Goal: Task Accomplishment & Management: Use online tool/utility

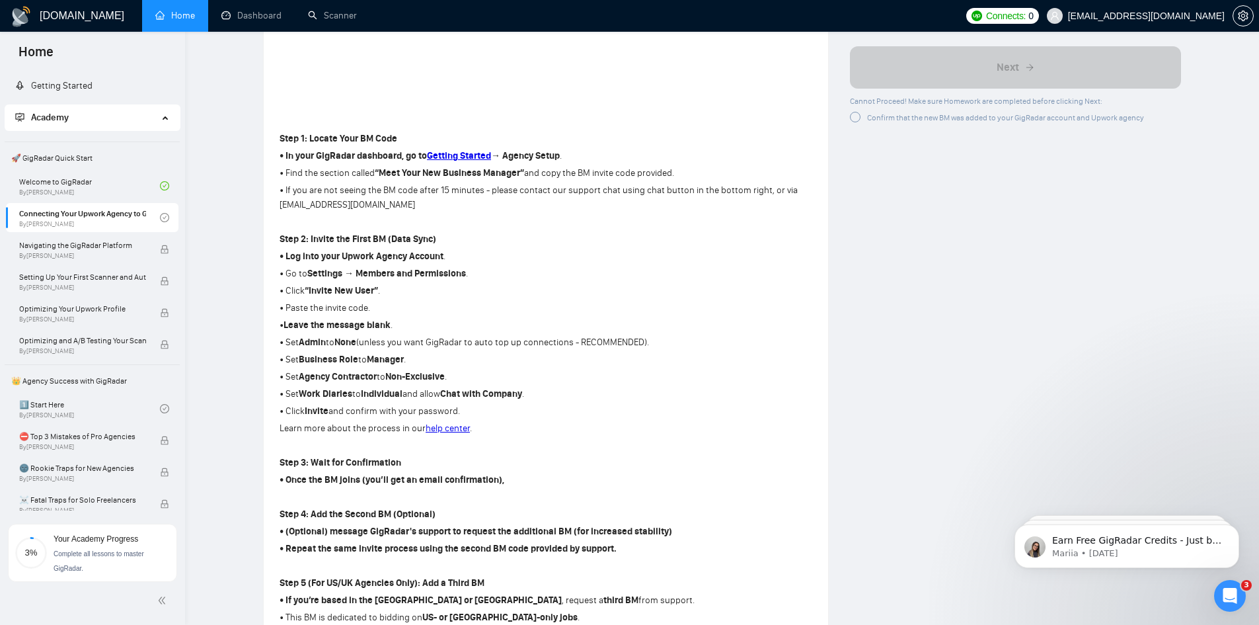
scroll to position [463, 0]
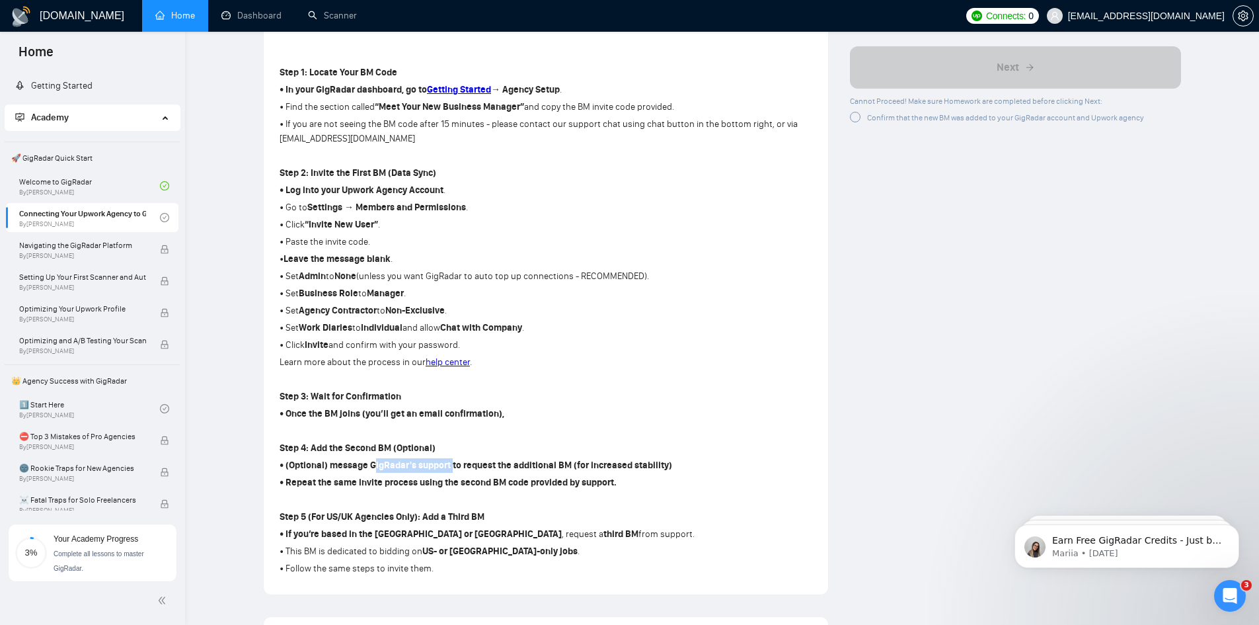
drag, startPoint x: 450, startPoint y: 462, endPoint x: 371, endPoint y: 463, distance: 78.7
click at [371, 463] on strong "• (Optional) message GigRadar's support to request the additional BM (for incre…" at bounding box center [476, 464] width 393 height 11
copy strong "GigRadar's support"
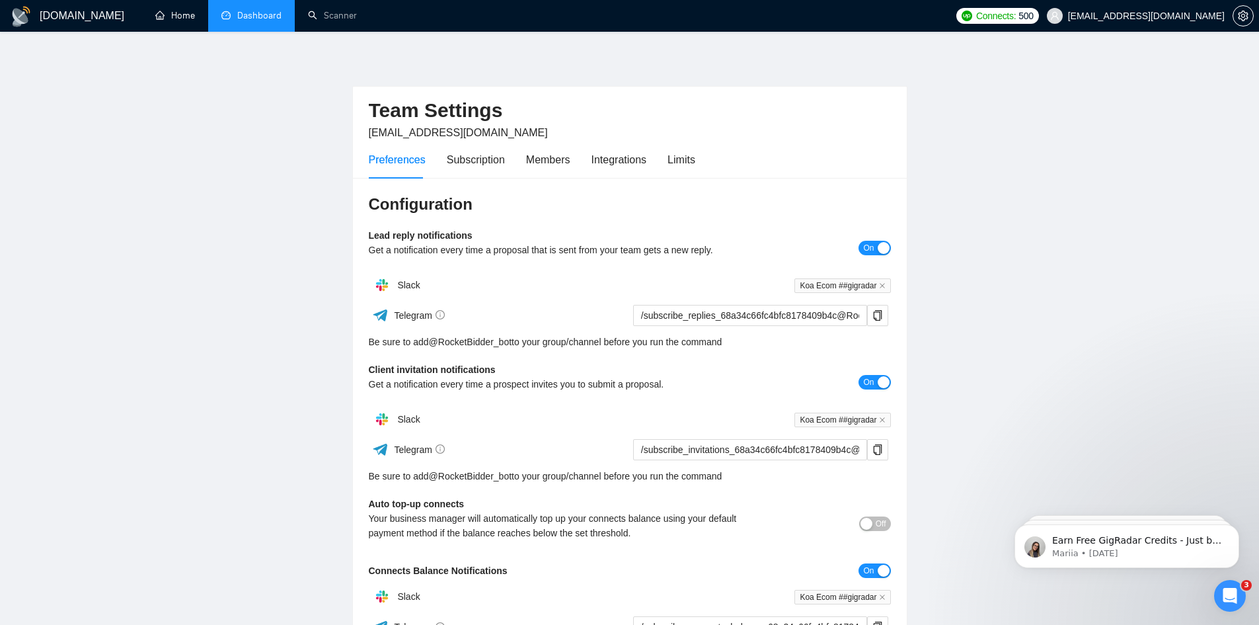
drag, startPoint x: 185, startPoint y: 16, endPoint x: 209, endPoint y: 17, distance: 23.8
click at [185, 16] on link "Home" at bounding box center [175, 15] width 40 height 11
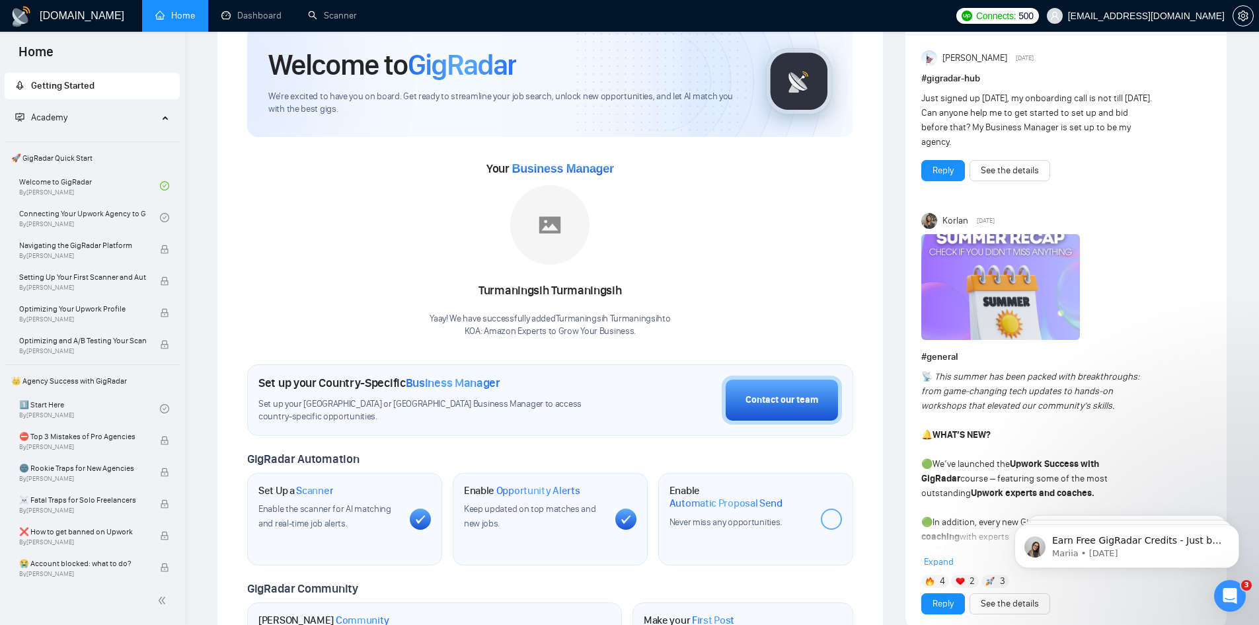
scroll to position [132, 0]
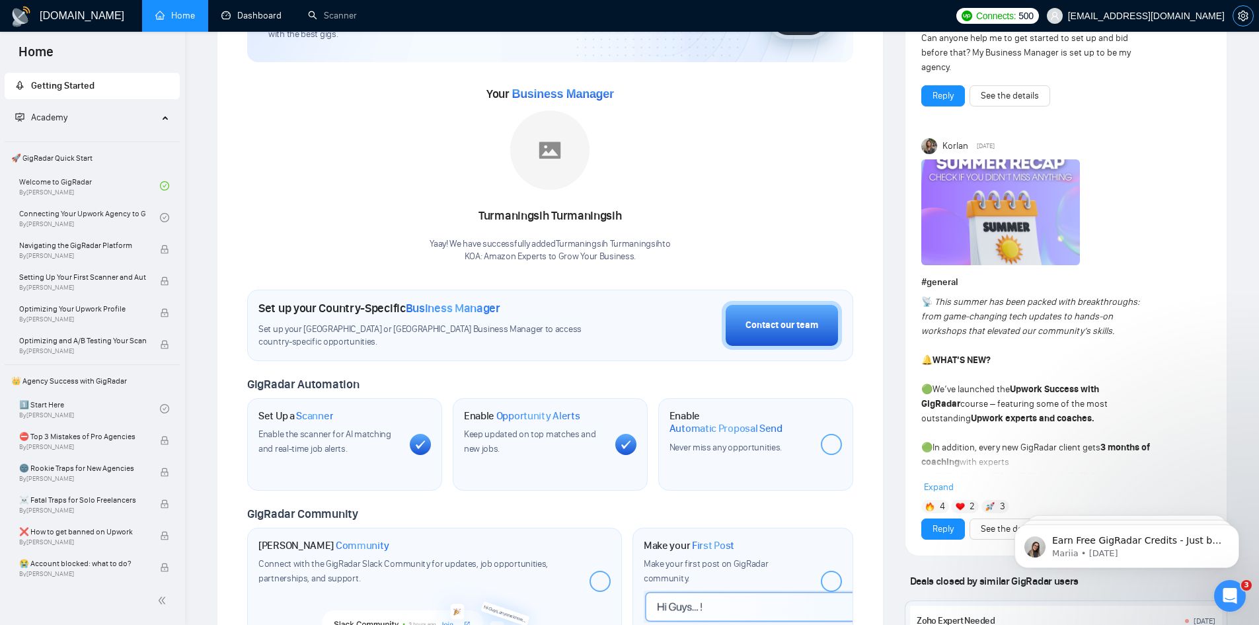
drag, startPoint x: 1251, startPoint y: 16, endPoint x: 1243, endPoint y: 17, distance: 7.3
click at [1249, 17] on span "setting" at bounding box center [1243, 16] width 20 height 11
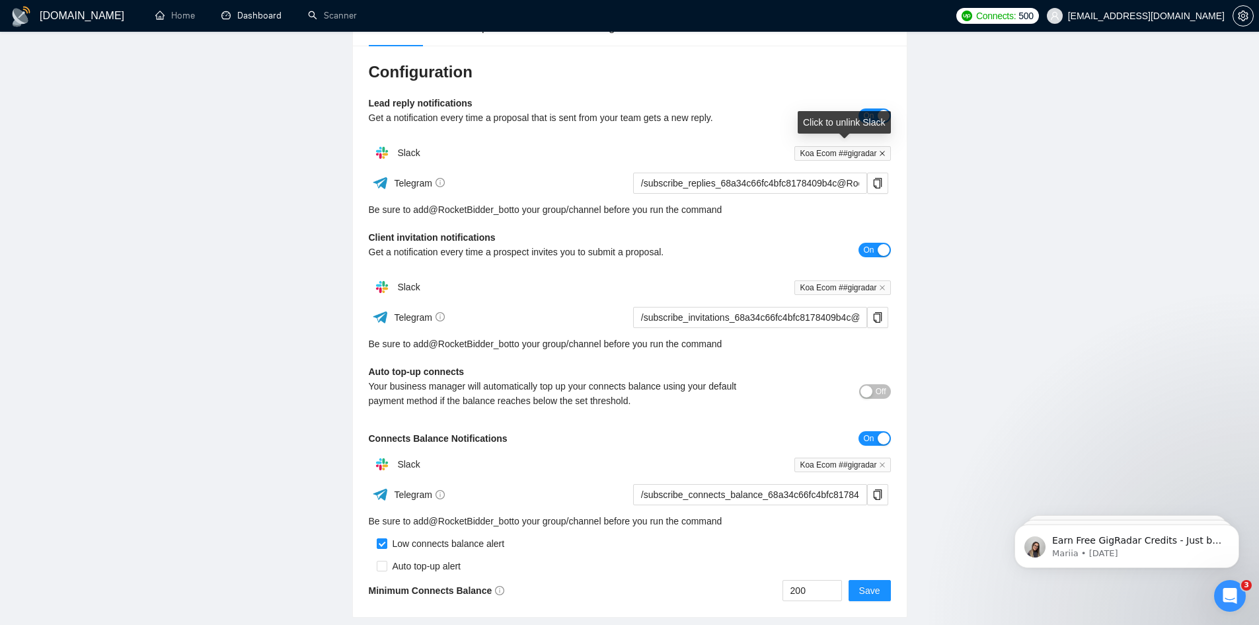
click at [883, 155] on icon "close" at bounding box center [882, 153] width 7 height 7
click at [880, 290] on icon "close" at bounding box center [882, 287] width 7 height 7
click at [409, 153] on span "Slack" at bounding box center [408, 152] width 22 height 11
click at [844, 159] on span "Add to Slack" at bounding box center [854, 152] width 52 height 15
click at [858, 286] on span "Add to Slack" at bounding box center [854, 287] width 52 height 15
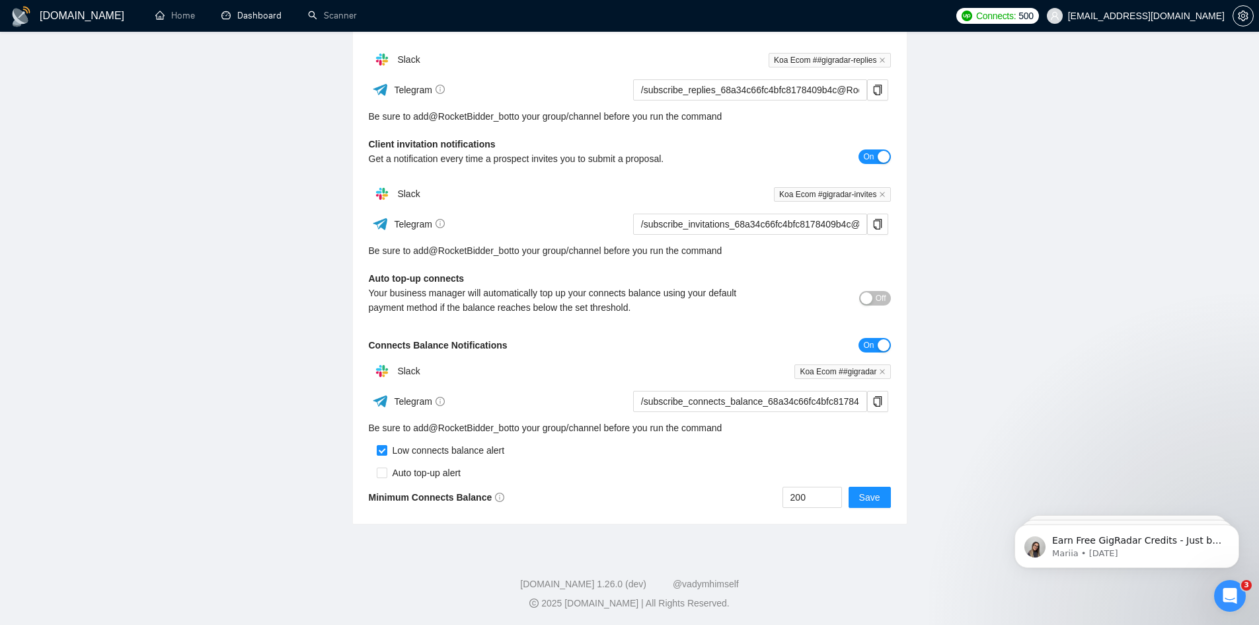
scroll to position [227, 0]
click at [879, 367] on icon "close" at bounding box center [882, 370] width 7 height 7
click at [881, 346] on div "button" at bounding box center [884, 344] width 12 height 12
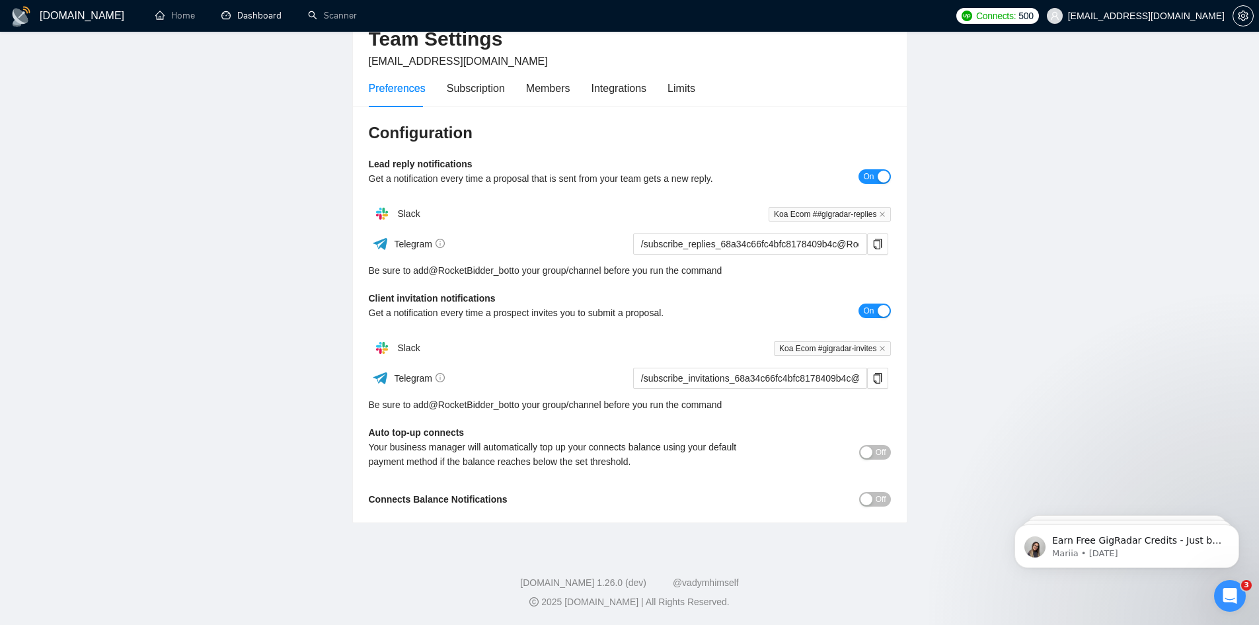
click at [872, 493] on button "Off" at bounding box center [875, 499] width 32 height 15
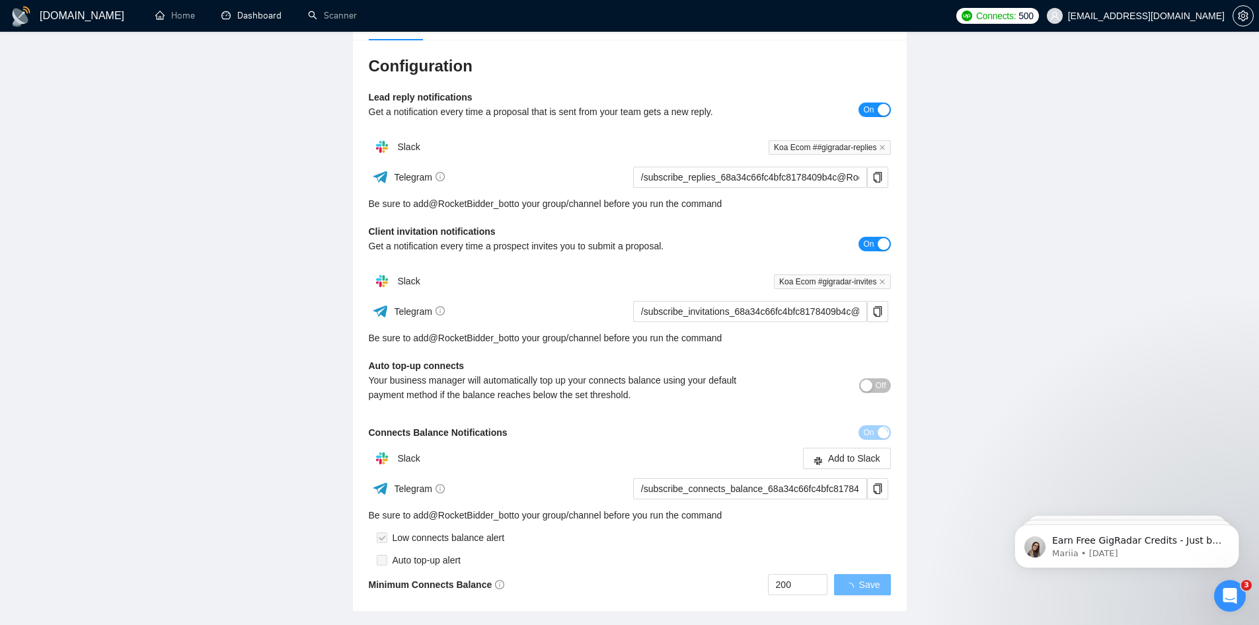
scroll to position [227, 0]
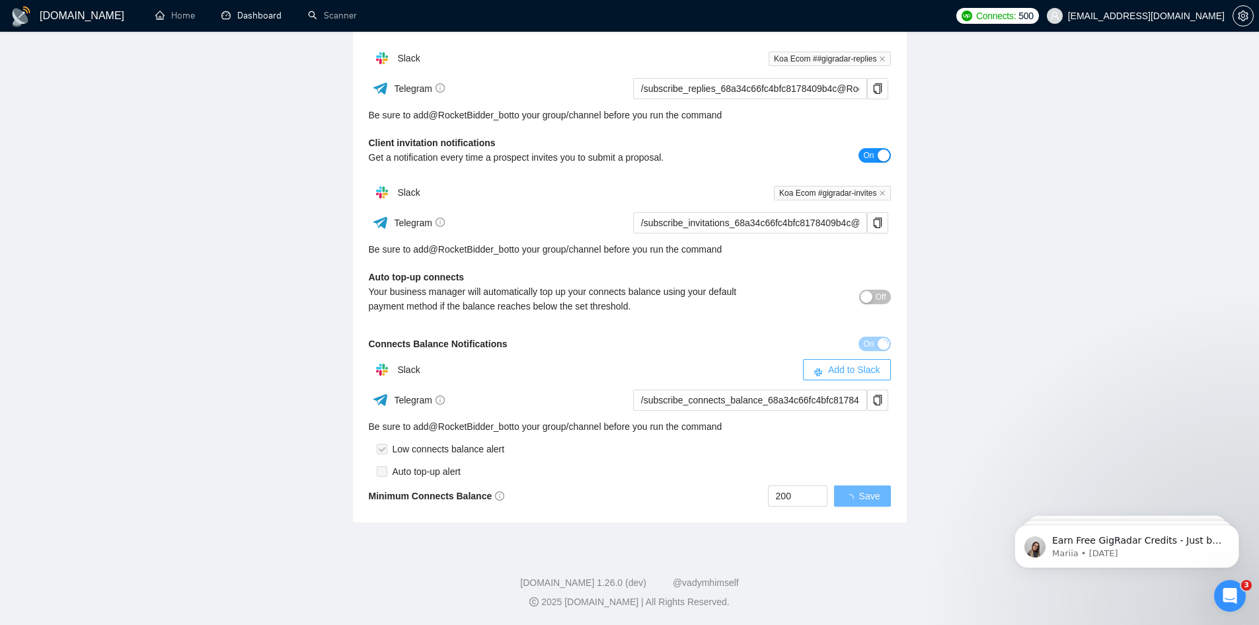
click at [844, 372] on span "Add to Slack" at bounding box center [854, 369] width 52 height 15
click at [881, 492] on button "Save" at bounding box center [870, 495] width 42 height 21
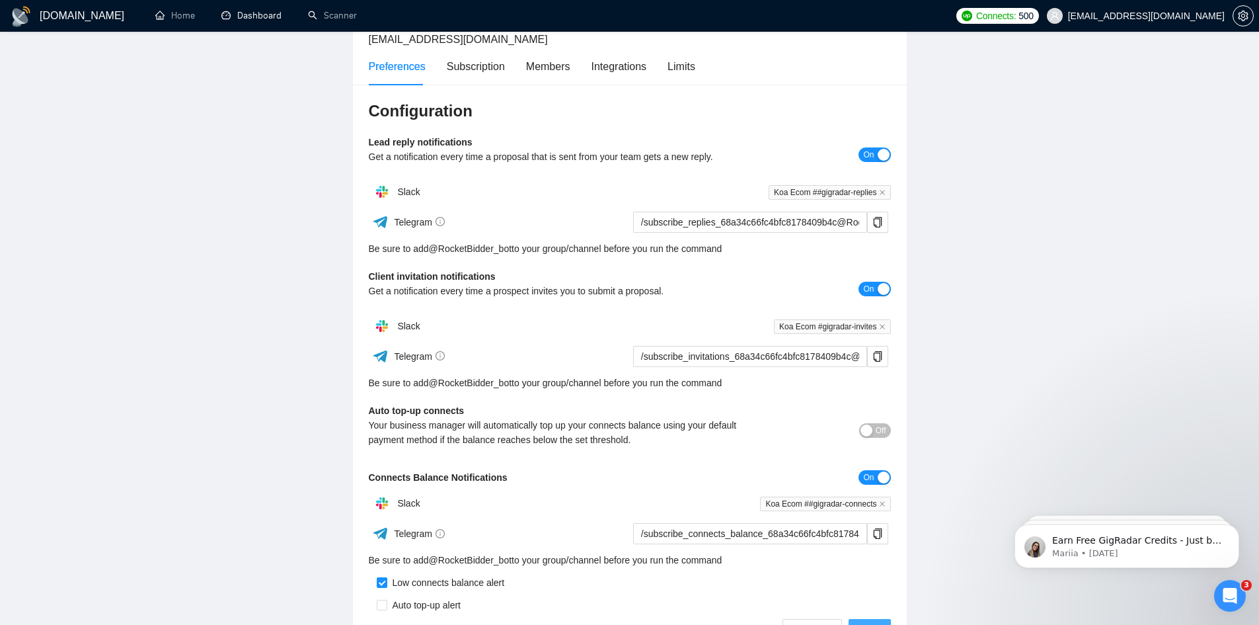
scroll to position [0, 0]
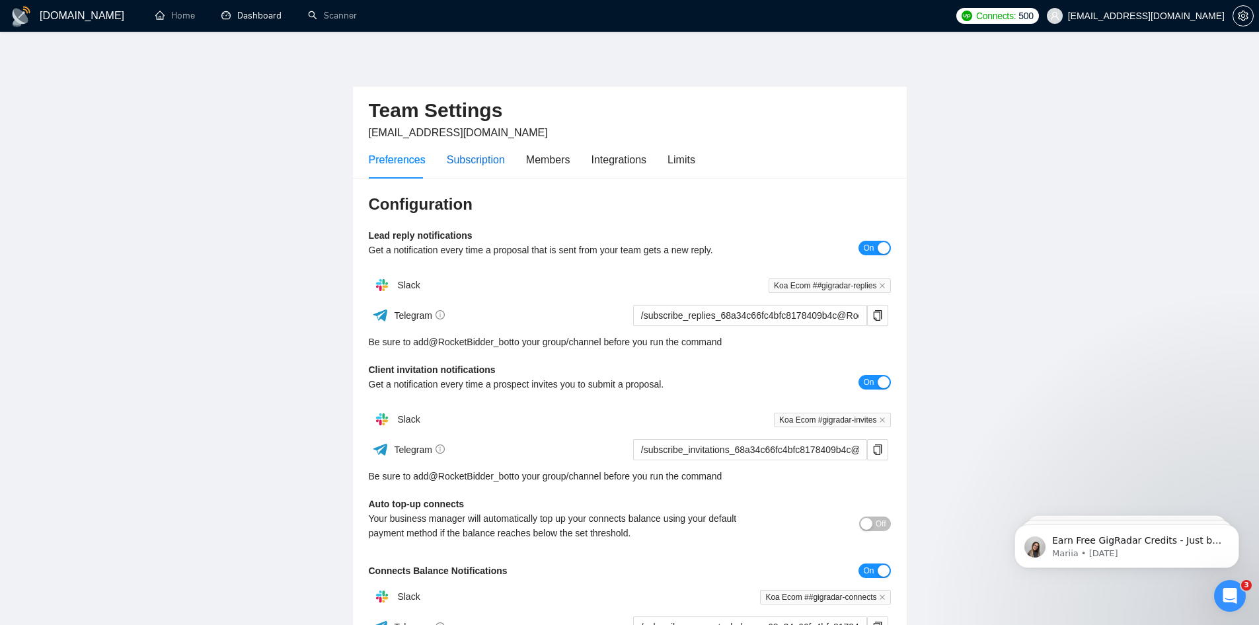
click at [475, 157] on div "Subscription" at bounding box center [476, 159] width 58 height 17
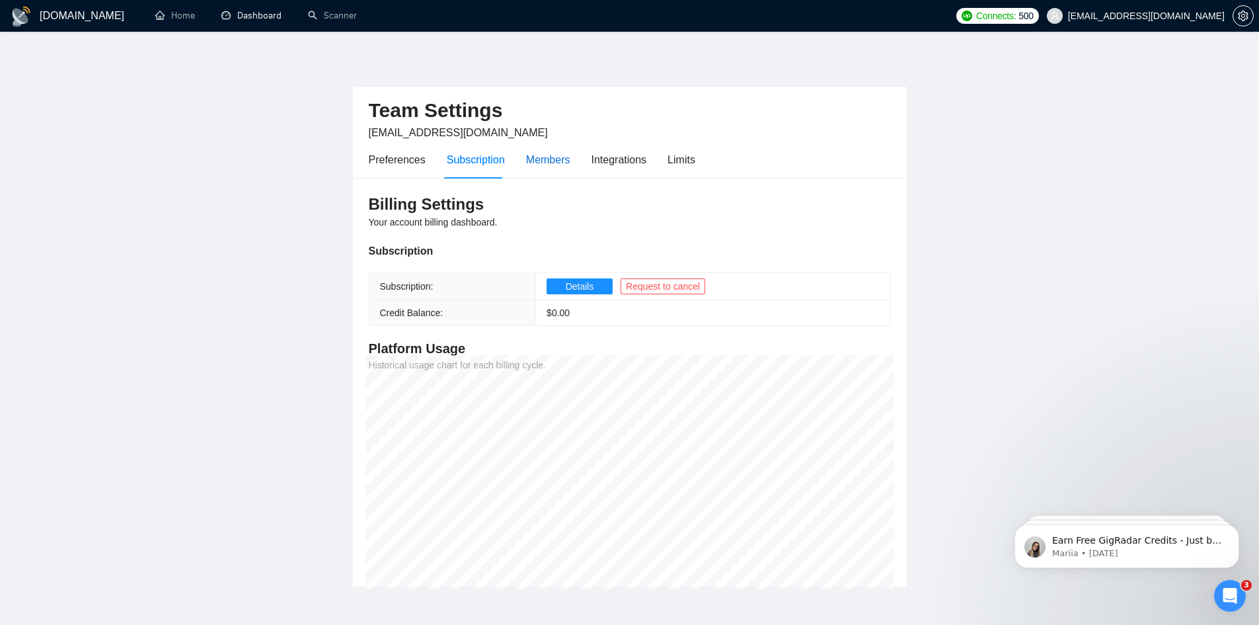
click at [549, 157] on div "Members" at bounding box center [548, 159] width 44 height 17
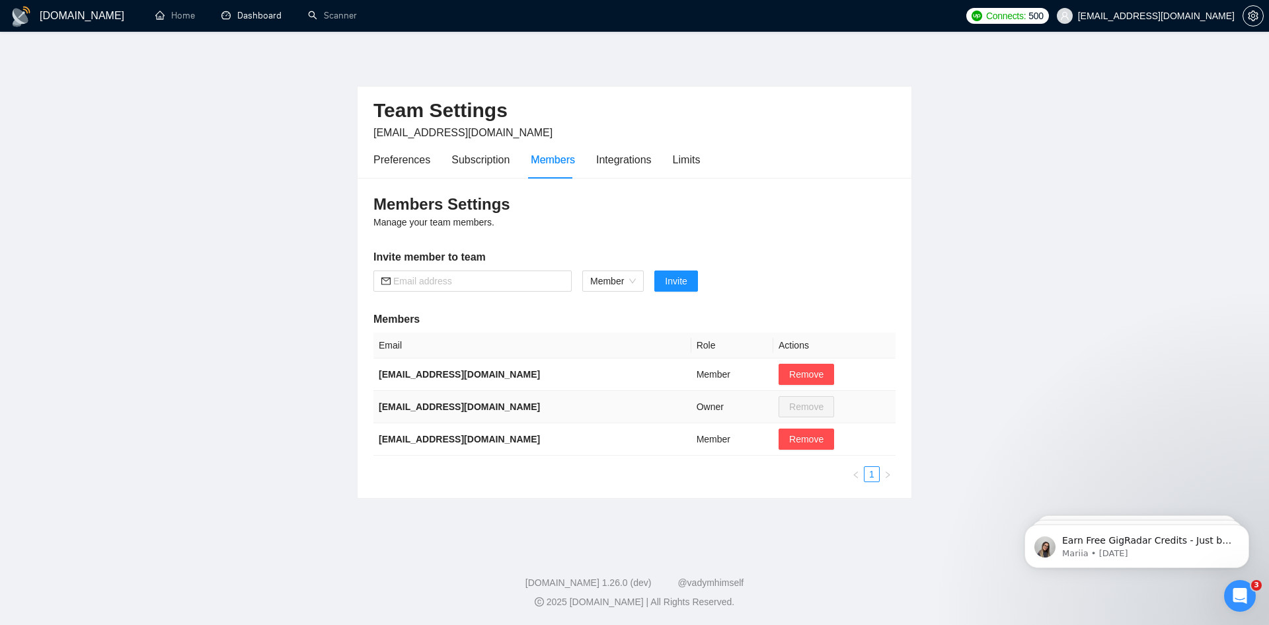
click at [691, 409] on td "Owner" at bounding box center [732, 407] width 82 height 32
click at [617, 163] on div "Integrations" at bounding box center [624, 159] width 56 height 17
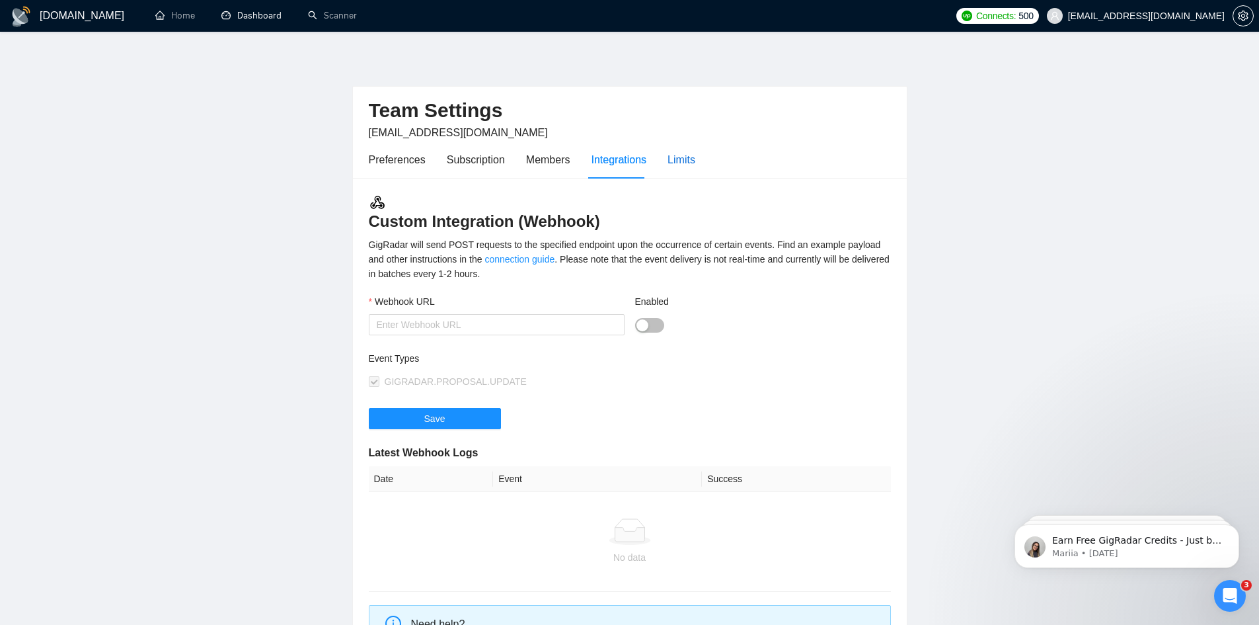
click at [686, 163] on div "Limits" at bounding box center [682, 159] width 28 height 17
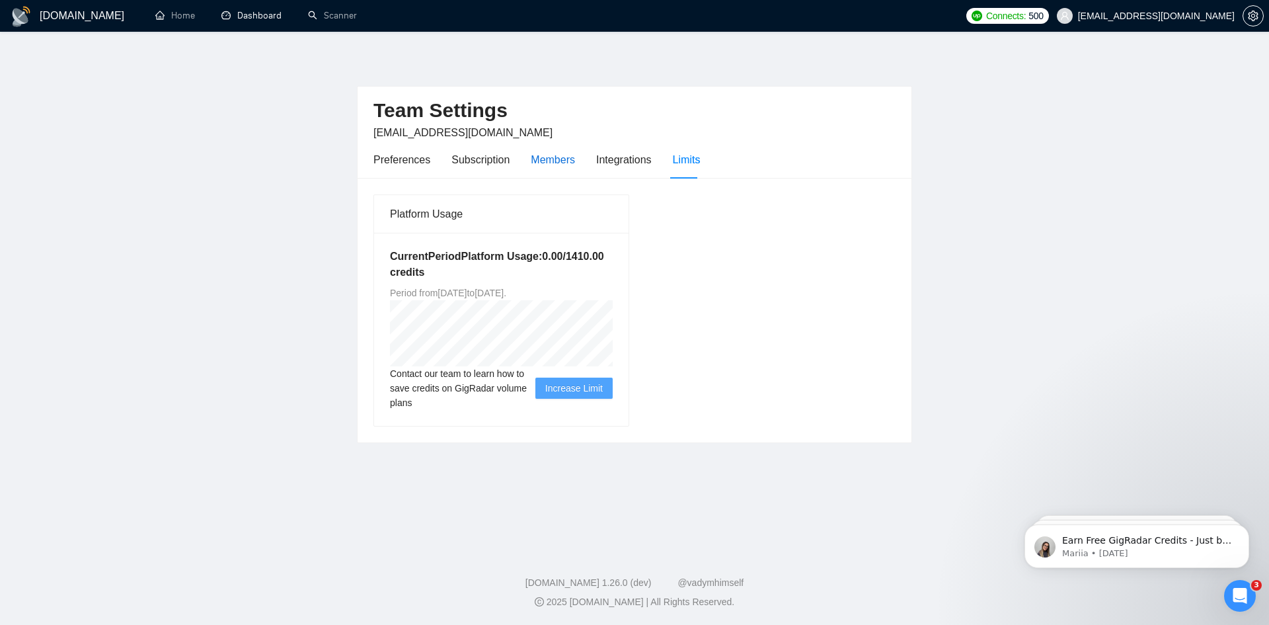
click at [549, 155] on div "Members" at bounding box center [553, 159] width 44 height 17
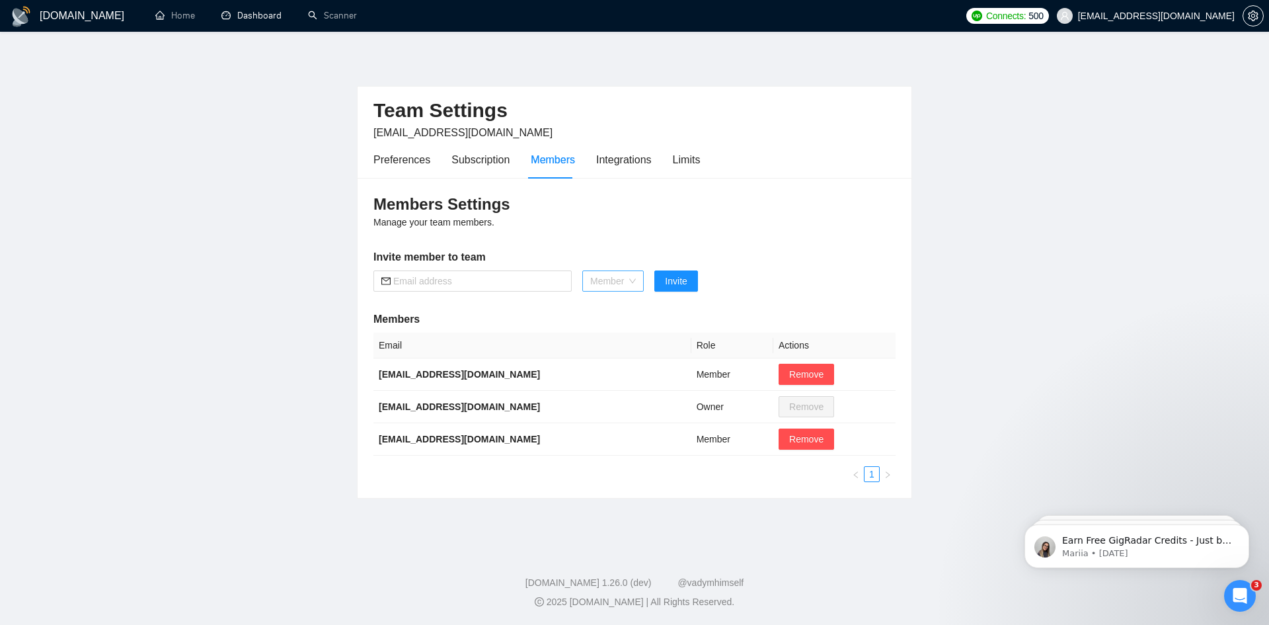
click at [617, 282] on span "Member" at bounding box center [613, 281] width 46 height 20
click at [609, 311] on div "Admin" at bounding box center [613, 307] width 46 height 15
click at [490, 280] on input "text" at bounding box center [478, 281] width 171 height 15
type input "[EMAIL_ADDRESS][DOMAIN_NAME]"
click at [670, 284] on span "Invite" at bounding box center [669, 281] width 22 height 15
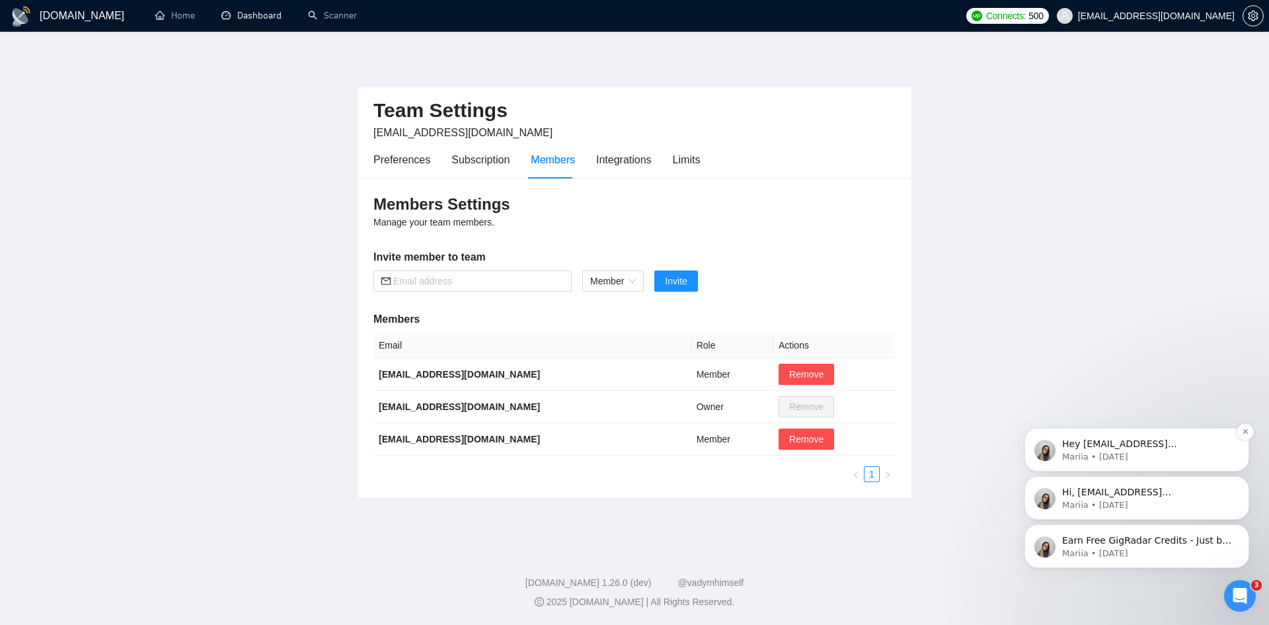
click at [1133, 451] on p "Mariia • [DATE]" at bounding box center [1147, 457] width 171 height 12
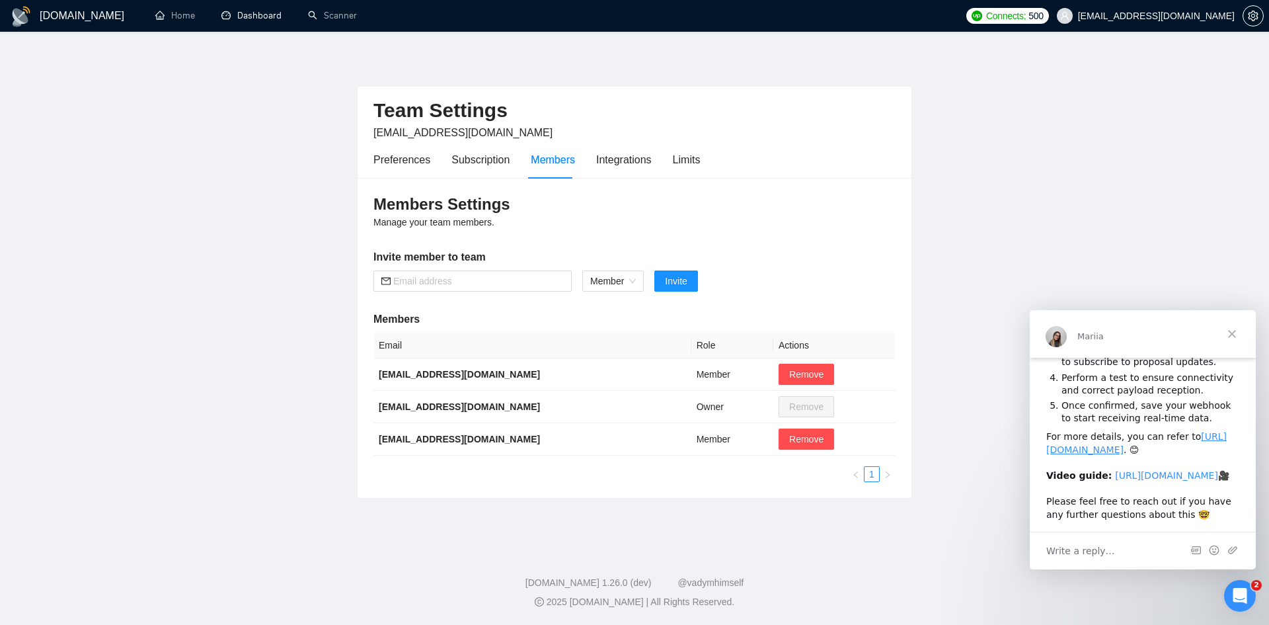
scroll to position [206, 0]
click at [1095, 553] on span "Write a reply…" at bounding box center [1080, 550] width 69 height 17
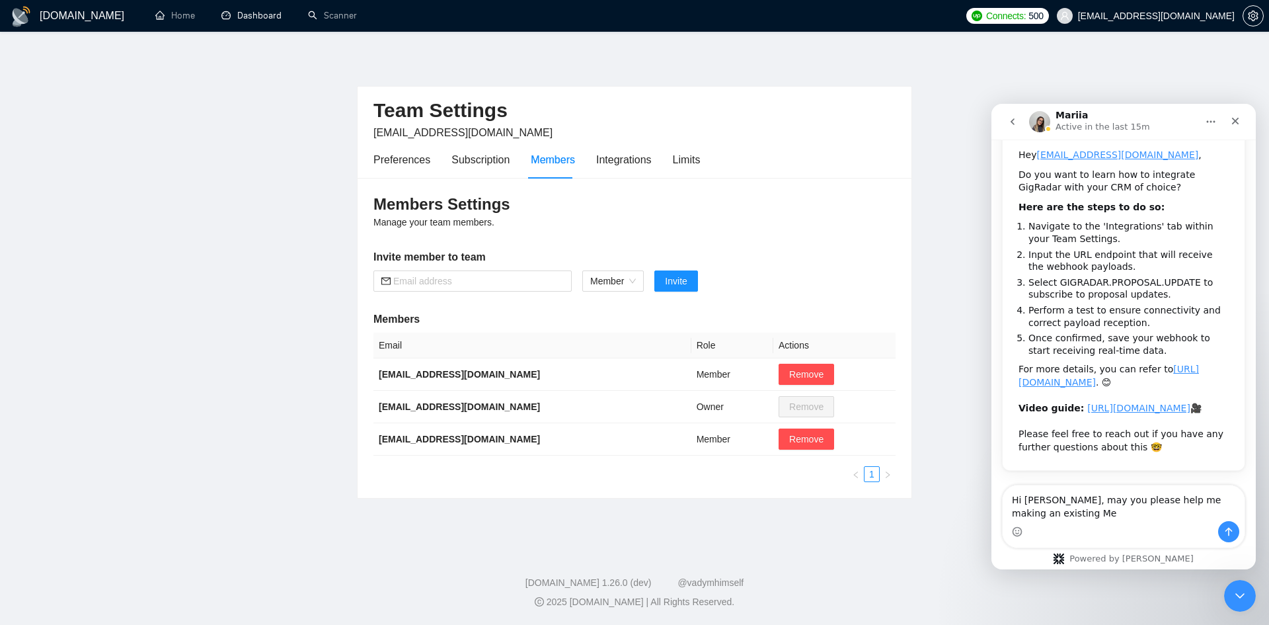
scroll to position [144, 0]
type textarea "Hi [PERSON_NAME], may you please help me making an existing Member to Admin?"
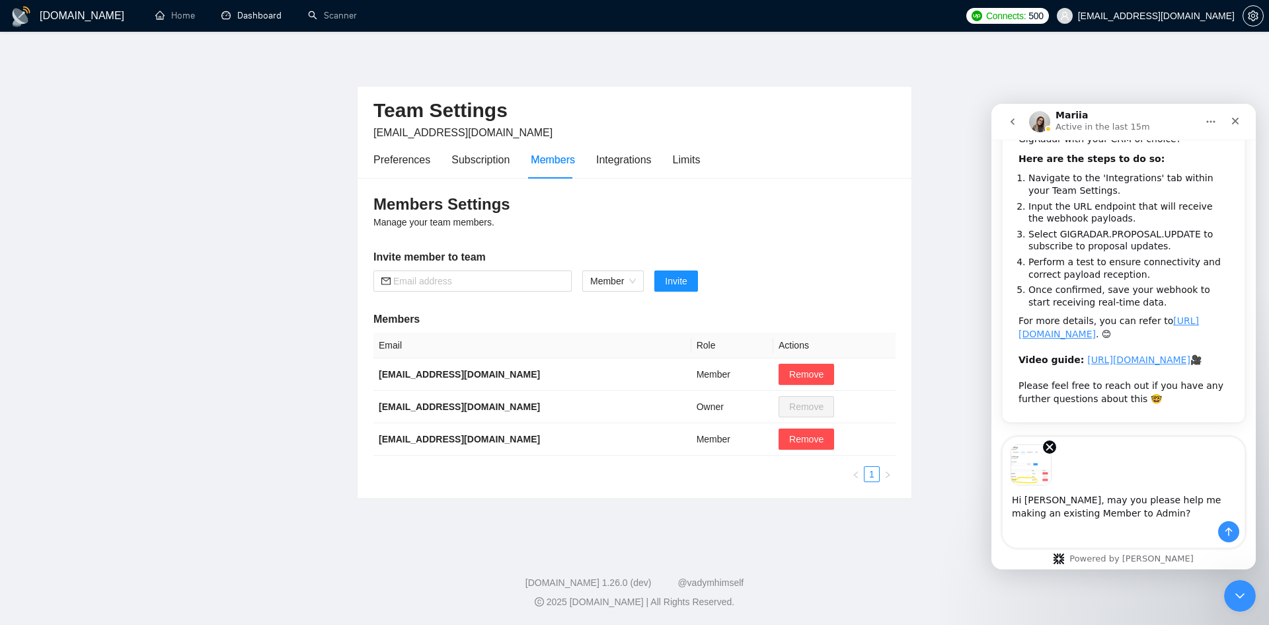
scroll to position [192, 0]
click at [1229, 536] on icon "Send a message…" at bounding box center [1228, 531] width 11 height 11
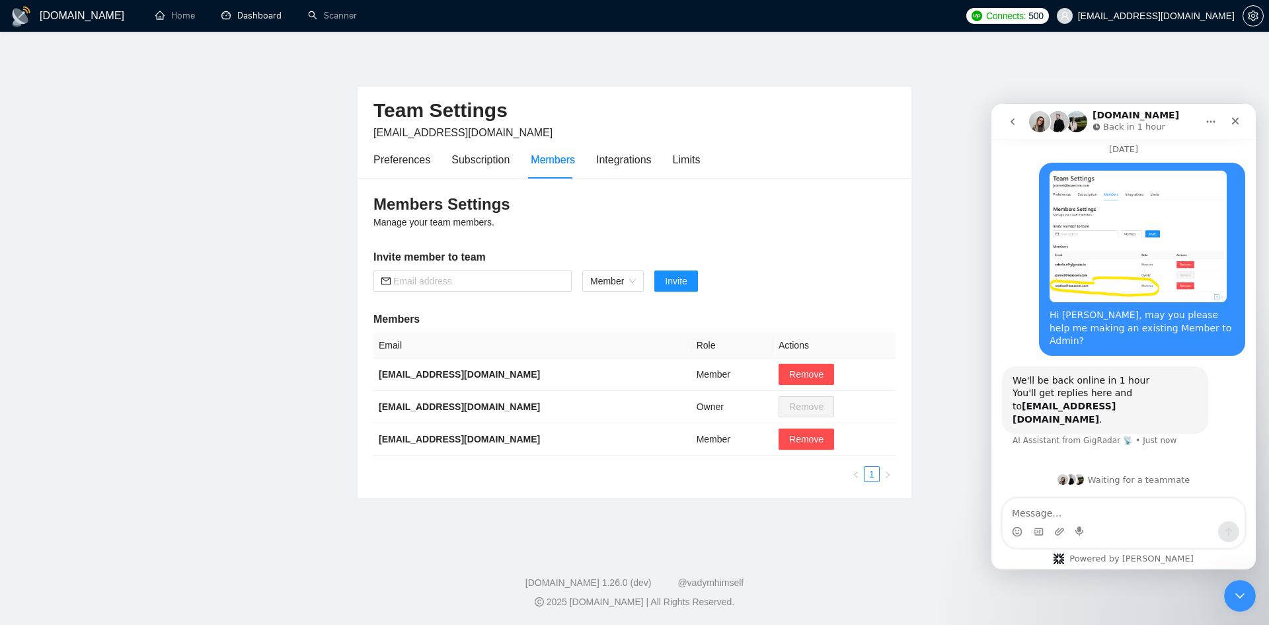
scroll to position [455, 0]
click at [623, 280] on span "Member" at bounding box center [613, 281] width 46 height 20
click at [1067, 512] on textarea "Message…" at bounding box center [1124, 509] width 242 height 22
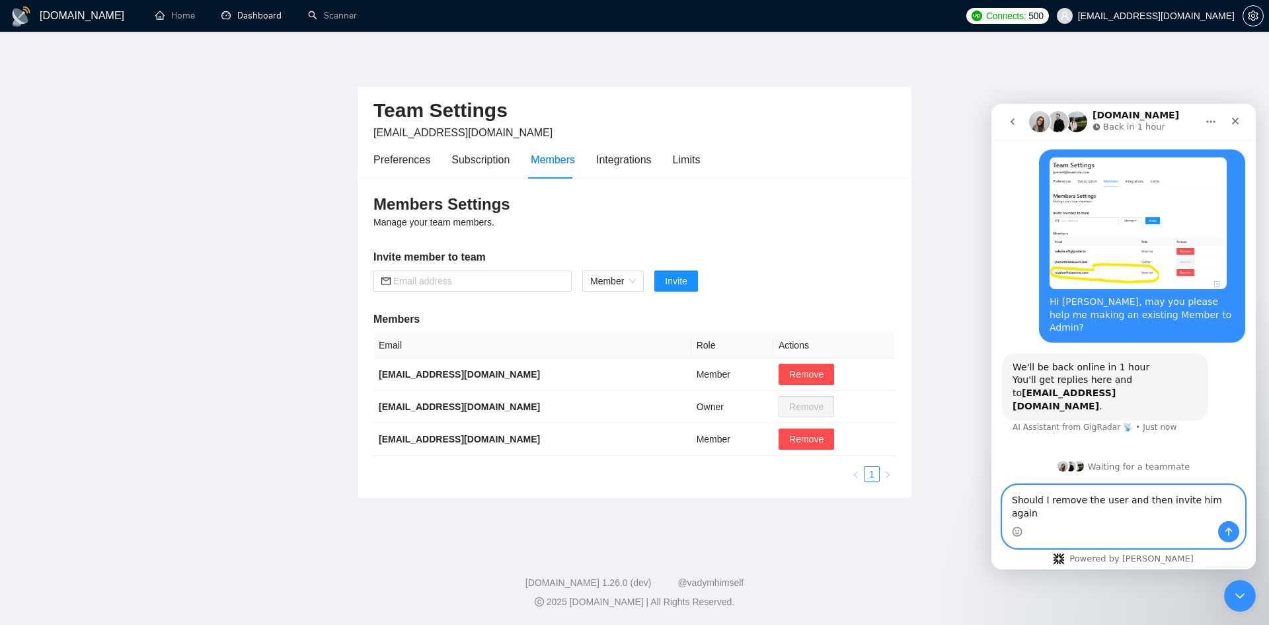
type textarea "Should I remove the user and then invite him again?"
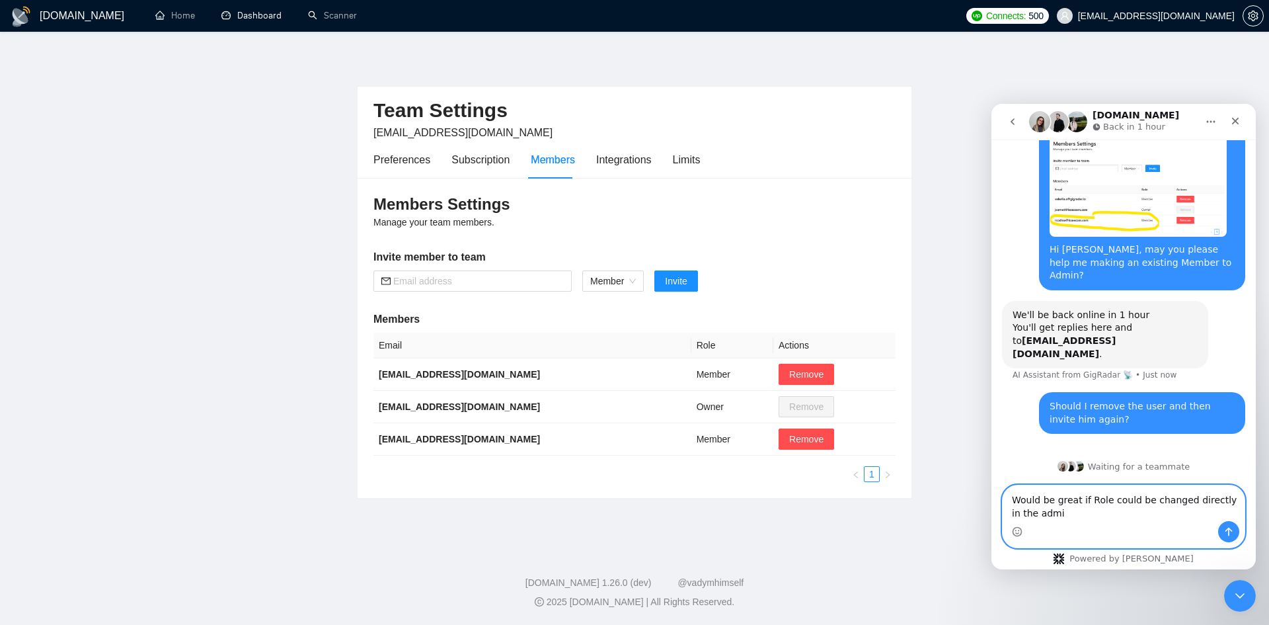
scroll to position [520, 0]
type textarea "Would be great if Role could be changed directly in the admin panel"
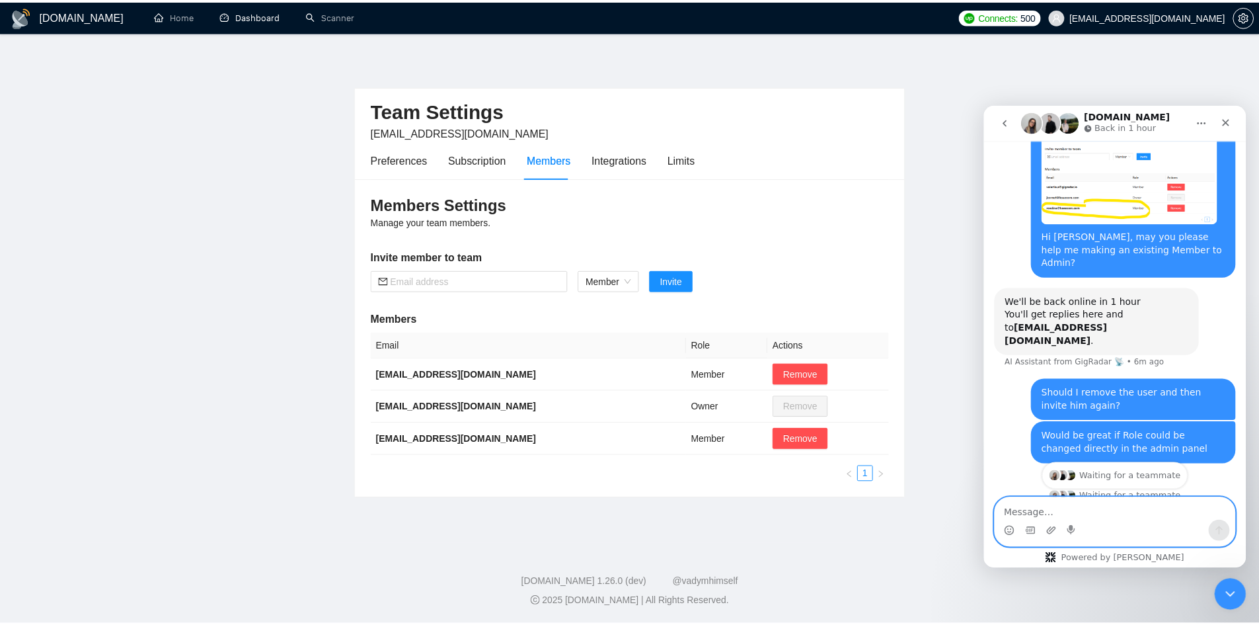
scroll to position [550, 0]
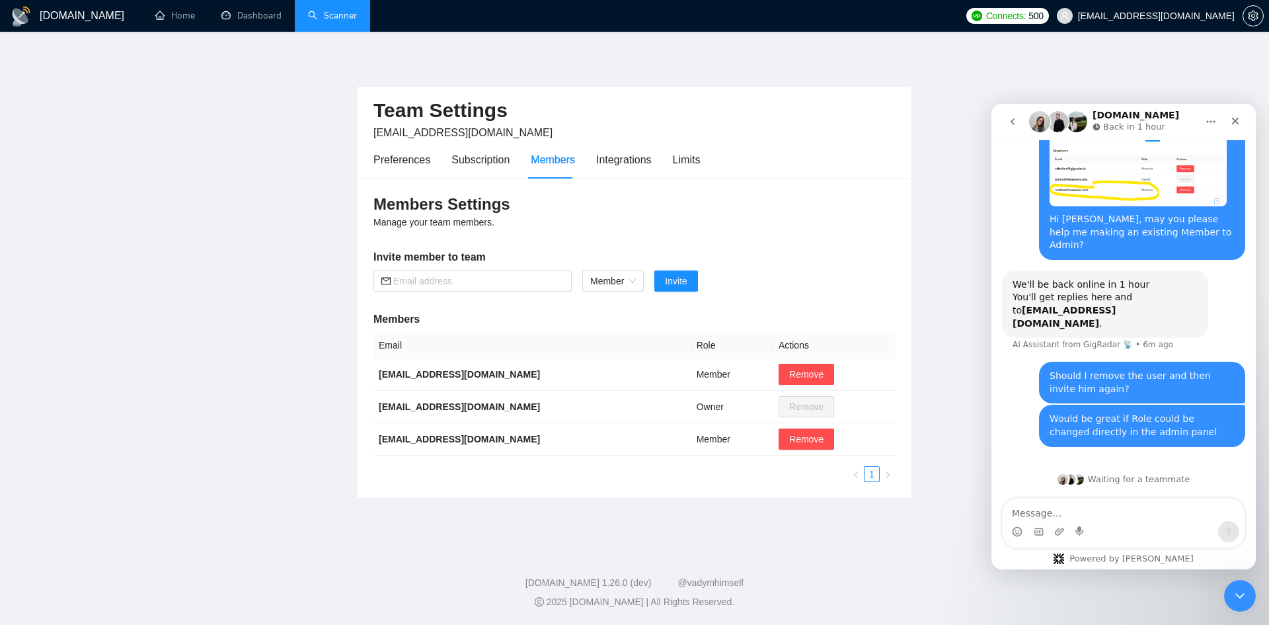
click at [350, 20] on link "Scanner" at bounding box center [332, 15] width 49 height 11
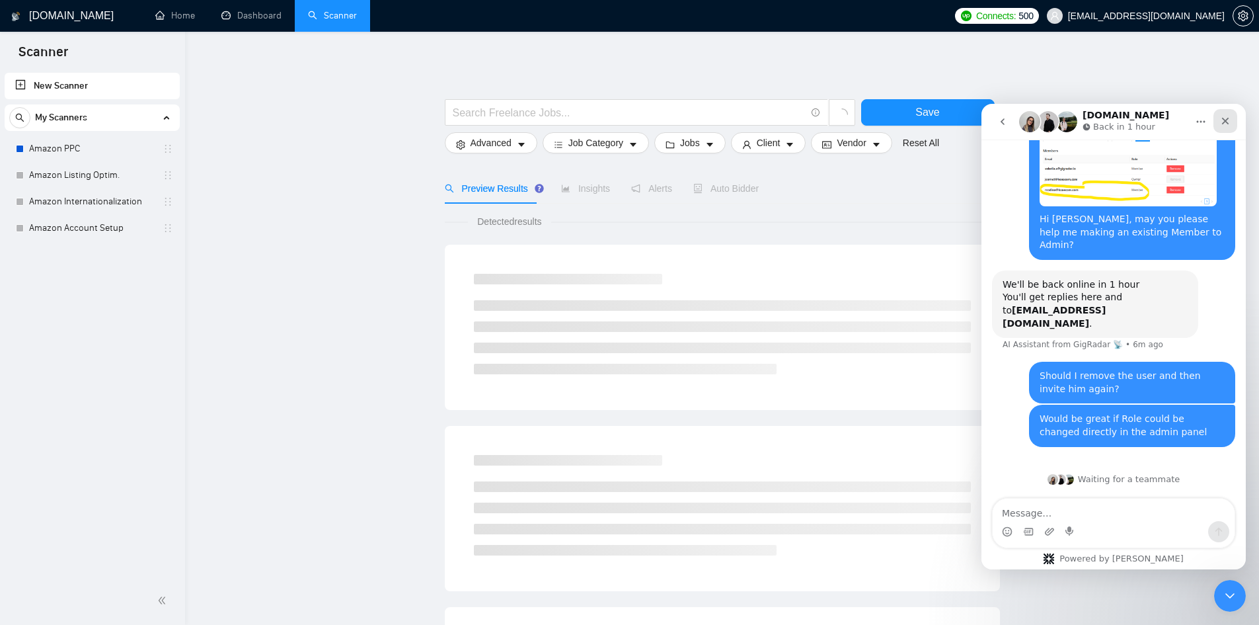
click at [1220, 124] on div "Close" at bounding box center [1226, 121] width 24 height 24
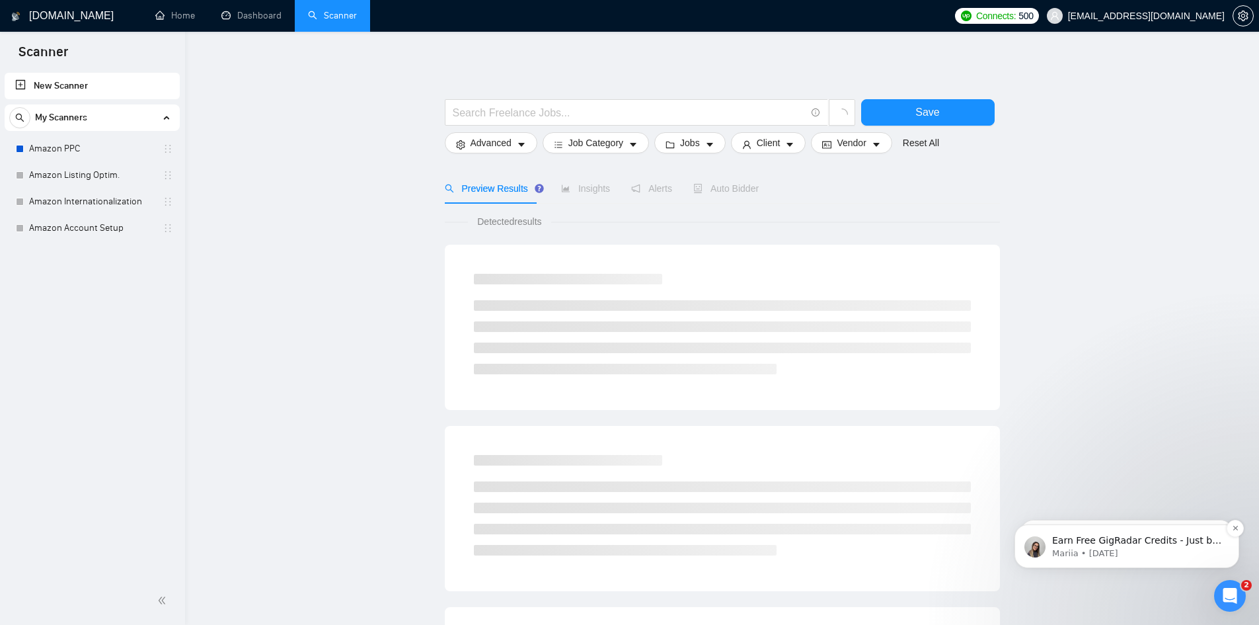
scroll to position [550, 0]
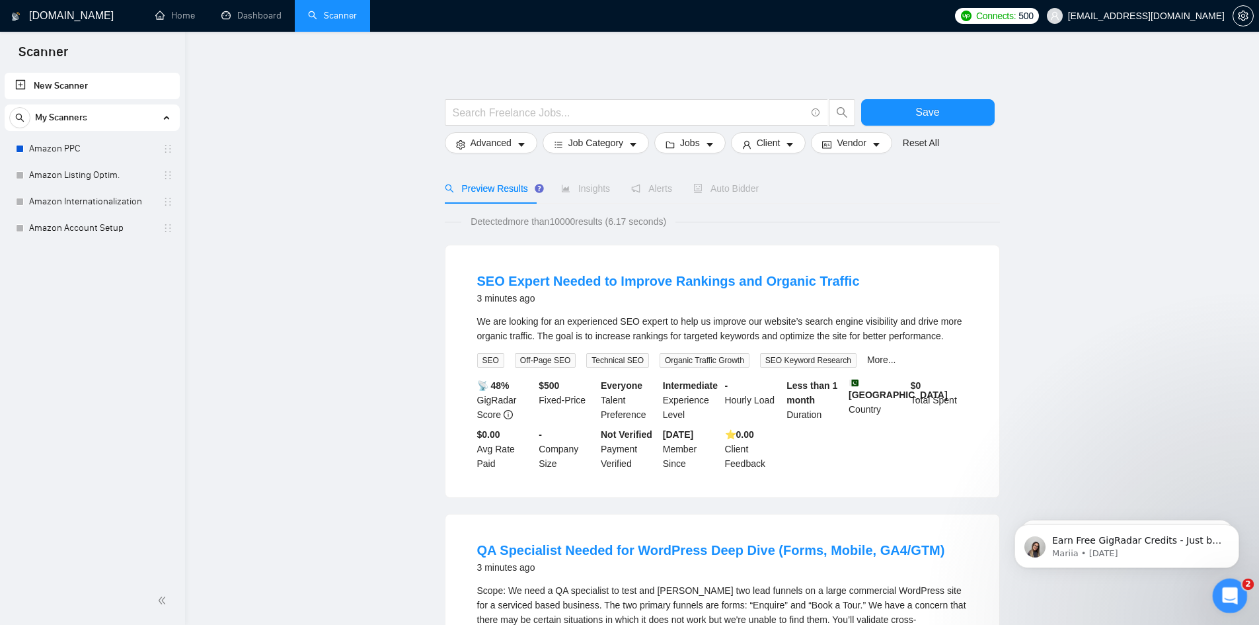
click at [1237, 592] on icon "Open Intercom Messenger" at bounding box center [1229, 594] width 22 height 22
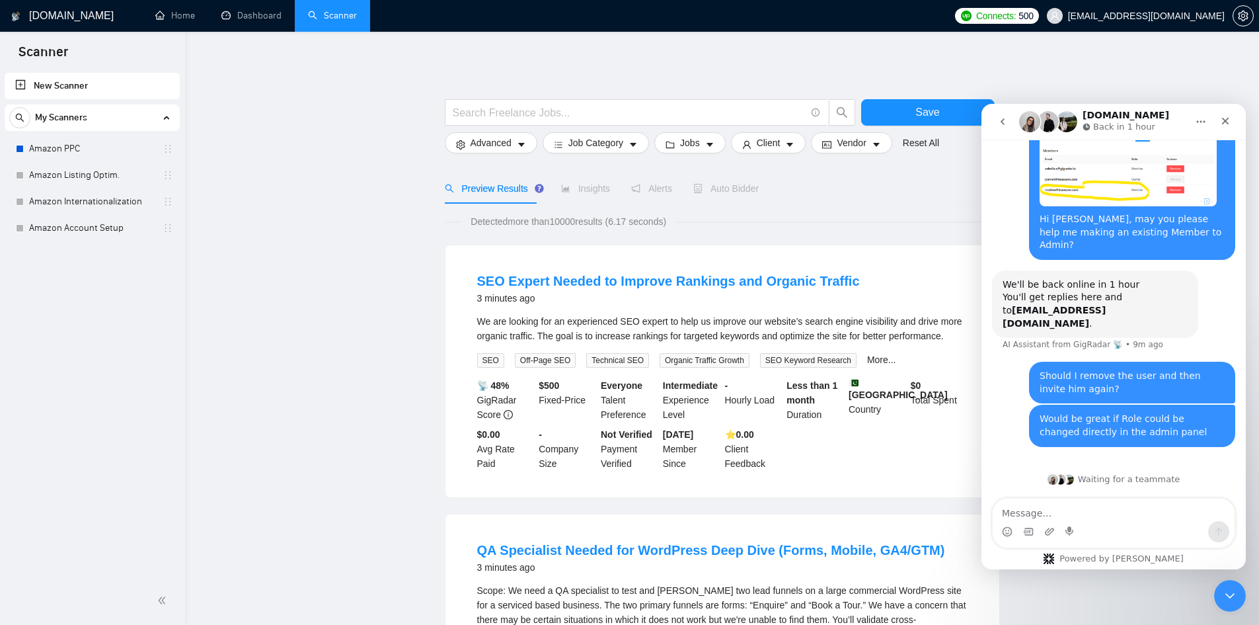
click at [1005, 119] on icon "go back" at bounding box center [1002, 121] width 11 height 11
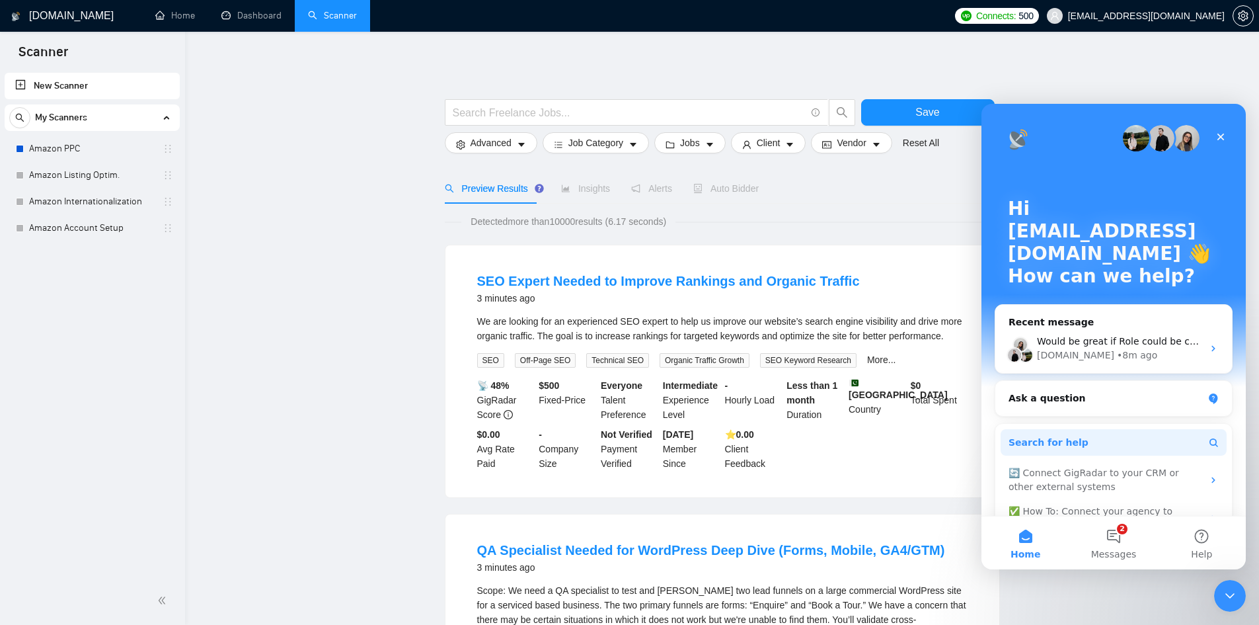
click at [1078, 445] on button "Search for help" at bounding box center [1114, 442] width 226 height 26
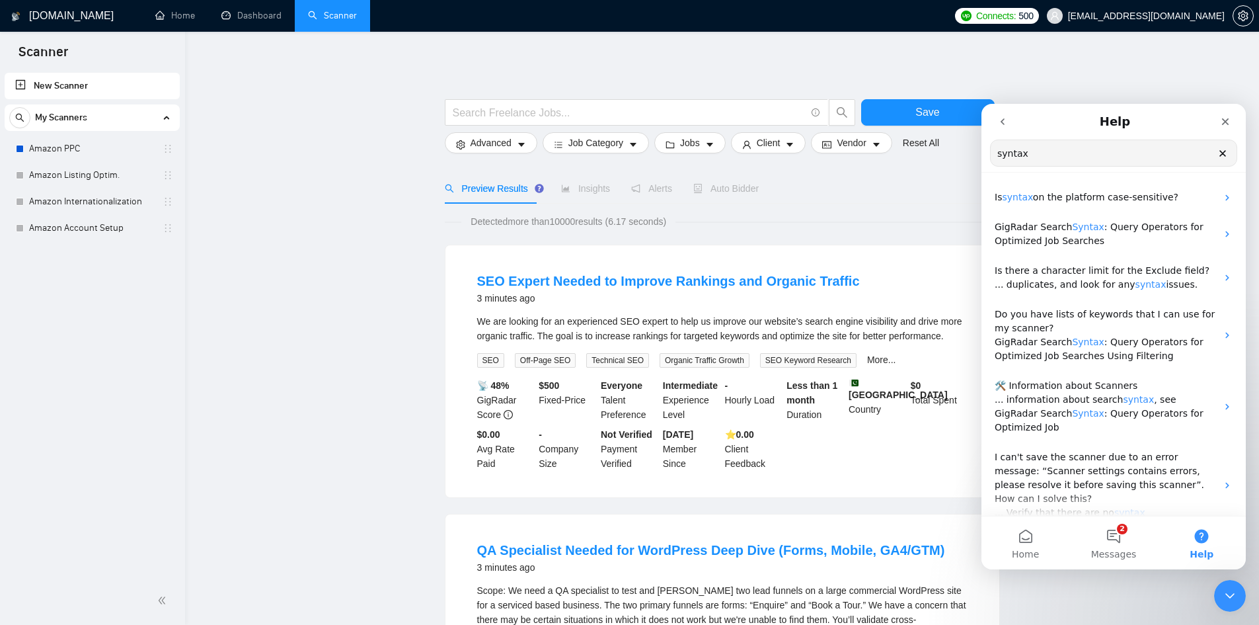
type input "syntax"
click at [1225, 154] on icon "Clear" at bounding box center [1223, 153] width 11 height 11
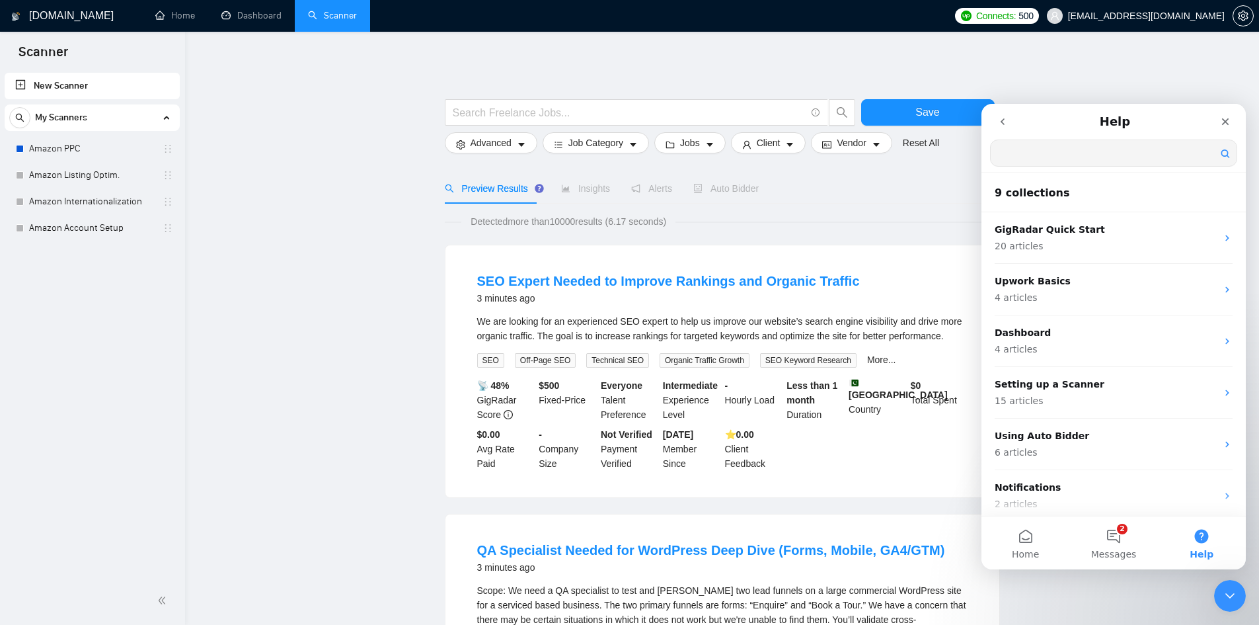
click at [998, 126] on icon "go back" at bounding box center [1002, 121] width 11 height 11
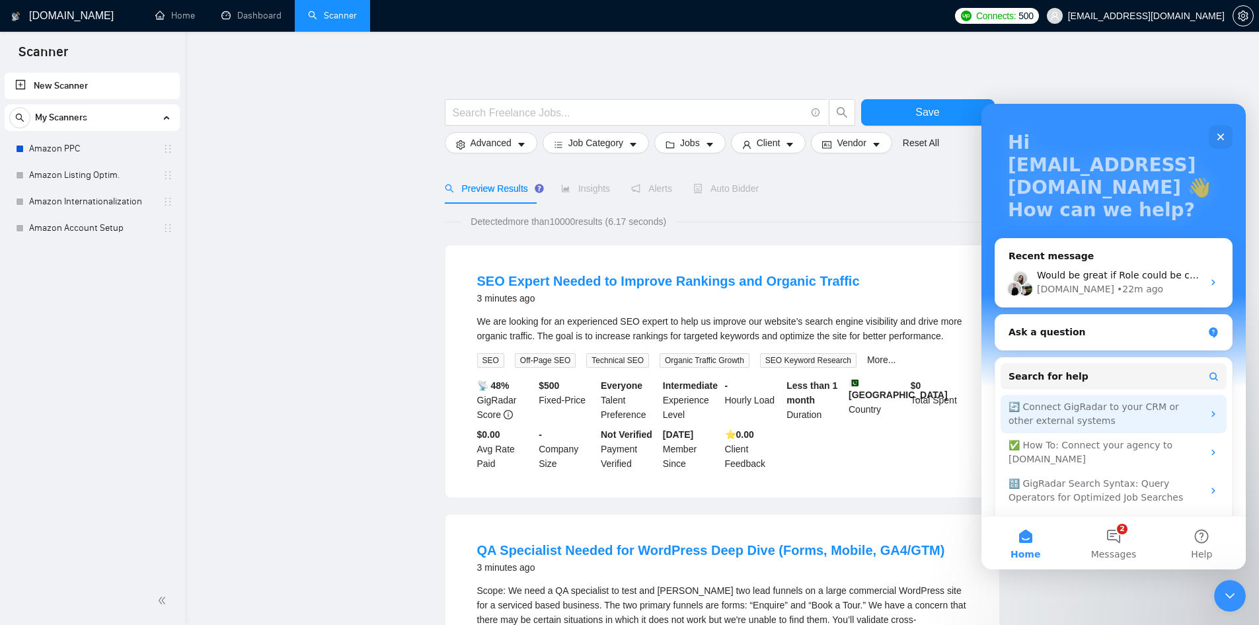
scroll to position [97, 0]
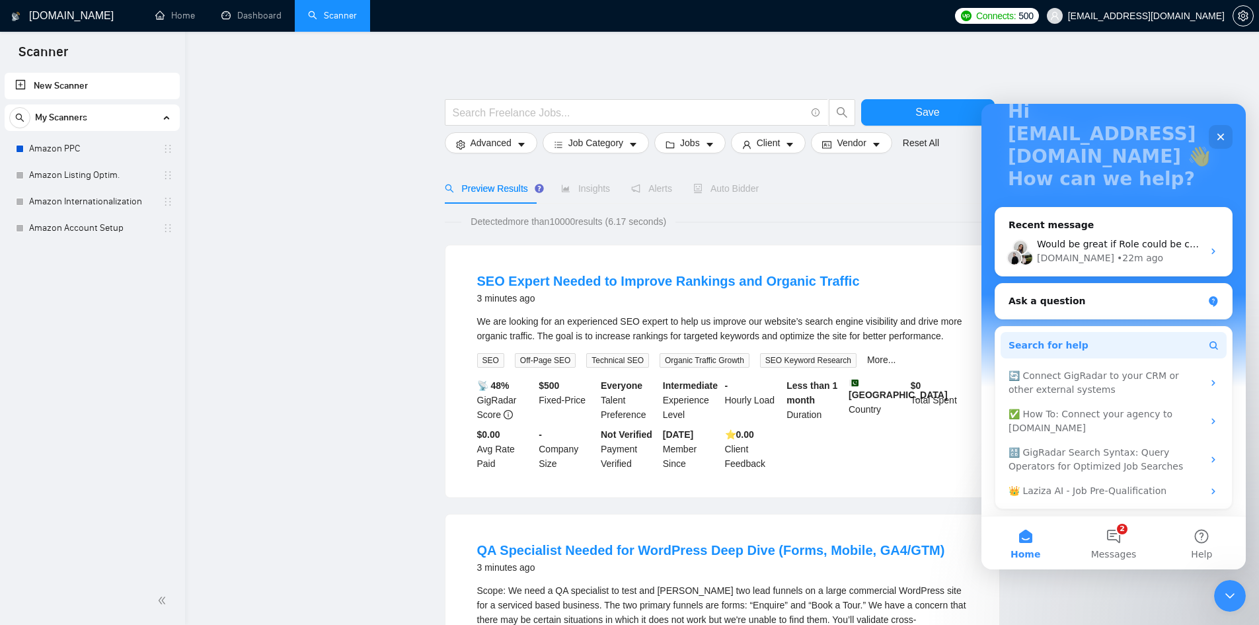
click at [1168, 348] on button "Search for help" at bounding box center [1114, 345] width 226 height 26
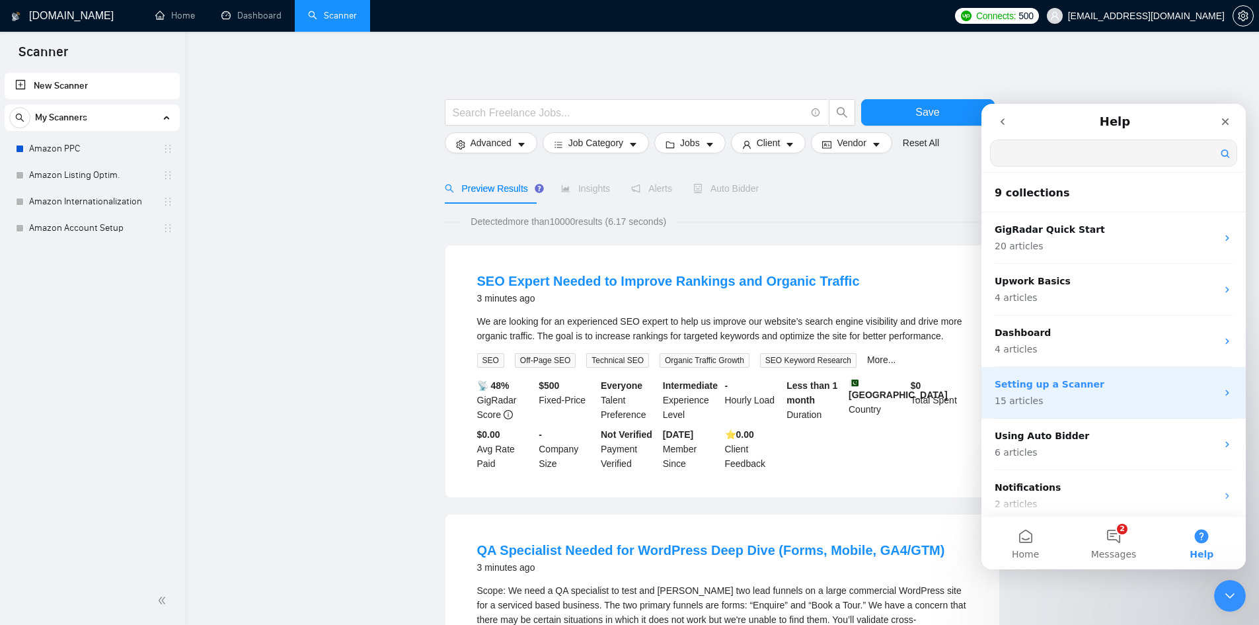
click at [1208, 387] on p "Setting up a Scanner" at bounding box center [1106, 384] width 222 height 14
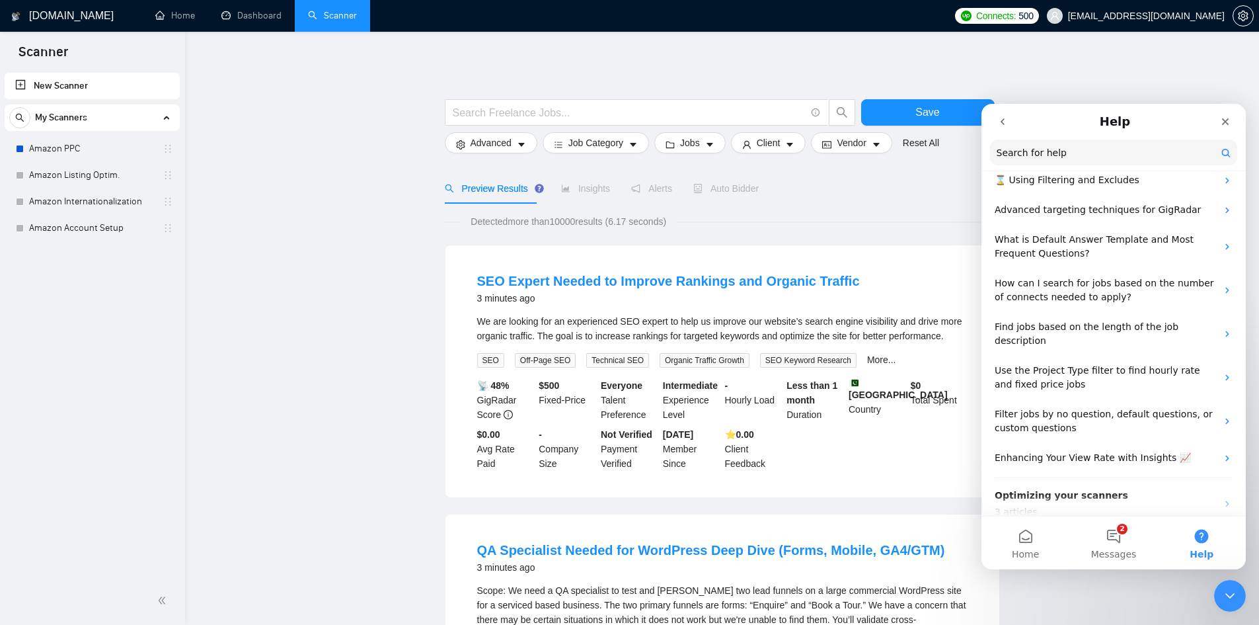
scroll to position [0, 0]
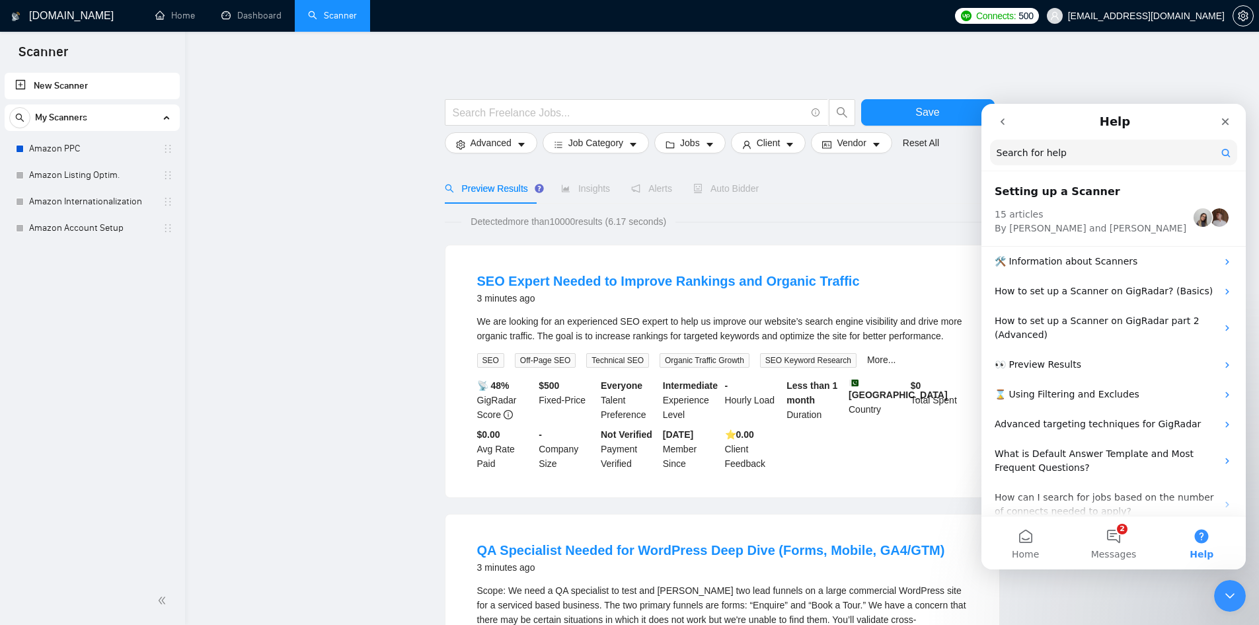
click at [1024, 157] on input "Search for help" at bounding box center [1113, 152] width 247 height 26
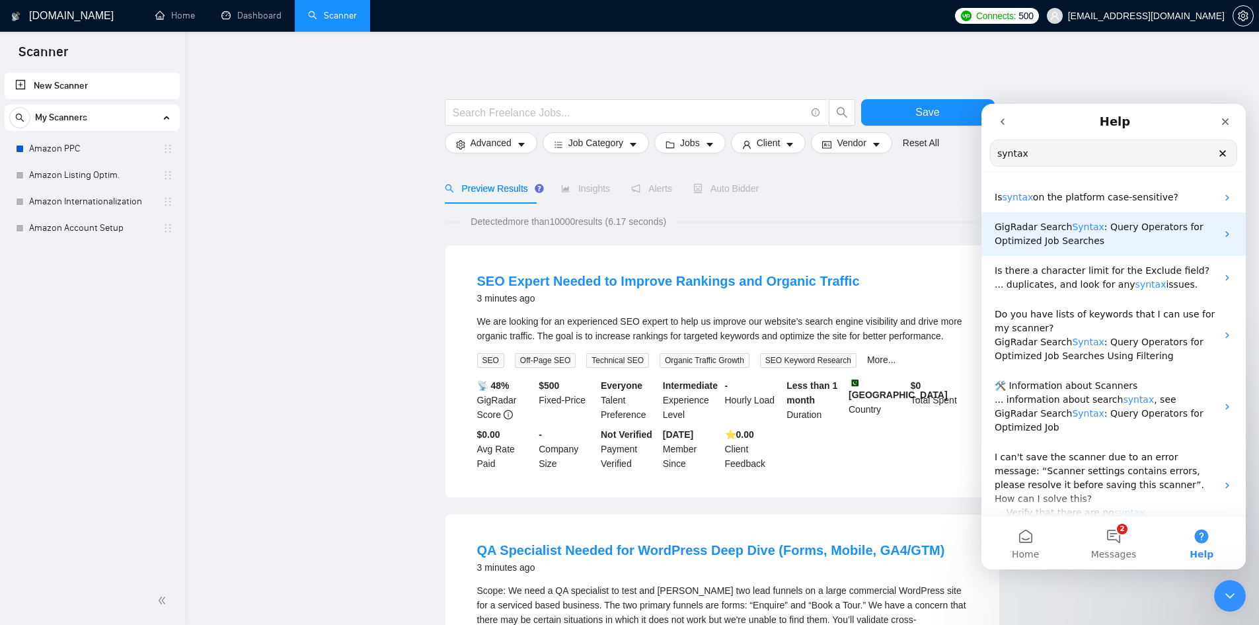
type input "syntax"
click at [1052, 236] on span ": Query Operators for Optimized Job Searches" at bounding box center [1099, 233] width 209 height 24
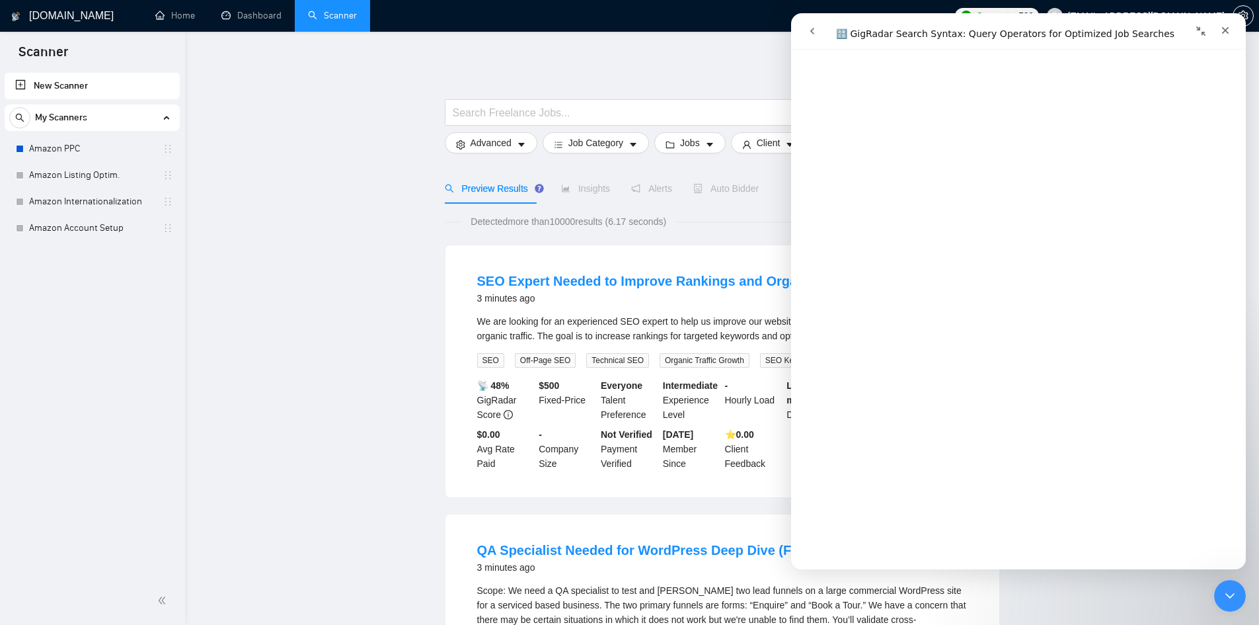
scroll to position [1712, 0]
click at [94, 147] on link "Amazon PPC" at bounding box center [92, 149] width 126 height 26
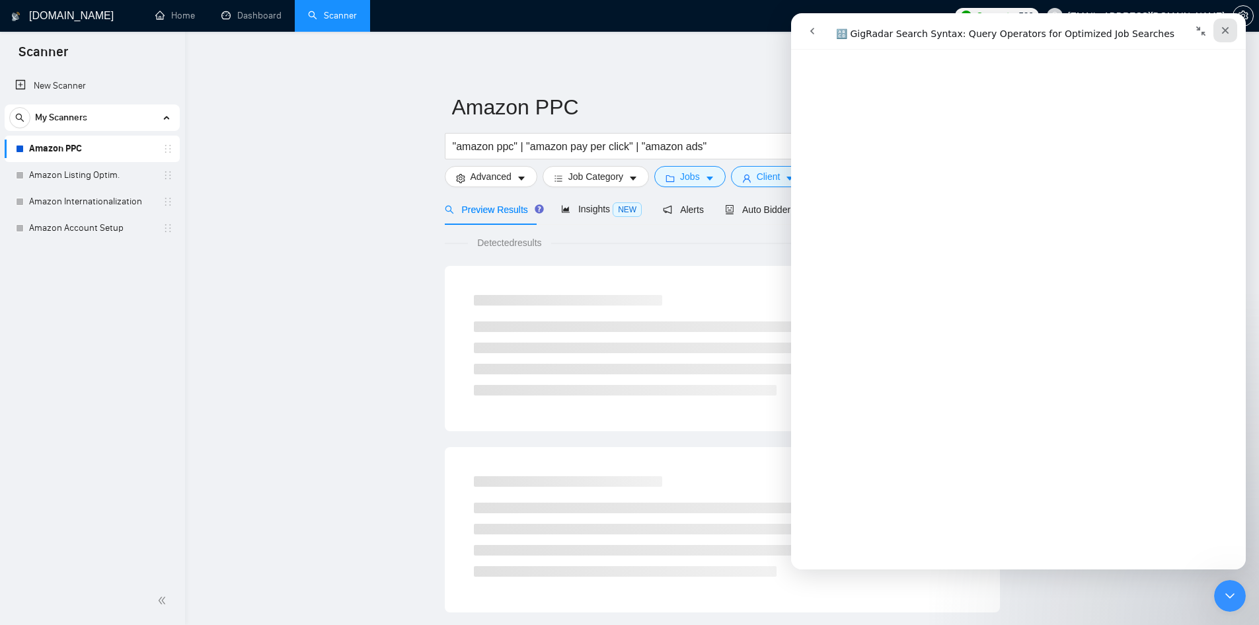
click at [1227, 30] on icon "Close" at bounding box center [1225, 30] width 11 height 11
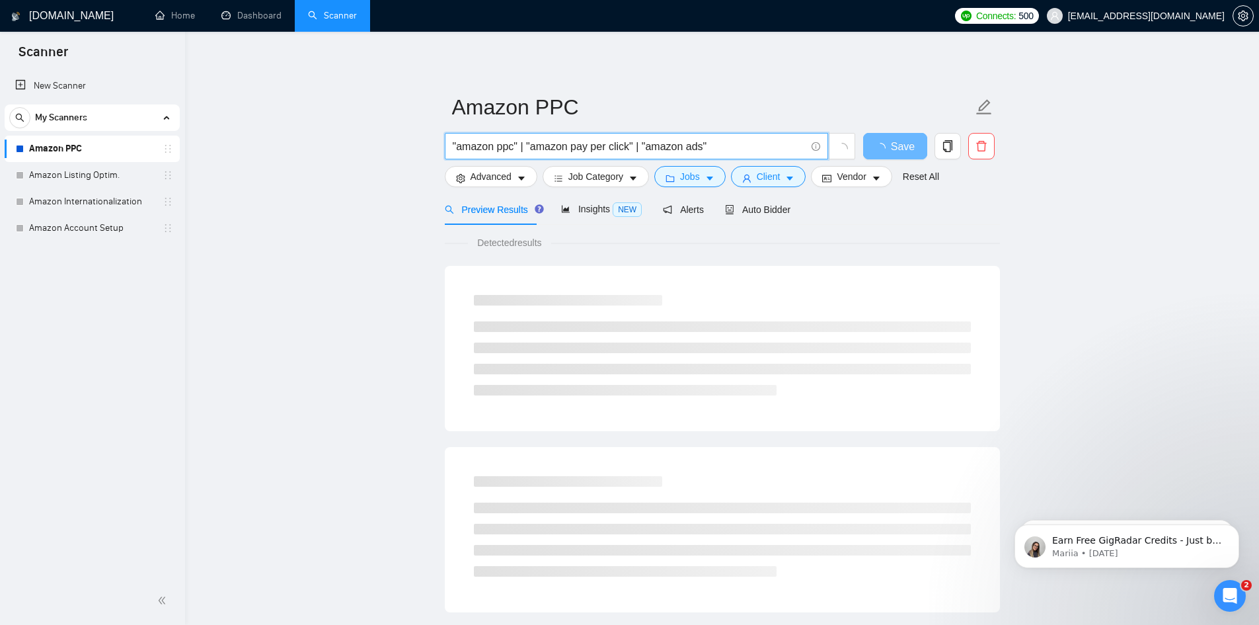
drag, startPoint x: 720, startPoint y: 146, endPoint x: 311, endPoint y: 132, distance: 408.7
click at [311, 132] on main "Amazon PPC "amazon ppc" | "amazon pay per click" | "amazon ads" Save Advanced J…" at bounding box center [722, 604] width 1032 height 1103
paste input "amazon ((ppc | "pay per click" | "amazon ads" | "advertising console" | "sponso…"
type input "amazon ((ppc | "pay per click" | "amazon ads" | "advertising console" | "sponso…"
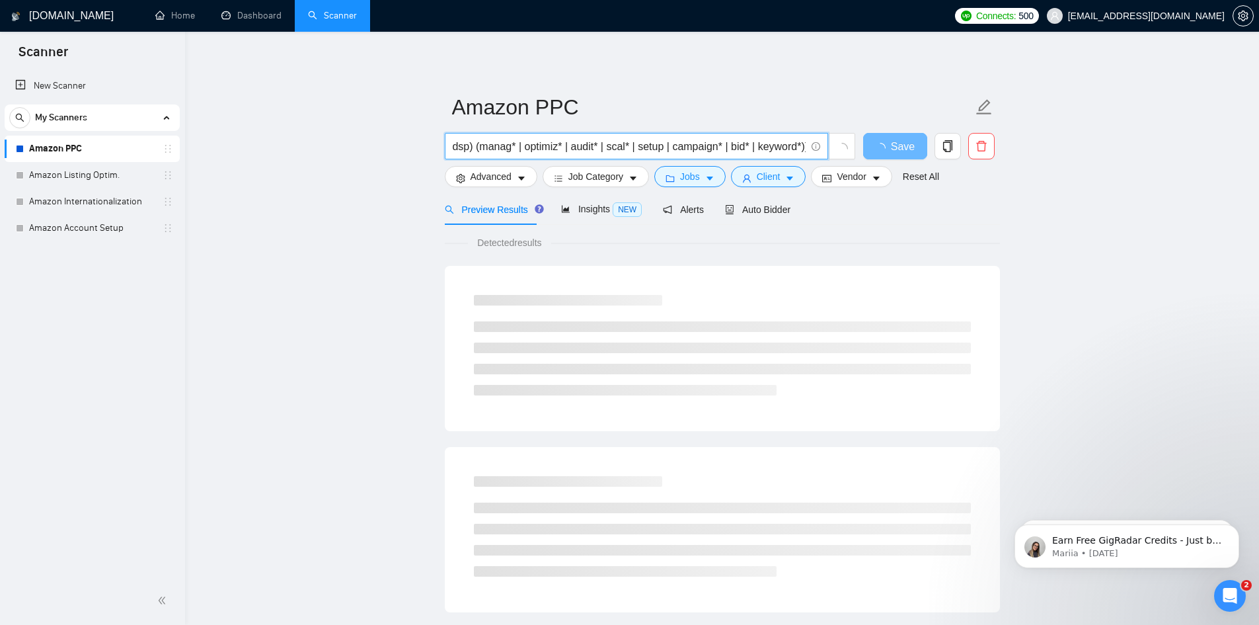
click at [358, 153] on main "Amazon PPC amazon ((ppc | "pay per click" | "amazon ads" | "advertising console…" at bounding box center [722, 604] width 1032 height 1103
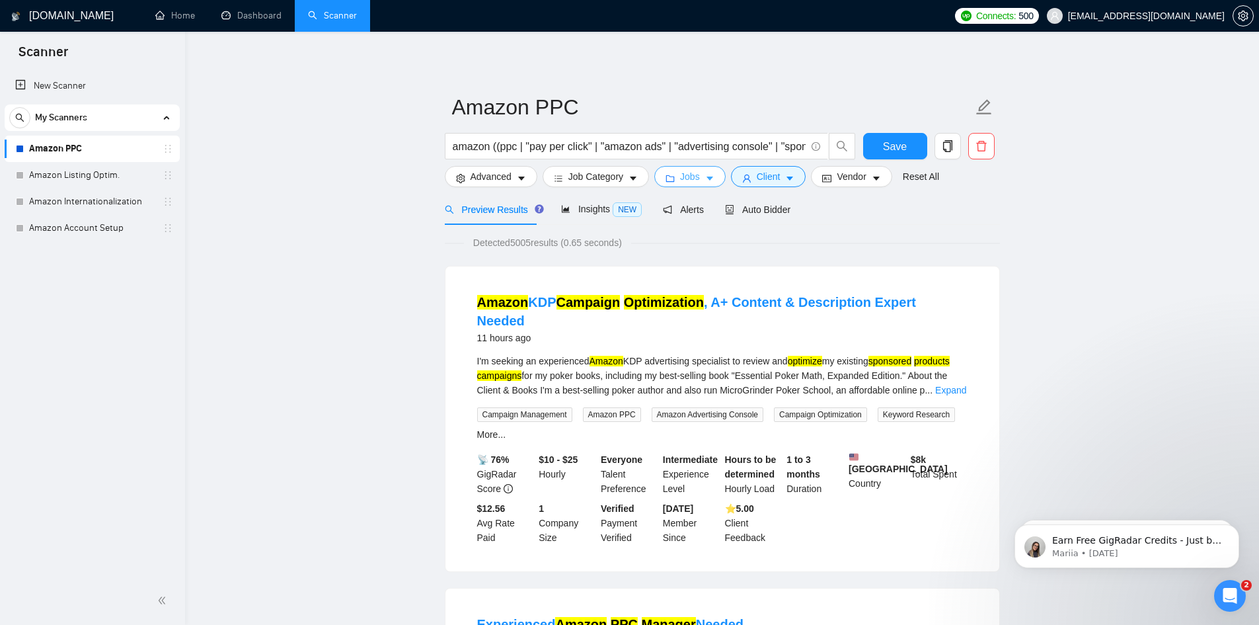
click at [705, 181] on icon "caret-down" at bounding box center [709, 178] width 9 height 9
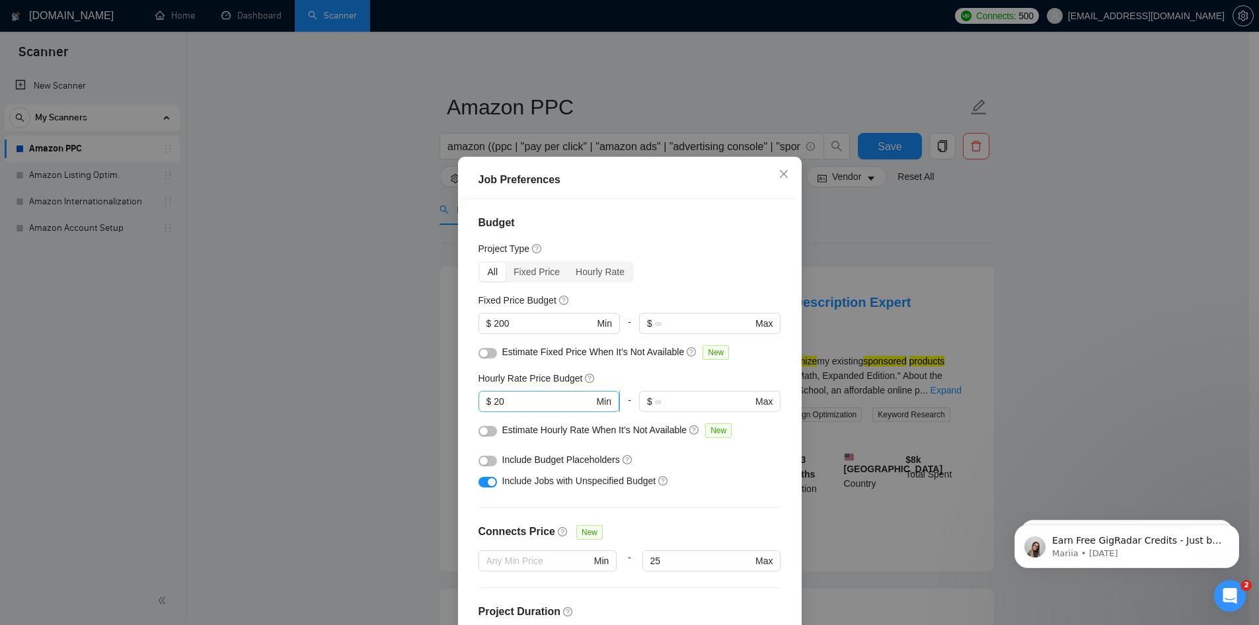
drag, startPoint x: 512, startPoint y: 399, endPoint x: 518, endPoint y: 402, distance: 7.4
click at [512, 399] on input "20" at bounding box center [544, 401] width 100 height 15
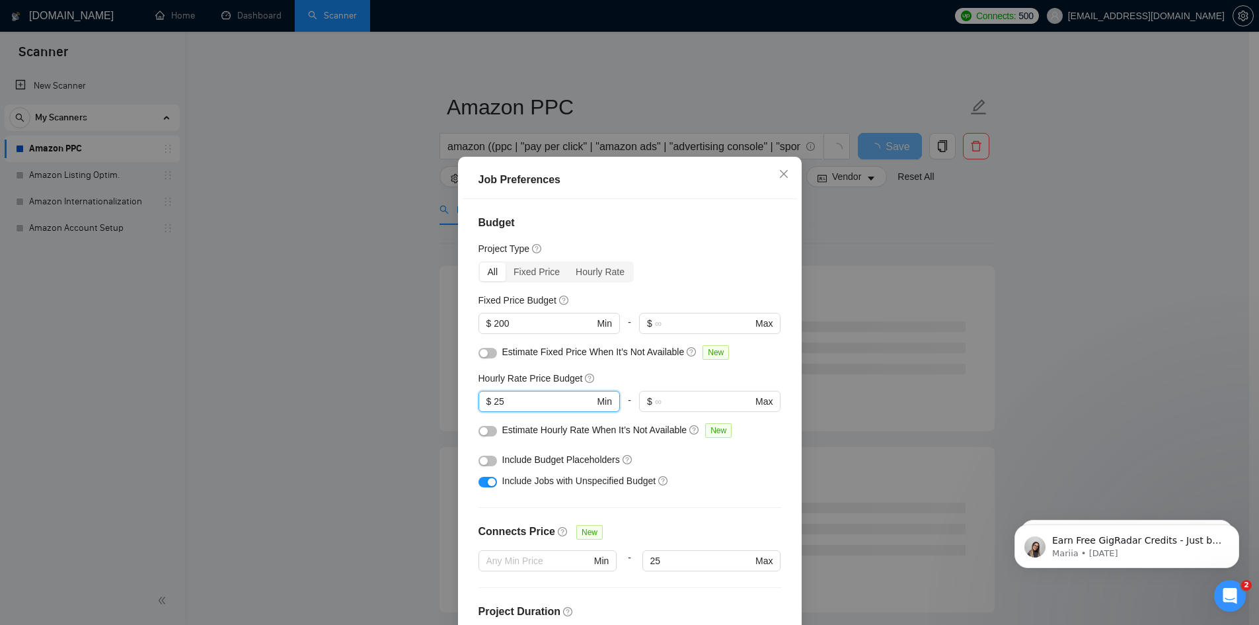
type input "2"
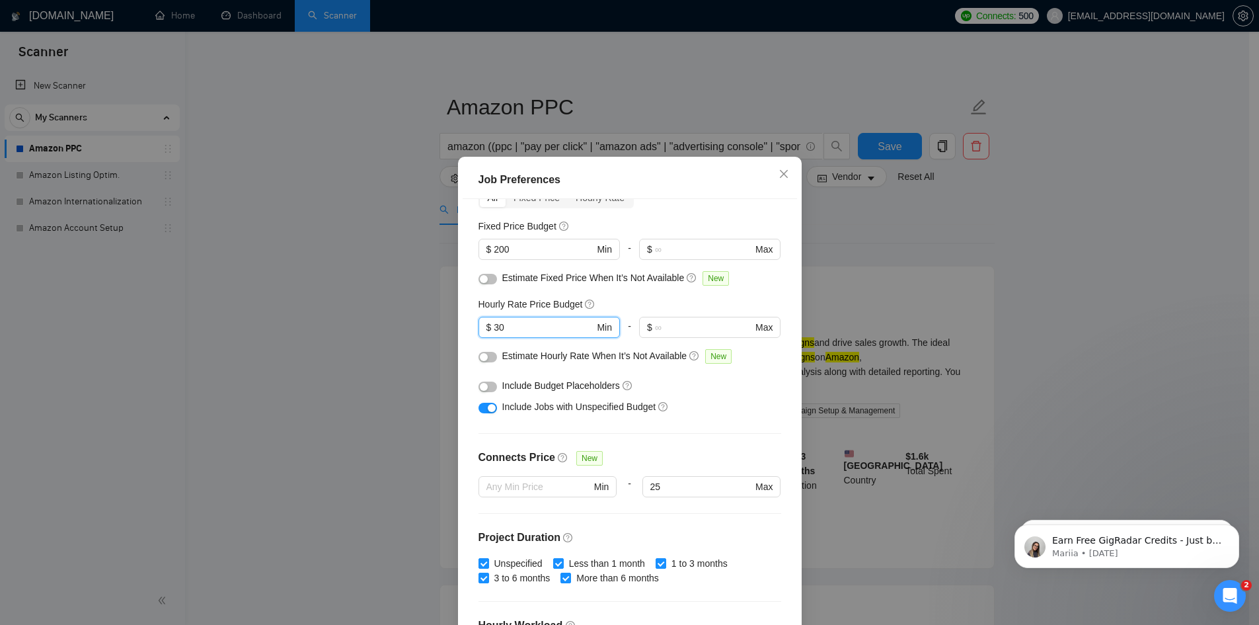
scroll to position [66, 0]
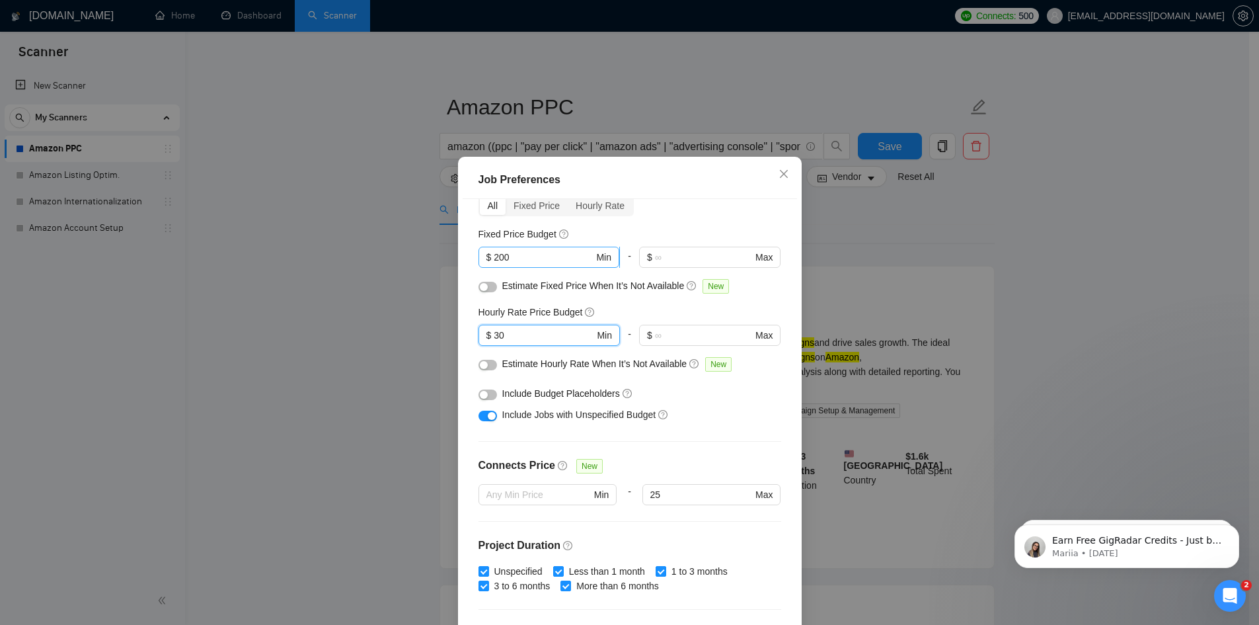
type input "30"
click at [499, 256] on input "200" at bounding box center [544, 257] width 100 height 15
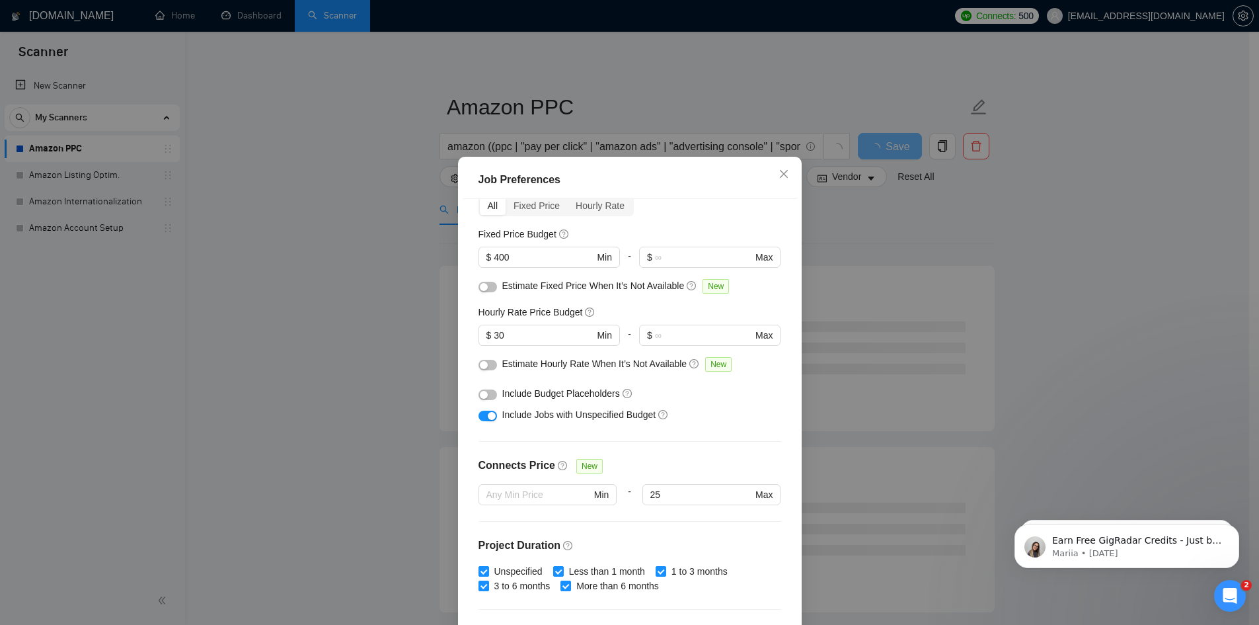
click at [592, 228] on div "Fixed Price Budget" at bounding box center [630, 234] width 303 height 15
click at [495, 254] on input "400" at bounding box center [544, 257] width 100 height 15
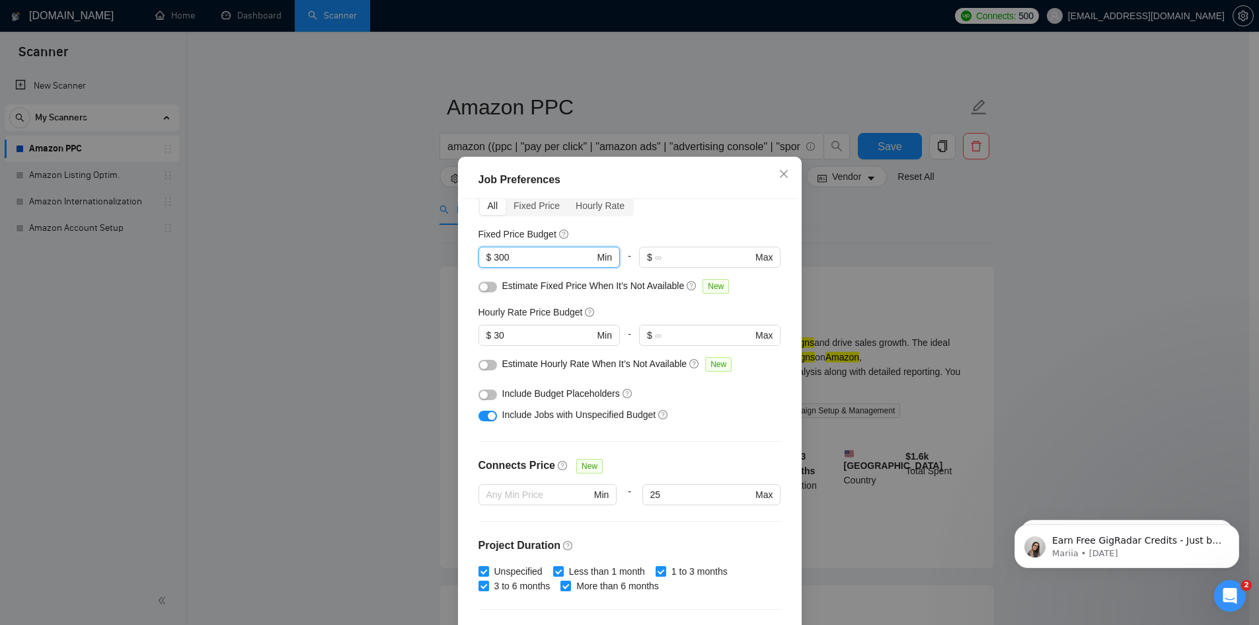
type input "300"
click at [625, 303] on div "Budget Project Type All Fixed Price Hourly Rate Fixed Price Budget 300 $ 300 Mi…" at bounding box center [630, 418] width 334 height 438
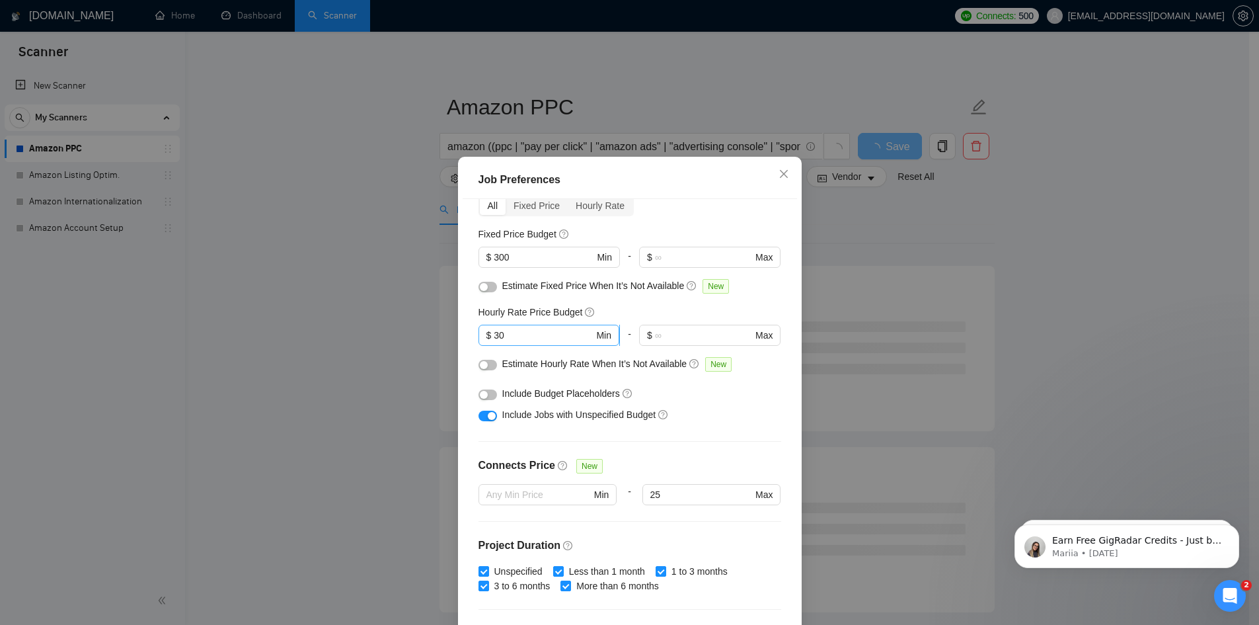
click at [535, 336] on input "30" at bounding box center [544, 335] width 100 height 15
type input "3"
click at [625, 313] on div "Hourly Rate Price Budget" at bounding box center [630, 312] width 303 height 15
click at [510, 339] on input "25" at bounding box center [544, 335] width 100 height 15
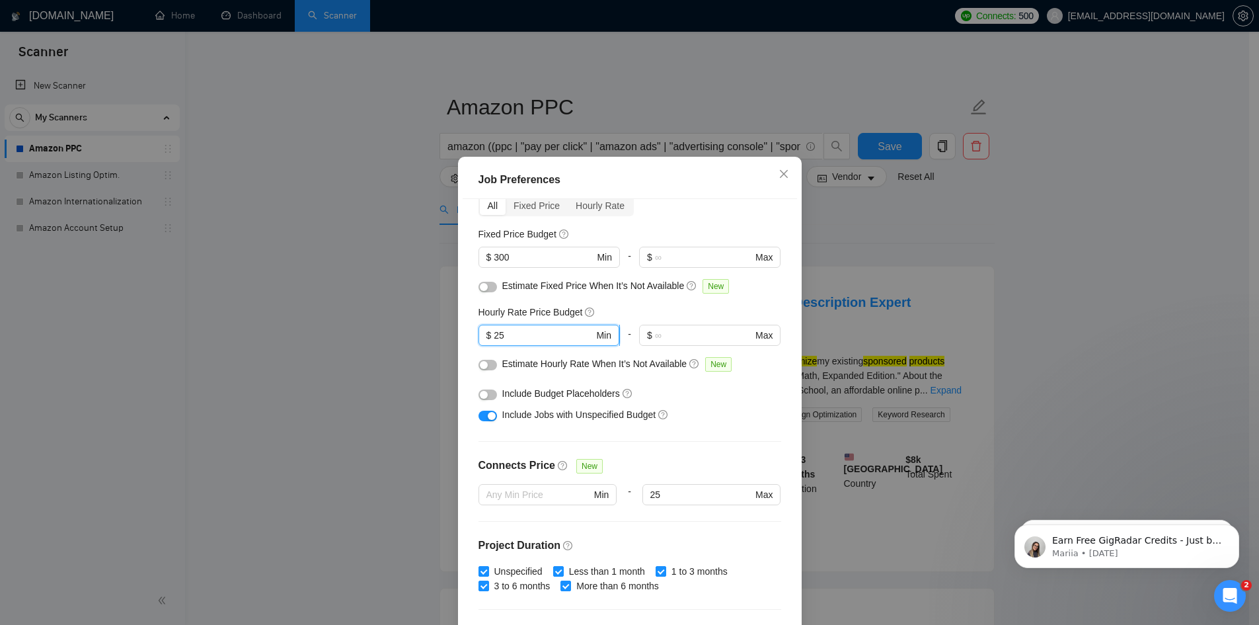
type input "2"
click at [697, 315] on div "Hourly Rate Price Budget" at bounding box center [630, 312] width 303 height 15
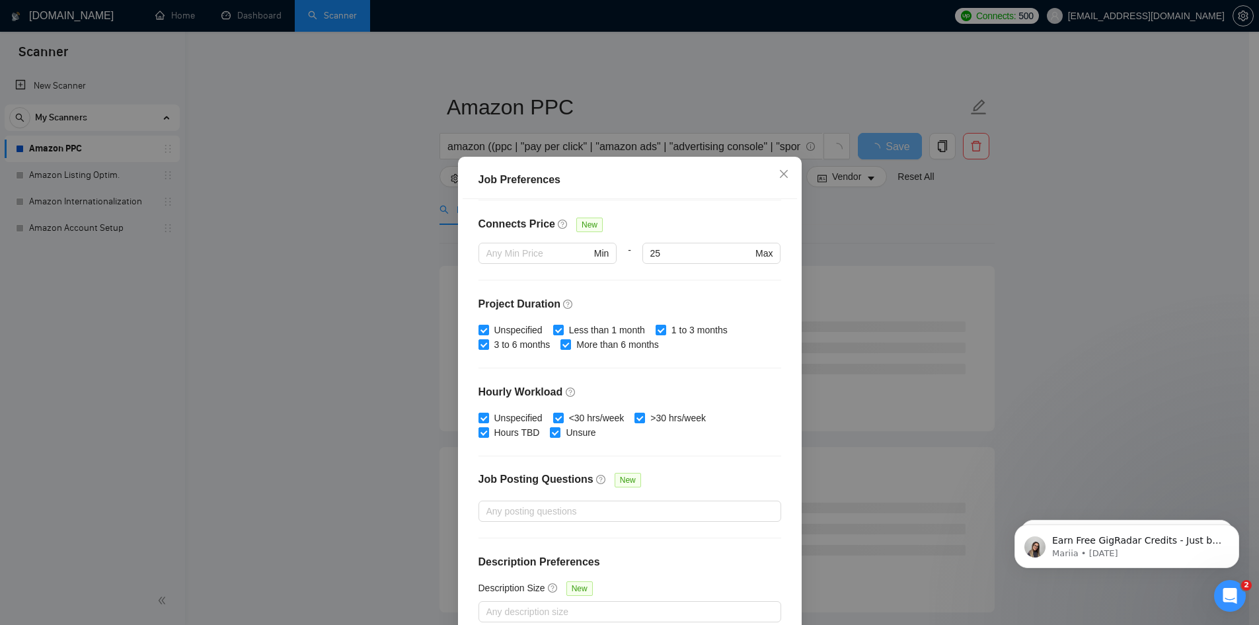
scroll to position [70, 0]
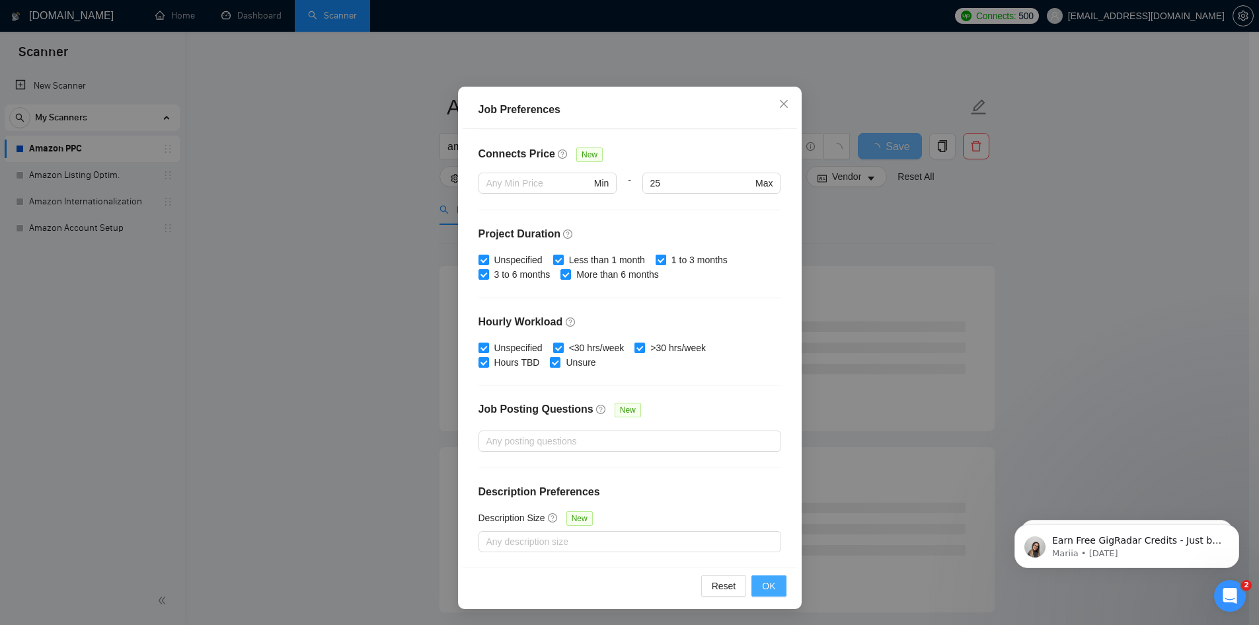
click at [765, 594] on button "OK" at bounding box center [769, 585] width 34 height 21
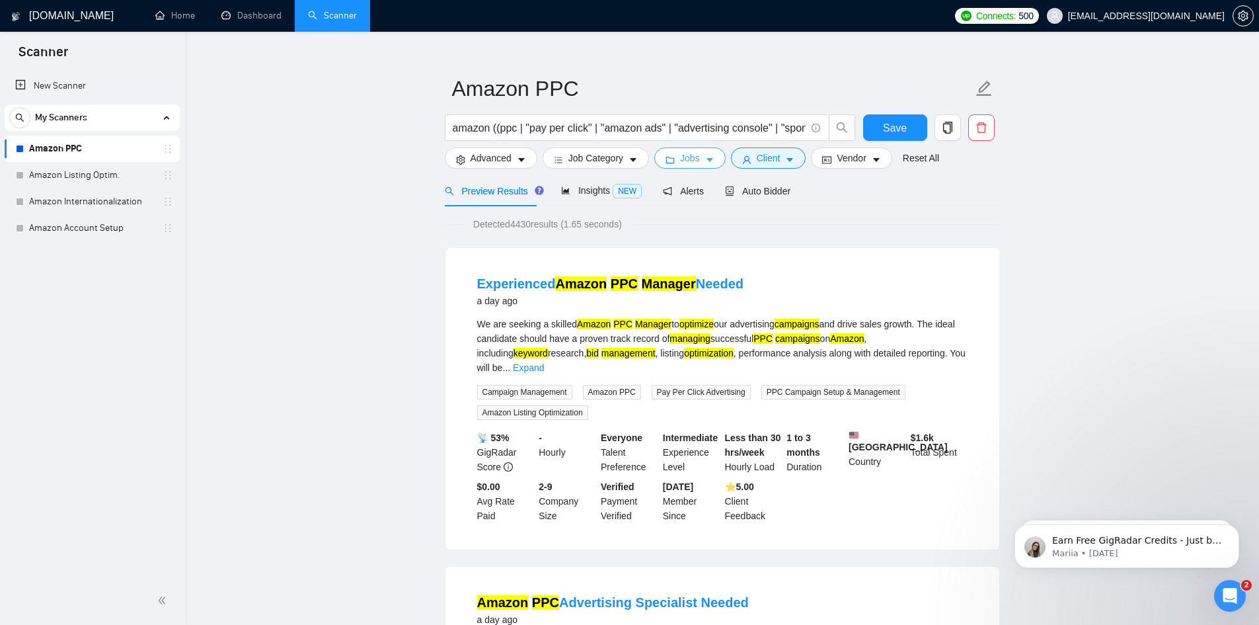
scroll to position [0, 0]
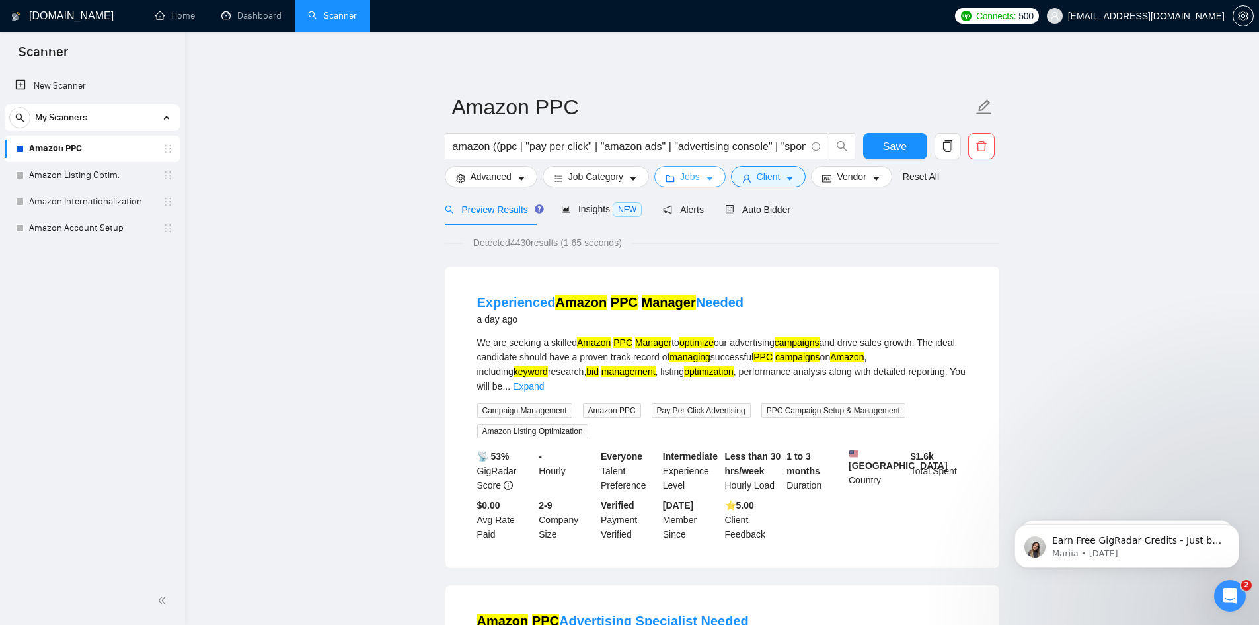
click at [707, 179] on icon "caret-down" at bounding box center [710, 179] width 7 height 4
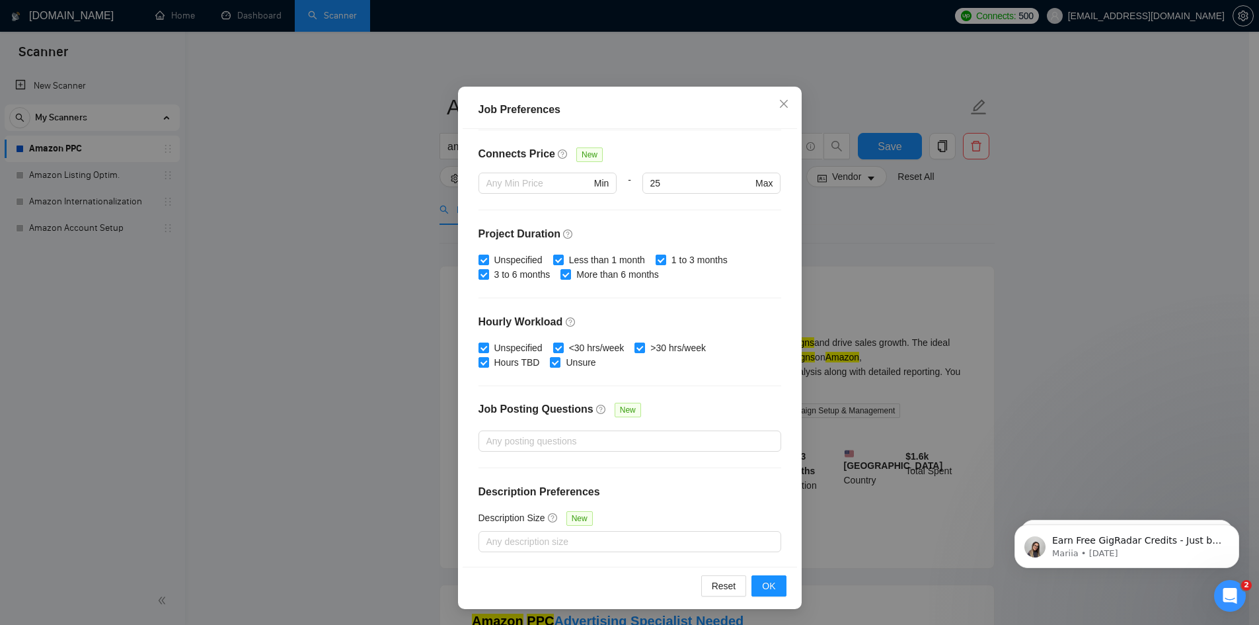
scroll to position [109, 0]
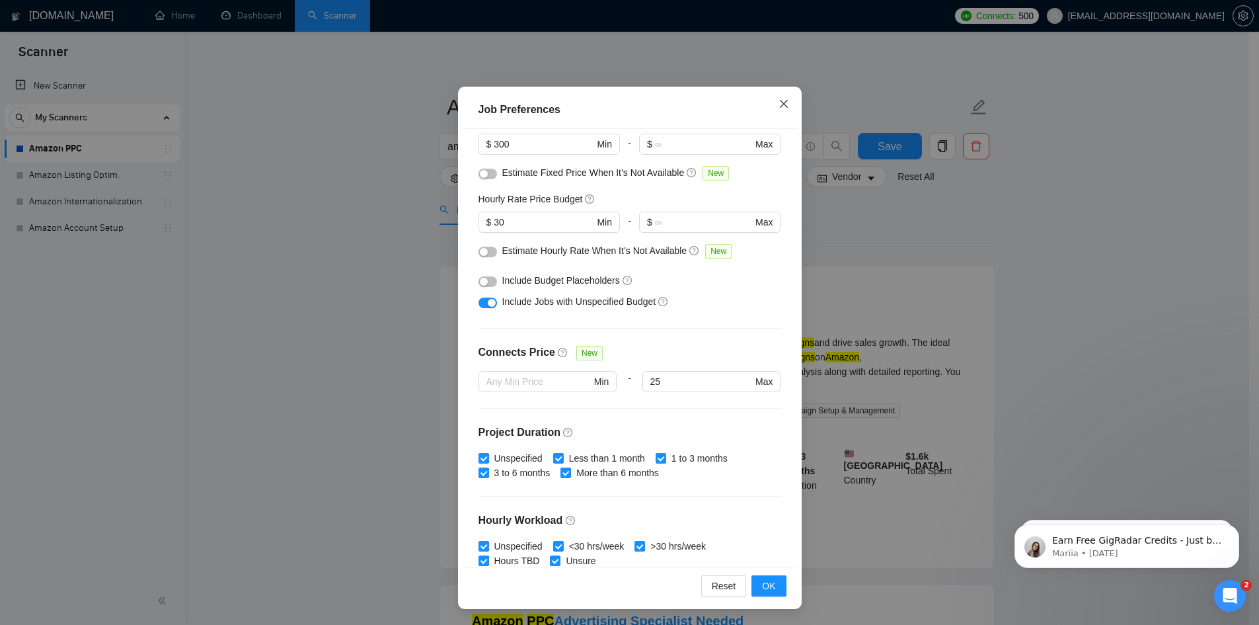
click at [779, 109] on icon "close" at bounding box center [784, 103] width 11 height 11
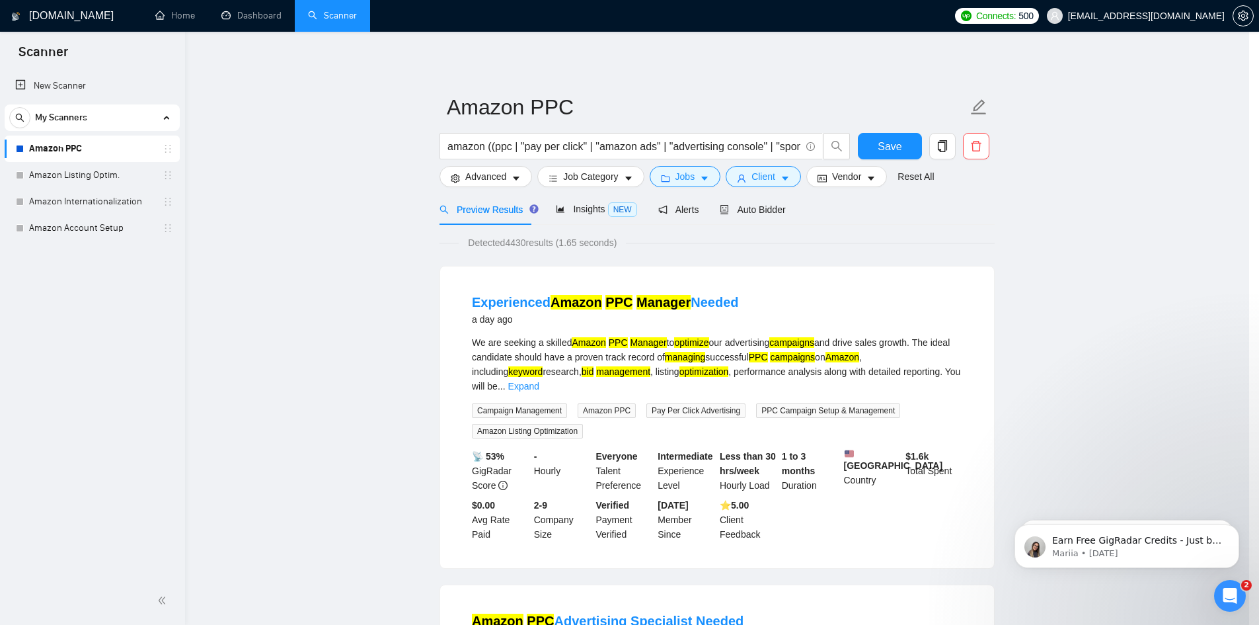
scroll to position [0, 0]
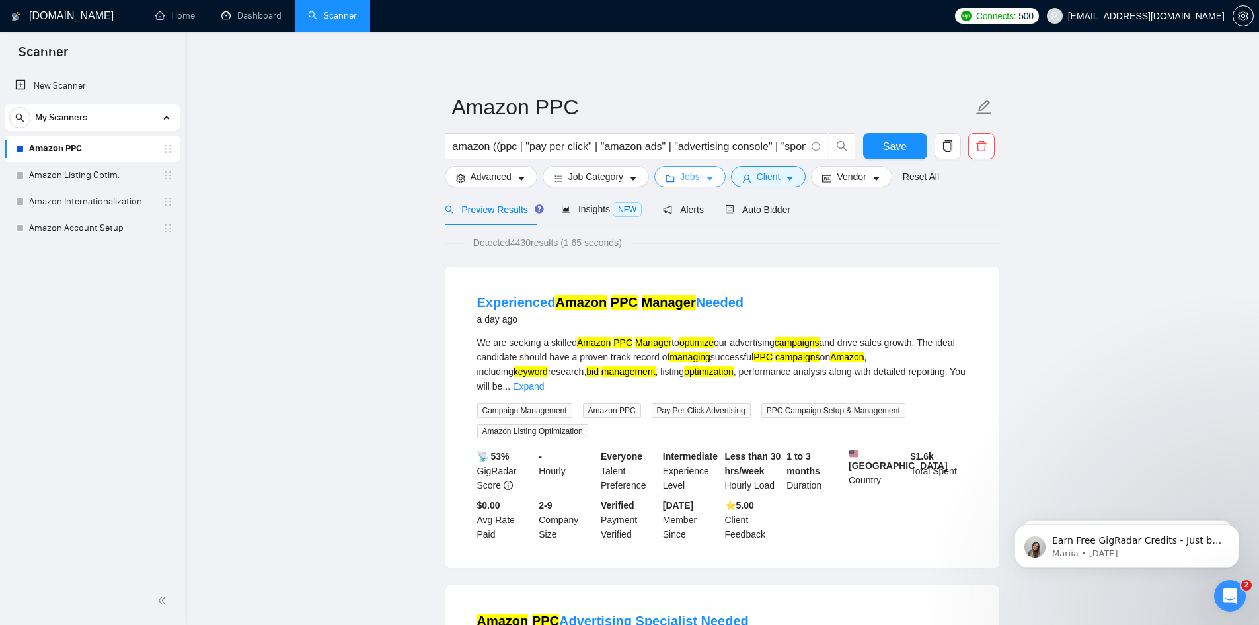
click at [699, 177] on button "Jobs" at bounding box center [689, 176] width 71 height 21
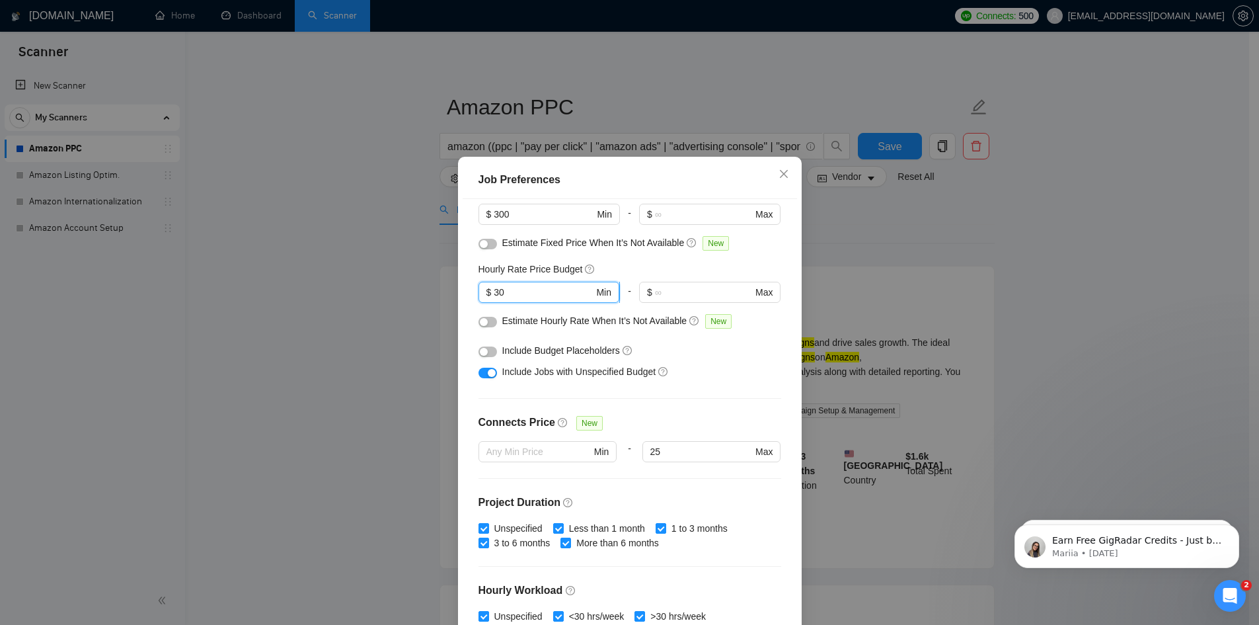
click at [494, 290] on input "30" at bounding box center [544, 292] width 100 height 15
type input "25"
click at [695, 365] on div "Include Jobs with Unspecified Budget" at bounding box center [634, 371] width 265 height 15
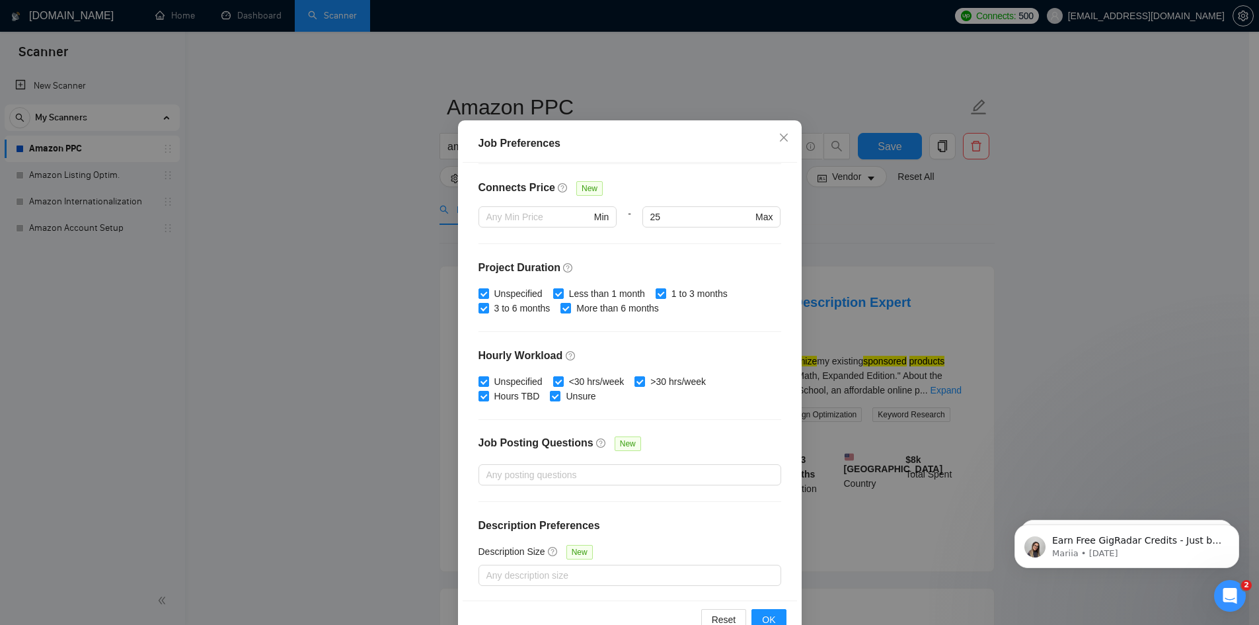
scroll to position [70, 0]
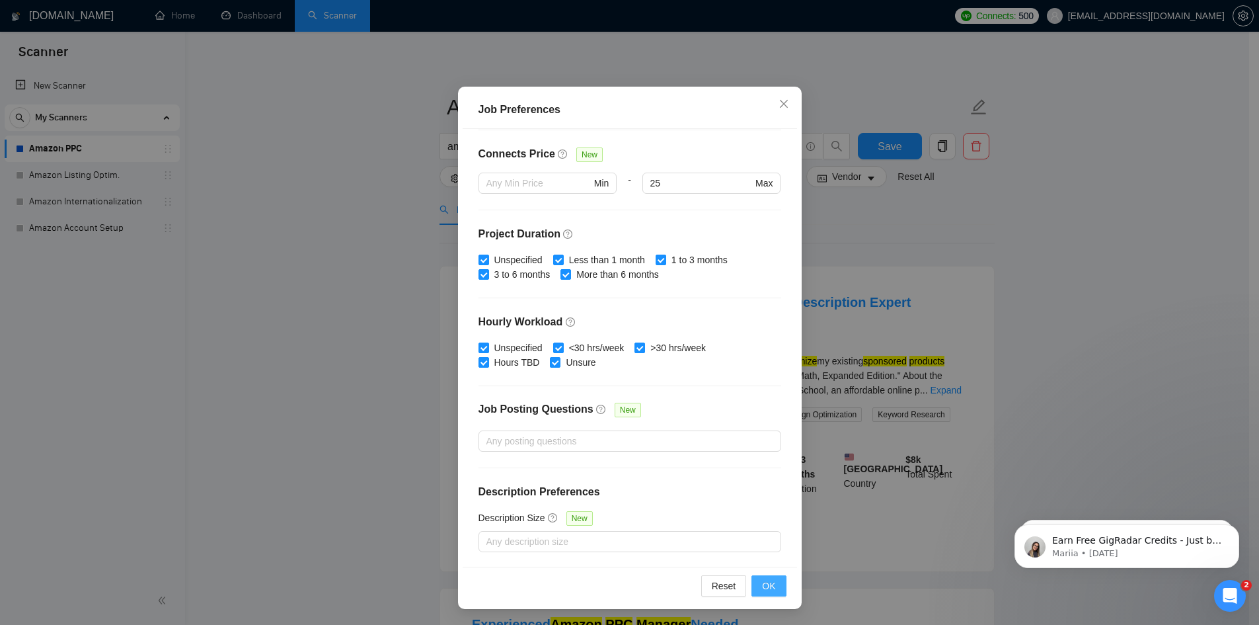
click at [762, 592] on span "OK" at bounding box center [768, 585] width 13 height 15
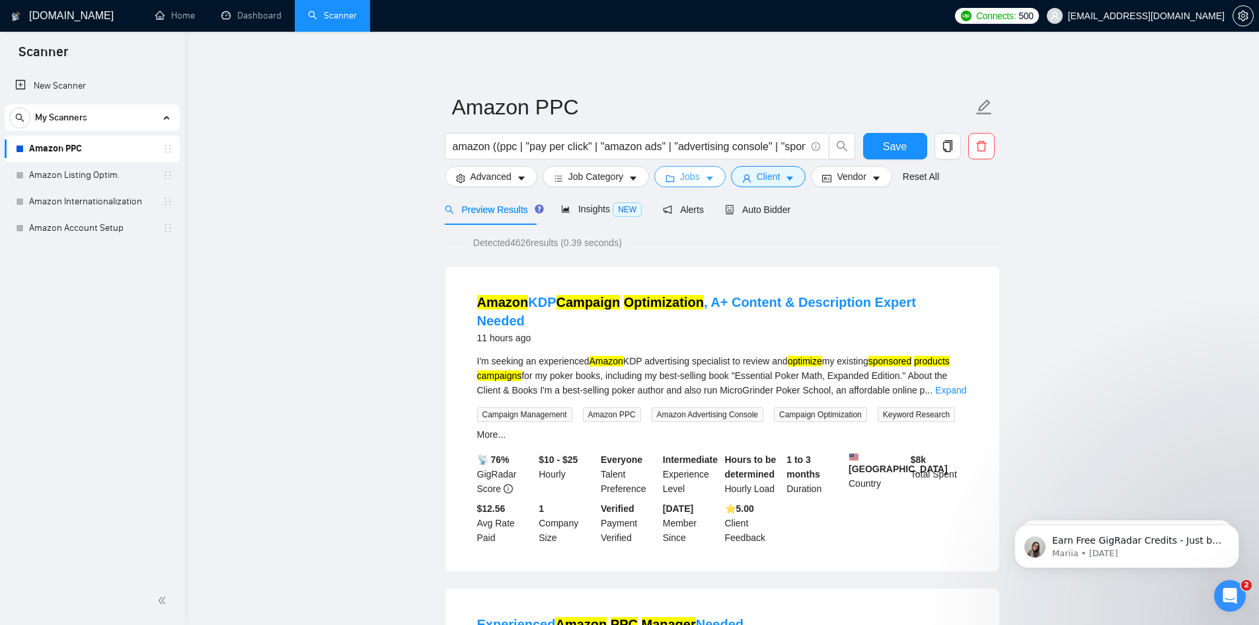
click at [705, 180] on icon "caret-down" at bounding box center [709, 178] width 9 height 9
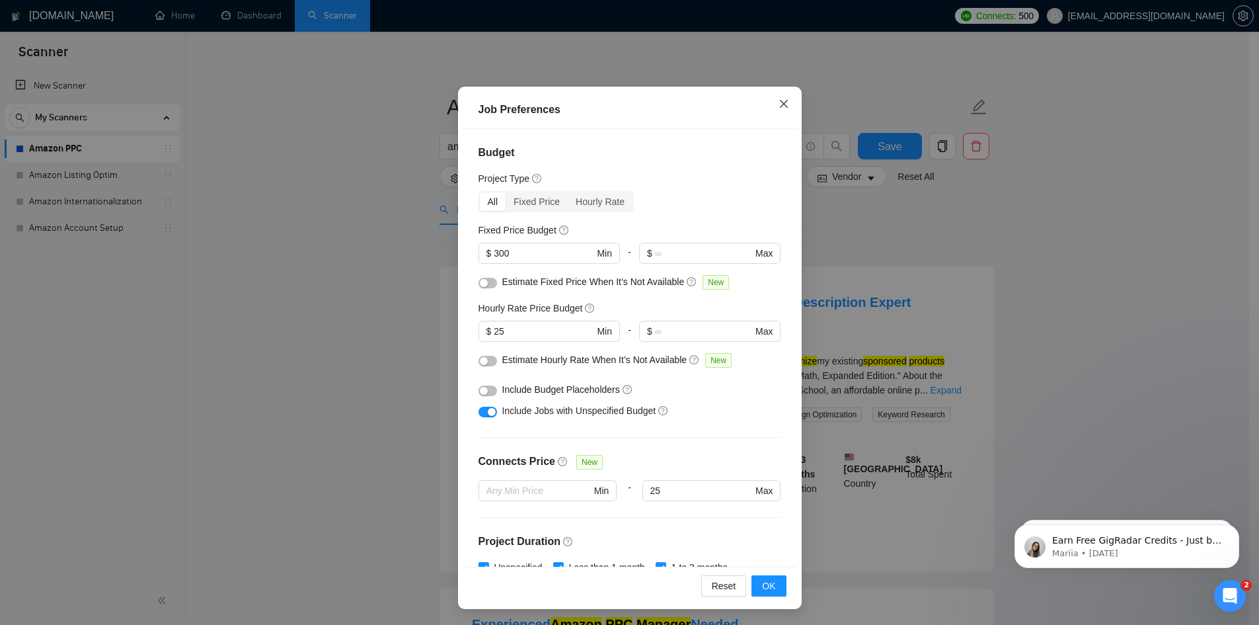
click at [779, 101] on icon "close" at bounding box center [783, 104] width 8 height 8
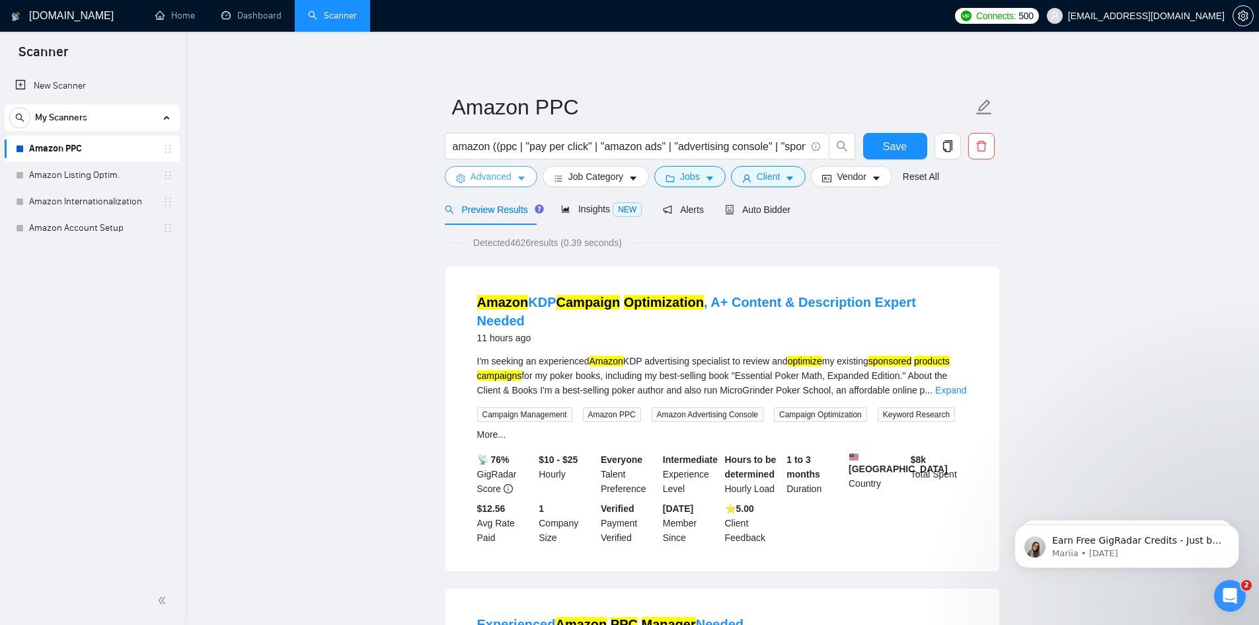
click at [520, 176] on icon "caret-down" at bounding box center [521, 178] width 9 height 9
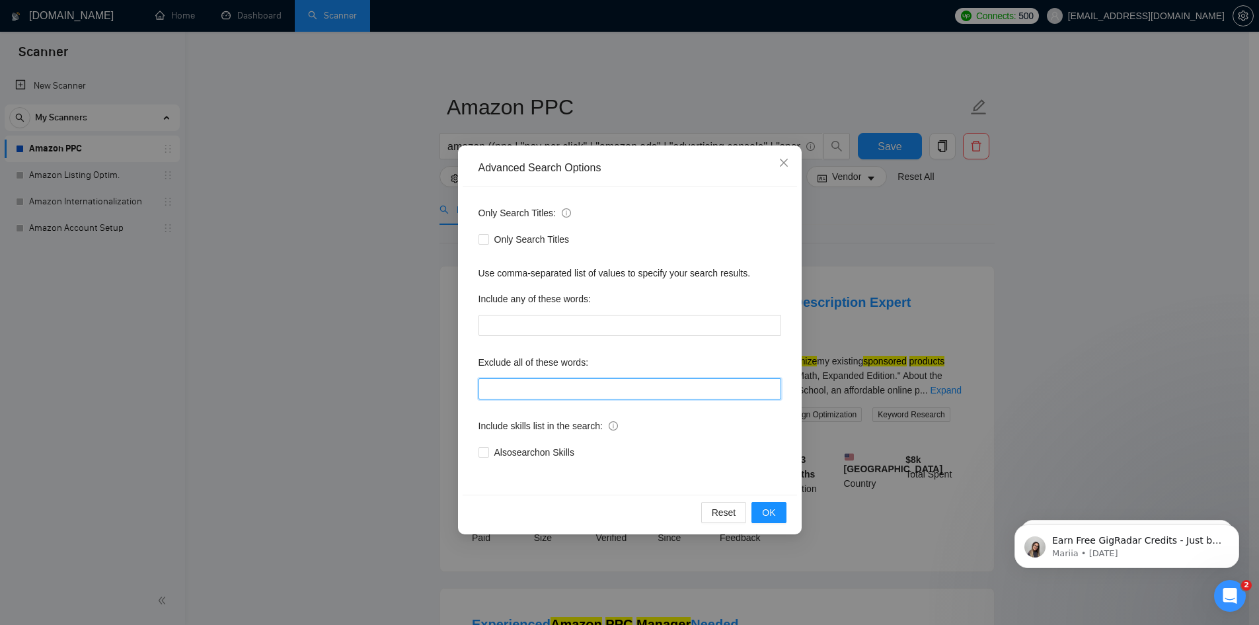
click at [551, 381] on input "text" at bounding box center [630, 388] width 303 height 21
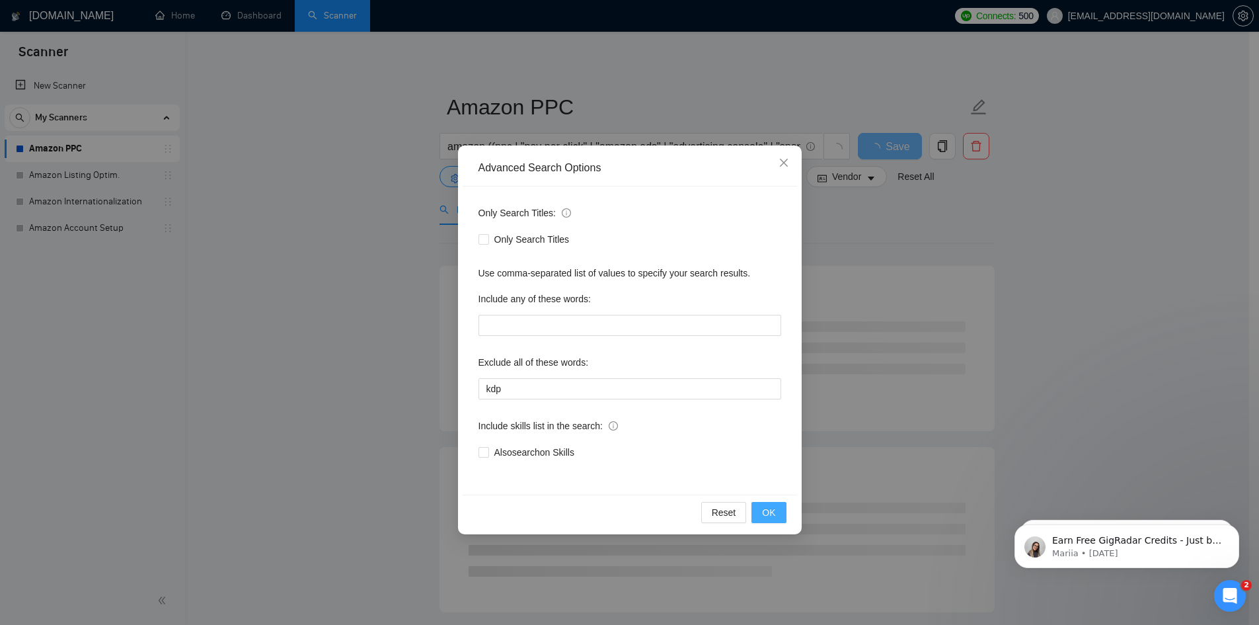
click at [768, 514] on span "OK" at bounding box center [768, 512] width 13 height 15
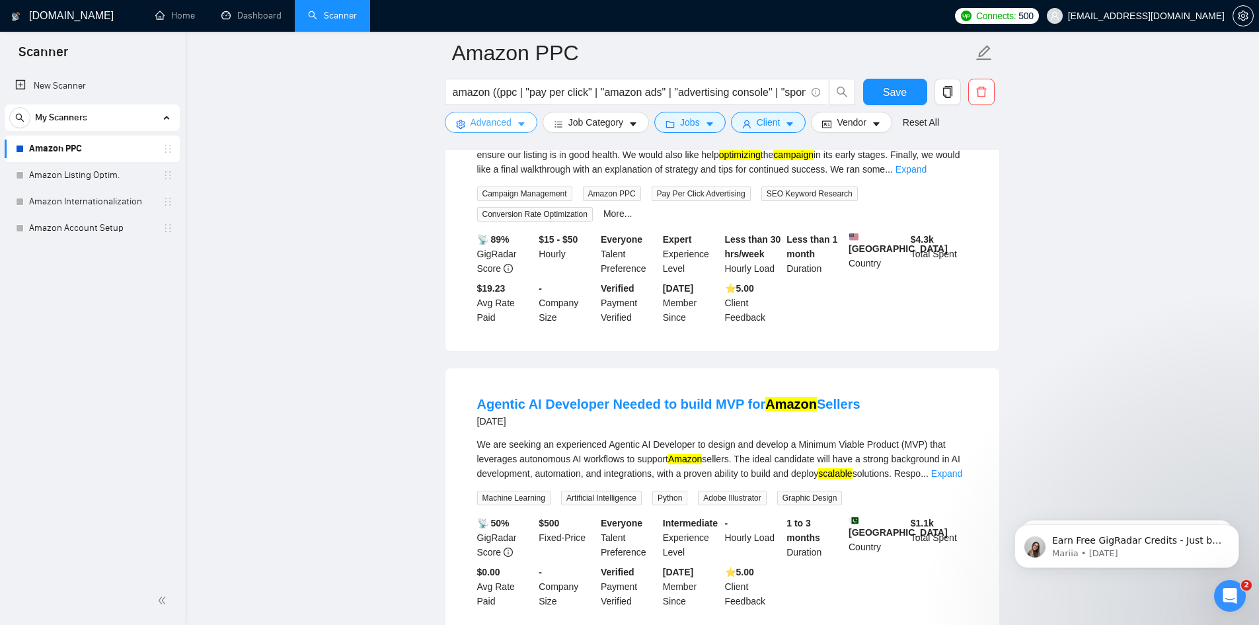
scroll to position [925, 0]
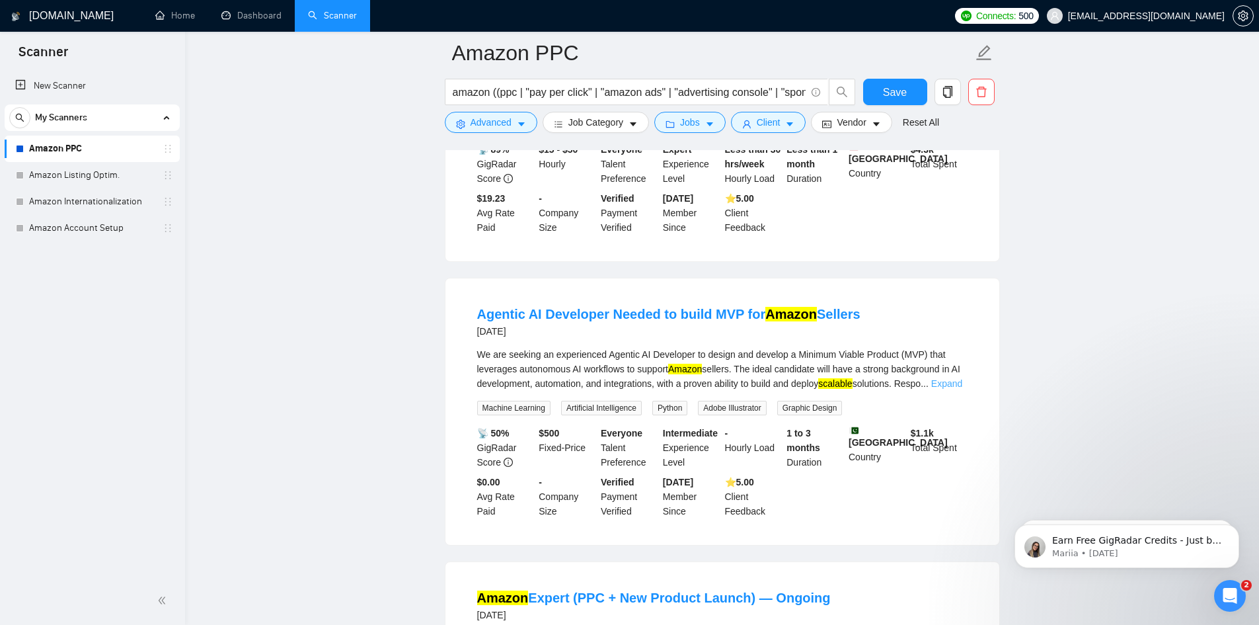
click at [954, 385] on link "Expand" at bounding box center [946, 383] width 31 height 11
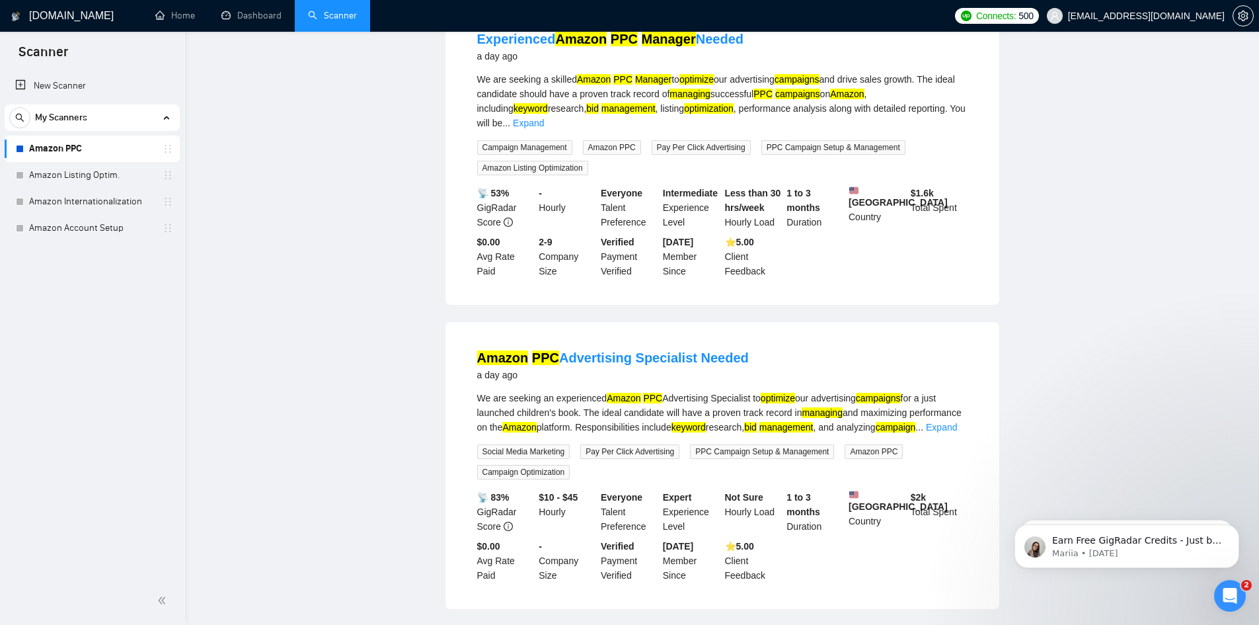
scroll to position [0, 0]
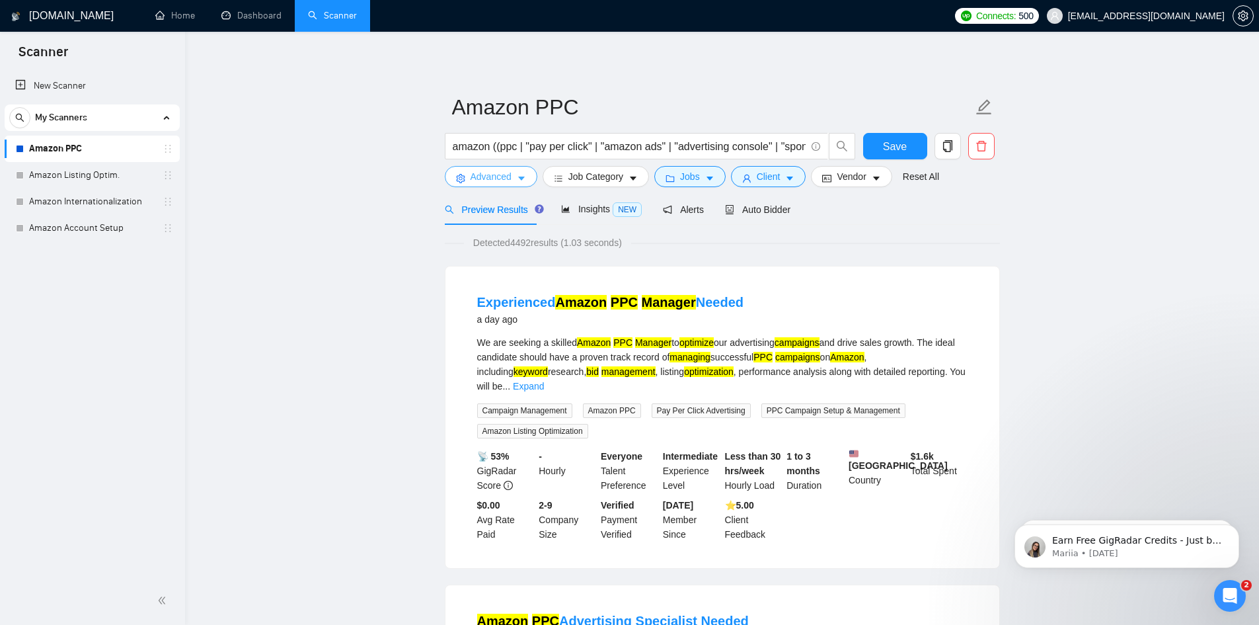
click at [517, 177] on icon "caret-down" at bounding box center [521, 178] width 9 height 9
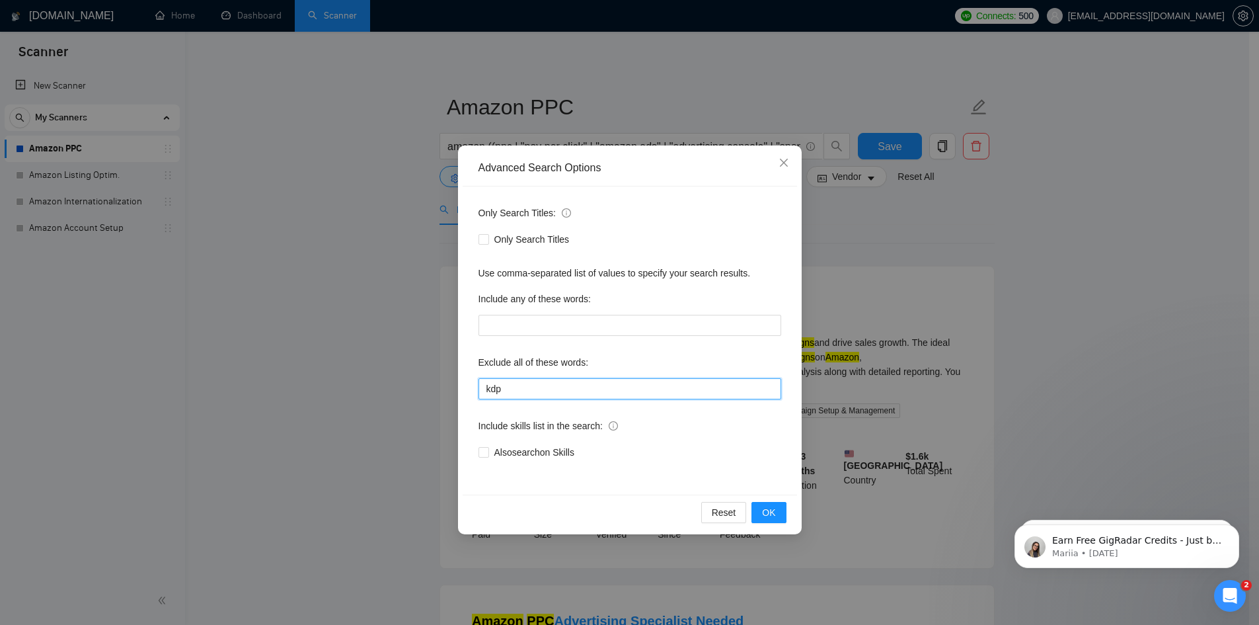
click at [550, 387] on input "kdp" at bounding box center [630, 388] width 303 height 21
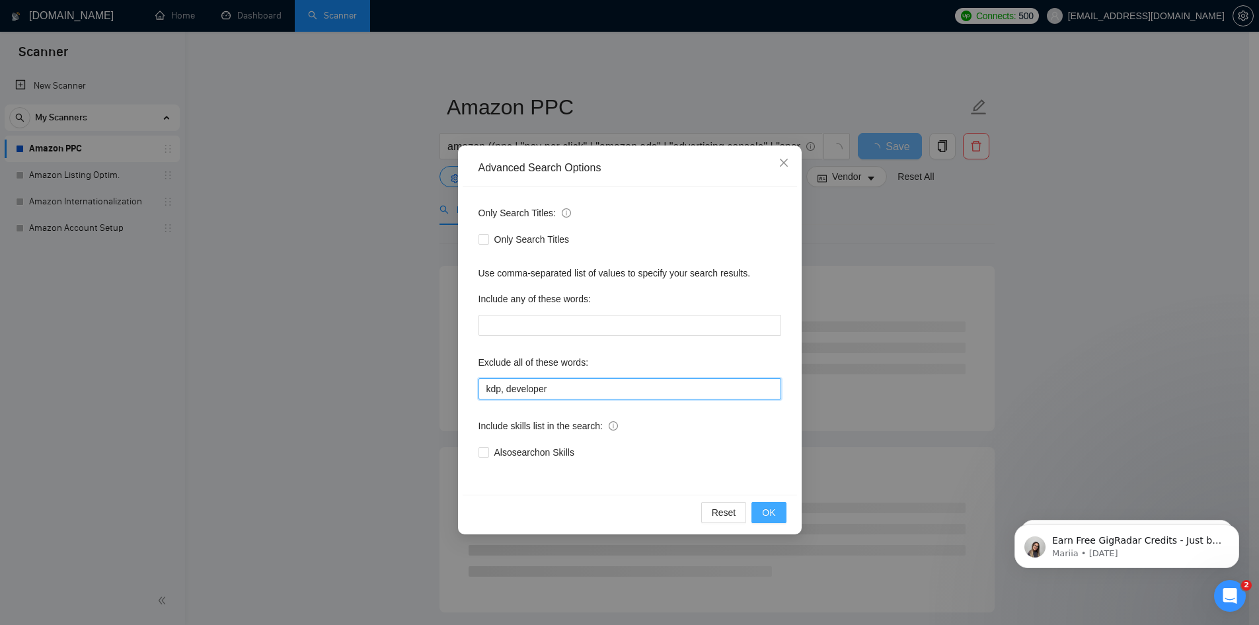
type input "kdp, developer"
click at [763, 508] on span "OK" at bounding box center [768, 512] width 13 height 15
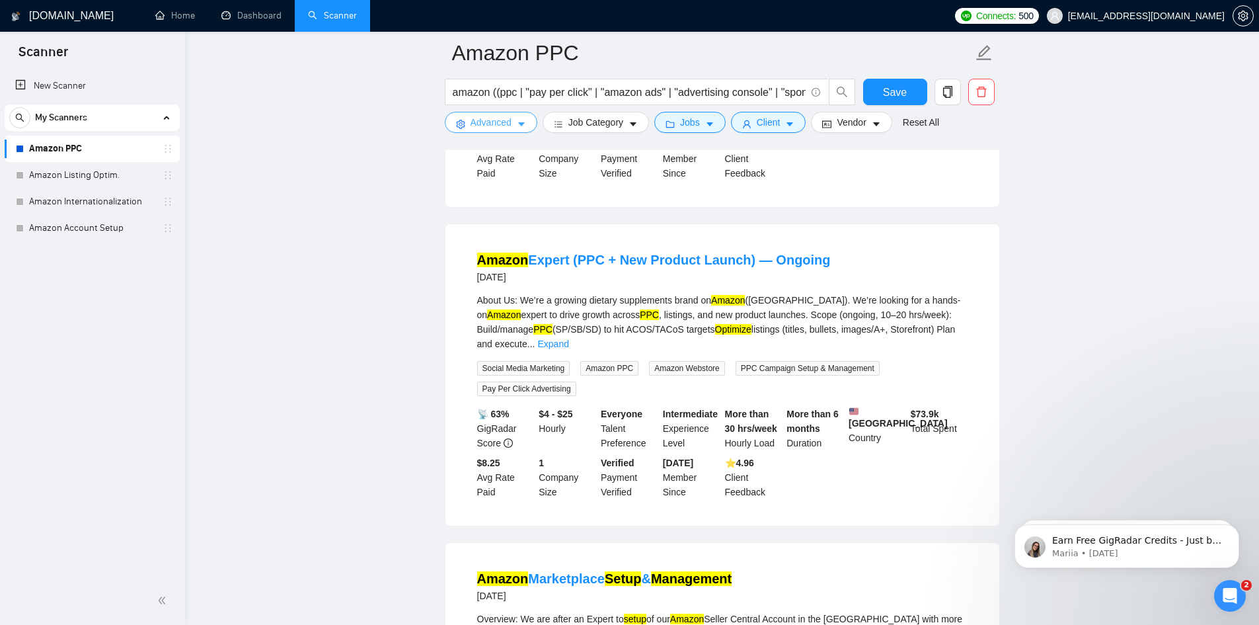
scroll to position [385, 0]
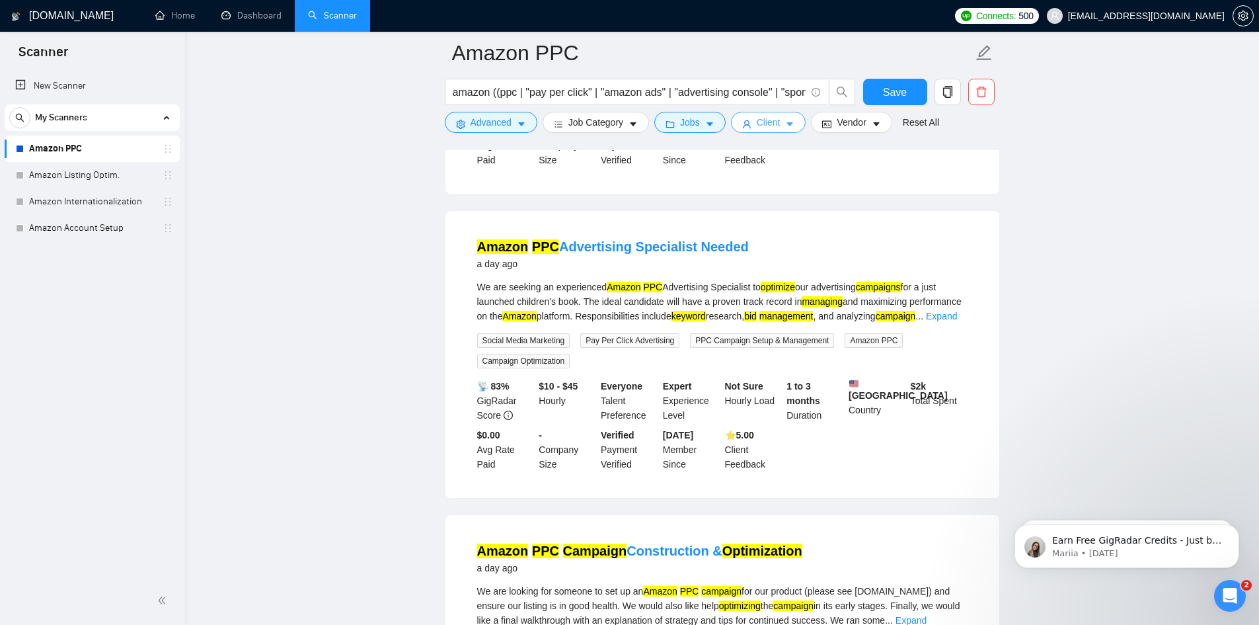
click at [785, 122] on icon "caret-down" at bounding box center [789, 124] width 9 height 9
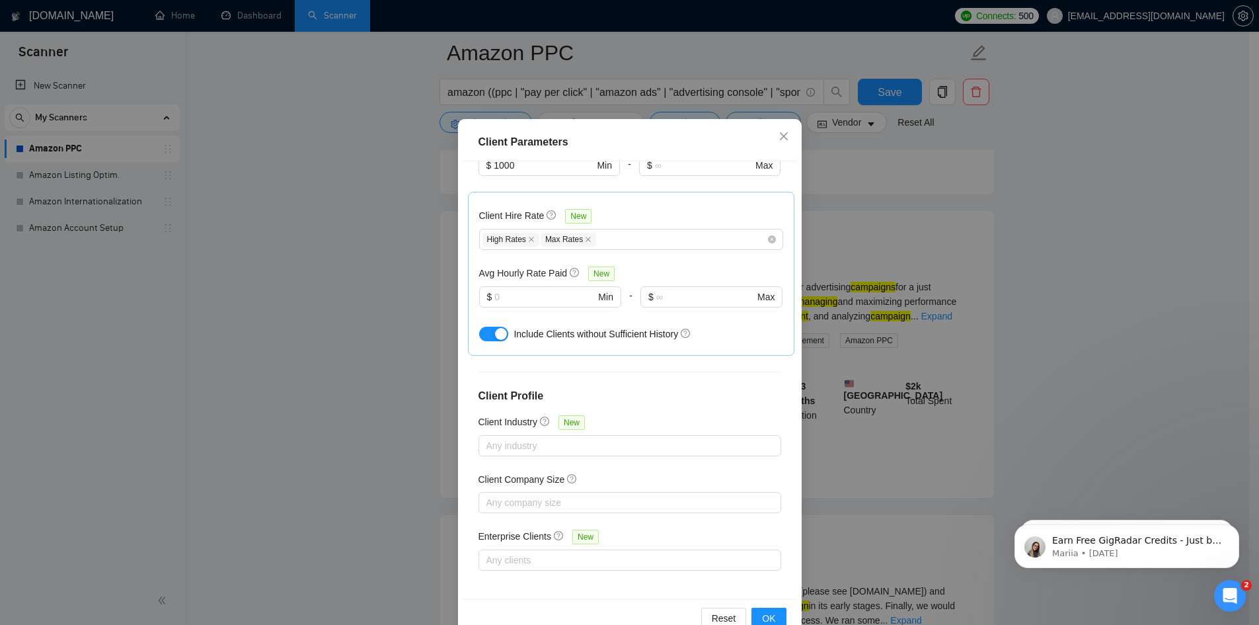
scroll to position [70, 0]
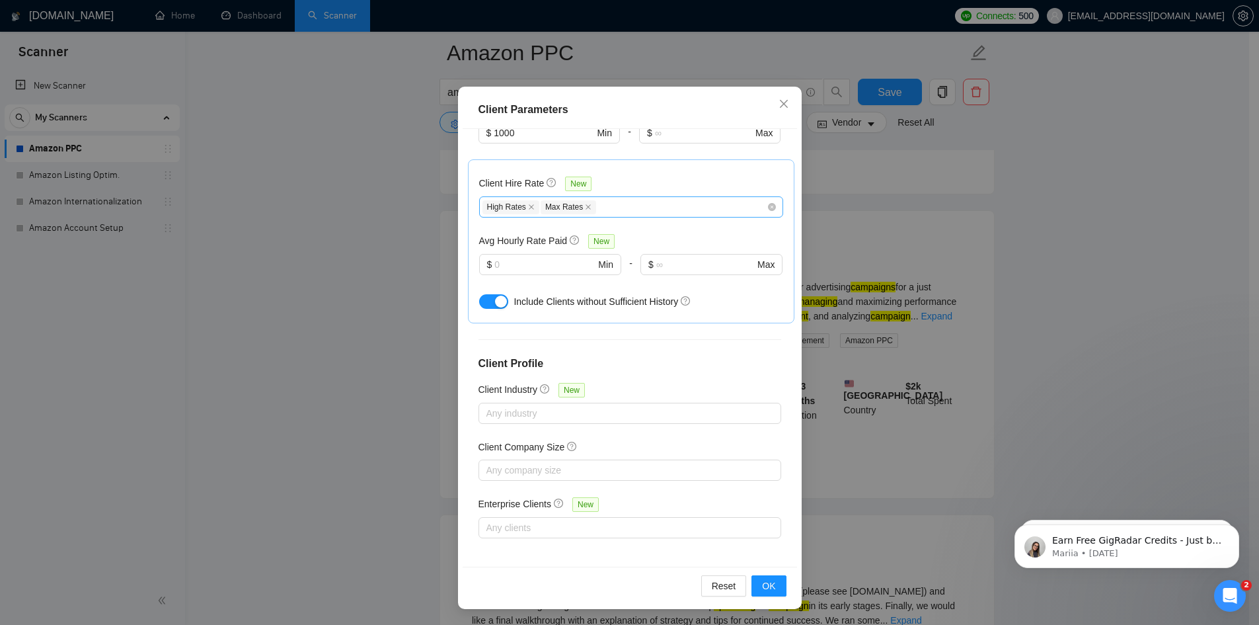
click at [678, 207] on div "High Rates Max Rates" at bounding box center [625, 207] width 284 height 16
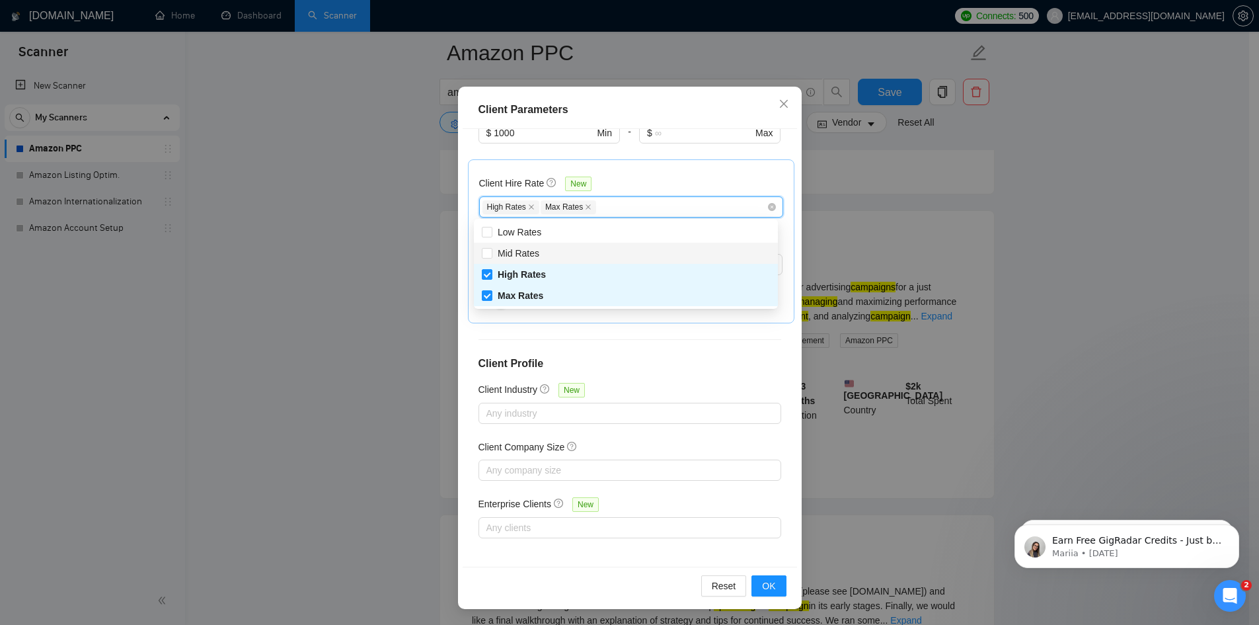
click at [581, 254] on div "Mid Rates" at bounding box center [626, 253] width 288 height 15
checkbox input "true"
click at [765, 587] on span "OK" at bounding box center [768, 585] width 13 height 15
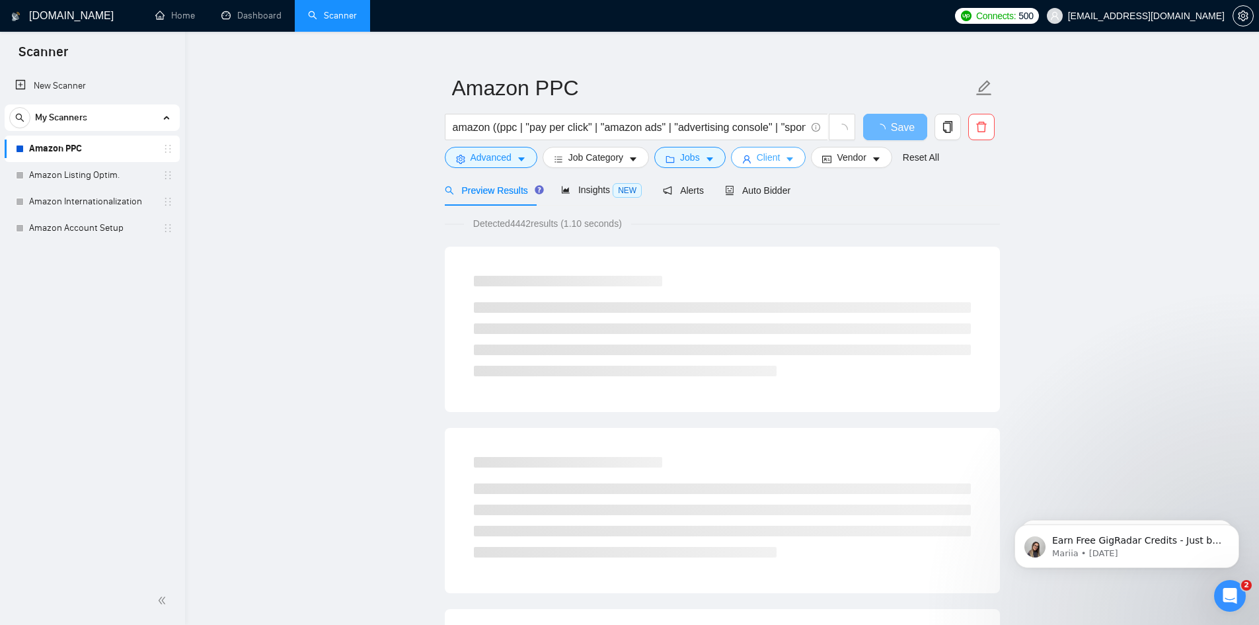
scroll to position [0, 0]
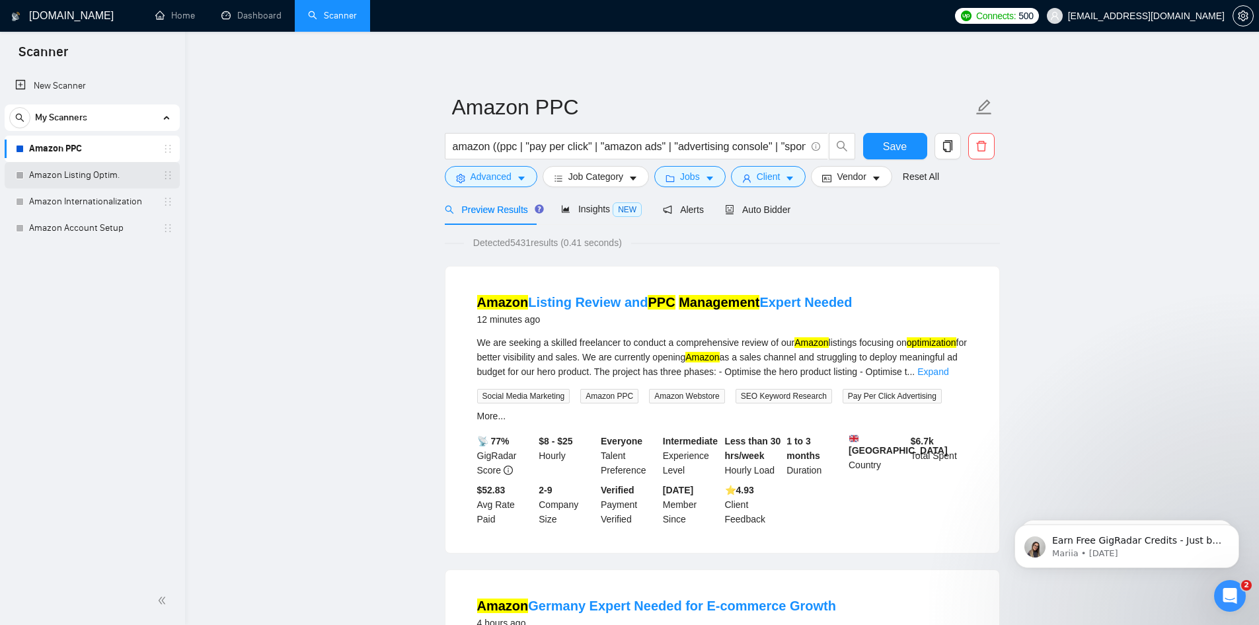
click at [75, 177] on link "Amazon Listing Optim." at bounding box center [92, 175] width 126 height 26
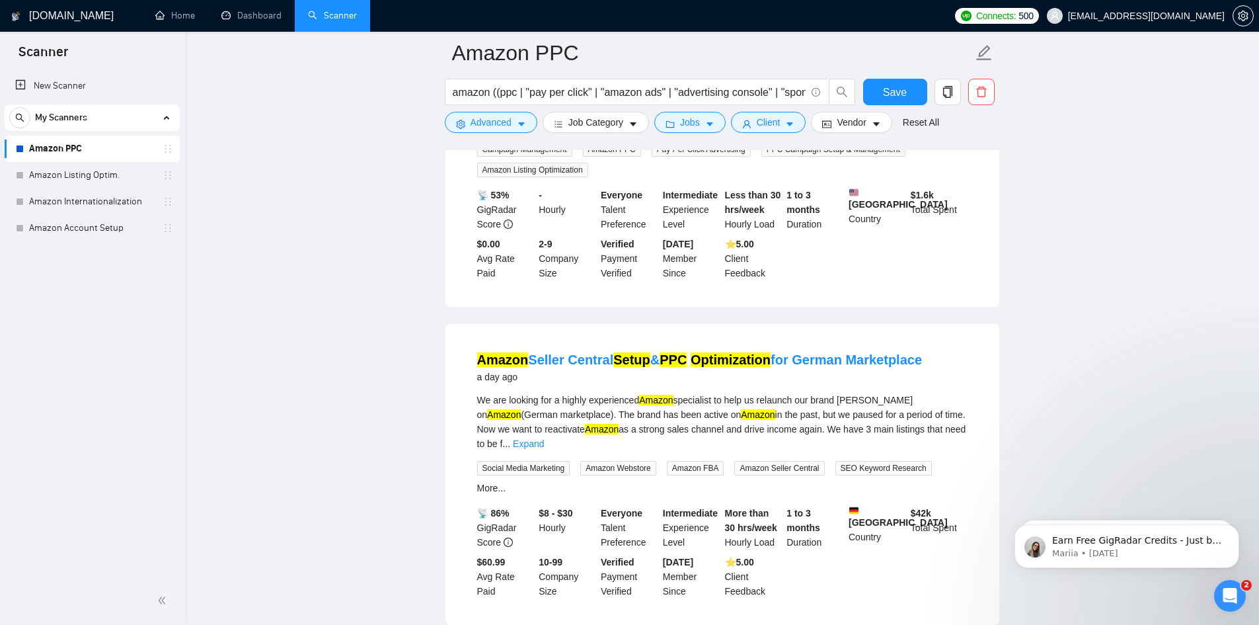
scroll to position [1917, 0]
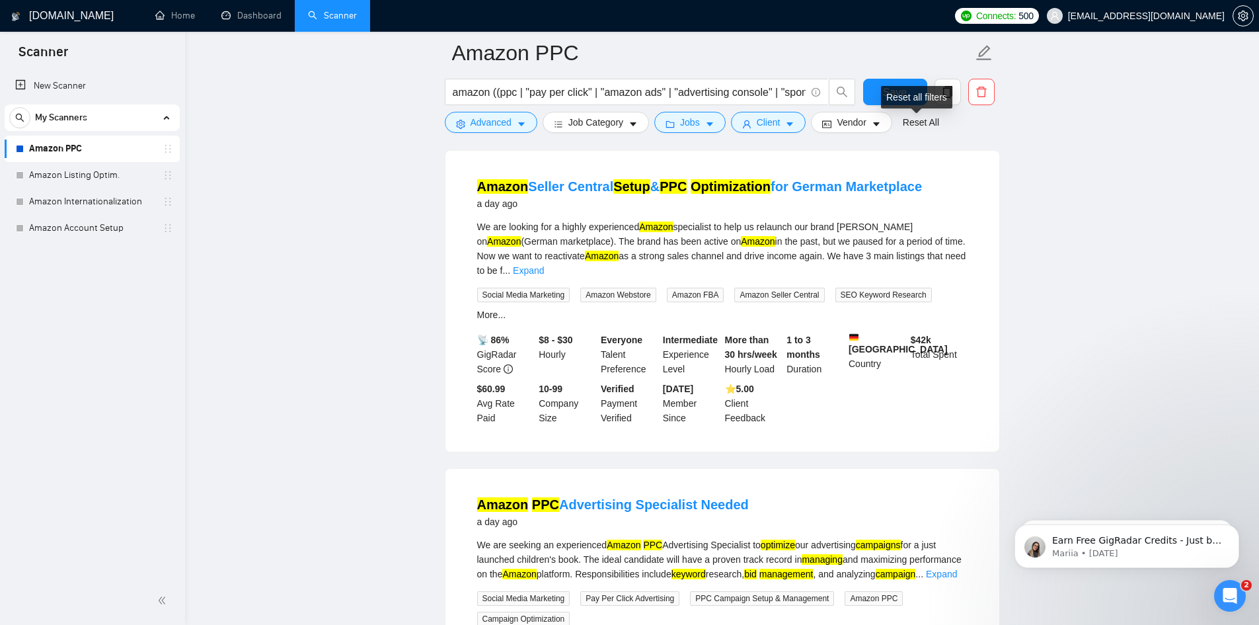
click at [904, 86] on div "Reset all filters" at bounding box center [916, 97] width 71 height 22
click at [908, 87] on button "Save" at bounding box center [895, 92] width 64 height 26
click at [77, 173] on link "Amazon Listing Optim." at bounding box center [92, 175] width 126 height 26
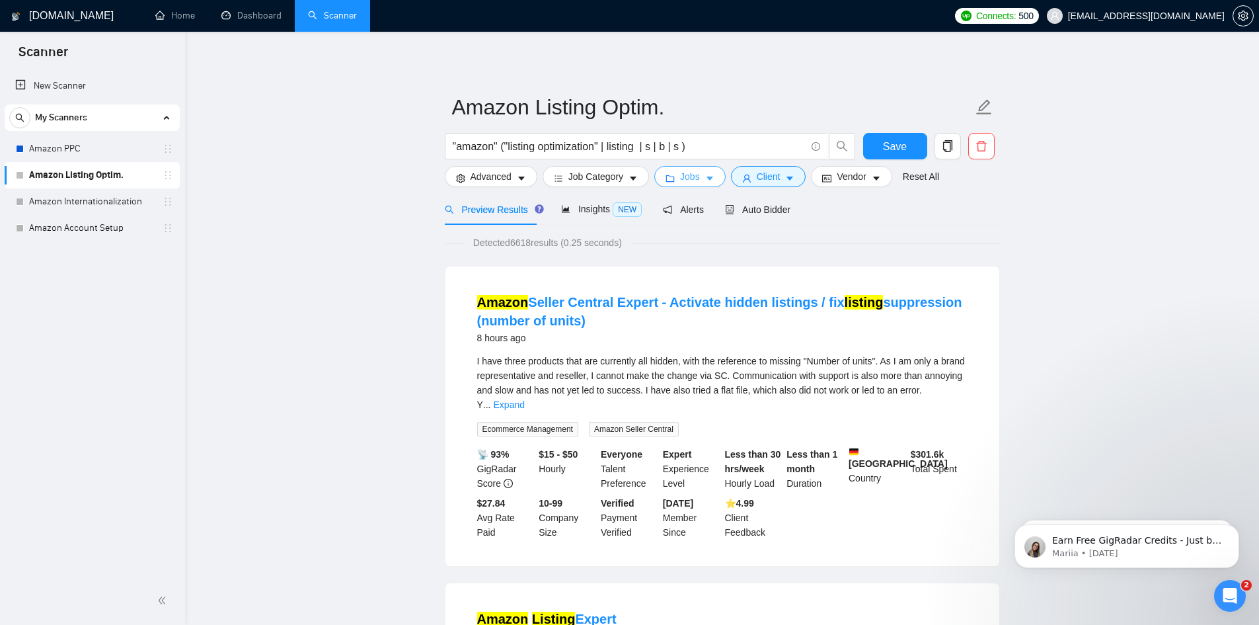
click at [707, 174] on icon "caret-down" at bounding box center [709, 178] width 9 height 9
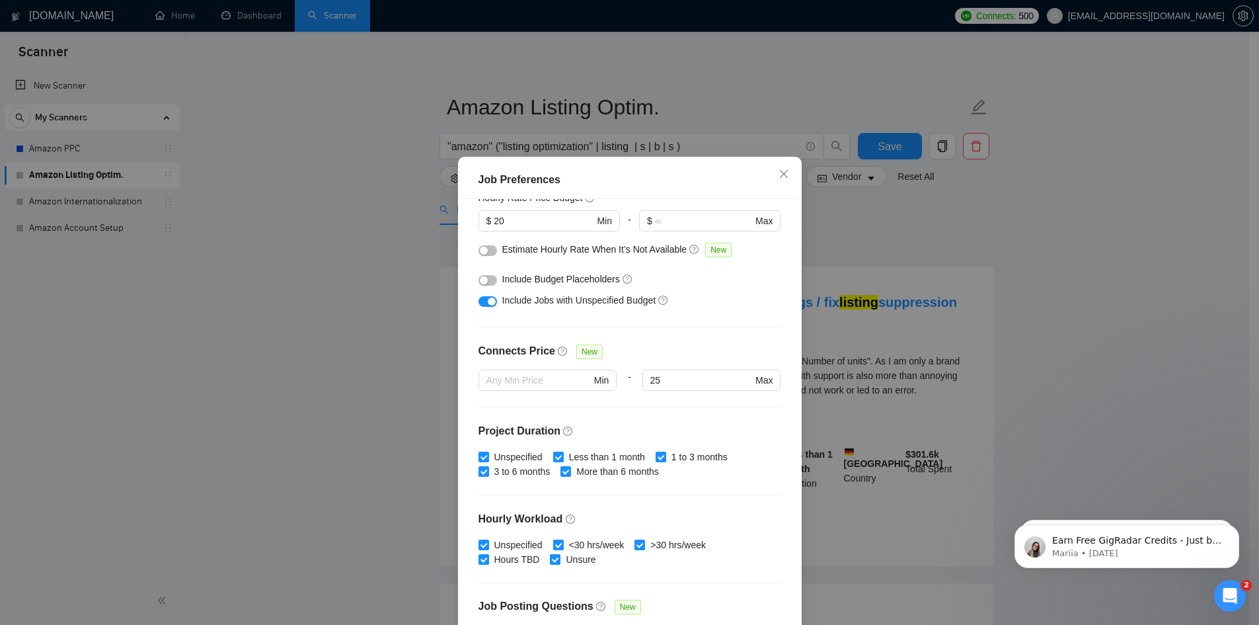
scroll to position [198, 0]
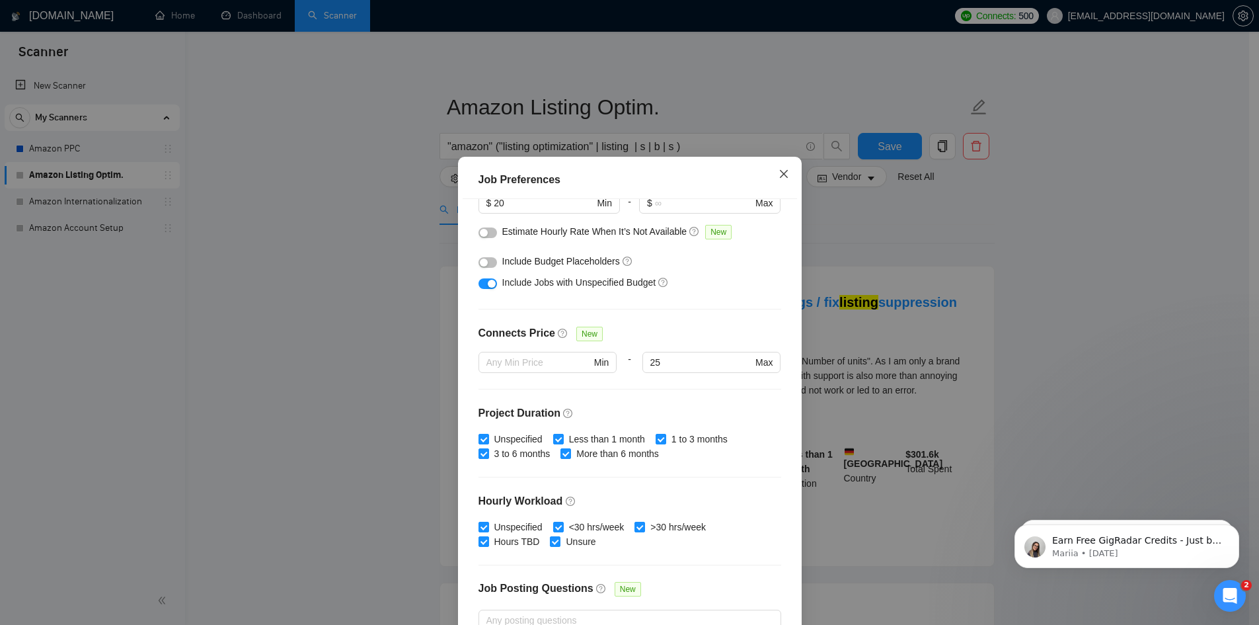
click at [779, 179] on icon "close" at bounding box center [784, 174] width 11 height 11
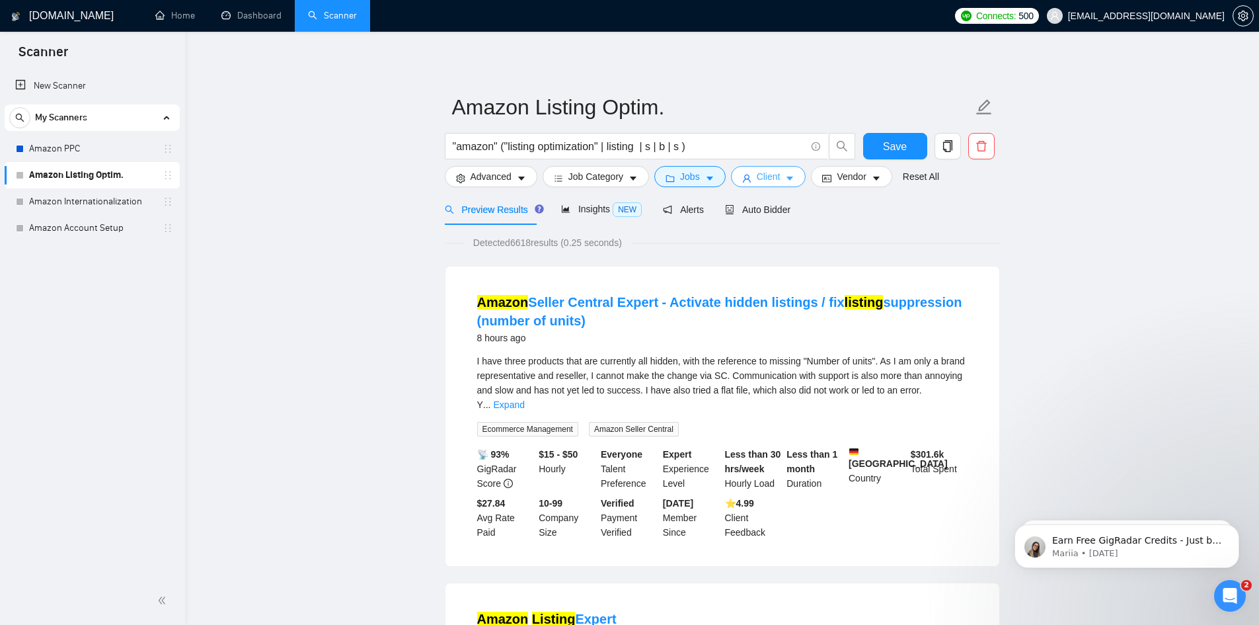
click at [777, 179] on button "Client" at bounding box center [768, 176] width 75 height 21
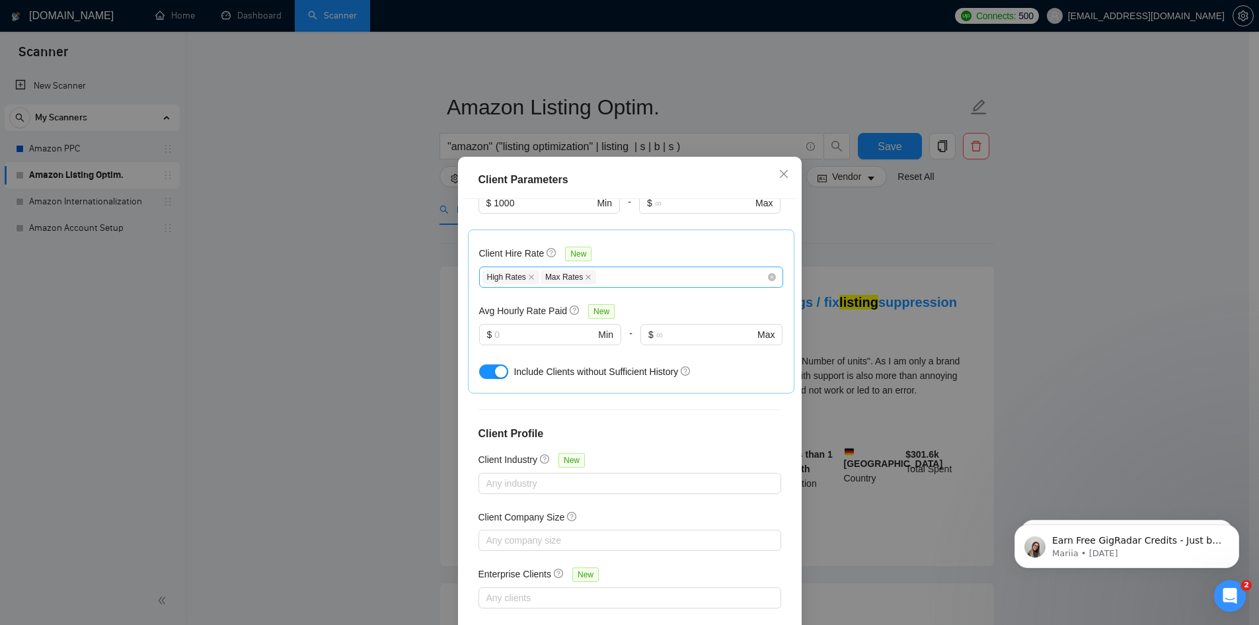
click at [603, 278] on div "High Rates Max Rates" at bounding box center [625, 277] width 284 height 16
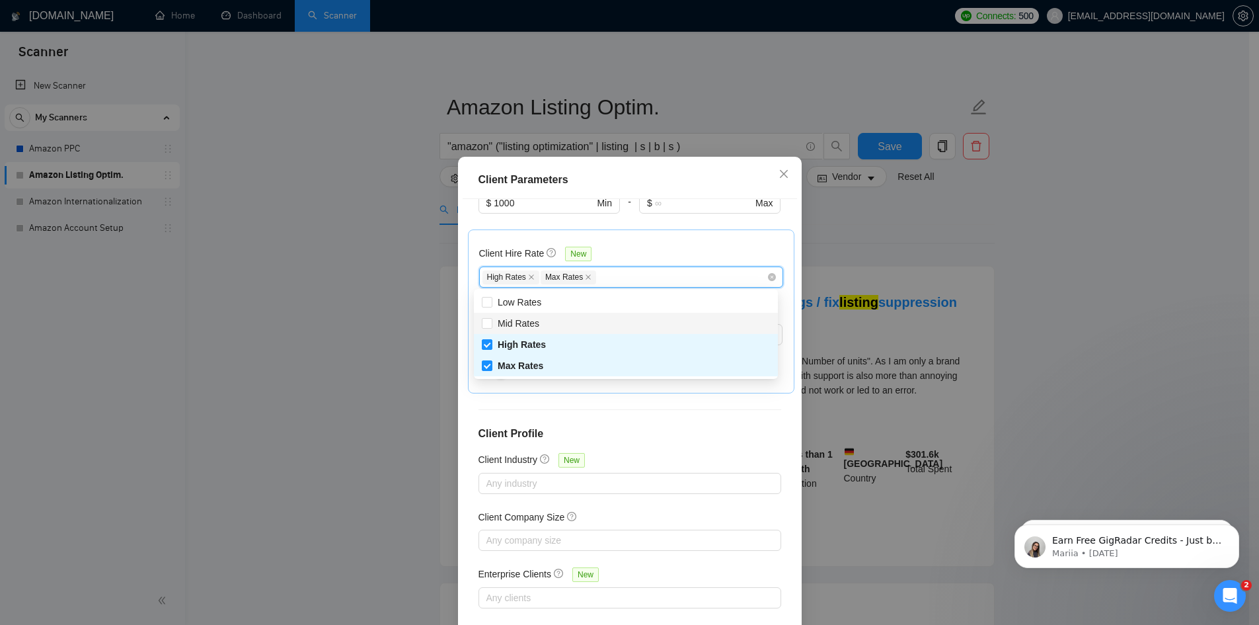
click at [592, 321] on div "Mid Rates" at bounding box center [626, 323] width 288 height 15
checkbox input "true"
click at [736, 419] on div "Client Location Include Client Countries Select Exclude Client Countries Select…" at bounding box center [630, 418] width 334 height 438
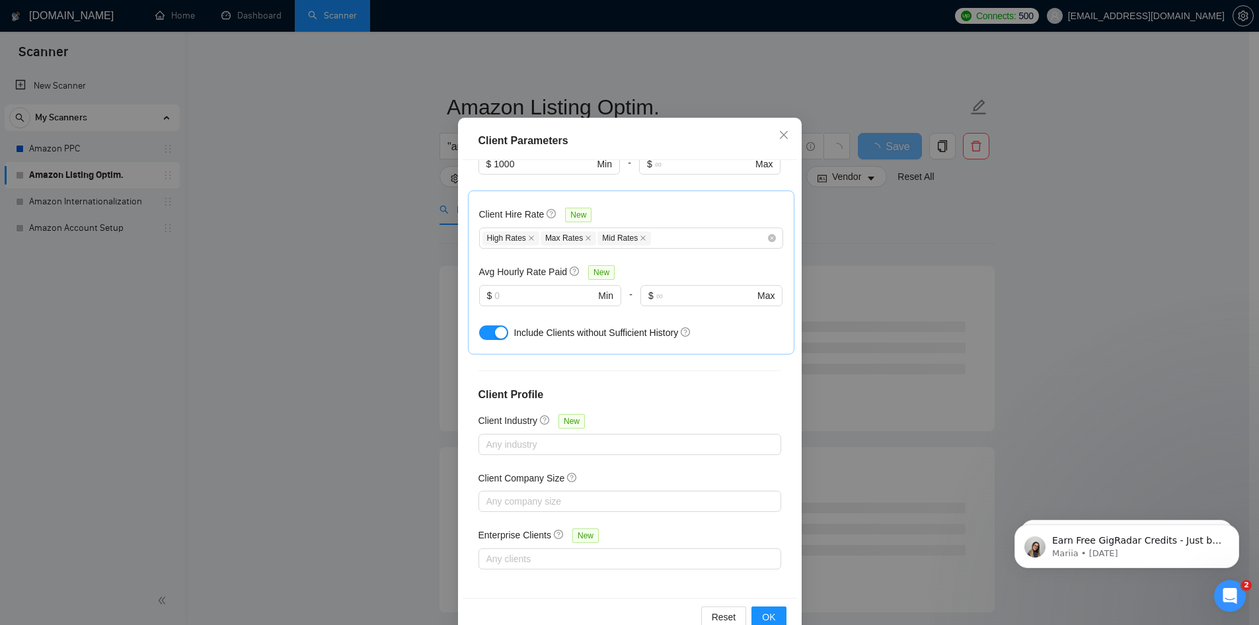
scroll to position [70, 0]
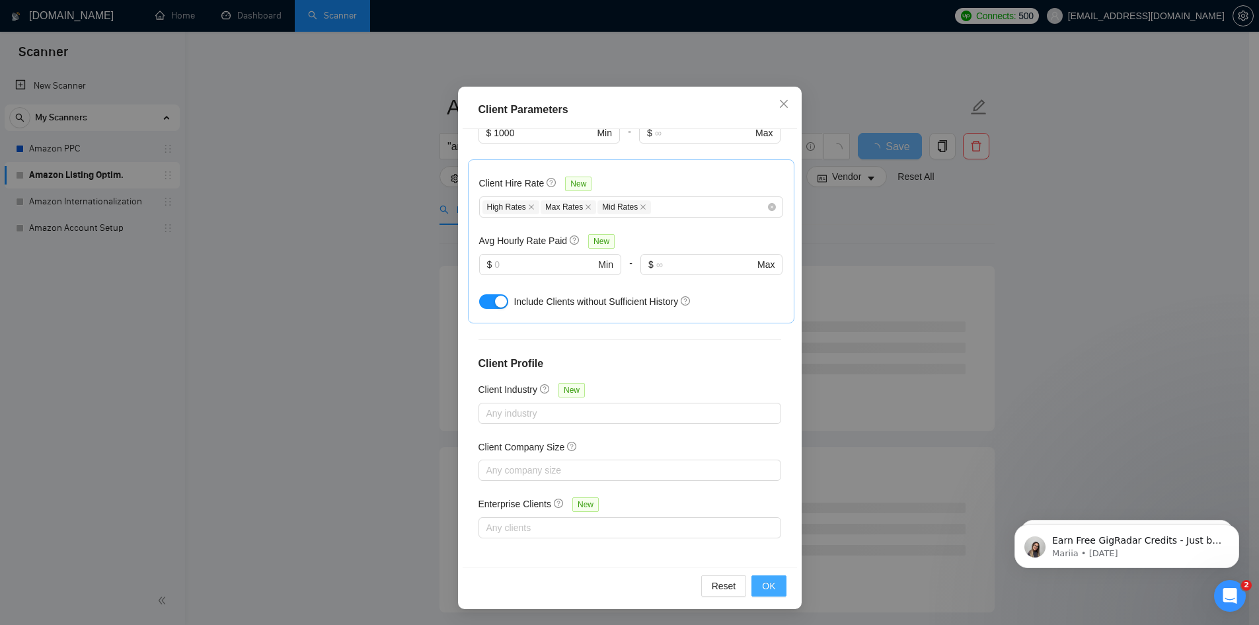
drag, startPoint x: 774, startPoint y: 588, endPoint x: 763, endPoint y: 592, distance: 11.3
click at [773, 588] on button "OK" at bounding box center [769, 585] width 34 height 21
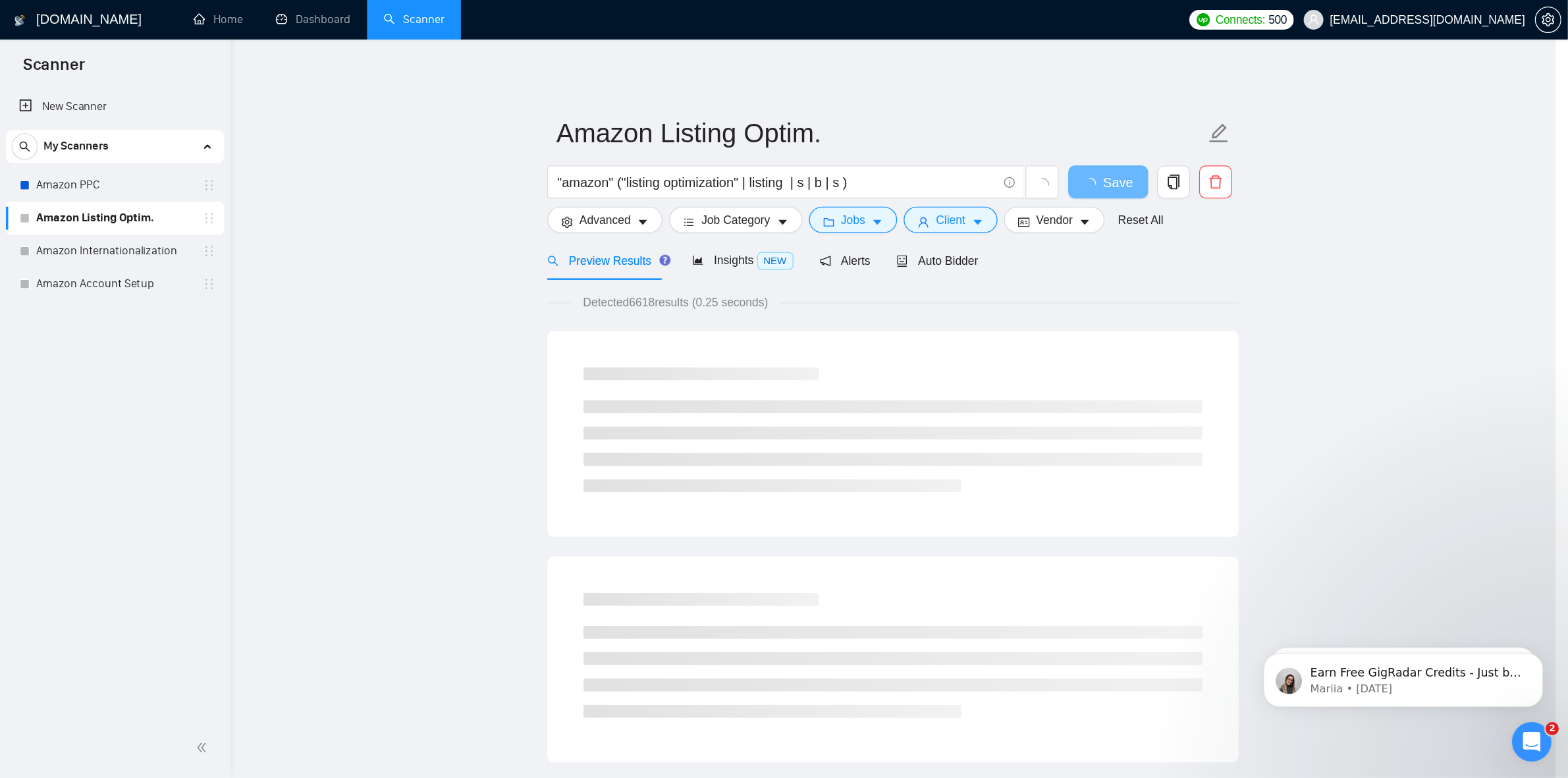
scroll to position [0, 0]
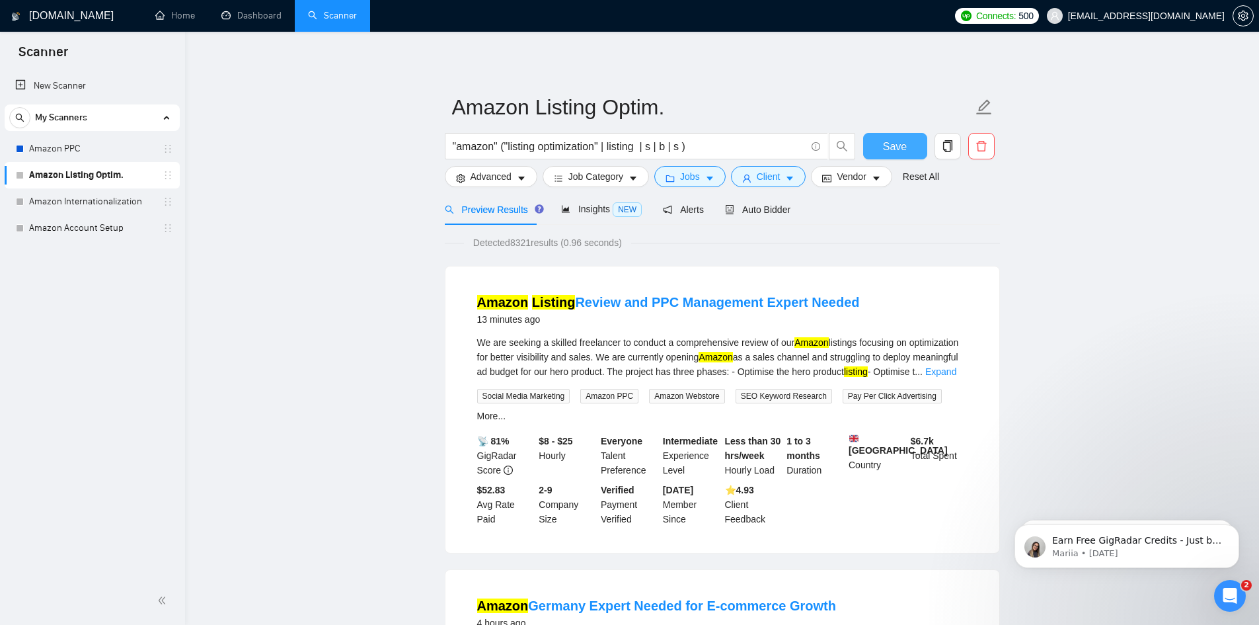
click at [906, 147] on button "Save" at bounding box center [895, 146] width 64 height 26
drag, startPoint x: 88, startPoint y: 195, endPoint x: 752, endPoint y: 78, distance: 674.5
click at [88, 195] on link "Amazon Internationalization" at bounding box center [92, 201] width 126 height 26
click at [781, 179] on button "Client" at bounding box center [768, 176] width 75 height 21
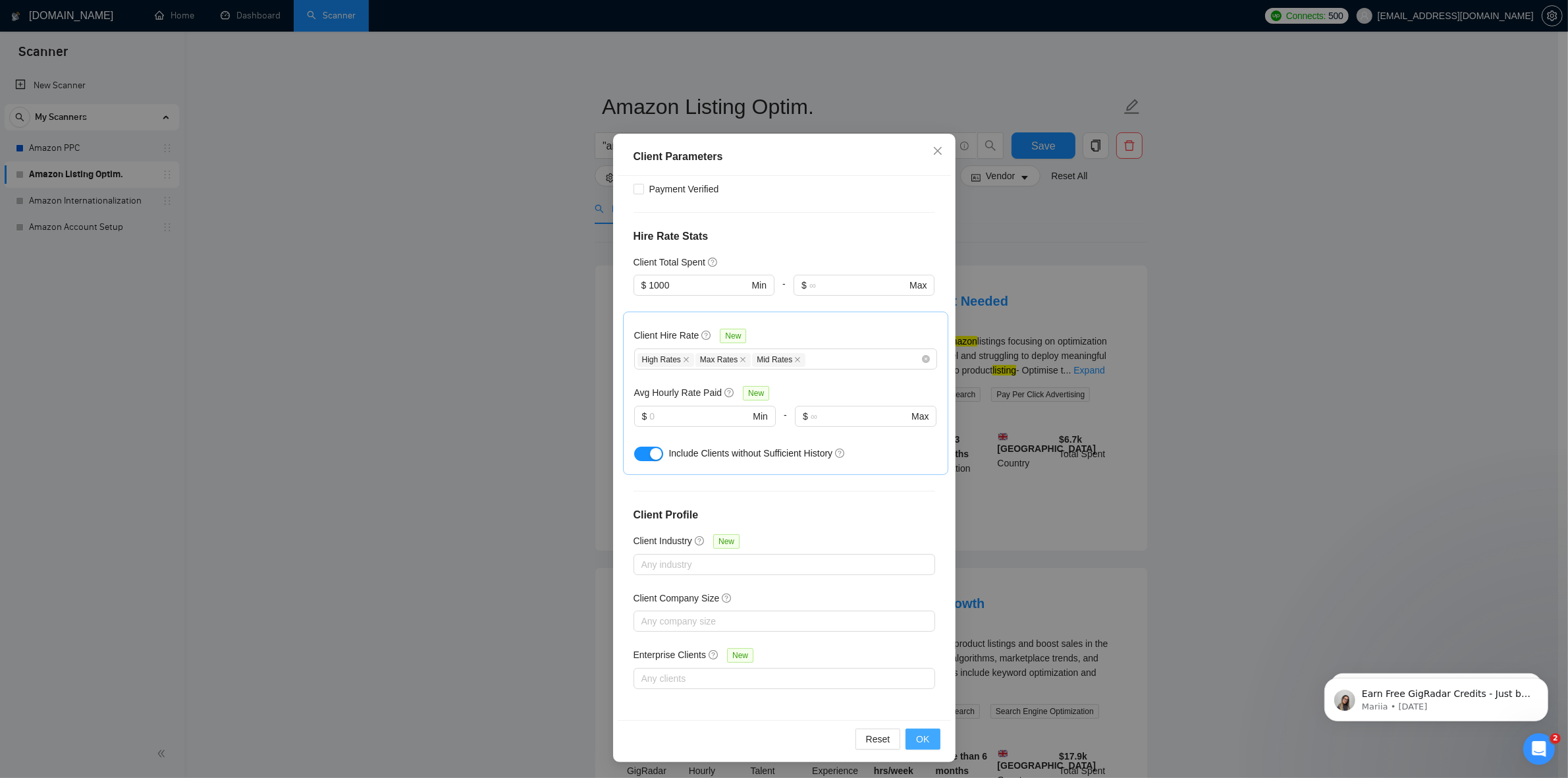
click at [915, 622] on span "OK" at bounding box center [921, 738] width 13 height 15
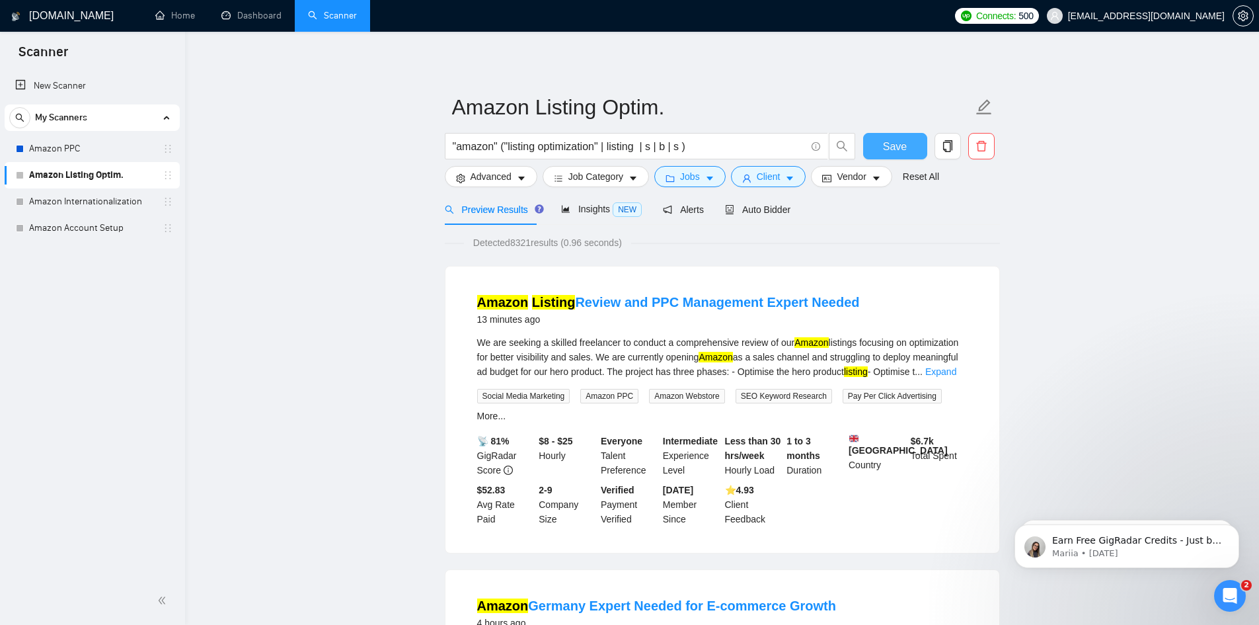
click at [890, 150] on span "Save" at bounding box center [895, 146] width 24 height 17
click at [707, 177] on icon "caret-down" at bounding box center [710, 179] width 7 height 4
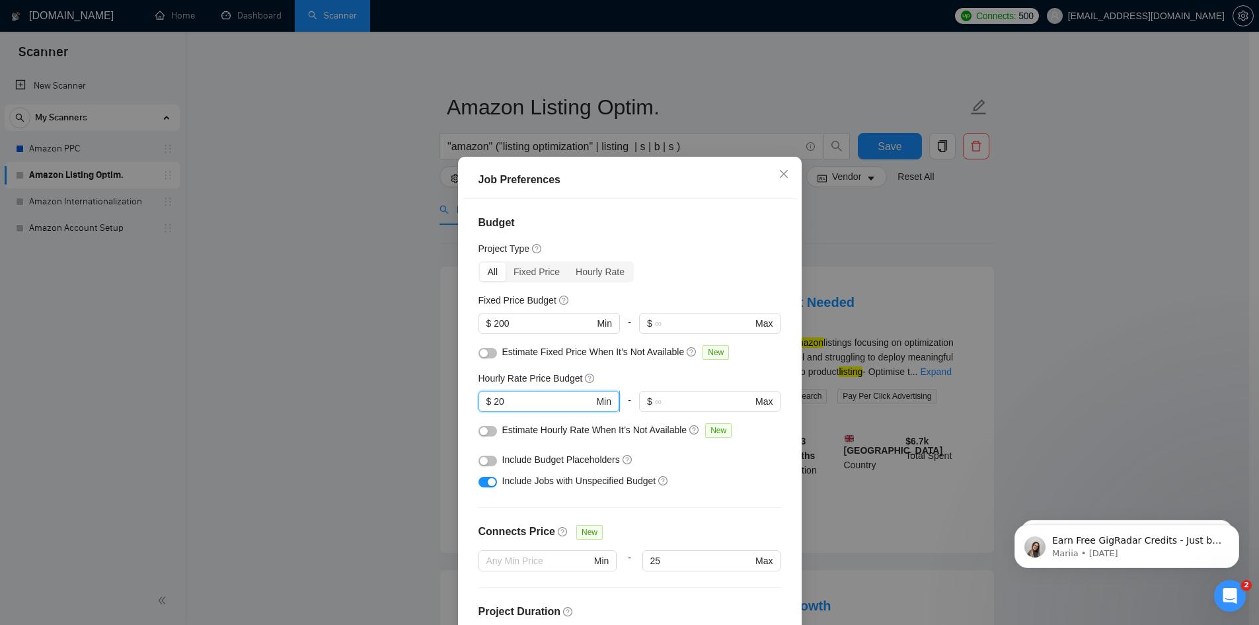
click at [511, 397] on input "20" at bounding box center [544, 401] width 100 height 15
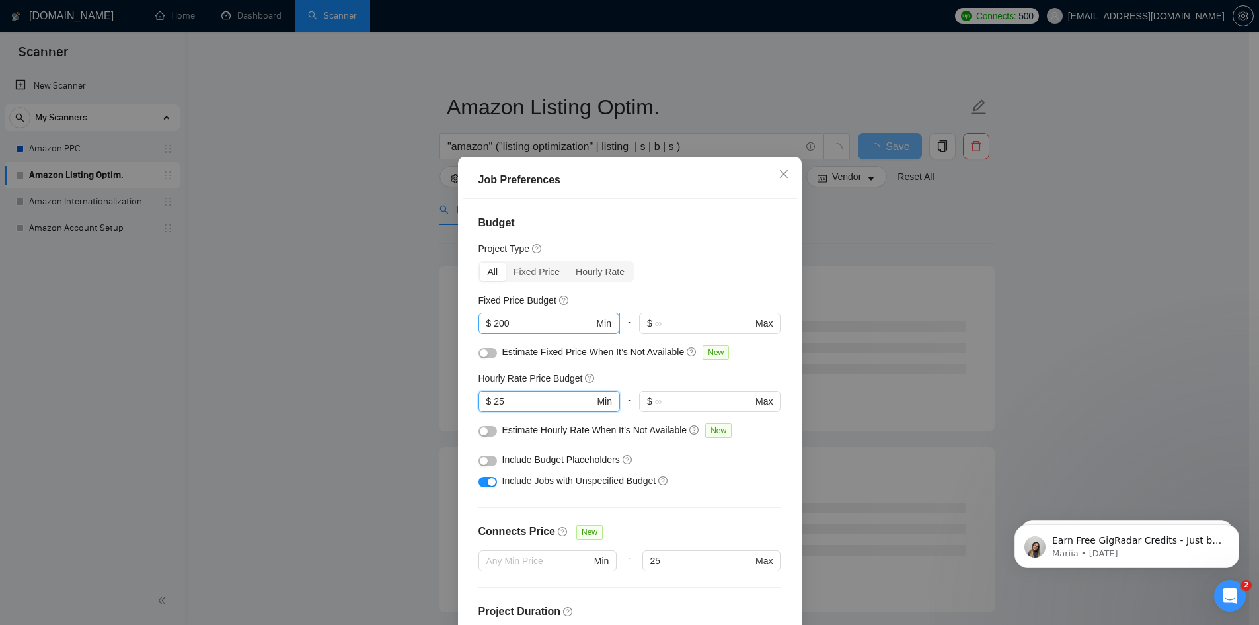
type input "25"
click at [497, 325] on input "200" at bounding box center [544, 323] width 100 height 15
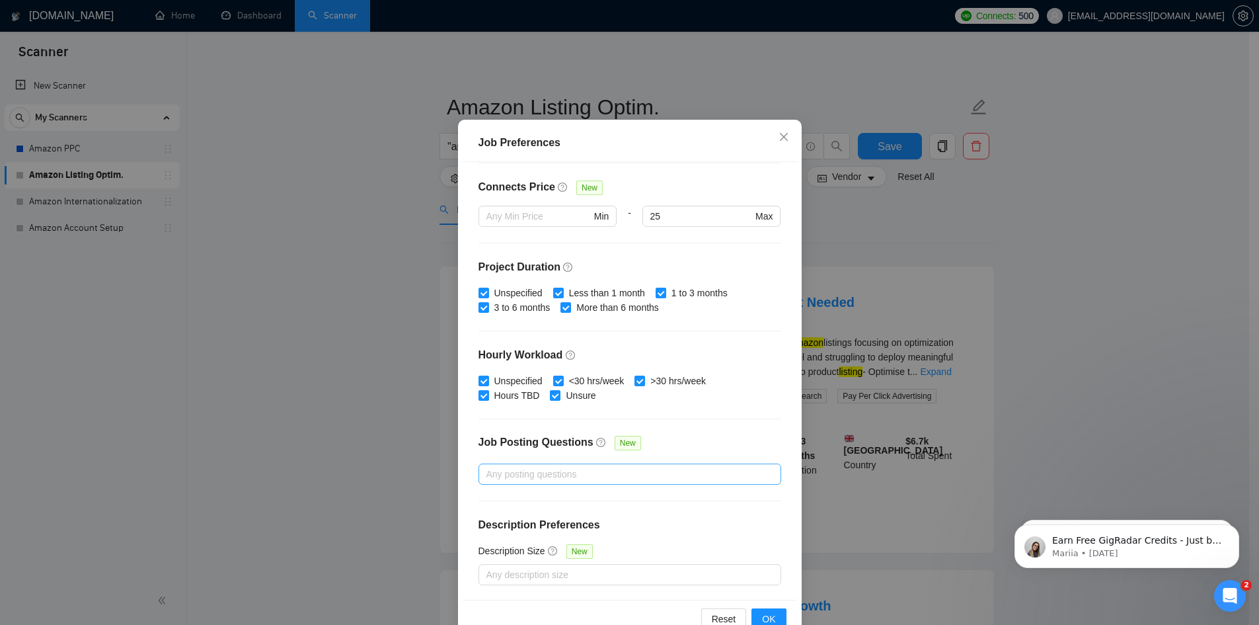
scroll to position [70, 0]
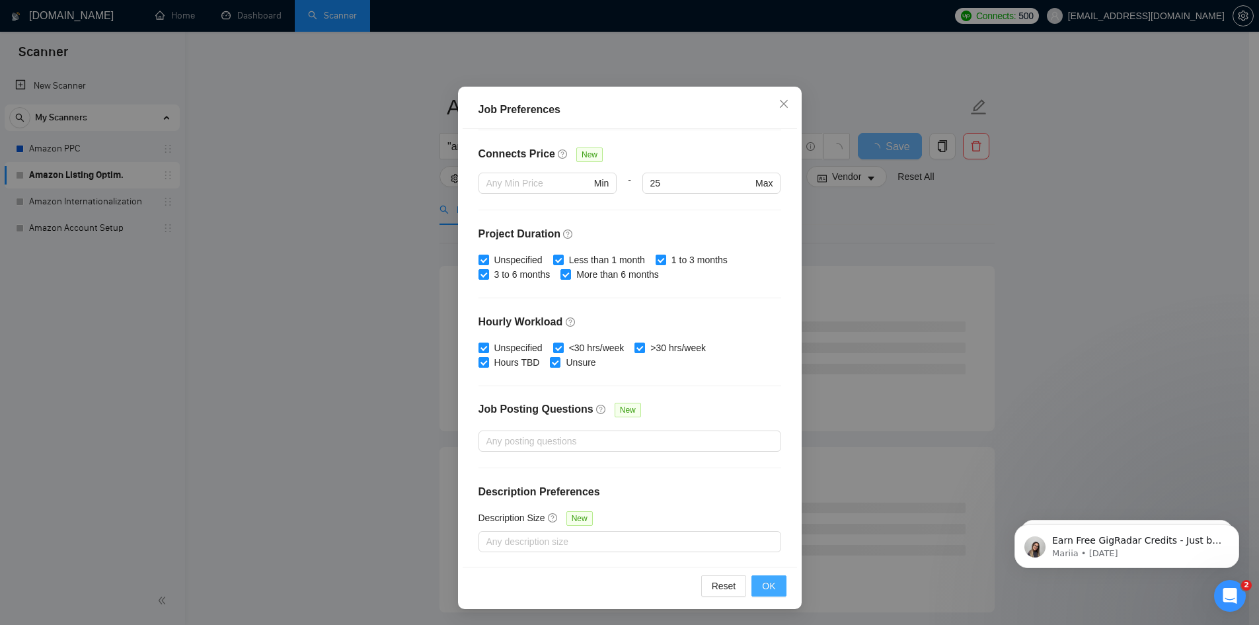
type input "300"
click at [762, 584] on span "OK" at bounding box center [768, 585] width 13 height 15
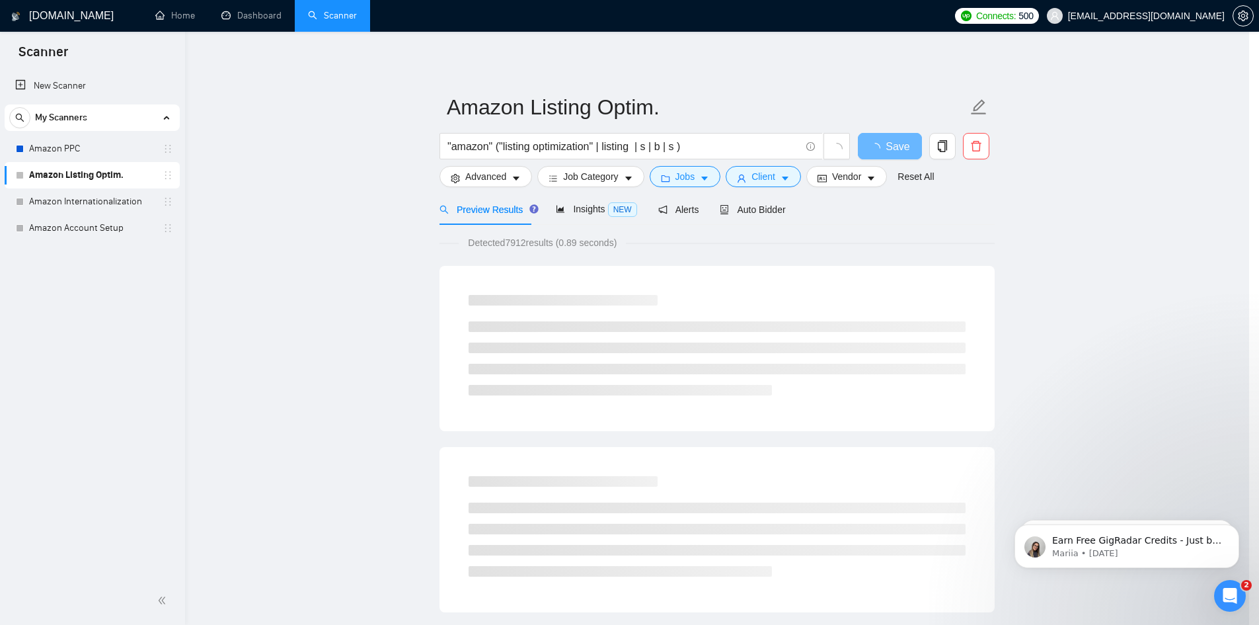
scroll to position [0, 0]
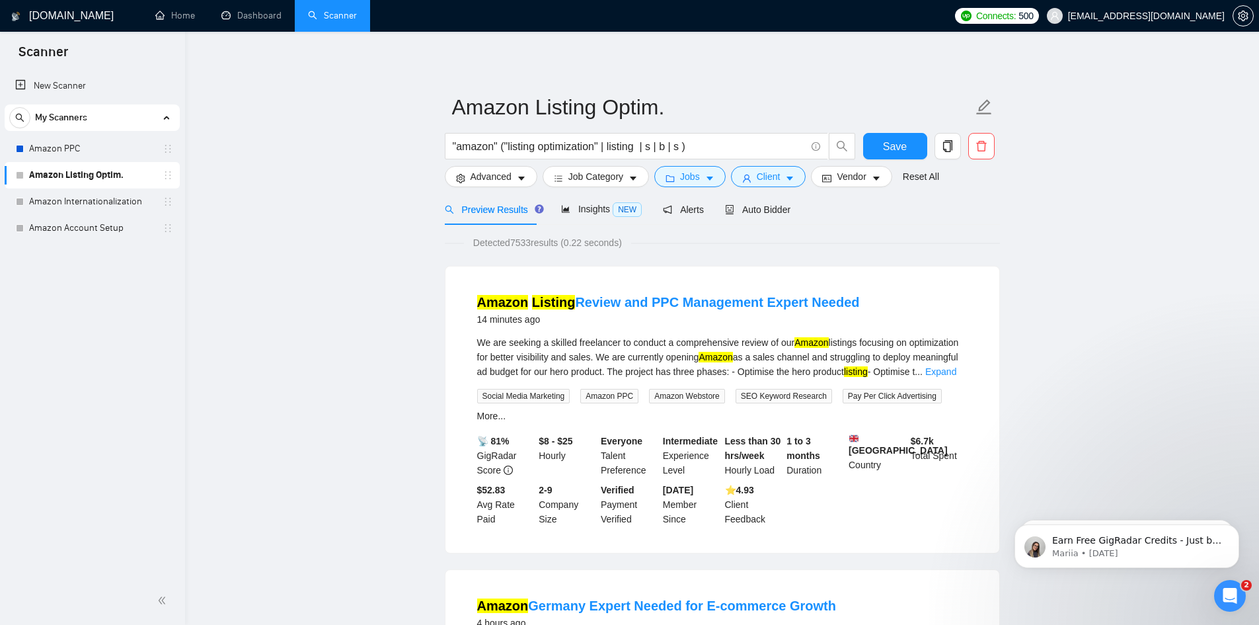
drag, startPoint x: 73, startPoint y: 196, endPoint x: 747, endPoint y: 85, distance: 682.6
click at [73, 196] on link "Amazon Internationalization" at bounding box center [92, 201] width 126 height 26
click at [905, 147] on span "Save" at bounding box center [895, 146] width 24 height 17
drag, startPoint x: 104, startPoint y: 196, endPoint x: 119, endPoint y: 199, distance: 15.4
click at [104, 196] on link "Amazon Internationalization" at bounding box center [92, 201] width 126 height 26
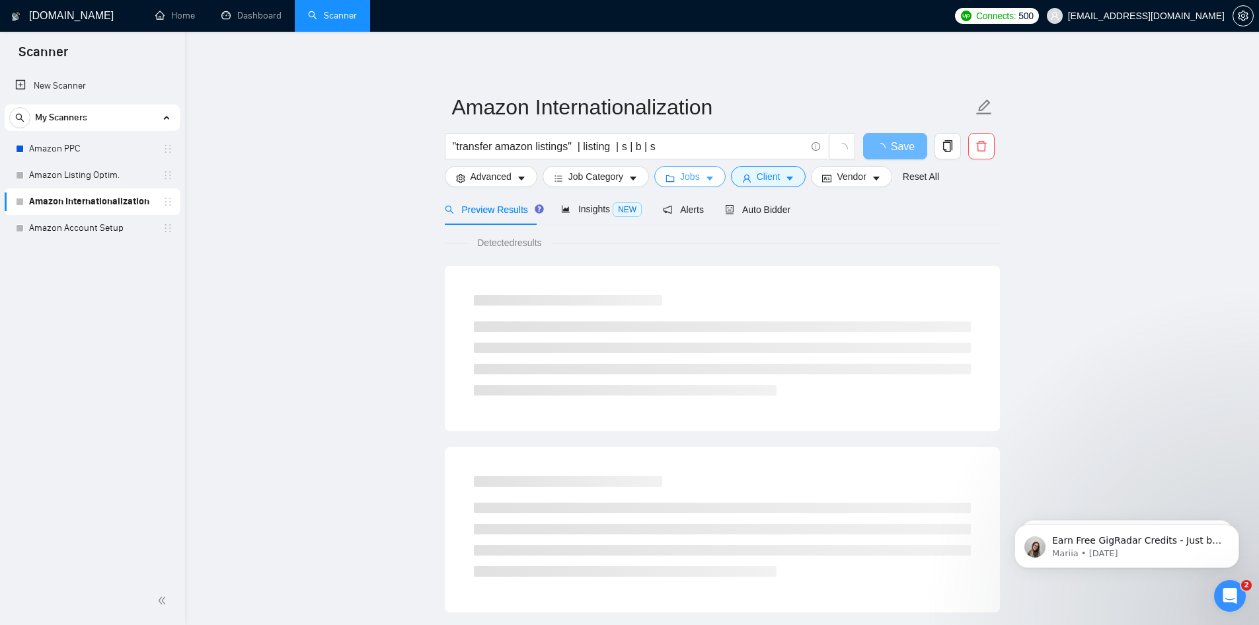
click at [686, 174] on span "Jobs" at bounding box center [690, 176] width 20 height 15
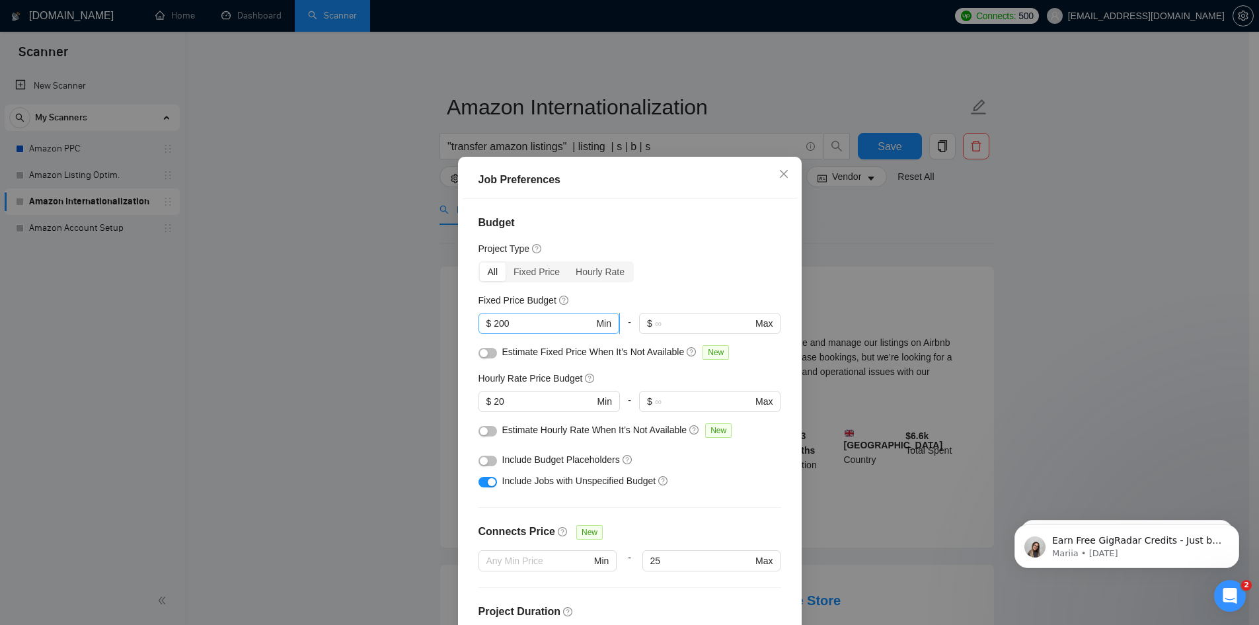
click at [510, 321] on input "200" at bounding box center [544, 323] width 100 height 15
drag, startPoint x: 524, startPoint y: 321, endPoint x: 385, endPoint y: 313, distance: 139.0
click at [385, 313] on div "Job Preferences Budget Project Type All Fixed Price Hourly Rate Fixed Price Bud…" at bounding box center [629, 312] width 1259 height 625
type input "300"
click at [545, 397] on input "20" at bounding box center [544, 401] width 100 height 15
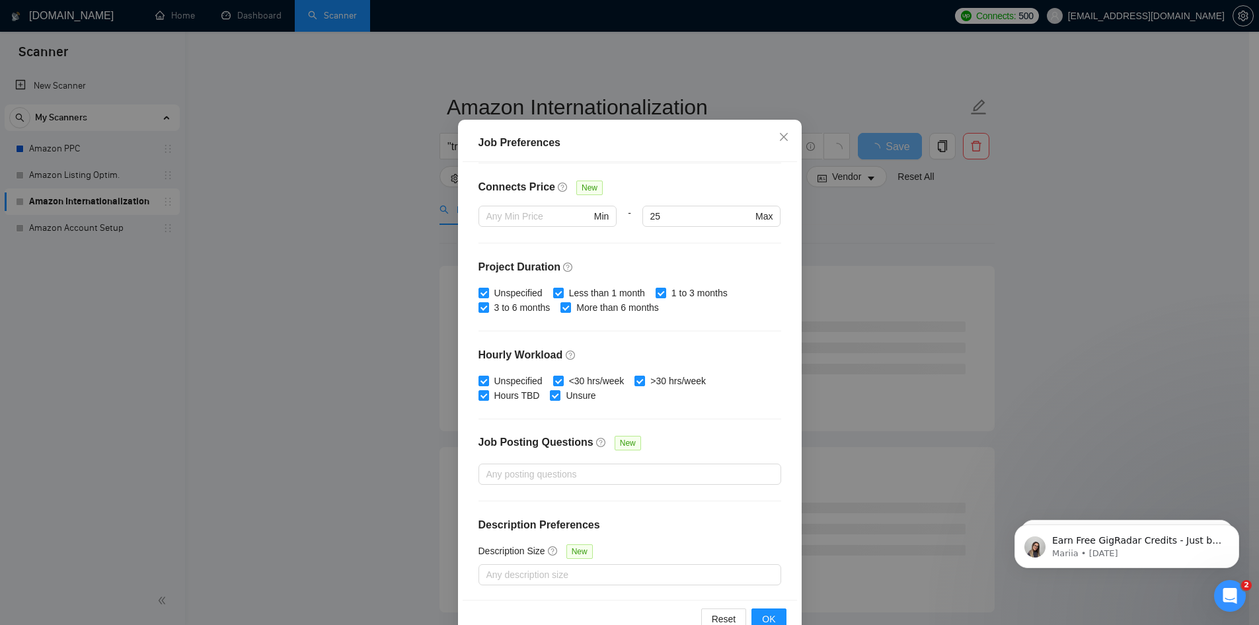
scroll to position [70, 0]
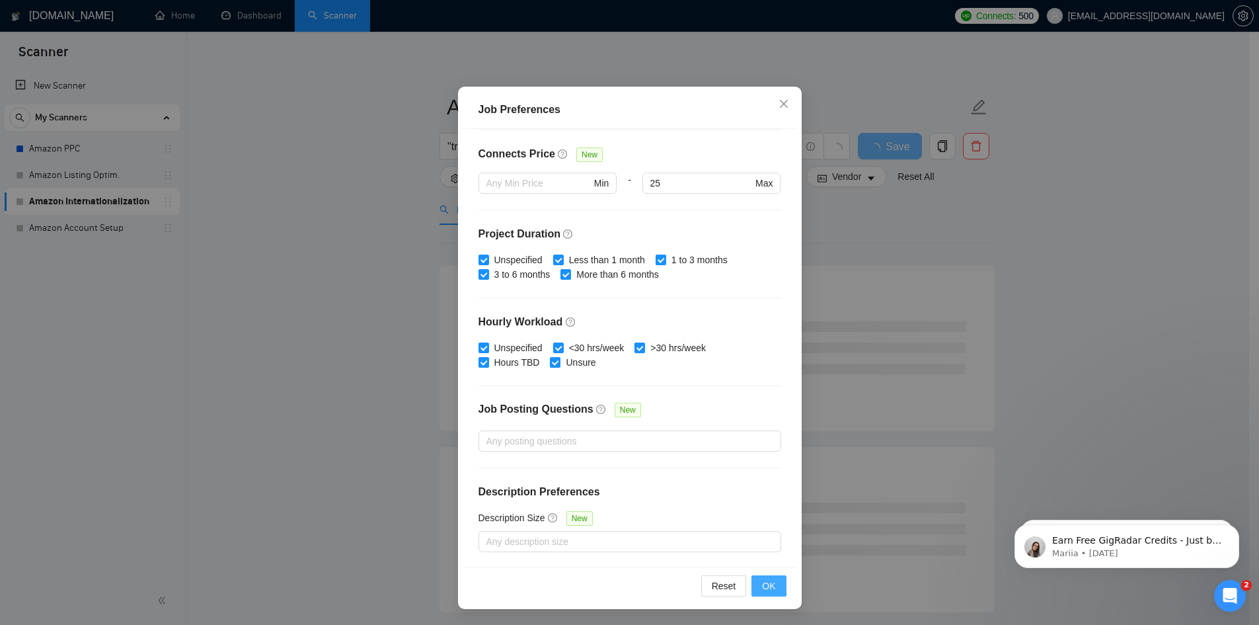
type input "25"
click at [762, 582] on span "OK" at bounding box center [768, 585] width 13 height 15
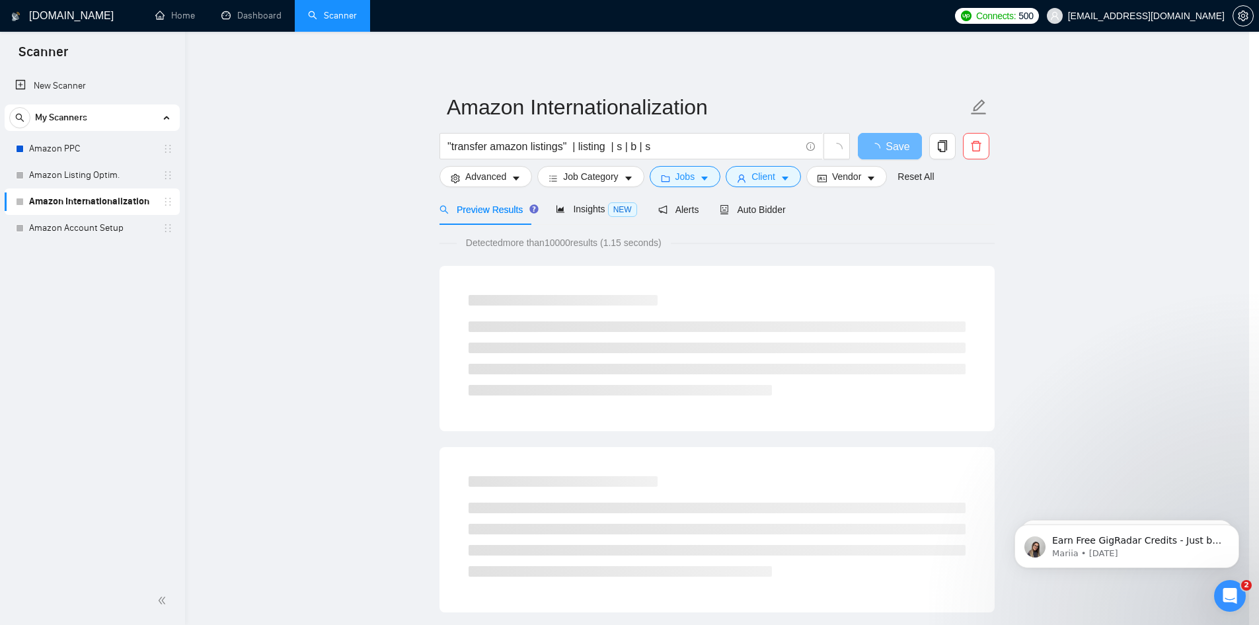
scroll to position [0, 0]
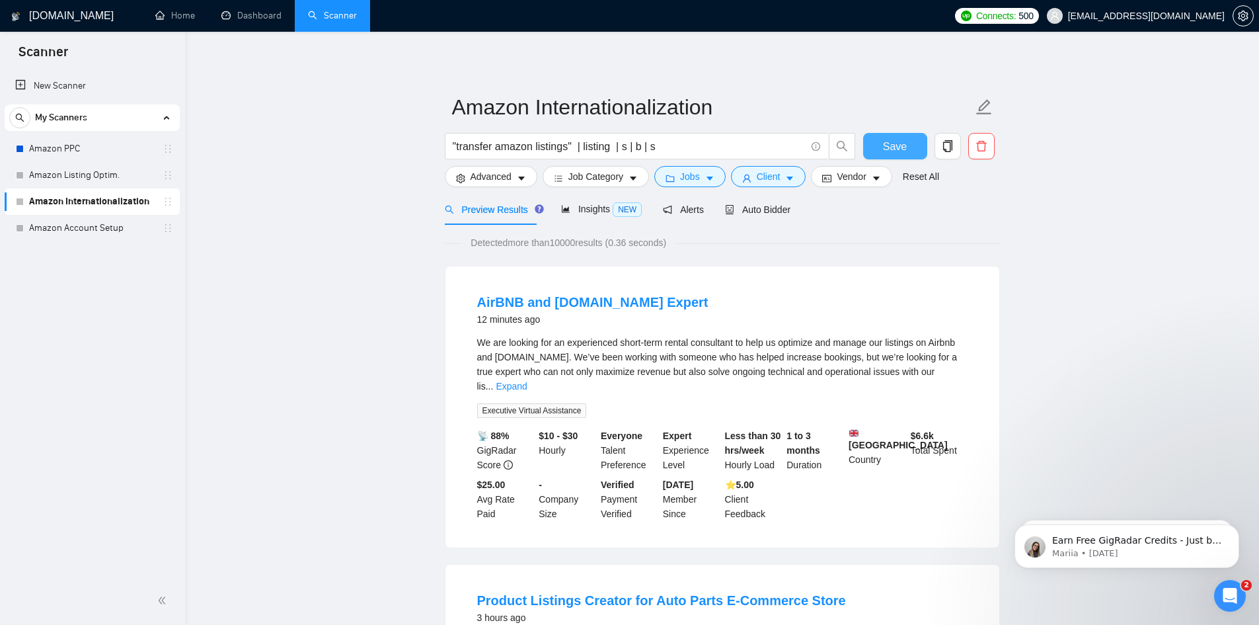
click at [897, 138] on span "Save" at bounding box center [895, 146] width 24 height 17
click at [95, 229] on link "Amazon Account Setup" at bounding box center [92, 228] width 126 height 26
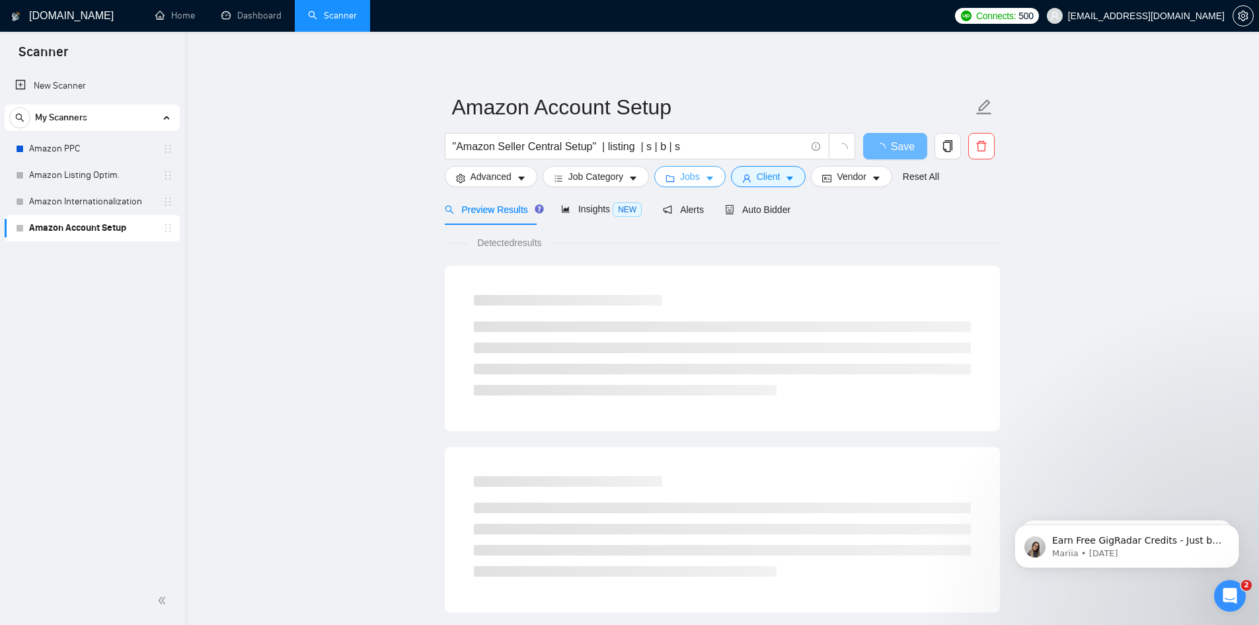
click at [707, 178] on icon "caret-down" at bounding box center [710, 179] width 7 height 4
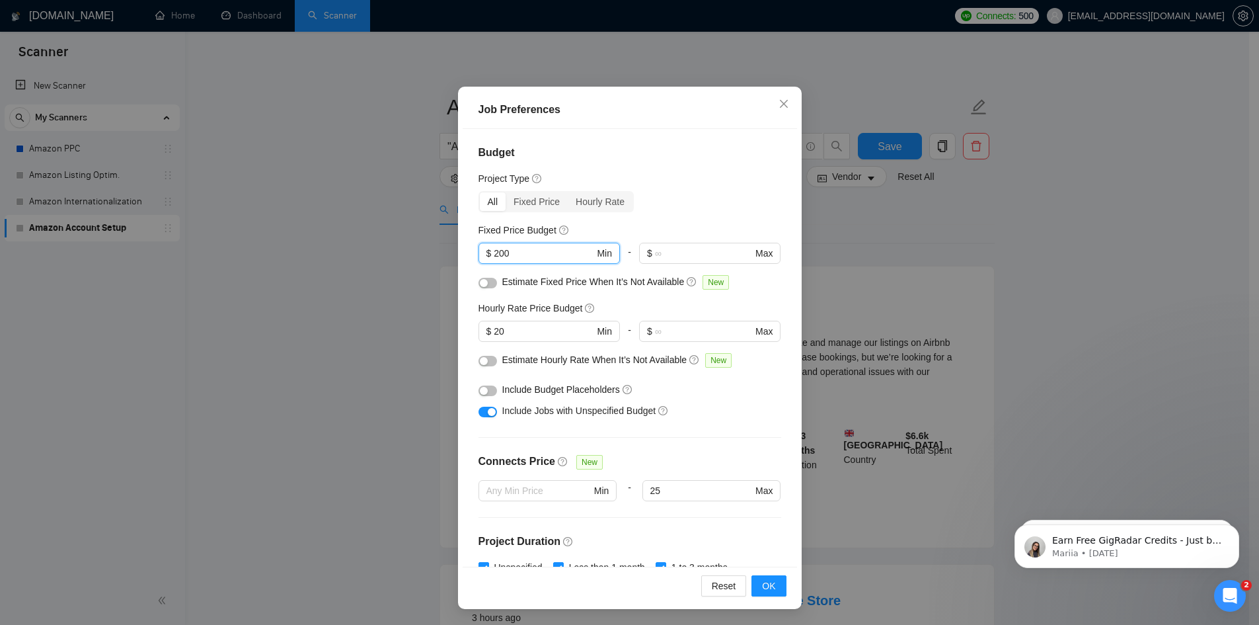
drag, startPoint x: 527, startPoint y: 255, endPoint x: 241, endPoint y: 219, distance: 288.4
click at [241, 219] on div "Job Preferences Budget Project Type All Fixed Price Hourly Rate Fixed Price Bud…" at bounding box center [629, 312] width 1259 height 625
type input "300"
drag, startPoint x: 519, startPoint y: 335, endPoint x: 245, endPoint y: 303, distance: 275.6
click at [276, 304] on div "Job Preferences Budget Project Type All Fixed Price Hourly Rate Fixed Price Bud…" at bounding box center [629, 312] width 1259 height 625
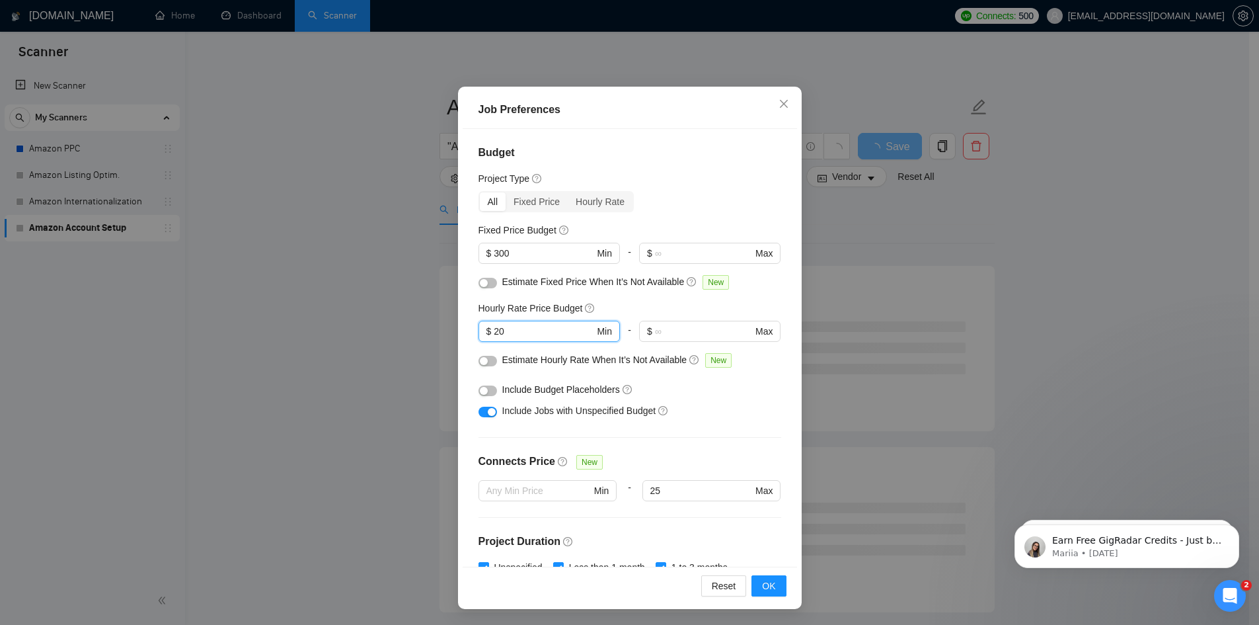
type input "3"
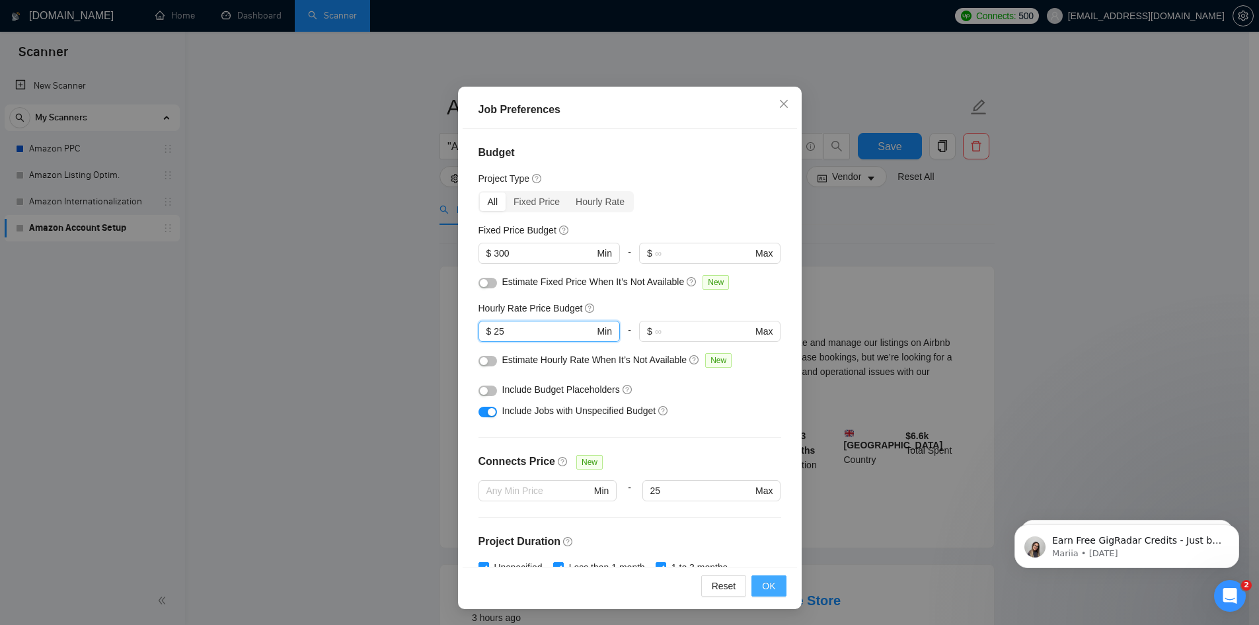
type input "25"
click at [767, 587] on span "OK" at bounding box center [768, 585] width 13 height 15
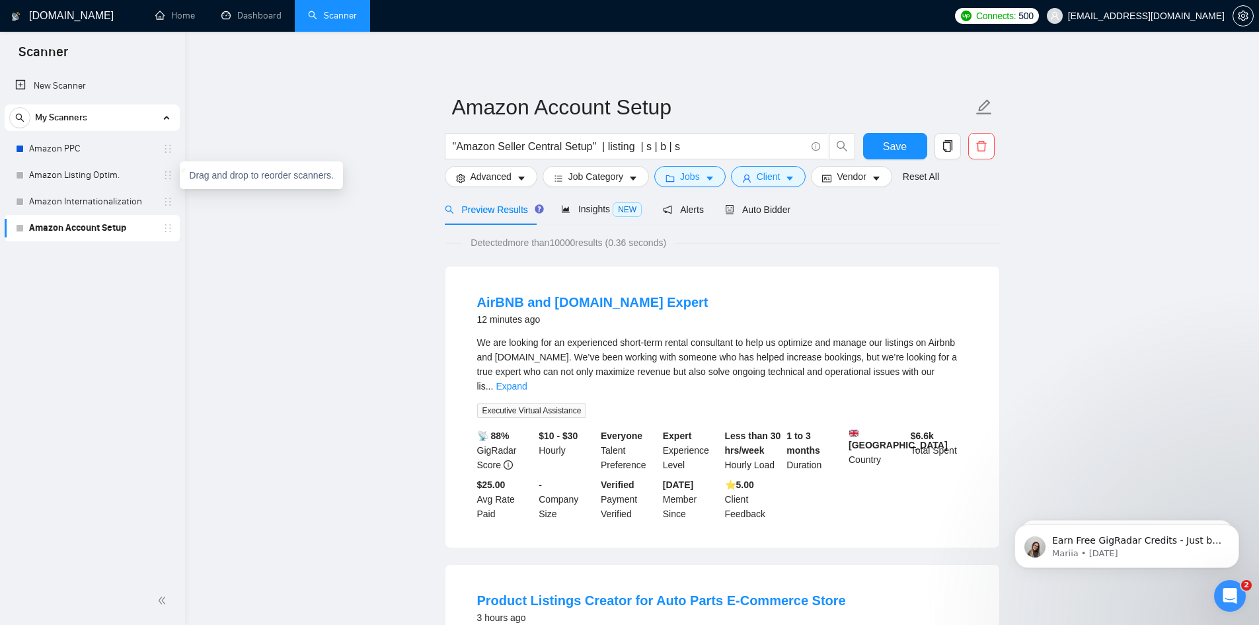
click at [136, 180] on link "Amazon Listing Optim." at bounding box center [92, 175] width 126 height 26
click at [84, 177] on link "Amazon Listing Optim." at bounding box center [92, 175] width 126 height 26
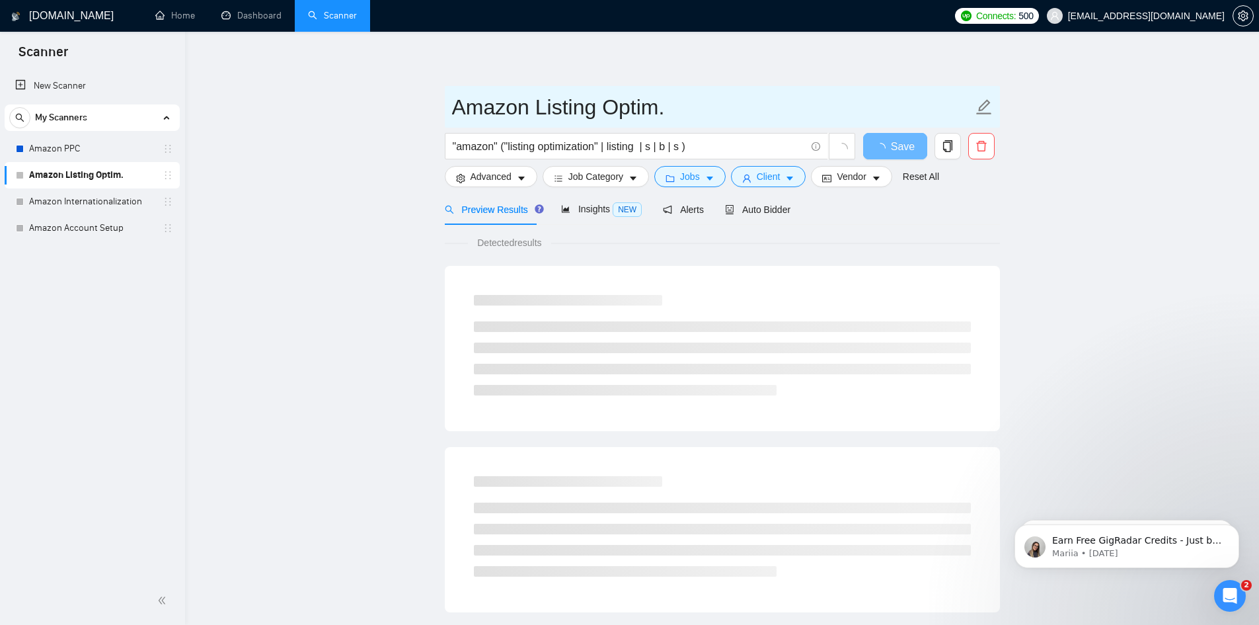
click at [583, 106] on input "Amazon Listing Optim." at bounding box center [712, 107] width 521 height 33
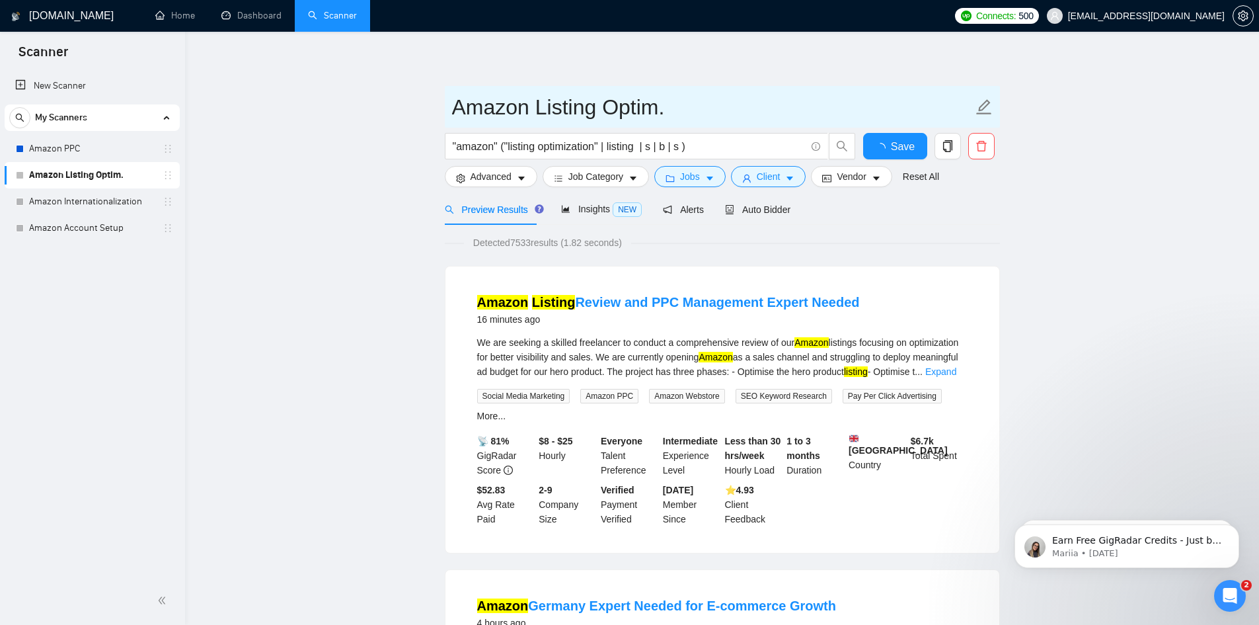
click at [658, 112] on input "Amazon Listing Optim." at bounding box center [712, 107] width 521 height 33
click at [678, 110] on input "Amazon Listing Optim." at bounding box center [712, 107] width 521 height 33
type input "Amazon Listing"
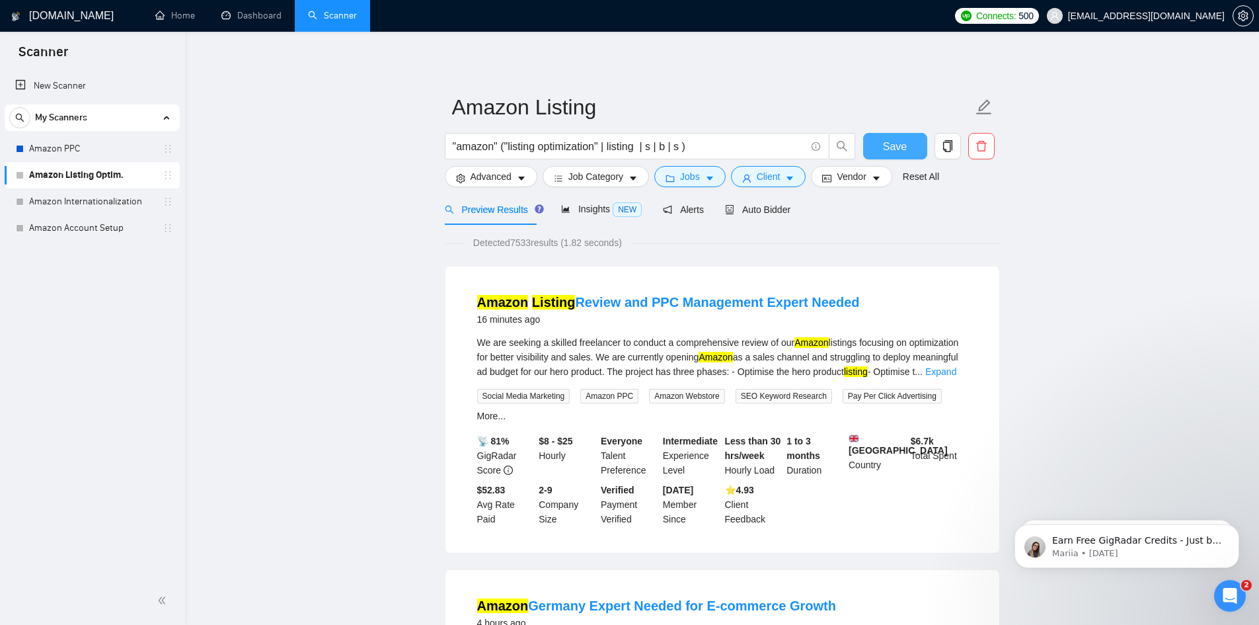
click at [900, 151] on span "Save" at bounding box center [895, 146] width 24 height 17
drag, startPoint x: 662, startPoint y: 145, endPoint x: 306, endPoint y: 133, distance: 355.8
paste input "amazon ((listing | "listing optimization" | "product listing" | "amazon listing…"
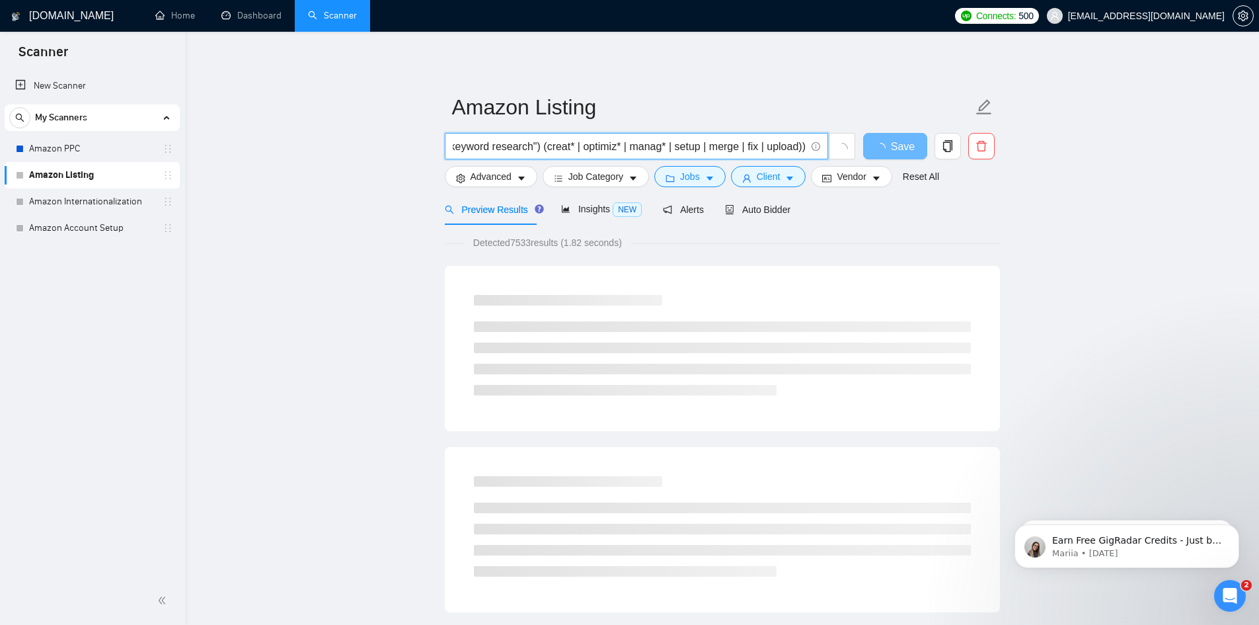
type input "amazon ((listing | "listing optimization" | "product listing" | "amazon listing…"
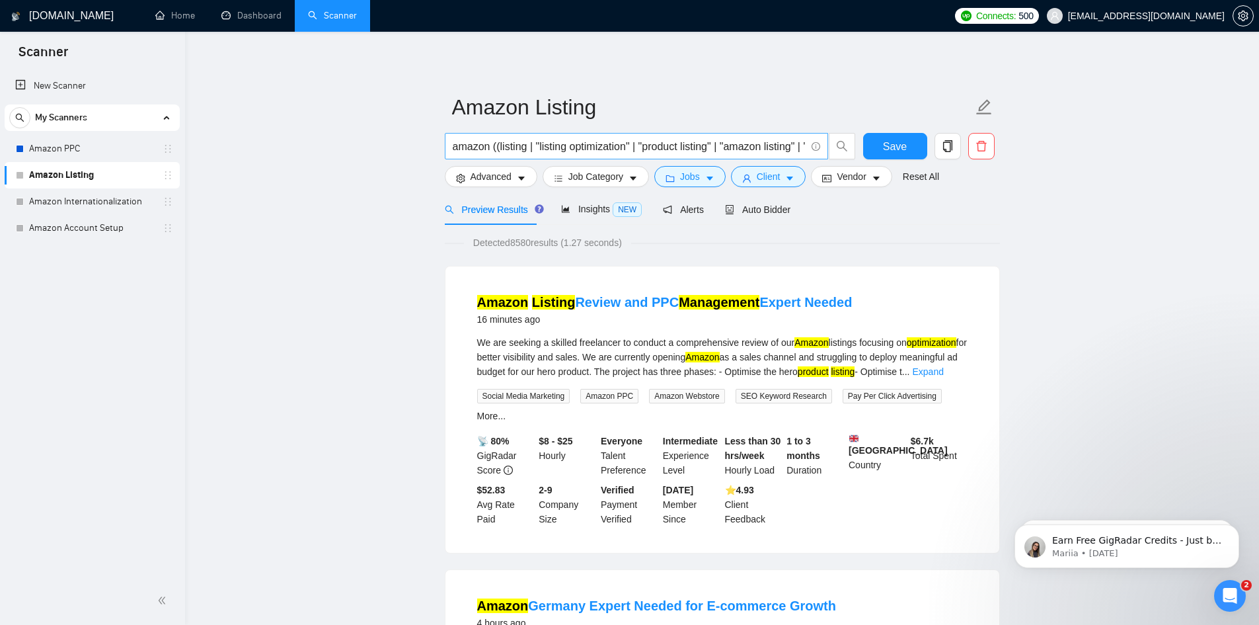
click at [653, 143] on input "amazon ((listing | "listing optimization" | "product listing" | "amazon listing…" at bounding box center [629, 146] width 353 height 17
drag, startPoint x: 510, startPoint y: 146, endPoint x: 371, endPoint y: 147, distance: 138.1
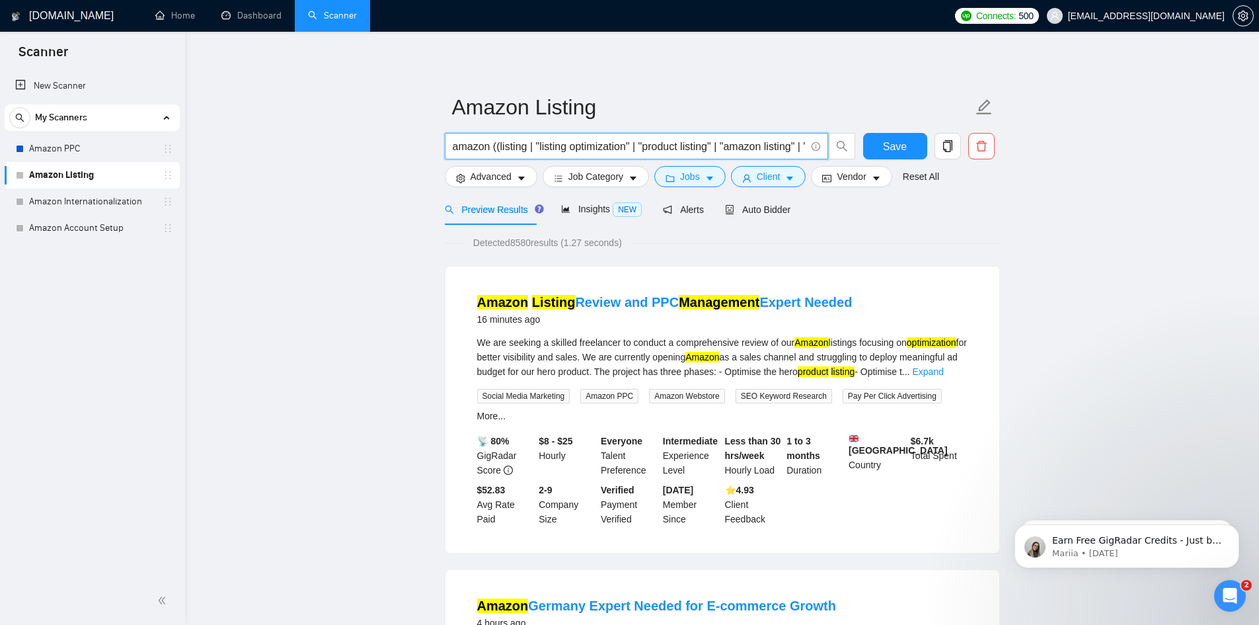
click at [468, 150] on input "amazon ((listing | "listing optimization" | "product listing" | "amazon listing…" at bounding box center [629, 146] width 353 height 17
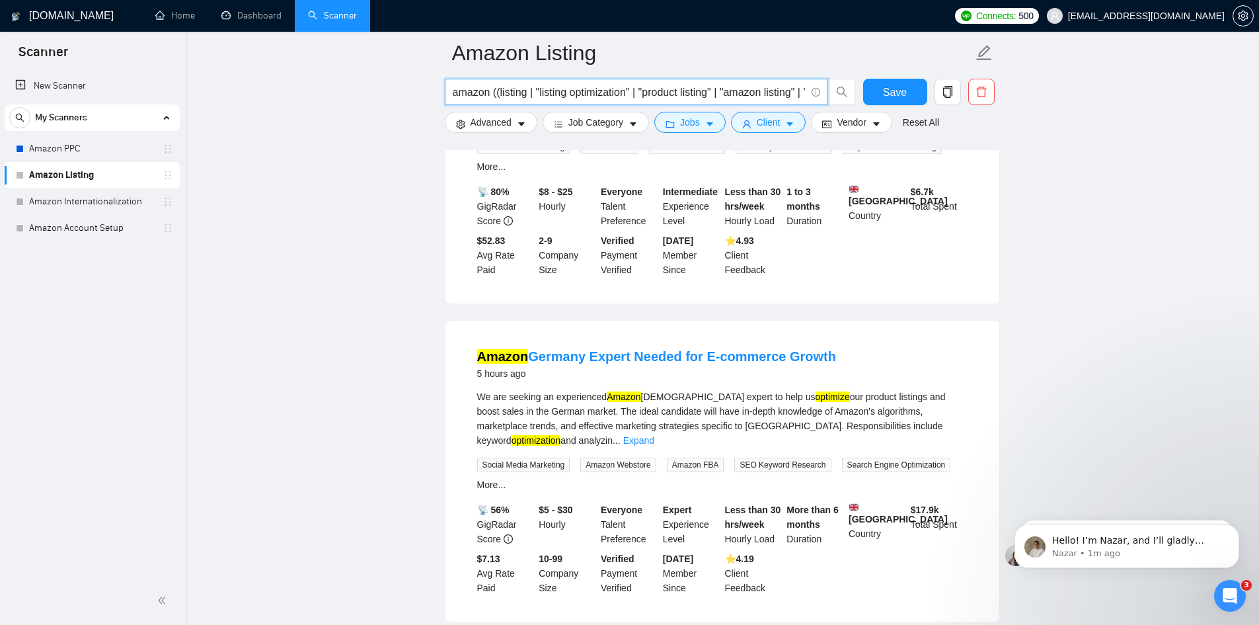
scroll to position [264, 0]
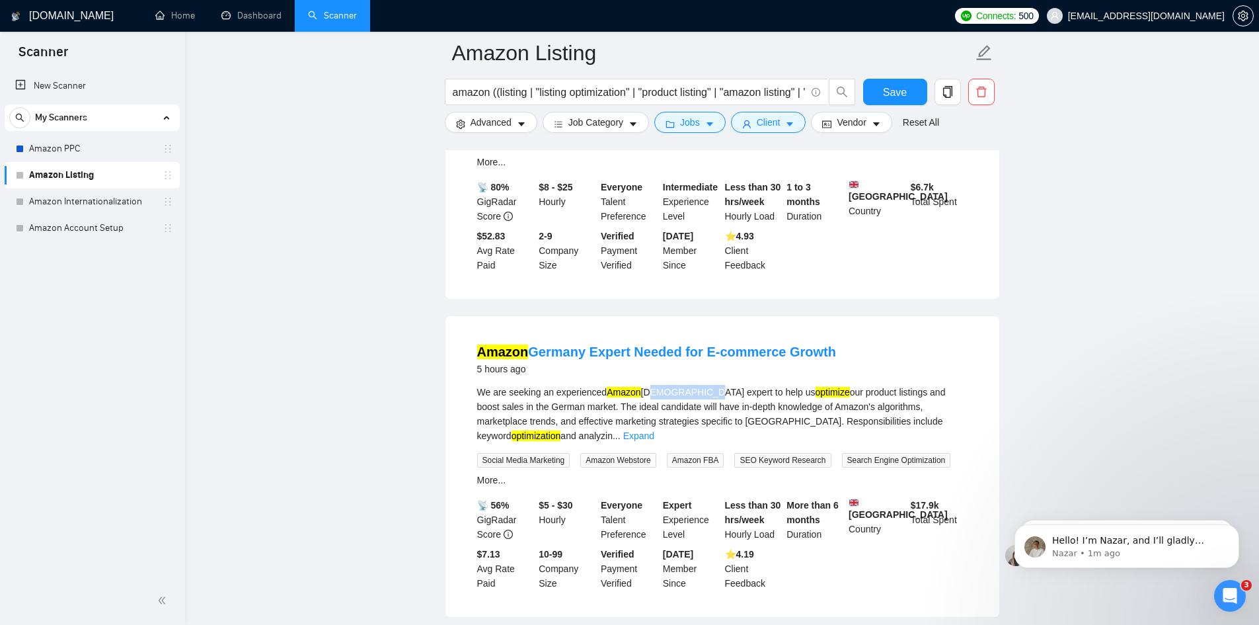
drag, startPoint x: 705, startPoint y: 399, endPoint x: 646, endPoint y: 404, distance: 59.1
click at [646, 404] on div "We are seeking an experienced Amazon Germany expert to help us optimize our pro…" at bounding box center [722, 414] width 490 height 58
click at [693, 408] on div "We are seeking an experienced Amazon Germany expert to help us optimize our pro…" at bounding box center [722, 414] width 490 height 58
drag, startPoint x: 707, startPoint y: 400, endPoint x: 645, endPoint y: 395, distance: 61.7
click at [645, 395] on div "We are seeking an experienced Amazon Germany expert to help us optimize our pro…" at bounding box center [722, 414] width 490 height 58
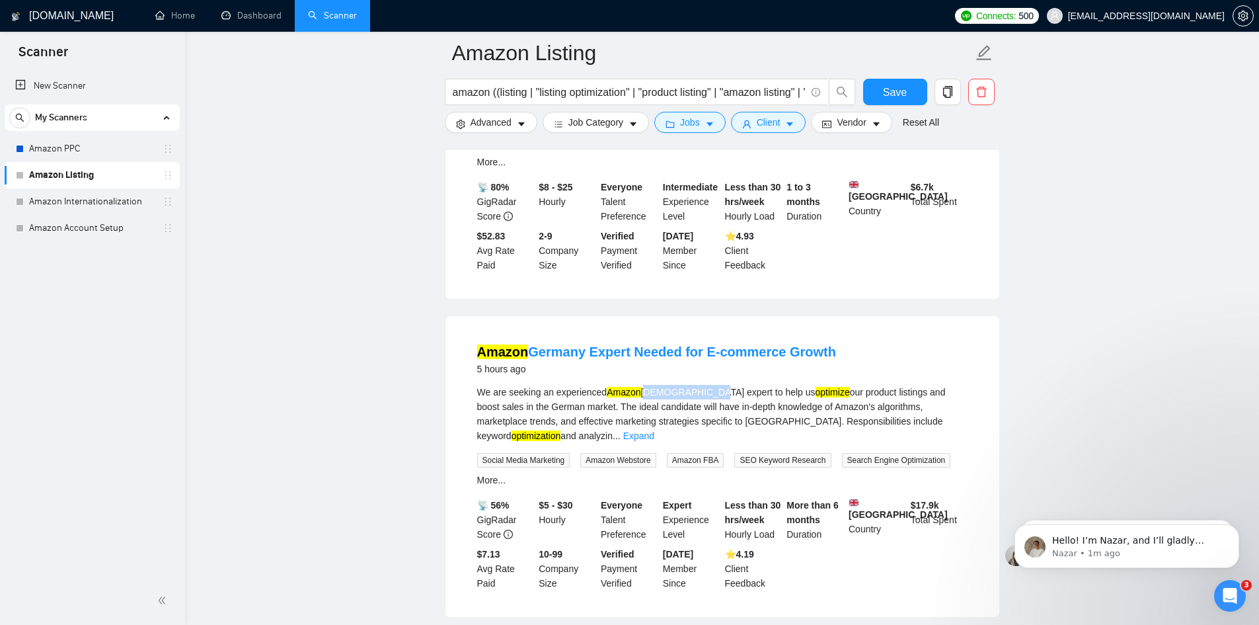
copy div "Germany expert"
click at [508, 125] on span "Advanced" at bounding box center [491, 122] width 41 height 15
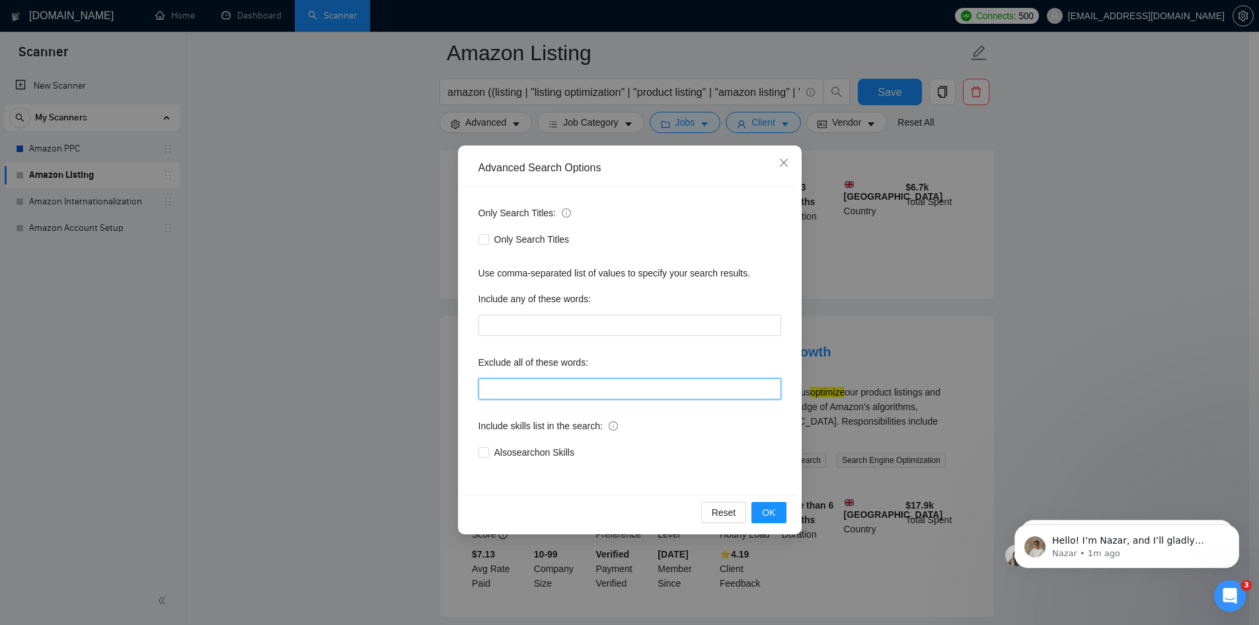
click at [538, 385] on input "text" at bounding box center [630, 388] width 303 height 21
paste input "Germany expert"
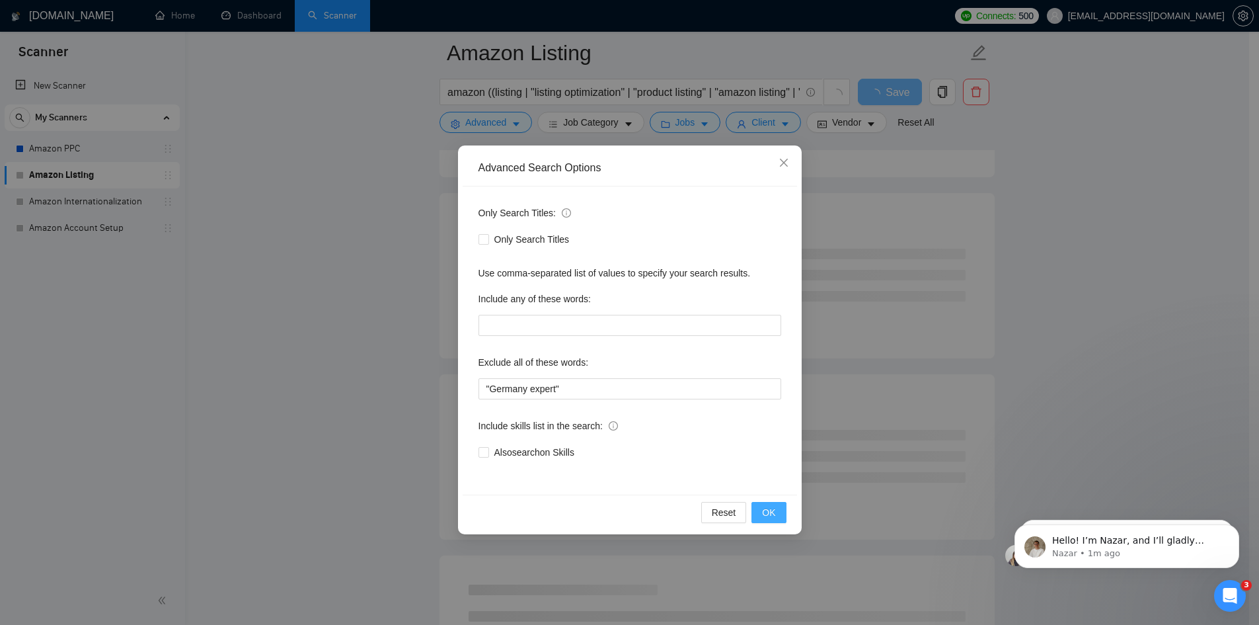
click at [777, 511] on button "OK" at bounding box center [769, 512] width 34 height 21
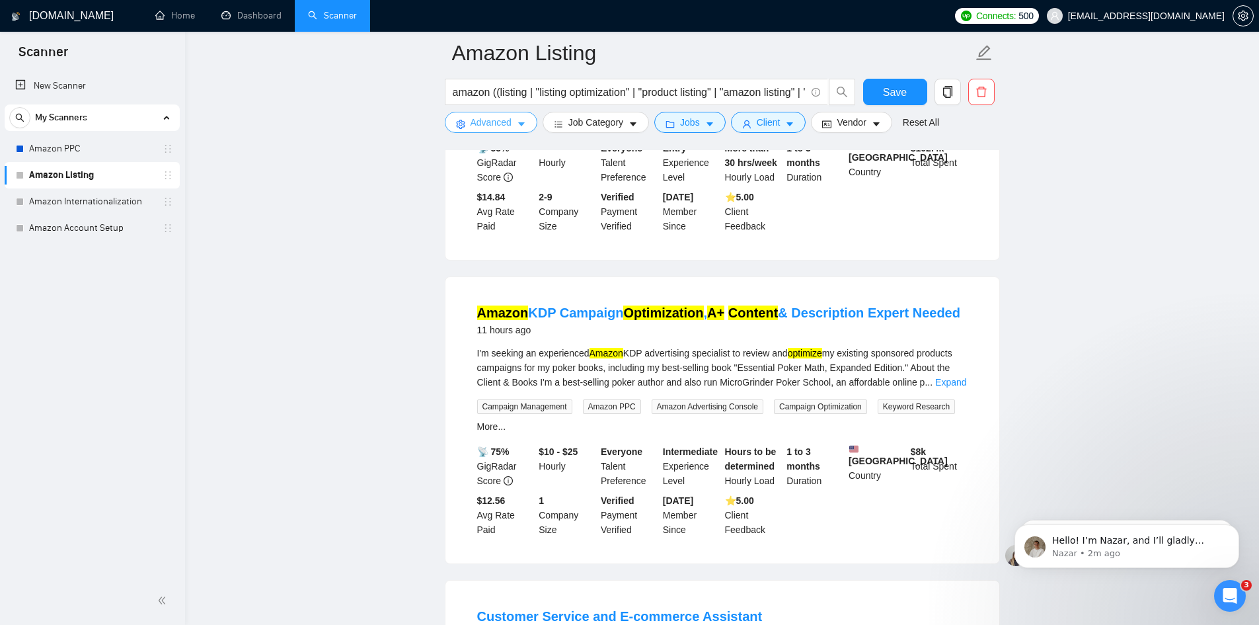
scroll to position [925, 0]
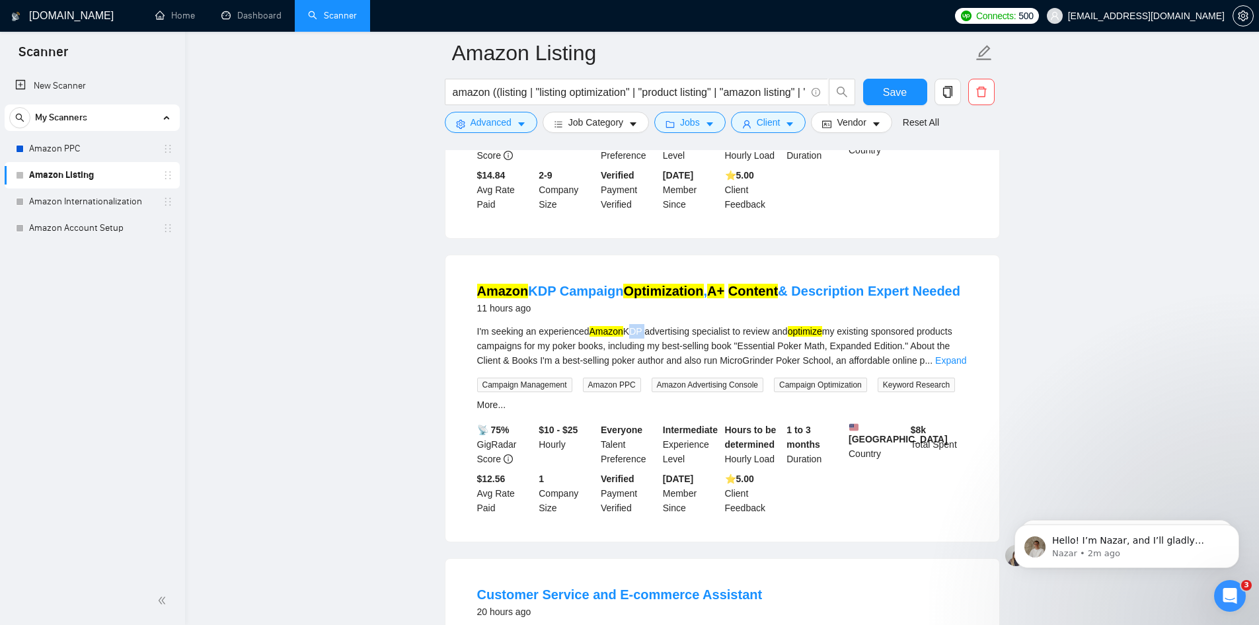
drag, startPoint x: 642, startPoint y: 323, endPoint x: 629, endPoint y: 321, distance: 14.0
click at [629, 324] on div "I'm seeking an experienced Amazon KDP advertising specialist to review and opti…" at bounding box center [722, 346] width 490 height 44
copy div "KDP"
click at [522, 120] on icon "caret-down" at bounding box center [521, 124] width 9 height 9
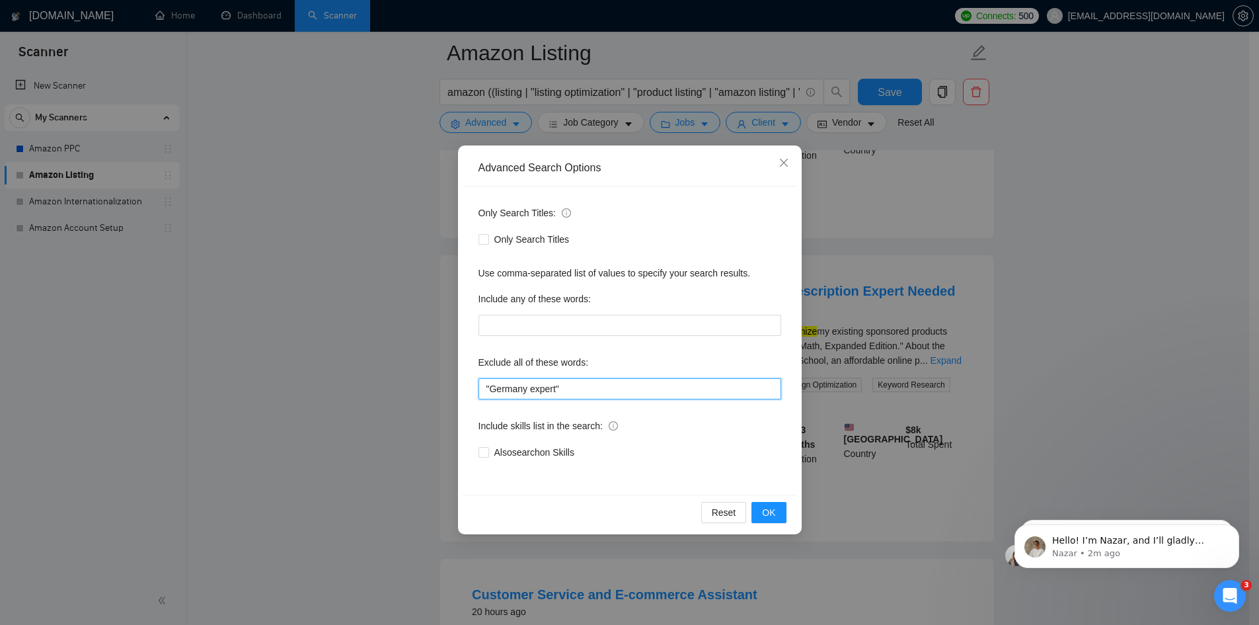
click at [569, 393] on input ""Germany expert"" at bounding box center [630, 388] width 303 height 21
paste input "KDP"
click at [776, 514] on button "OK" at bounding box center [769, 512] width 34 height 21
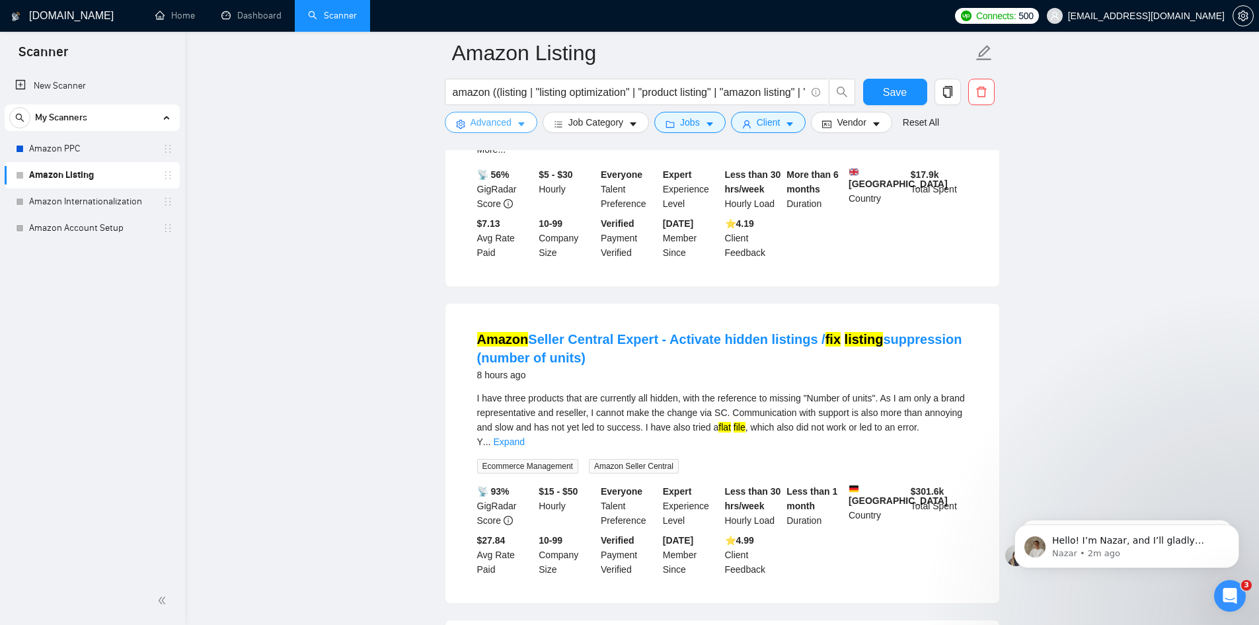
scroll to position [66, 0]
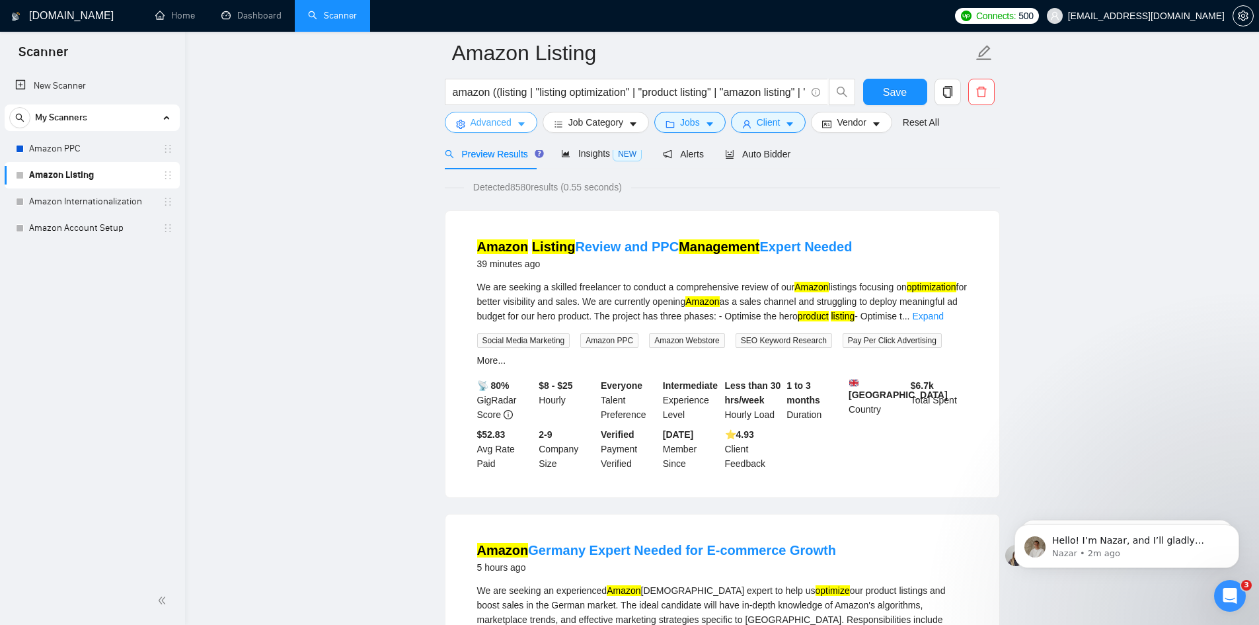
click at [512, 118] on button "Advanced" at bounding box center [491, 122] width 93 height 21
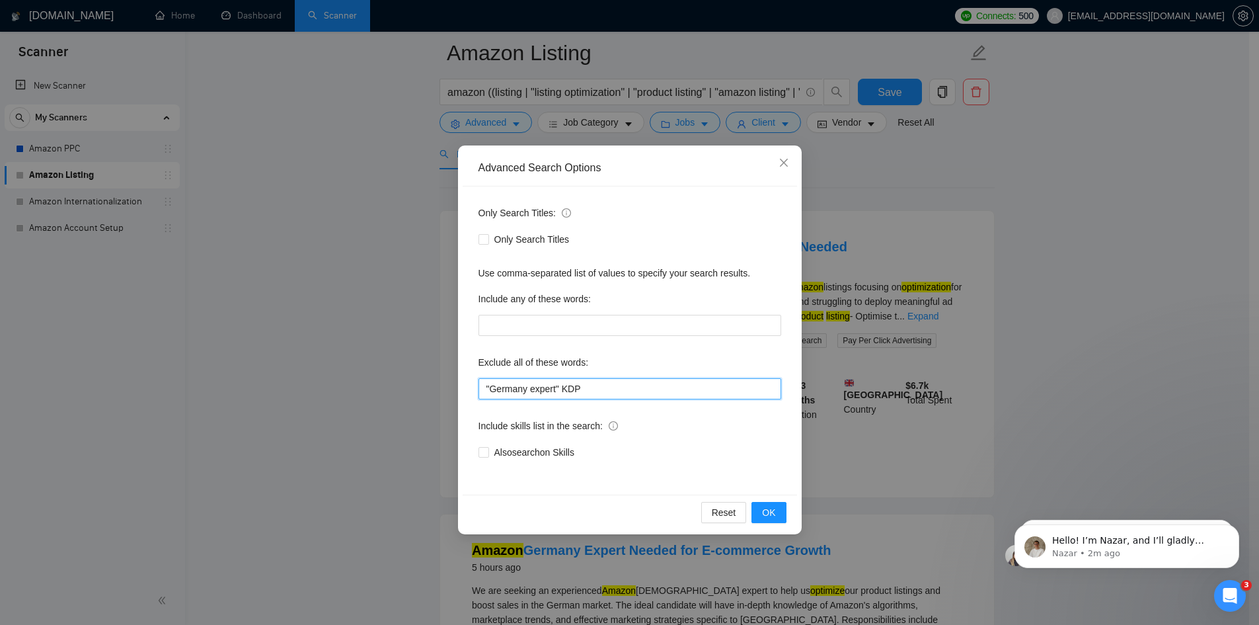
click at [562, 385] on input ""Germany expert" KDP" at bounding box center [630, 388] width 303 height 21
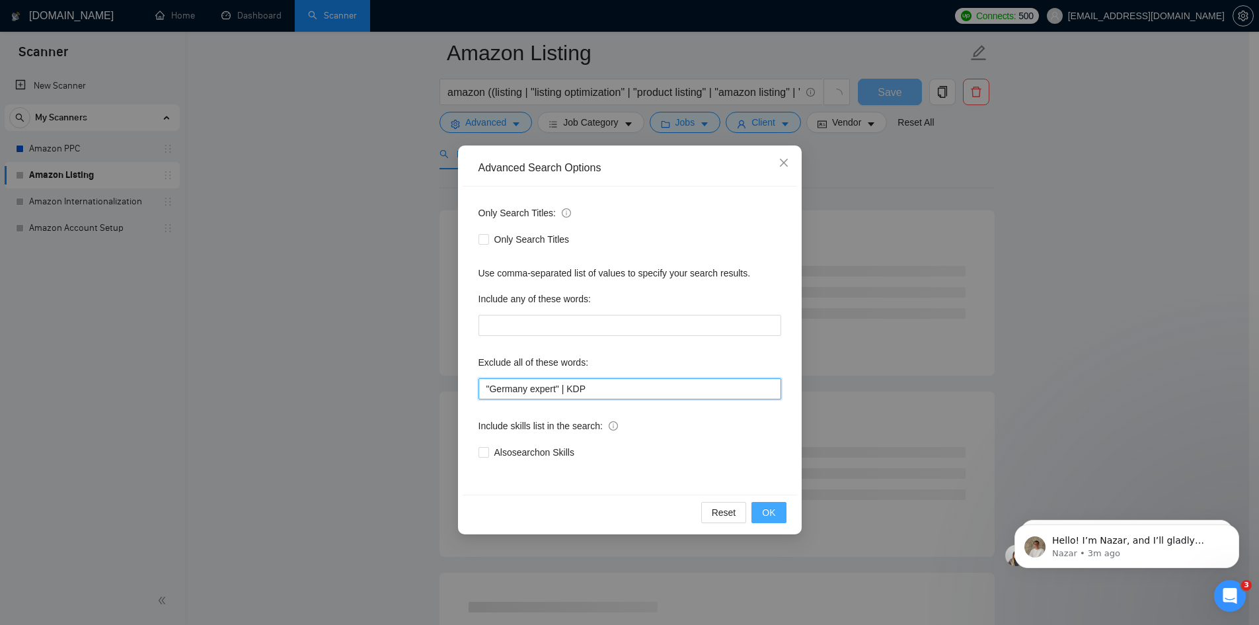
type input ""Germany expert" | KDP"
click at [771, 517] on span "OK" at bounding box center [768, 512] width 13 height 15
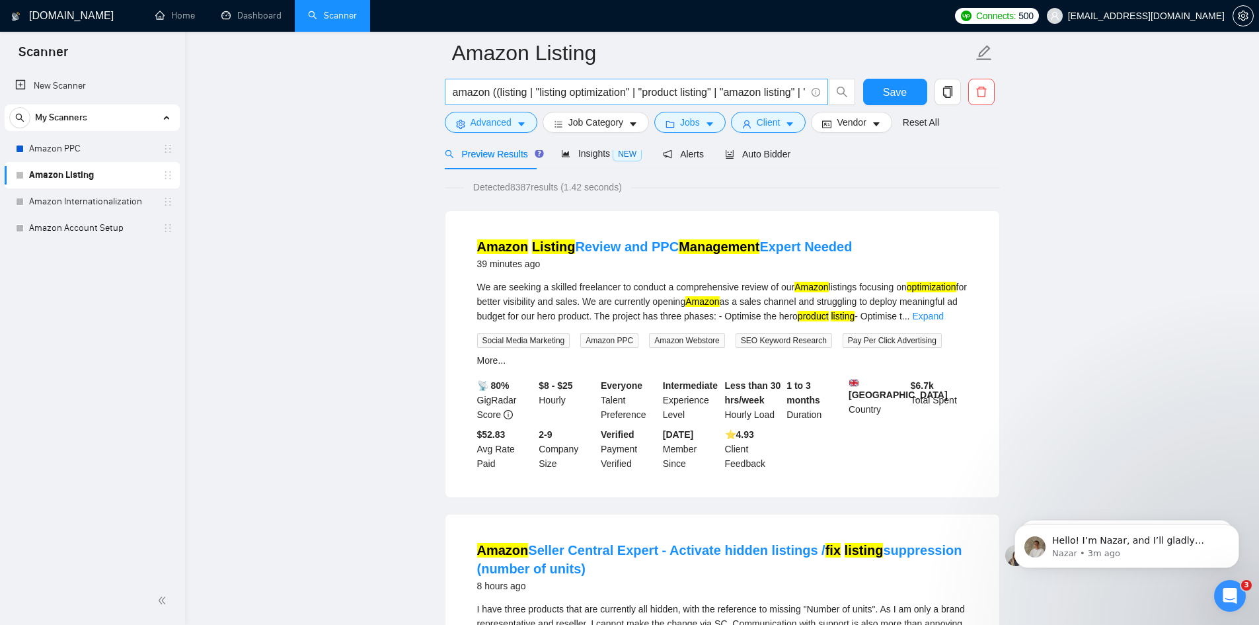
drag, startPoint x: 74, startPoint y: 146, endPoint x: 746, endPoint y: 81, distance: 675.3
click at [74, 146] on link "Amazon PPC" at bounding box center [92, 149] width 126 height 26
click at [899, 91] on span "Save" at bounding box center [895, 92] width 24 height 17
click at [56, 143] on link "Amazon PPC" at bounding box center [92, 149] width 126 height 26
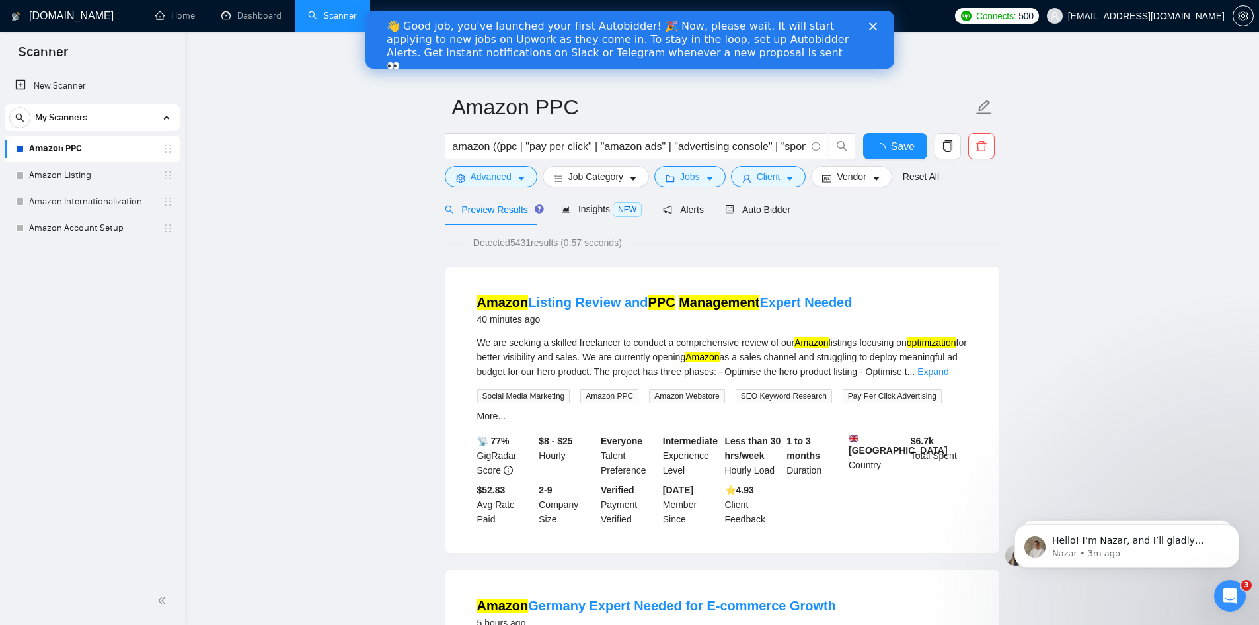
click at [876, 27] on div "Close" at bounding box center [875, 26] width 13 height 8
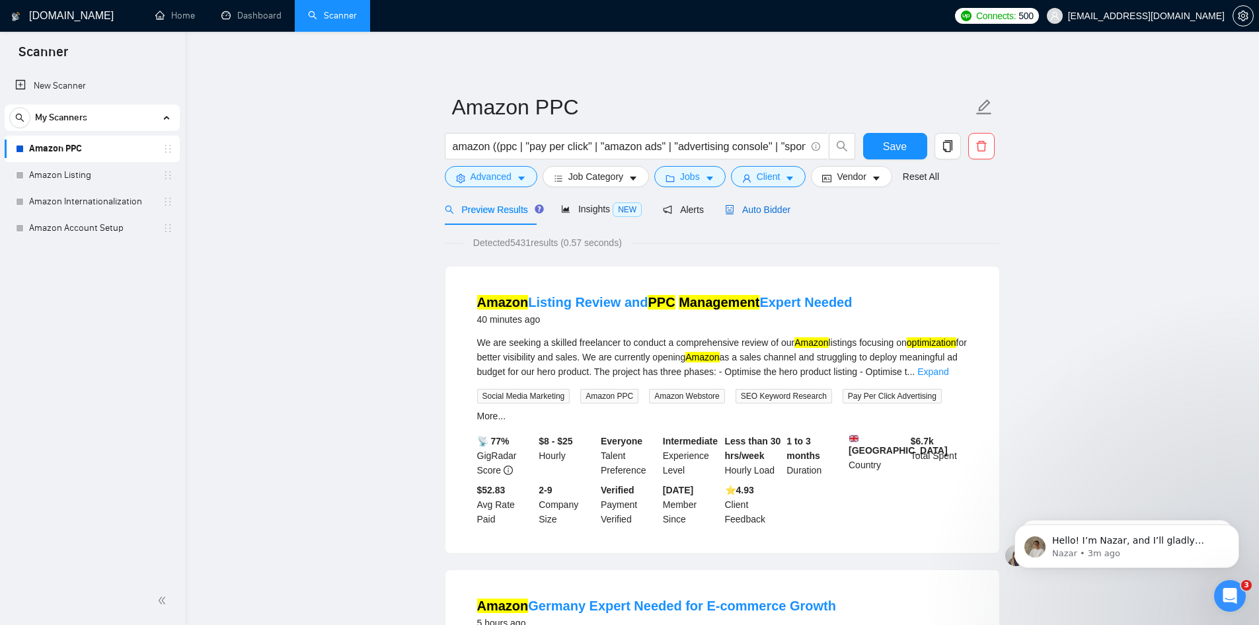
click at [742, 206] on span "Auto Bidder" at bounding box center [757, 209] width 65 height 11
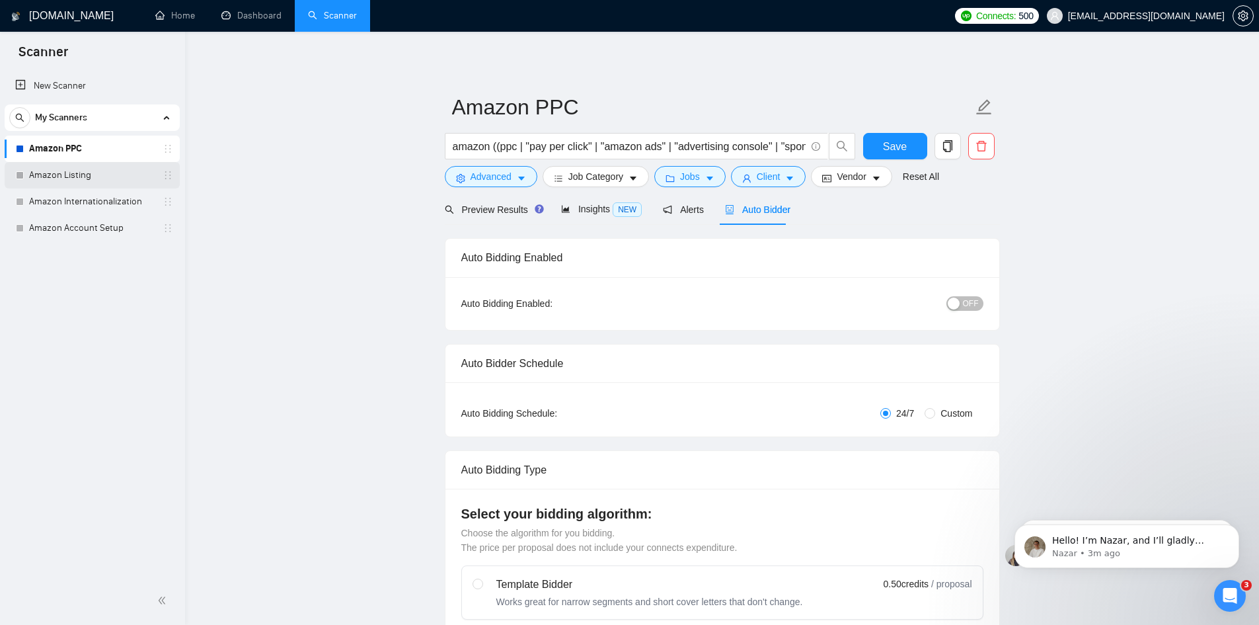
click at [63, 169] on link "Amazon Listing" at bounding box center [92, 175] width 126 height 26
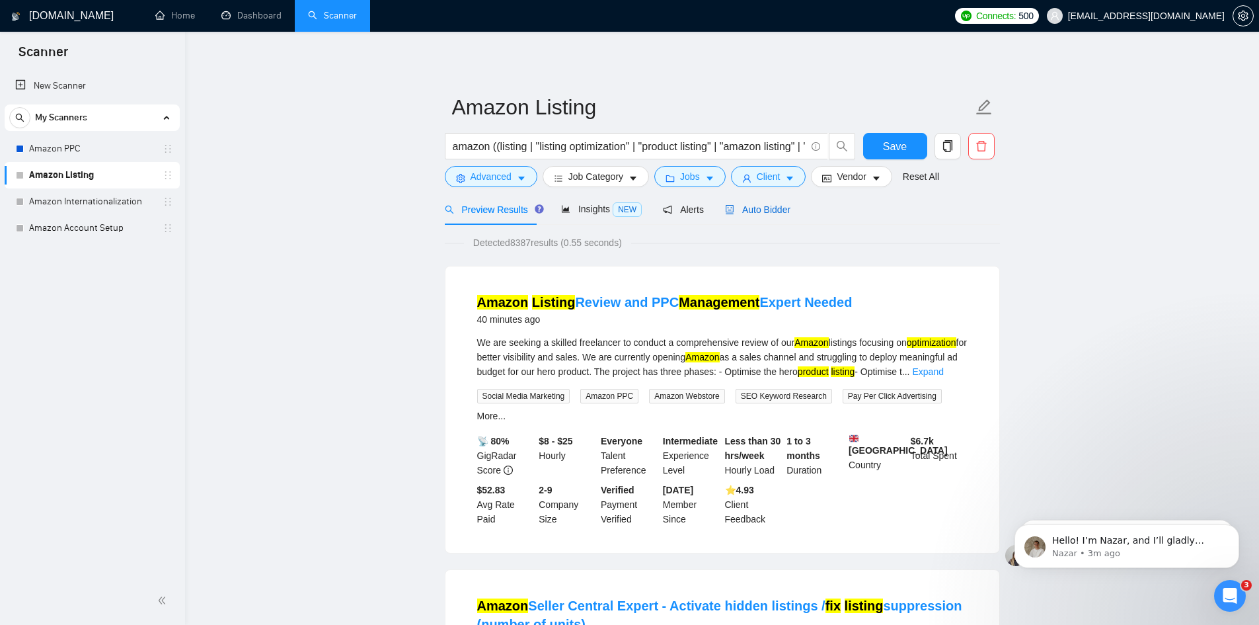
click at [750, 206] on span "Auto Bidder" at bounding box center [757, 209] width 65 height 11
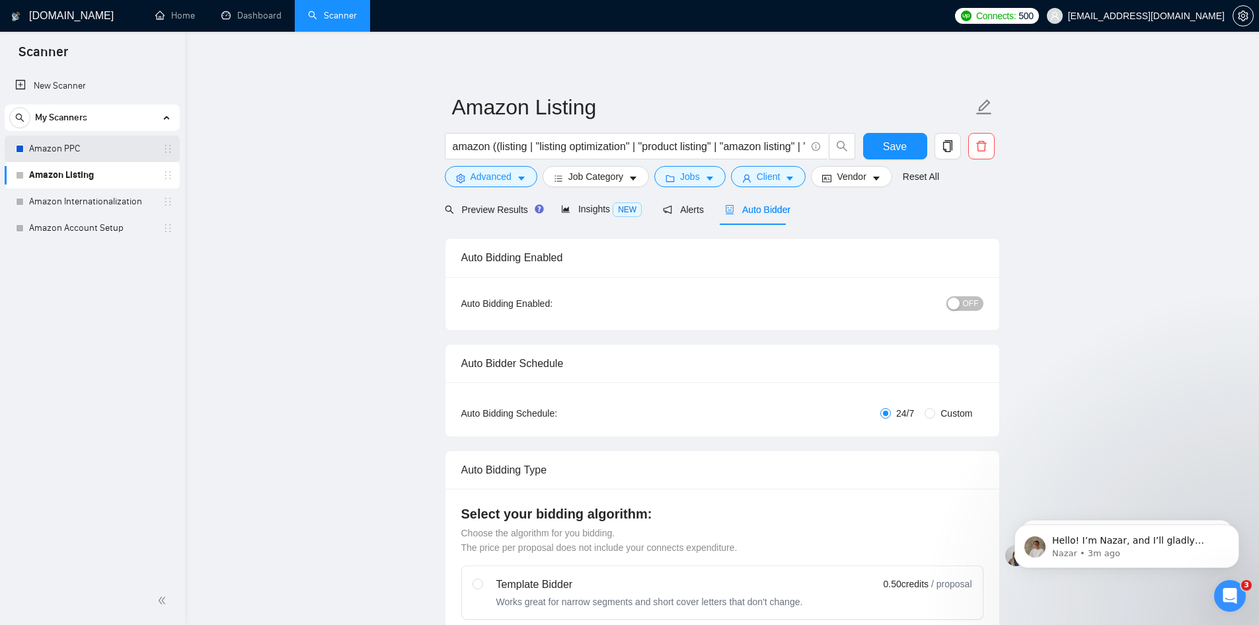
click at [68, 149] on link "Amazon PPC" at bounding box center [92, 149] width 126 height 26
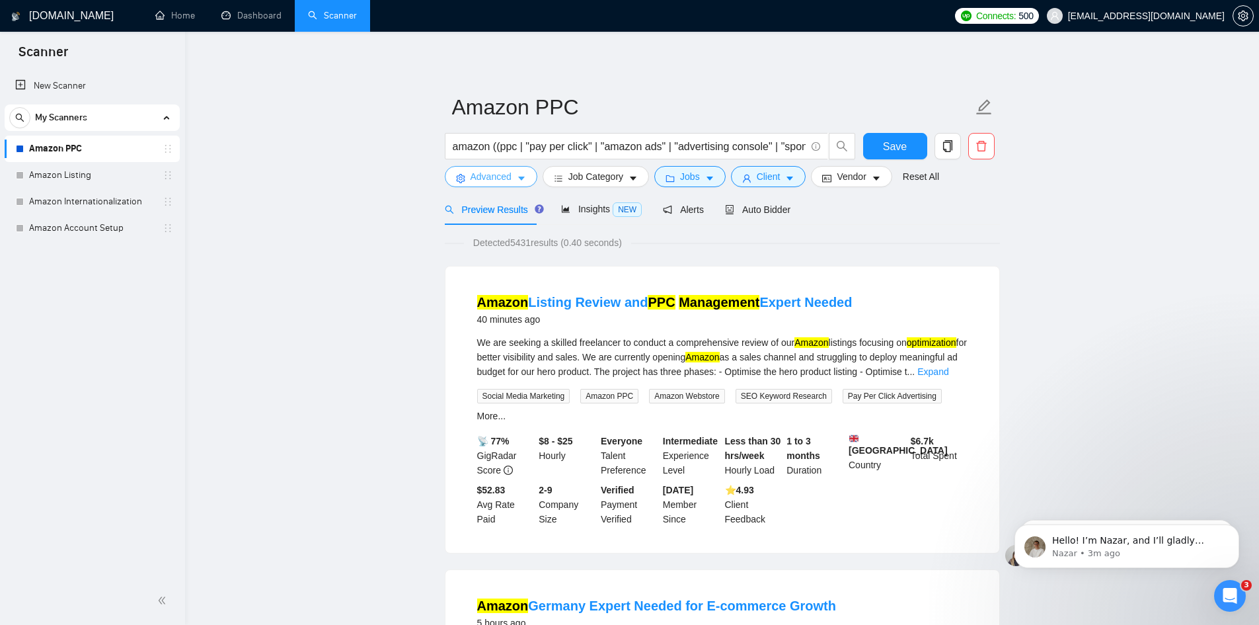
click at [521, 178] on icon "caret-down" at bounding box center [521, 179] width 7 height 4
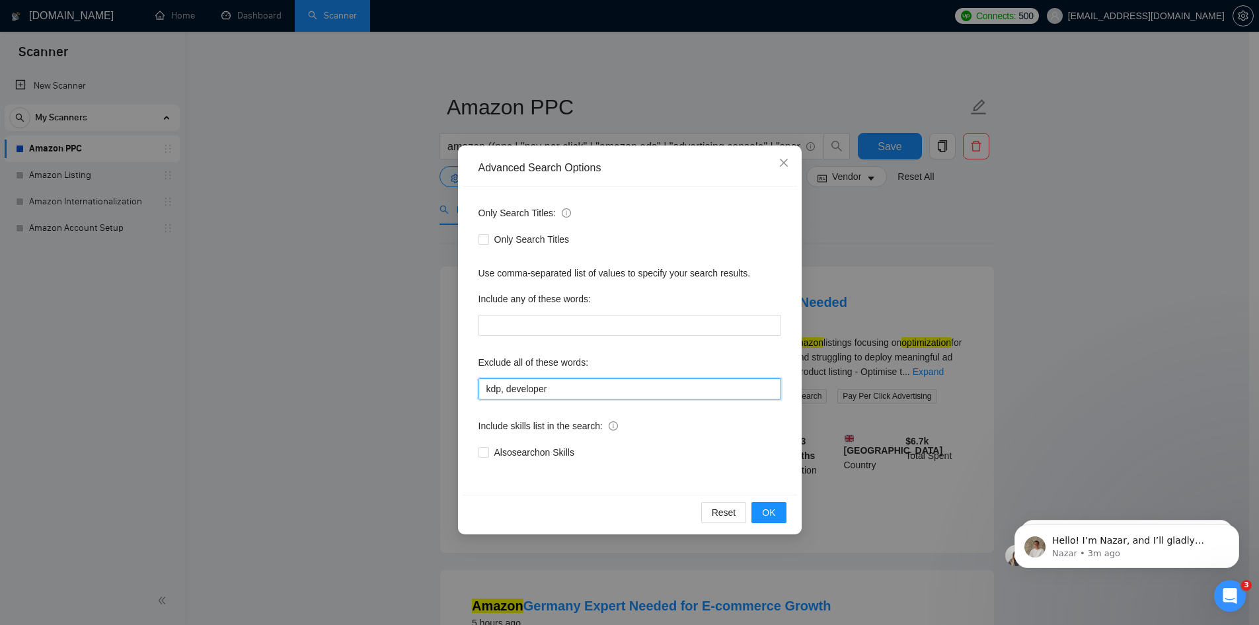
click at [501, 389] on input "kdp, developer" at bounding box center [630, 388] width 303 height 21
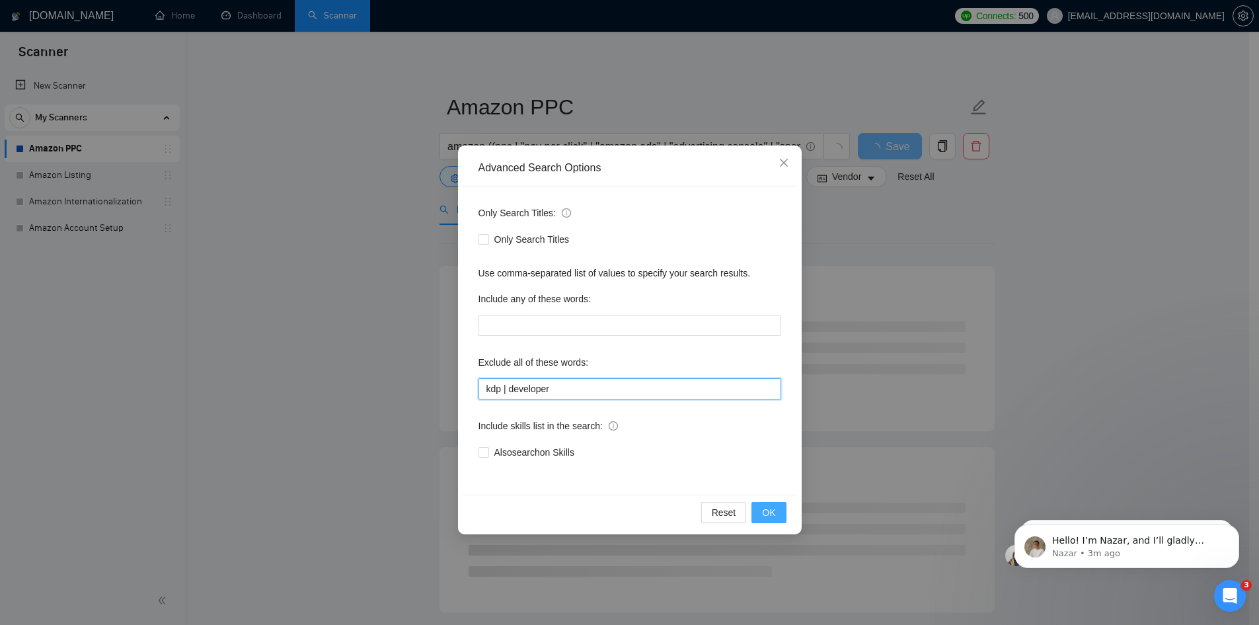
type input "kdp | developer"
click at [772, 508] on span "OK" at bounding box center [768, 512] width 13 height 15
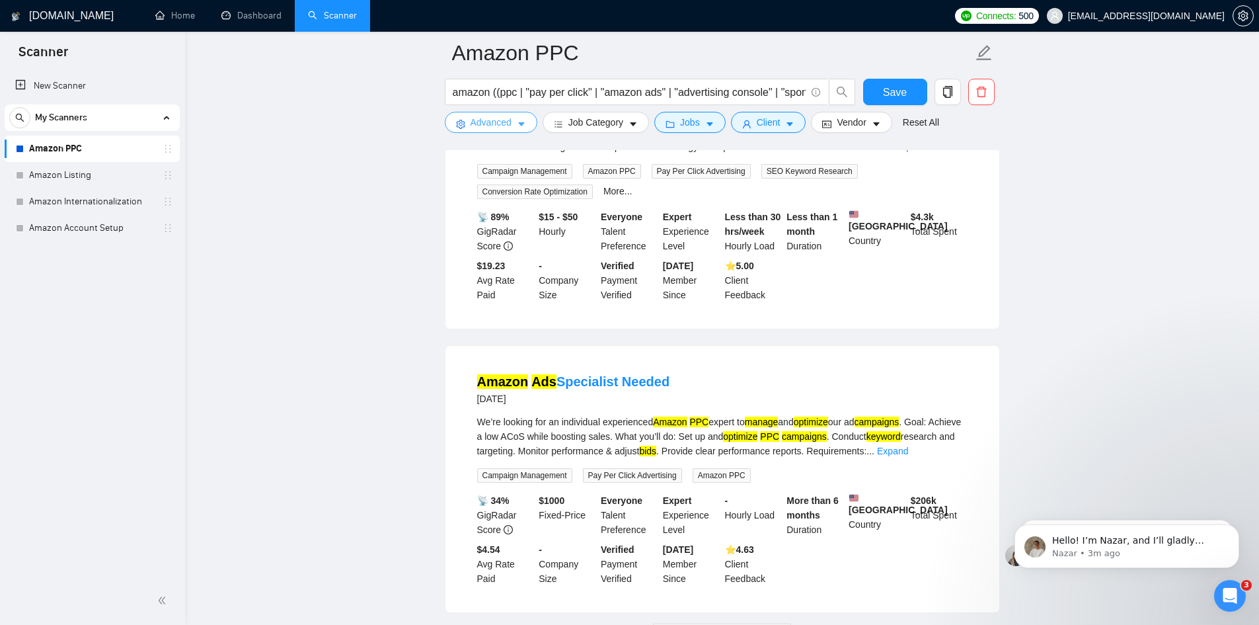
scroll to position [2762, 0]
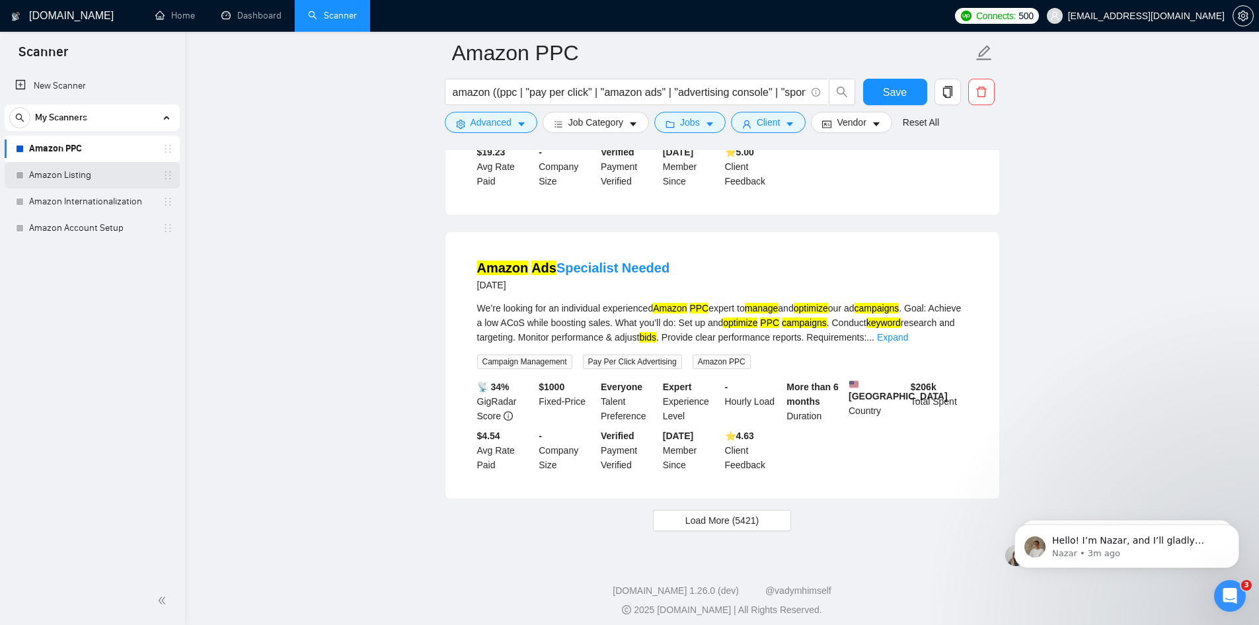
click at [81, 169] on link "Amazon Listing" at bounding box center [92, 175] width 126 height 26
click at [904, 84] on span "Save" at bounding box center [895, 92] width 24 height 17
drag, startPoint x: 62, startPoint y: 173, endPoint x: 101, endPoint y: 182, distance: 39.9
click at [62, 173] on link "Amazon Listing" at bounding box center [92, 175] width 126 height 26
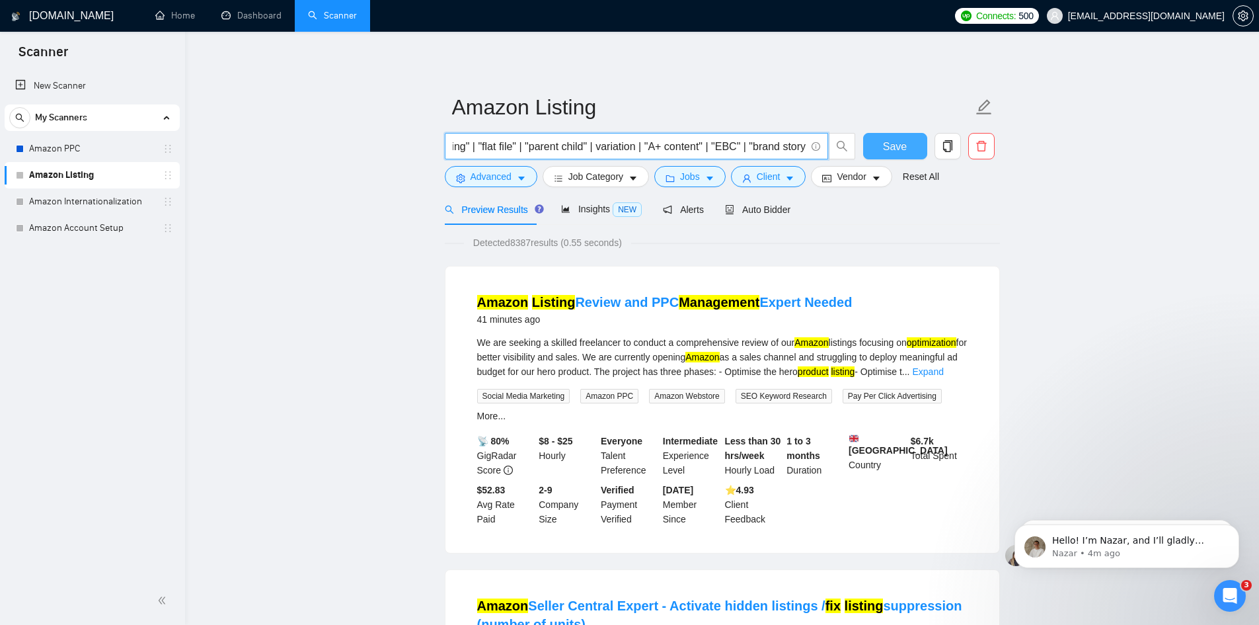
scroll to position [0, 769]
drag, startPoint x: 670, startPoint y: 143, endPoint x: 925, endPoint y: 141, distance: 255.1
click at [925, 141] on div "amazon ((listing | "listing optimization" | "product listing" | "amazon listing…" at bounding box center [719, 149] width 555 height 33
click at [731, 140] on input "amazon ((listing | "listing optimization" | "product listing" | "amazon listing…" at bounding box center [629, 146] width 353 height 17
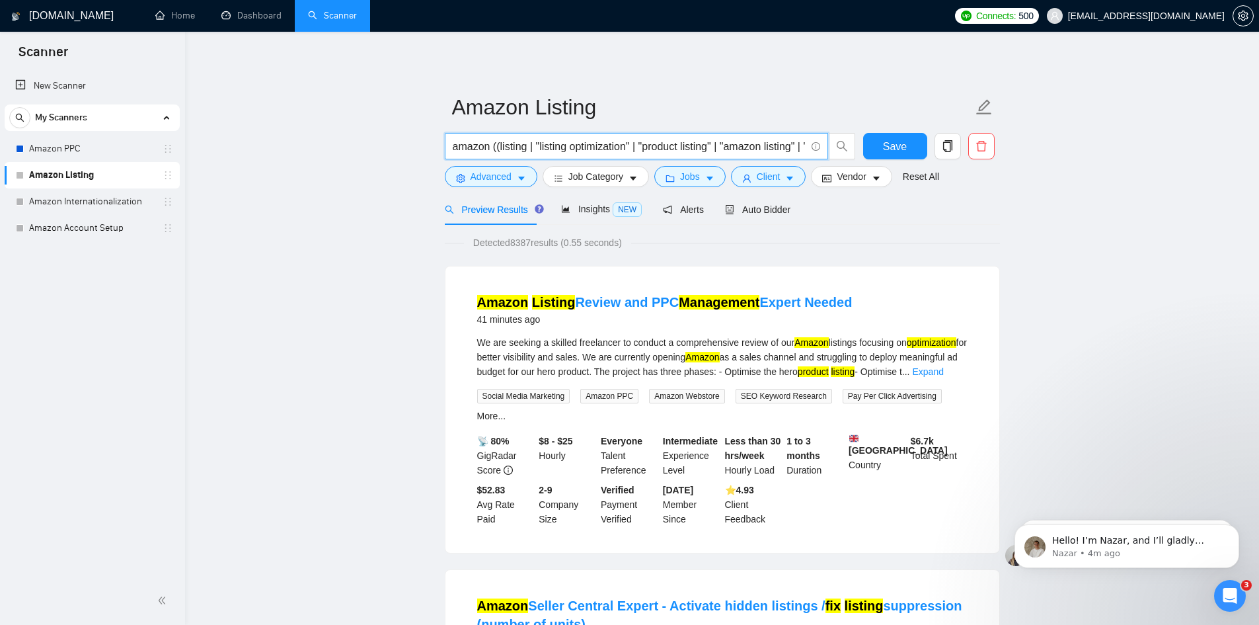
drag, startPoint x: 625, startPoint y: 145, endPoint x: 215, endPoint y: 138, distance: 409.9
click at [561, 150] on input "amazon ((listing | "listing optimization" | "product listing" | "amazon listing…" at bounding box center [629, 146] width 353 height 17
drag, startPoint x: 683, startPoint y: 149, endPoint x: 688, endPoint y: 142, distance: 8.5
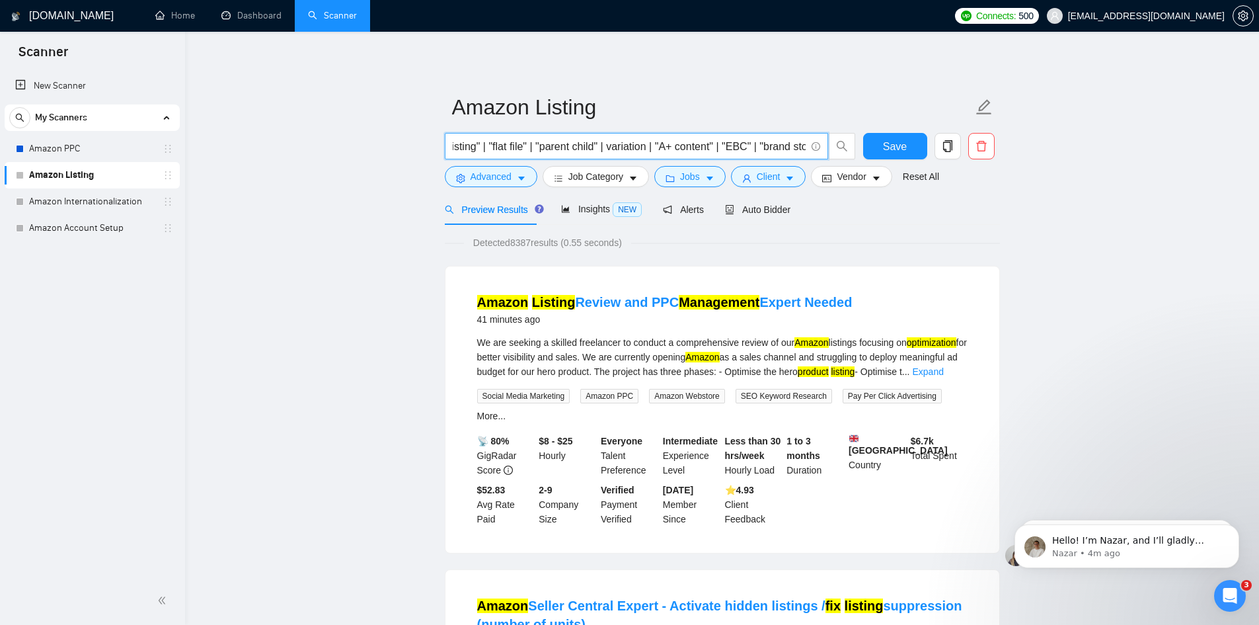
click at [688, 142] on input "amazon ((listing | "listing optimization" | "product listing" | "amazon listing…" at bounding box center [629, 146] width 353 height 17
click at [725, 145] on input "amazon ((listing | "listing optimization" | "product listing" | "amazon listing…" at bounding box center [629, 146] width 353 height 17
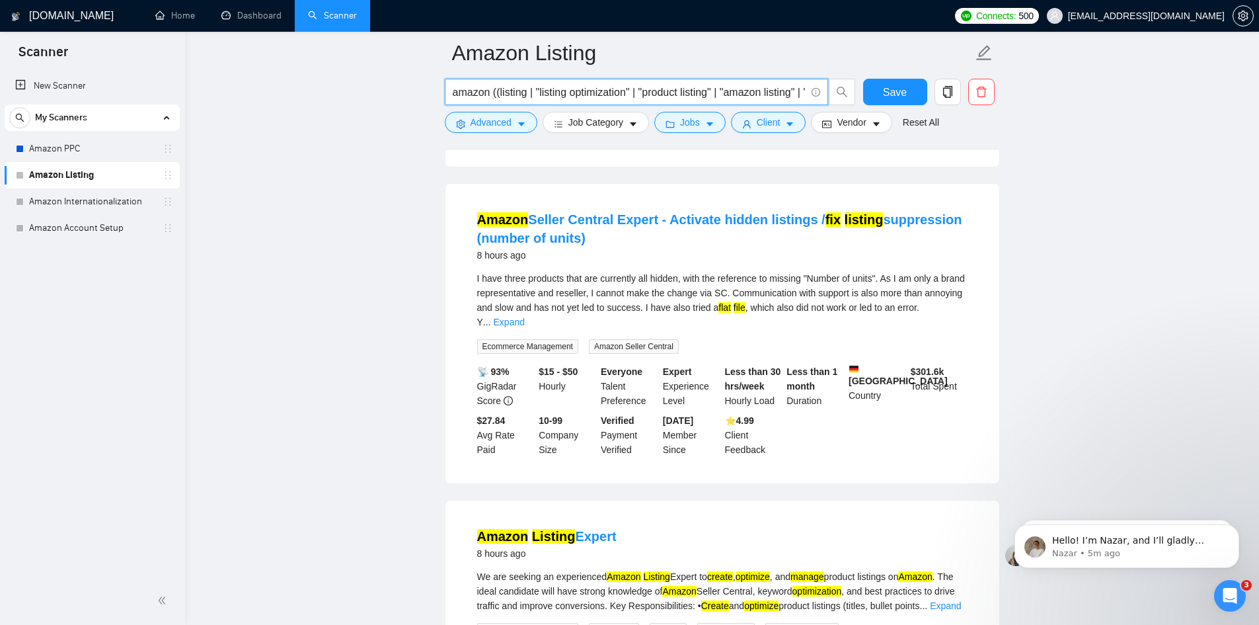
scroll to position [66, 0]
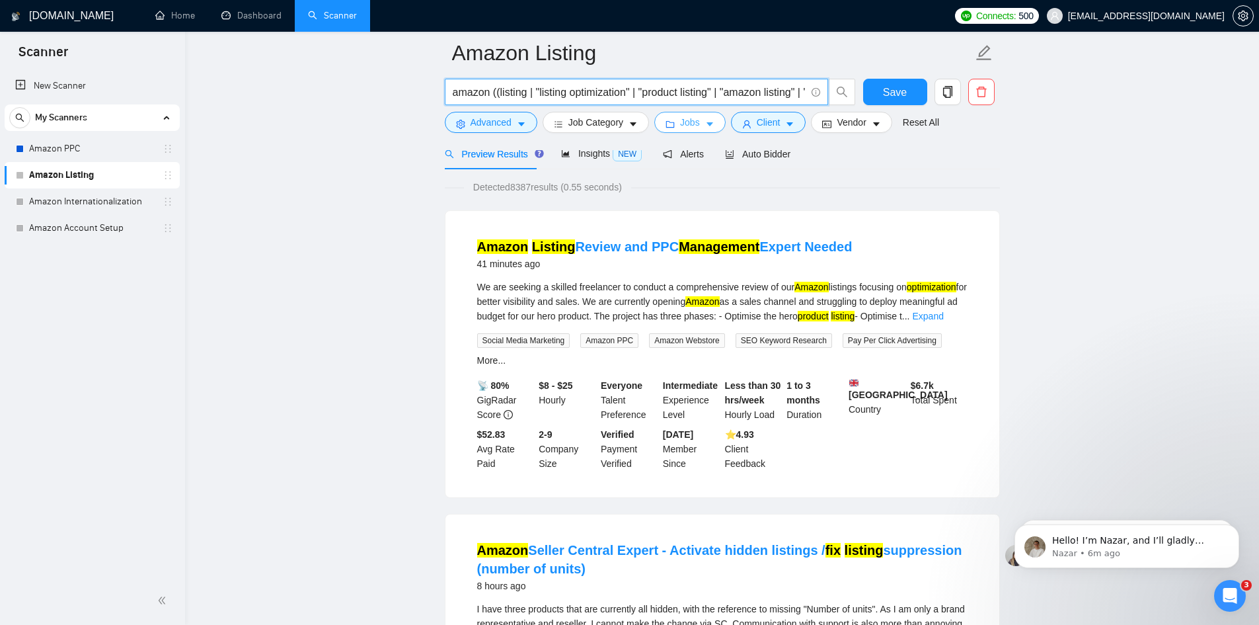
click at [699, 115] on button "Jobs" at bounding box center [689, 122] width 71 height 21
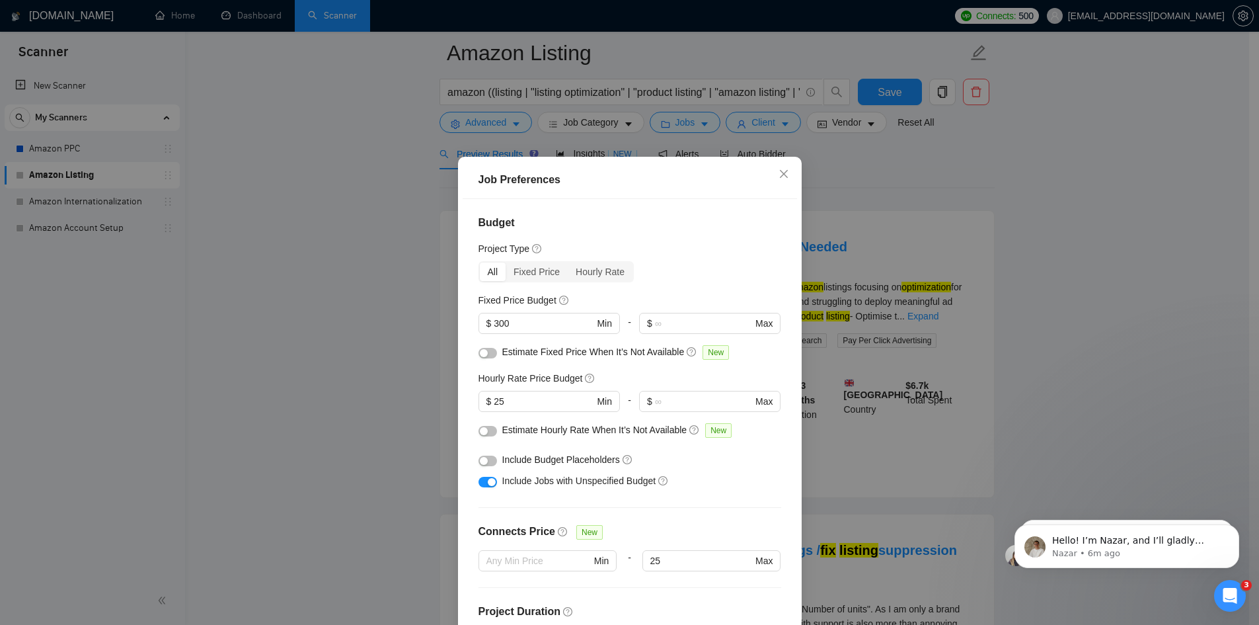
drag, startPoint x: 517, startPoint y: 323, endPoint x: 454, endPoint y: 322, distance: 62.8
click at [458, 322] on div "Job Preferences Budget Project Type All Fixed Price Hourly Rate Fixed Price Bud…" at bounding box center [630, 418] width 344 height 522
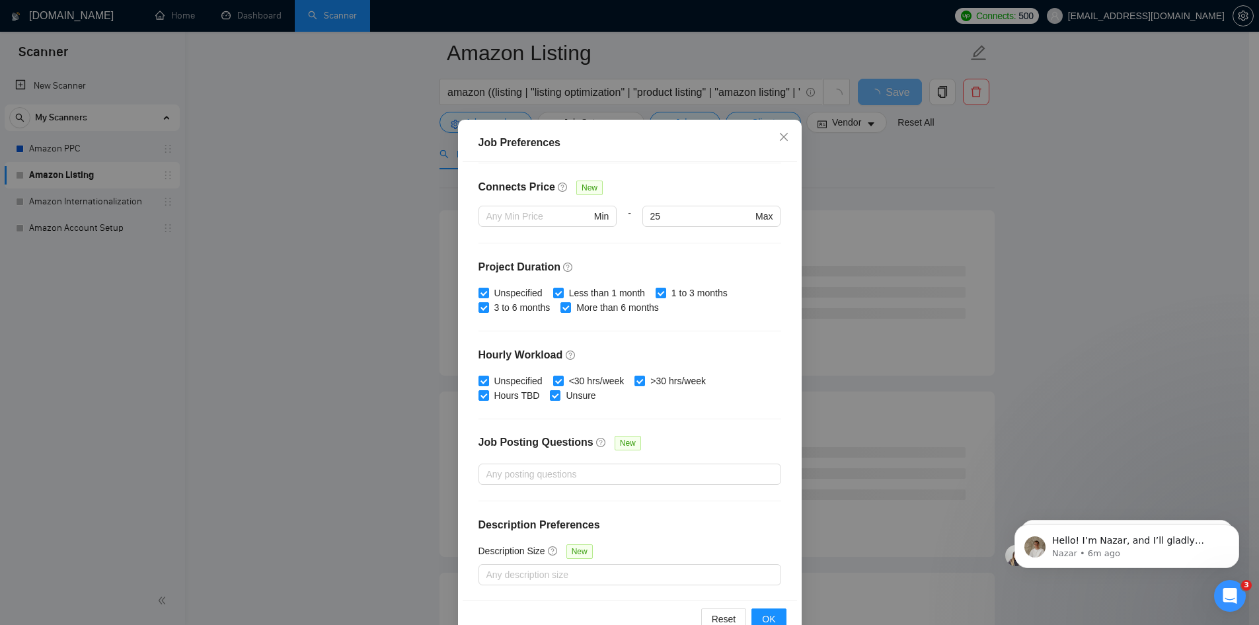
scroll to position [70, 0]
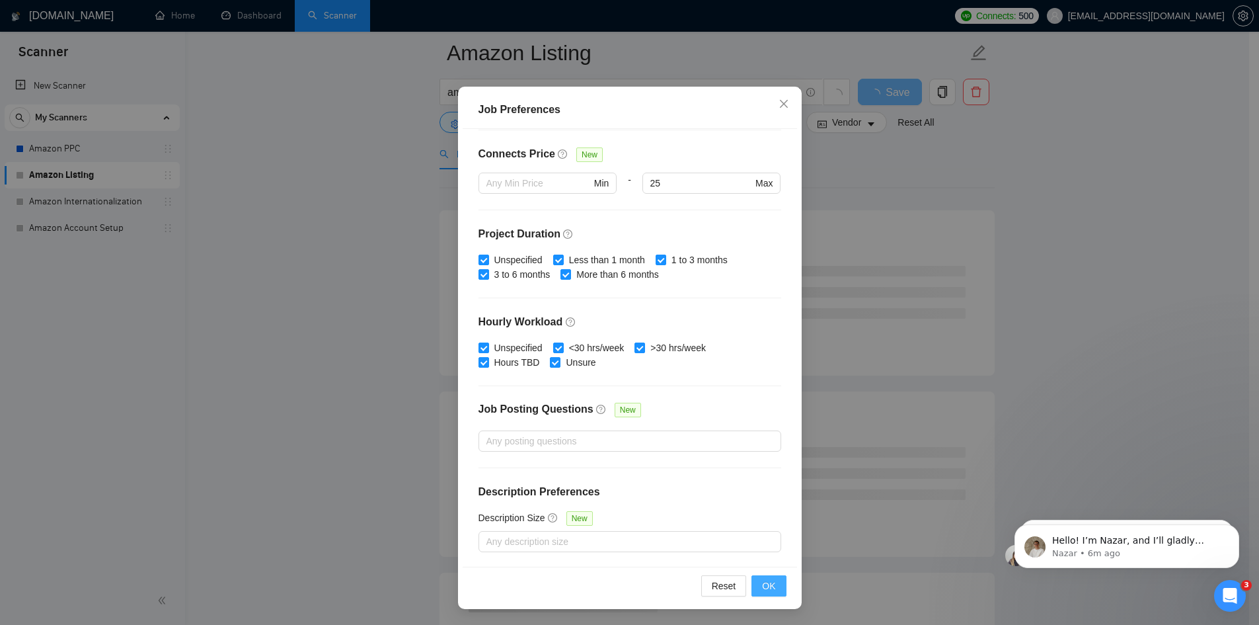
click at [774, 594] on button "OK" at bounding box center [769, 585] width 34 height 21
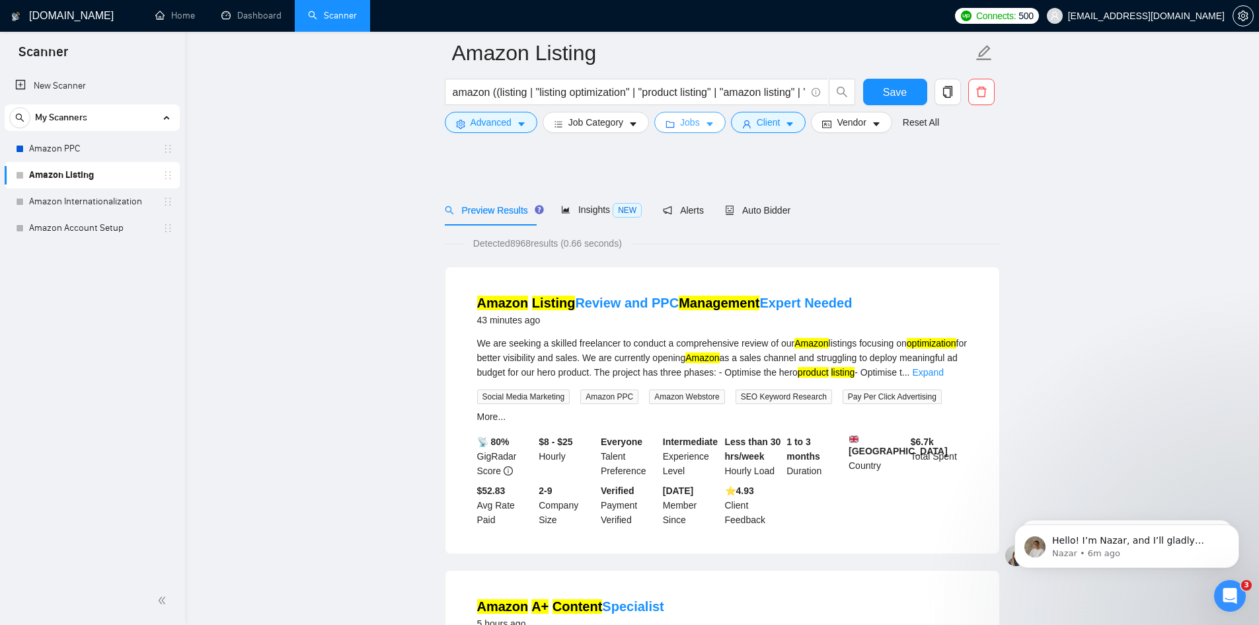
scroll to position [0, 0]
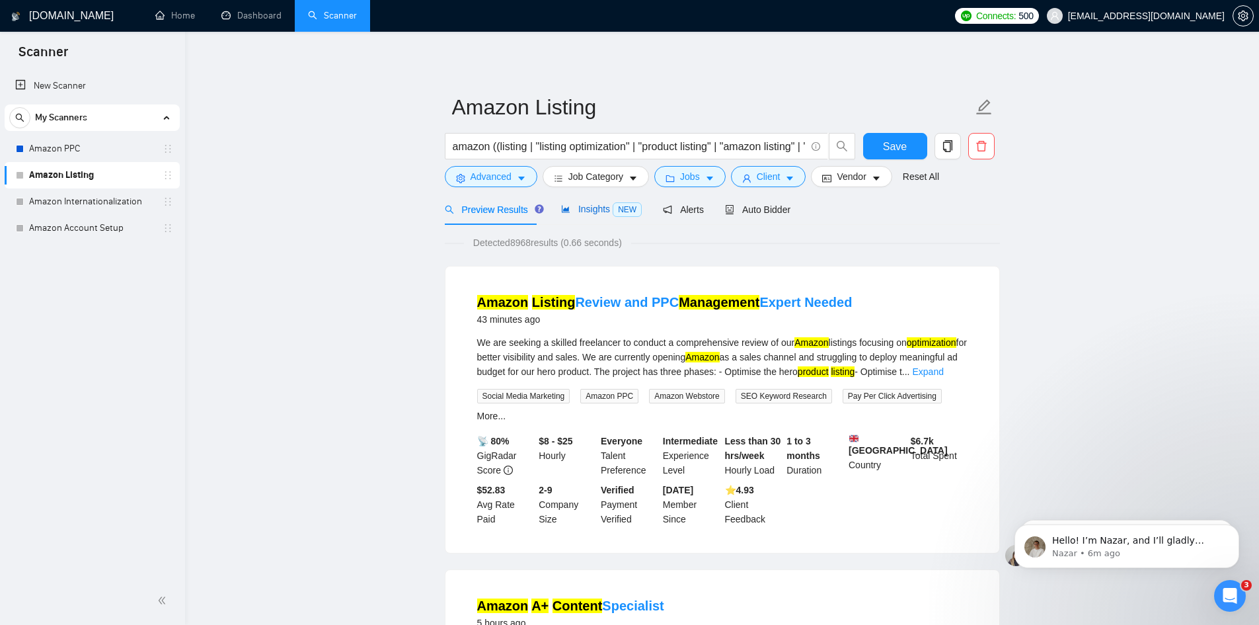
click at [592, 208] on span "Insights NEW" at bounding box center [601, 209] width 81 height 11
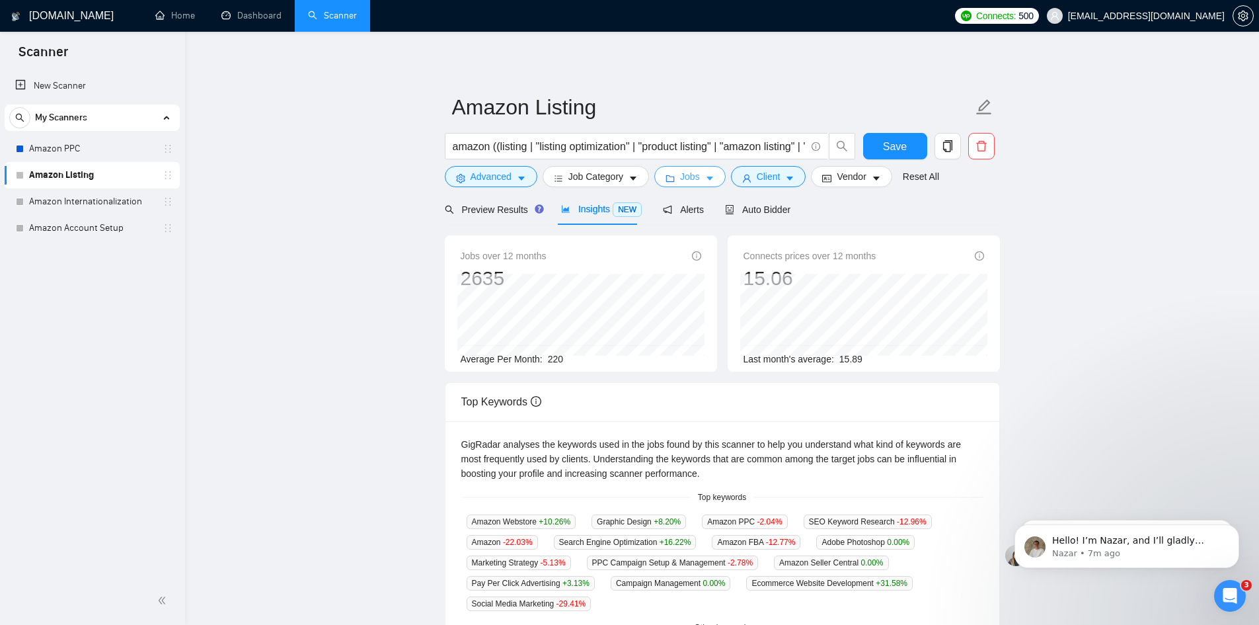
click at [691, 178] on span "Jobs" at bounding box center [690, 176] width 20 height 15
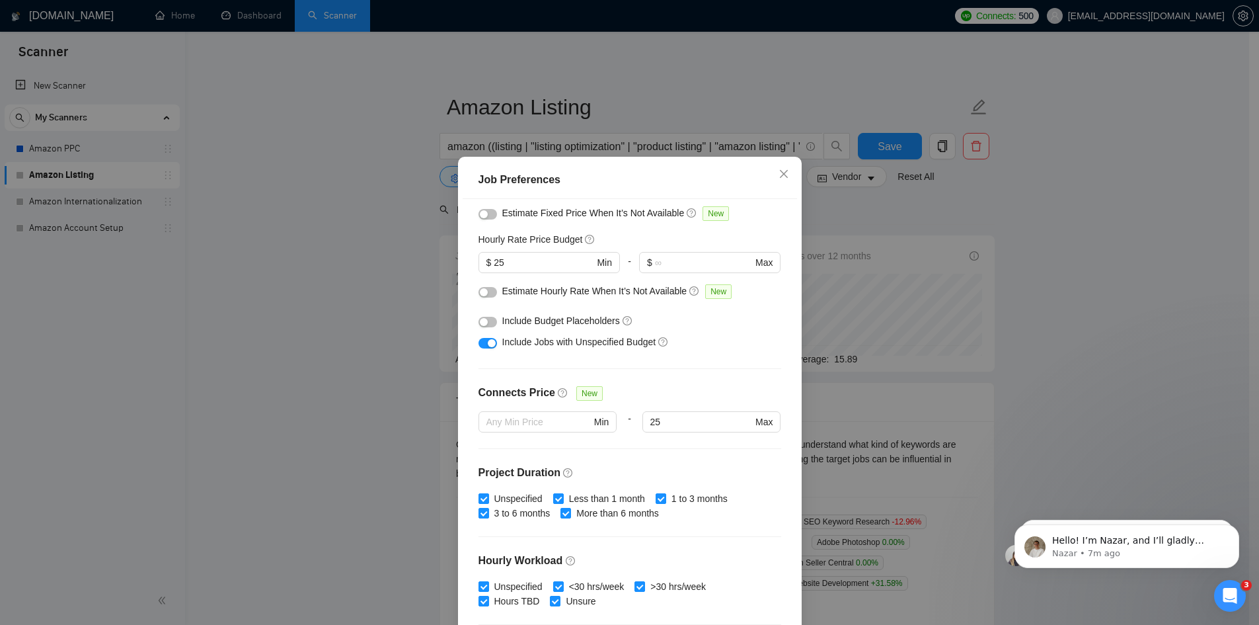
scroll to position [109, 0]
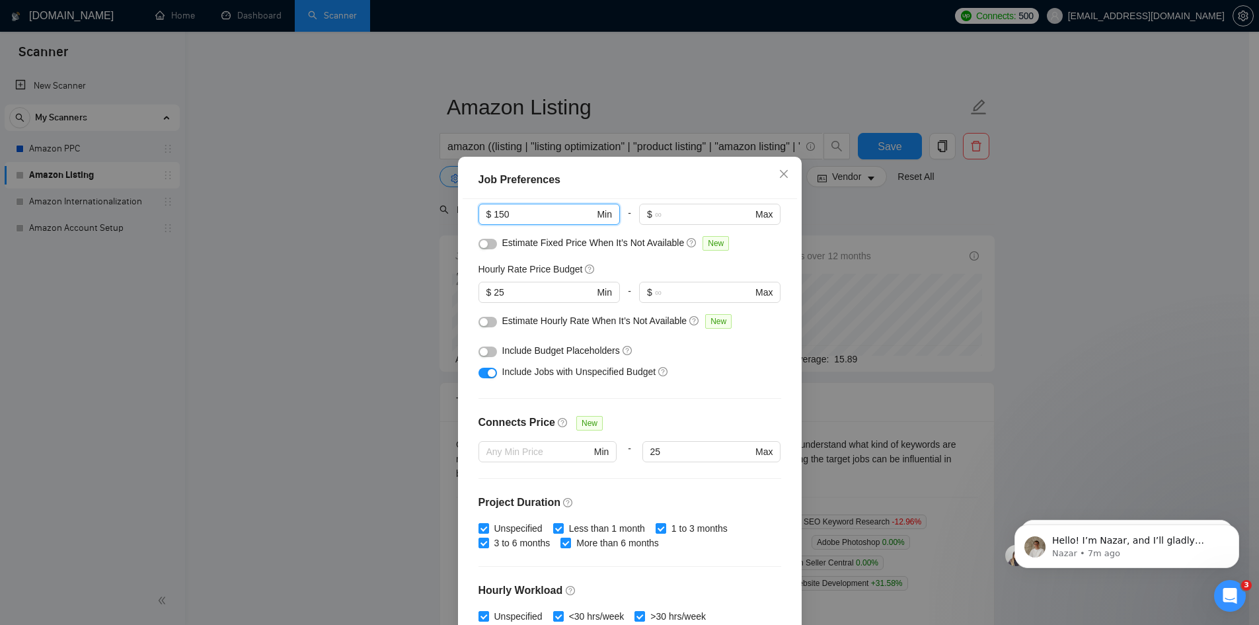
drag, startPoint x: 526, startPoint y: 208, endPoint x: 350, endPoint y: 199, distance: 176.7
click at [361, 200] on div "Job Preferences Budget Project Type All Fixed Price Hourly Rate Fixed Price Bud…" at bounding box center [629, 312] width 1259 height 625
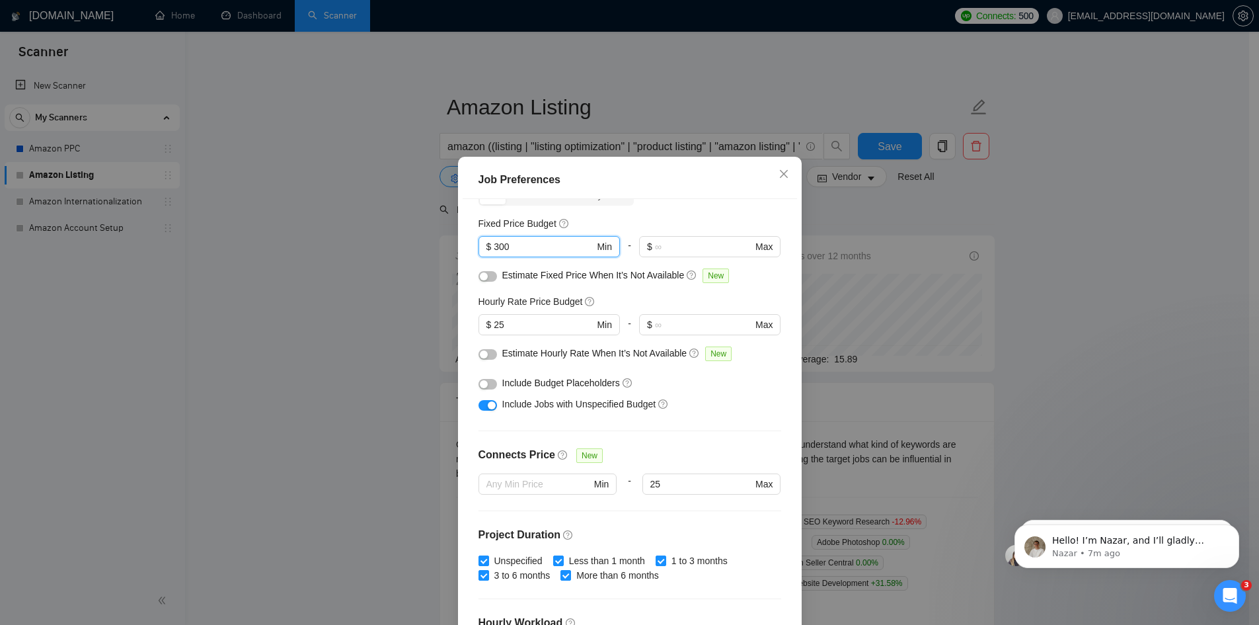
type input "300"
click at [658, 233] on div "Fixed Price Budget 300 $ 300 Min - $ Max" at bounding box center [630, 242] width 303 height 52
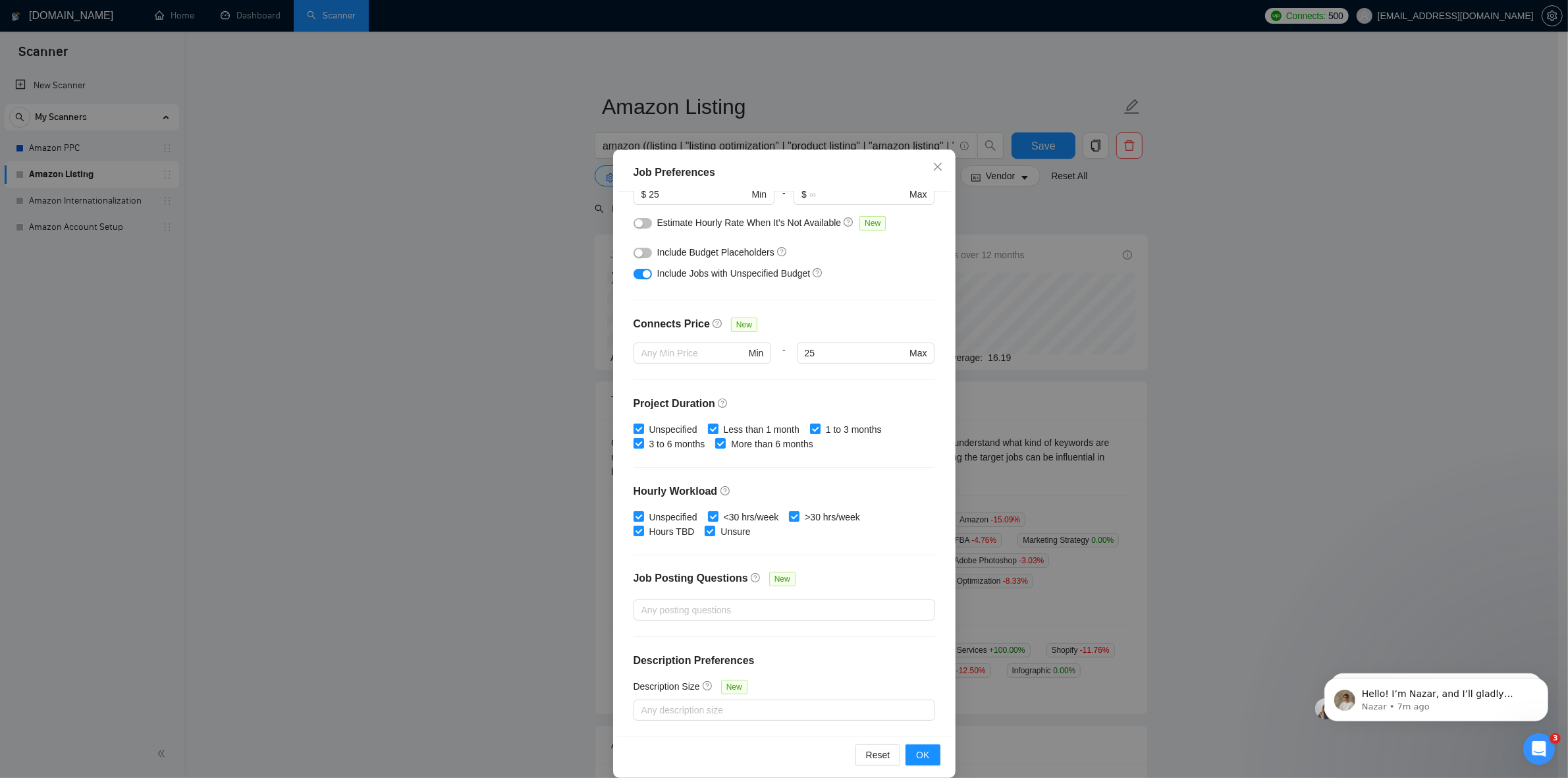
scroll to position [47, 0]
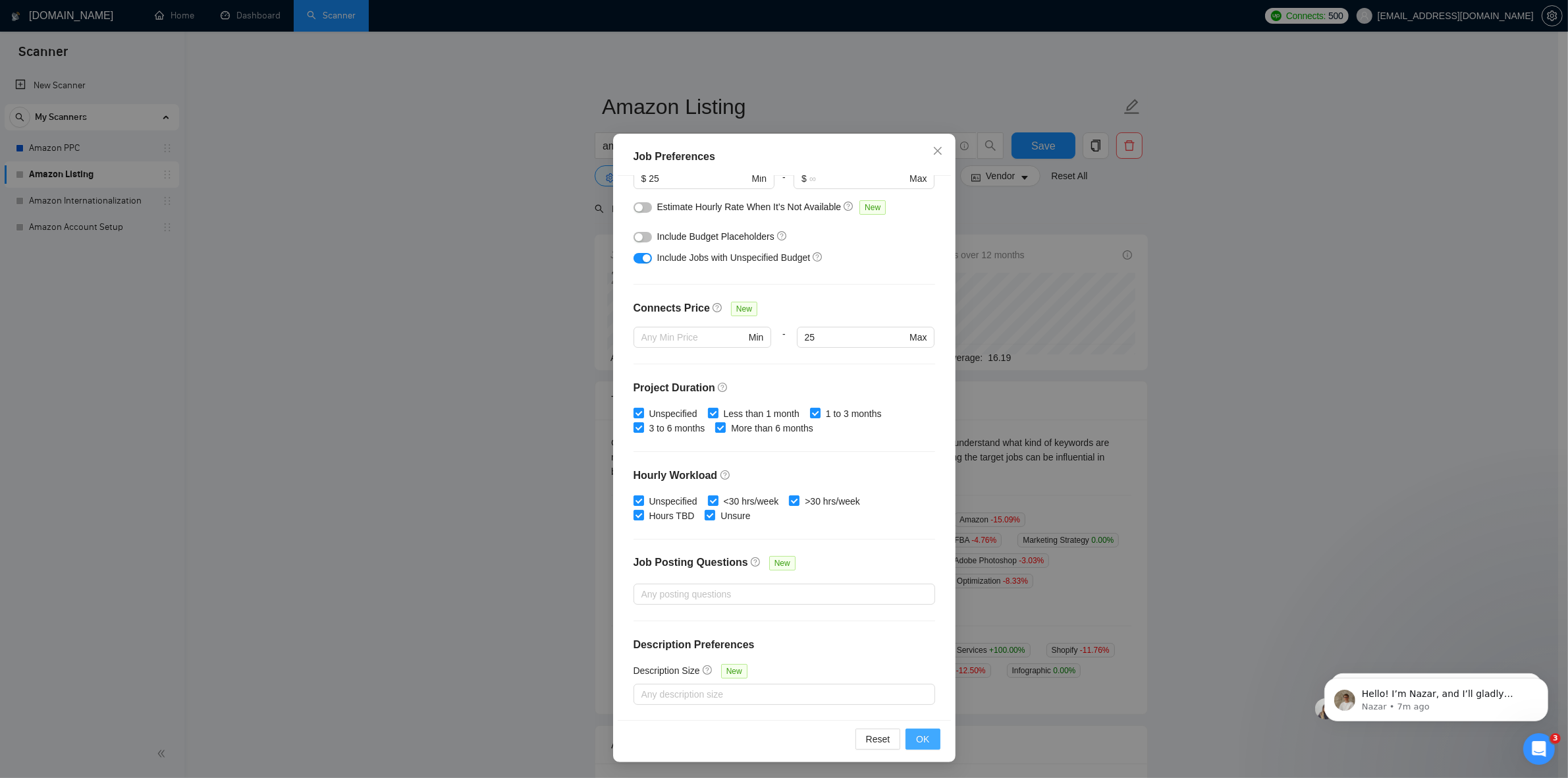
click at [916, 622] on span "OK" at bounding box center [921, 738] width 13 height 15
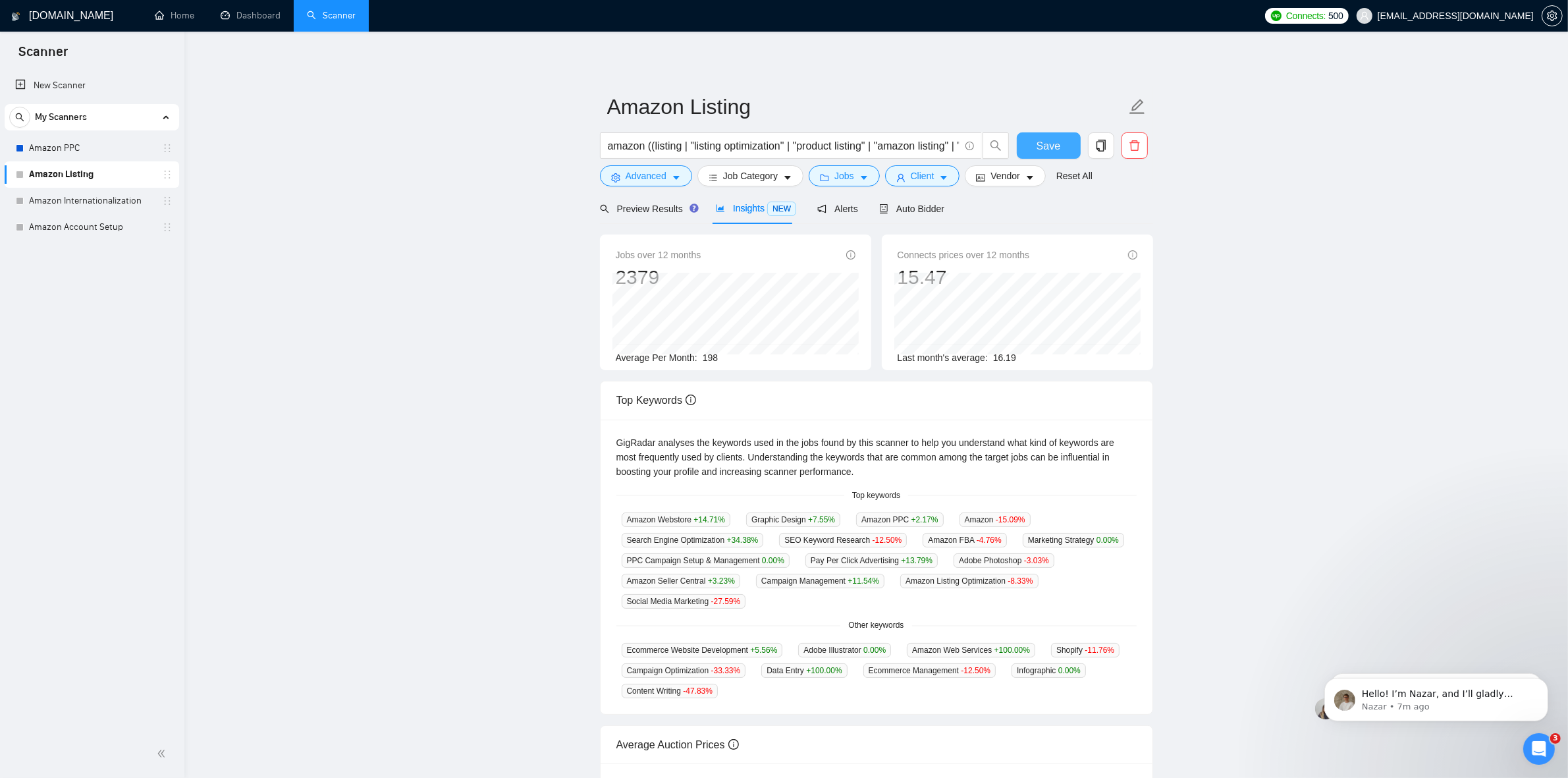
click at [1059, 149] on button "Save" at bounding box center [1049, 145] width 64 height 26
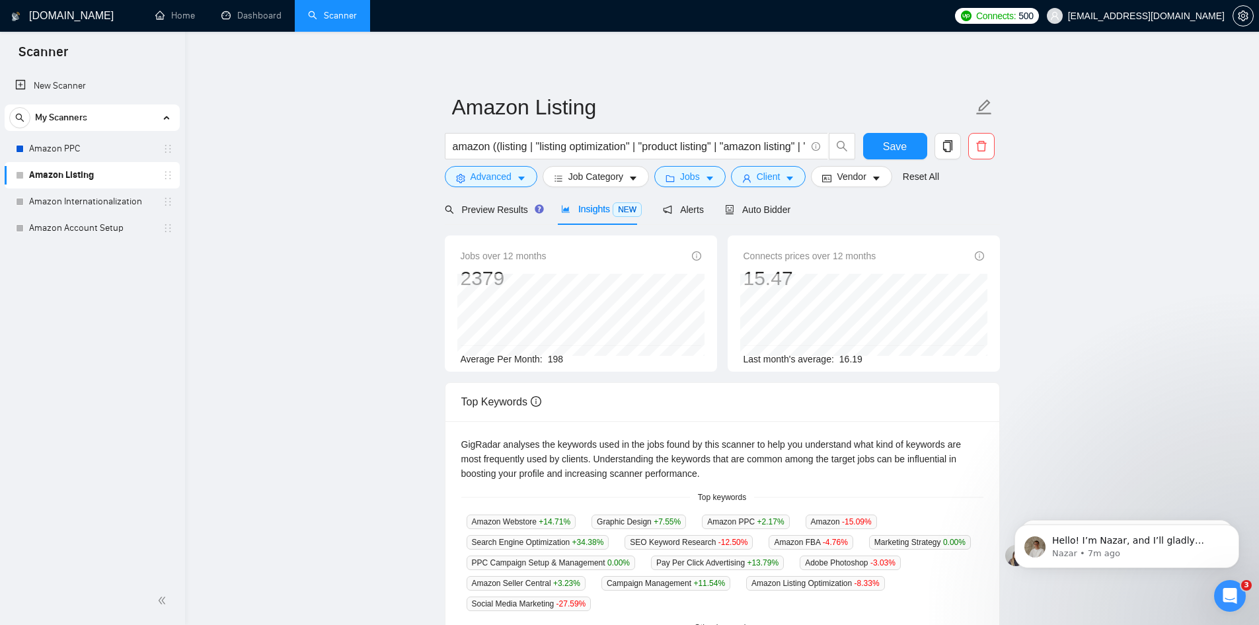
drag, startPoint x: 70, startPoint y: 147, endPoint x: 350, endPoint y: 200, distance: 285.1
click at [70, 147] on link "Amazon PPC" at bounding box center [92, 149] width 126 height 26
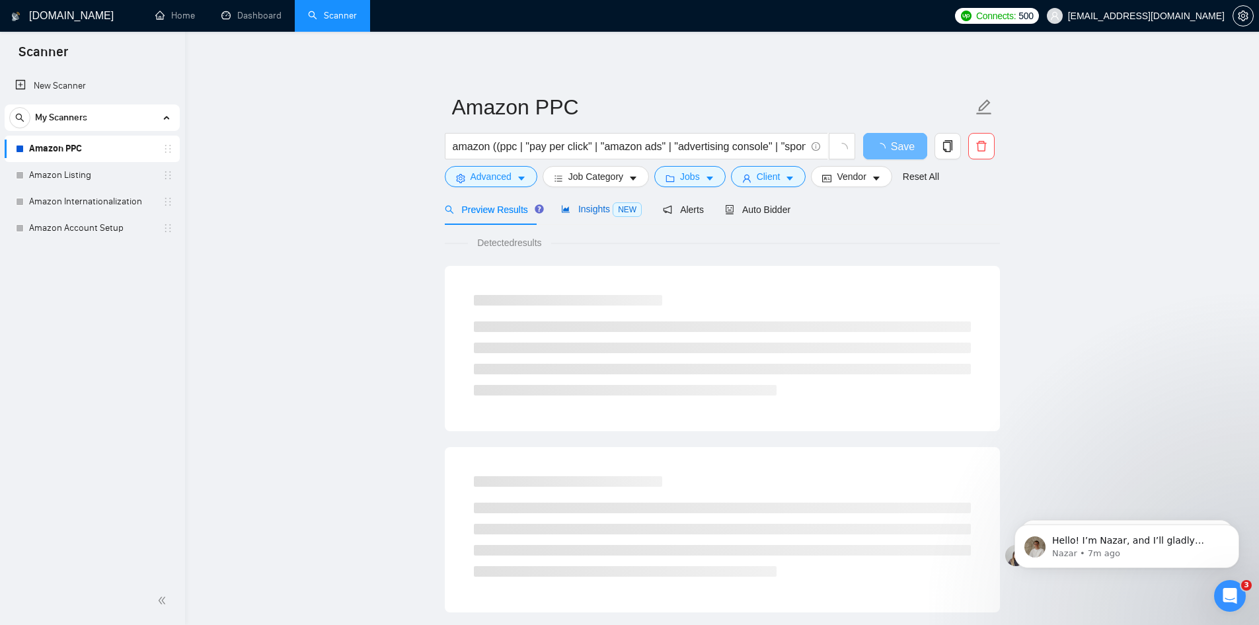
click at [592, 208] on span "Insights NEW" at bounding box center [601, 209] width 81 height 11
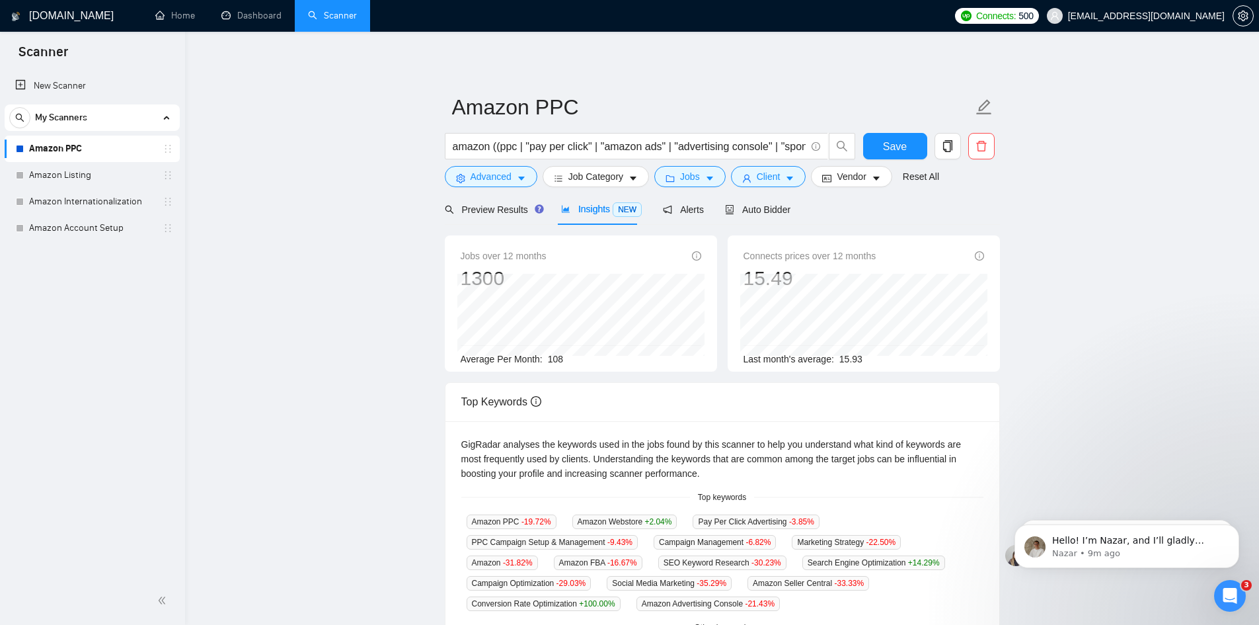
drag, startPoint x: 83, startPoint y: 173, endPoint x: 236, endPoint y: 265, distance: 178.5
click at [83, 173] on link "Amazon Listing" at bounding box center [92, 175] width 126 height 26
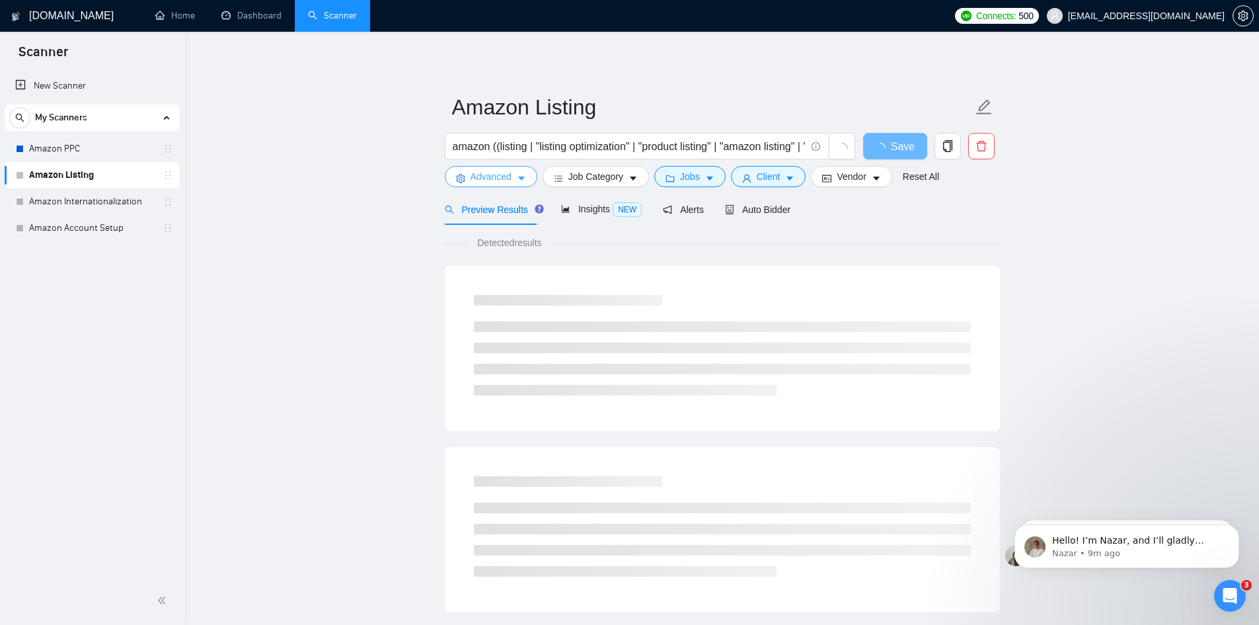
click at [499, 175] on span "Advanced" at bounding box center [491, 176] width 41 height 15
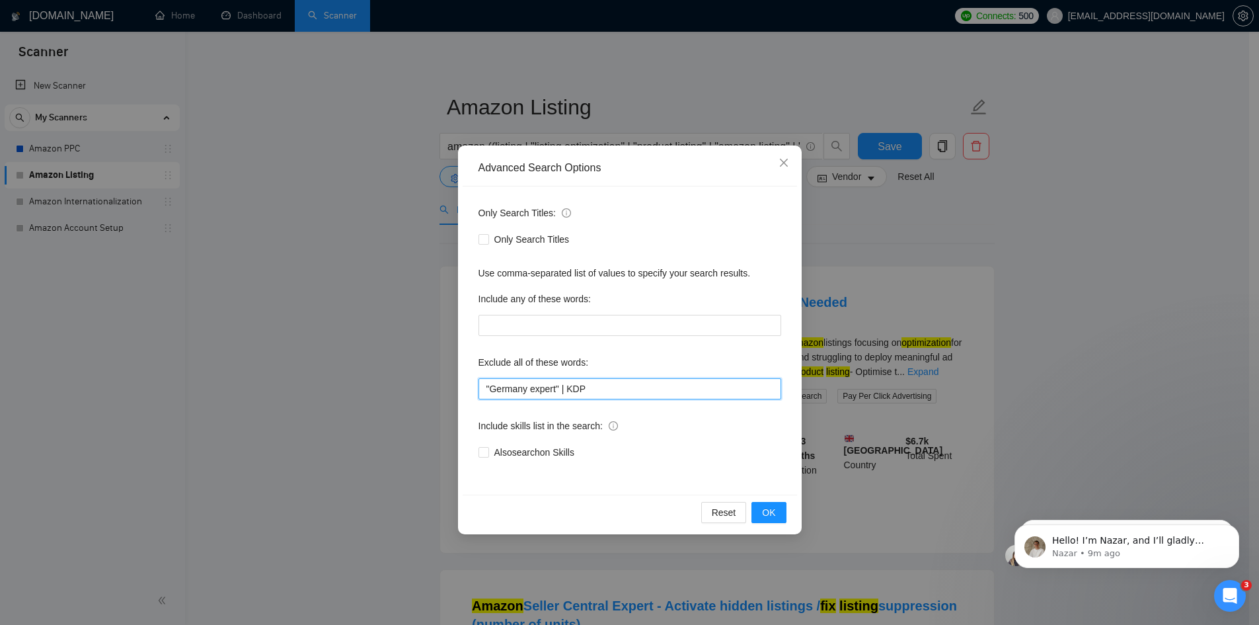
click at [596, 391] on input ""Germany expert" | KDP" at bounding box center [630, 388] width 303 height 21
paste input "|"
type input ""Germany expert" | KDP | "fix listing""
click at [767, 513] on span "OK" at bounding box center [768, 512] width 13 height 15
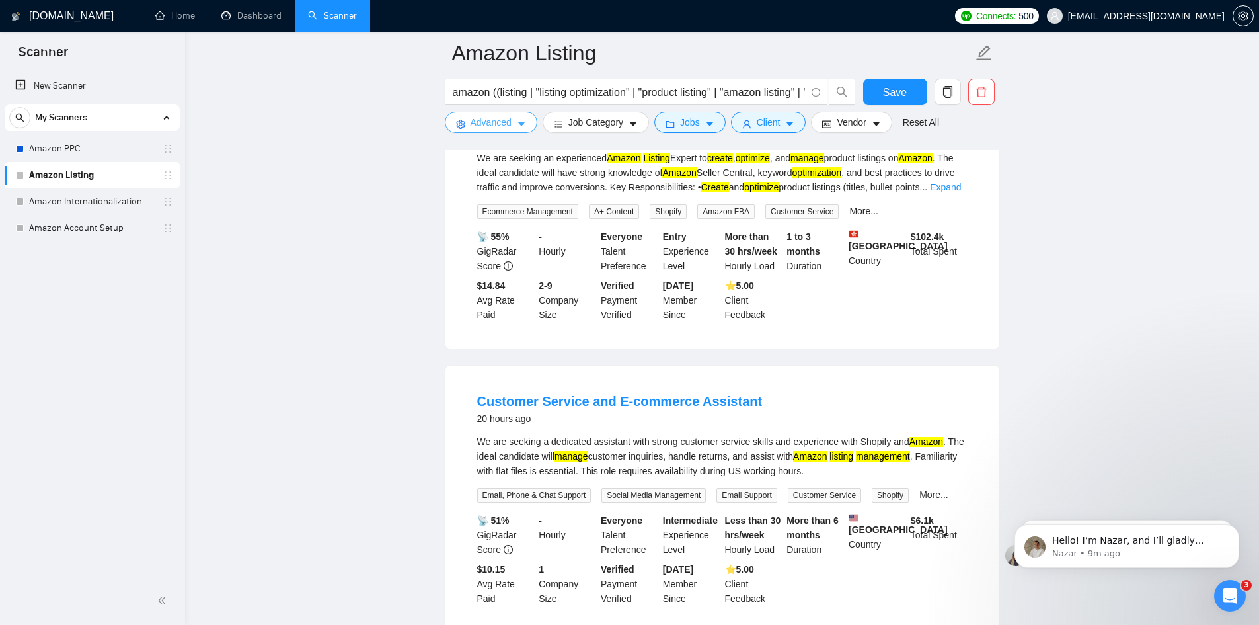
scroll to position [529, 0]
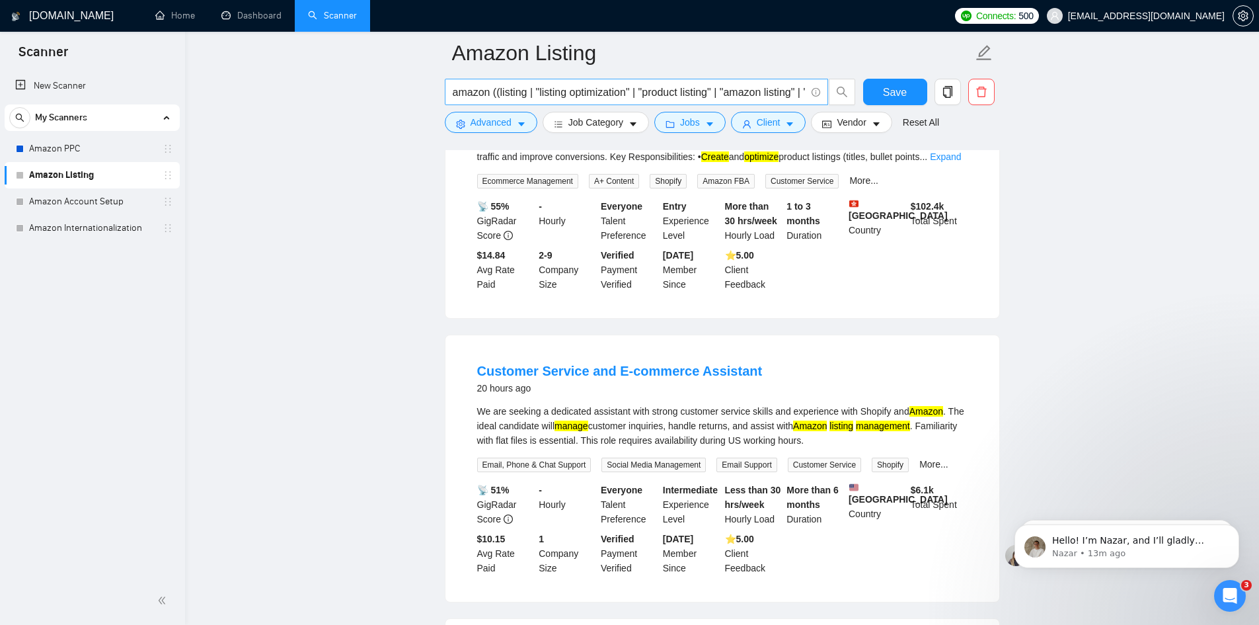
click at [681, 88] on input "amazon ((listing | "listing optimization" | "product listing" | "amazon listing…" at bounding box center [629, 92] width 353 height 17
paste input "| "keyword research""
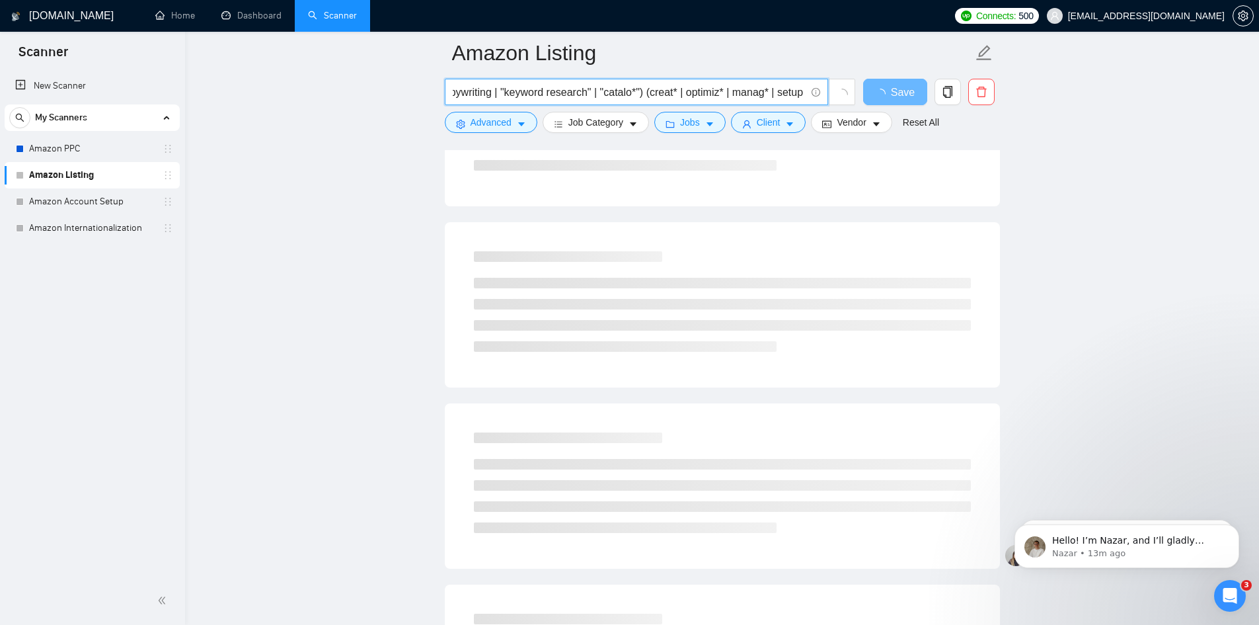
scroll to position [0, 0]
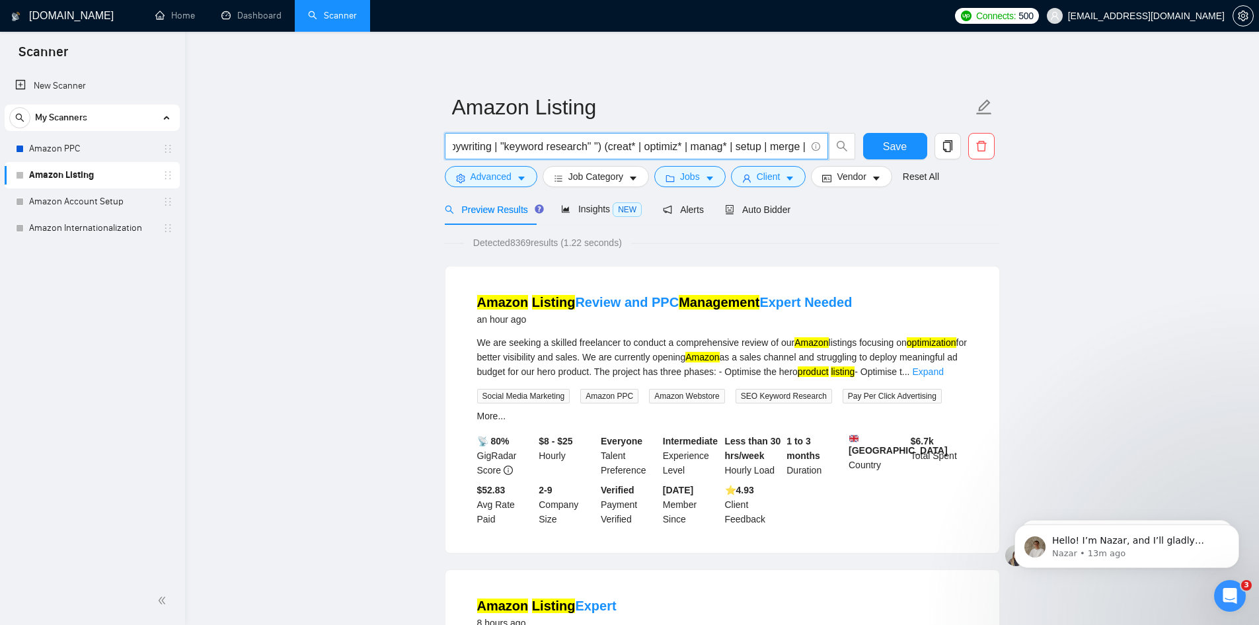
paste input "| "catalo*"
type input "amazon ((listing | "listing optimization" | "product listing" | "amazon listing…"
click at [900, 151] on span "Save" at bounding box center [895, 146] width 24 height 17
drag, startPoint x: 71, startPoint y: 194, endPoint x: 379, endPoint y: 240, distance: 311.4
click at [71, 194] on link "Amazon Account Setup" at bounding box center [92, 201] width 126 height 26
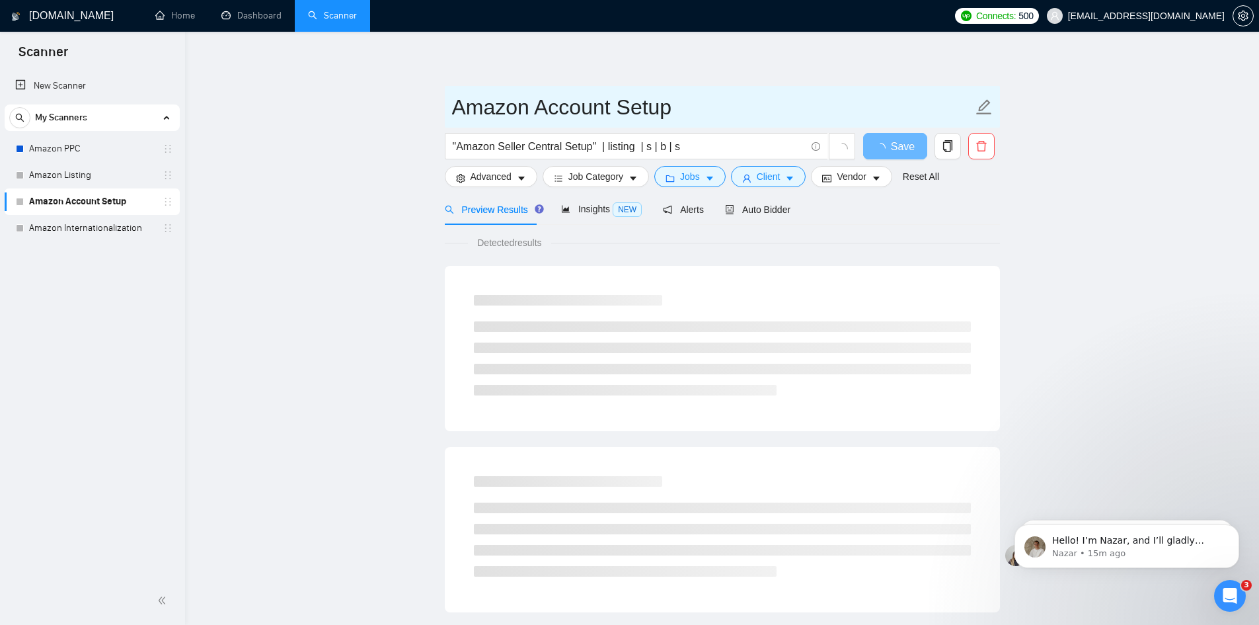
click at [984, 110] on icon "edit" at bounding box center [984, 106] width 17 height 17
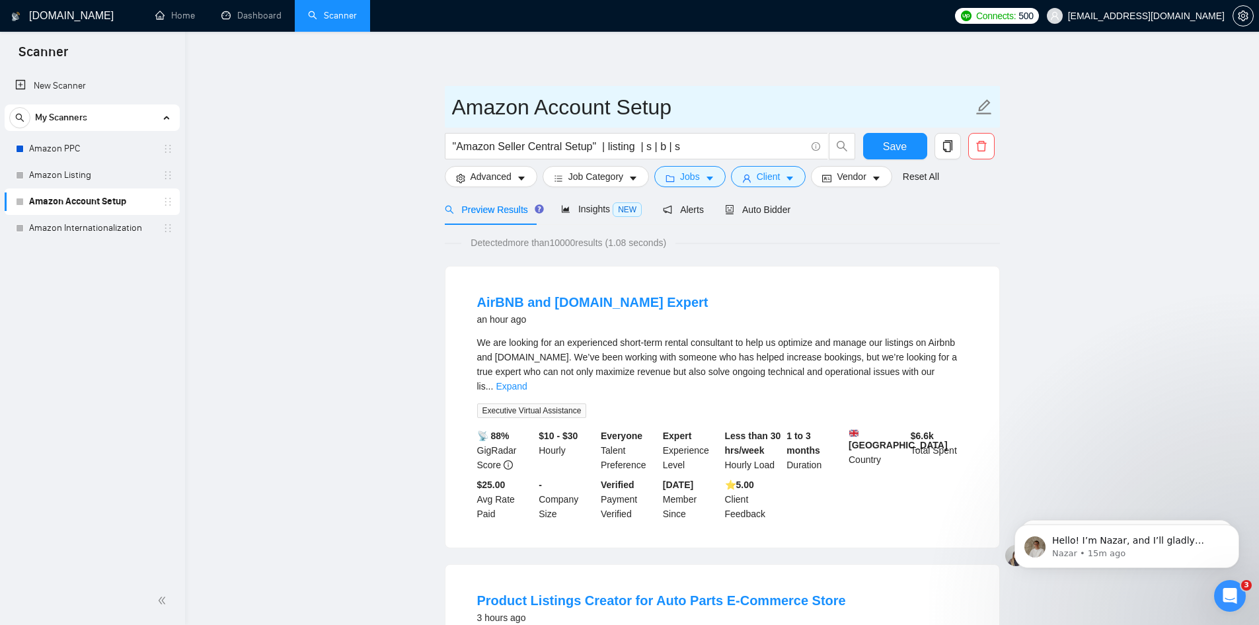
click at [982, 108] on icon "edit" at bounding box center [984, 106] width 17 height 17
drag, startPoint x: 599, startPoint y: 102, endPoint x: 623, endPoint y: 102, distance: 24.5
click at [600, 102] on input "Amazon Brand Manager" at bounding box center [712, 107] width 521 height 33
type input "Amazon Manager"
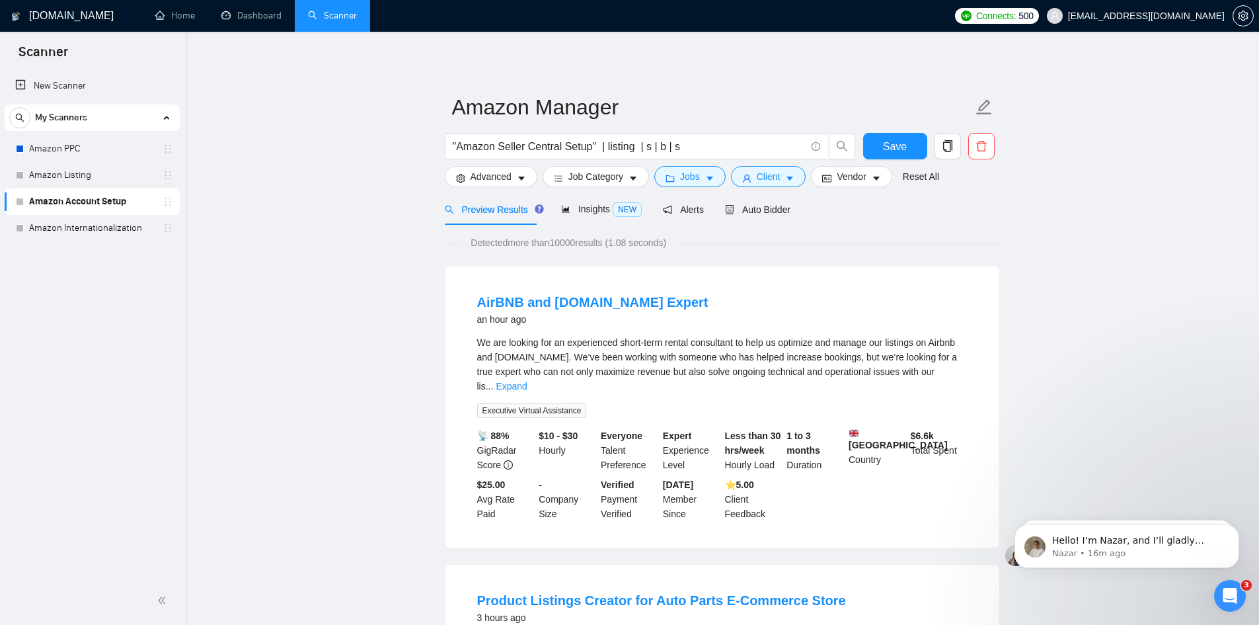
click at [587, 147] on input ""Amazon Seller Central Setup" | listing | s | b | s" at bounding box center [629, 146] width 353 height 17
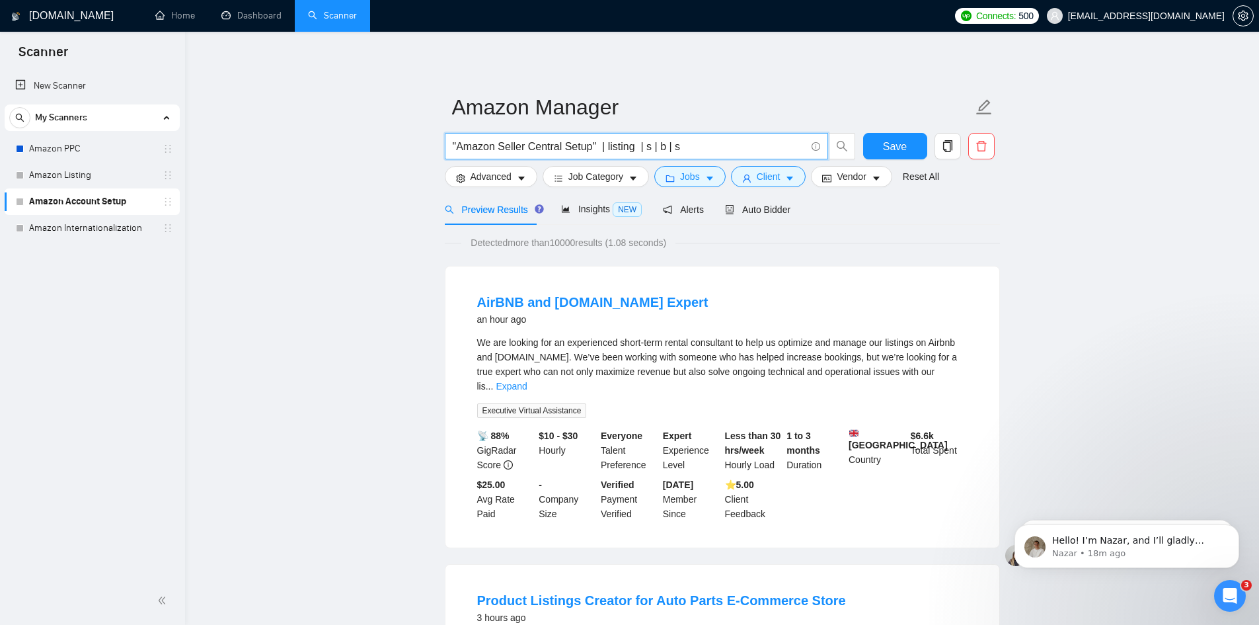
paste input "amazon (("account manager" | "brand manager" | "marketplace manager" | "channel…"
drag, startPoint x: 502, startPoint y: 147, endPoint x: 321, endPoint y: 136, distance: 181.5
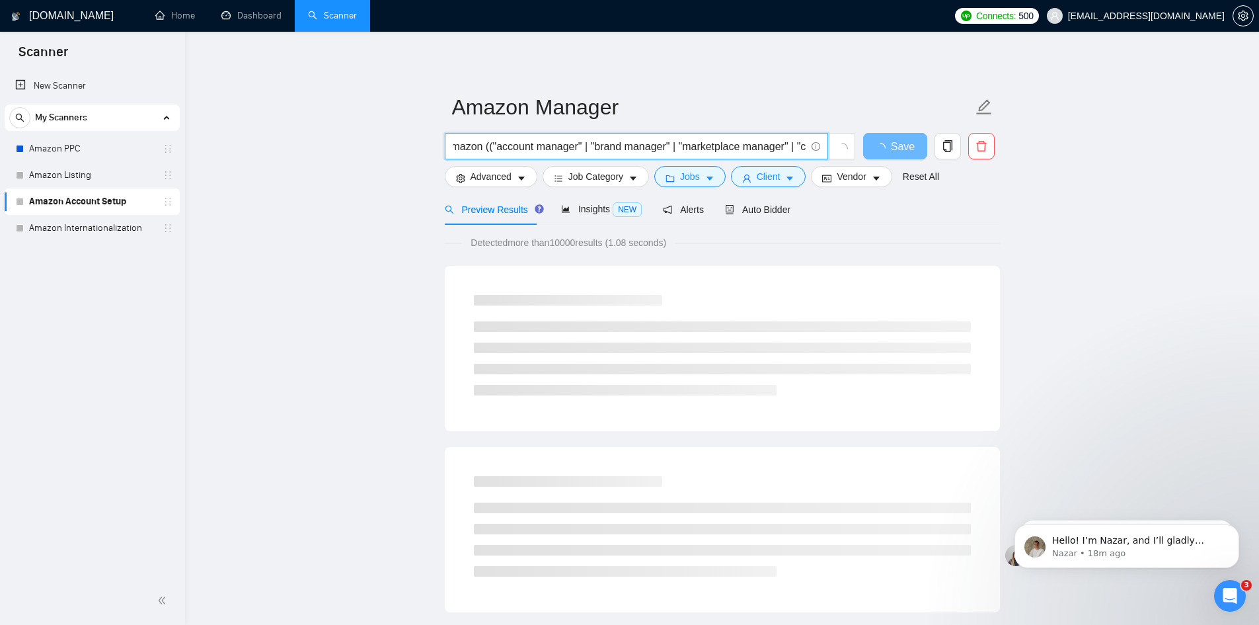
scroll to position [0, 0]
click at [474, 148] on input "amazon (("account manager" | "brand manager" | "marketplace manager" | "channel…" at bounding box center [629, 146] width 353 height 17
click at [575, 147] on input "amazon (("account manager" | "brand manager" | "marketplace manager" | "channel…" at bounding box center [629, 146] width 353 height 17
click at [642, 149] on input "amazon (("account manager" | "brand manager" | "marketplace manager" | "channel…" at bounding box center [629, 146] width 353 height 17
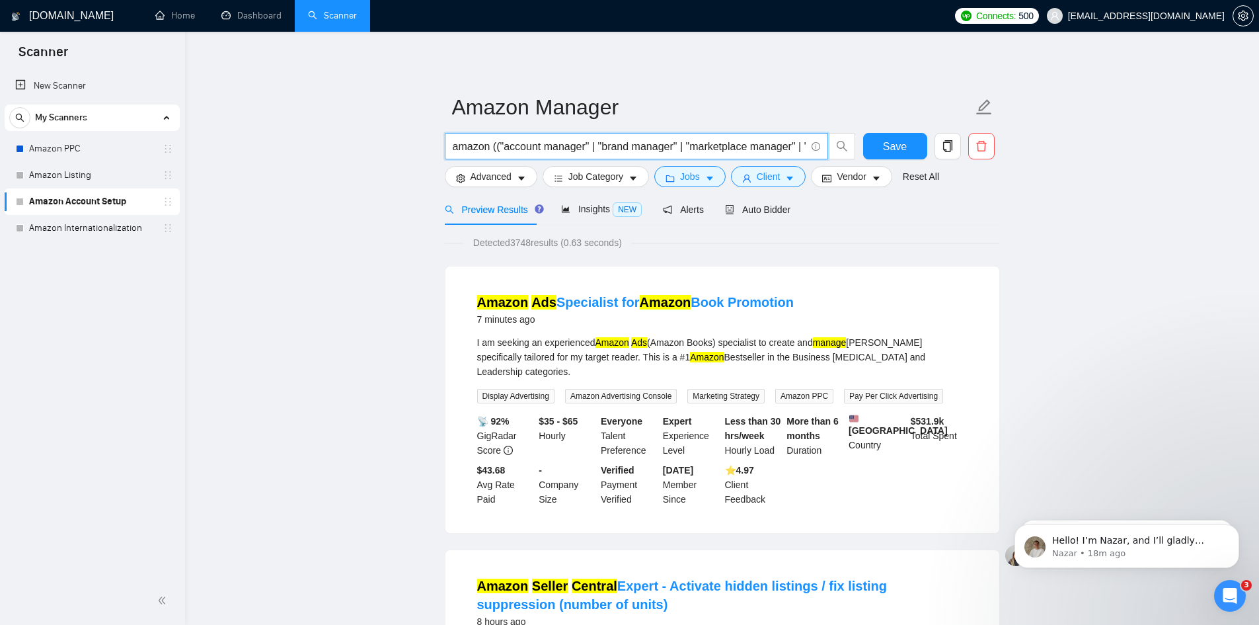
drag, startPoint x: 793, startPoint y: 145, endPoint x: 857, endPoint y: 155, distance: 64.9
click at [793, 145] on input "amazon (("account manager" | "brand manager" | "marketplace manager" | "channel…" at bounding box center [629, 146] width 353 height 17
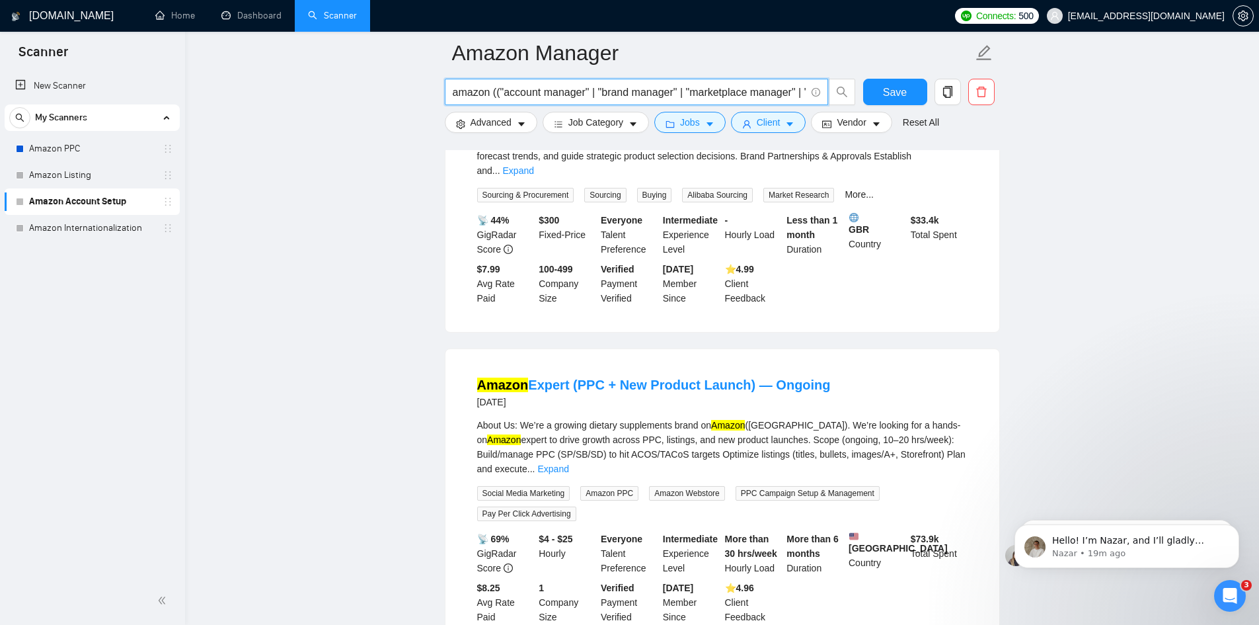
drag, startPoint x: 686, startPoint y: 93, endPoint x: 97, endPoint y: 65, distance: 589.6
click at [632, 89] on input "amazon (("account manager" | "brand manager" | "marketplace manager" | "channel…" at bounding box center [629, 92] width 353 height 17
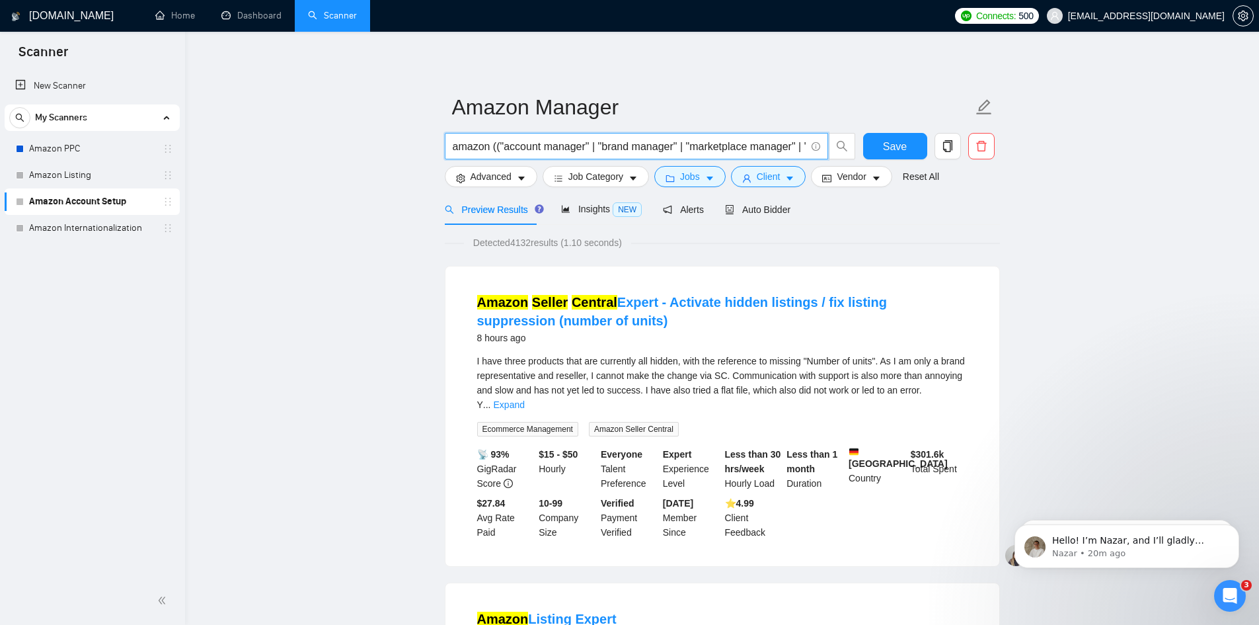
click at [794, 147] on input "amazon (("account manager" | "brand manager" | "marketplace manager" | "channel…" at bounding box center [629, 146] width 353 height 17
paste input "| "growth manager""
click at [752, 151] on input "amazon (("account manager" | "brand manager" | "marketplace manager" | "channel…" at bounding box center [629, 146] width 353 height 17
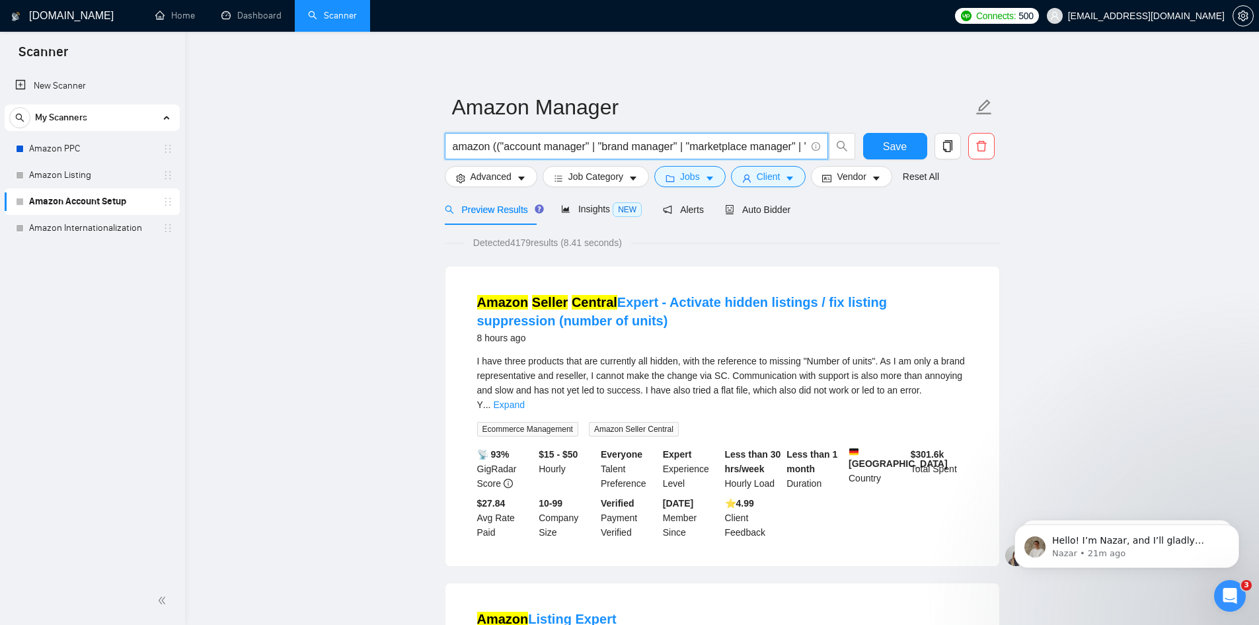
scroll to position [0, 574]
drag, startPoint x: 675, startPoint y: 149, endPoint x: 1036, endPoint y: 192, distance: 364.2
click at [680, 147] on input "amazon (("account manager" | "brand manager" | "marketplace manager" | "channel…" at bounding box center [629, 146] width 353 height 17
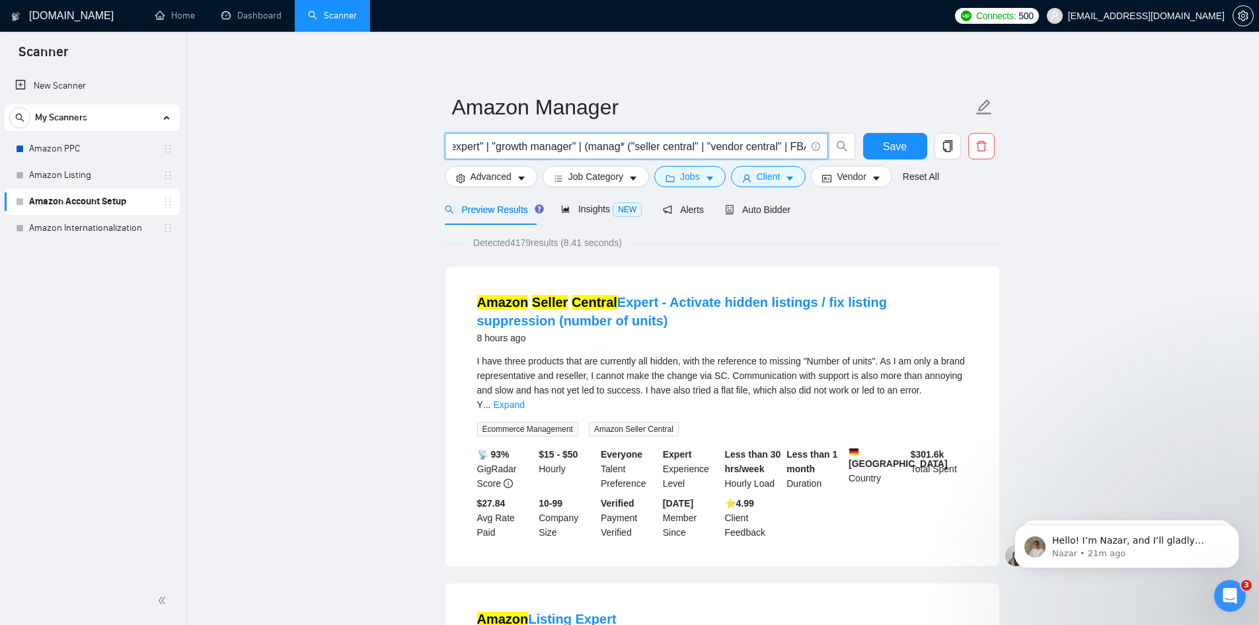
drag, startPoint x: 610, startPoint y: 144, endPoint x: 596, endPoint y: 151, distance: 16.0
click at [596, 151] on input "amazon (("account manager" | "brand manager" | "marketplace manager" | "channel…" at bounding box center [629, 146] width 353 height 17
drag, startPoint x: 564, startPoint y: 148, endPoint x: 391, endPoint y: 142, distance: 173.9
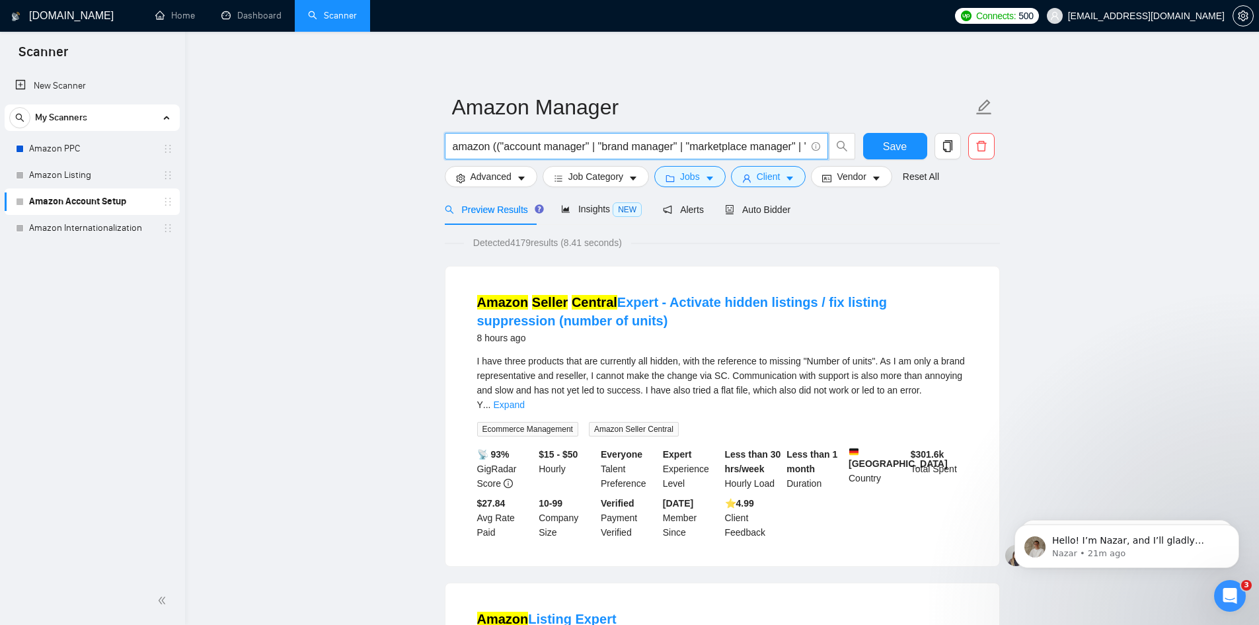
click at [541, 145] on input "amazon (("account manager" | "brand manager" | "marketplace manager" | "channel…" at bounding box center [629, 146] width 353 height 17
click at [595, 143] on input "amazon (("account manager" | "brand manager" | "marketplace manager" | "channel…" at bounding box center [629, 146] width 353 height 17
paste input ""account manager" |"
click at [604, 139] on input "amazon (("FBA specialist" |"account manager" | "brand manager" | "marketplace m…" at bounding box center [629, 146] width 353 height 17
click at [566, 146] on input "amazon (("FBA specialist" |"account manager" | "brand manager" | "marketplace m…" at bounding box center [629, 146] width 353 height 17
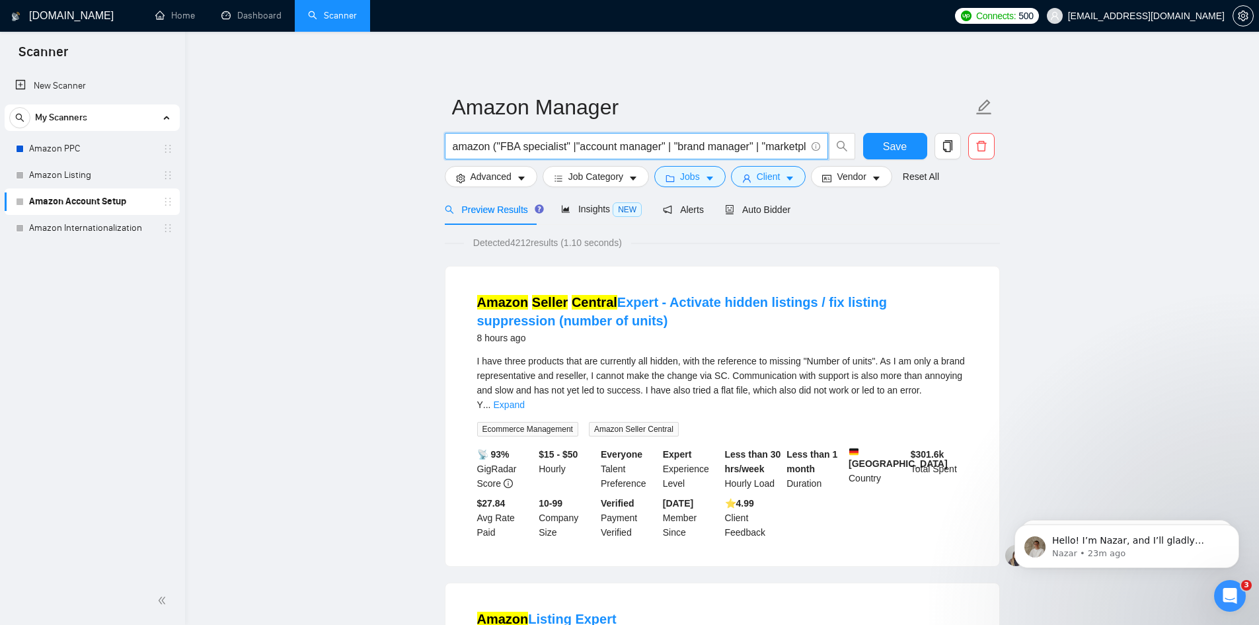
paste input "FBA specialist" |""
paste input ""webstore" |"
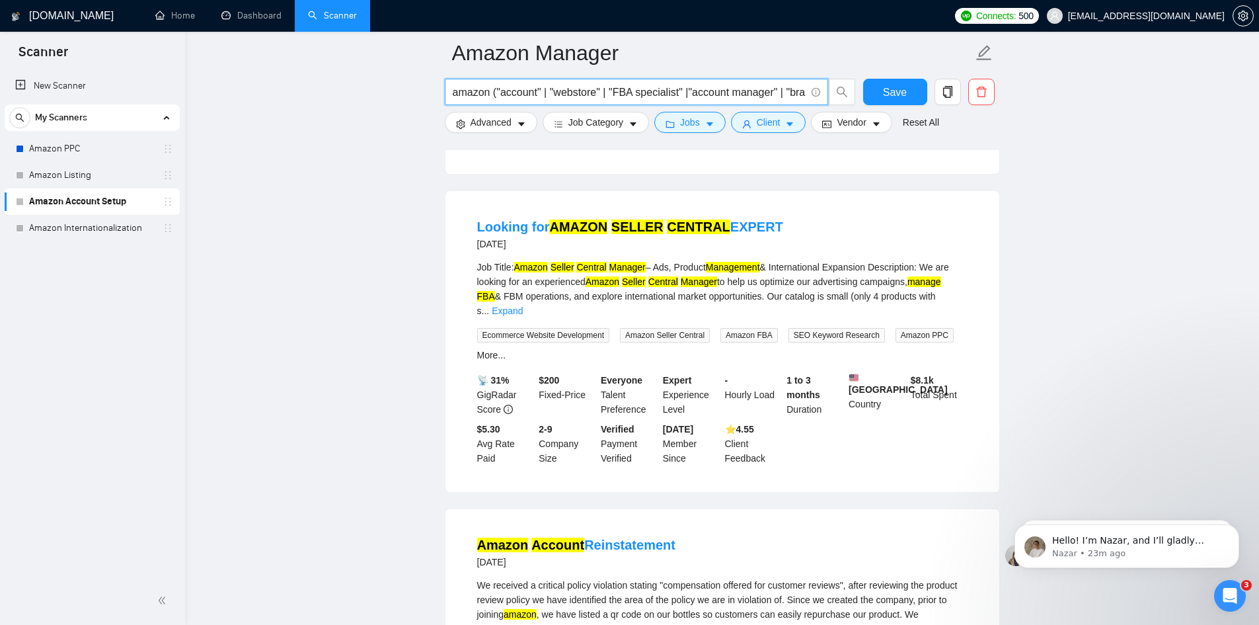
scroll to position [1520, 0]
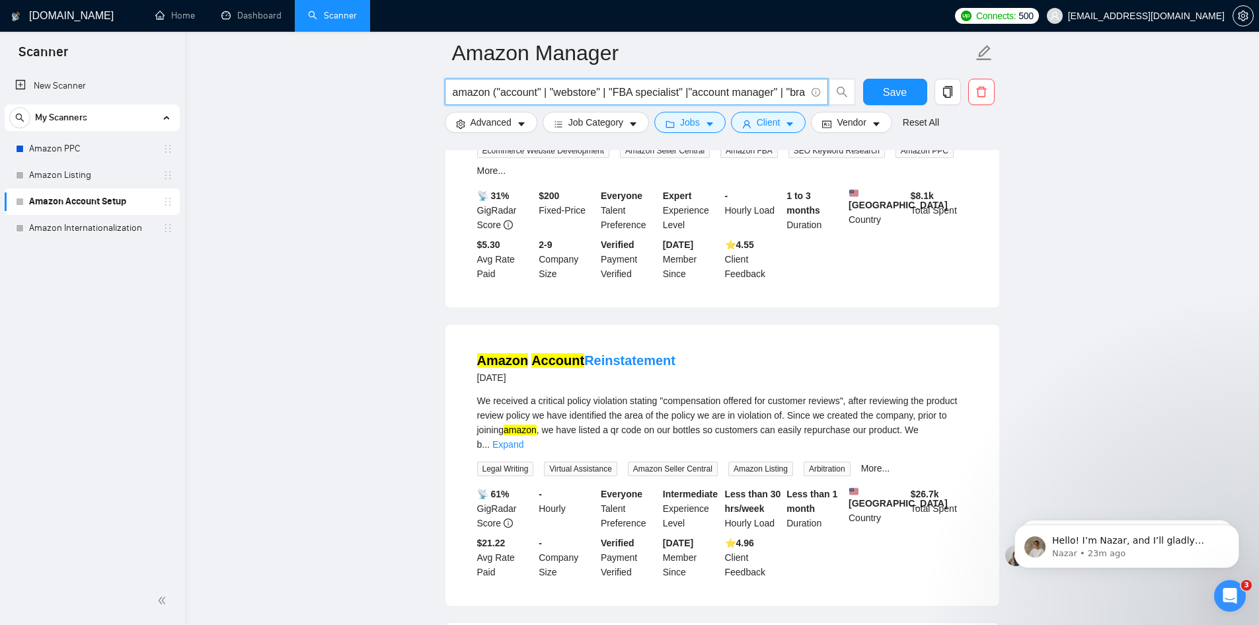
type input "amazon ("account" | "webstore" | "FBA specialist" |"account manager" | "brand m…"
drag, startPoint x: 685, startPoint y: 301, endPoint x: 582, endPoint y: 303, distance: 103.1
click at [582, 351] on div "Amazon Account Reinstatement [DATE]" at bounding box center [722, 368] width 490 height 34
drag, startPoint x: 626, startPoint y: 342, endPoint x: 537, endPoint y: 349, distance: 89.5
click at [537, 393] on div "We received a critical policy violation stating "compensation offered for custo…" at bounding box center [722, 422] width 490 height 58
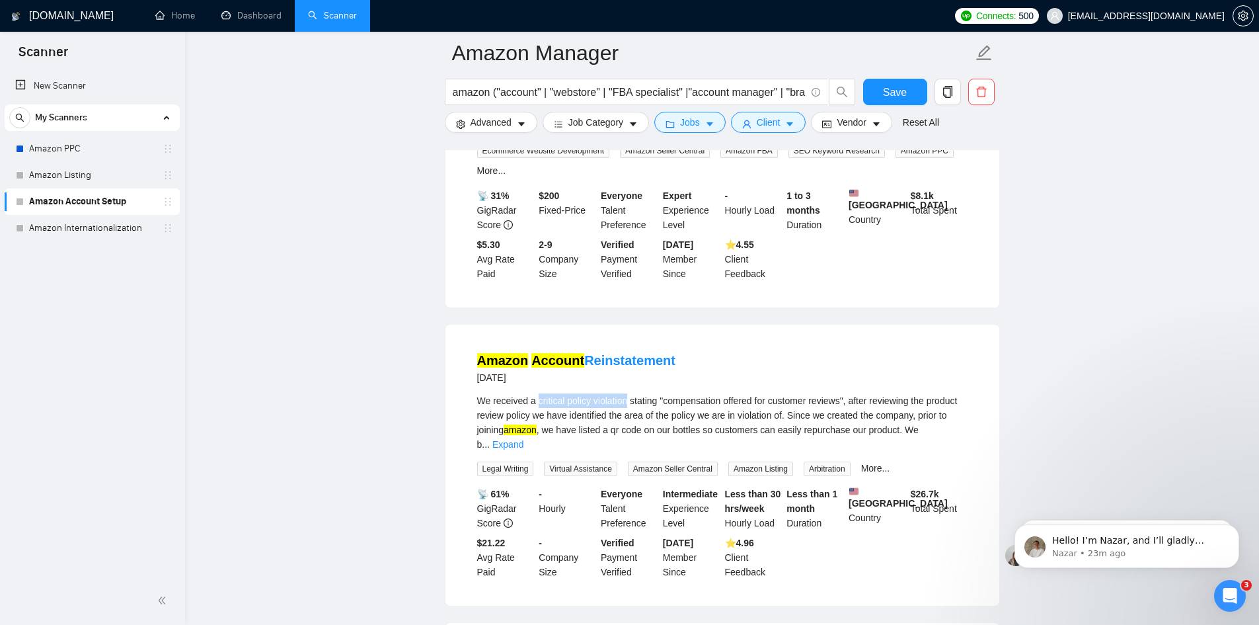
copy div "critical policy violation"
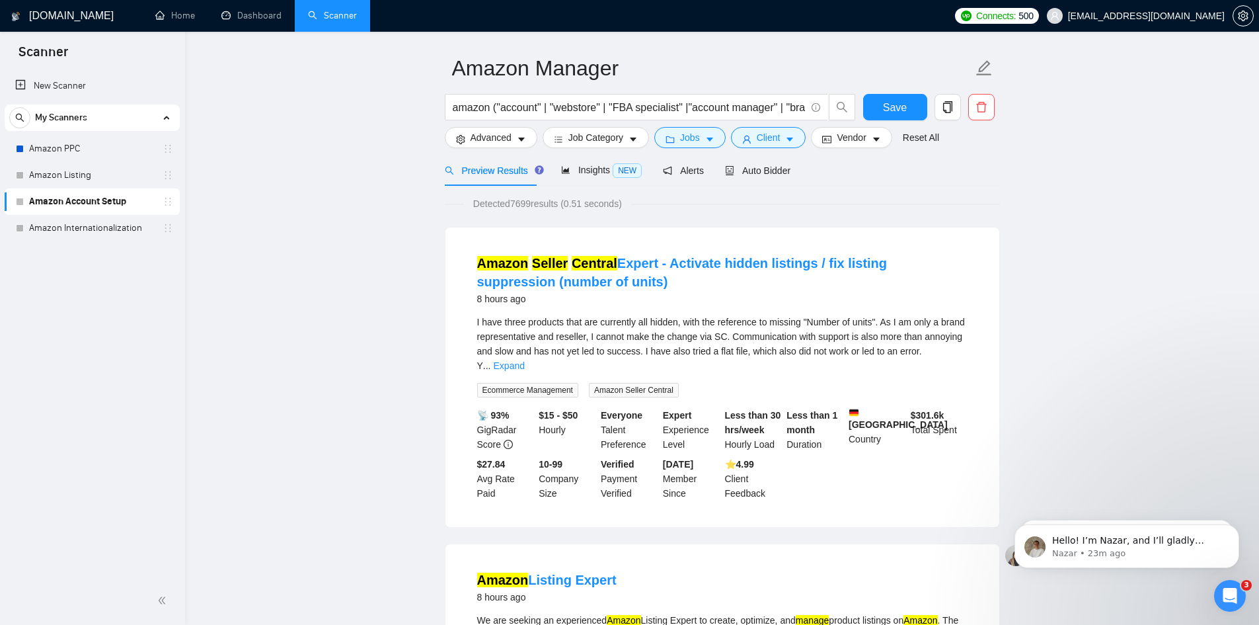
scroll to position [0, 0]
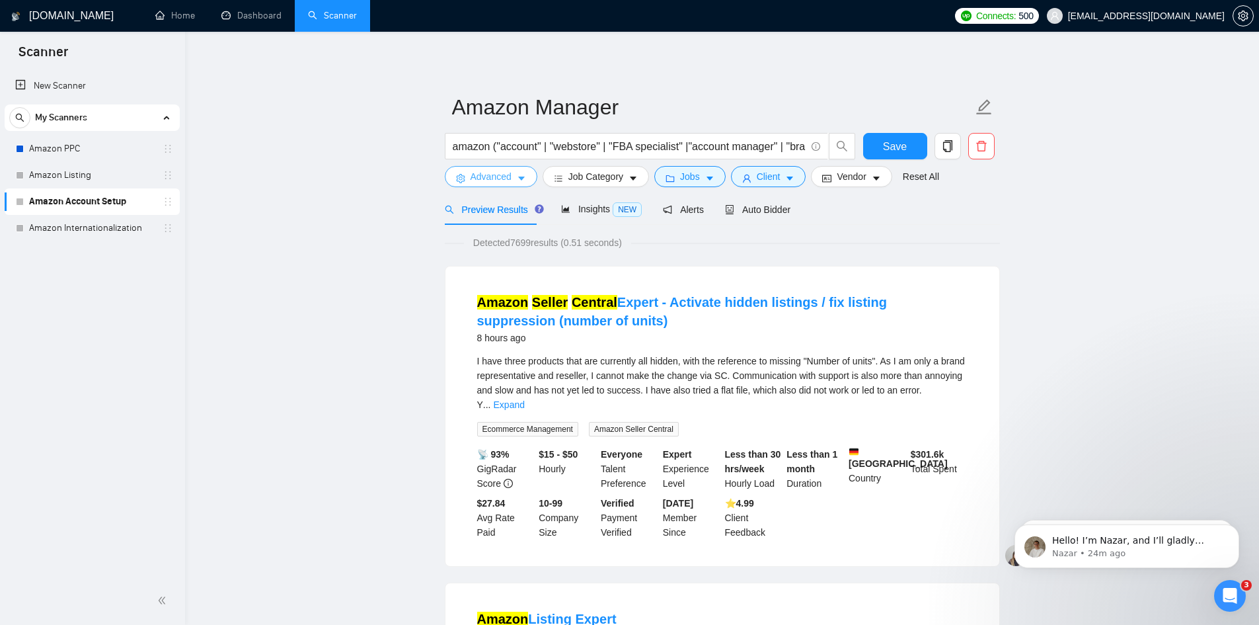
click at [517, 179] on icon "caret-down" at bounding box center [521, 178] width 9 height 9
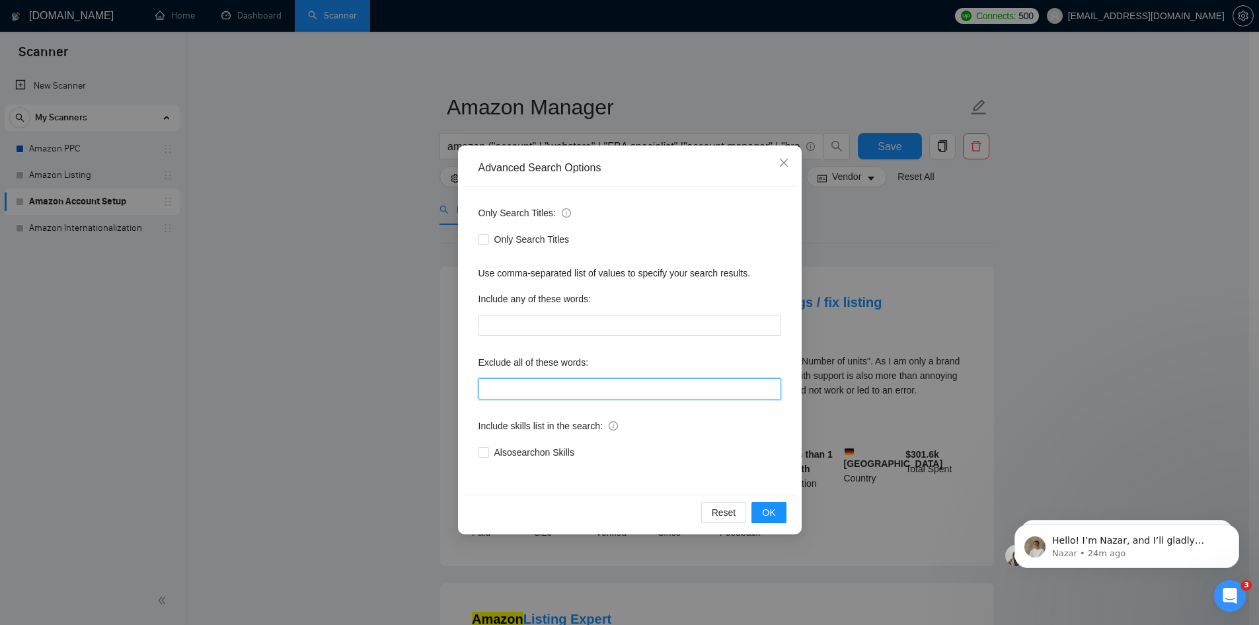
click at [531, 388] on input "text" at bounding box center [630, 388] width 303 height 21
paste input "critical policy violation"
click at [783, 163] on icon "close" at bounding box center [783, 163] width 8 height 8
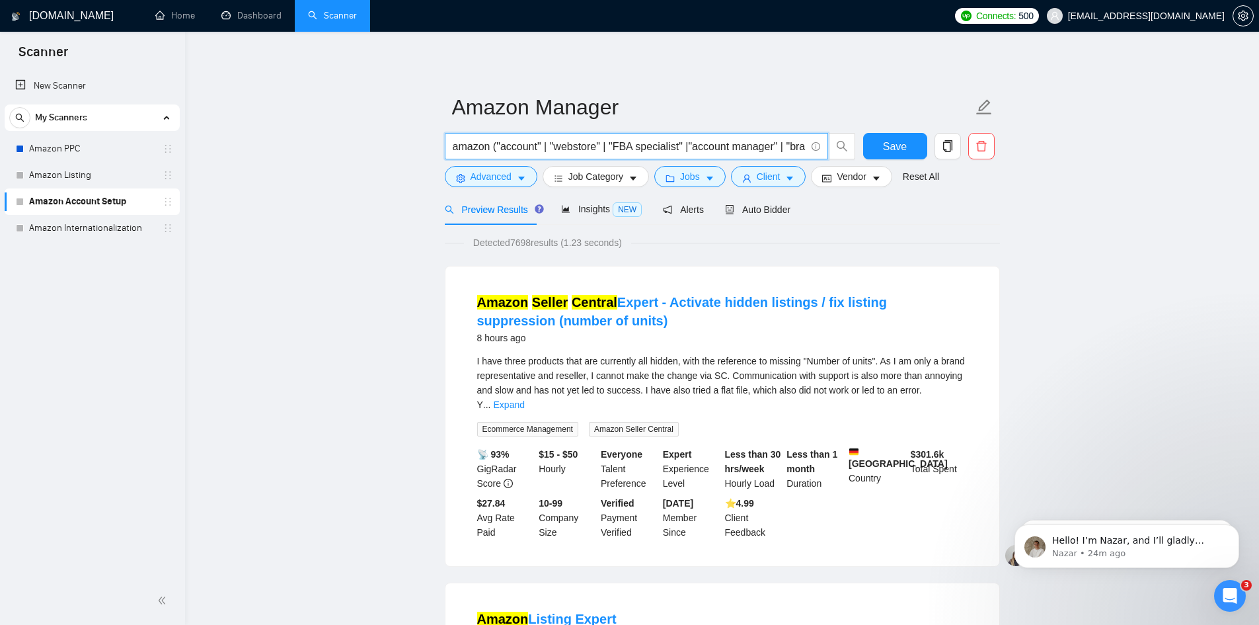
click at [542, 147] on input "amazon ("account" | "webstore" | "FBA specialist" |"account manager" | "brand m…" at bounding box center [629, 146] width 353 height 17
click at [517, 176] on icon "caret-down" at bounding box center [521, 178] width 9 height 9
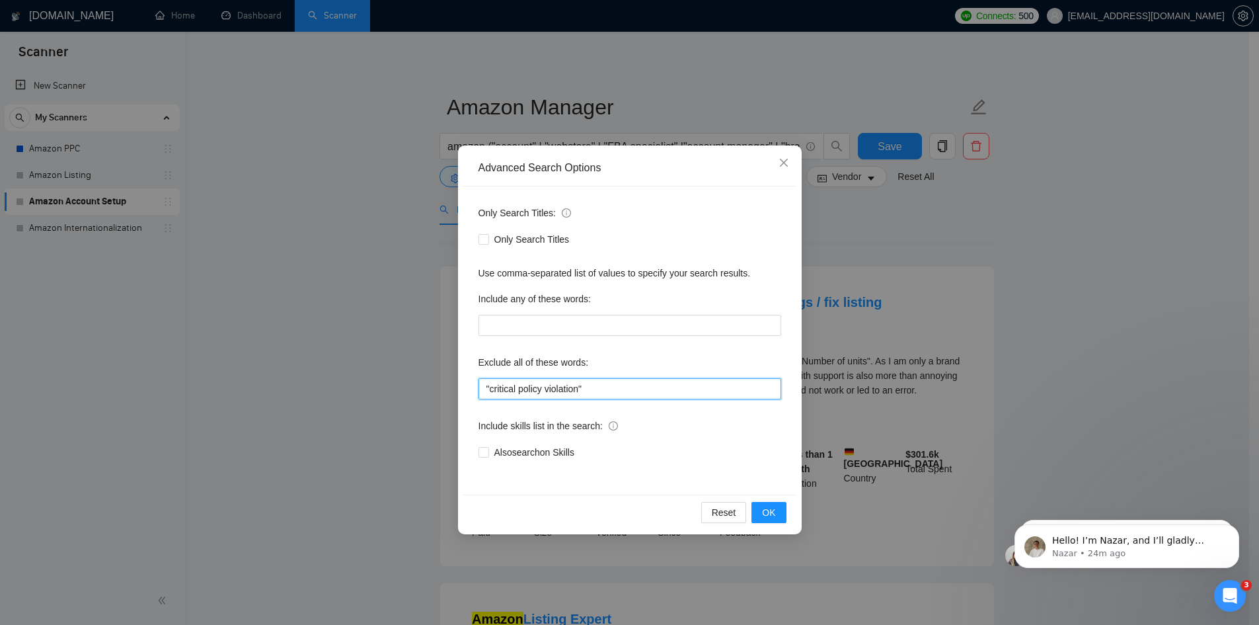
click at [605, 389] on input ""critical policy violation"" at bounding box center [630, 388] width 303 height 21
paste input "|"
click at [607, 388] on input ""critical policy violation" | reinstatement" at bounding box center [630, 388] width 303 height 21
click at [592, 385] on input ""critical policy violation" | reinstatement" at bounding box center [630, 388] width 303 height 21
click at [670, 385] on input ""critical policy violation" | reinstatement" at bounding box center [630, 388] width 303 height 21
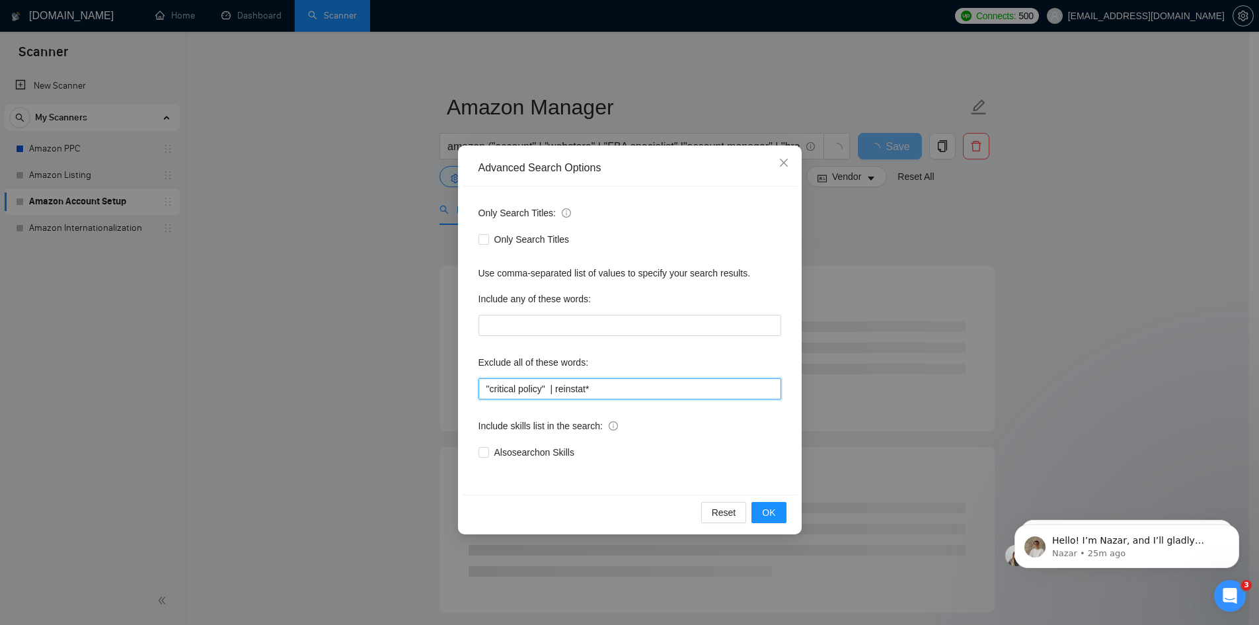
paste input "| reinstat*"
click at [550, 390] on input ""critical policy" | reinstat* | violat*" at bounding box center [630, 388] width 303 height 21
type input ""critical policy" | reinstat* | violat*"
click at [772, 515] on span "OK" at bounding box center [768, 512] width 13 height 15
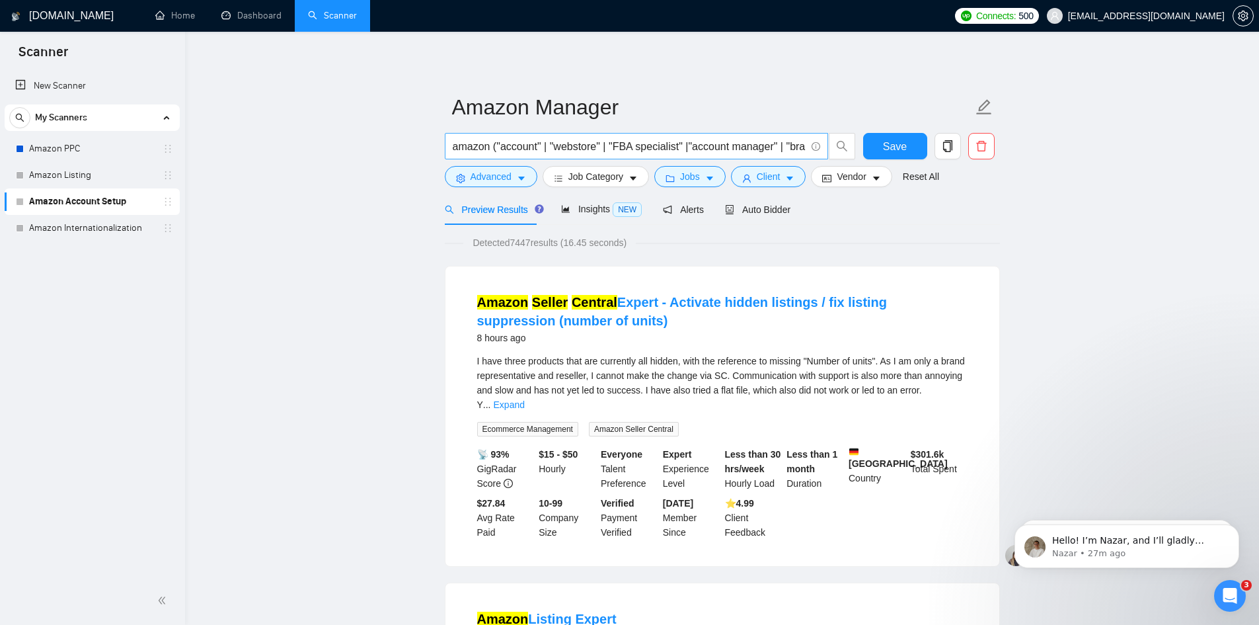
click at [638, 149] on input "amazon ("account" | "webstore" | "FBA specialist" |"account manager" | "brand m…" at bounding box center [629, 146] width 353 height 17
click at [543, 143] on input "amazon ("account" | "webstore" | "FBA specialist" |"account manager" | "brand m…" at bounding box center [629, 146] width 353 height 17
paste input ""account" |"
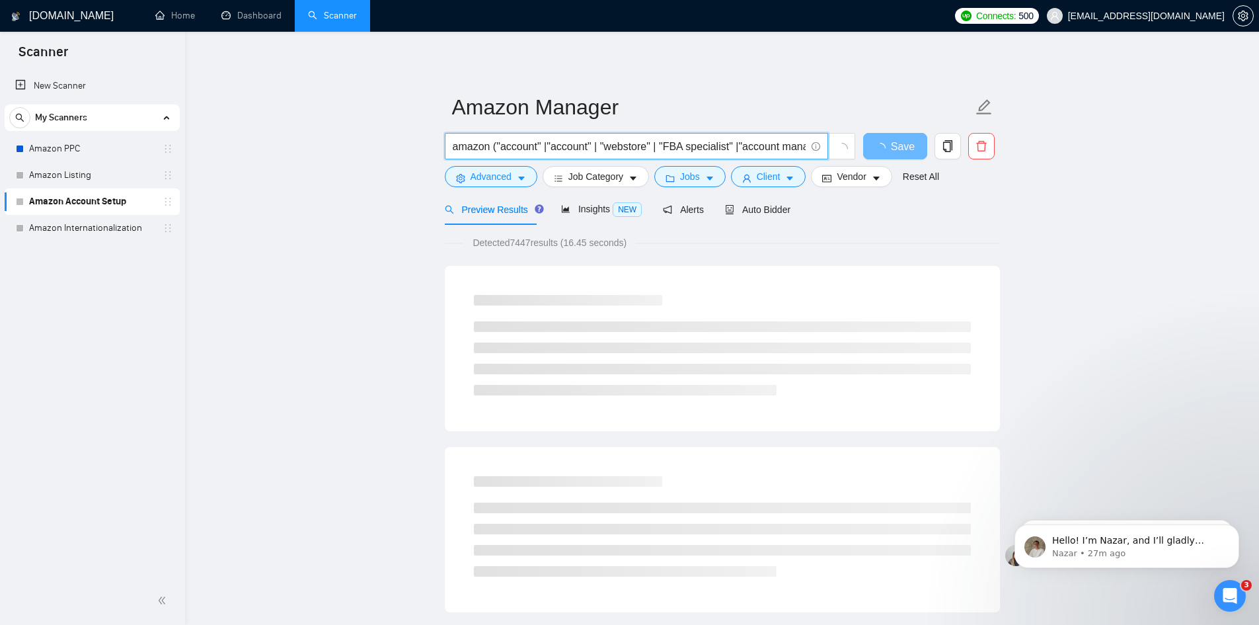
paste input ""account" |"
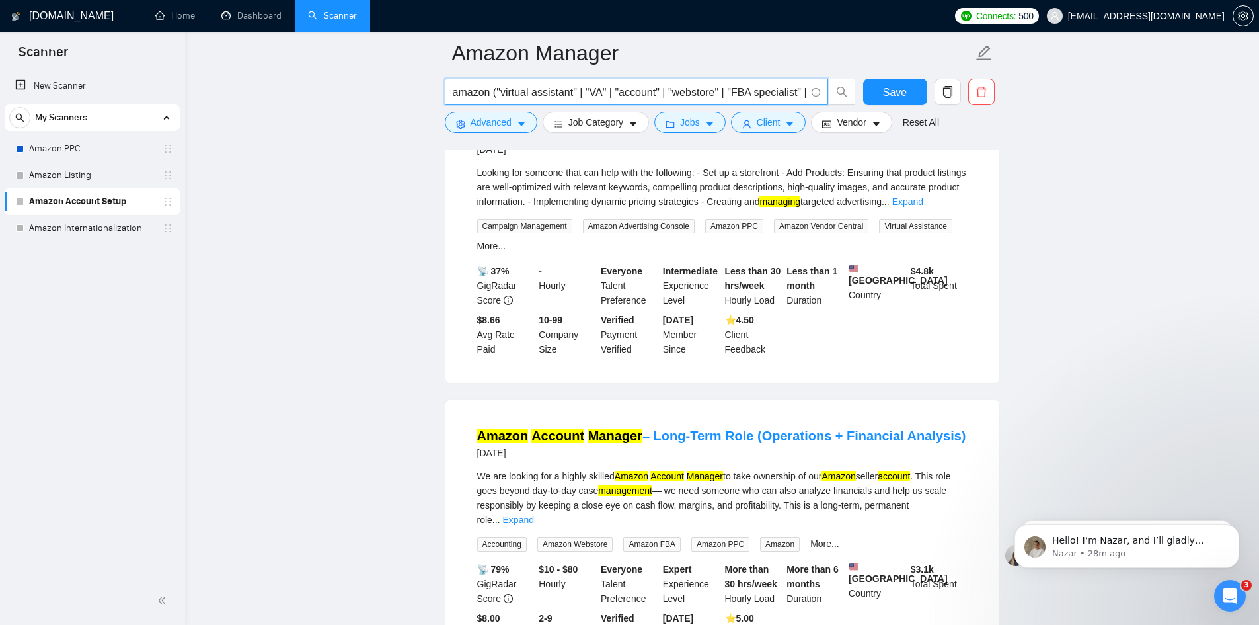
scroll to position [2013, 0]
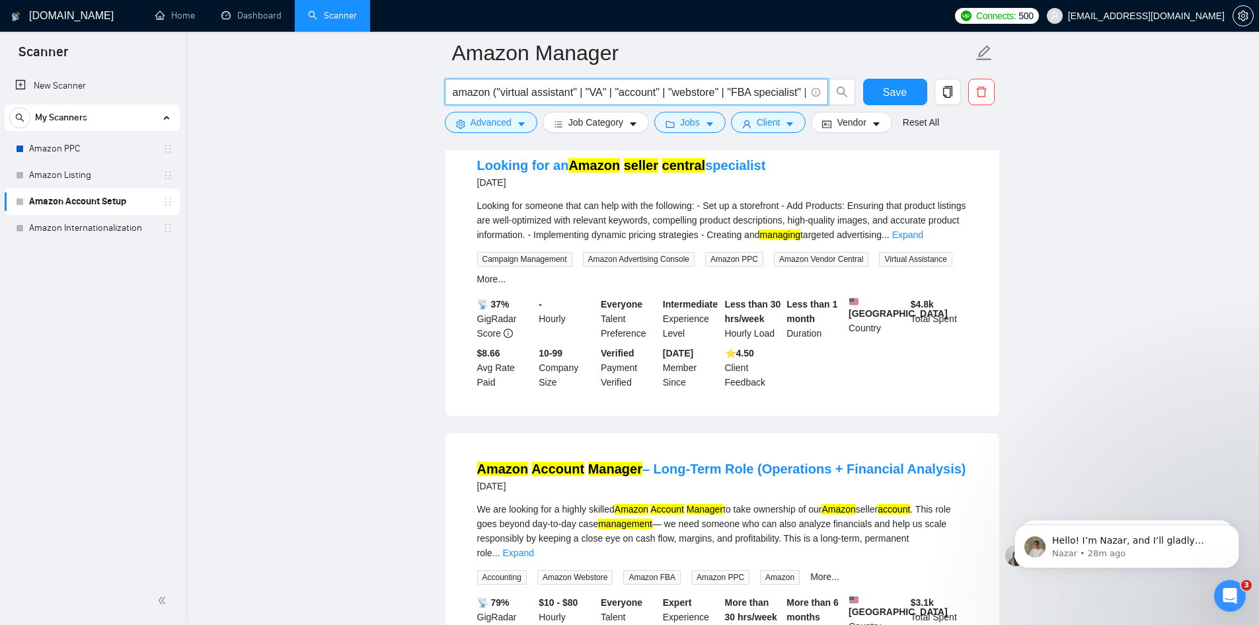
click at [603, 89] on input "amazon ("virtual assistant" | "VA" | "account" | "webstore" | "FBA specialist" …" at bounding box center [629, 92] width 353 height 17
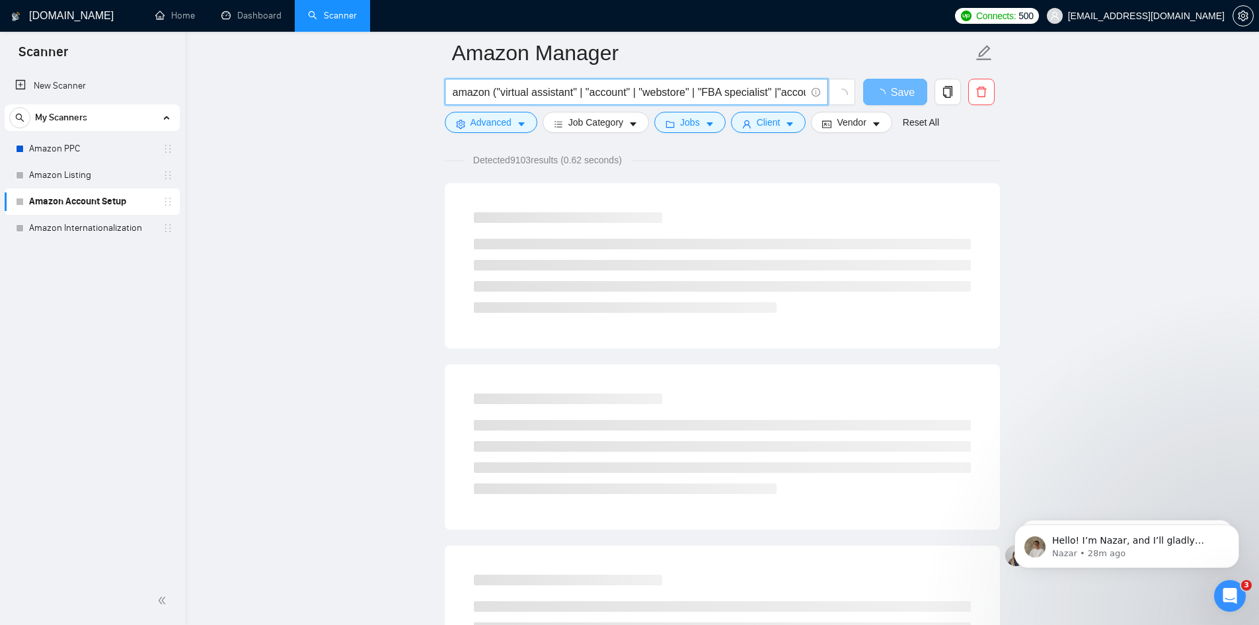
scroll to position [0, 0]
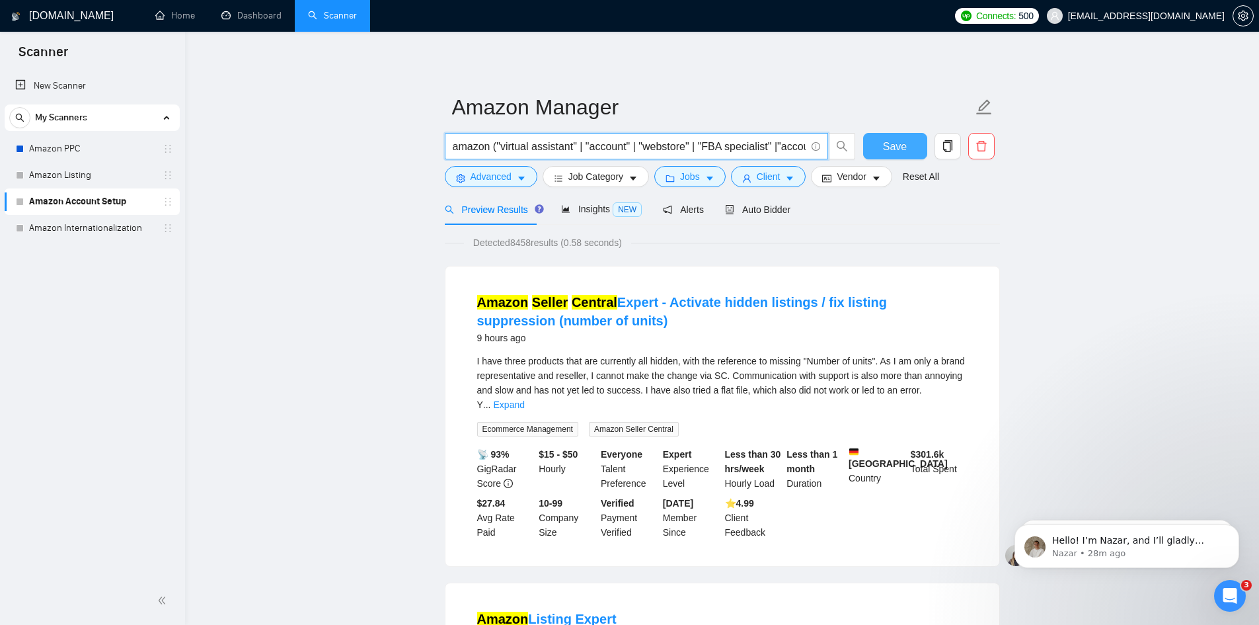
type input "amazon ("virtual assistant" | "account" | "webstore" | "FBA specialist" |"accou…"
click at [892, 146] on span "Save" at bounding box center [895, 146] width 24 height 17
click at [65, 145] on link "Amazon PPC" at bounding box center [92, 149] width 126 height 26
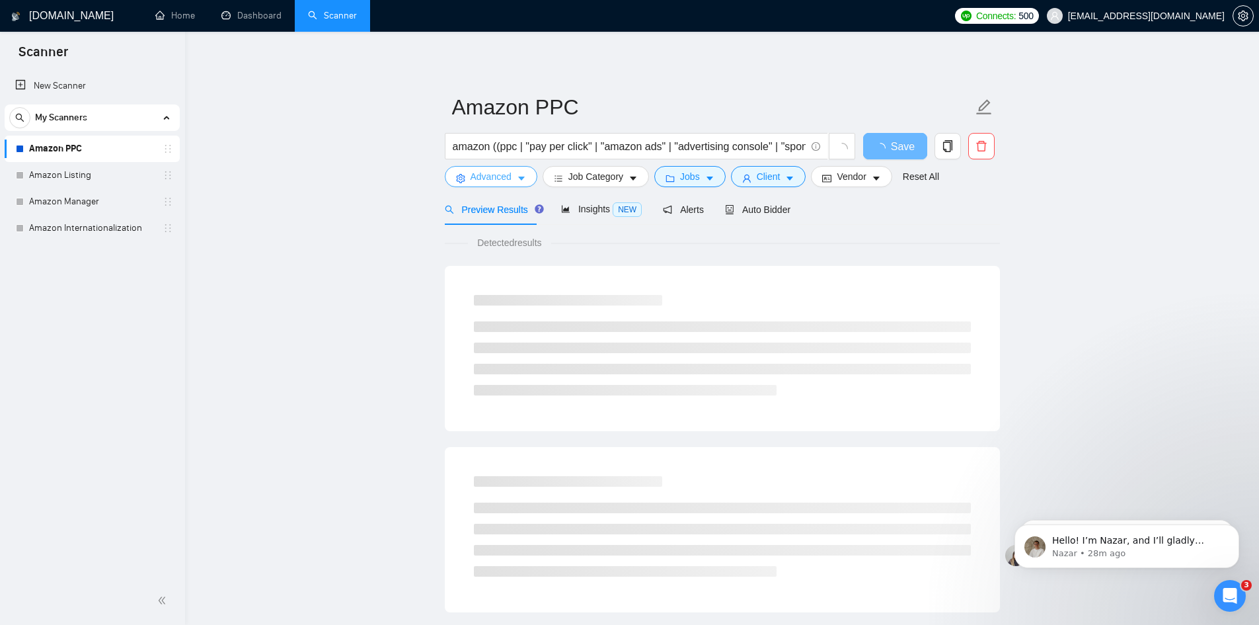
click at [523, 179] on icon "caret-down" at bounding box center [521, 178] width 9 height 9
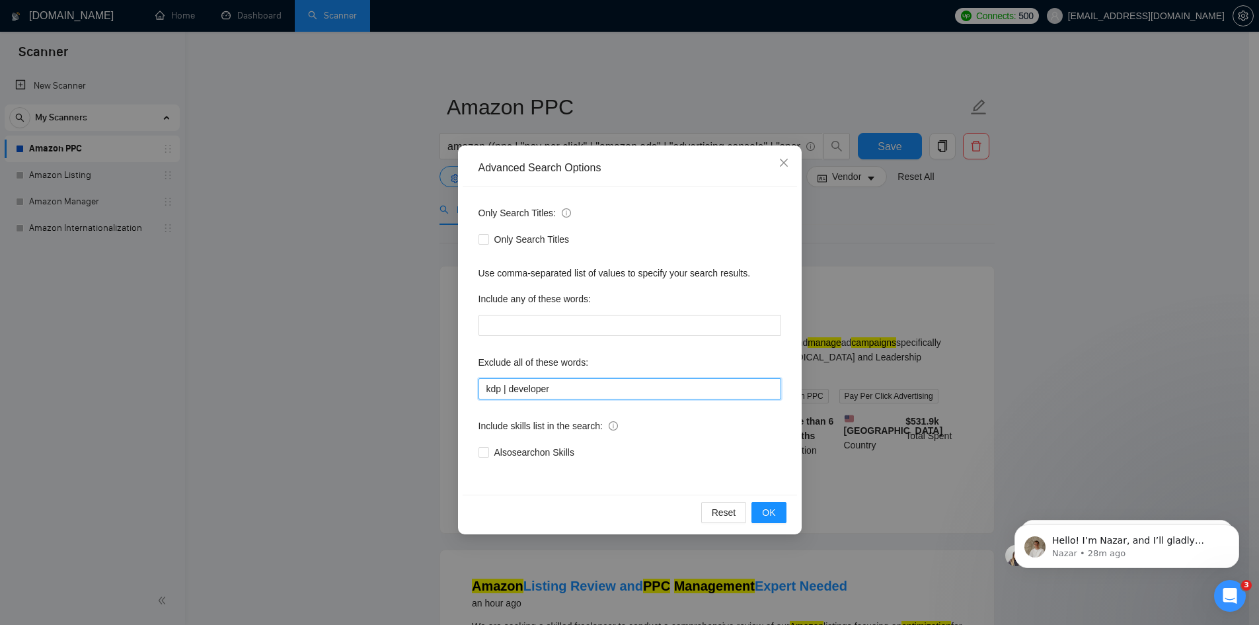
drag, startPoint x: 576, startPoint y: 387, endPoint x: 207, endPoint y: 357, distance: 370.1
click at [207, 357] on div "Advanced Search Options Only Search Titles: Only Search Titles Use comma-separa…" at bounding box center [629, 312] width 1259 height 625
click at [756, 505] on button "OK" at bounding box center [769, 512] width 34 height 21
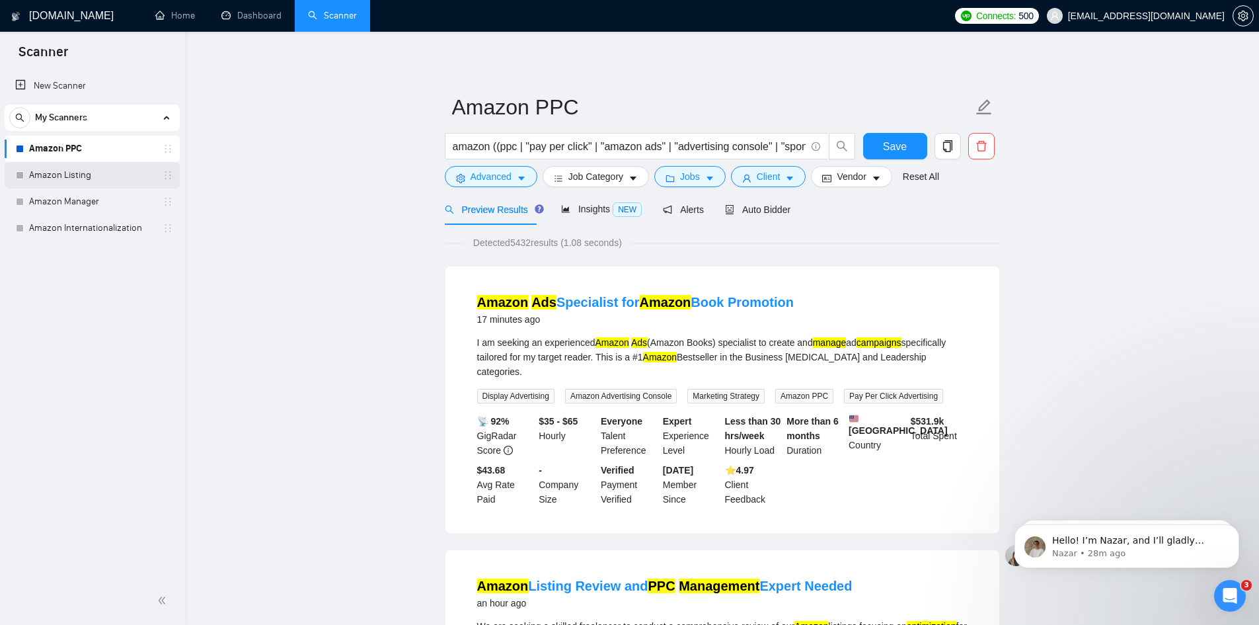
click at [79, 187] on link "Amazon Listing" at bounding box center [92, 175] width 126 height 26
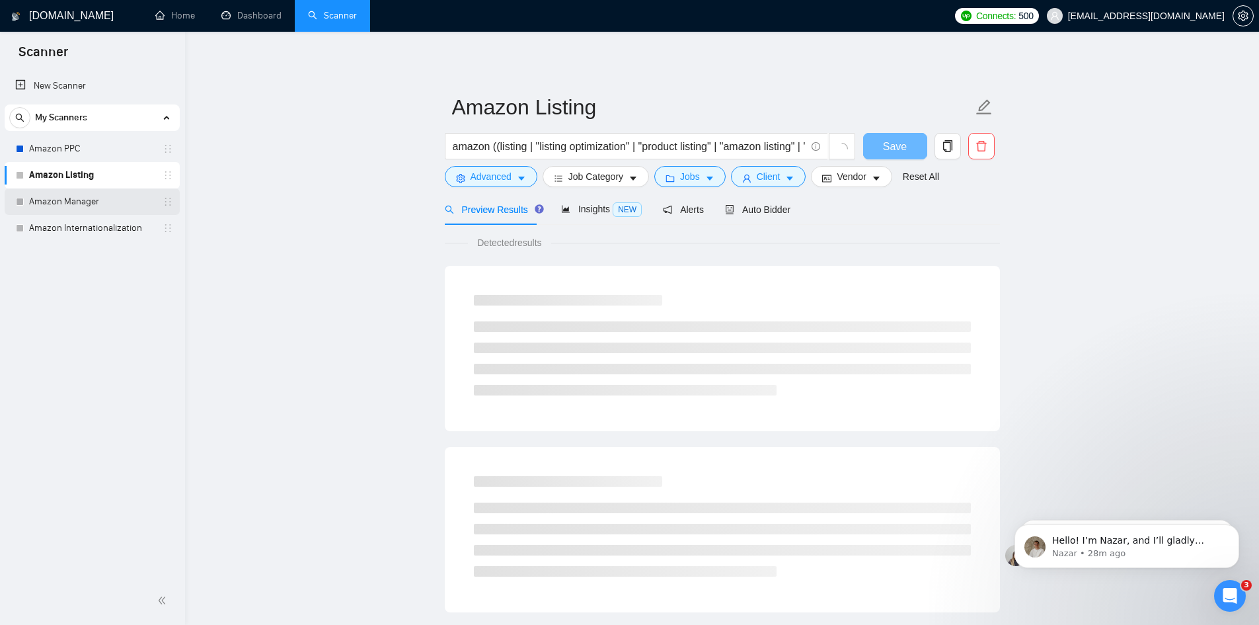
click at [81, 201] on link "Amazon Manager" at bounding box center [92, 201] width 126 height 26
click at [525, 182] on icon "caret-down" at bounding box center [521, 178] width 9 height 9
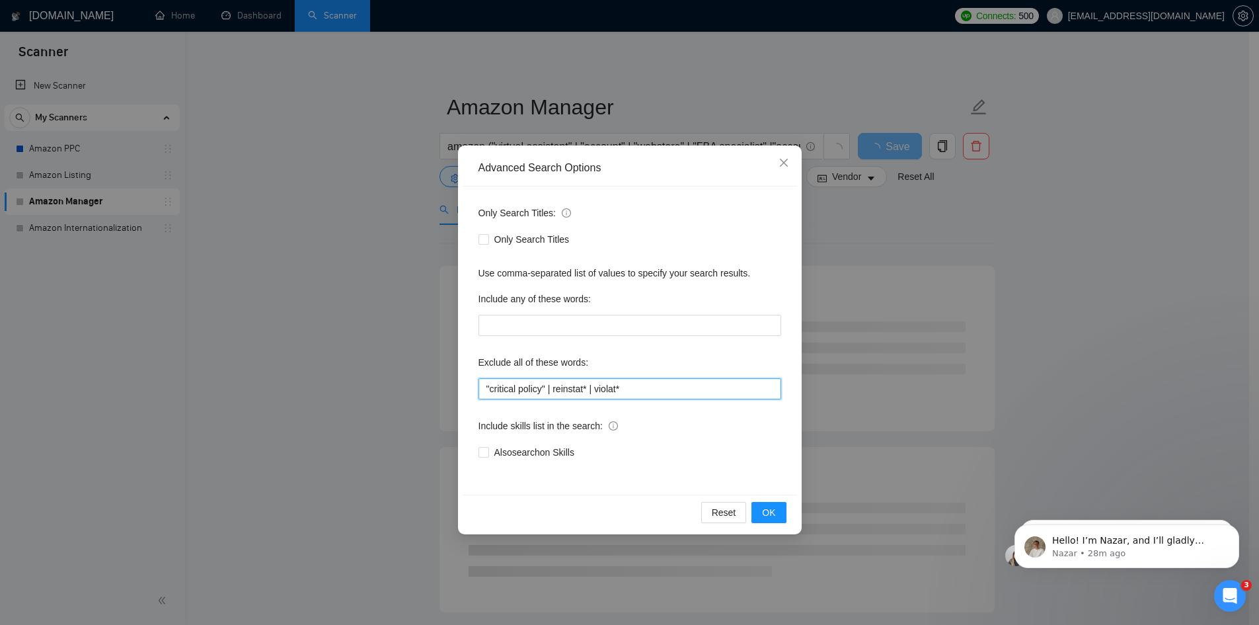
click at [639, 395] on input ""critical policy" | reinstat* | violat*" at bounding box center [630, 388] width 303 height 21
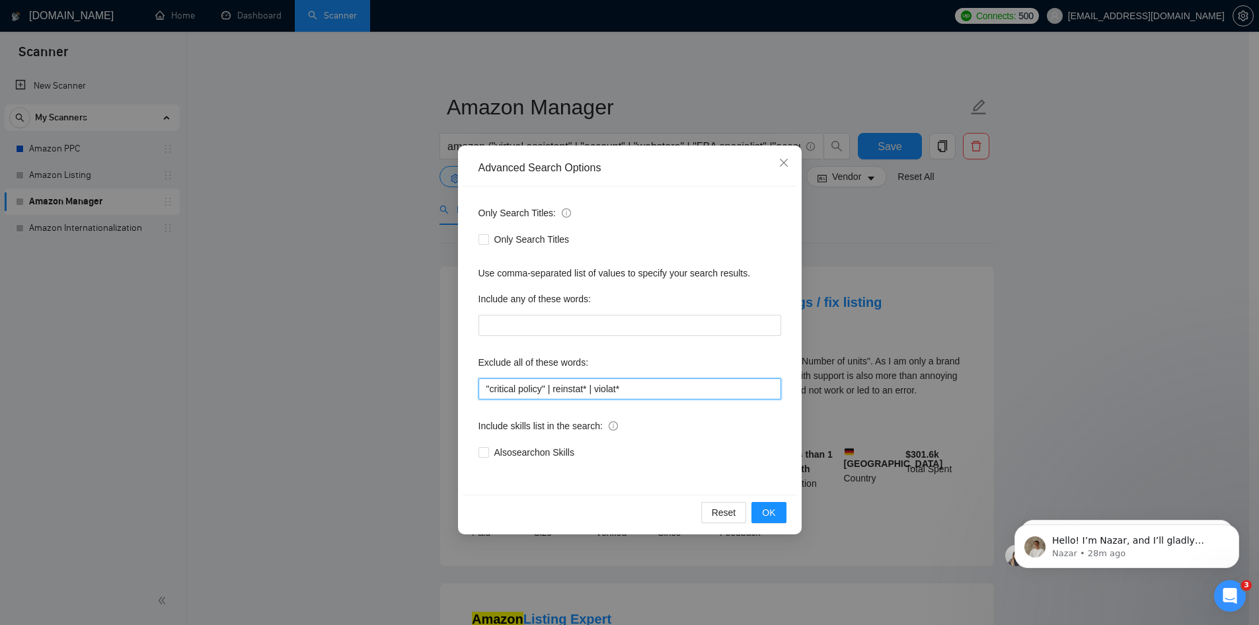
paste input "kdp | developer"
click at [642, 387] on input ""critical policy" | reinstat* | violat* kdp | developer" at bounding box center [630, 388] width 303 height 21
paste input "|"
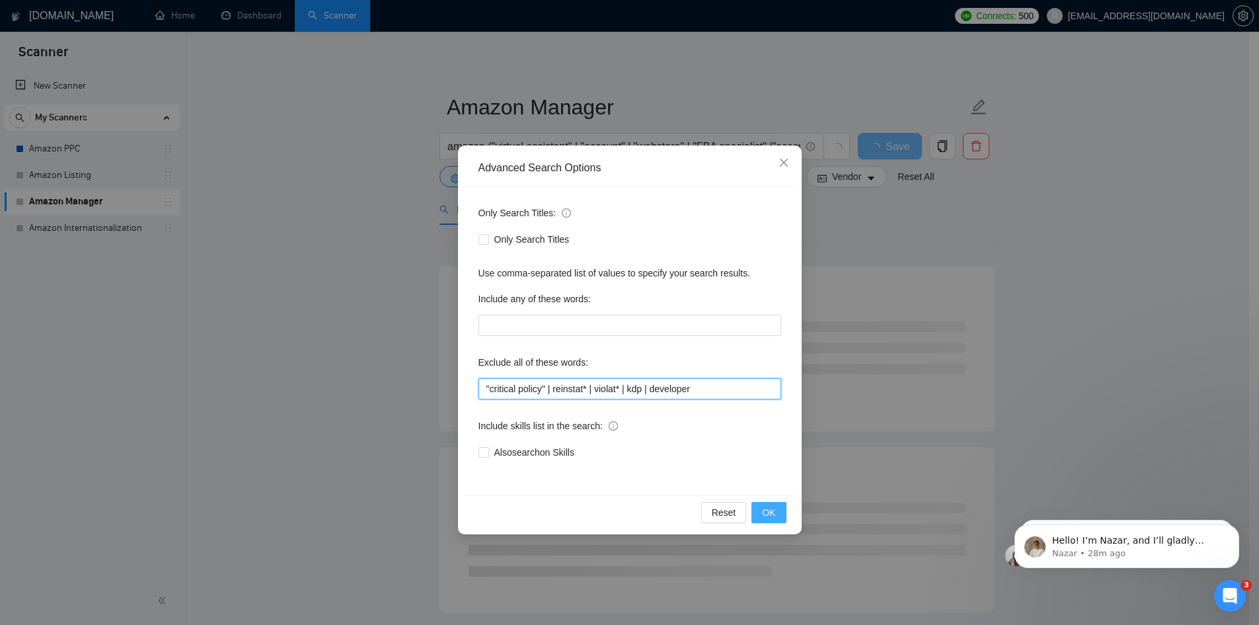
type input ""critical policy" | reinstat* | violat* | kdp | developer"
click at [771, 506] on span "OK" at bounding box center [768, 512] width 13 height 15
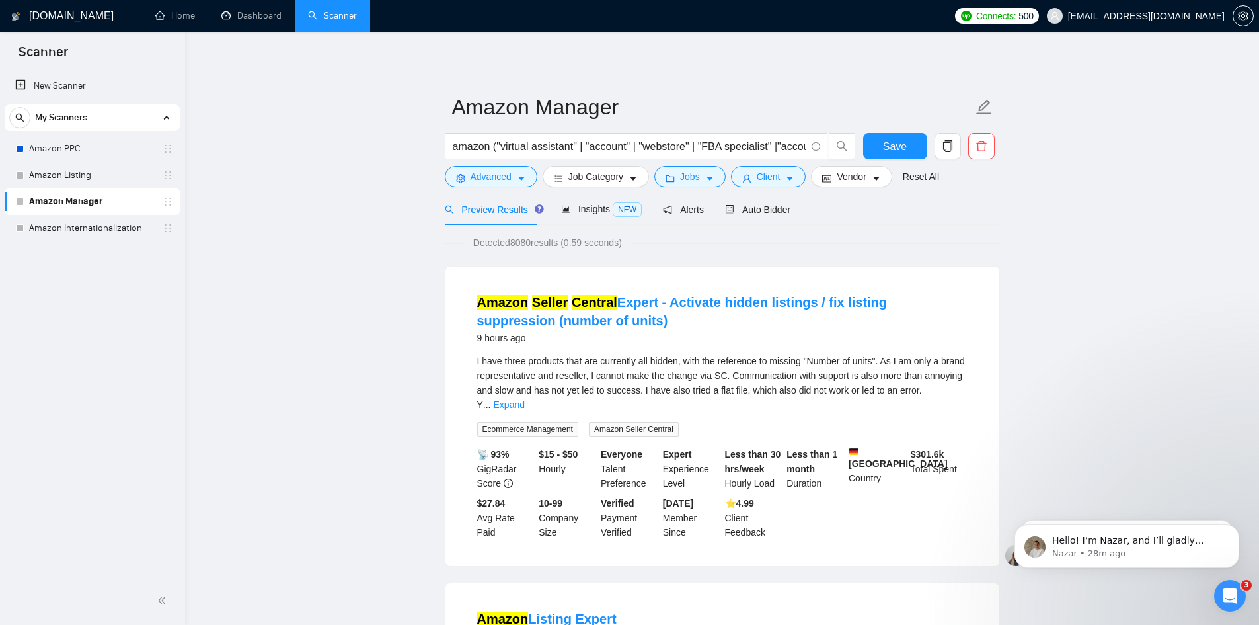
drag, startPoint x: 100, startPoint y: 176, endPoint x: 737, endPoint y: 73, distance: 644.8
click at [100, 176] on link "Amazon Listing" at bounding box center [92, 175] width 126 height 26
click at [890, 147] on span "Save" at bounding box center [895, 146] width 24 height 17
click at [93, 168] on link "Amazon Listing" at bounding box center [92, 175] width 126 height 26
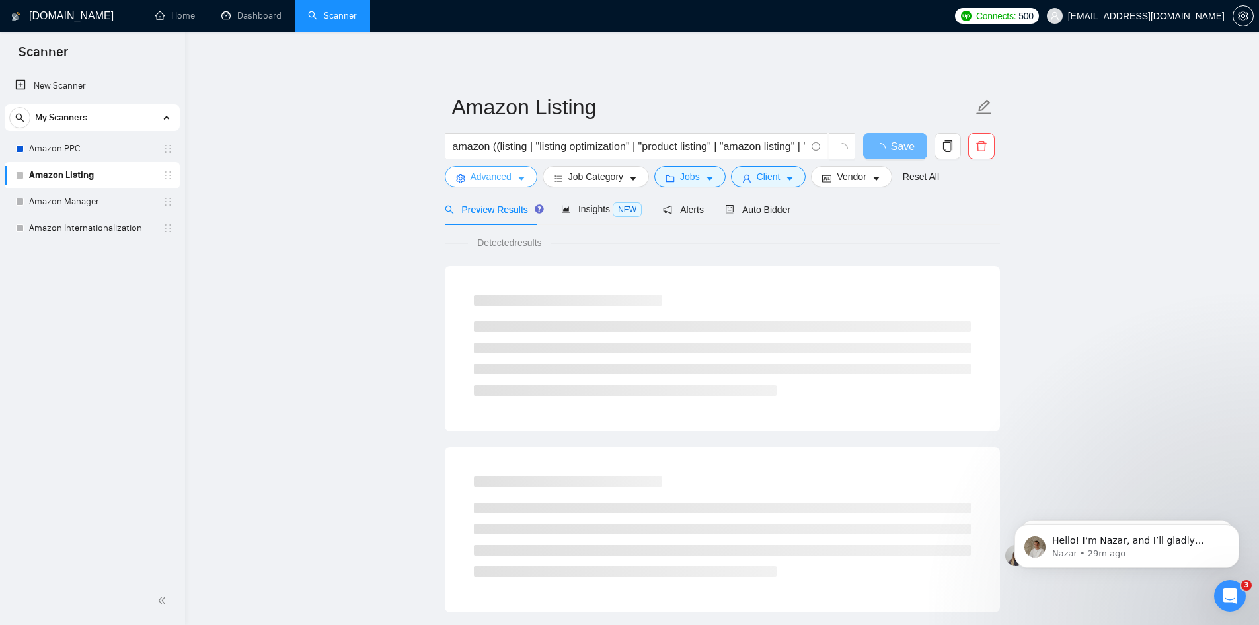
click at [523, 178] on icon "caret-down" at bounding box center [521, 178] width 9 height 9
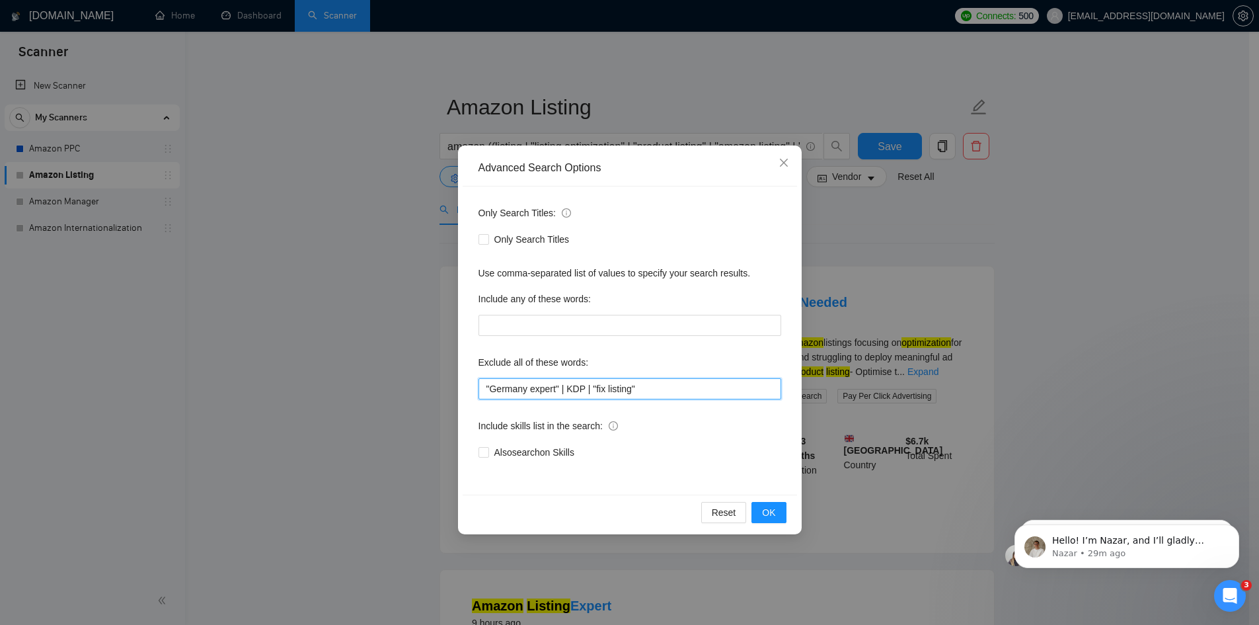
drag, startPoint x: 648, startPoint y: 389, endPoint x: 177, endPoint y: 348, distance: 472.4
click at [177, 348] on div "Advanced Search Options Only Search Titles: Only Search Titles Use comma-separa…" at bounding box center [629, 312] width 1259 height 625
click at [773, 510] on span "OK" at bounding box center [768, 512] width 13 height 15
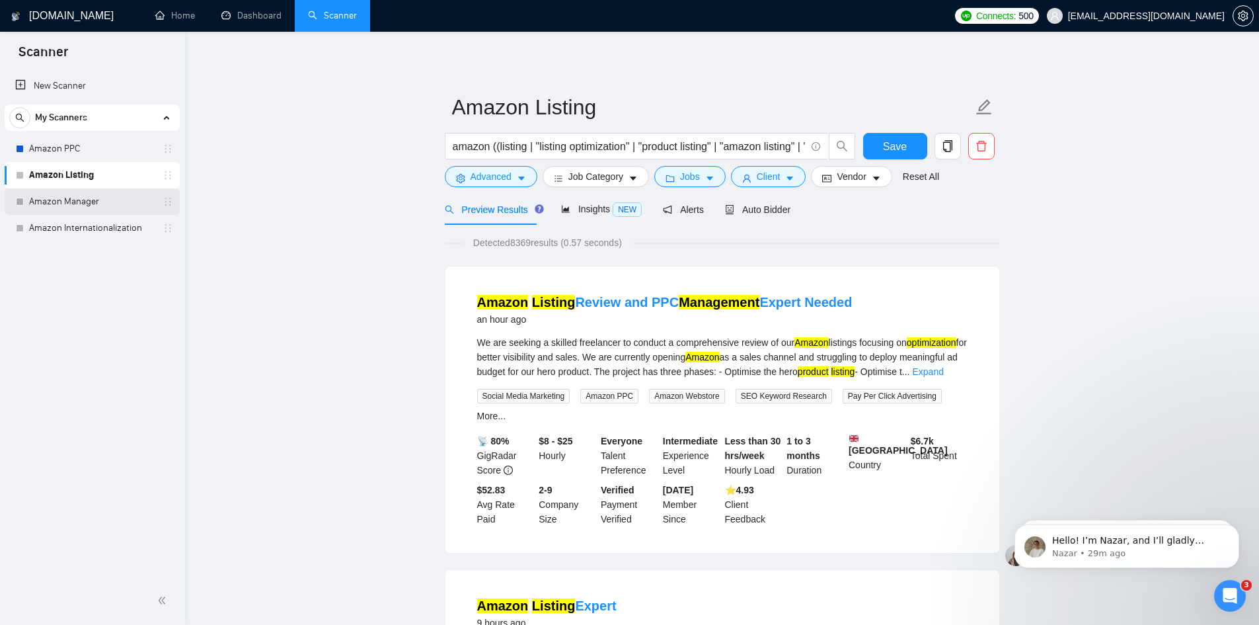
click at [64, 199] on link "Amazon Manager" at bounding box center [92, 201] width 126 height 26
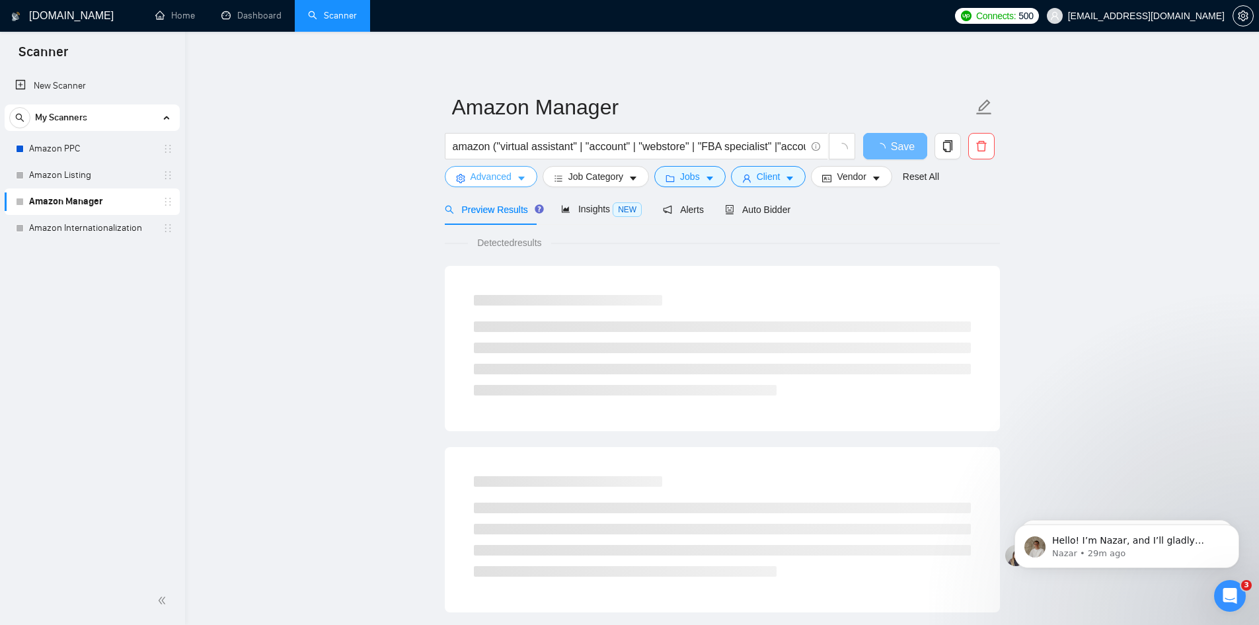
click at [508, 180] on span "Advanced" at bounding box center [491, 176] width 41 height 15
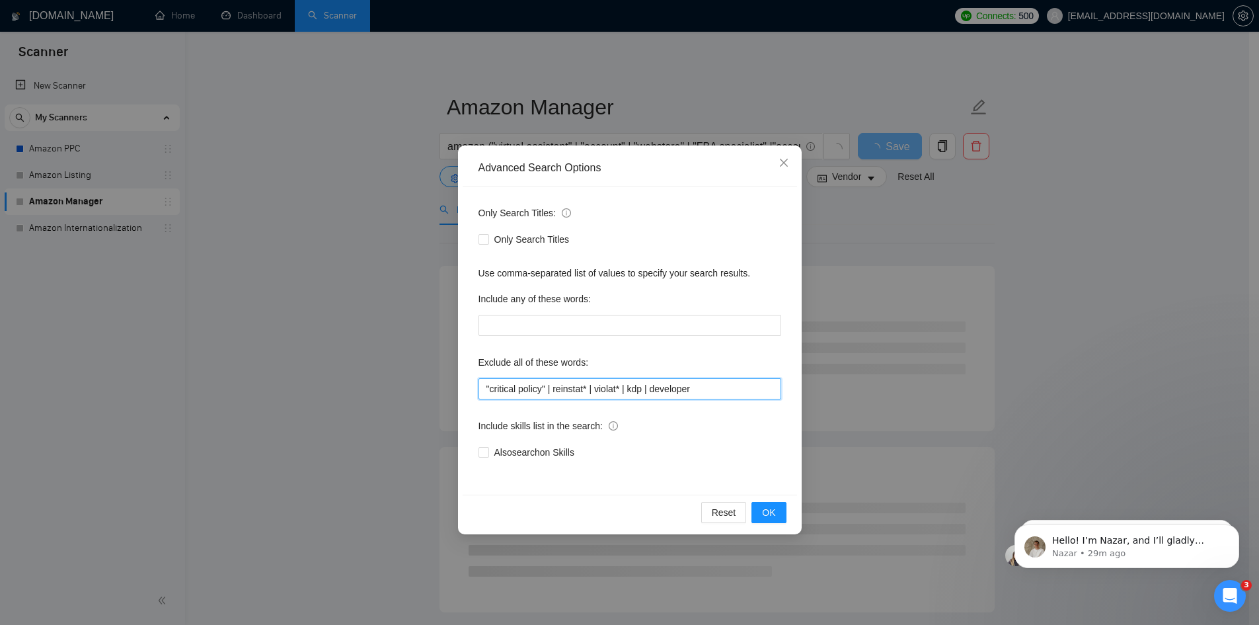
click at [714, 393] on input ""critical policy" | reinstat* | violat* | kdp | developer" at bounding box center [630, 388] width 303 height 21
paste input ""Germany expert" | KDP | "fix listing""
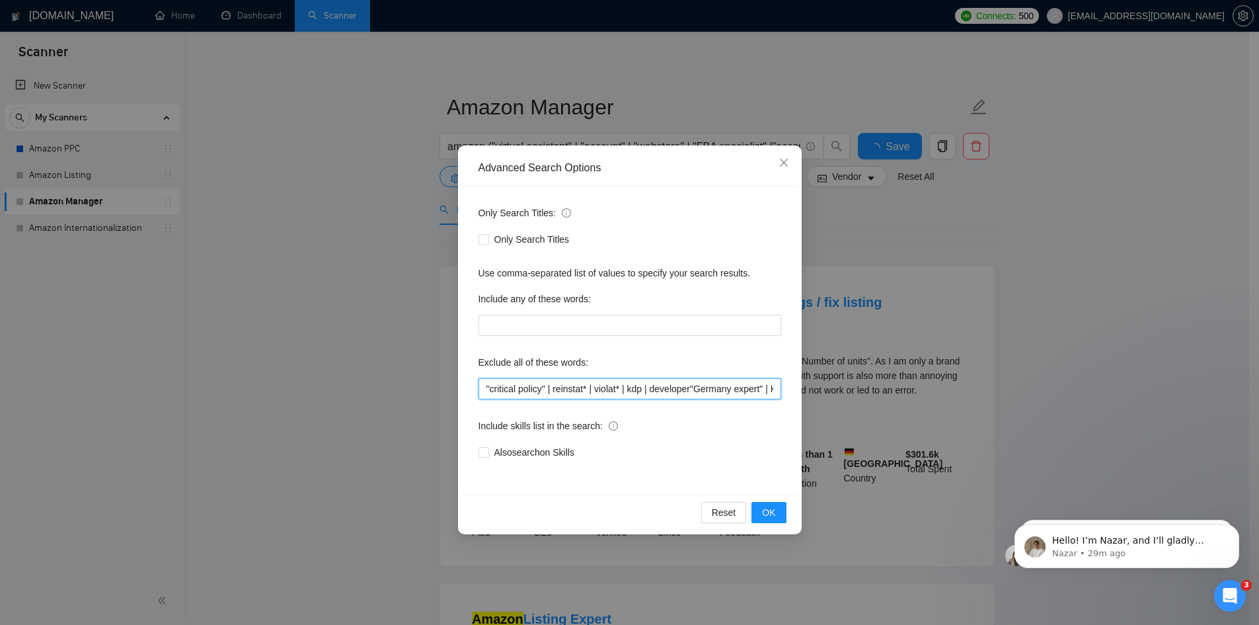
scroll to position [0, 67]
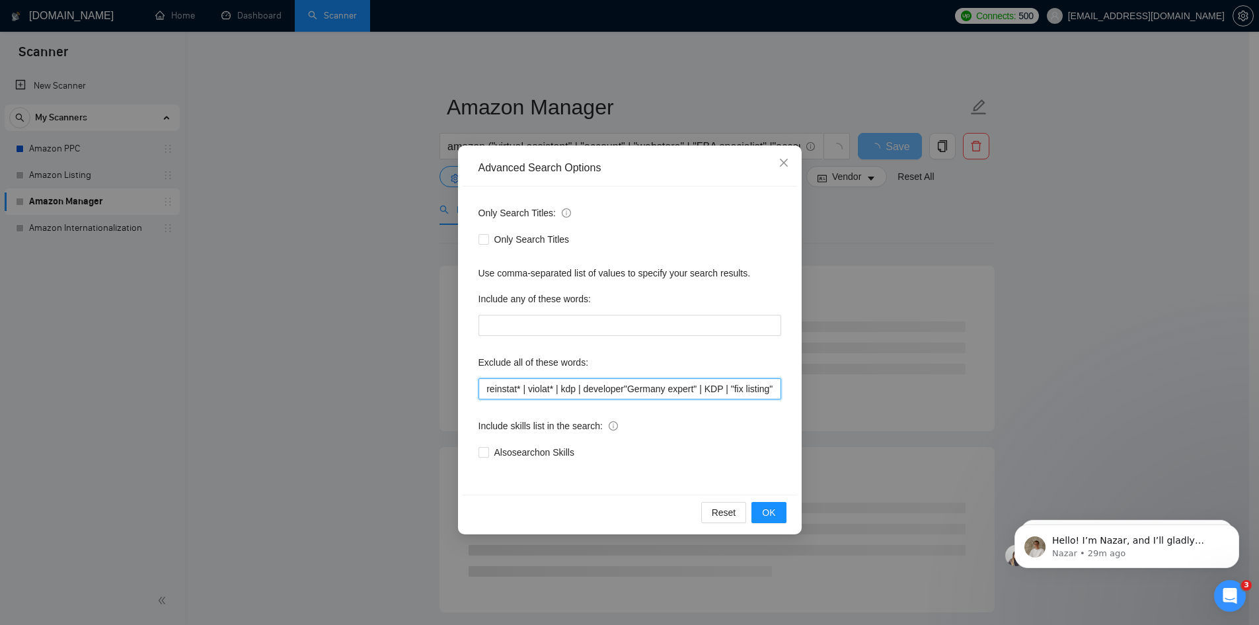
click at [587, 385] on input ""critical policy" | reinstat* | violat* | kdp | developer"Germany expert" | KDP…" at bounding box center [630, 388] width 303 height 21
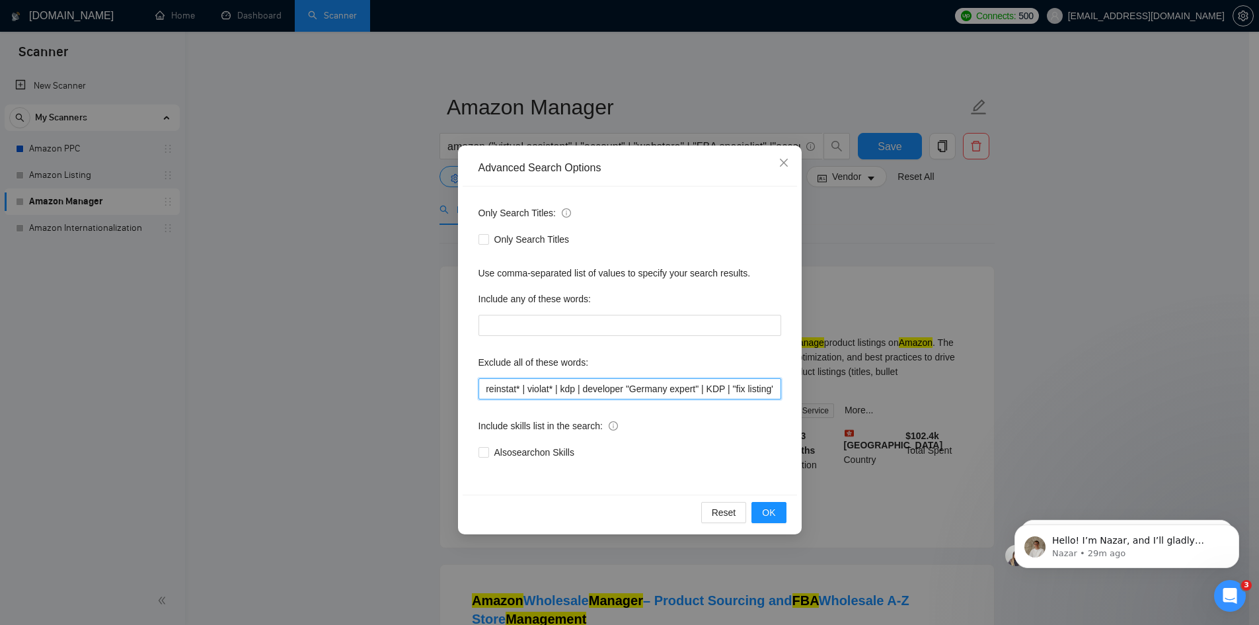
paste input "|"
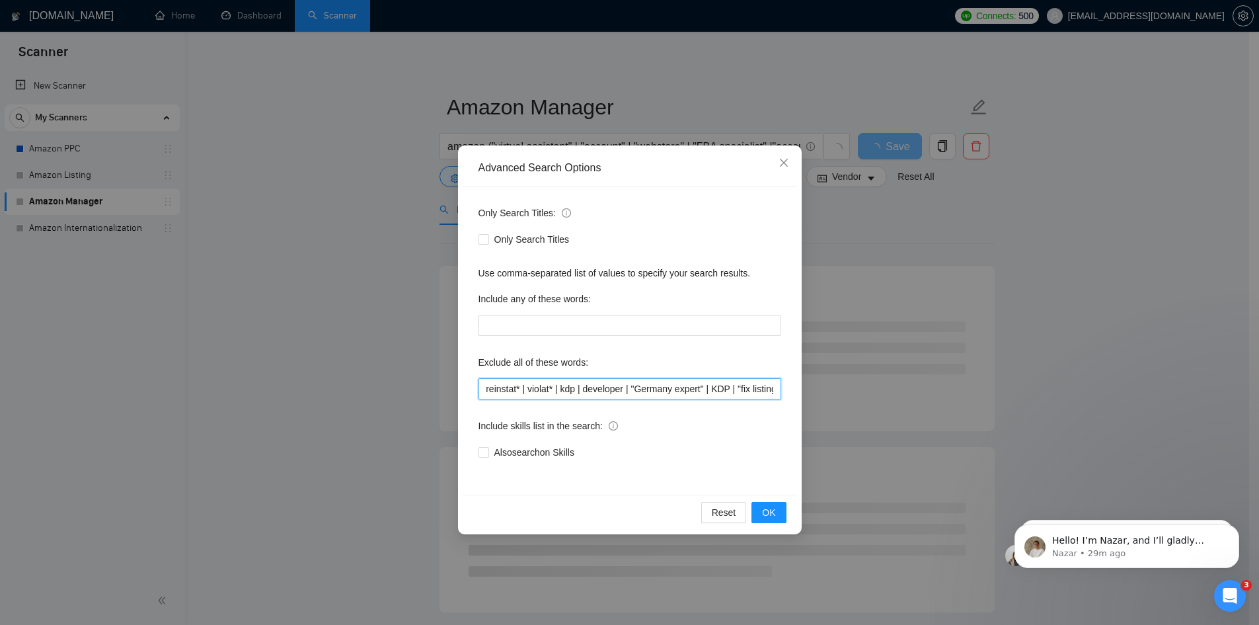
click at [671, 389] on input ""critical policy" | reinstat* | violat* | kdp | developer | "Germany expert" | …" at bounding box center [630, 388] width 303 height 21
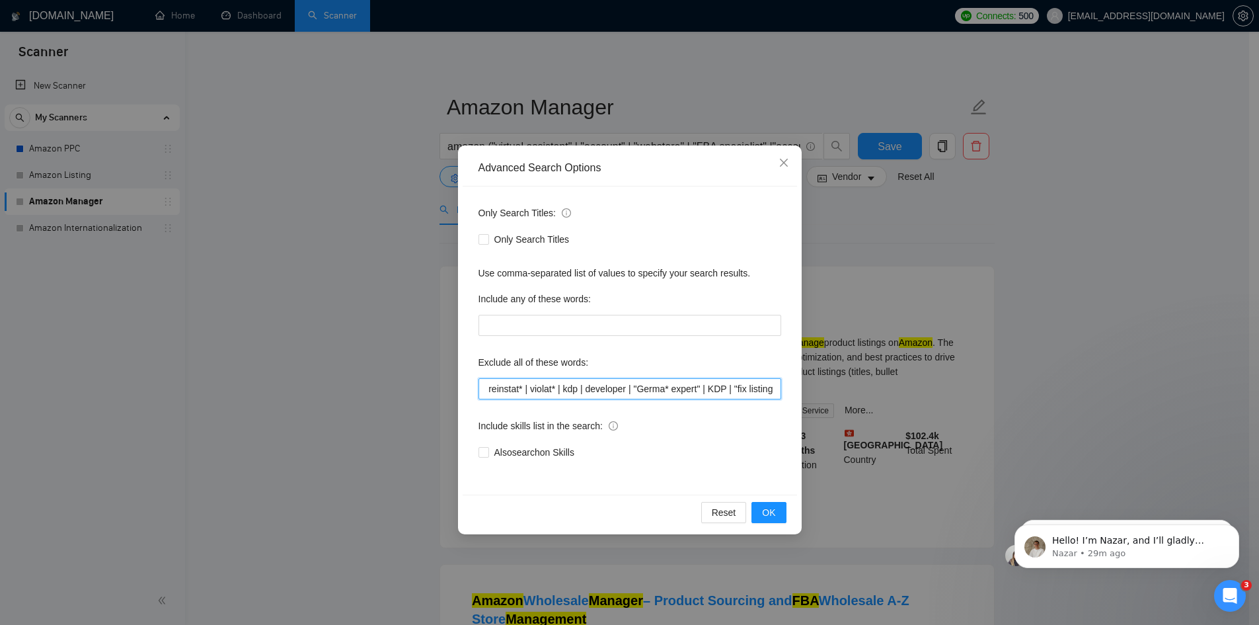
click at [692, 387] on input ""critical policy" | reinstat* | violat* | kdp | developer | "Germa* expert" | K…" at bounding box center [630, 388] width 303 height 21
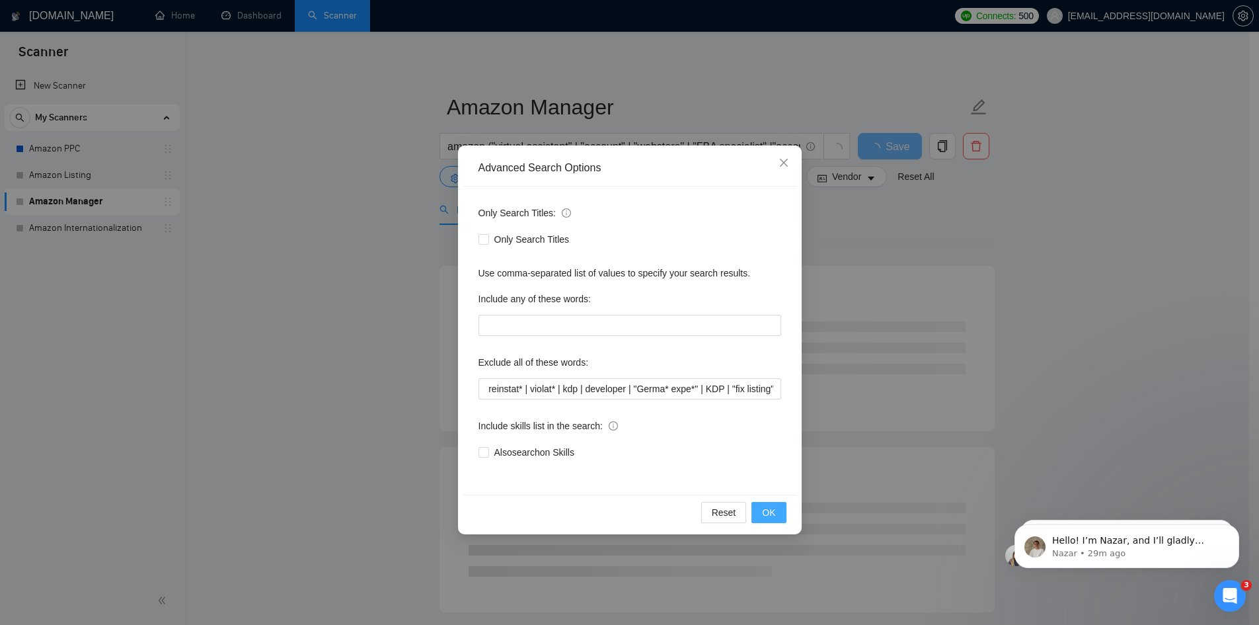
click at [768, 511] on span "OK" at bounding box center [768, 512] width 13 height 15
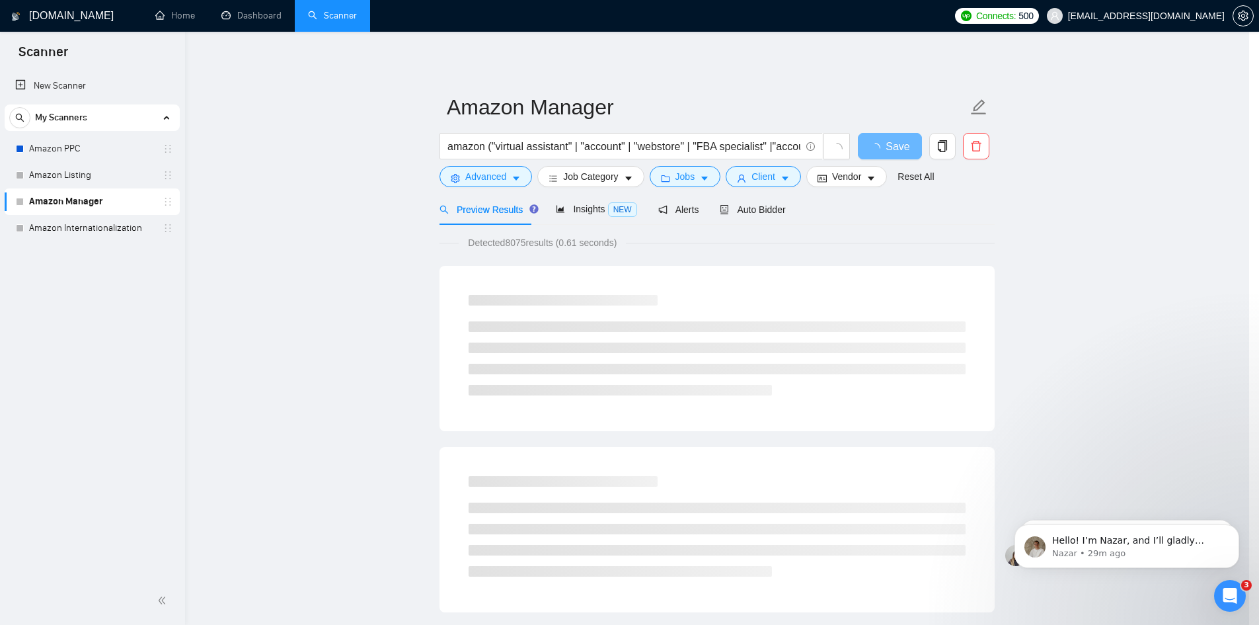
scroll to position [0, 0]
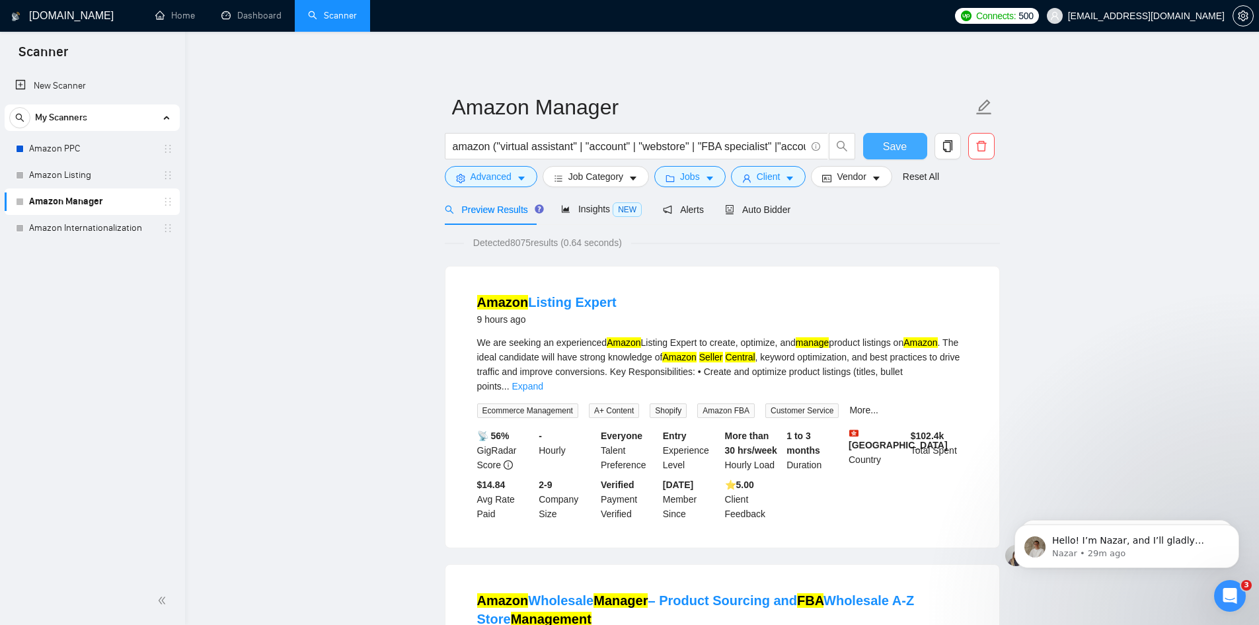
click at [903, 147] on span "Save" at bounding box center [895, 146] width 24 height 17
click at [522, 176] on icon "caret-down" at bounding box center [521, 178] width 9 height 9
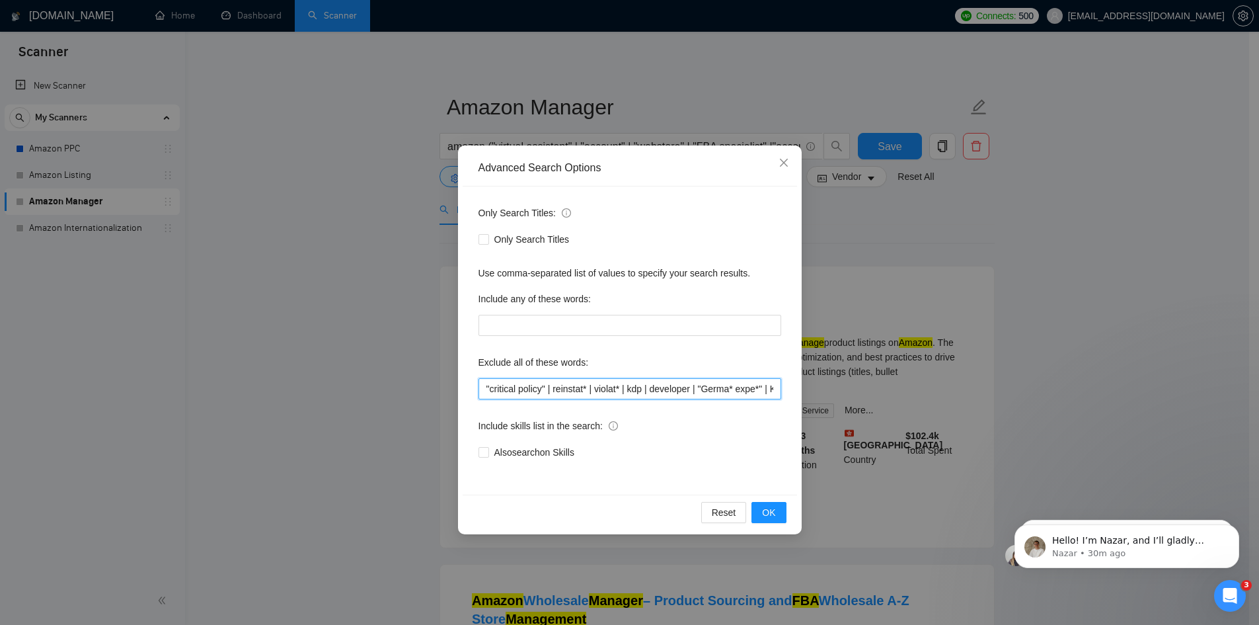
click at [594, 387] on input ""critical policy" | reinstat* | violat* | kdp | developer | "Germa* expe*" | KD…" at bounding box center [630, 388] width 303 height 21
click at [715, 395] on input ""critical policy" | reinstat* | violat* | kdp | developer | "Germa* expe*" | KD…" at bounding box center [630, 388] width 303 height 21
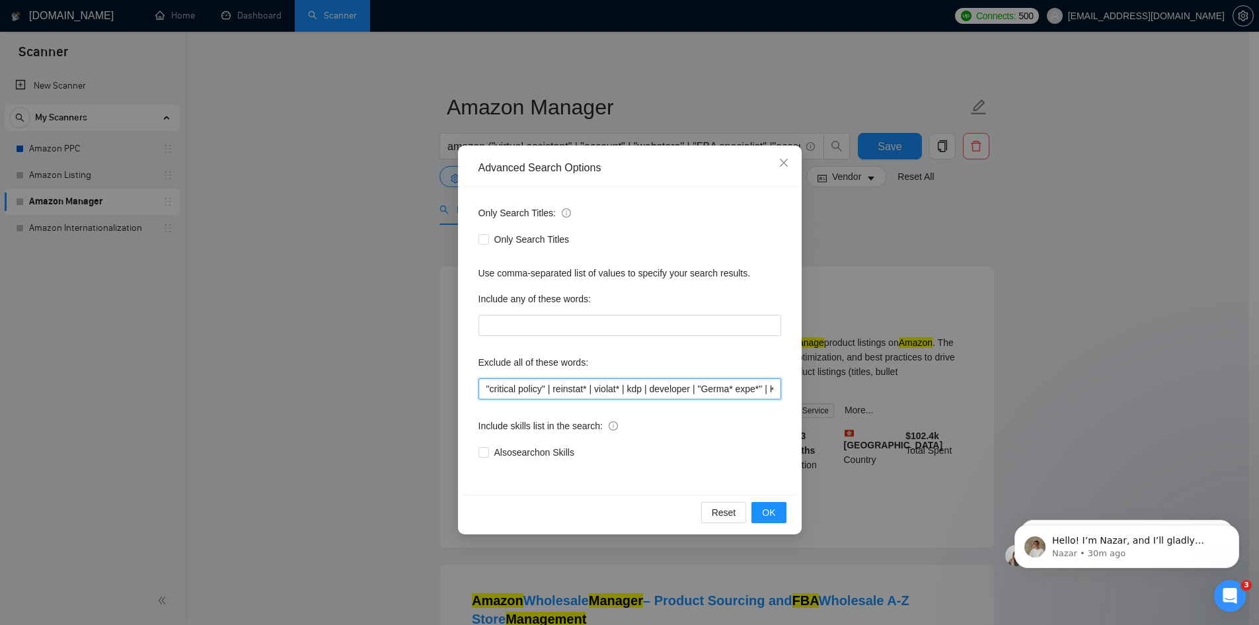
click at [762, 383] on input ""critical policy" | reinstat* | violat* | kdp | developer | "Germa* expe*" | KD…" at bounding box center [630, 388] width 303 height 21
paste input "|"
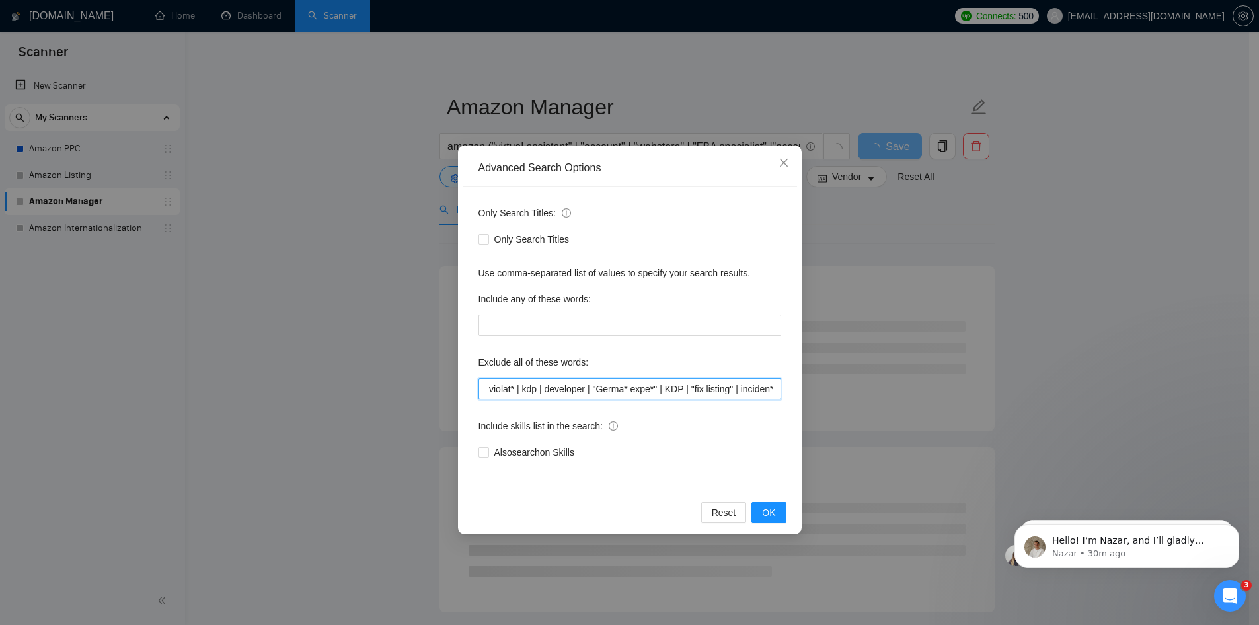
scroll to position [0, 107]
click at [777, 514] on button "OK" at bounding box center [769, 512] width 34 height 21
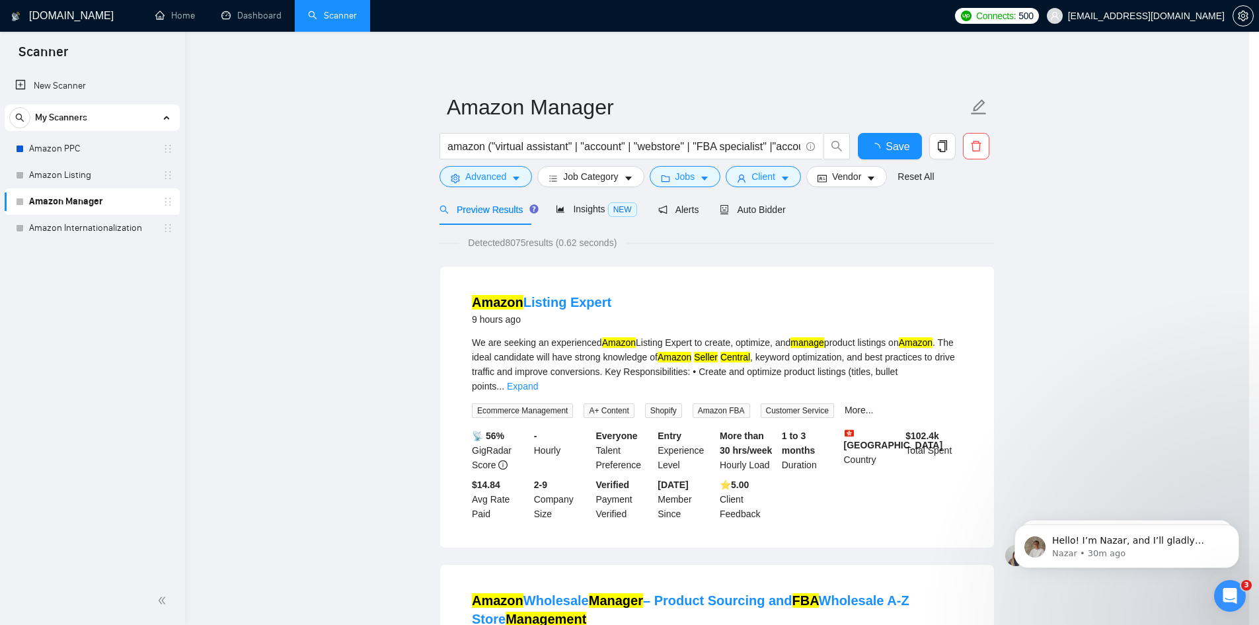
scroll to position [0, 0]
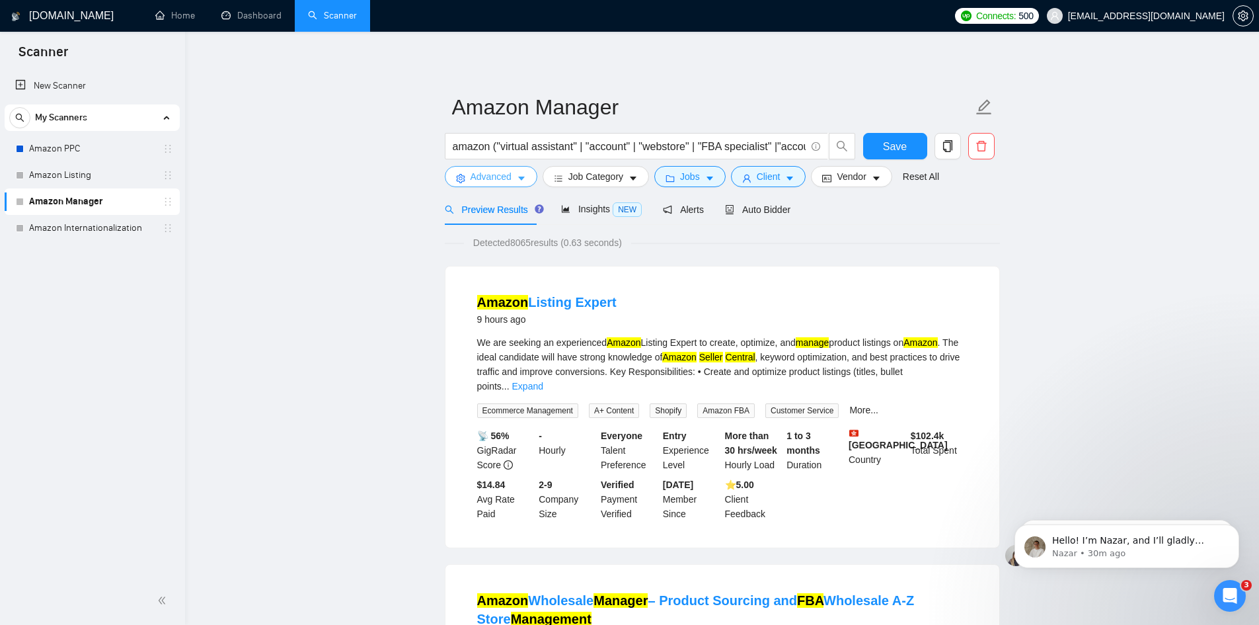
click at [527, 177] on button "Advanced" at bounding box center [491, 176] width 93 height 21
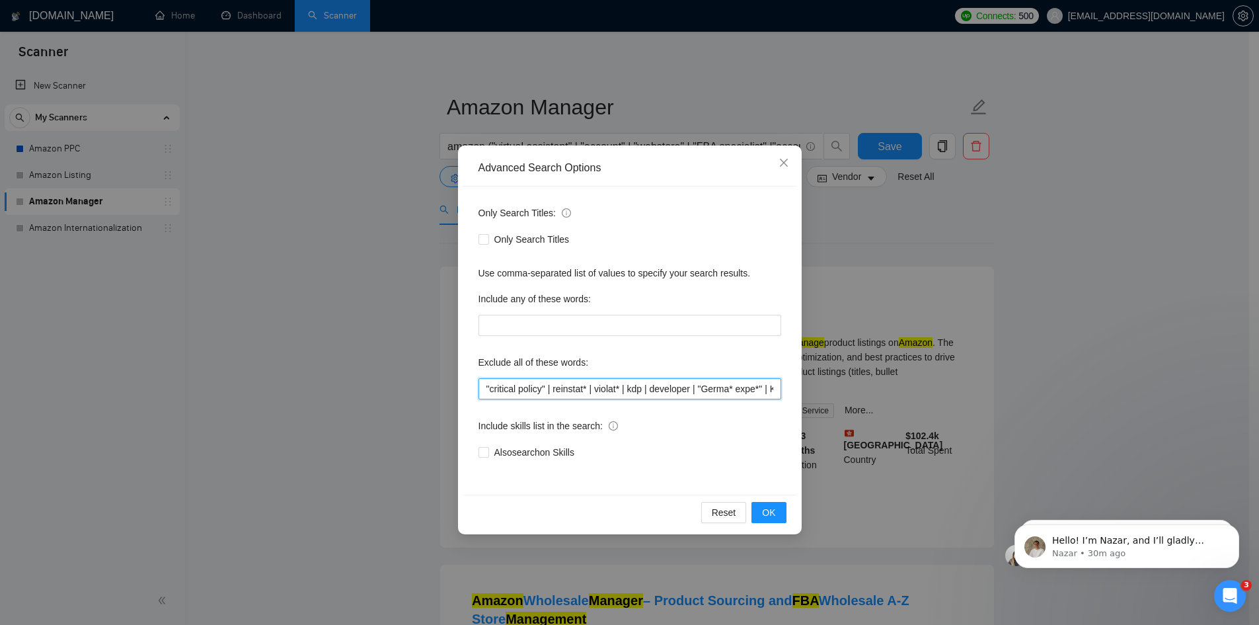
click at [561, 389] on input ""critical policy" | reinstat* | violat* | kdp | developer | "Germa* expe*" | KD…" at bounding box center [630, 388] width 303 height 21
click at [771, 505] on span "OK" at bounding box center [768, 512] width 13 height 15
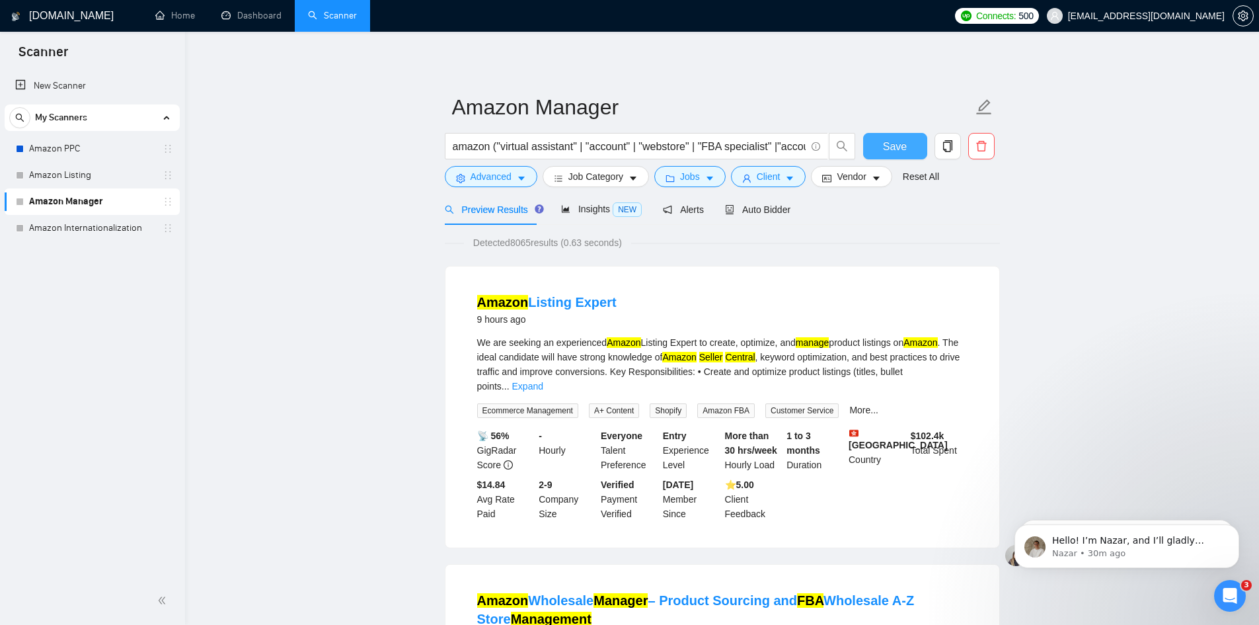
click at [904, 147] on span "Save" at bounding box center [895, 146] width 24 height 17
drag, startPoint x: 46, startPoint y: 173, endPoint x: 761, endPoint y: 85, distance: 720.5
click at [46, 173] on link "Amazon Listing" at bounding box center [92, 175] width 126 height 26
click at [522, 178] on icon "caret-down" at bounding box center [521, 179] width 7 height 4
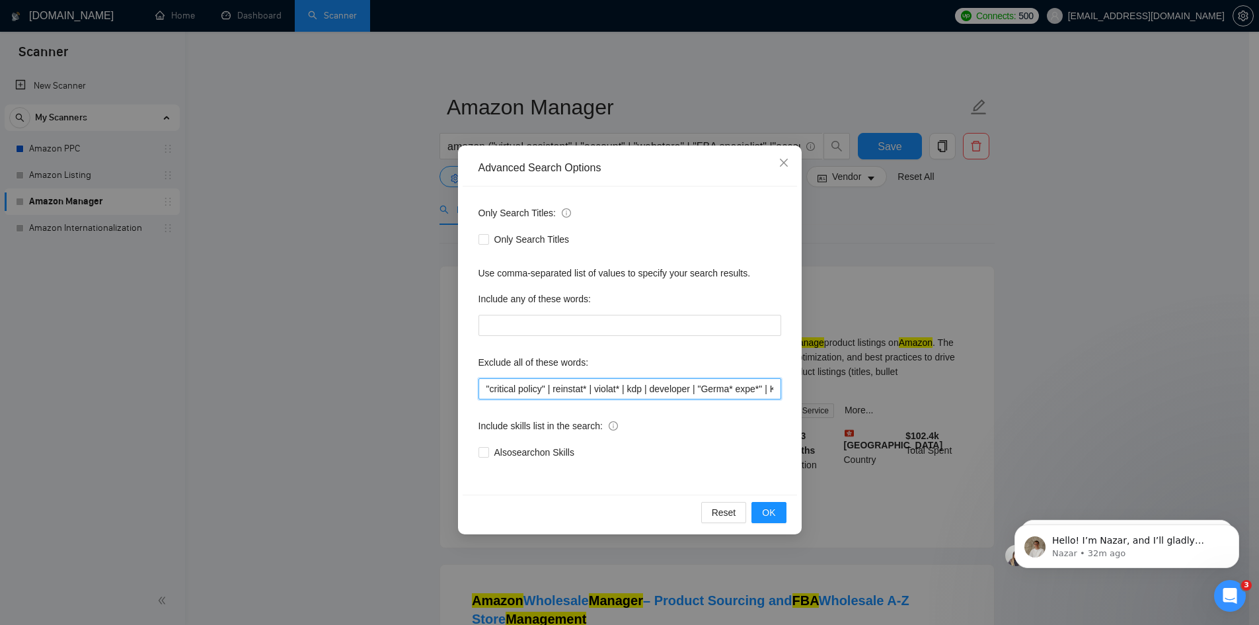
click at [761, 388] on input ""critical policy" | reinstat* | violat* | kdp | developer | "Germa* expe*" | KD…" at bounding box center [630, 388] width 303 height 21
paste input "| inciden*"
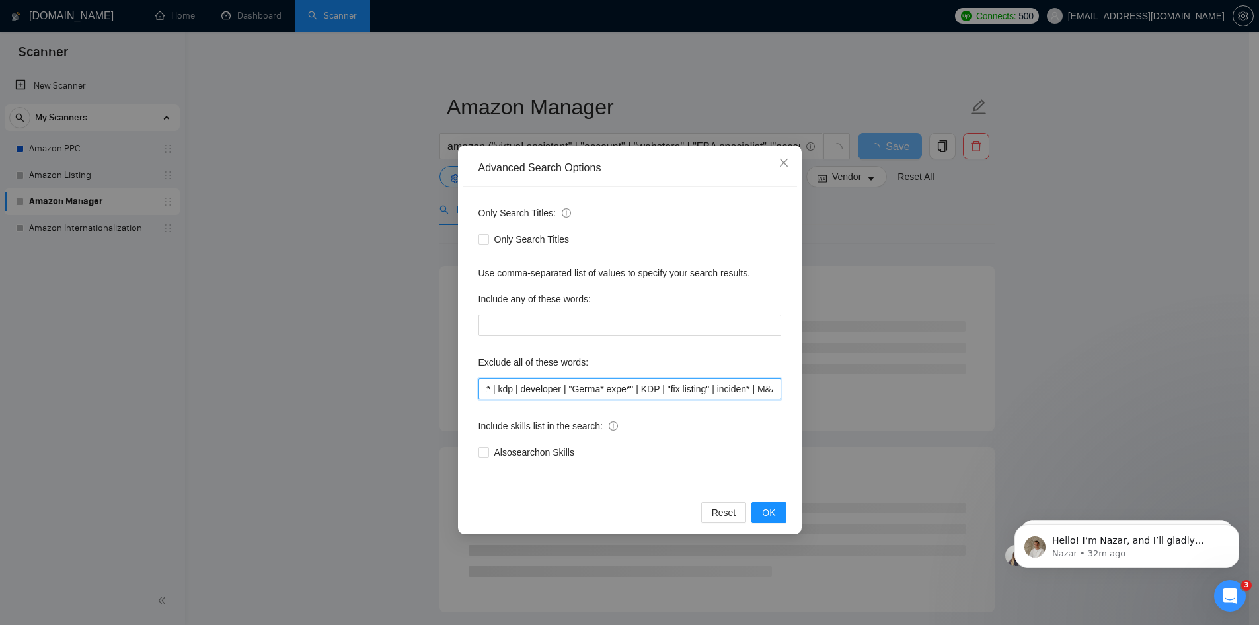
scroll to position [0, 136]
type input ""critical policy" | reinstat* | violat* | kdp | developer | "Germa* expe*" | KD…"
click at [761, 510] on button "OK" at bounding box center [769, 512] width 34 height 21
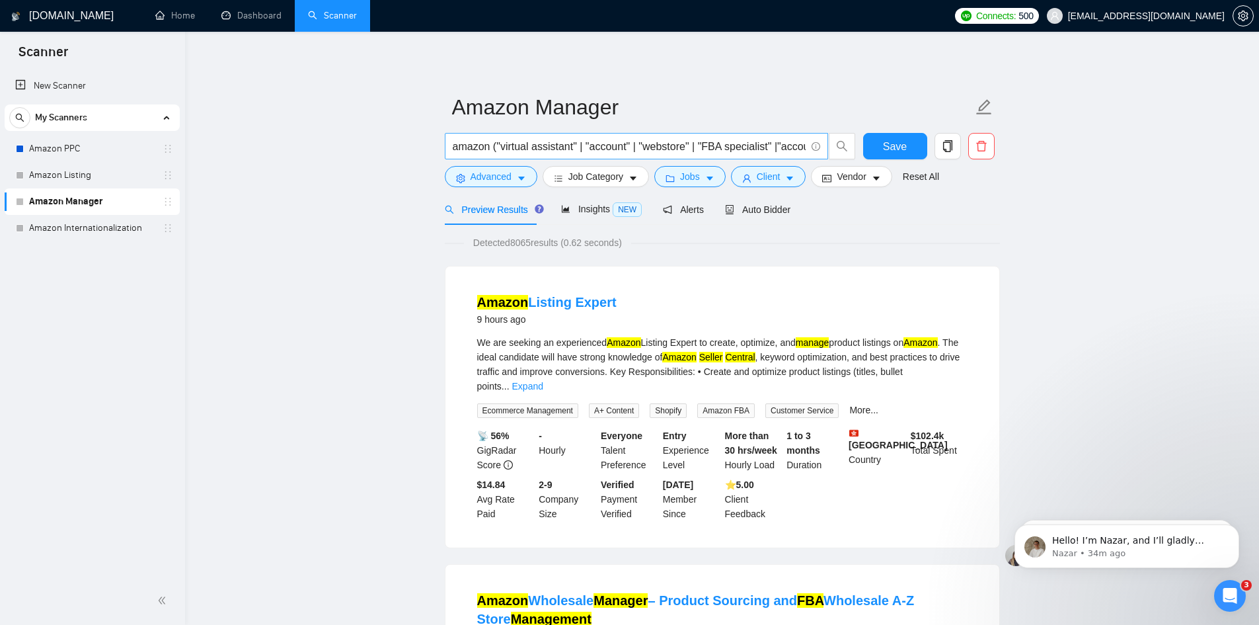
click at [637, 147] on input "amazon ("virtual assistant" | "account" | "webstore" | "FBA specialist" |"accou…" at bounding box center [629, 146] width 353 height 17
drag, startPoint x: 667, startPoint y: 149, endPoint x: 628, endPoint y: 129, distance: 44.1
click at [628, 129] on form "Amazon Manager amazon ("virtual assistant" | "account" | "webstore" | "FBA spec…" at bounding box center [722, 140] width 555 height 108
click at [718, 137] on span "amazon ("virtual assistant" | "account" | "webstore" | "FBA specialist" |"accou…" at bounding box center [636, 146] width 383 height 26
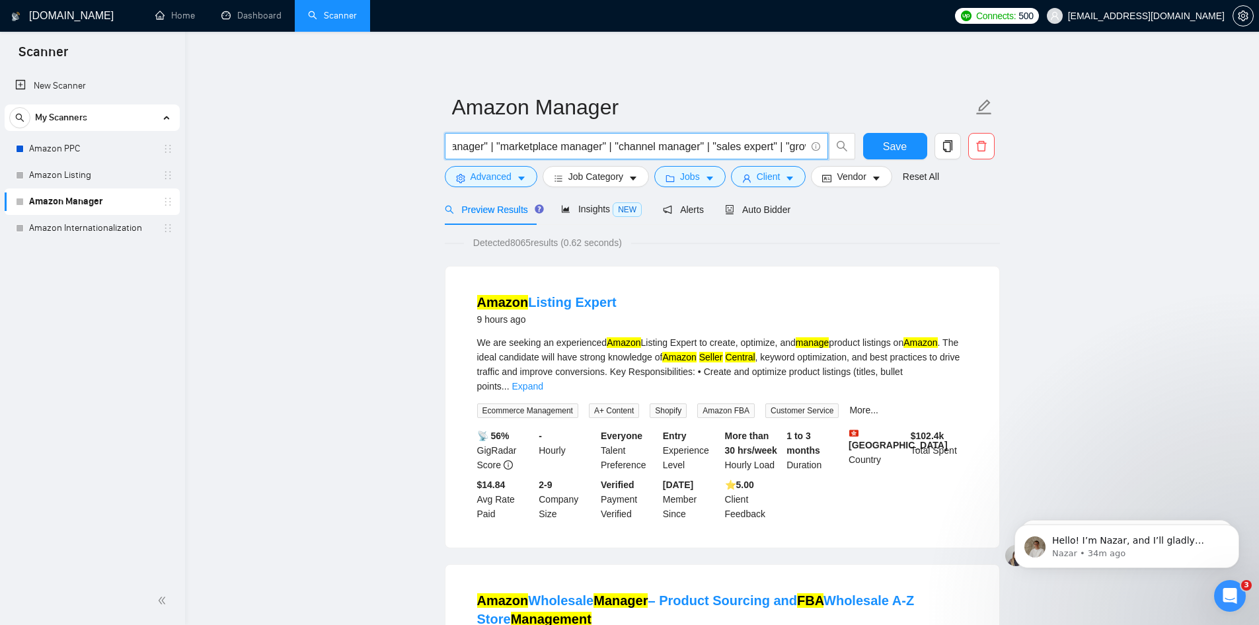
scroll to position [0, 0]
click at [744, 140] on input "amazon ("virtual assistant" | "account" | "webstore" | "FBA specialist" |"accou…" at bounding box center [629, 146] width 353 height 17
drag, startPoint x: 755, startPoint y: 145, endPoint x: 717, endPoint y: 141, distance: 38.5
click at [717, 141] on input "amazon ("virtual assistant" | "account" | "webstore" | "FBA specialist" |"accou…" at bounding box center [629, 146] width 353 height 17
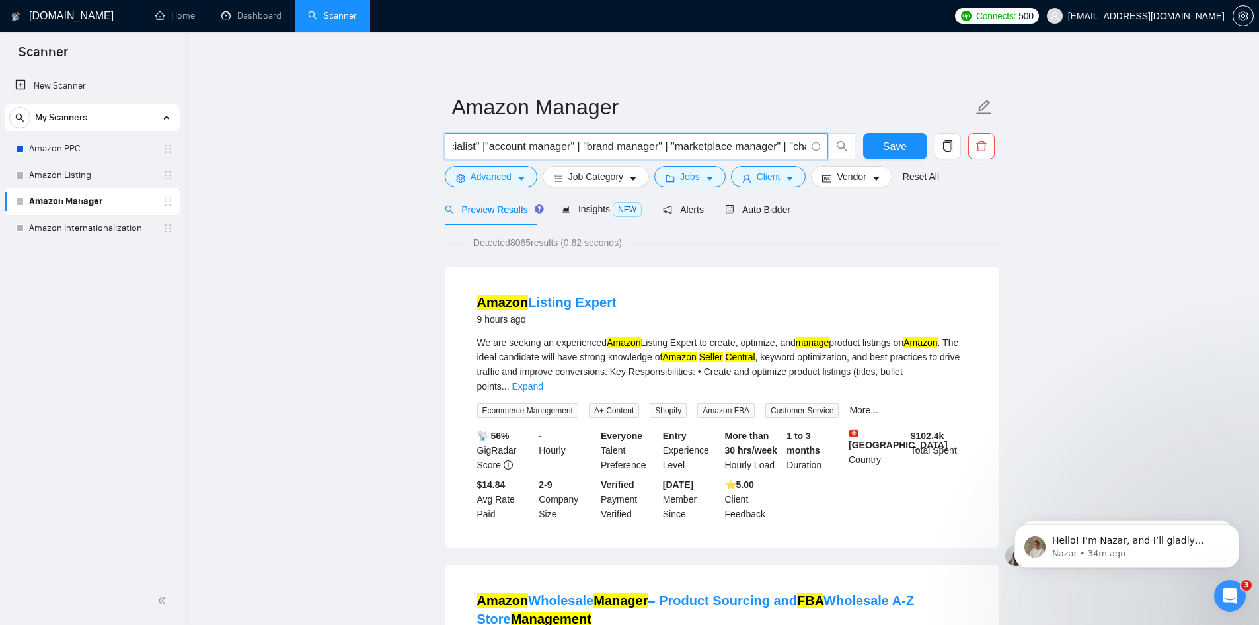
click at [733, 141] on input "amazon ("virtual assistant" | "account" | "webstore" | "FBA specialist" |"accou…" at bounding box center [629, 146] width 353 height 17
drag, startPoint x: 761, startPoint y: 145, endPoint x: 600, endPoint y: 141, distance: 161.3
click at [600, 141] on input "amazon ("virtual assistant" | "account" | "webstore" | "FBA specialist" |"accou…" at bounding box center [629, 146] width 353 height 17
click at [608, 142] on input "amazon ("virtual assistant" | "account" | "webstore" | "FBA specialist" |"accou…" at bounding box center [629, 146] width 353 height 17
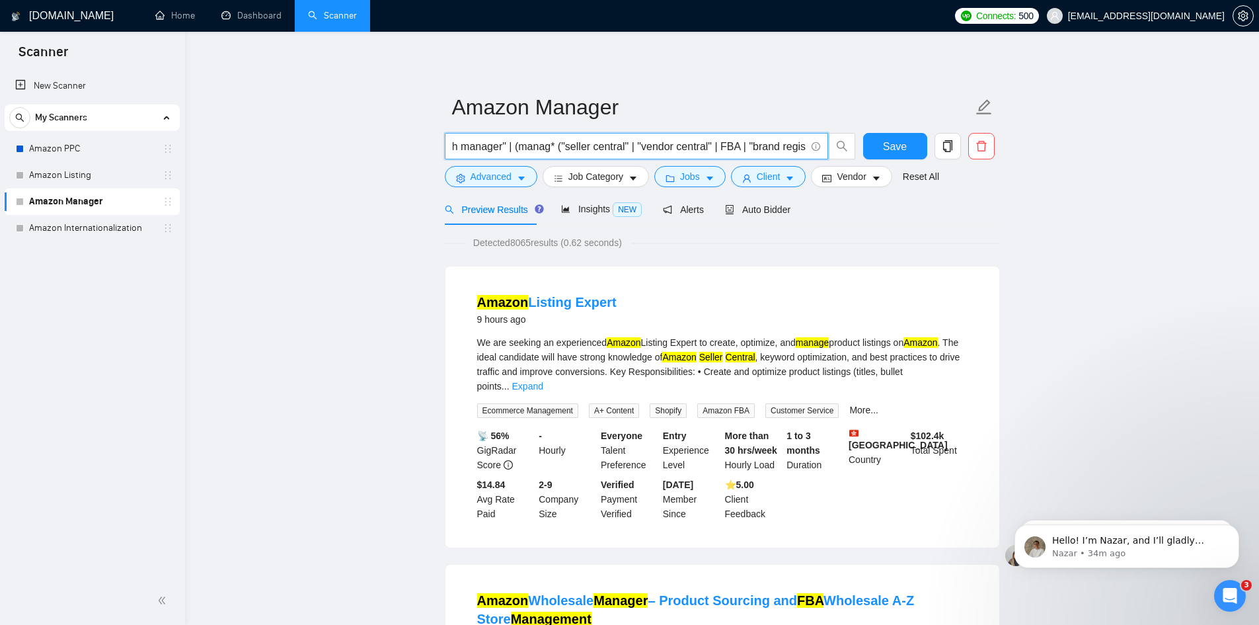
click at [498, 147] on input "amazon ("virtual assistant" | "account" | "webstore" | "FBA specialist" |"accou…" at bounding box center [629, 146] width 353 height 17
click at [557, 145] on input "amazon ("virtual assistant" | "account" | "webstore" | "FBA specialist" |"accou…" at bounding box center [629, 146] width 353 height 17
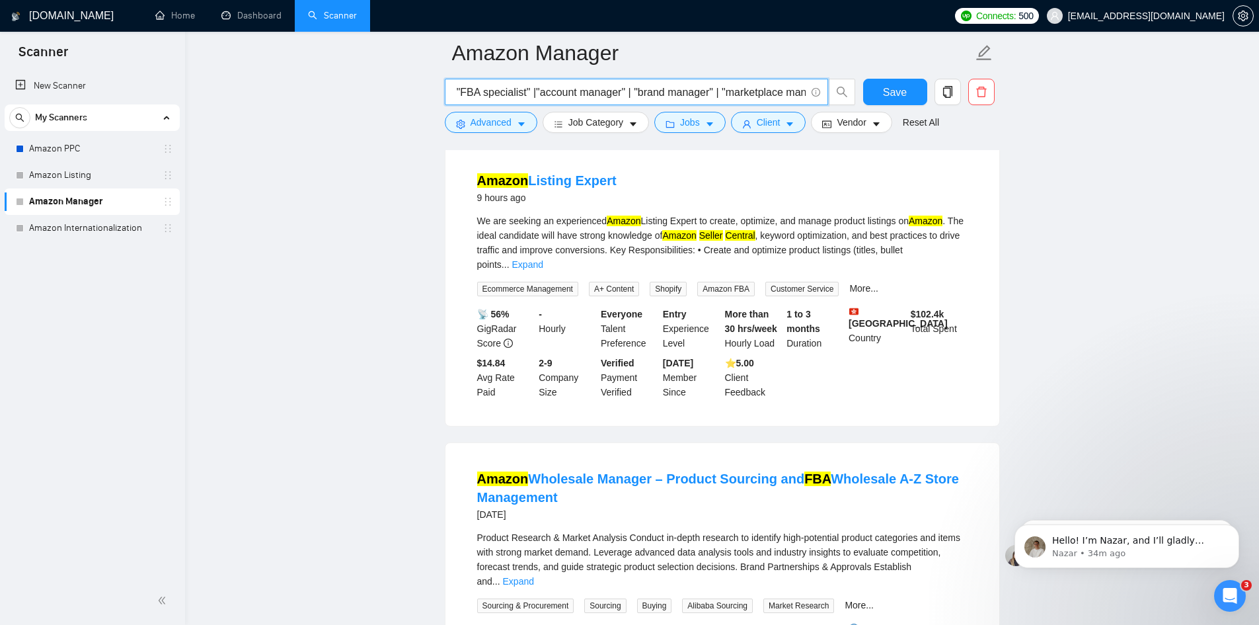
scroll to position [0, 0]
drag, startPoint x: 749, startPoint y: 92, endPoint x: 414, endPoint y: 100, distance: 335.2
click at [506, 89] on input "amazon ("virtual assistant" | "account" | "webstore" | "FBA specialist" |"accou…" at bounding box center [629, 92] width 353 height 17
click at [607, 93] on input "amazon ("virtual assistant" | "account" | "webstore" | "FBA specialist" |"accou…" at bounding box center [629, 92] width 353 height 17
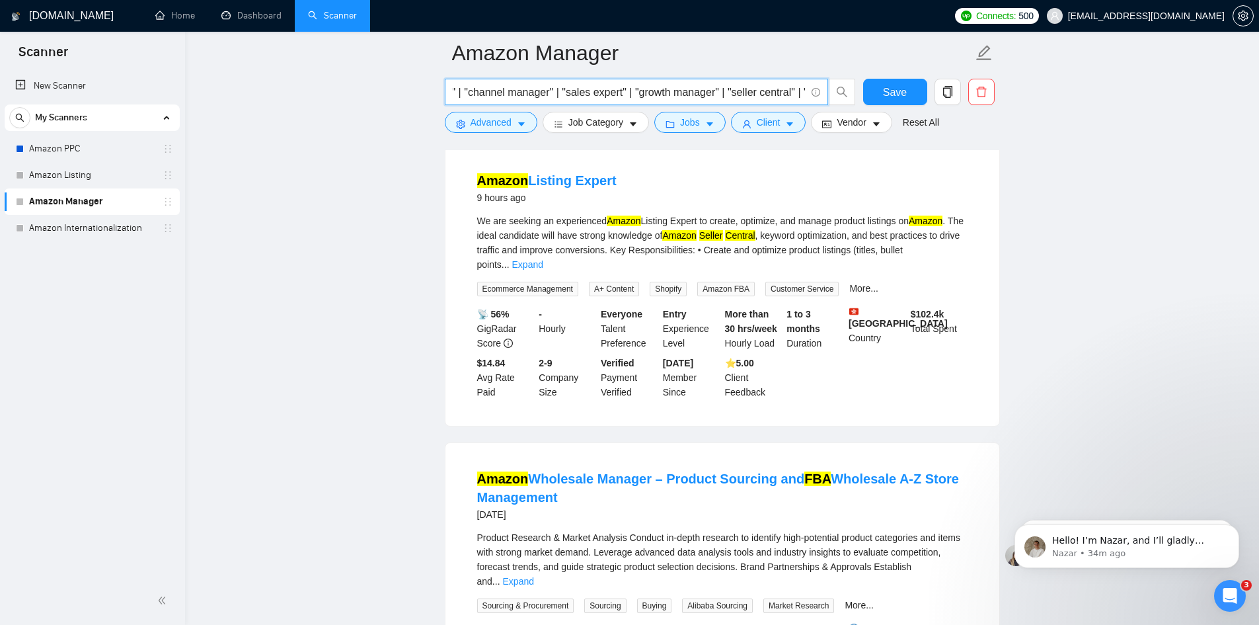
scroll to position [0, 800]
drag, startPoint x: 599, startPoint y: 93, endPoint x: 827, endPoint y: 97, distance: 228.1
click at [827, 97] on span "amazon ("virtual assistant" | "account" | "webstore" | "FBA specialist" |"accou…" at bounding box center [636, 92] width 383 height 26
click at [802, 89] on input "amazon ("virtual assistant" | "account" | "webstore" | "FBA specialist" |"accou…" at bounding box center [629, 92] width 353 height 17
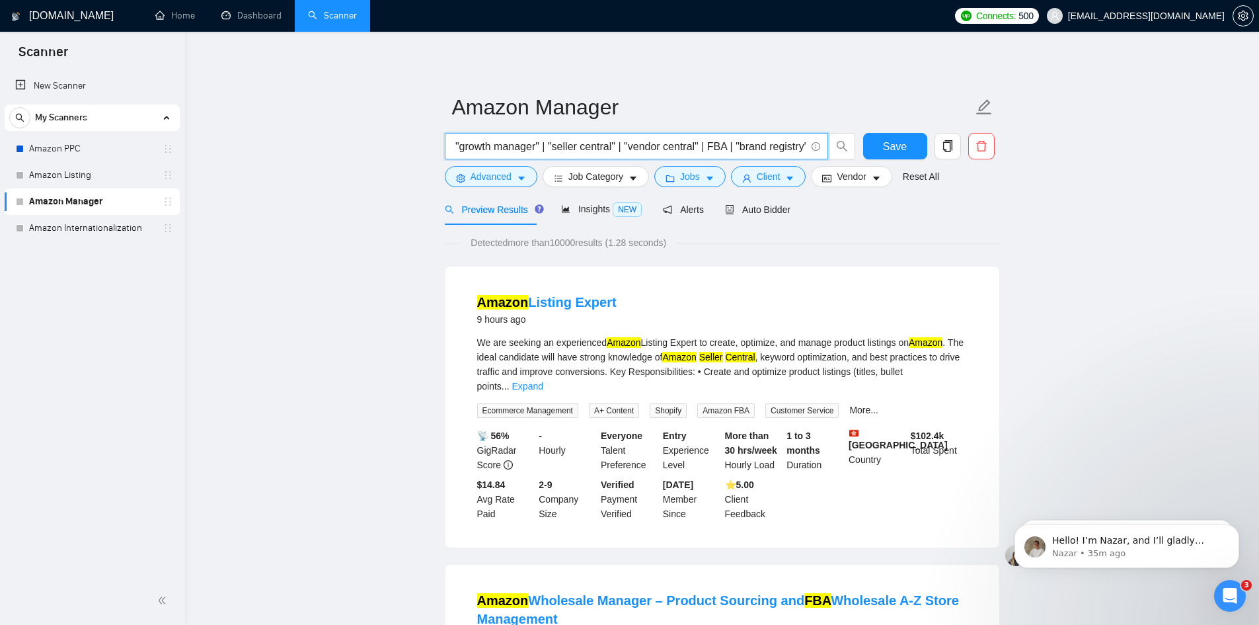
scroll to position [0, 0]
click at [583, 150] on input "amazon ("virtual assistant" | "account" | "webstore" | "FBA specialist" |"accou…" at bounding box center [629, 146] width 353 height 17
click at [567, 151] on input "amazon ("virtual assistant" | "account" | "webstore" | "FBA specialist" |"accou…" at bounding box center [629, 146] width 353 height 17
click at [690, 152] on input "amazon ("virtual assistant" | "account" | "webstore" | "FBA specialist" |"accou…" at bounding box center [629, 146] width 353 height 17
click at [761, 149] on input "amazon ("virtual assistant" | "account" | "webstore" | "FBA specialist" |"accou…" at bounding box center [629, 146] width 353 height 17
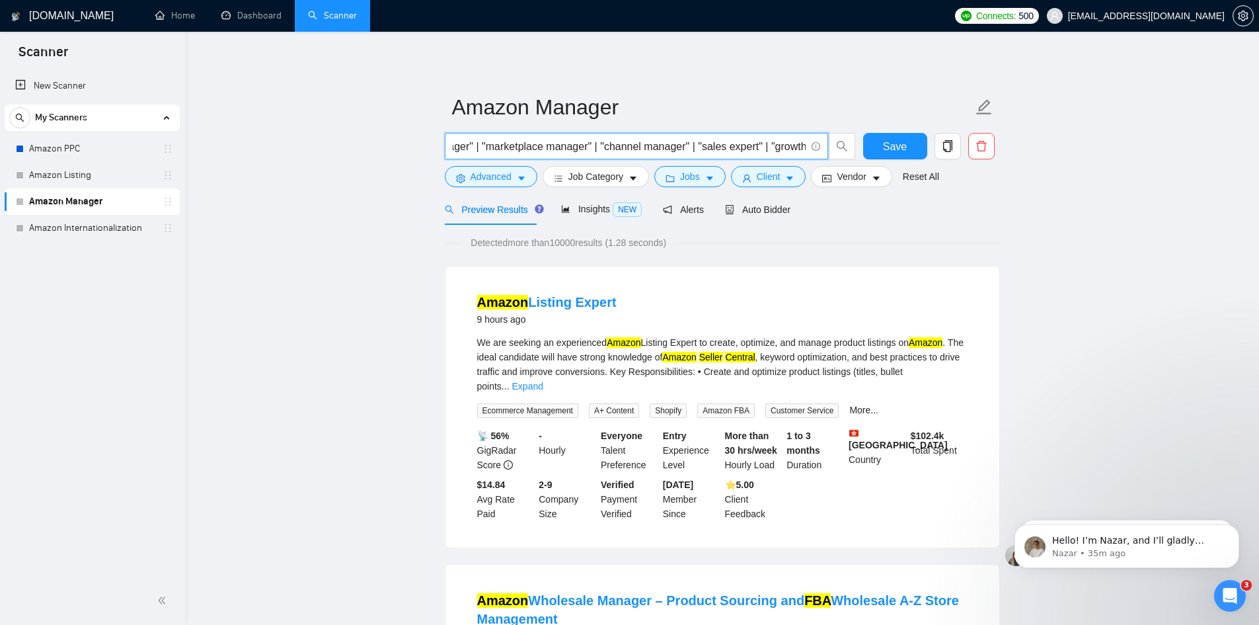
scroll to position [0, 507]
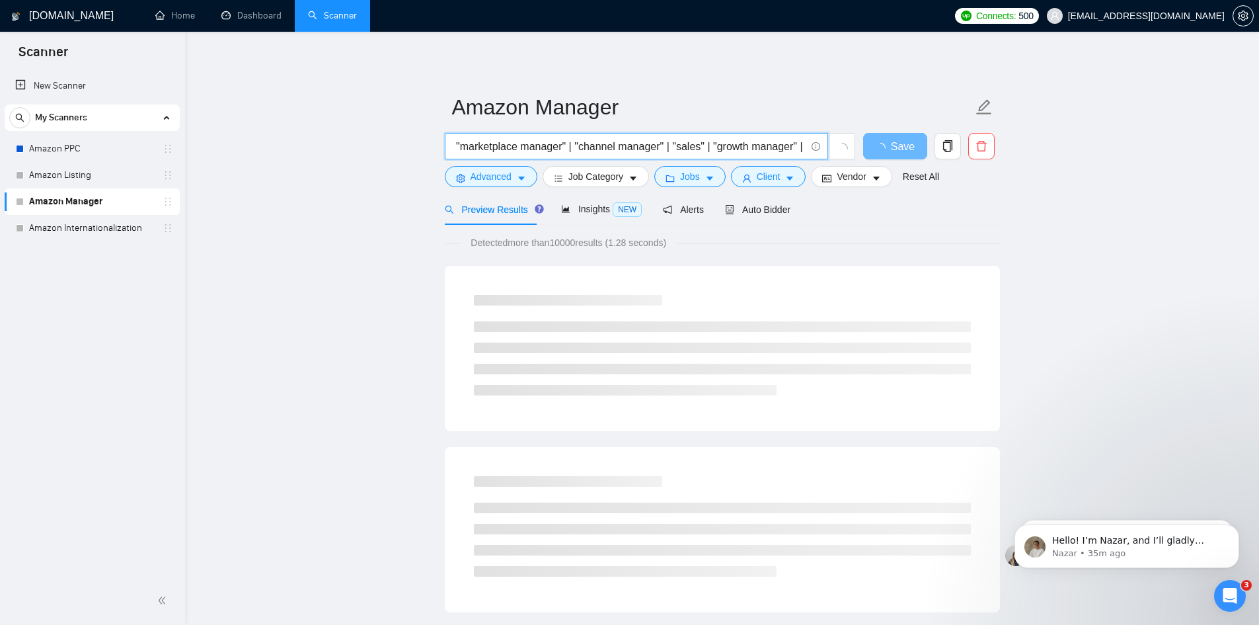
click at [777, 143] on input "amazon ("virtual assistant" | "account" | "webstore" | "FBA specialist" |"accou…" at bounding box center [629, 146] width 353 height 17
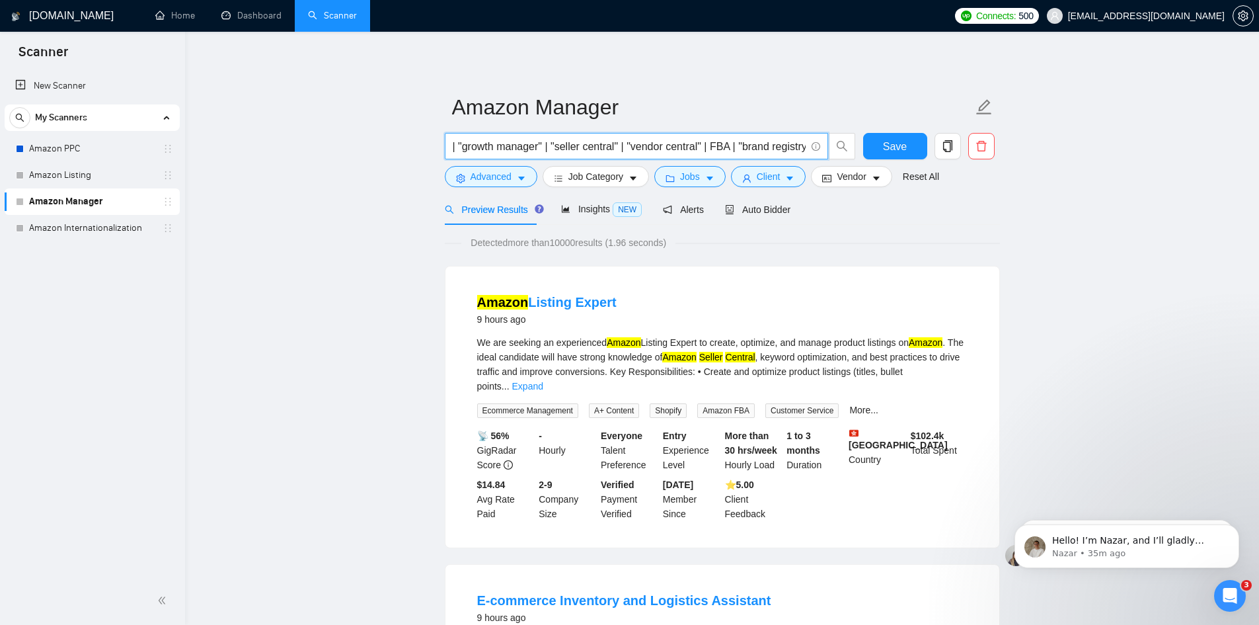
scroll to position [0, 764]
click at [693, 143] on input "amazon ("virtual assistant" | "account" | "webstore" | "FBA specialist" |"accou…" at bounding box center [629, 146] width 353 height 17
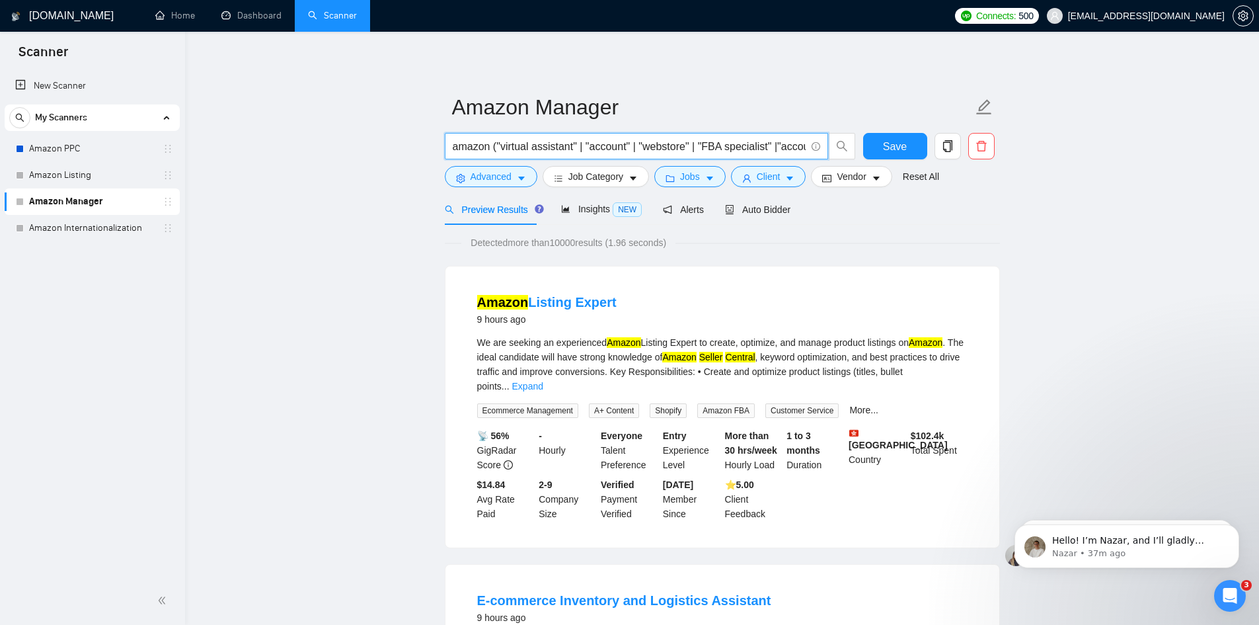
click at [597, 154] on input "amazon ("virtual assistant" | "account" | "webstore" | "FBA specialist" |"accou…" at bounding box center [629, 146] width 353 height 17
click at [767, 145] on input "amazon ("virtual assistant" | "account" | "webstore" | "FBA specialist" |"accou…" at bounding box center [629, 146] width 353 height 17
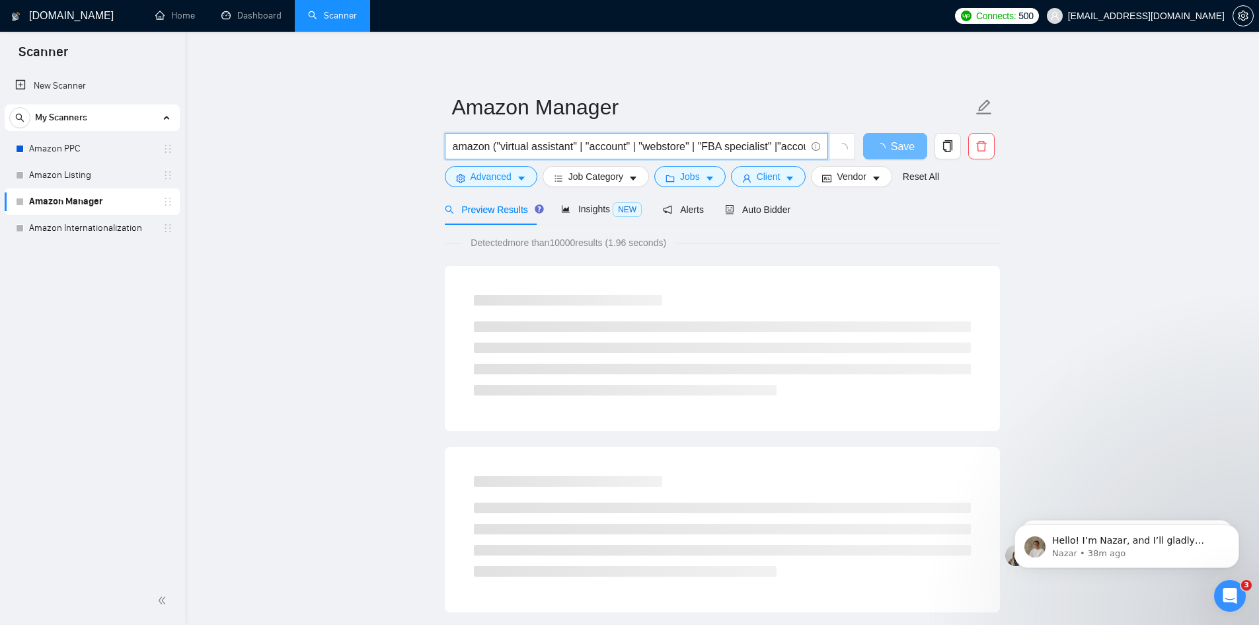
click at [761, 143] on input "amazon ("virtual assistant" | "account" | "webstore" | "FBA specialist" |"accou…" at bounding box center [629, 146] width 353 height 17
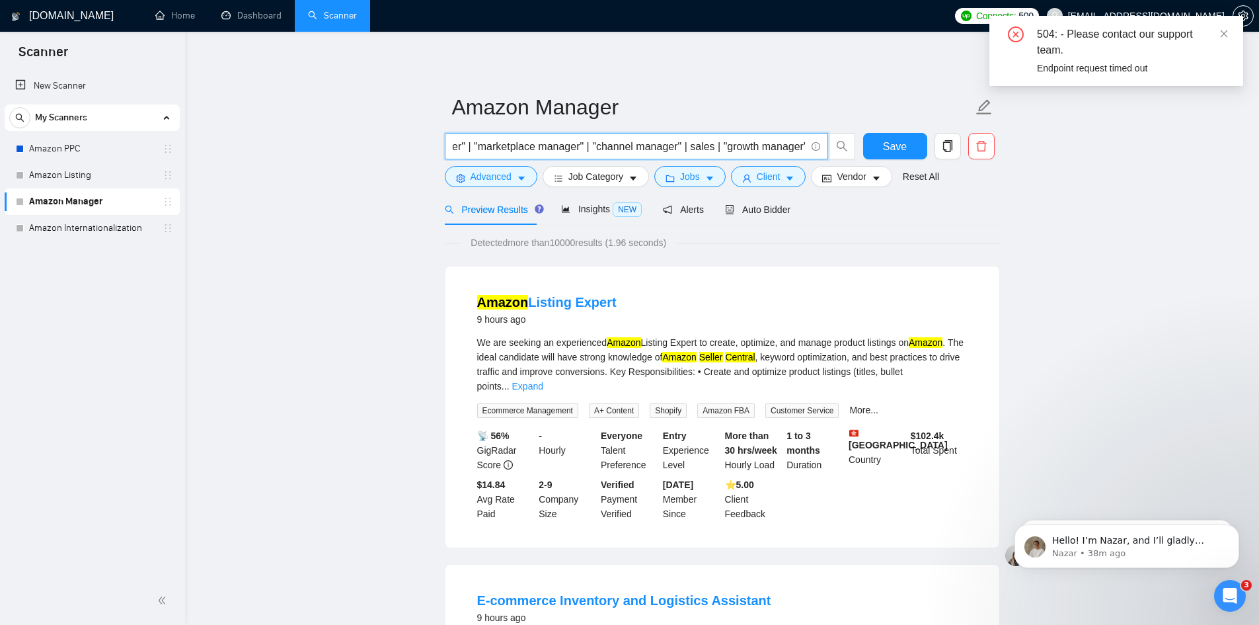
scroll to position [0, 503]
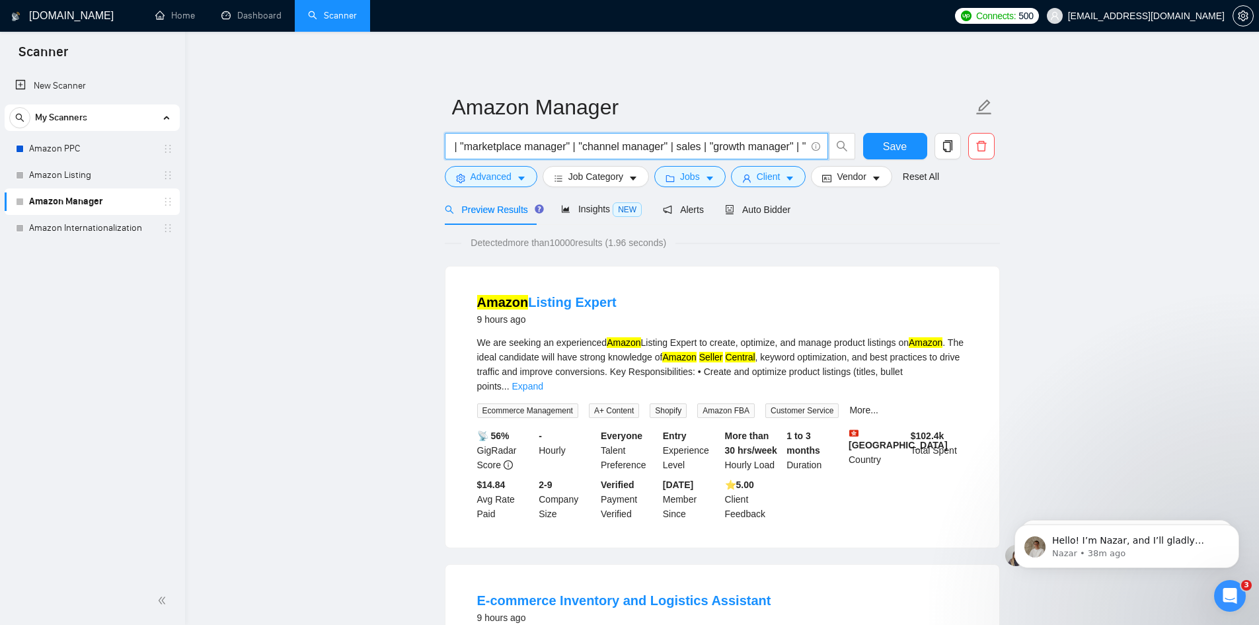
click at [738, 139] on input "amazon ("virtual assistant" | "account" | "webstore" | "FBA specialist" |"accou…" at bounding box center [629, 146] width 353 height 17
click at [697, 147] on input "amazon ("virtual assistant" | "account" | "webstore" | "FBA specialist" |"accou…" at bounding box center [629, 146] width 353 height 17
type input "amazon ("virtual assistant" | "account" | "webstore" | "FBA specialist" |"accou…"
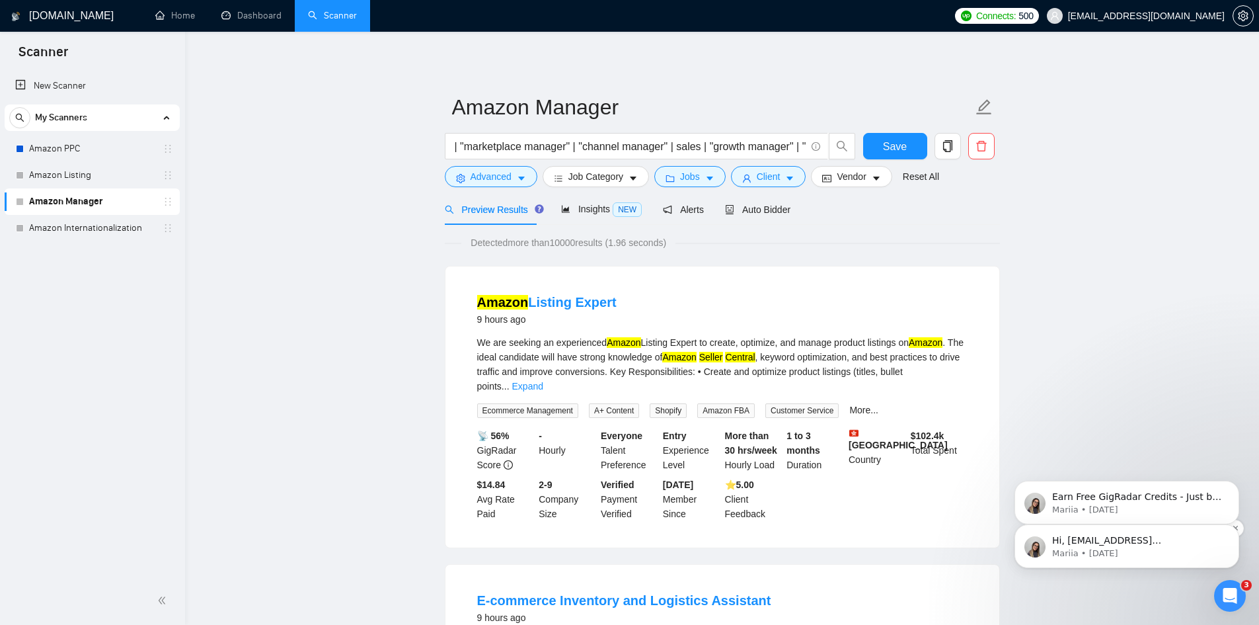
click at [1137, 551] on p "Nazar • 38m ago" at bounding box center [1137, 553] width 171 height 12
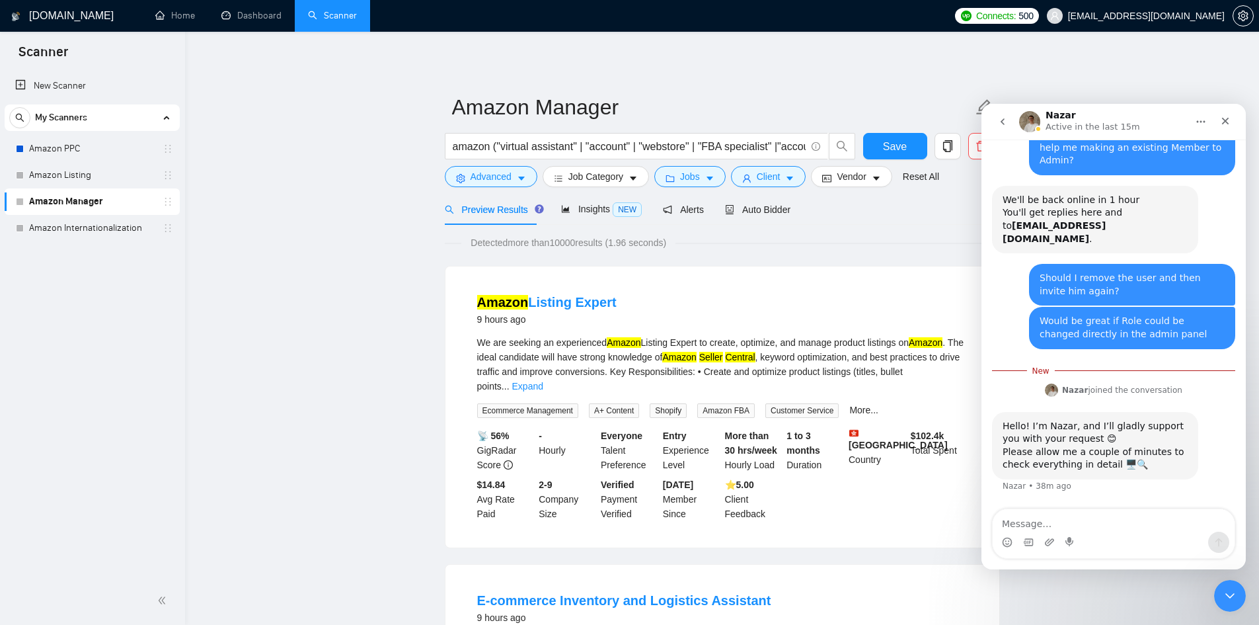
scroll to position [633, 0]
type textarea "?"
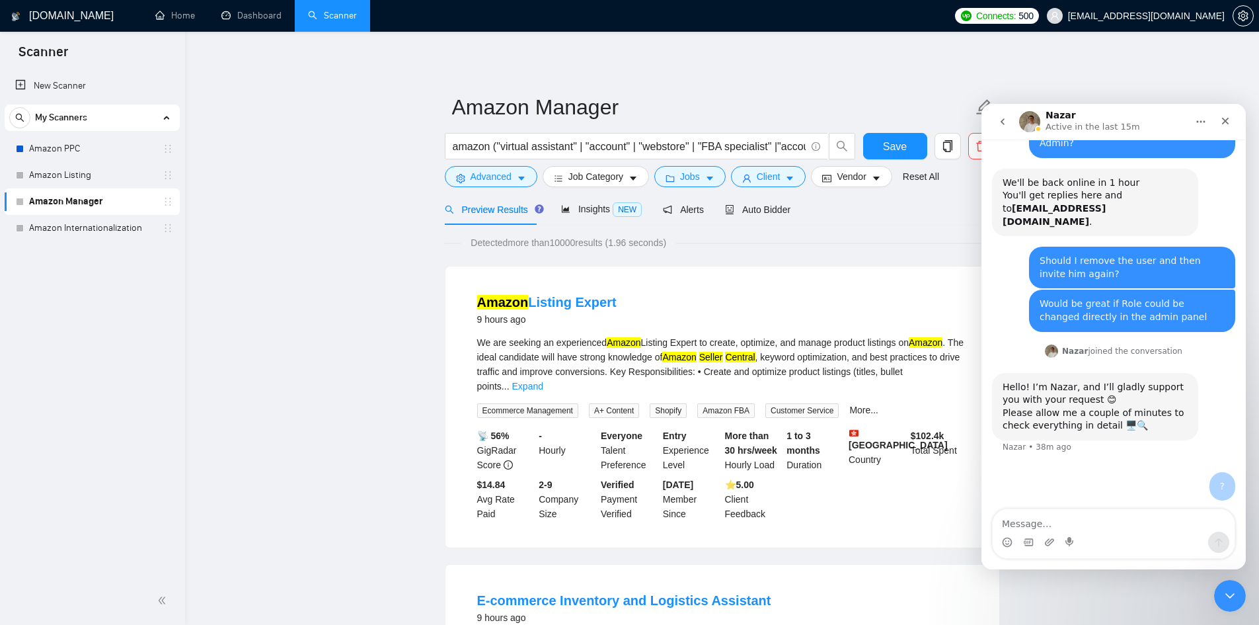
scroll to position [650, 0]
type textarea "38 min later :)"
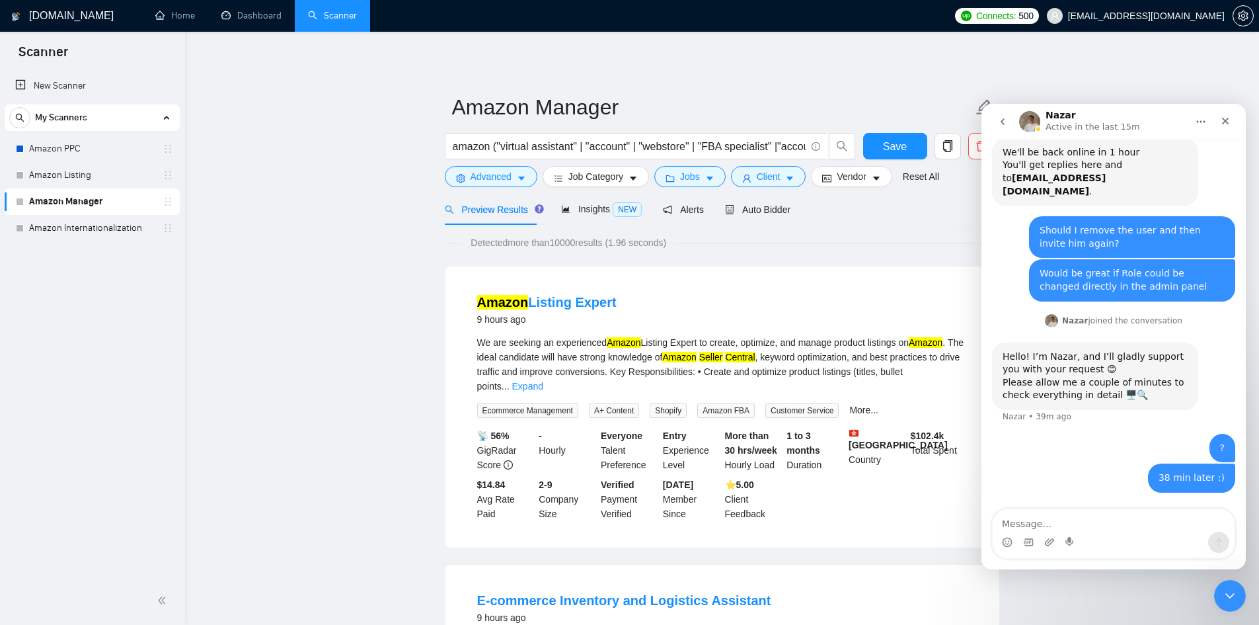
scroll to position [681, 0]
click at [773, 147] on input "amazon ("virtual assistant" | "account" | "webstore" | "FBA specialist" |"accou…" at bounding box center [629, 146] width 353 height 17
click at [752, 143] on input "amazon ("virtual assistant" | "account" | "webstore" | "FBA specialist" |"accou…" at bounding box center [629, 146] width 353 height 17
click at [689, 145] on input "amazon ("virtual assistant" | "account" | "webstore" | "FBA specialist" |"accou…" at bounding box center [629, 146] width 353 height 17
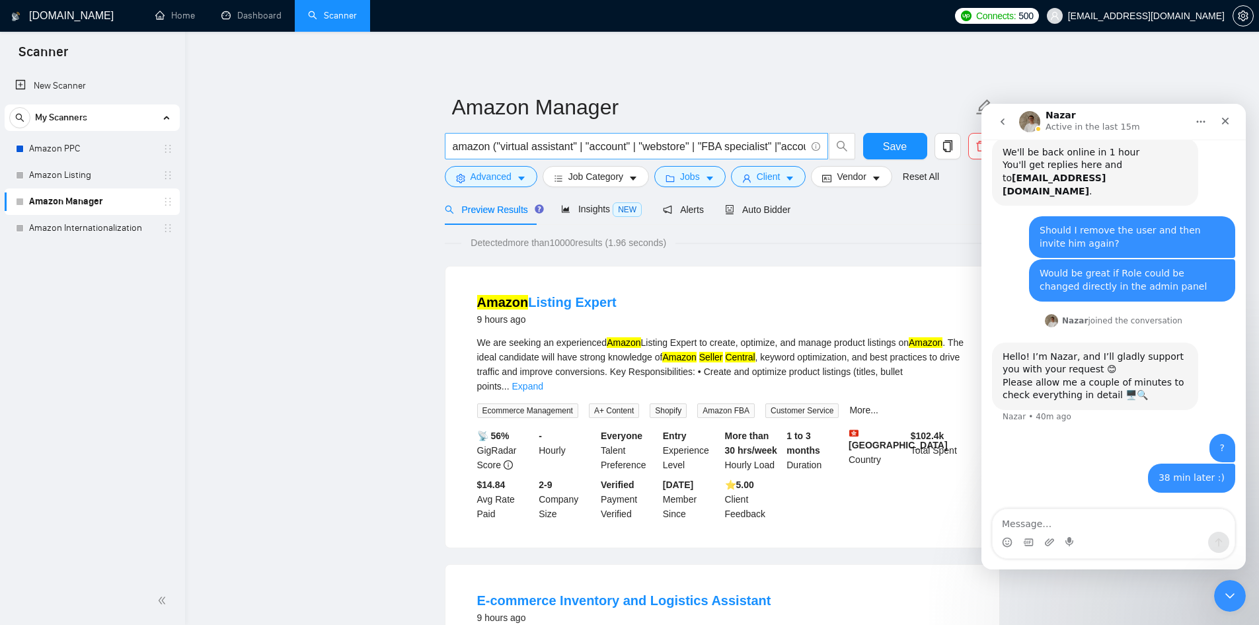
click at [689, 145] on input "amazon ("virtual assistant" | "account" | "webstore" | "FBA specialist" |"accou…" at bounding box center [629, 146] width 353 height 17
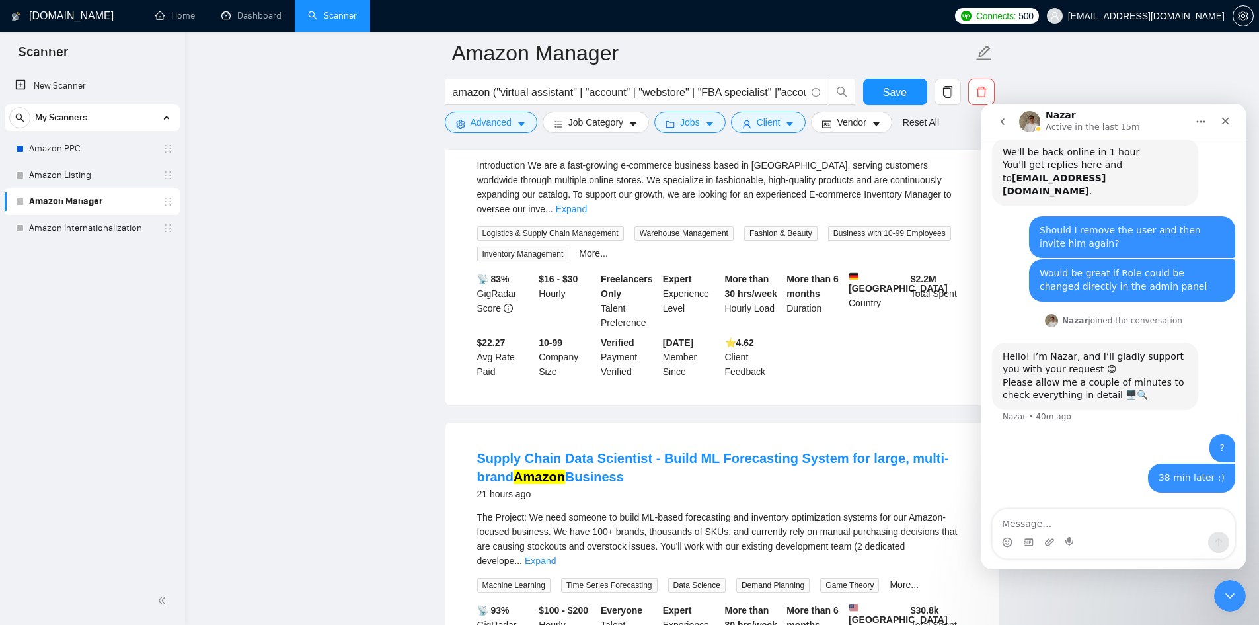
scroll to position [529, 0]
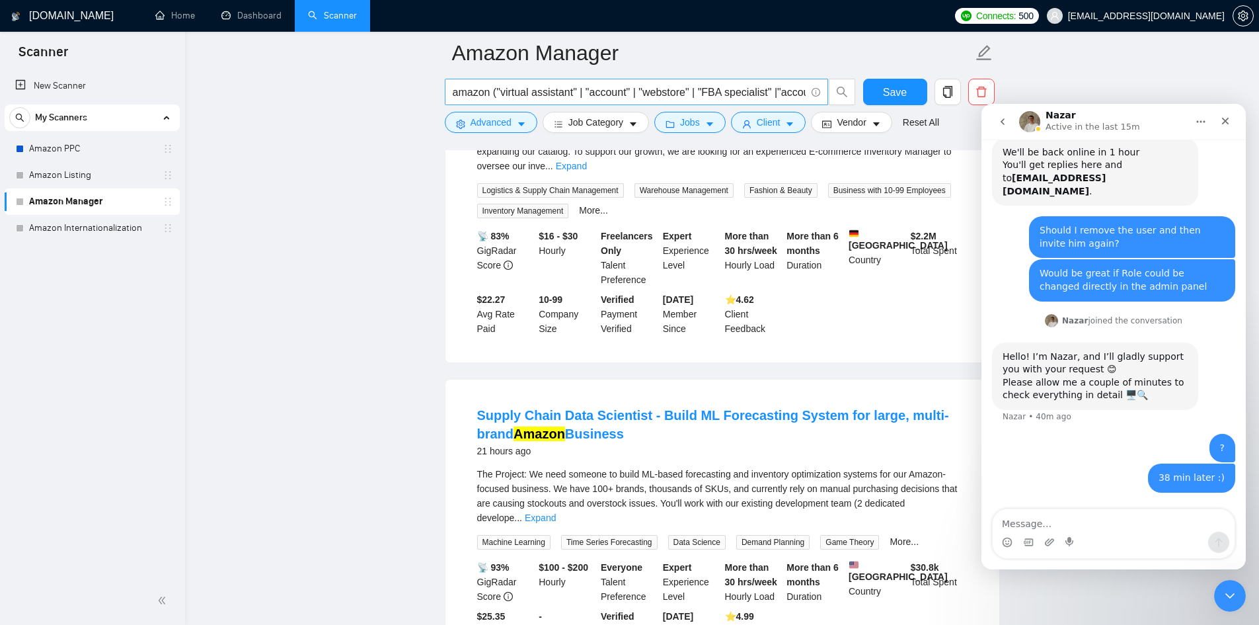
drag, startPoint x: 542, startPoint y: 87, endPoint x: 558, endPoint y: 89, distance: 16.1
click at [542, 87] on input "amazon ("virtual assistant" | "account" | "webstore" | "FBA specialist" |"accou…" at bounding box center [629, 92] width 353 height 17
click at [606, 89] on input "amazon ("virtual assistant" | "account" | "webstore" | "FBA specialist" |"accou…" at bounding box center [629, 92] width 353 height 17
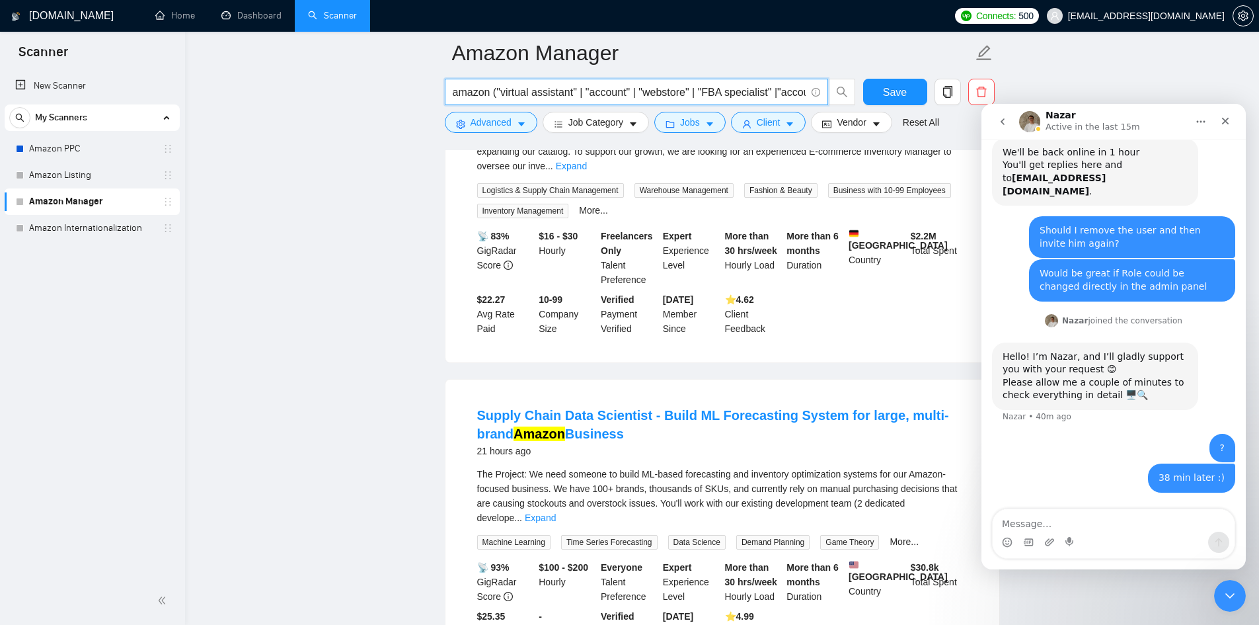
click at [537, 87] on input "amazon ("virtual assistant" | "account" | "webstore" | "FBA specialist" |"accou…" at bounding box center [629, 92] width 353 height 17
click at [467, 93] on input "amazon ("virtual assistant" | "account" | "webstore" | "FBA specialist" |"accou…" at bounding box center [629, 92] width 353 height 17
click at [454, 93] on input "amazon ("virtual assistant" | "account" | "webstore" | "FBA specialist" |"accou…" at bounding box center [629, 92] width 353 height 17
click at [720, 89] on input "amazon ("virtual assistant" | "account" | "webstore" | "FBA specialist" |"accou…" at bounding box center [629, 92] width 353 height 17
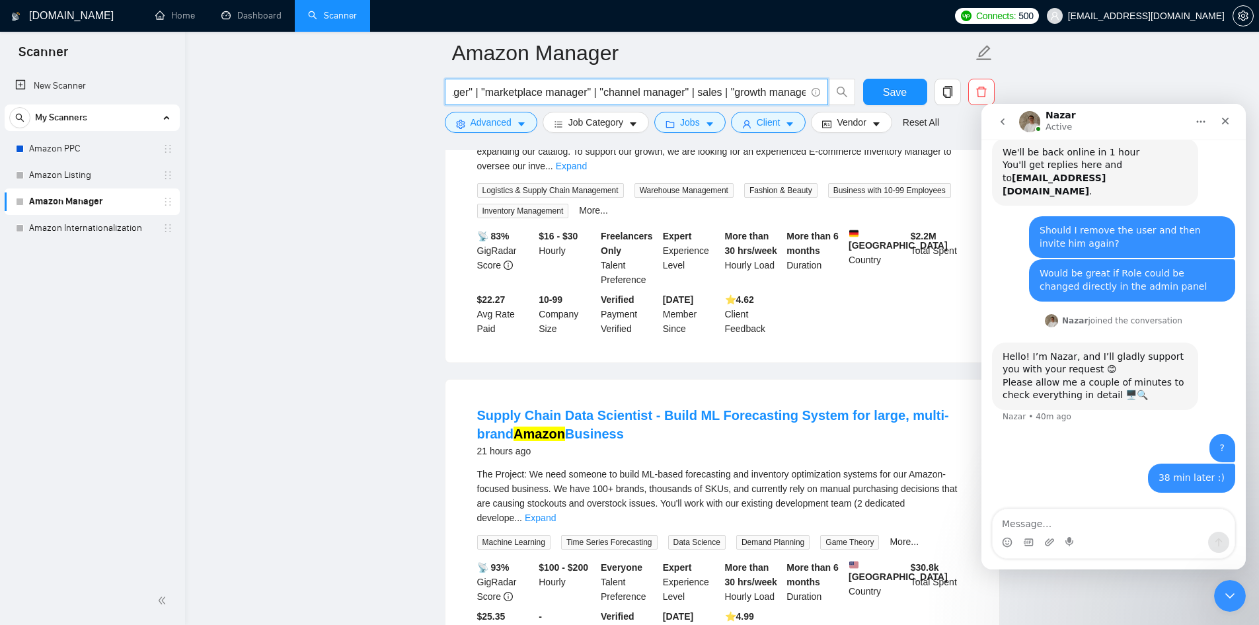
scroll to position [0, 503]
paste input "|"
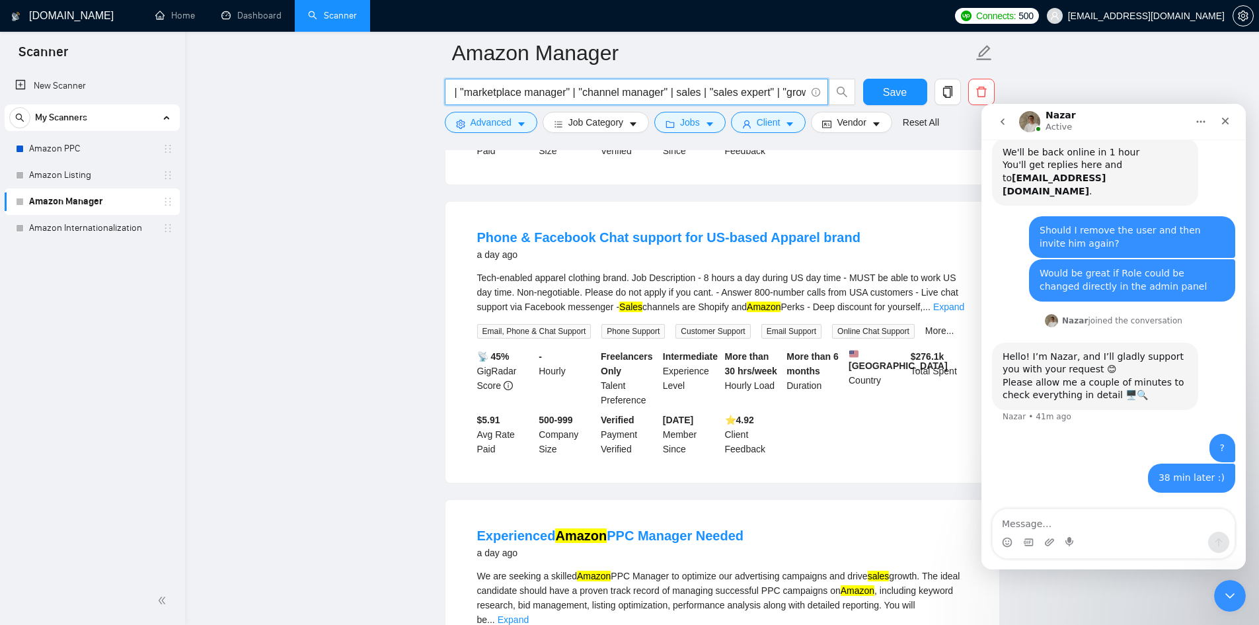
scroll to position [1058, 0]
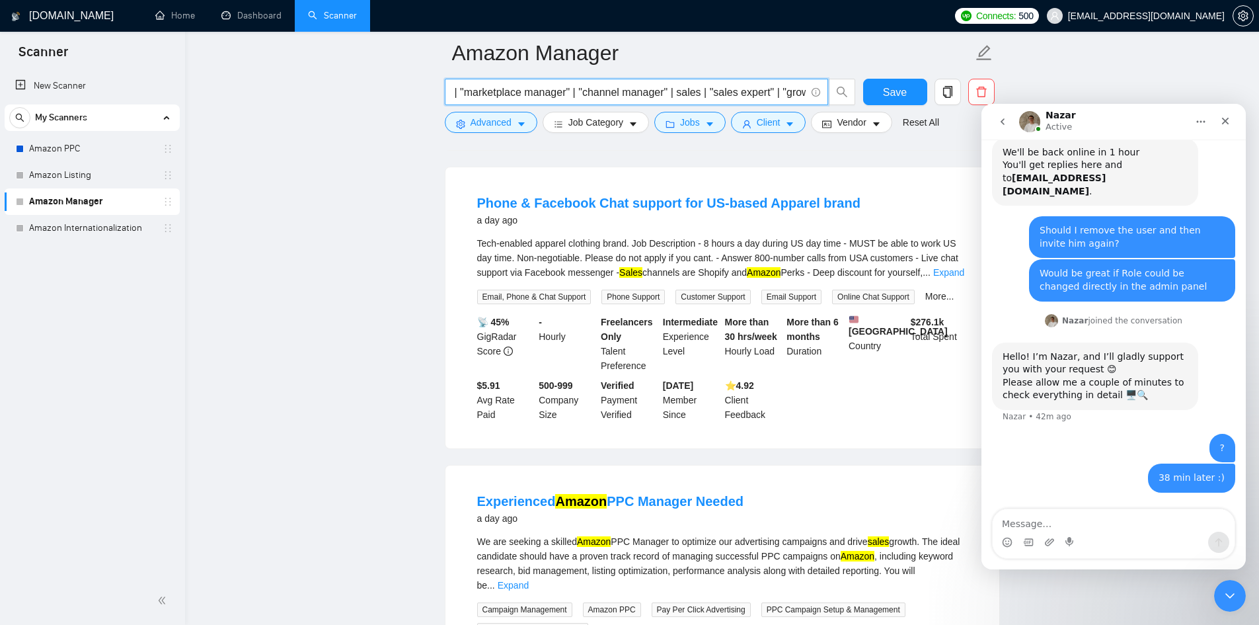
click at [697, 88] on input "amazon ("virtual assistant" | "account" | "webstore" | "FBA specialist" |"accou…" at bounding box center [629, 92] width 353 height 17
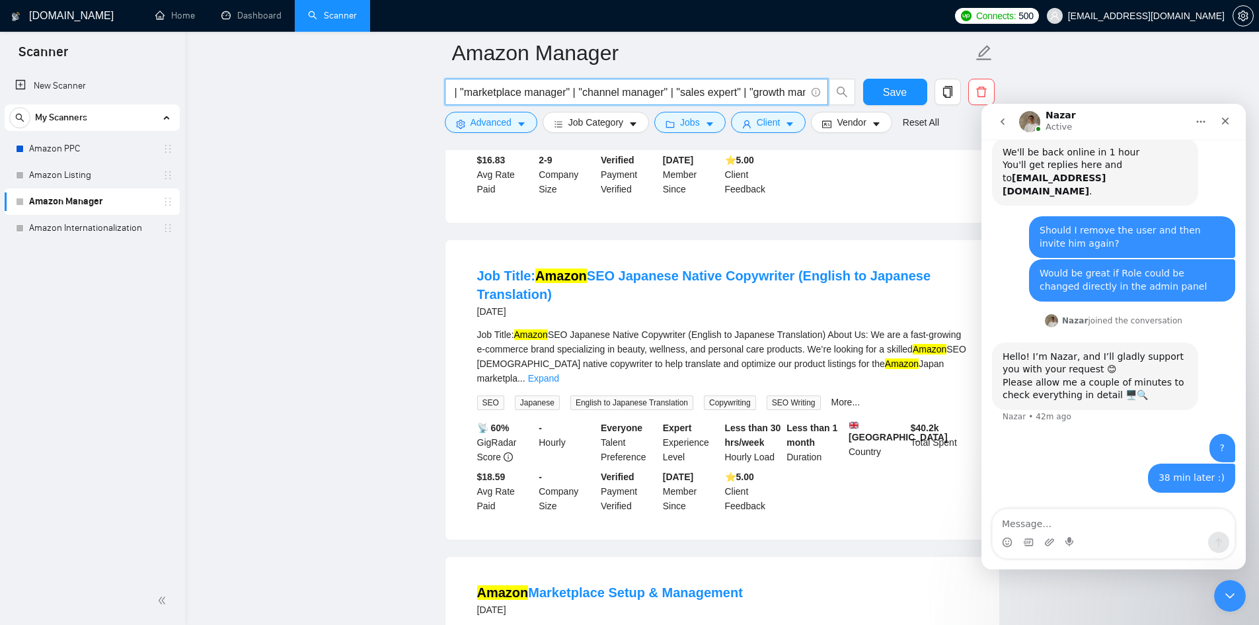
scroll to position [2049, 0]
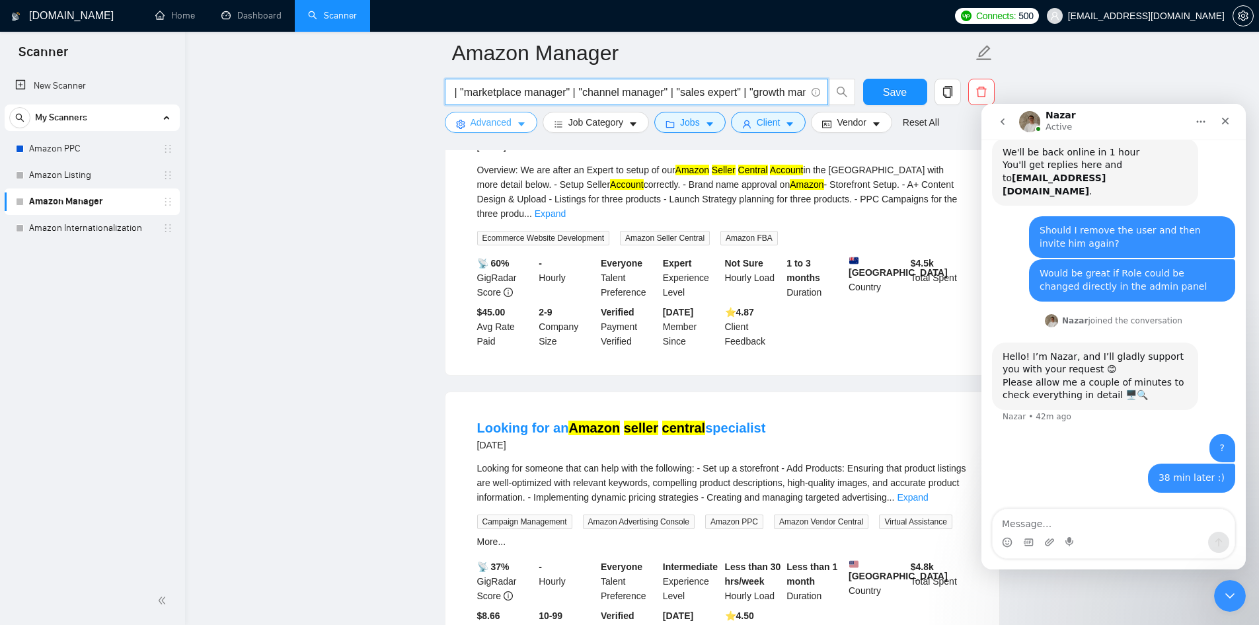
type input "amazon ("virtual assistant" | "account" | "webstore" | "FBA specialist" |"accou…"
click at [509, 123] on span "Advanced" at bounding box center [491, 122] width 41 height 15
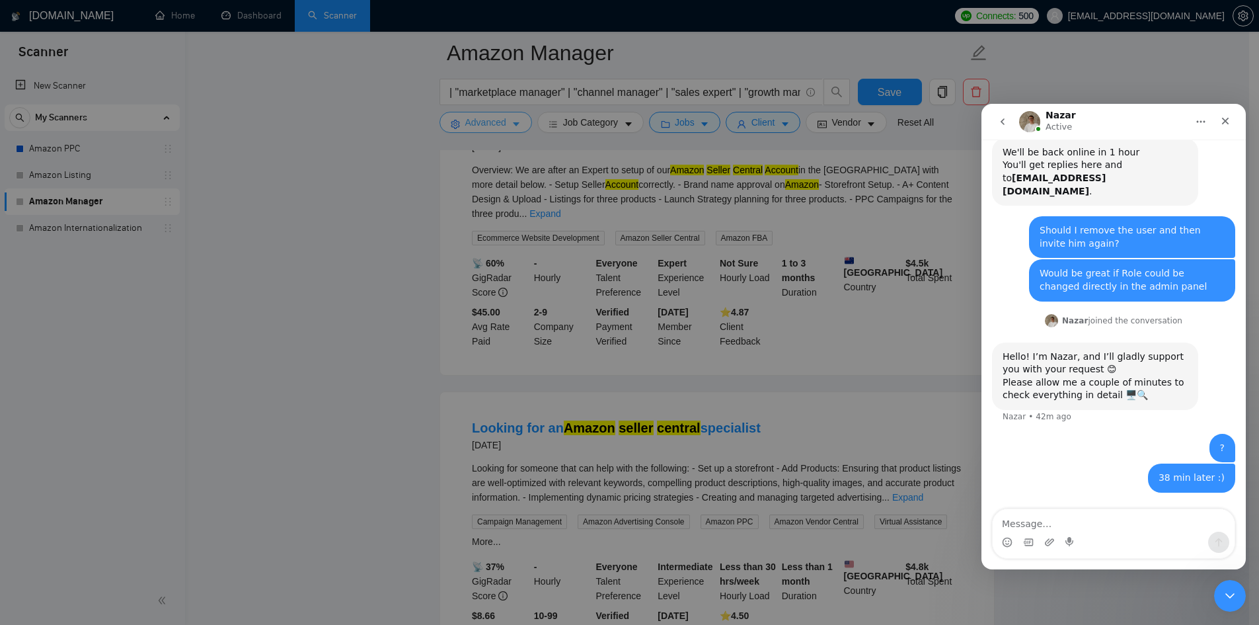
scroll to position [0, 0]
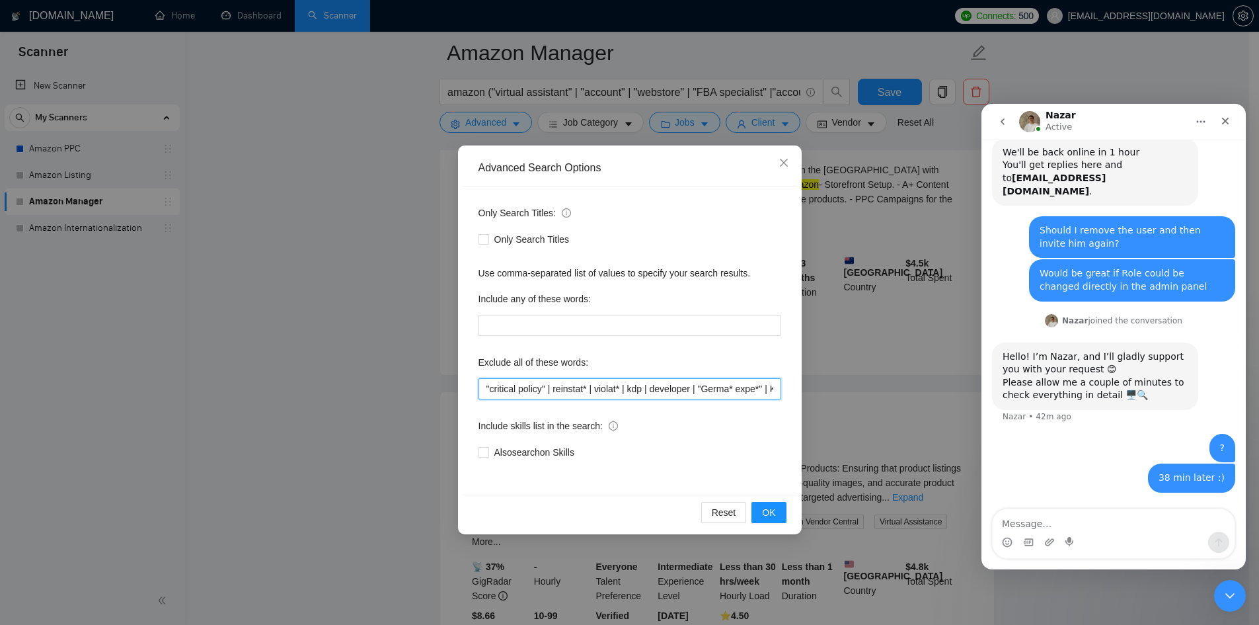
click at [693, 393] on input ""critical policy" | reinstat* | violat* | kdp | developer | "Germa* expe*" | KD…" at bounding box center [630, 388] width 303 height 21
click at [768, 511] on span "OK" at bounding box center [768, 512] width 13 height 15
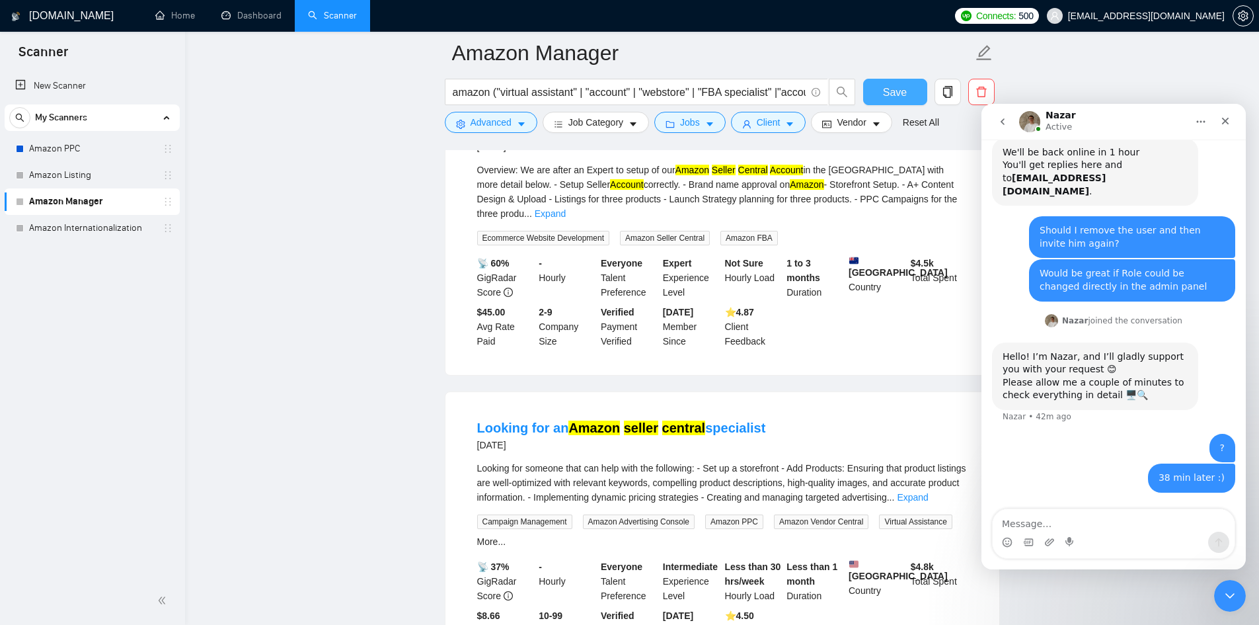
click at [907, 88] on button "Save" at bounding box center [895, 92] width 64 height 26
click at [90, 173] on link "Amazon Listing" at bounding box center [92, 175] width 126 height 26
click at [164, 225] on icon "holder" at bounding box center [168, 228] width 11 height 11
click at [81, 180] on link "Amazon Listing" at bounding box center [92, 175] width 126 height 26
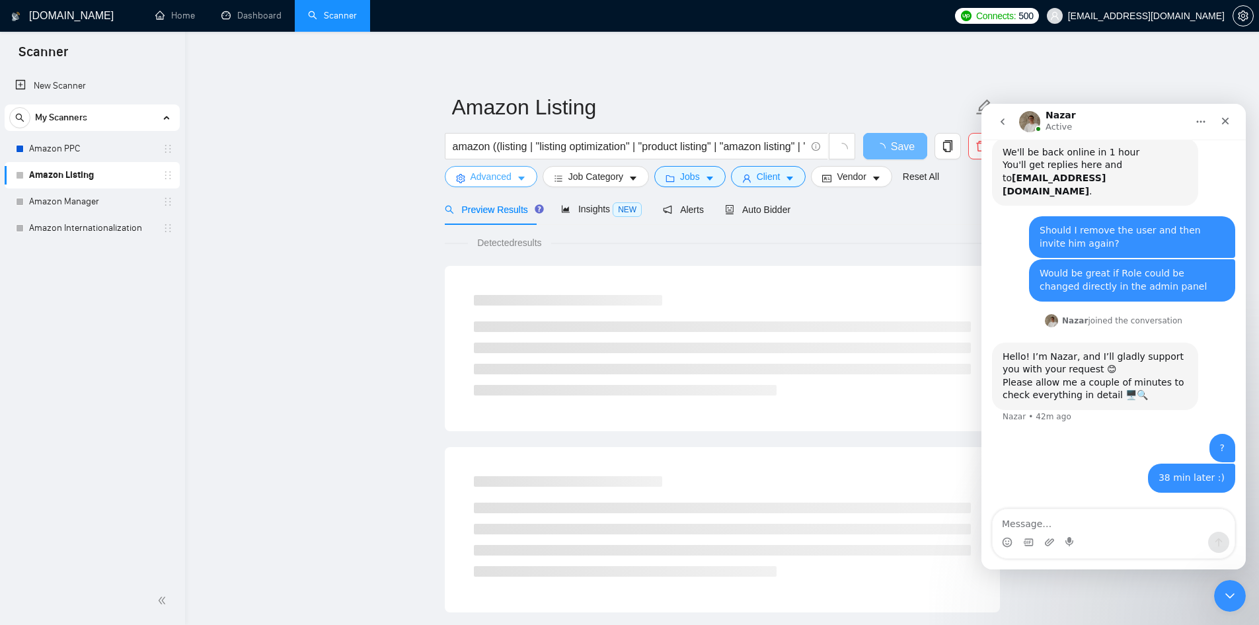
click at [525, 178] on icon "caret-down" at bounding box center [521, 178] width 9 height 9
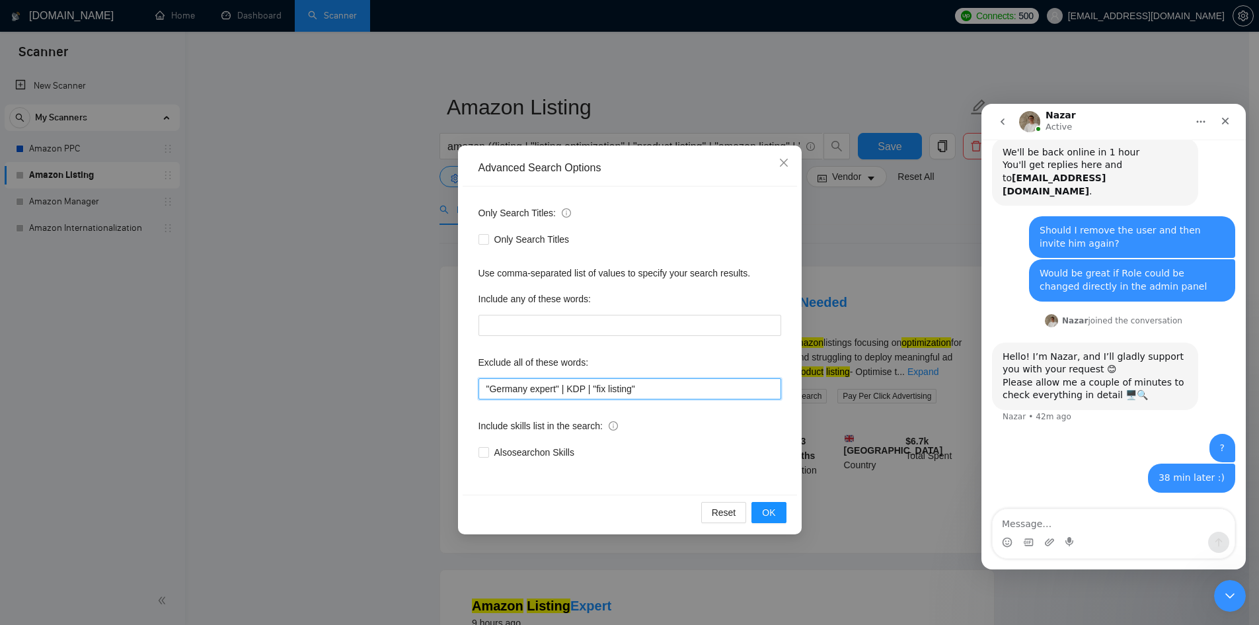
click at [558, 393] on input ""Germany expert" | KDP | "fix listing"" at bounding box center [630, 388] width 303 height 21
paste input "critical policy" | reinstat* | violat* | kdp | developer | "Germa* expe*" | KDP…"
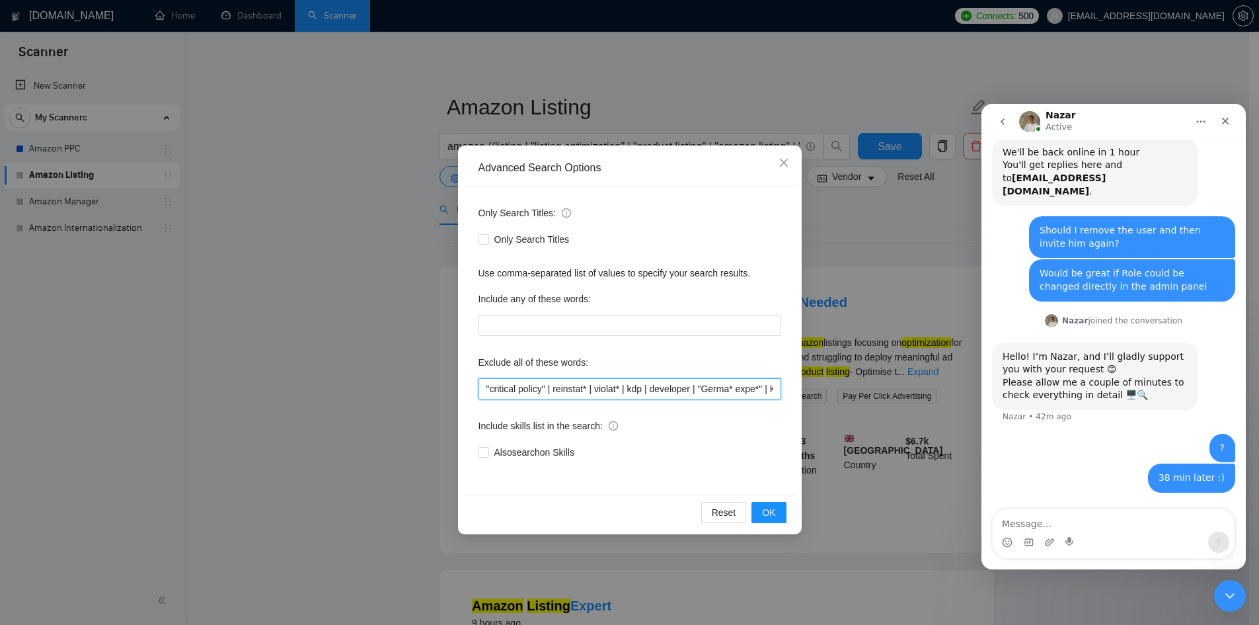
scroll to position [0, 136]
type input ""critical policy" | reinstat* | violat* | kdp | developer | "Germa* expe*" | KD…"
click at [766, 512] on span "OK" at bounding box center [768, 512] width 13 height 15
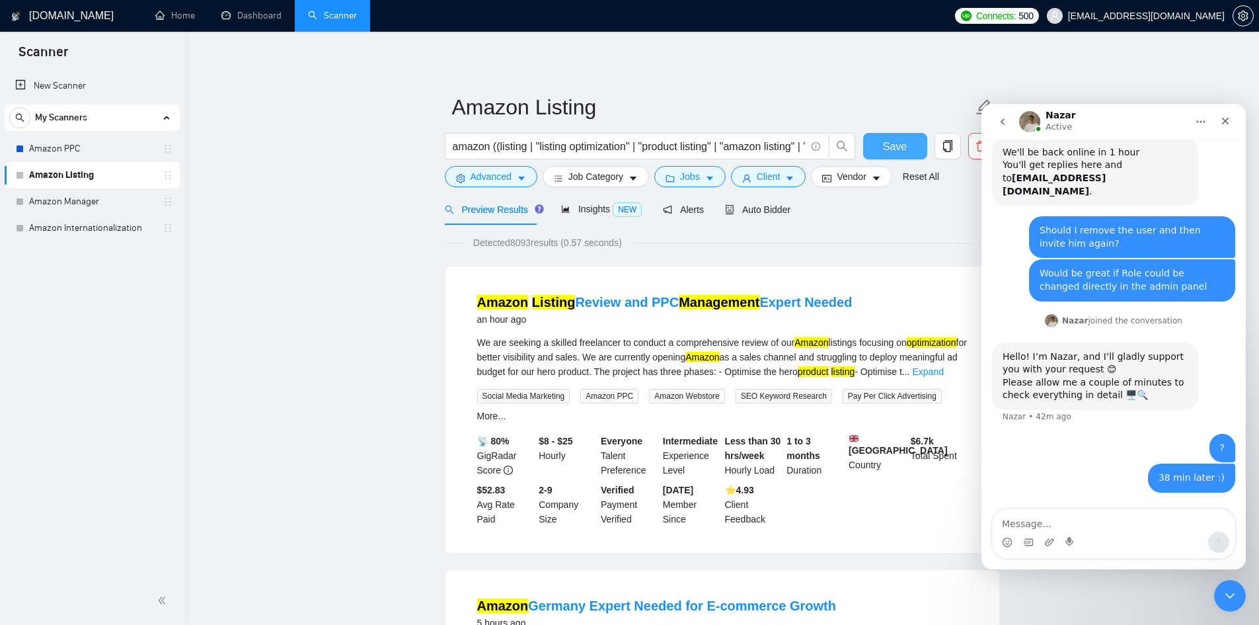
click at [905, 143] on span "Save" at bounding box center [895, 146] width 24 height 17
click at [77, 149] on link "Amazon PPC" at bounding box center [92, 149] width 126 height 26
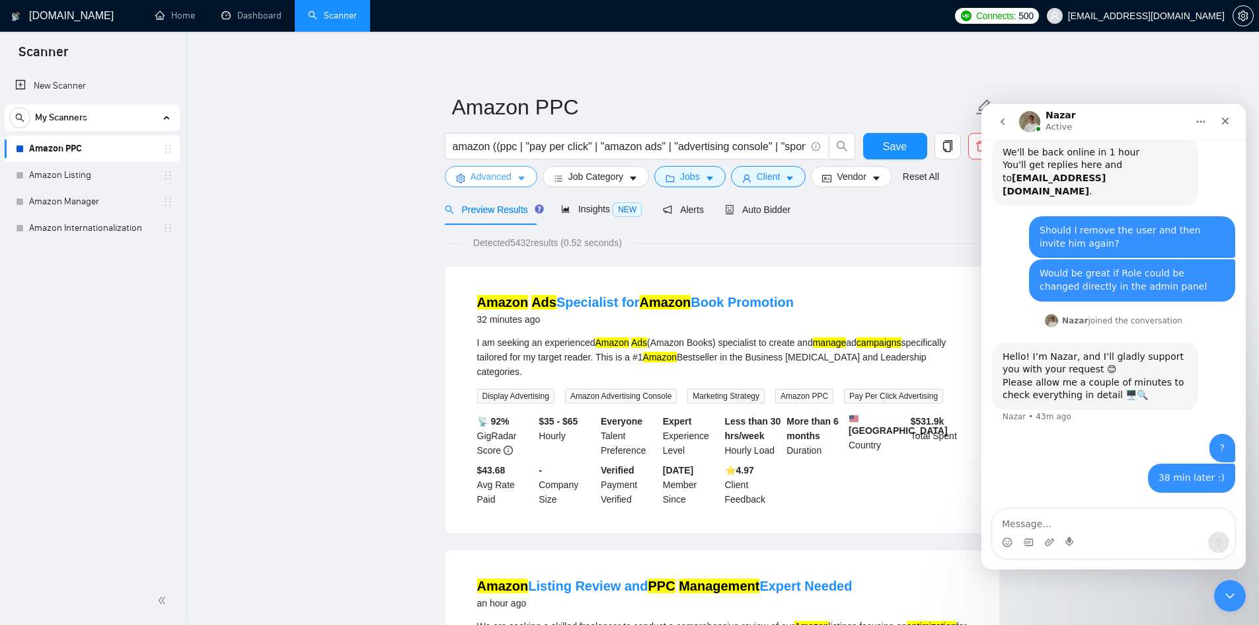
click at [511, 180] on button "Advanced" at bounding box center [491, 176] width 93 height 21
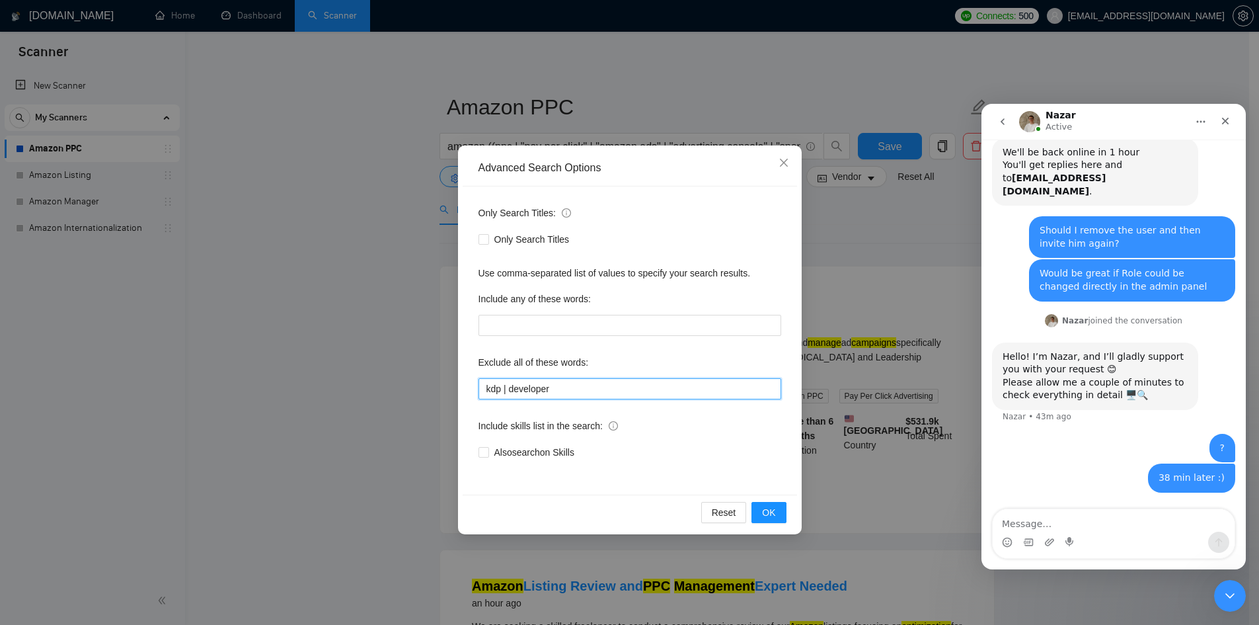
click at [523, 389] on input "kdp | developer" at bounding box center [630, 388] width 303 height 21
click at [524, 389] on input "kdp | developer" at bounding box center [630, 388] width 303 height 21
paste input ""critical policy" | reinstat* | violat* | kdp | developer | "Germa* expe*" | KD…"
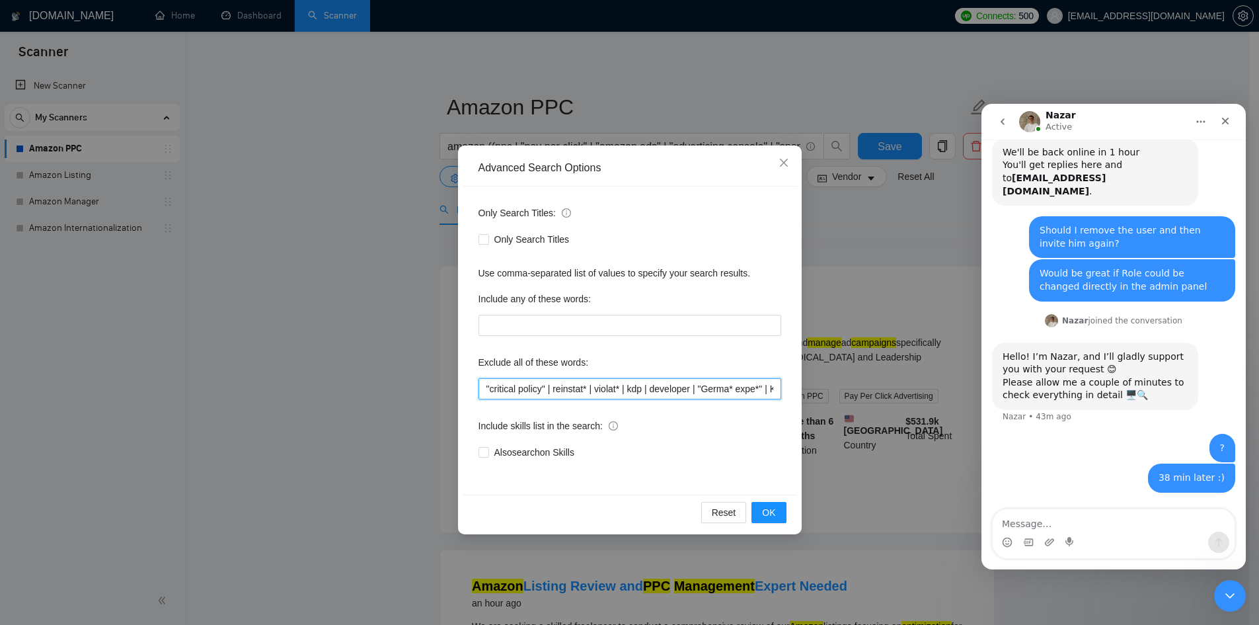
scroll to position [0, 136]
type input ""critical policy" | reinstat* | violat* | kdp | developer | "Germa* expe*" | KD…"
click at [771, 512] on span "OK" at bounding box center [768, 512] width 13 height 15
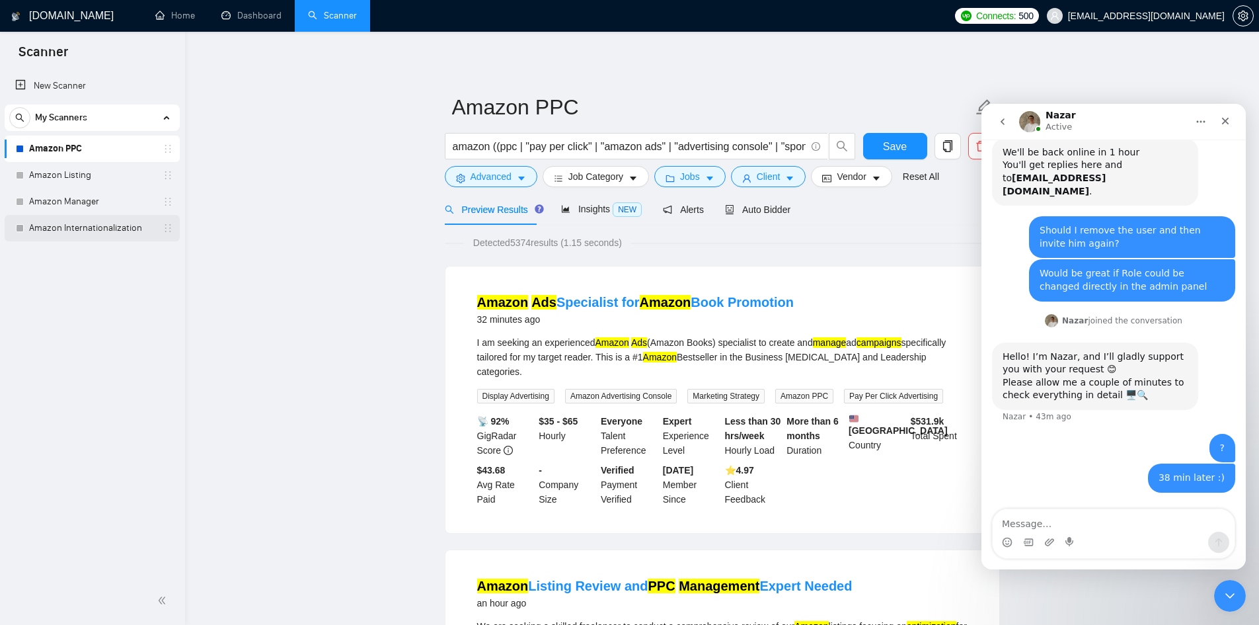
click at [137, 232] on link "Amazon Internationalization" at bounding box center [92, 228] width 126 height 26
click at [155, 222] on link "Amazon Internationalization" at bounding box center [92, 228] width 126 height 26
click at [890, 153] on span "Save" at bounding box center [895, 146] width 24 height 17
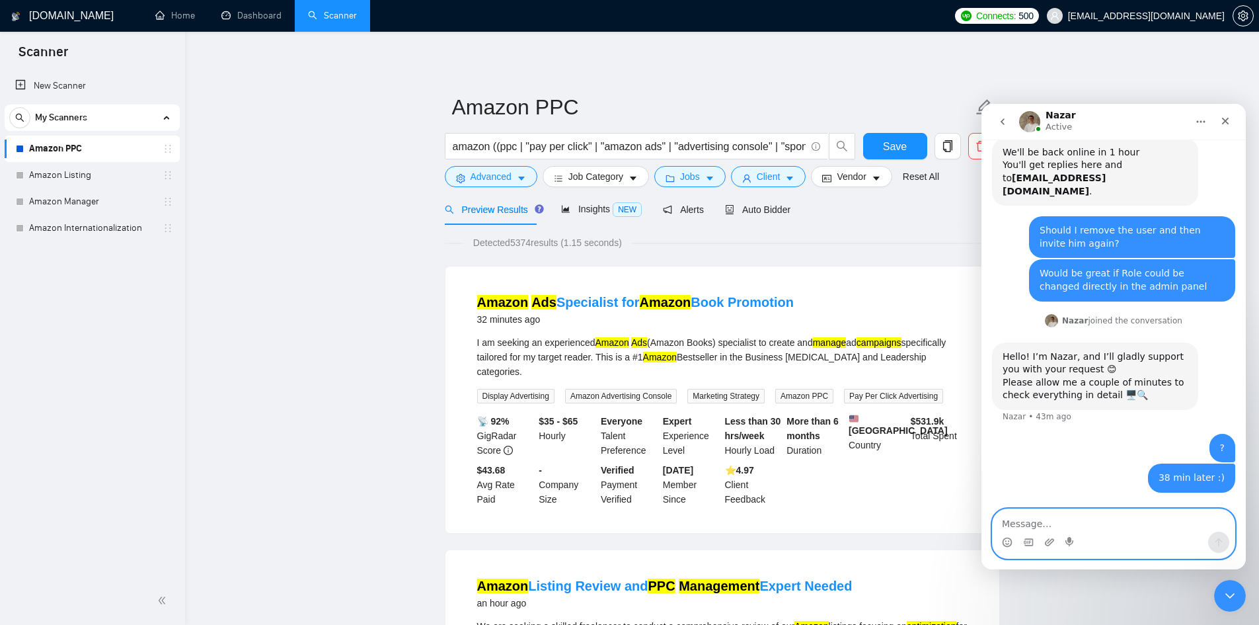
click at [1052, 525] on textarea "Message…" at bounding box center [1114, 520] width 242 height 22
type textarea "hello?"
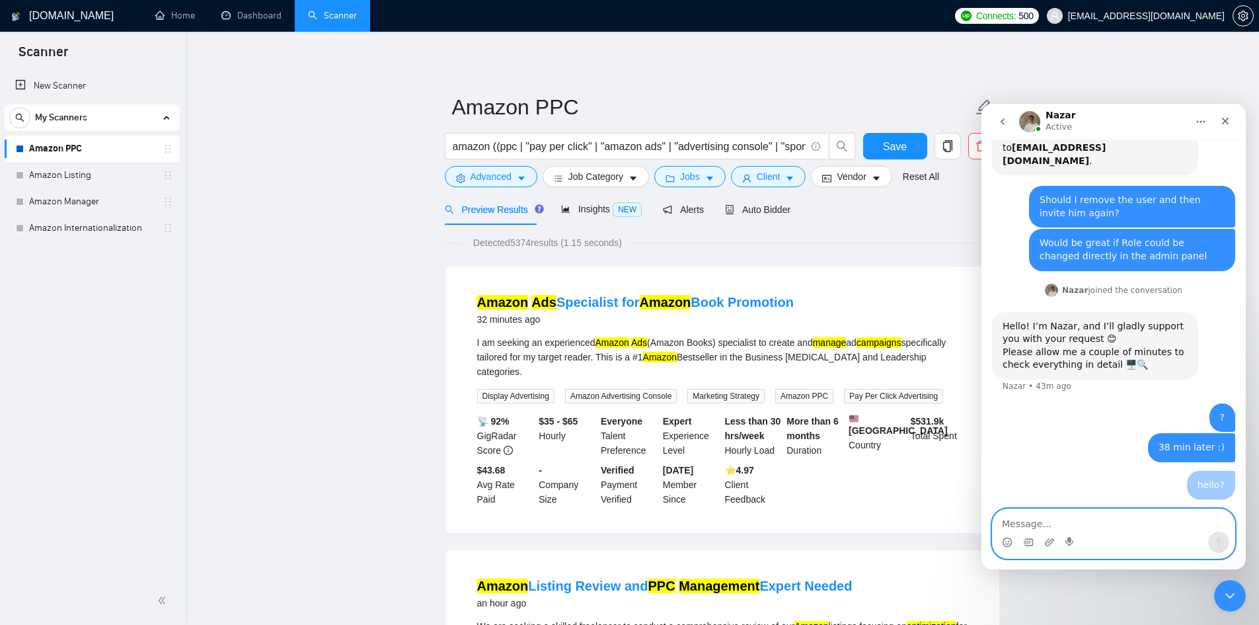
scroll to position [711, 0]
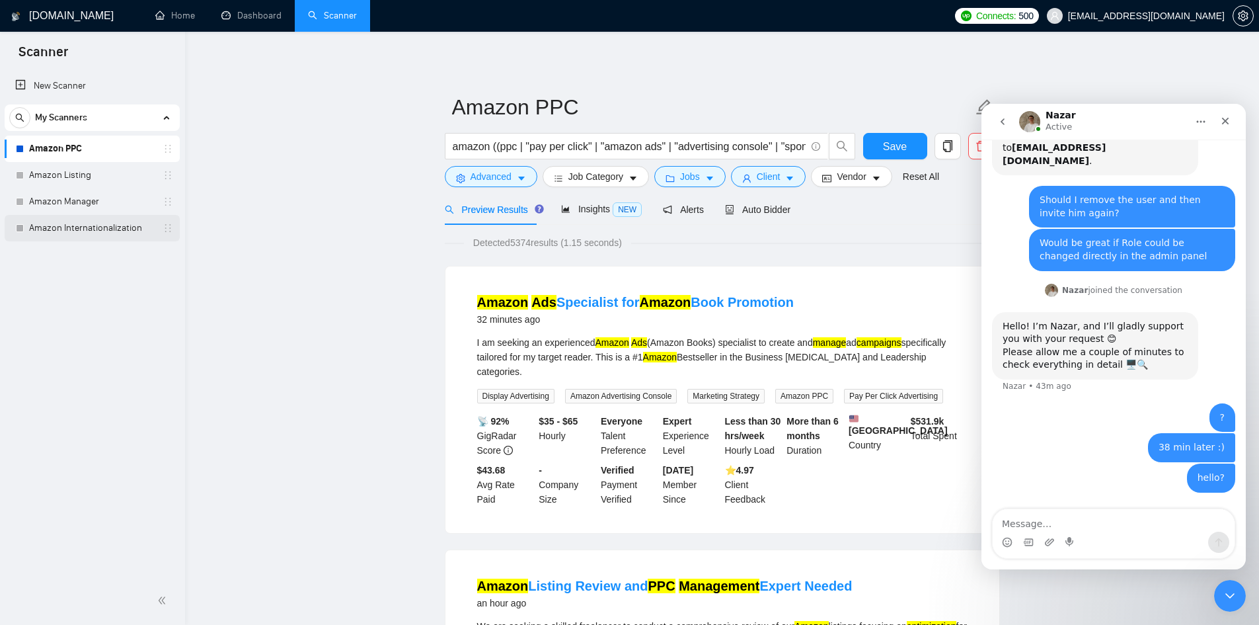
click at [105, 229] on link "Amazon Internationalization" at bounding box center [92, 228] width 126 height 26
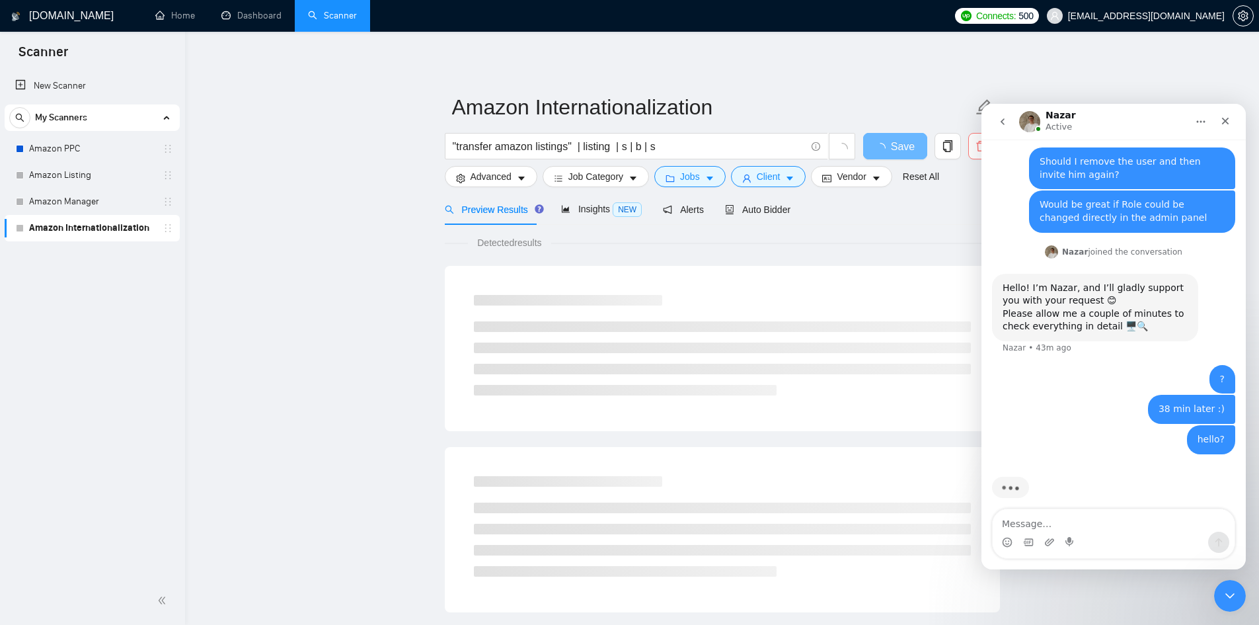
scroll to position [761, 0]
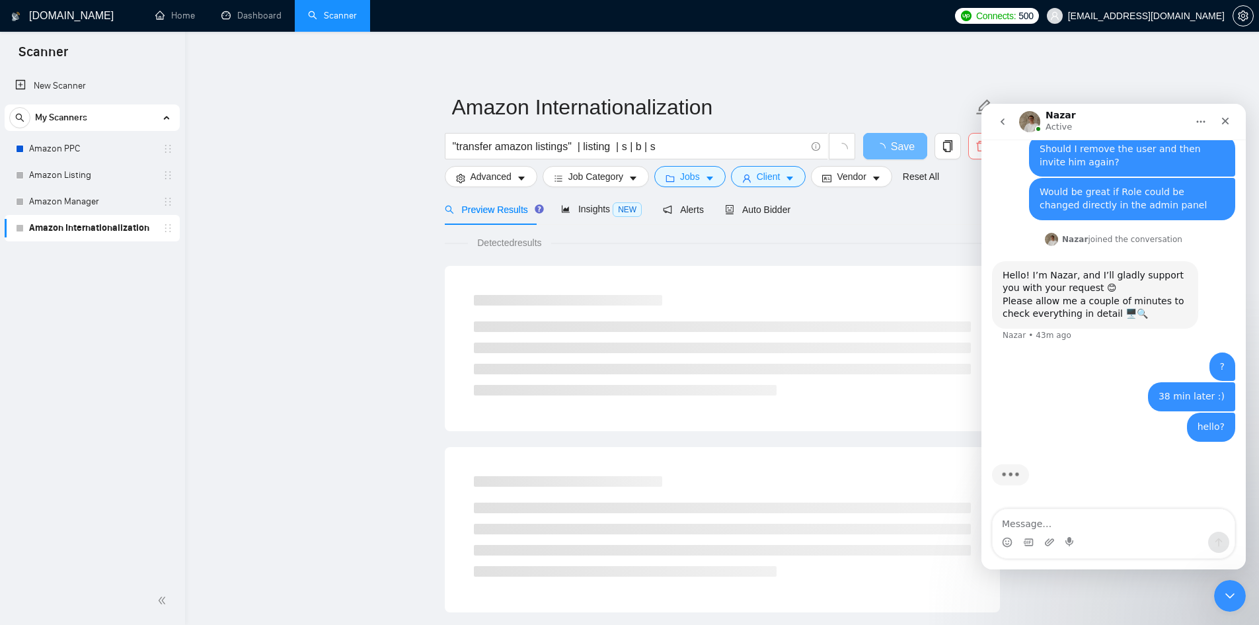
click at [973, 151] on span "delete" at bounding box center [981, 146] width 25 height 12
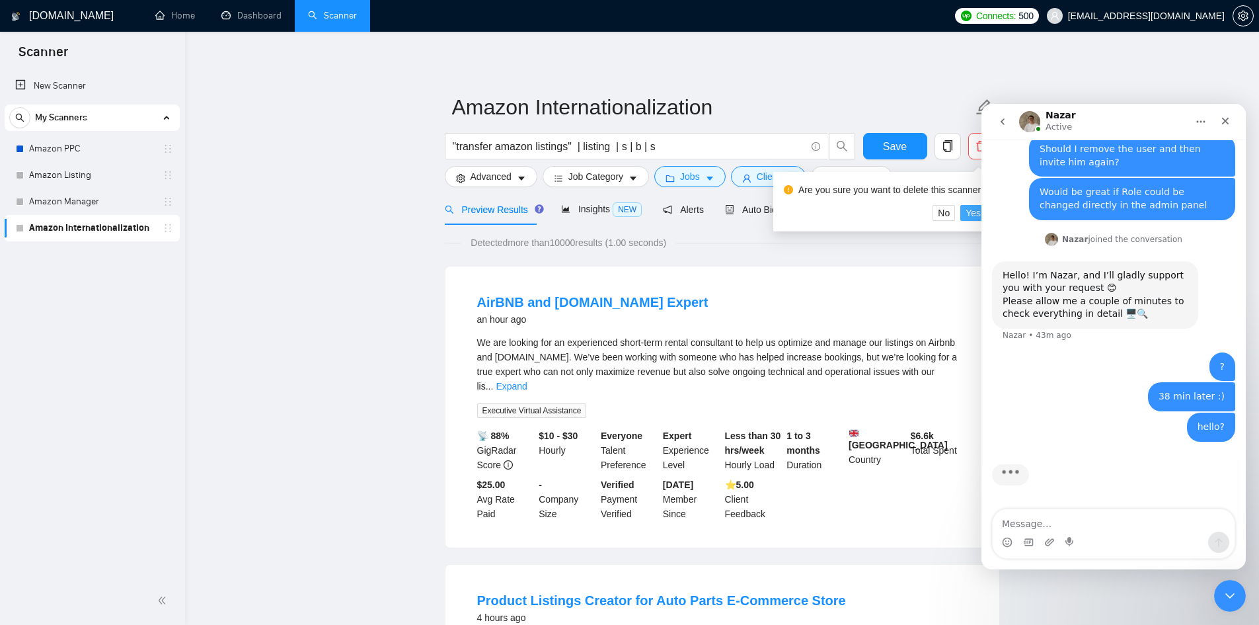
click at [966, 212] on span "Yes" at bounding box center [973, 213] width 15 height 15
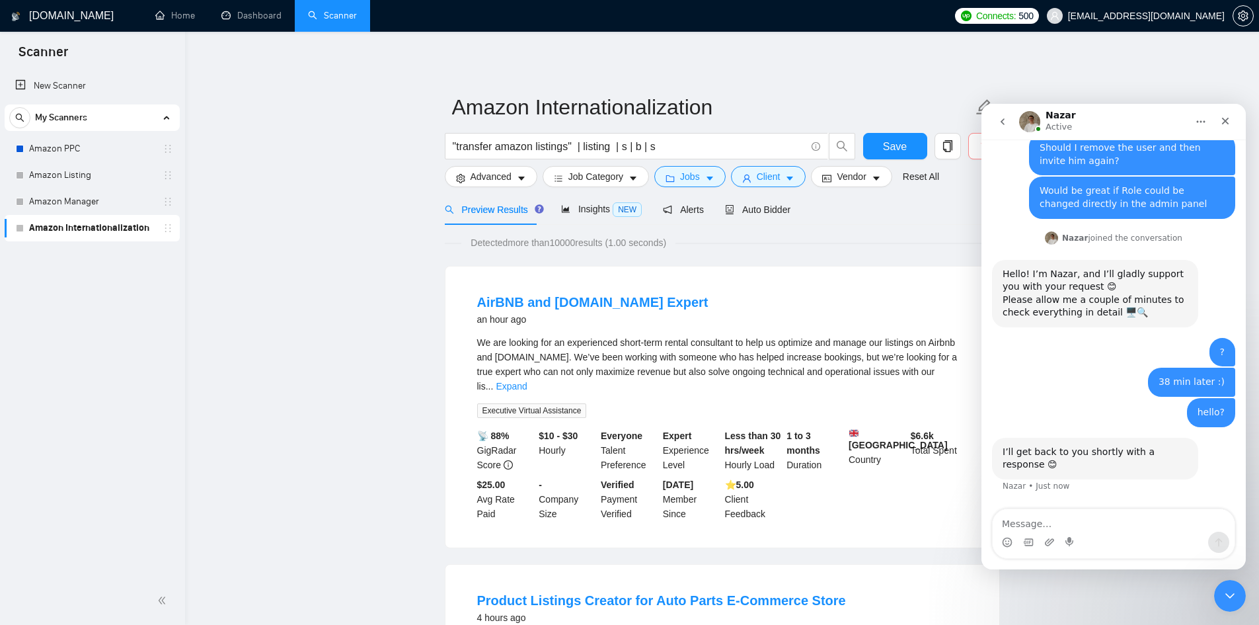
scroll to position [763, 0]
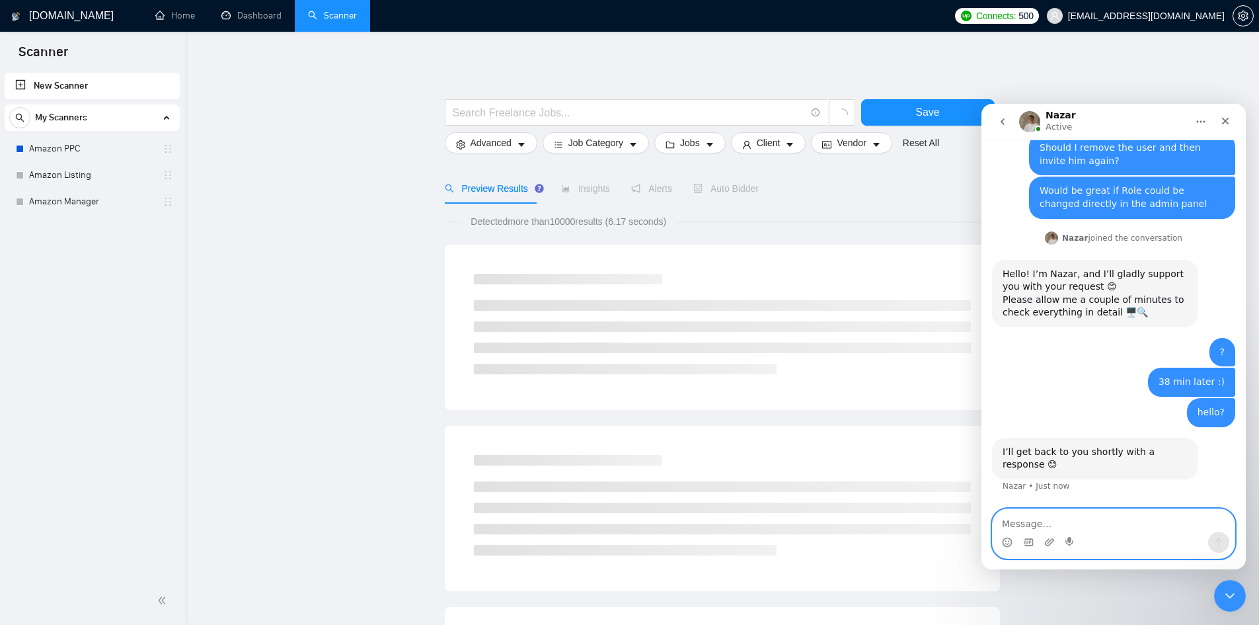
click at [1067, 519] on textarea "Message…" at bounding box center [1114, 520] width 242 height 22
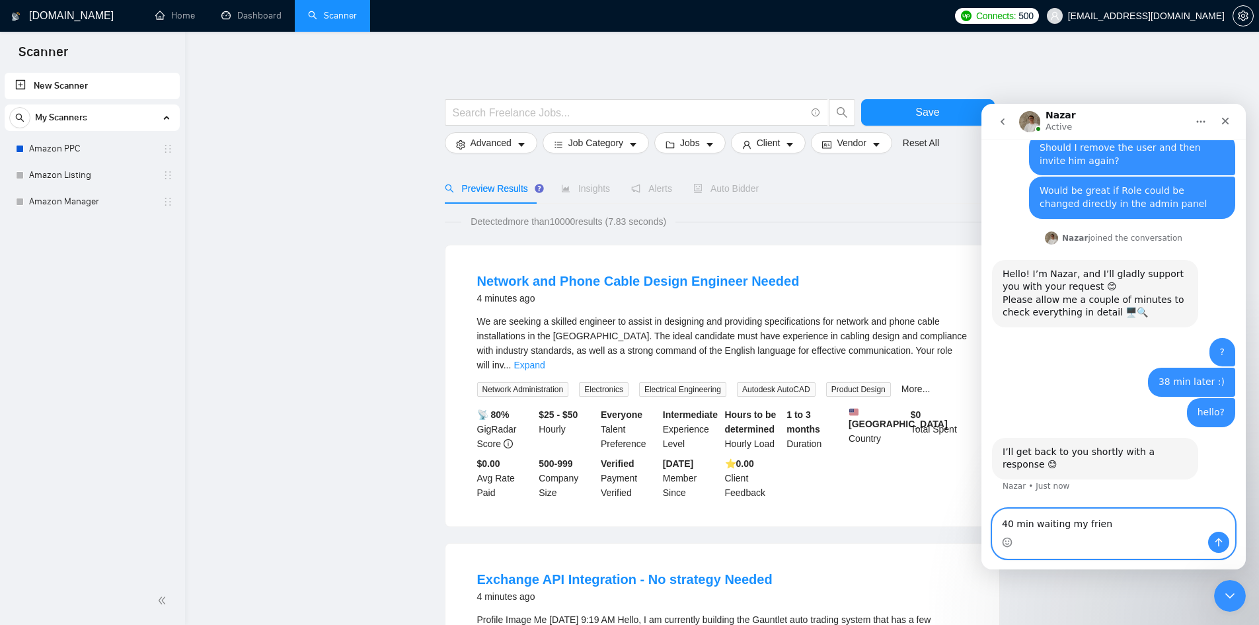
type textarea "40 min waiting my friend"
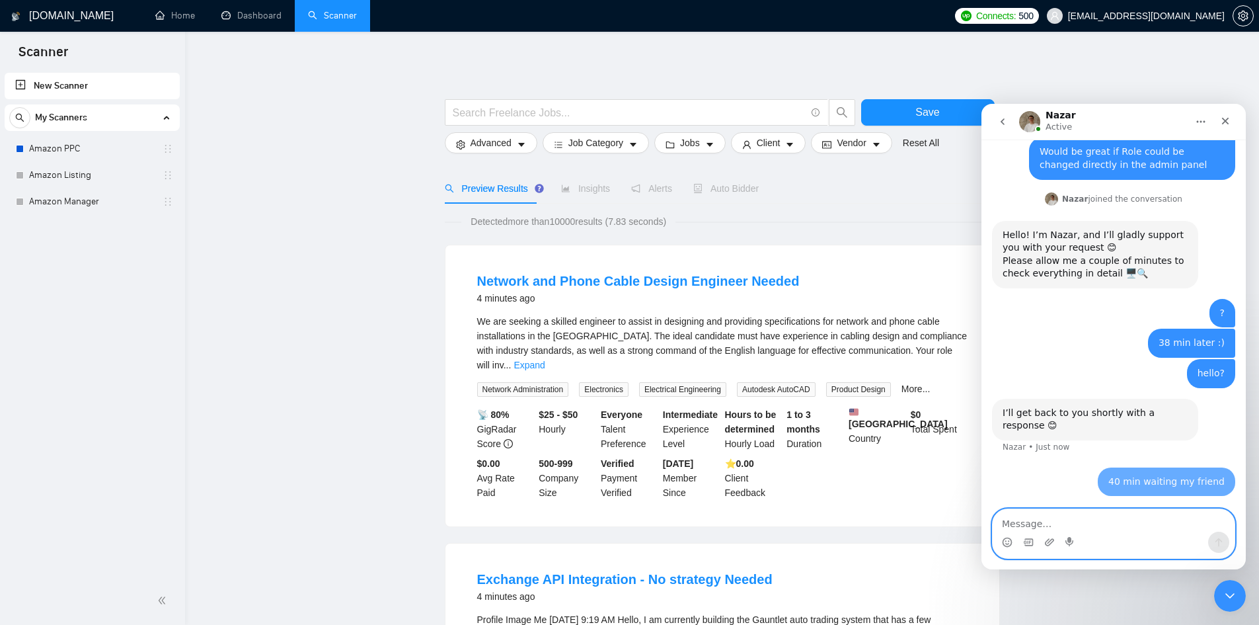
scroll to position [802, 0]
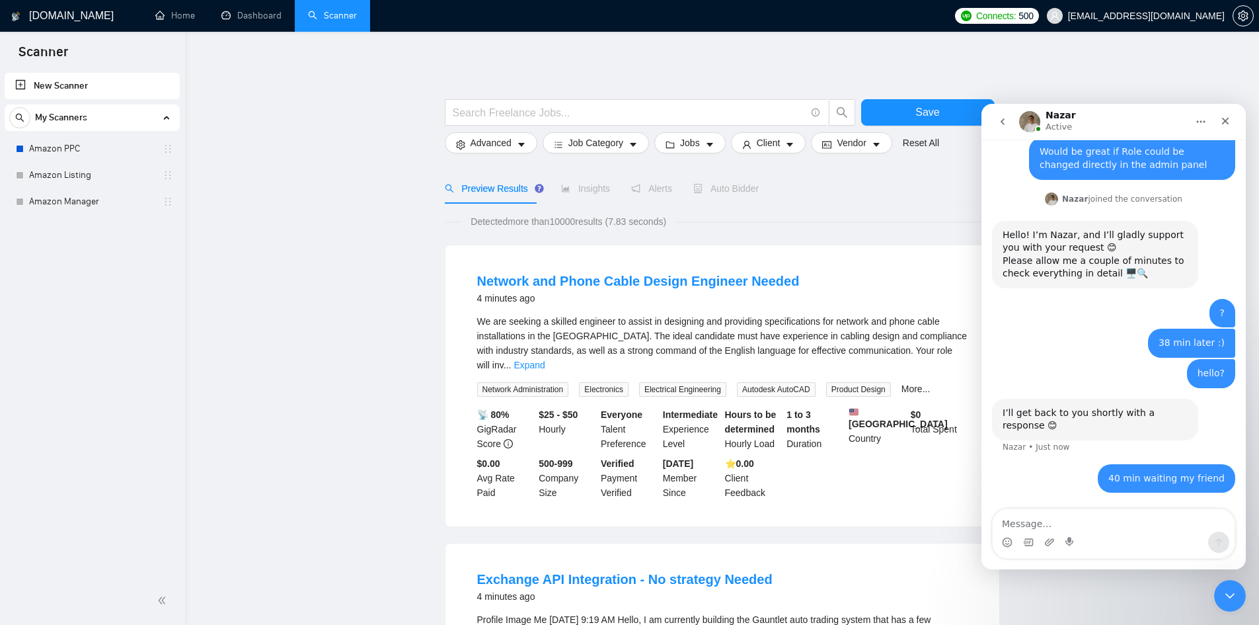
click at [34, 134] on div "My Scanners Amazon PPC Amazon Listing Amazon Manager" at bounding box center [92, 159] width 175 height 110
drag, startPoint x: 93, startPoint y: 204, endPoint x: 144, endPoint y: 205, distance: 50.9
click at [93, 204] on link "Amazon Manager" at bounding box center [92, 201] width 126 height 26
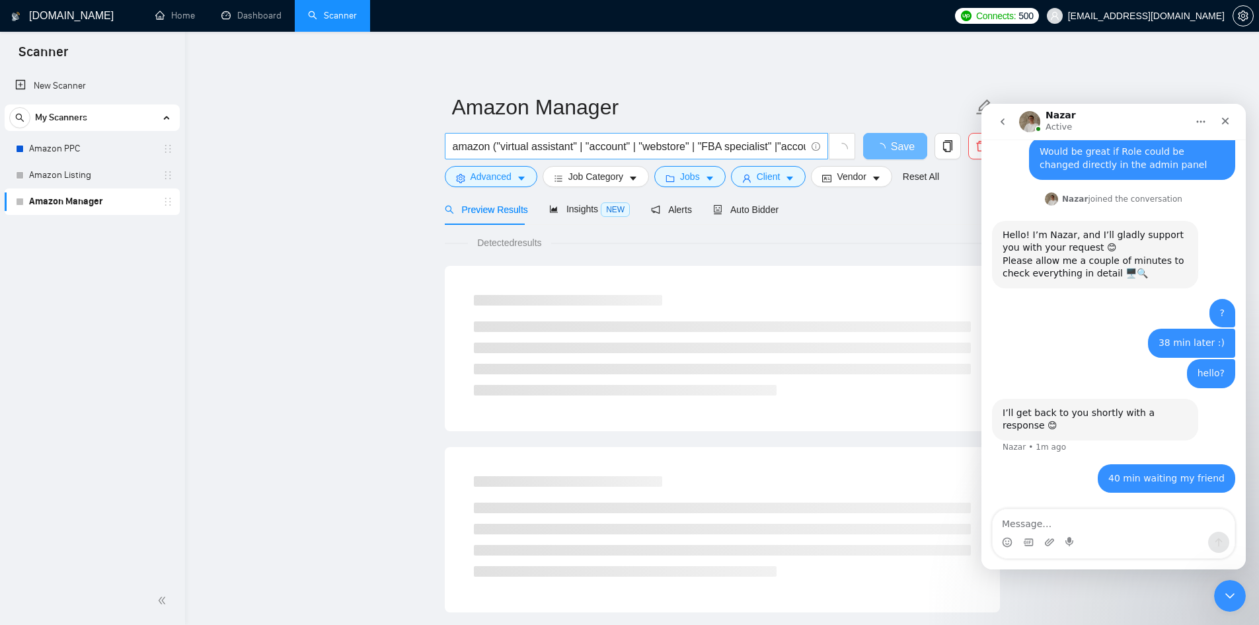
click at [600, 149] on input "amazon ("virtual assistant" | "account" | "webstore" | "FBA specialist" |"accou…" at bounding box center [629, 146] width 353 height 17
click at [570, 143] on input "amazon ("virtual assistant" | "account" | "webstore" | "FBA specialist" |"accou…" at bounding box center [629, 146] width 353 height 17
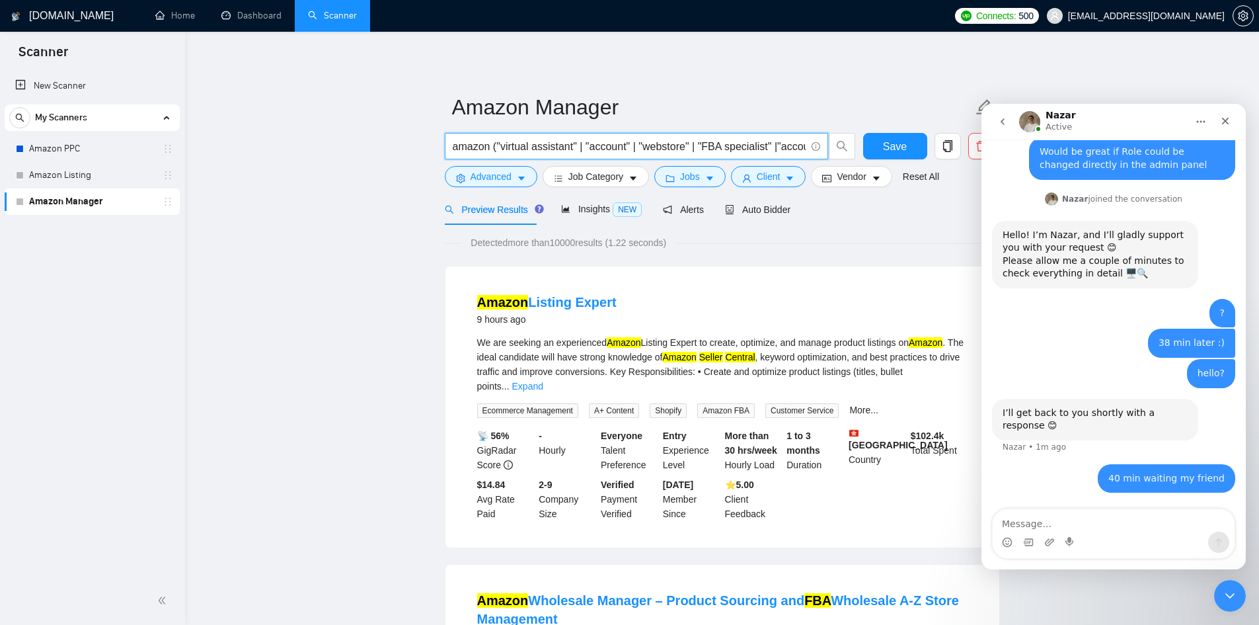
paste input ""virtual assistant" |"
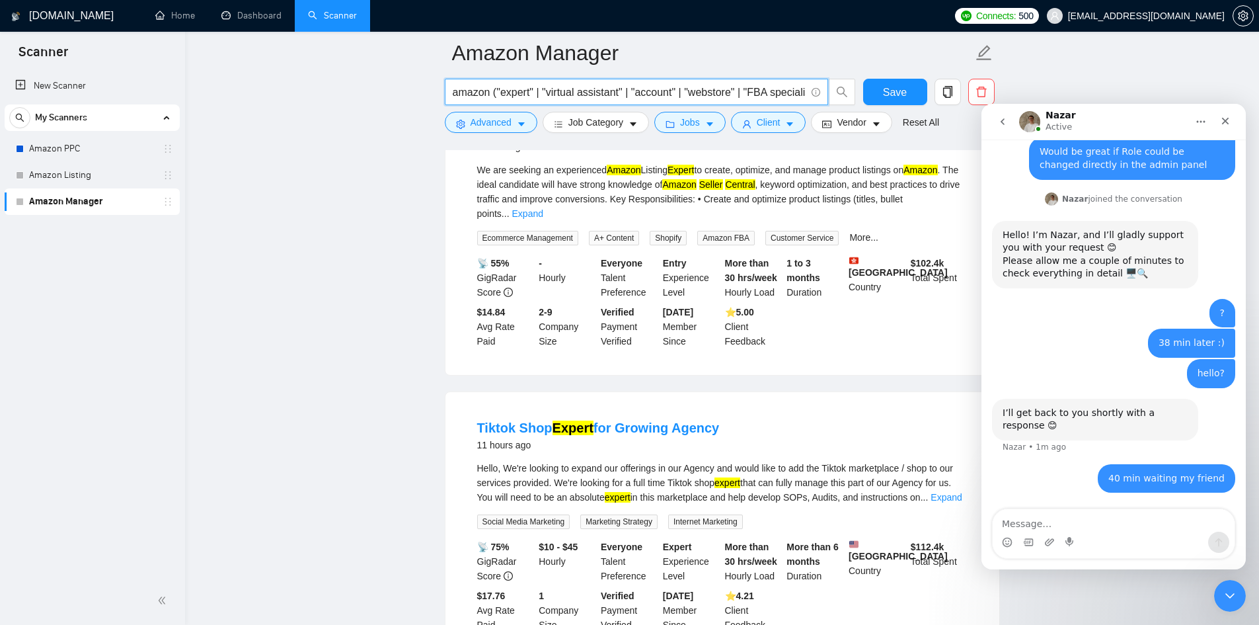
scroll to position [198, 0]
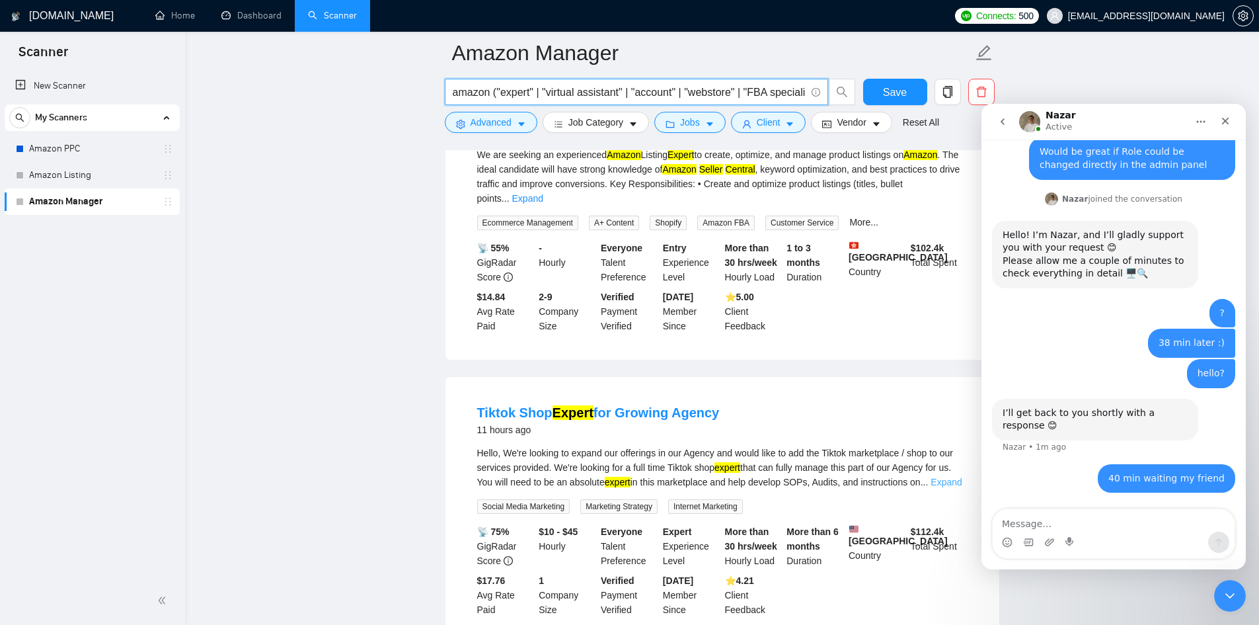
click at [939, 477] on link "Expand" at bounding box center [946, 482] width 31 height 11
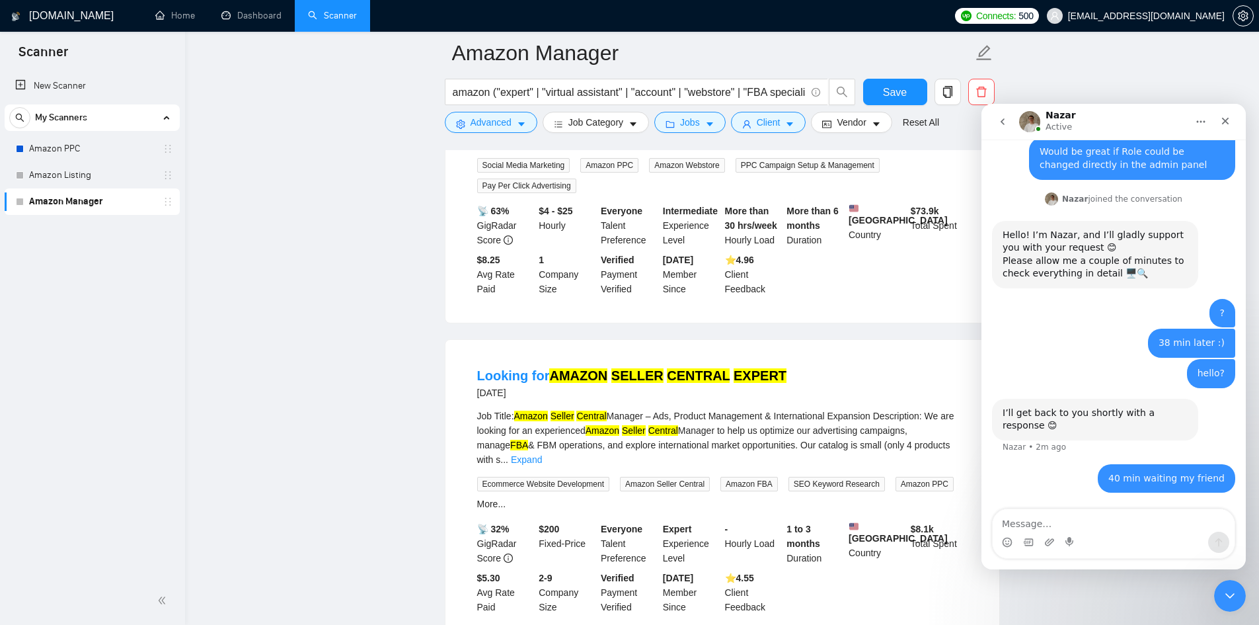
scroll to position [2115, 0]
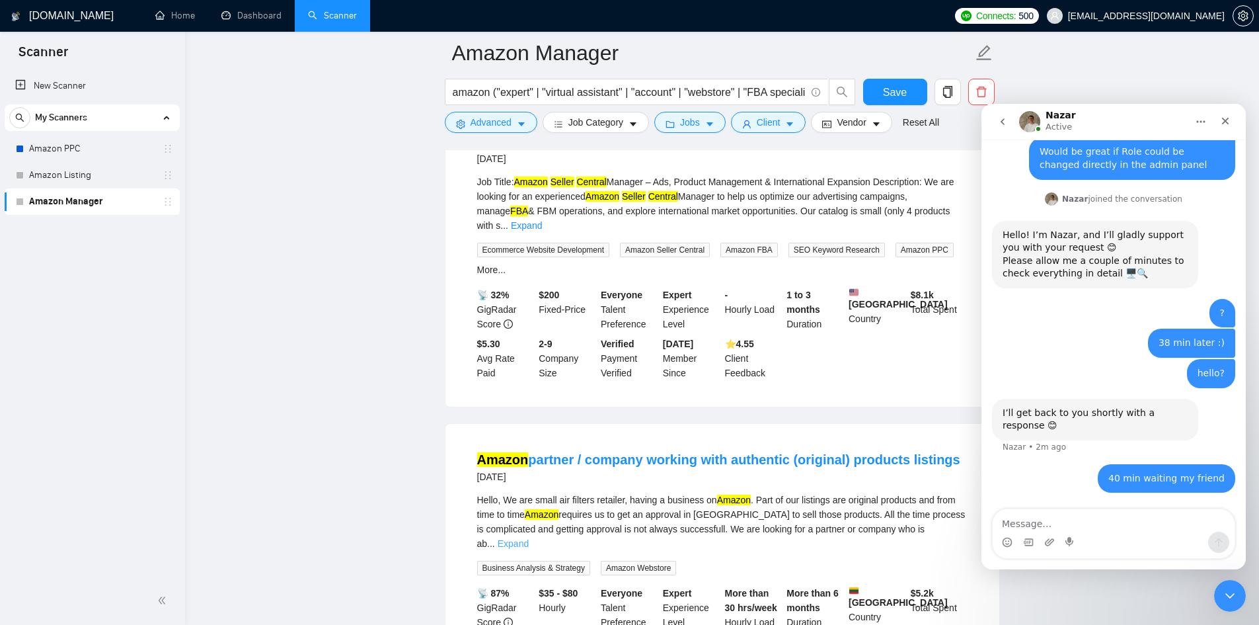
click at [529, 538] on link "Expand" at bounding box center [513, 543] width 31 height 11
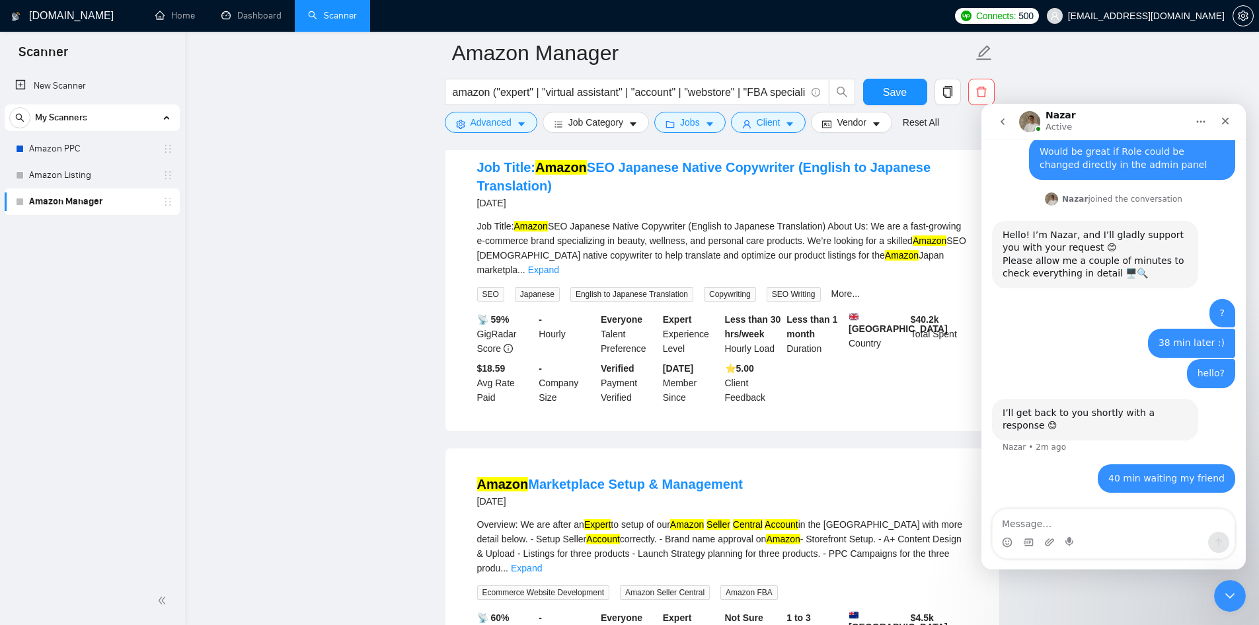
scroll to position [2436, 0]
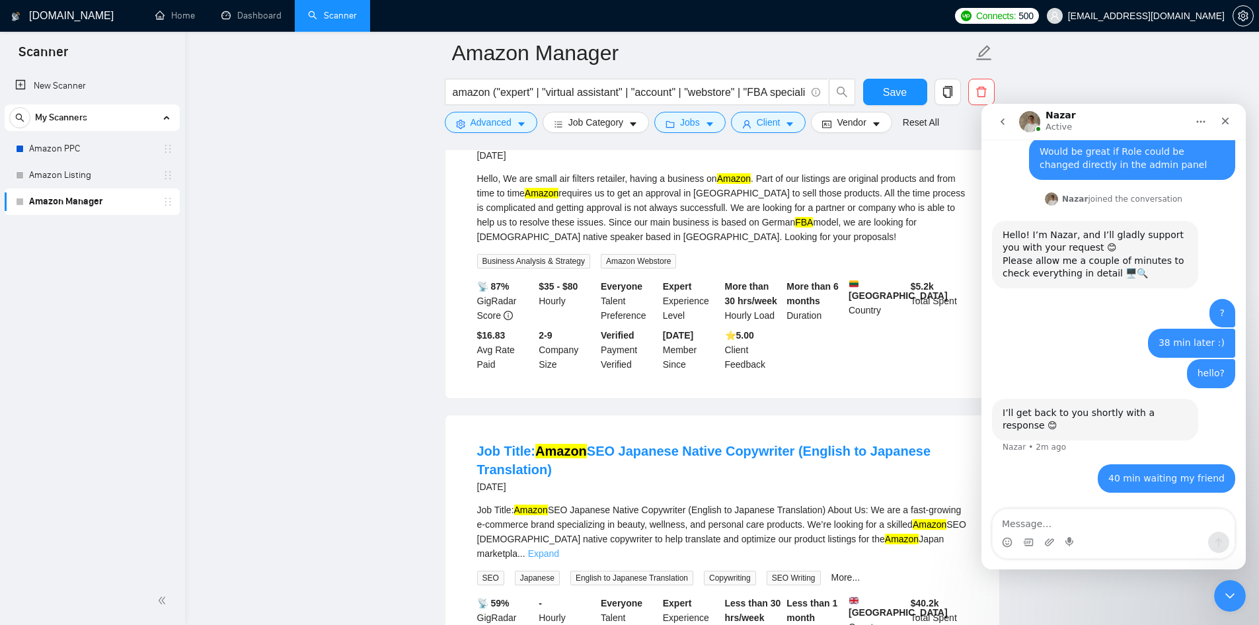
click at [559, 548] on link "Expand" at bounding box center [543, 553] width 31 height 11
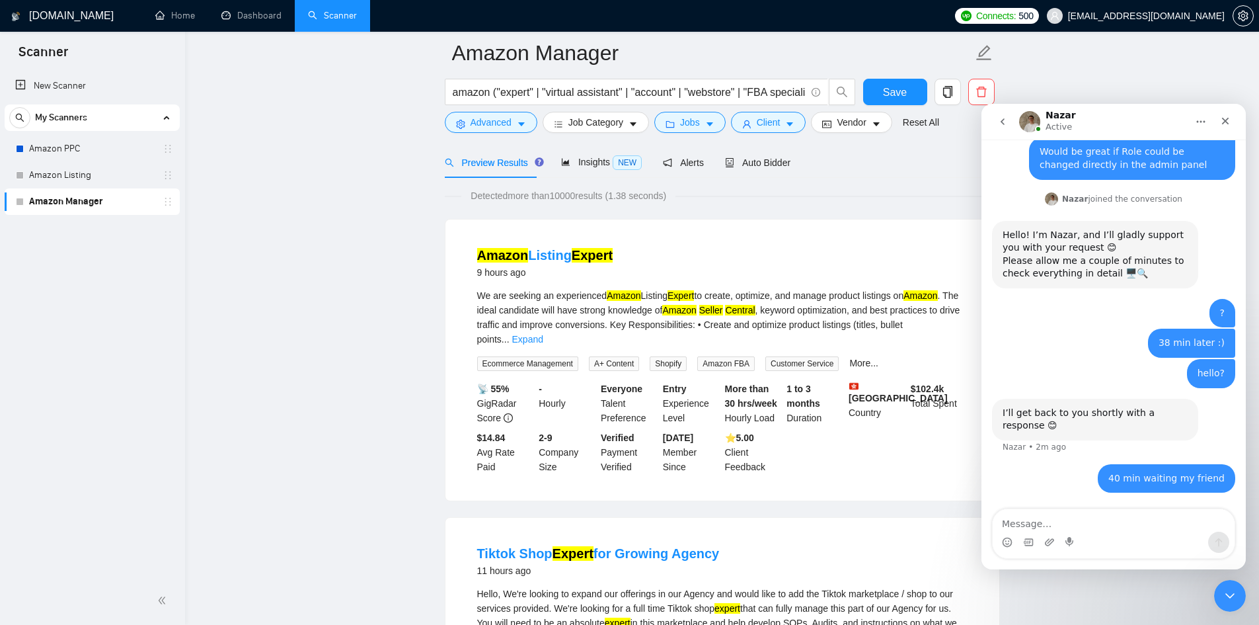
scroll to position [0, 0]
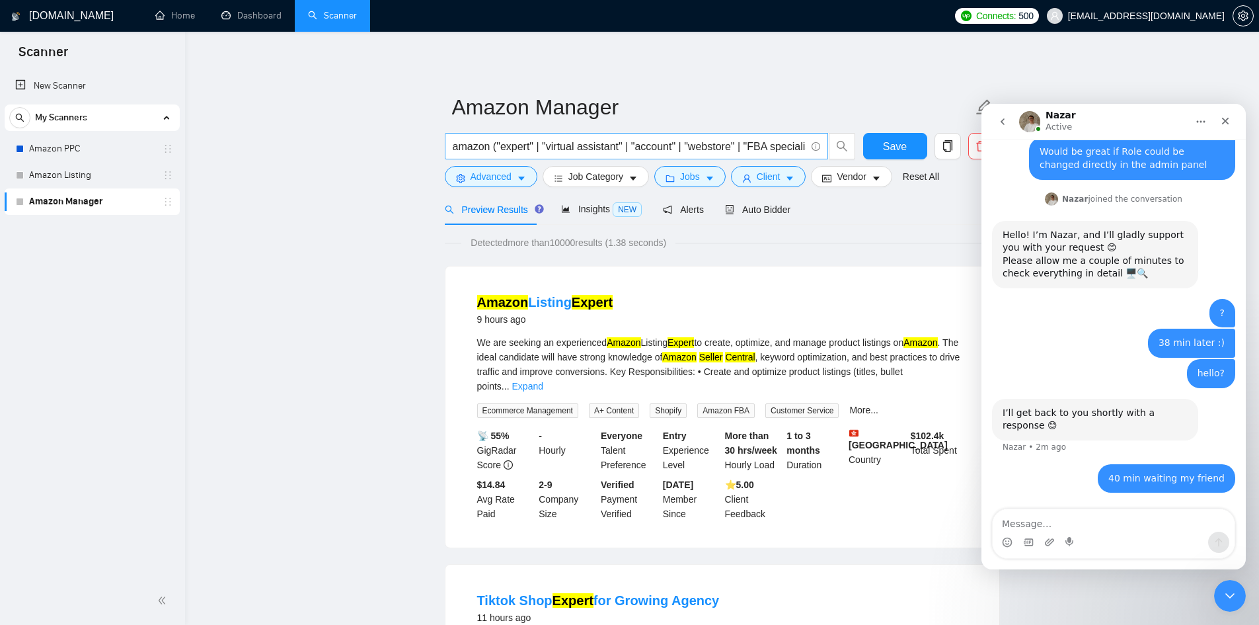
click at [531, 145] on input "amazon ("expert" | "virtual assistant" | "account" | "webstore" | "FBA speciali…" at bounding box center [629, 146] width 353 height 17
paste input "| "virtual assistant""
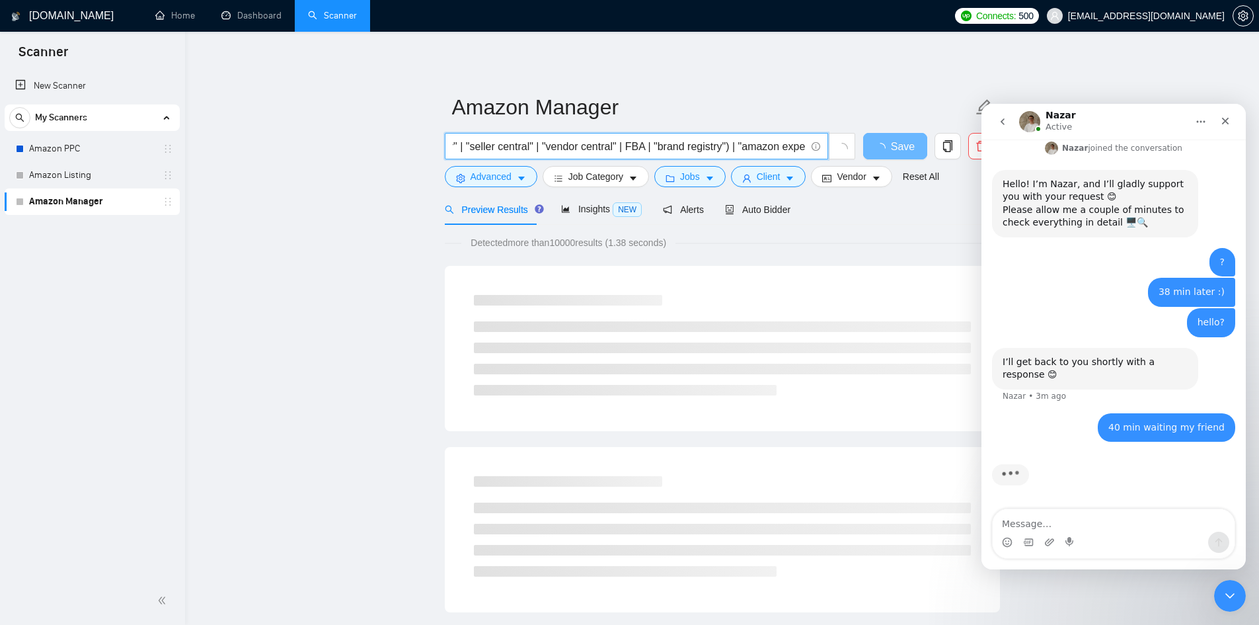
scroll to position [0, 929]
type input "amazon ("expert" | "virtual assistant" | "account" | "webstore" | "FBA speciali…"
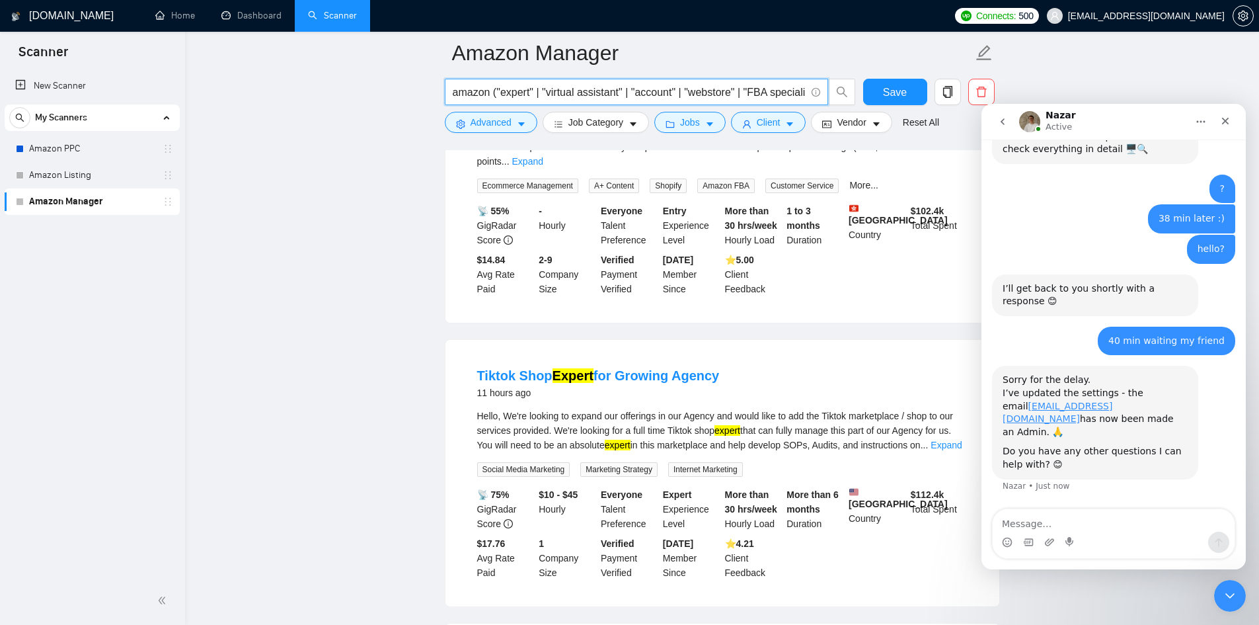
scroll to position [264, 0]
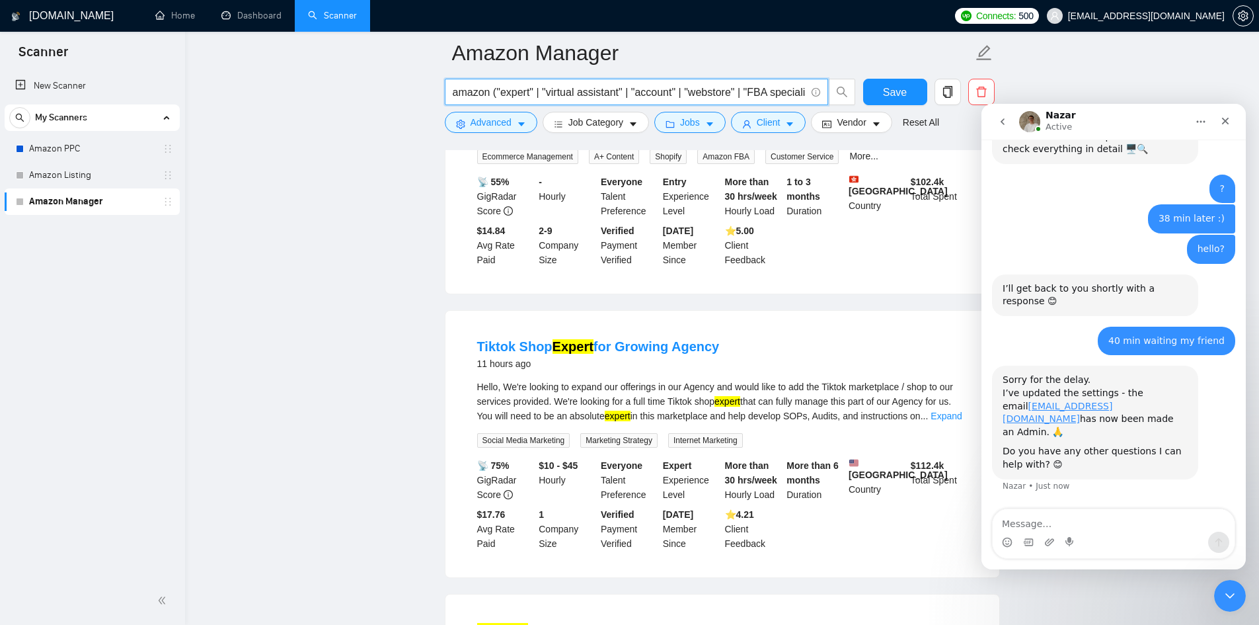
click at [680, 387] on div "Hello, We're looking to expand our offerings in our Agency and would like to ad…" at bounding box center [722, 401] width 490 height 44
copy div "Tiktok"
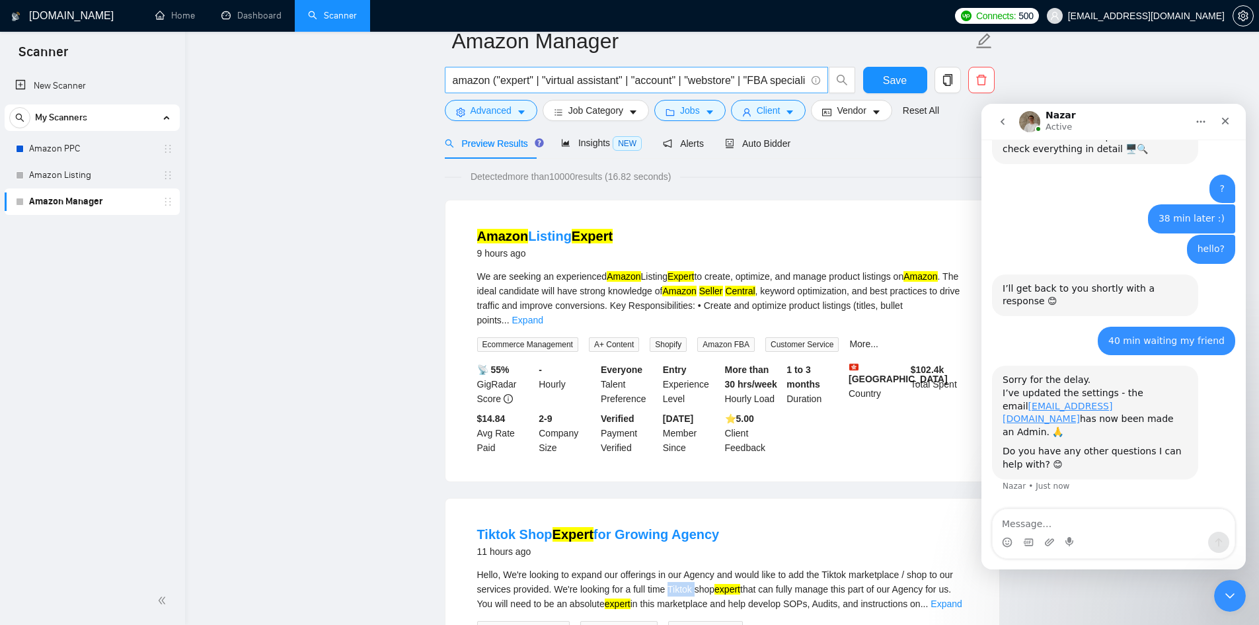
scroll to position [0, 0]
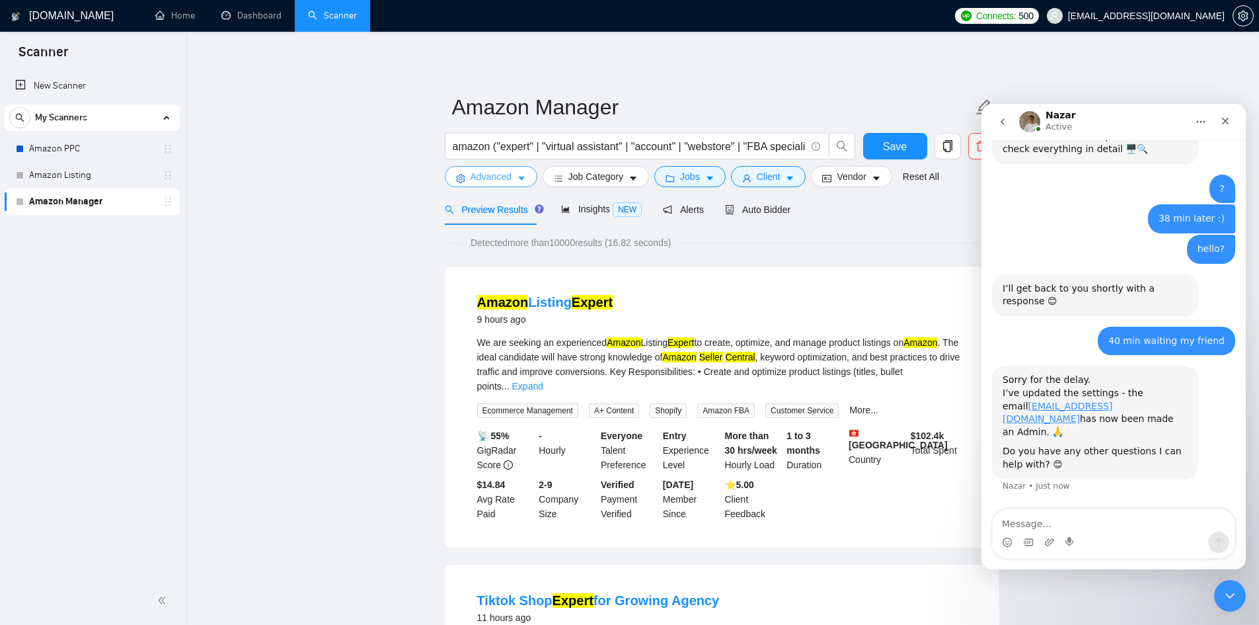
click at [520, 174] on icon "caret-down" at bounding box center [521, 178] width 9 height 9
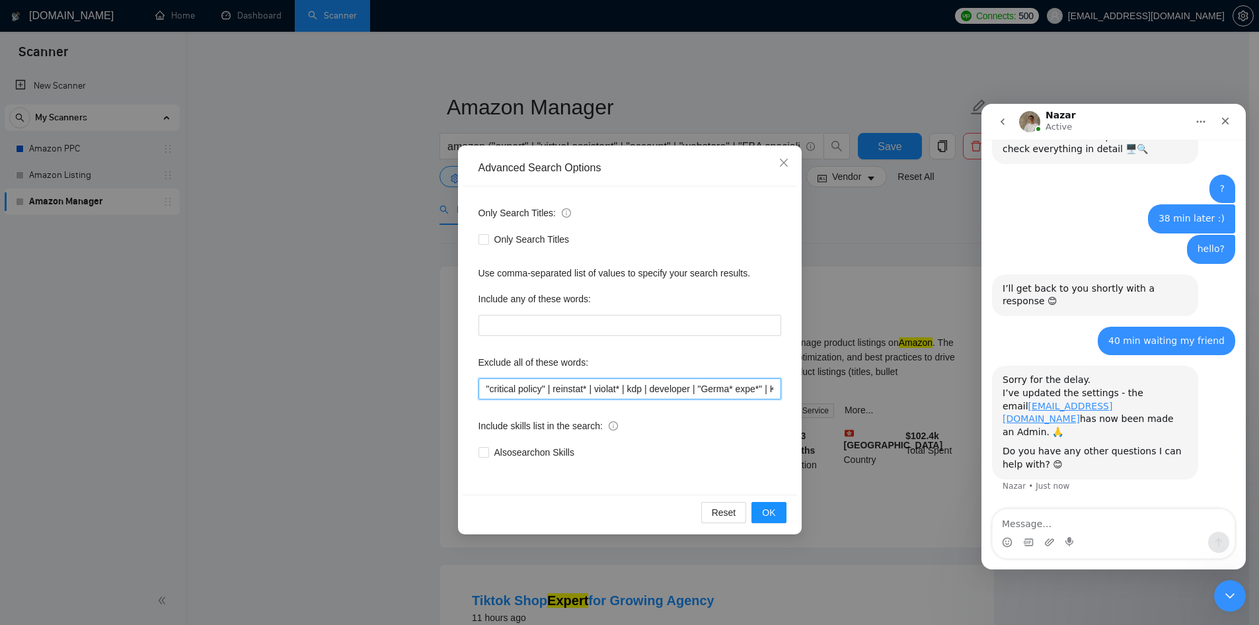
click at [609, 391] on input ""critical policy" | reinstat* | violat* | kdp | developer | "Germa* expe*" | KD…" at bounding box center [630, 388] width 303 height 21
click at [717, 389] on input ""critical policy" | reinstat* | violat* | kdp | developer | "Germa* expe*" | KD…" at bounding box center [630, 388] width 303 height 21
paste input "| M&A"
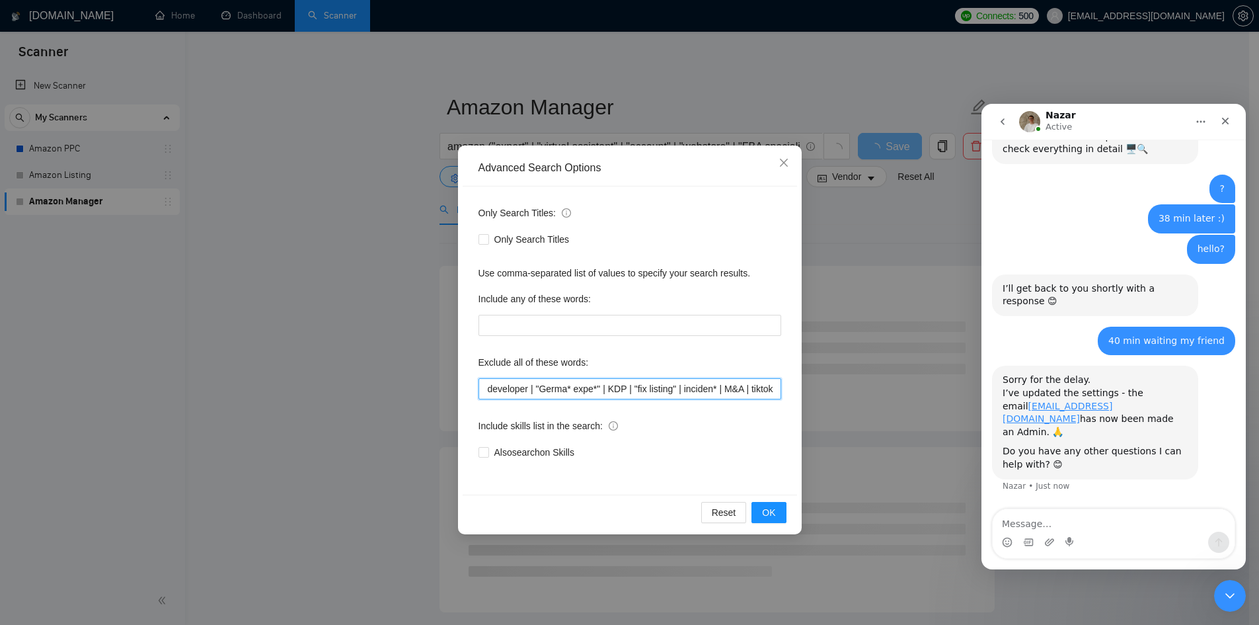
paste input "|"
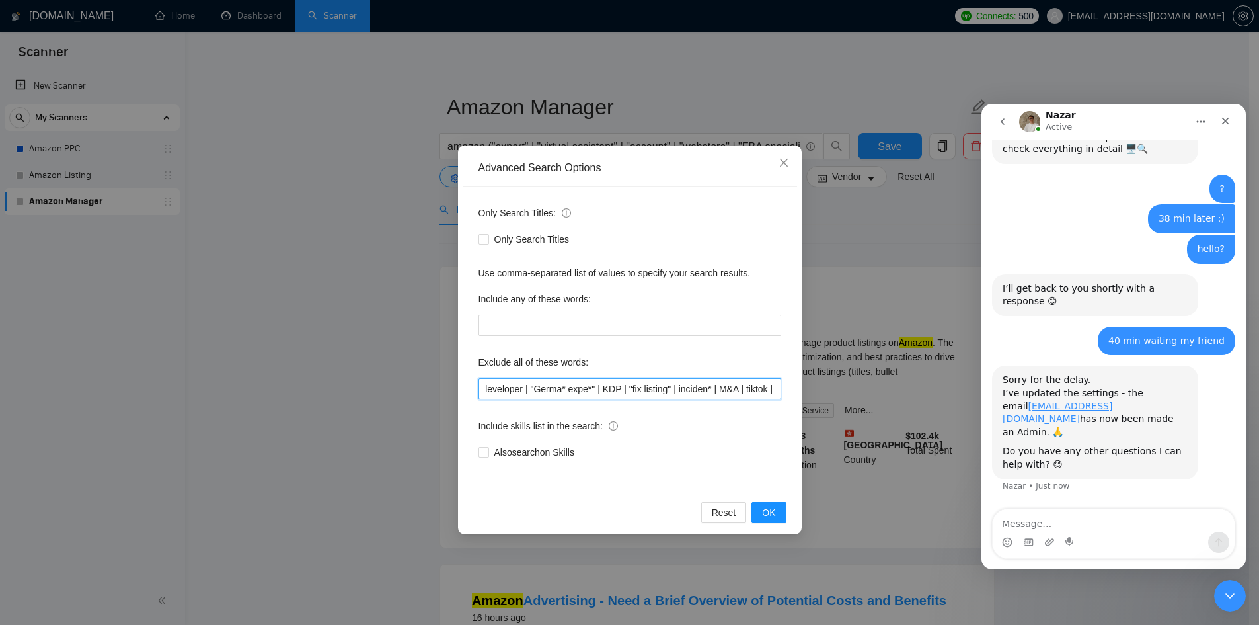
scroll to position [0, 173]
paste input "|"
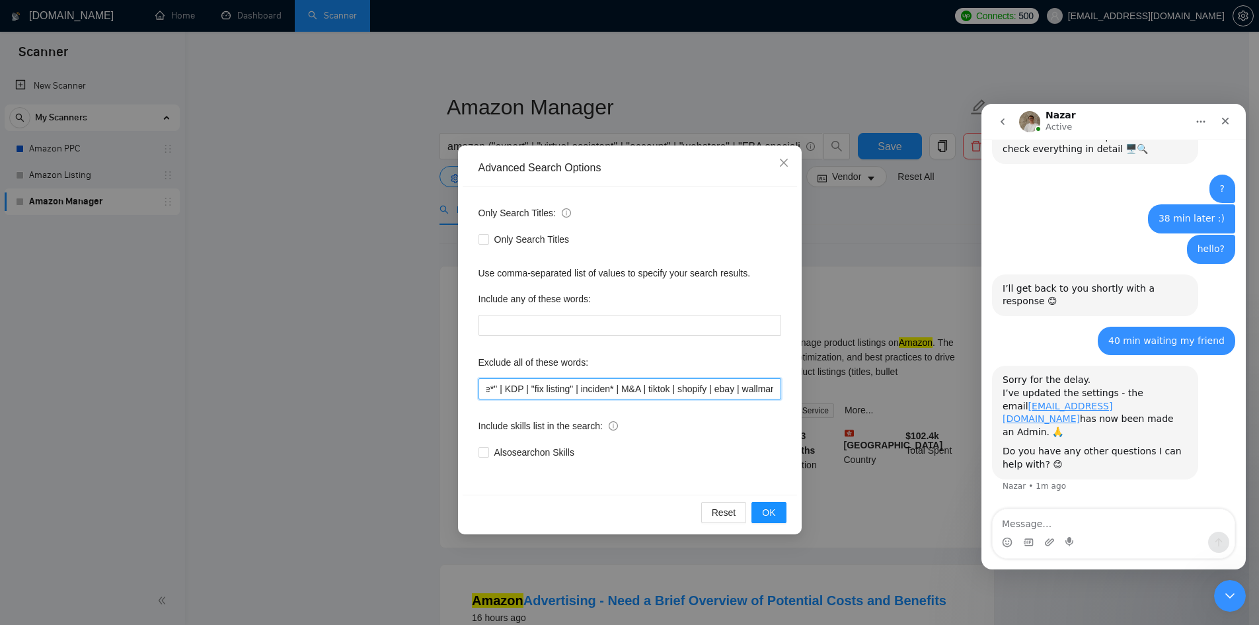
scroll to position [0, 272]
type input ""critical policy" | reinstat* | violat* | kdp | developer | "Germa* expe*" | KD…"
click at [775, 508] on span "OK" at bounding box center [768, 512] width 13 height 15
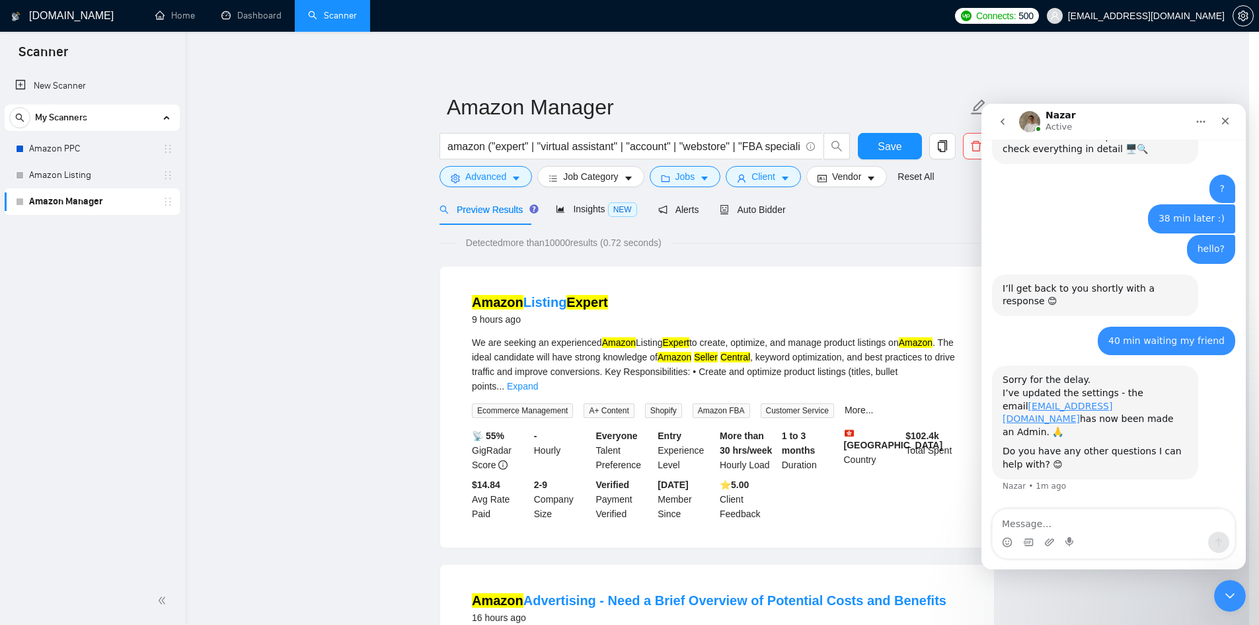
scroll to position [0, 0]
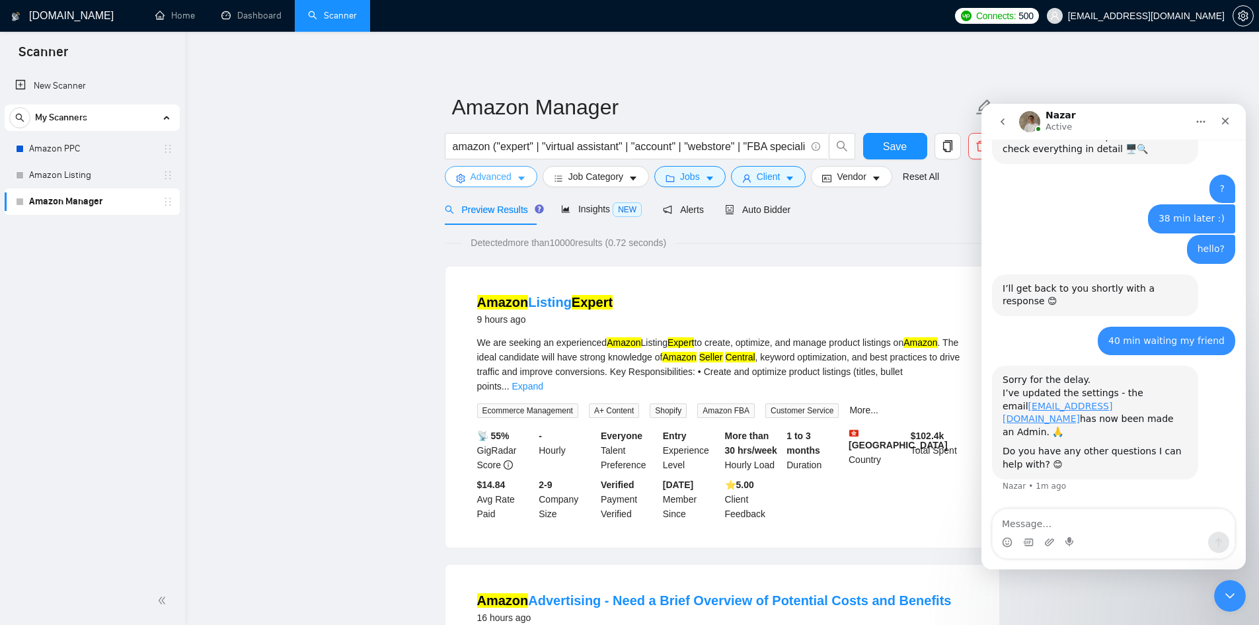
click at [518, 178] on icon "caret-down" at bounding box center [521, 178] width 9 height 9
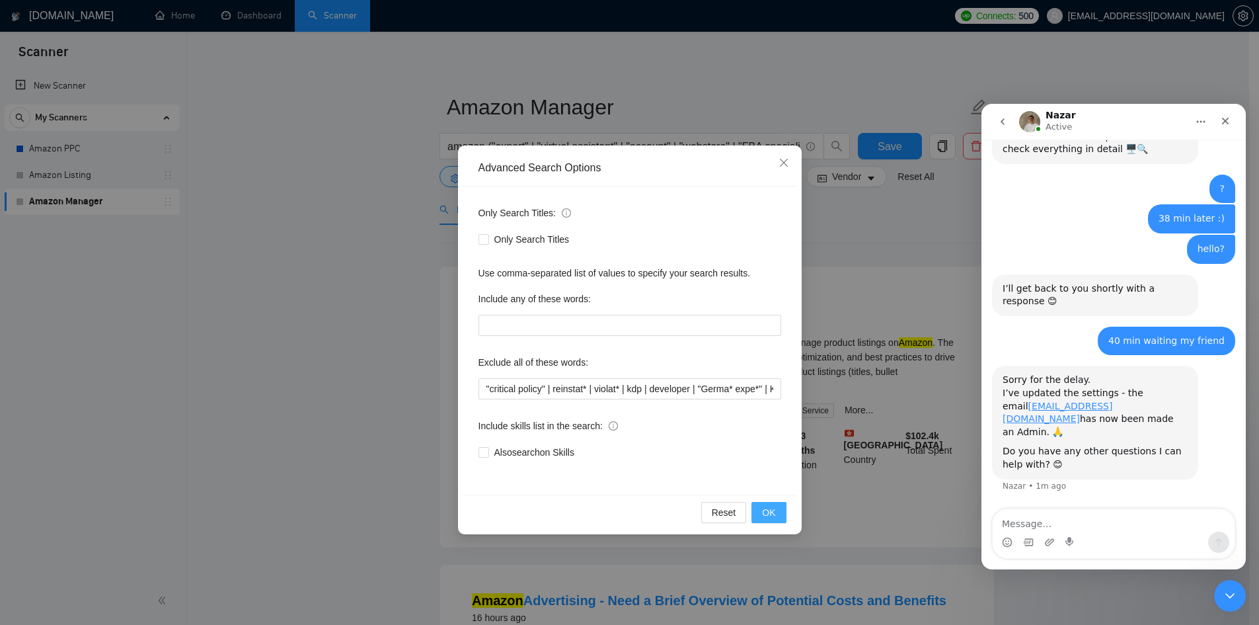
click at [768, 512] on span "OK" at bounding box center [768, 512] width 13 height 15
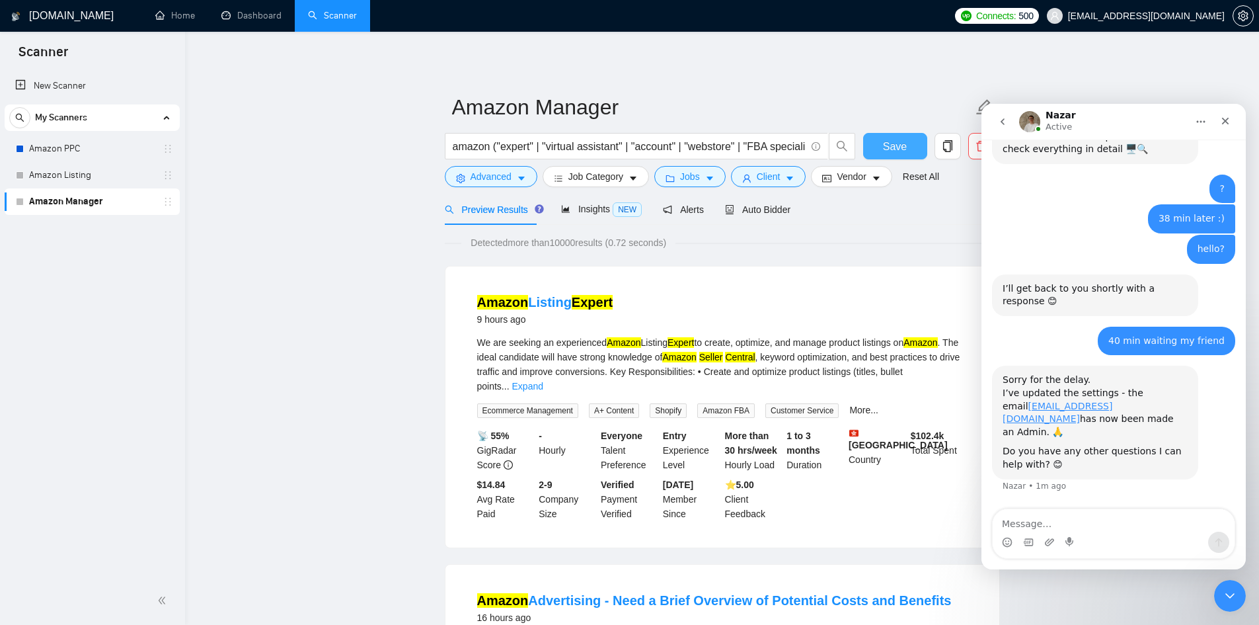
click at [888, 145] on span "Save" at bounding box center [895, 146] width 24 height 17
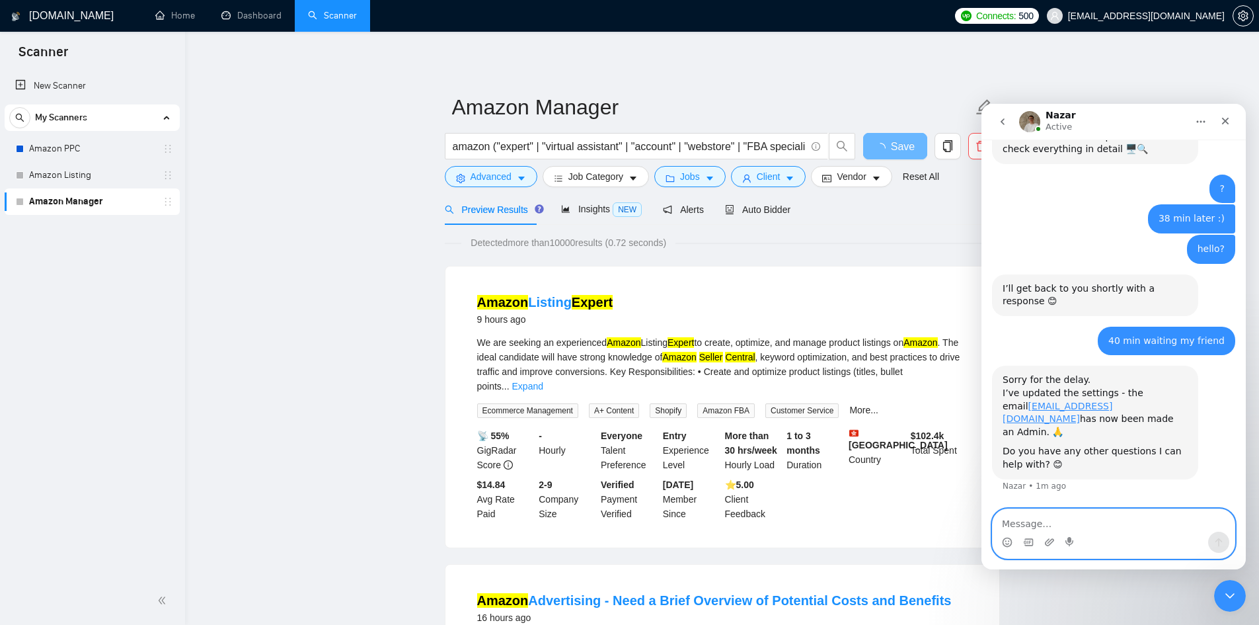
click at [1050, 520] on textarea "Message…" at bounding box center [1114, 520] width 242 height 22
type textarea "perfect thanks"
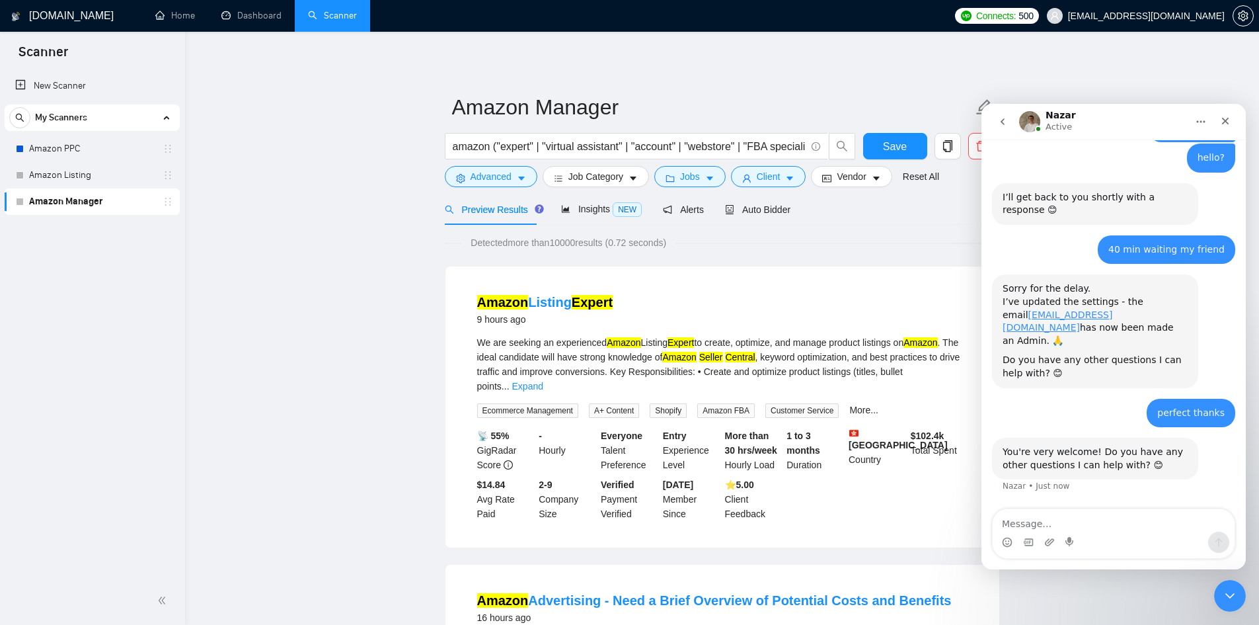
scroll to position [1005, 0]
click at [787, 177] on icon "caret-down" at bounding box center [790, 179] width 7 height 4
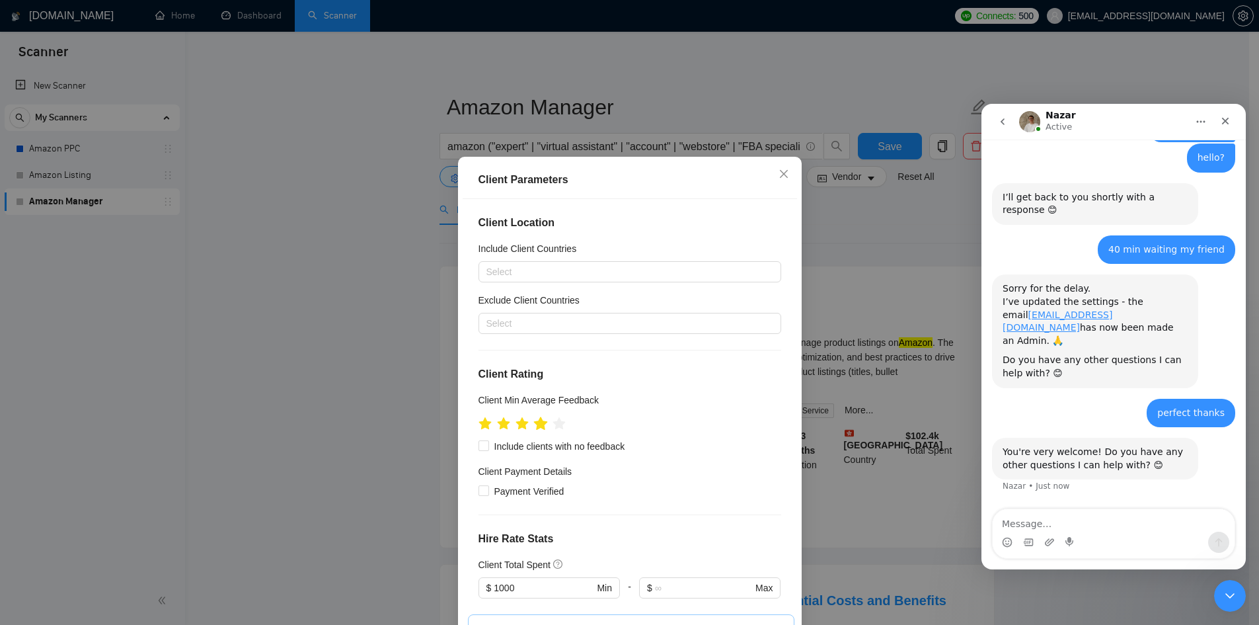
click at [540, 428] on icon "star" at bounding box center [540, 423] width 15 height 15
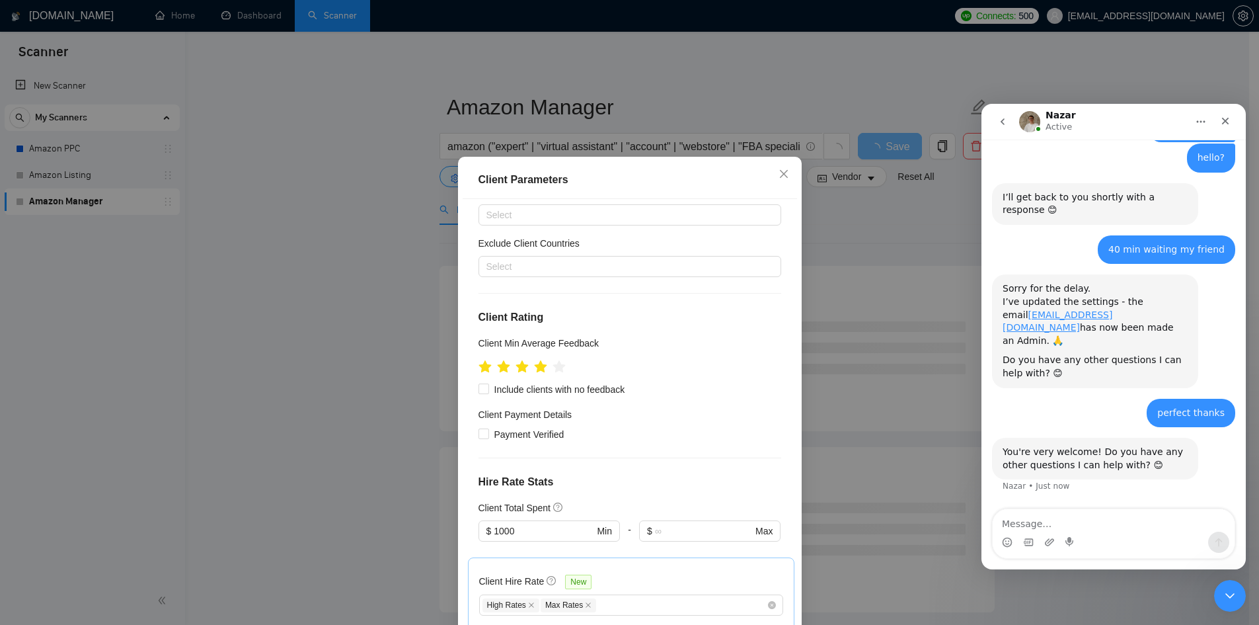
scroll to position [0, 0]
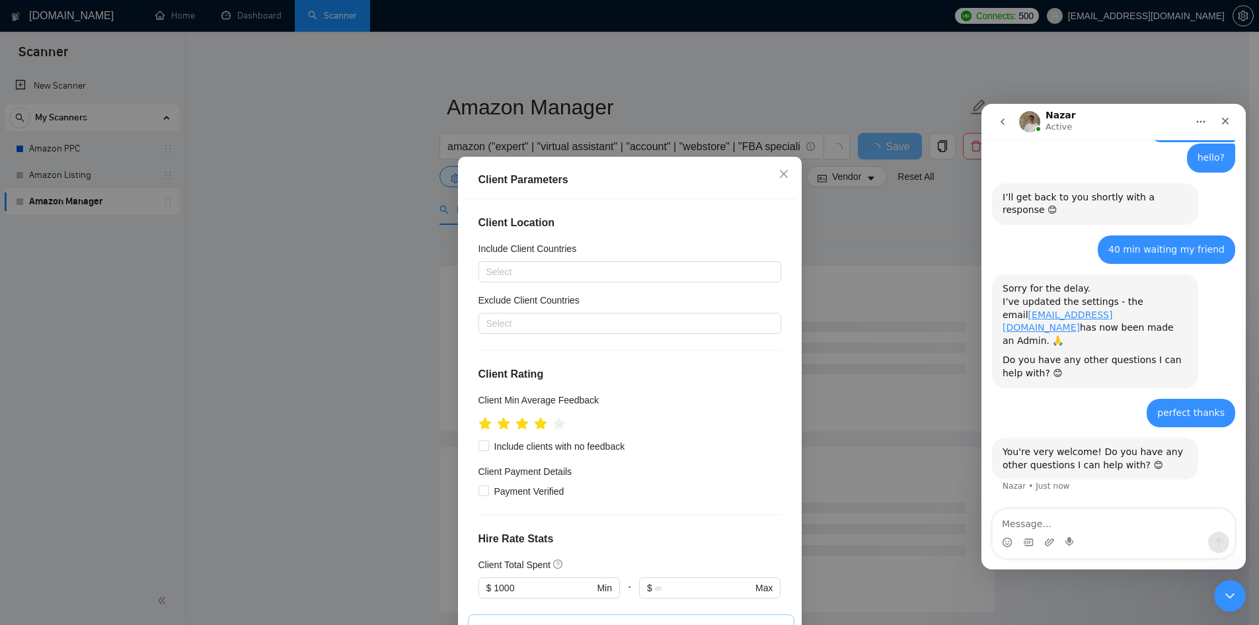
drag, startPoint x: 657, startPoint y: 168, endPoint x: 662, endPoint y: 134, distance: 34.8
click at [662, 134] on div "Client Parameters Client Location Include Client Countries Select Exclude Clien…" at bounding box center [629, 312] width 1259 height 625
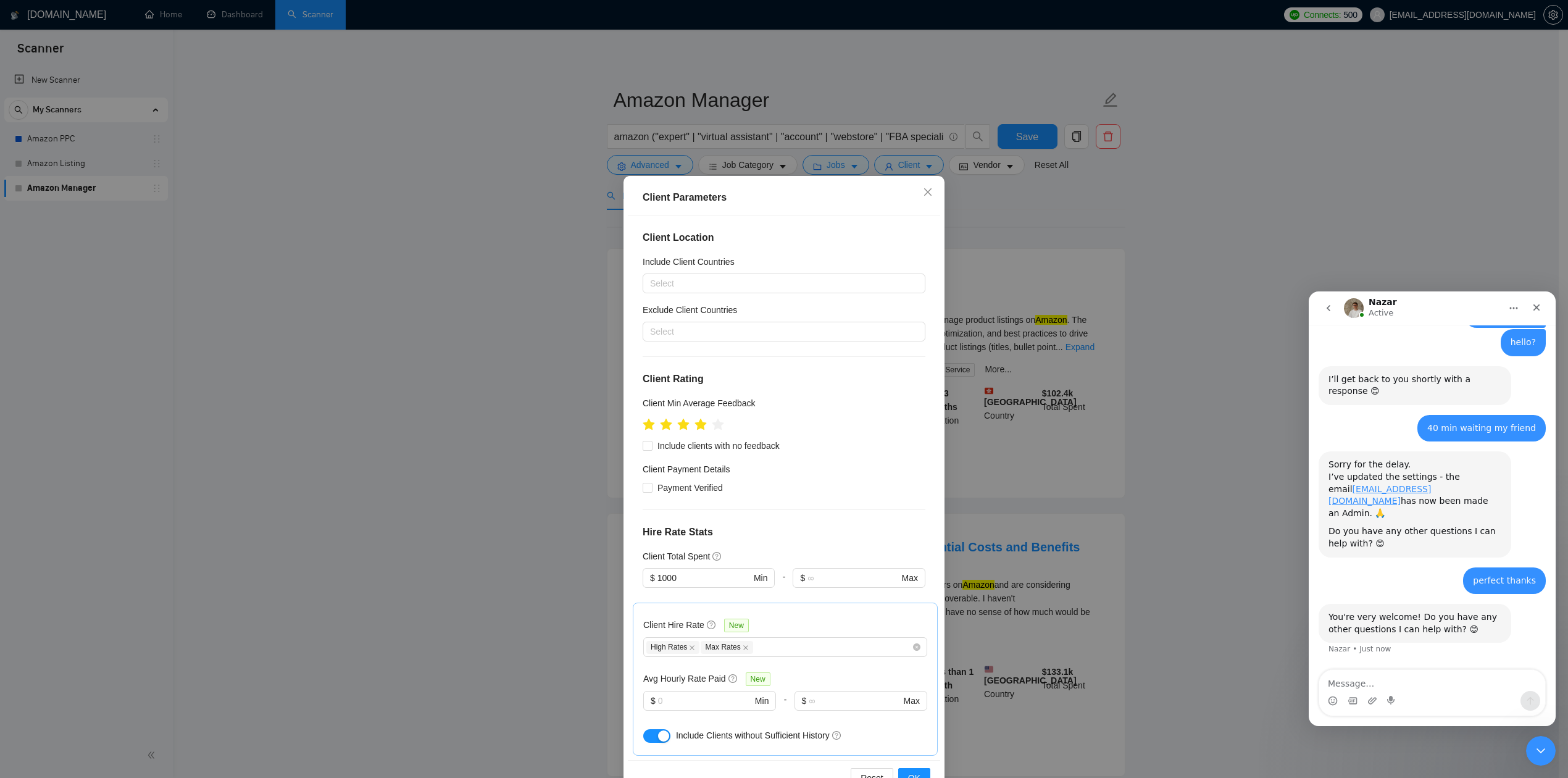
scroll to position [939, 0]
click at [908, 583] on span "OK" at bounding box center [913, 778] width 12 height 14
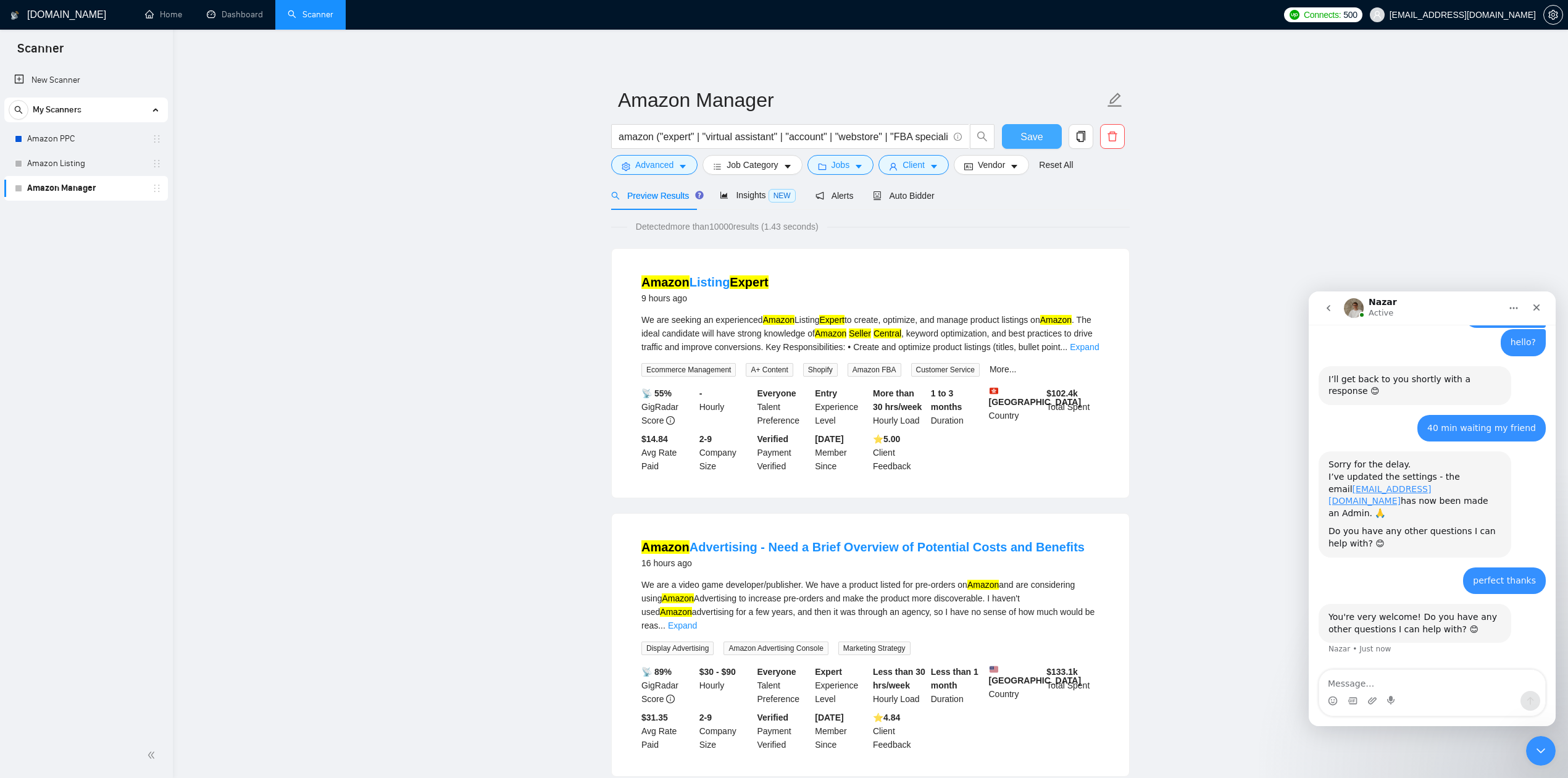
click at [1027, 130] on span "Save" at bounding box center [1032, 136] width 22 height 16
click at [685, 162] on button "Advanced" at bounding box center [654, 164] width 87 height 20
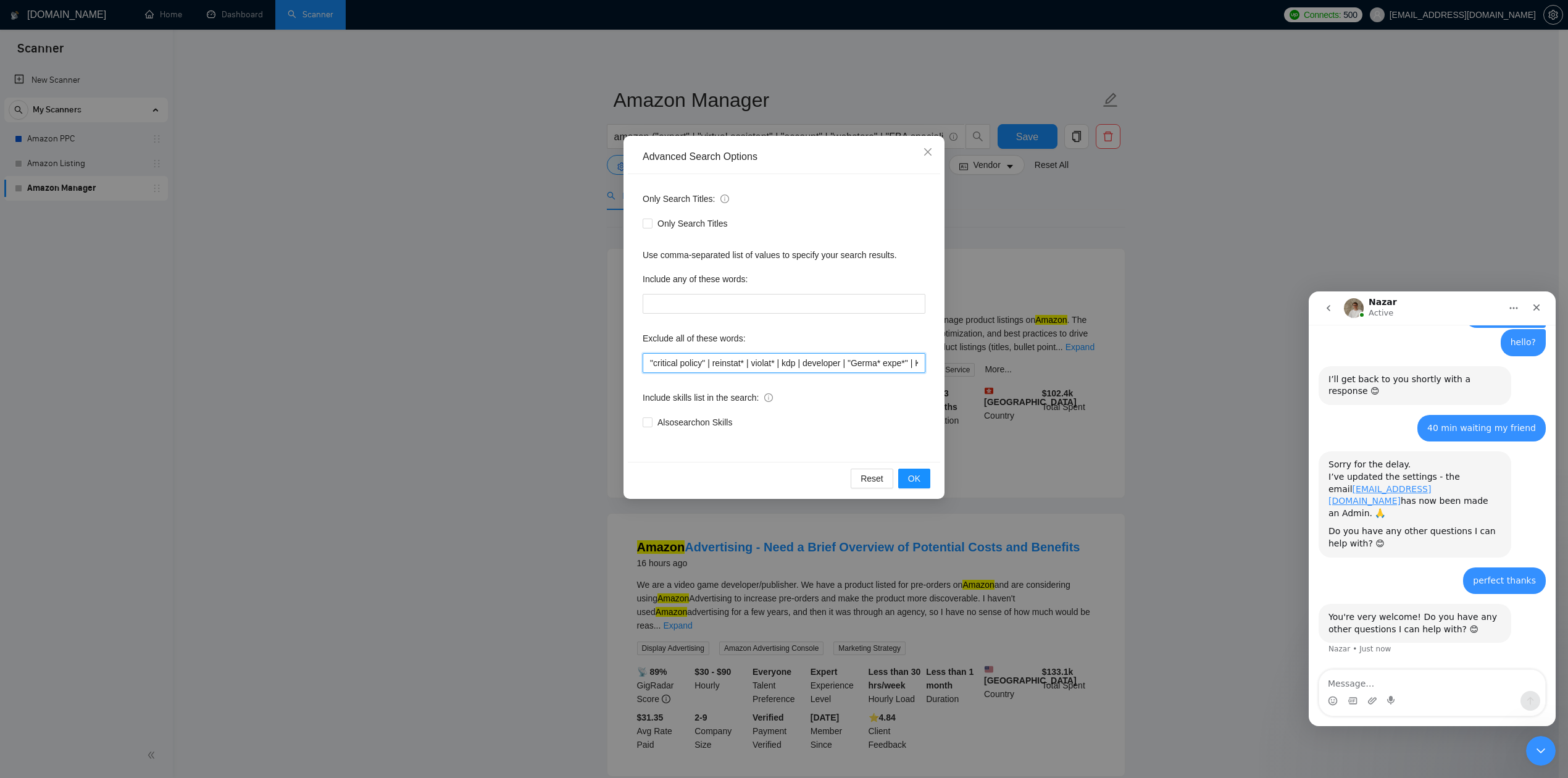
click at [721, 366] on input ""critical policy" | reinstat* | violat* | kdp | developer | "Germa* expe*" | KD…" at bounding box center [784, 362] width 283 height 20
click at [909, 478] on span "OK" at bounding box center [913, 478] width 12 height 14
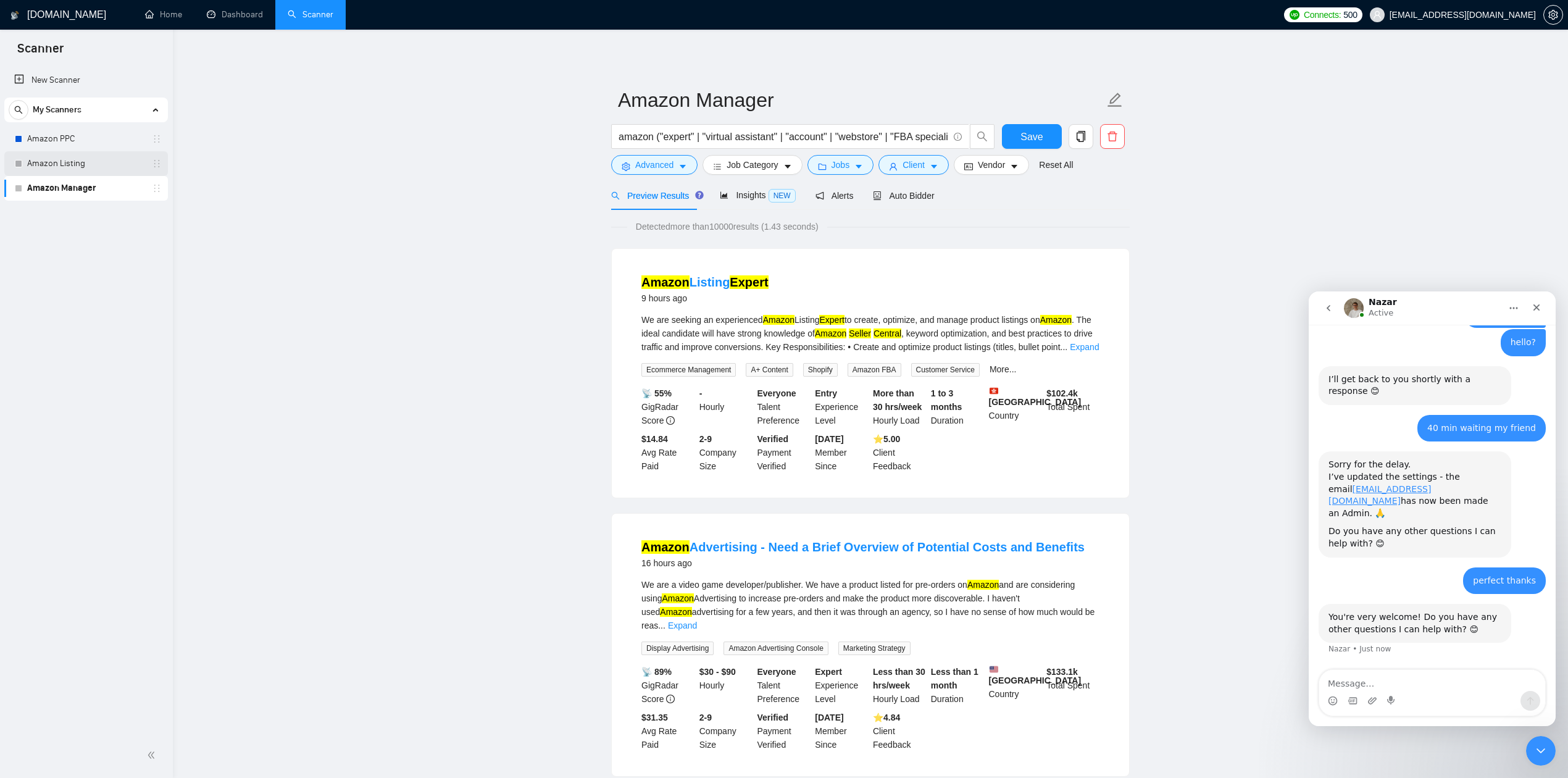
click at [43, 165] on link "Amazon Listing" at bounding box center [86, 163] width 118 height 24
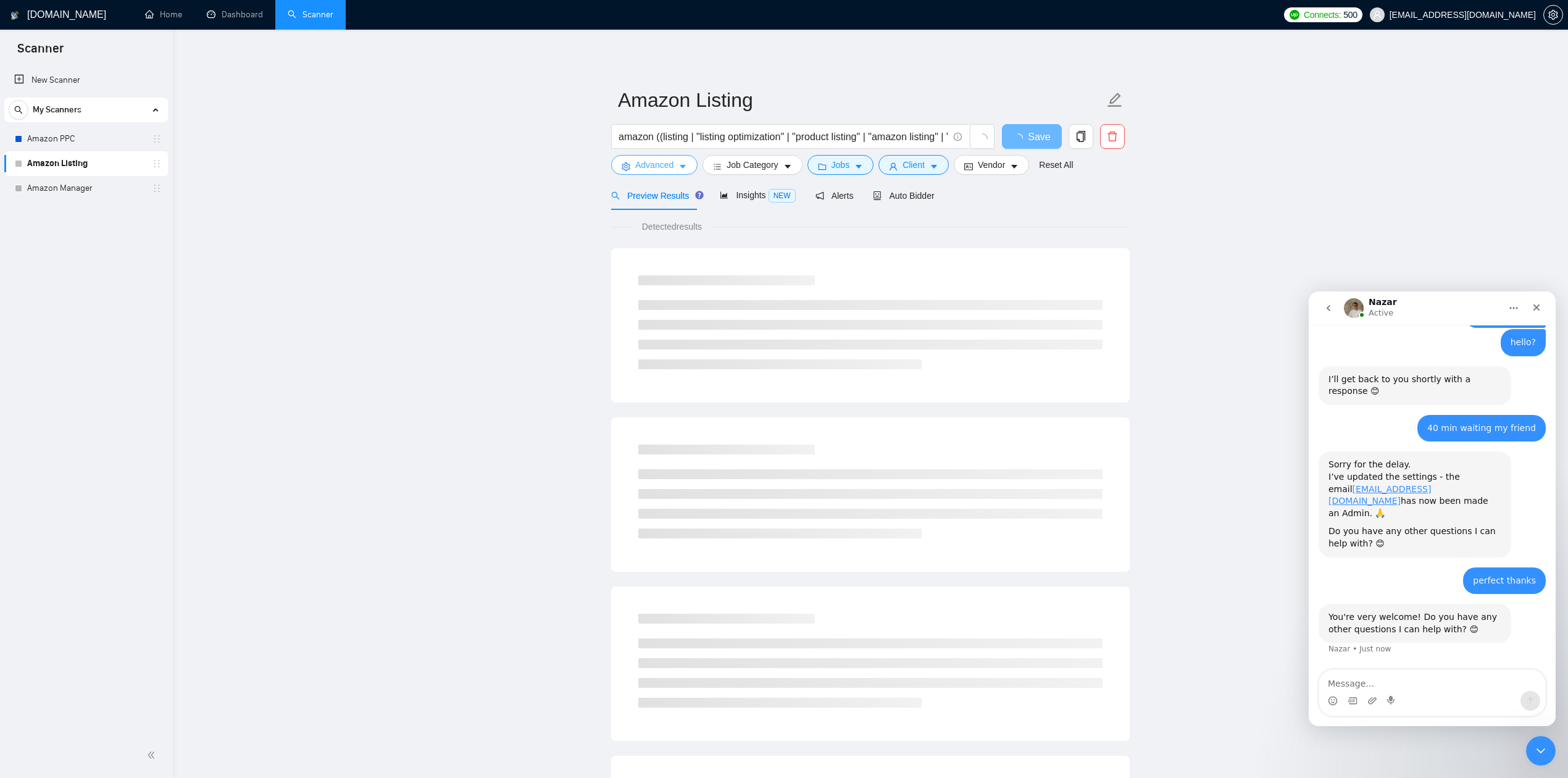
click at [675, 163] on button "Advanced" at bounding box center [654, 164] width 87 height 20
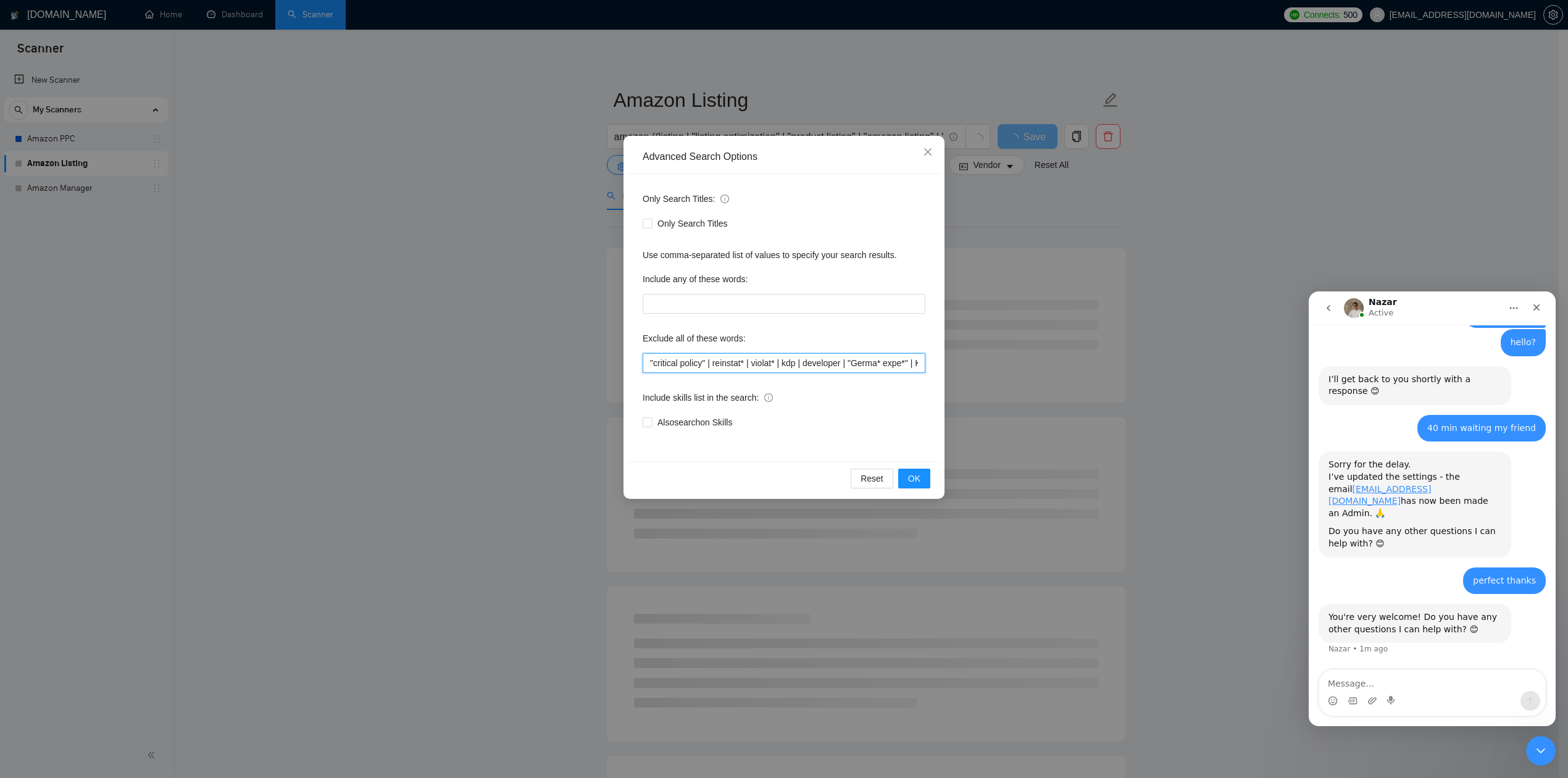
click at [714, 366] on input ""critical policy" | reinstat* | violat* | kdp | developer | "Germa* expe*" | KD…" at bounding box center [784, 362] width 283 height 20
paste input "| tiktok | shopify | ebay | wallmart"
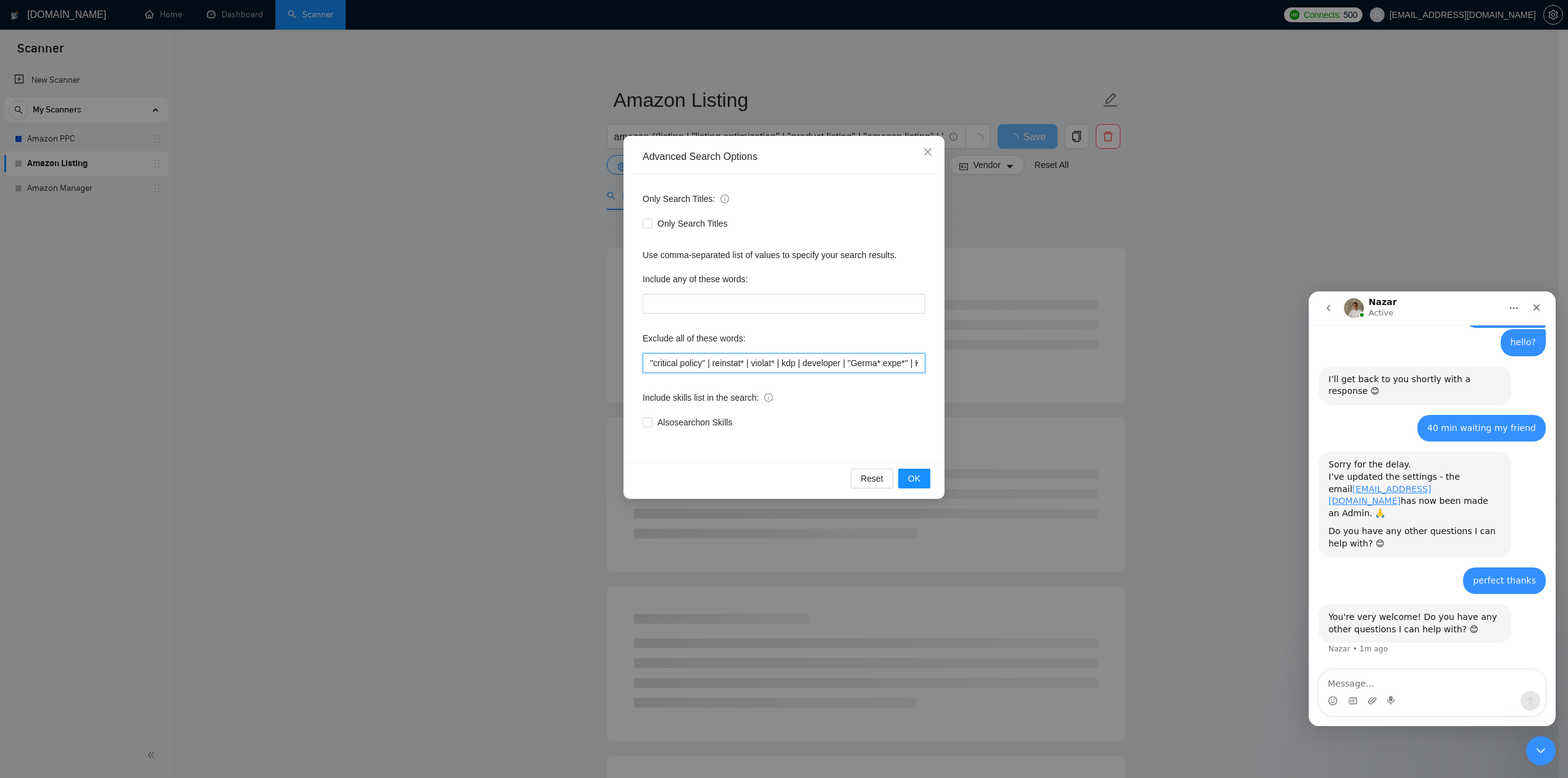
scroll to position [0, 253]
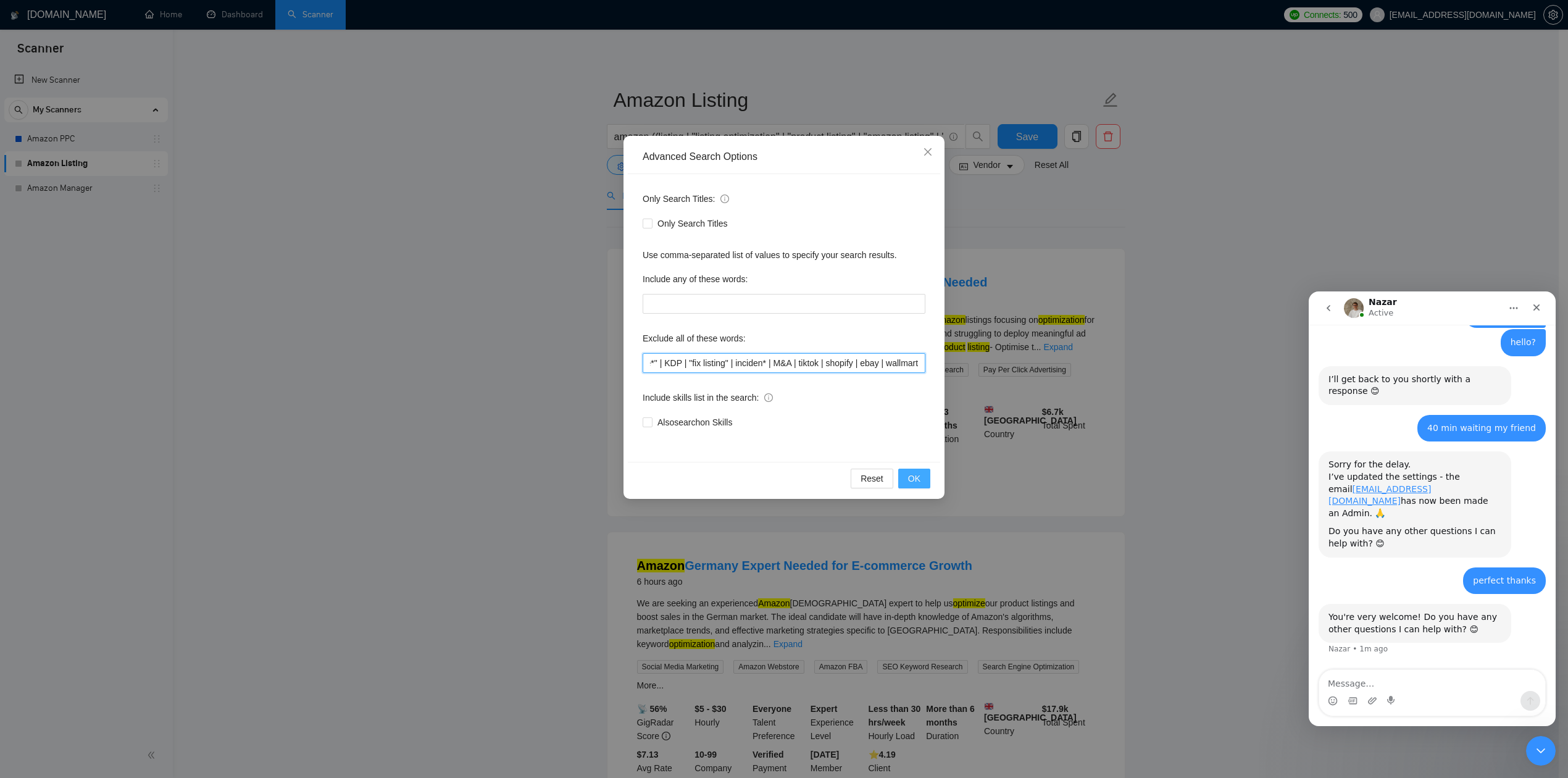
type input ""critical policy" | reinstat* | violat* | kdp | developer | "Germa* expe*" | KD…"
click at [904, 480] on button "OK" at bounding box center [914, 478] width 32 height 20
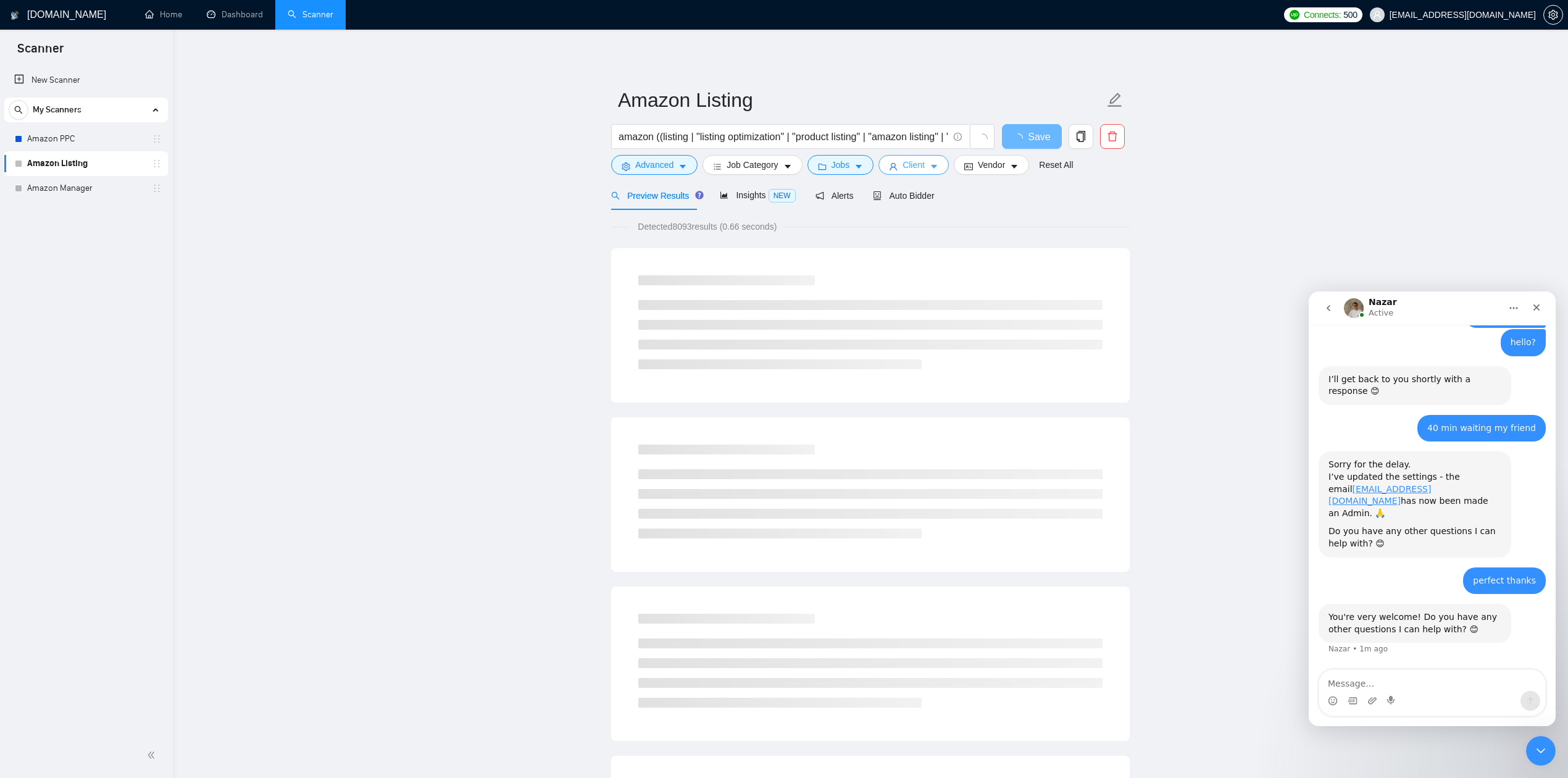
click at [919, 171] on span "Client" at bounding box center [913, 164] width 22 height 14
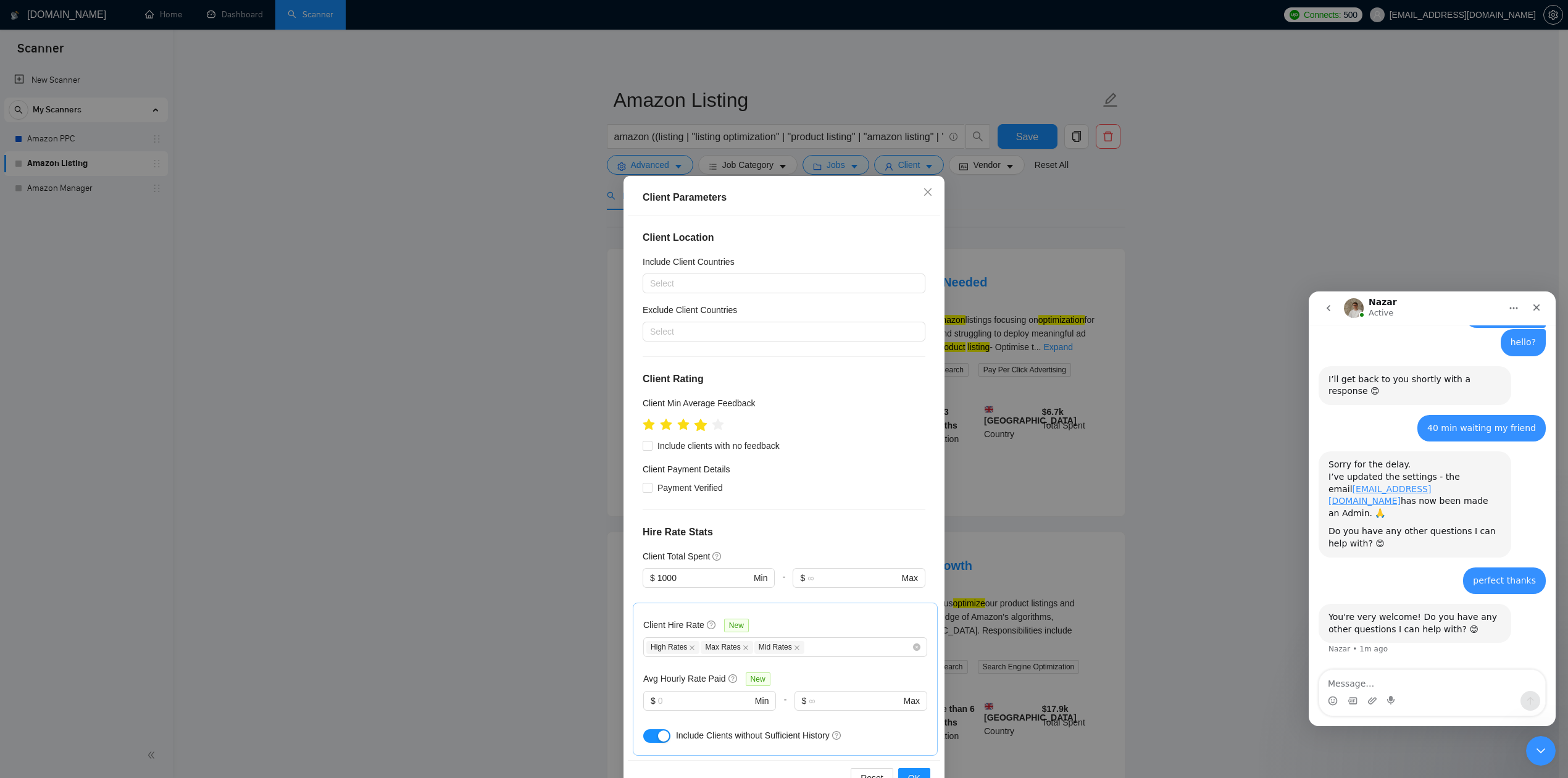
click at [699, 431] on icon "star" at bounding box center [700, 424] width 14 height 14
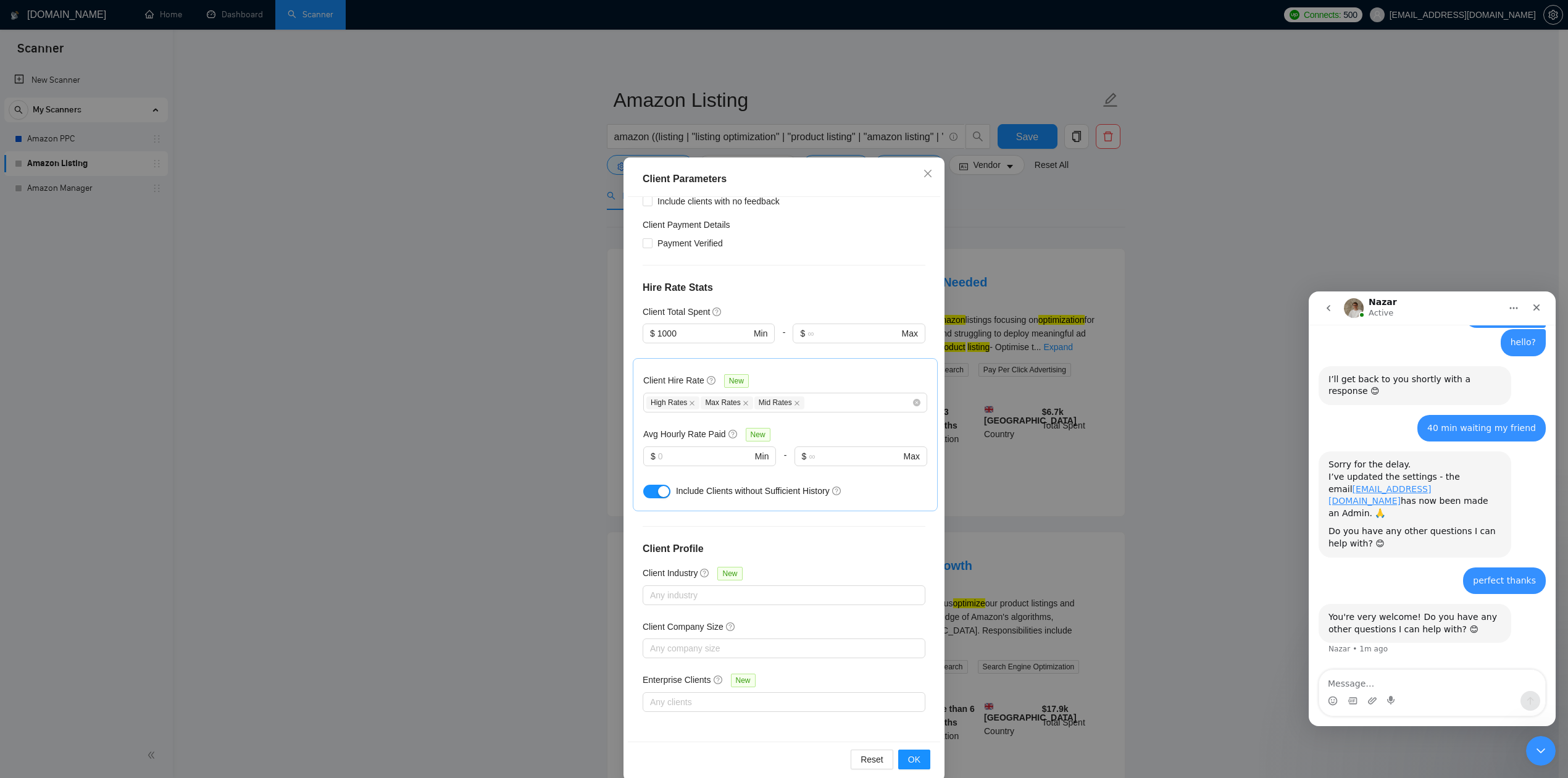
scroll to position [35, 0]
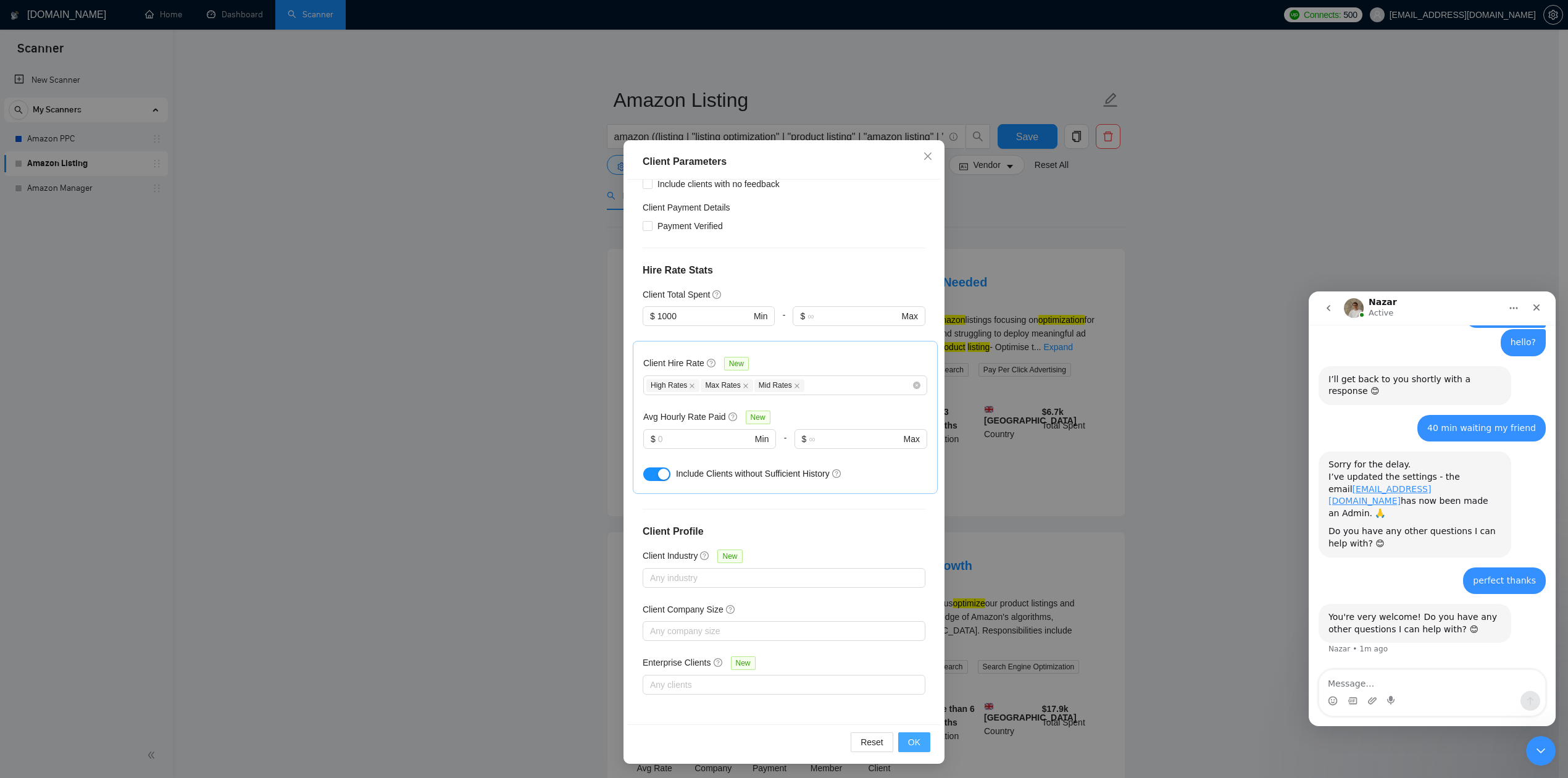
click at [910, 583] on span "OK" at bounding box center [913, 742] width 12 height 14
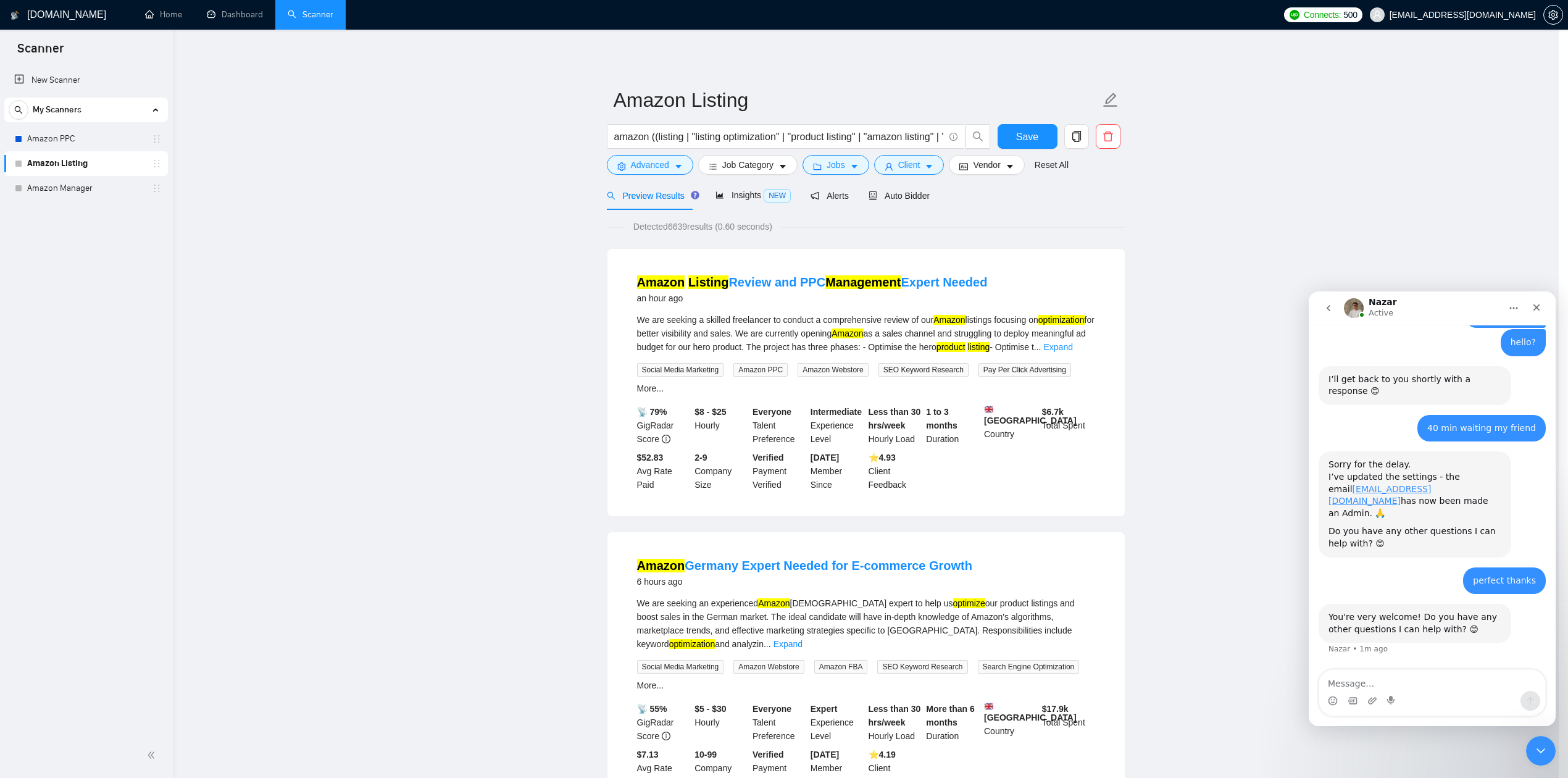
scroll to position [0, 0]
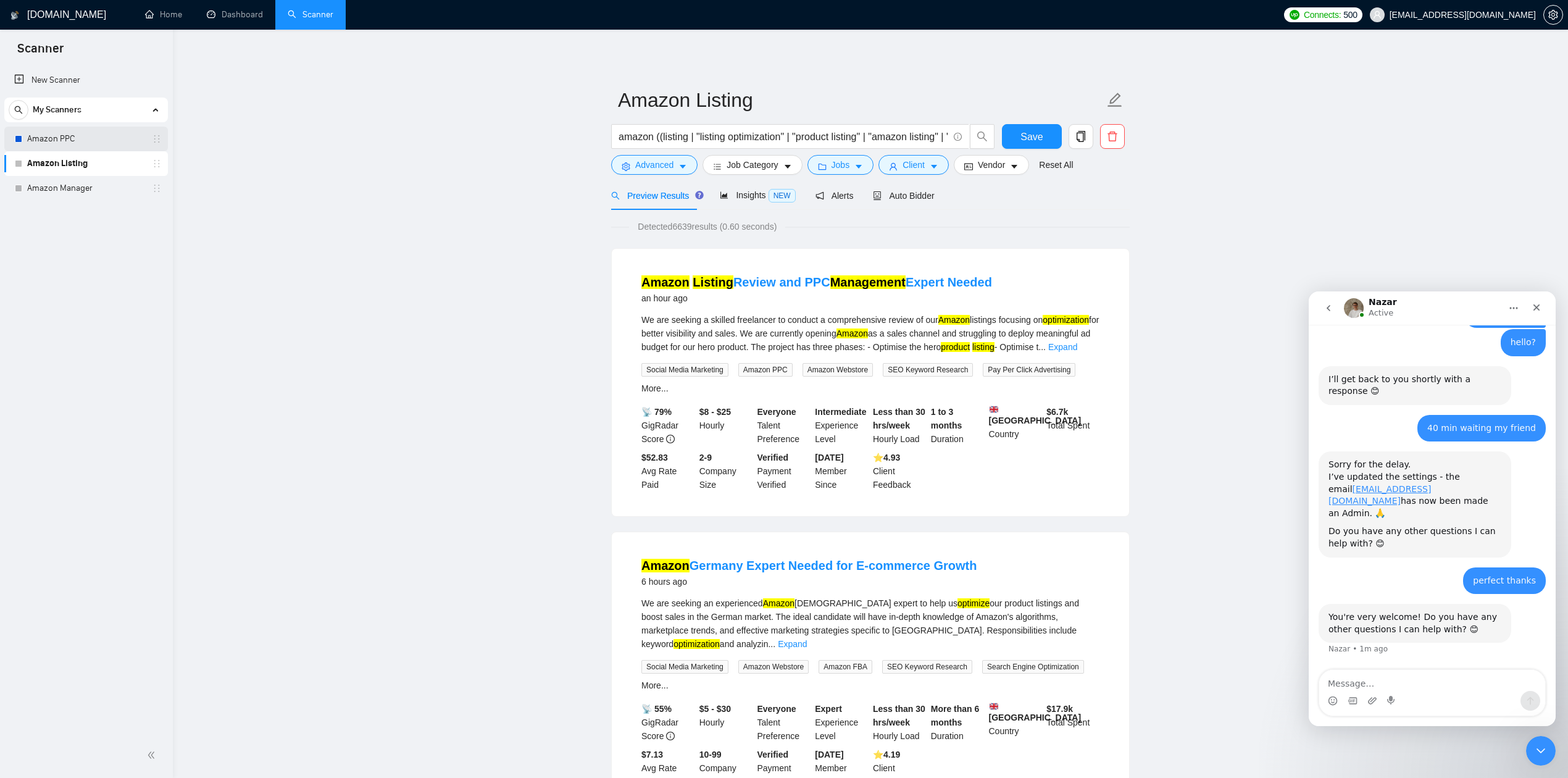
click at [59, 137] on link "Amazon PPC" at bounding box center [86, 139] width 118 height 24
click at [1033, 132] on span "Save" at bounding box center [1032, 136] width 22 height 16
click at [74, 141] on link "Amazon PPC" at bounding box center [86, 139] width 118 height 24
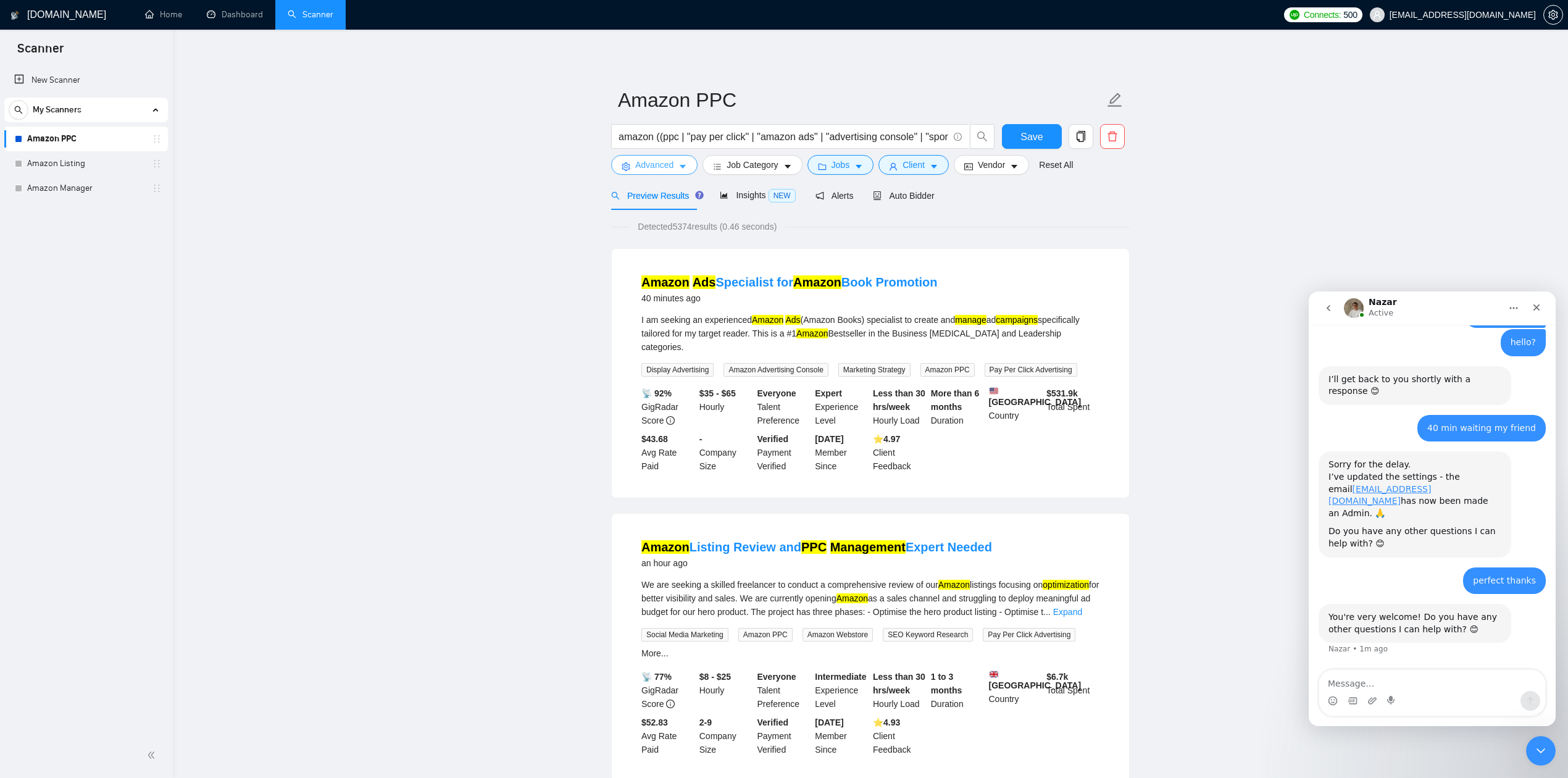
click at [670, 168] on span "Advanced" at bounding box center [654, 164] width 38 height 14
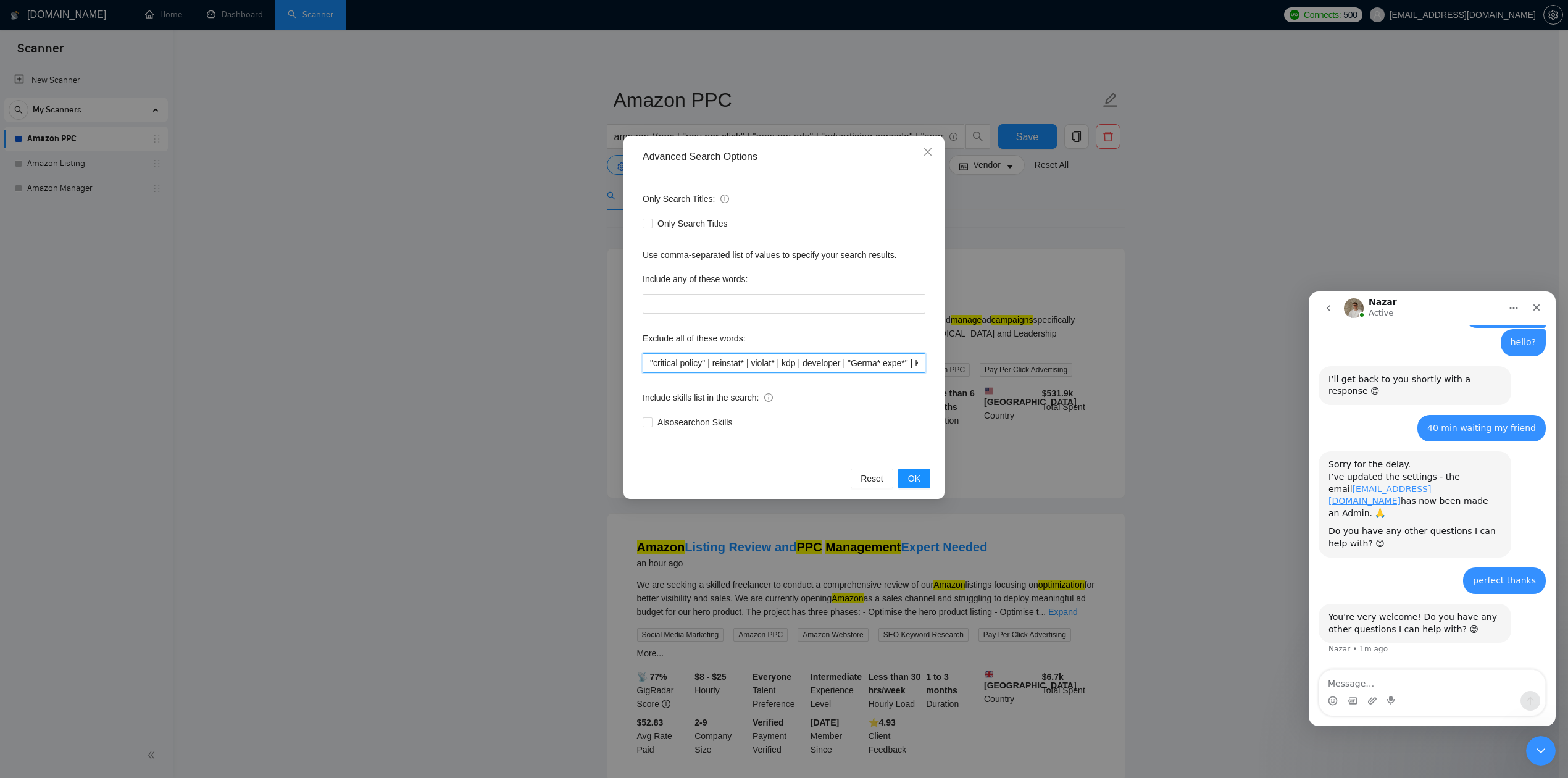
click at [716, 361] on input ""critical policy" | reinstat* | violat* | kdp | developer | "Germa* expe*" | KD…" at bounding box center [784, 362] width 283 height 20
paste input "| tiktok | shopify | ebay | wallmart"
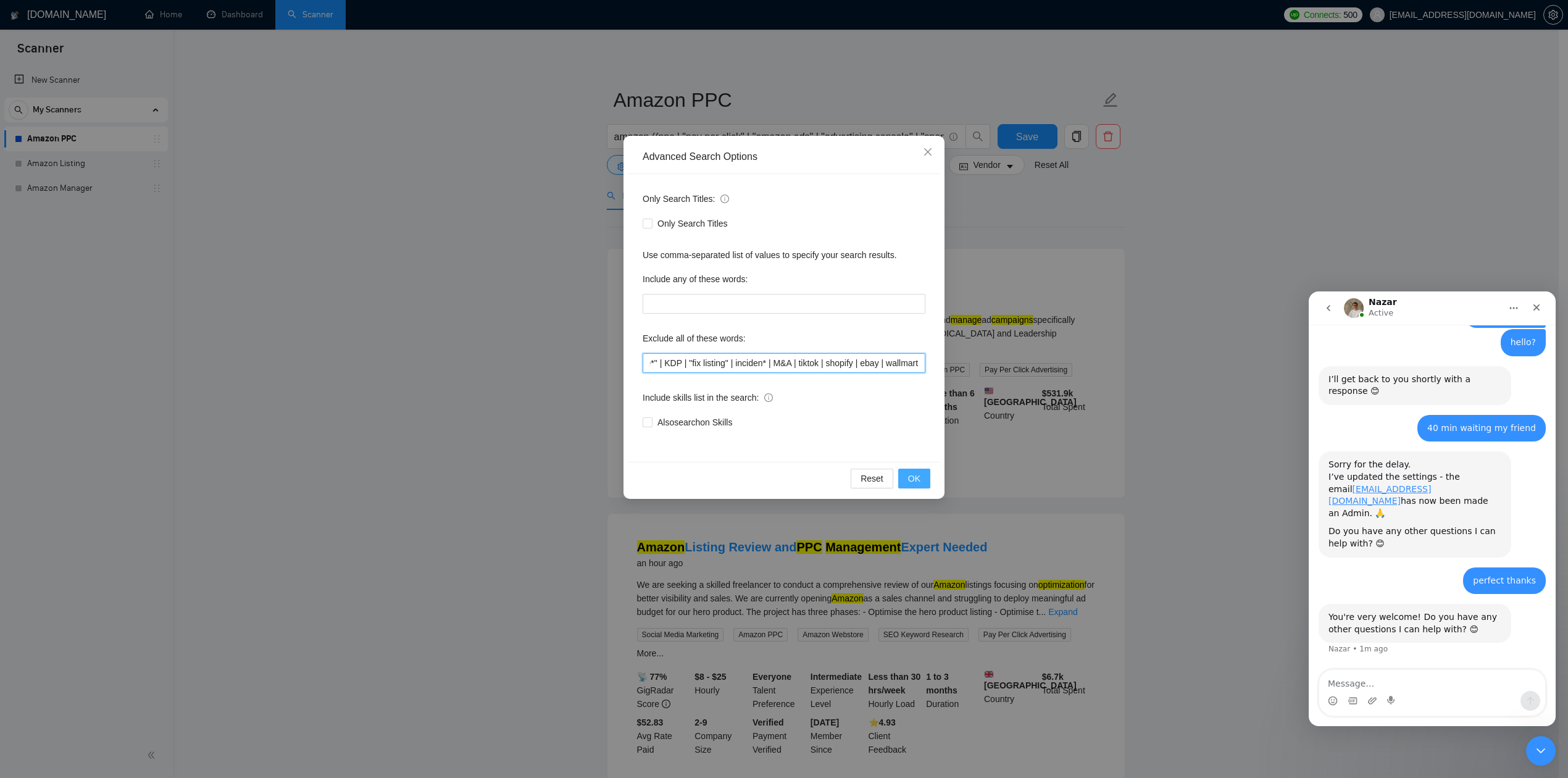
type input ""critical policy" | reinstat* | violat* | kdp | developer | "Germa* expe*" | KD…"
click at [917, 478] on span "OK" at bounding box center [913, 478] width 12 height 14
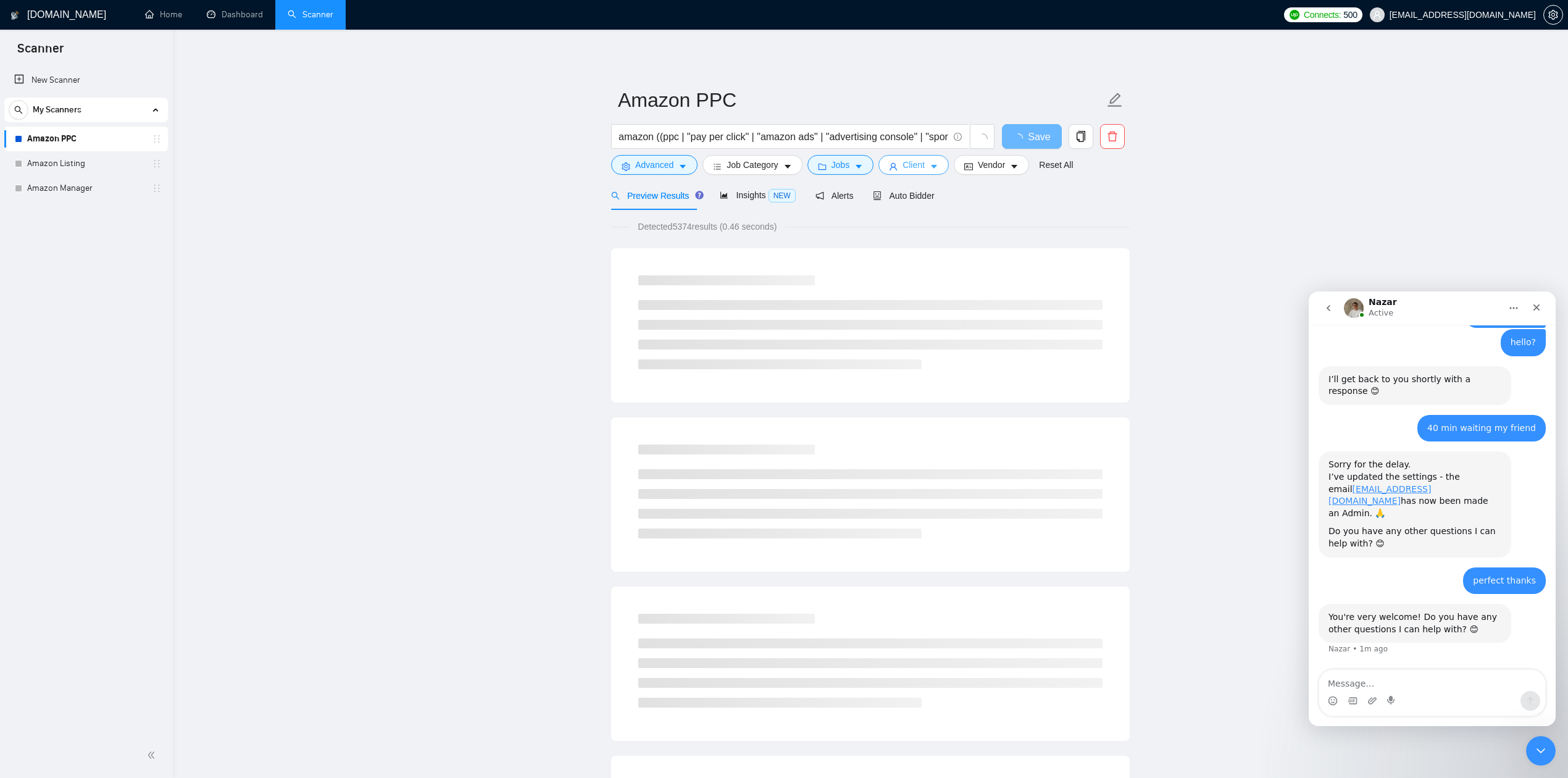
click at [937, 168] on button "Client" at bounding box center [913, 164] width 70 height 20
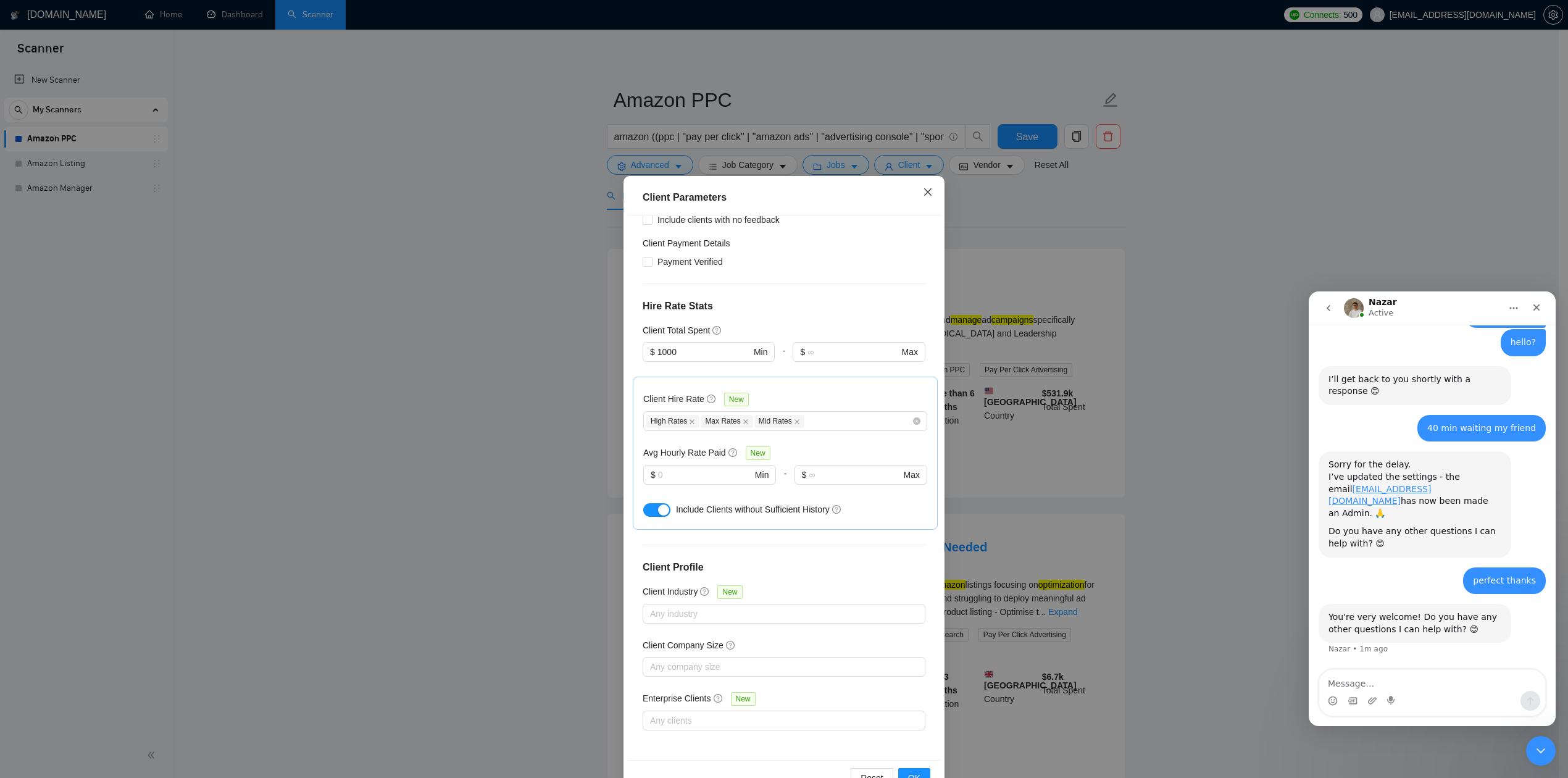
click at [923, 195] on icon "close" at bounding box center [927, 191] width 10 height 10
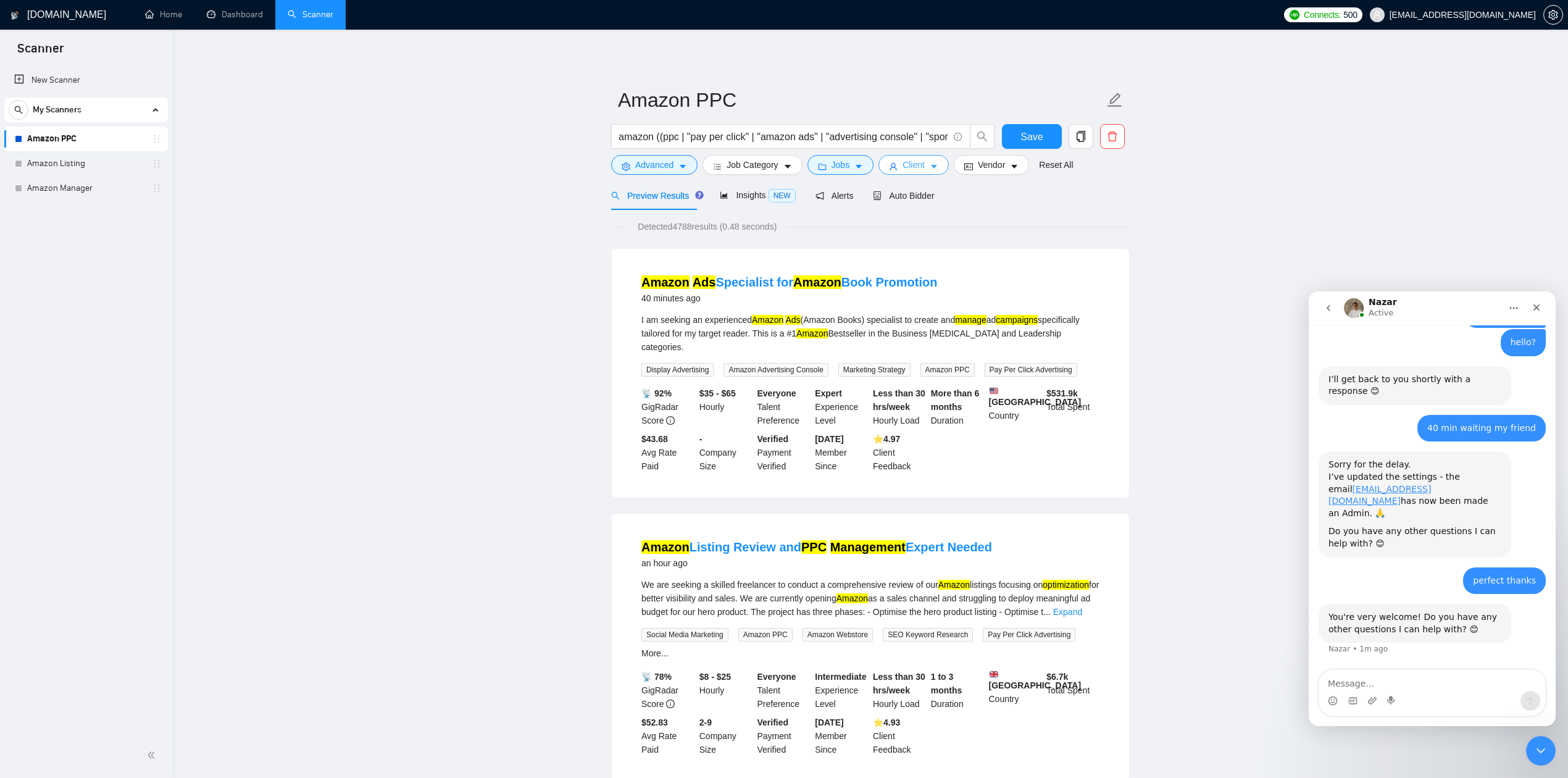
click at [925, 163] on button "Client" at bounding box center [913, 164] width 70 height 20
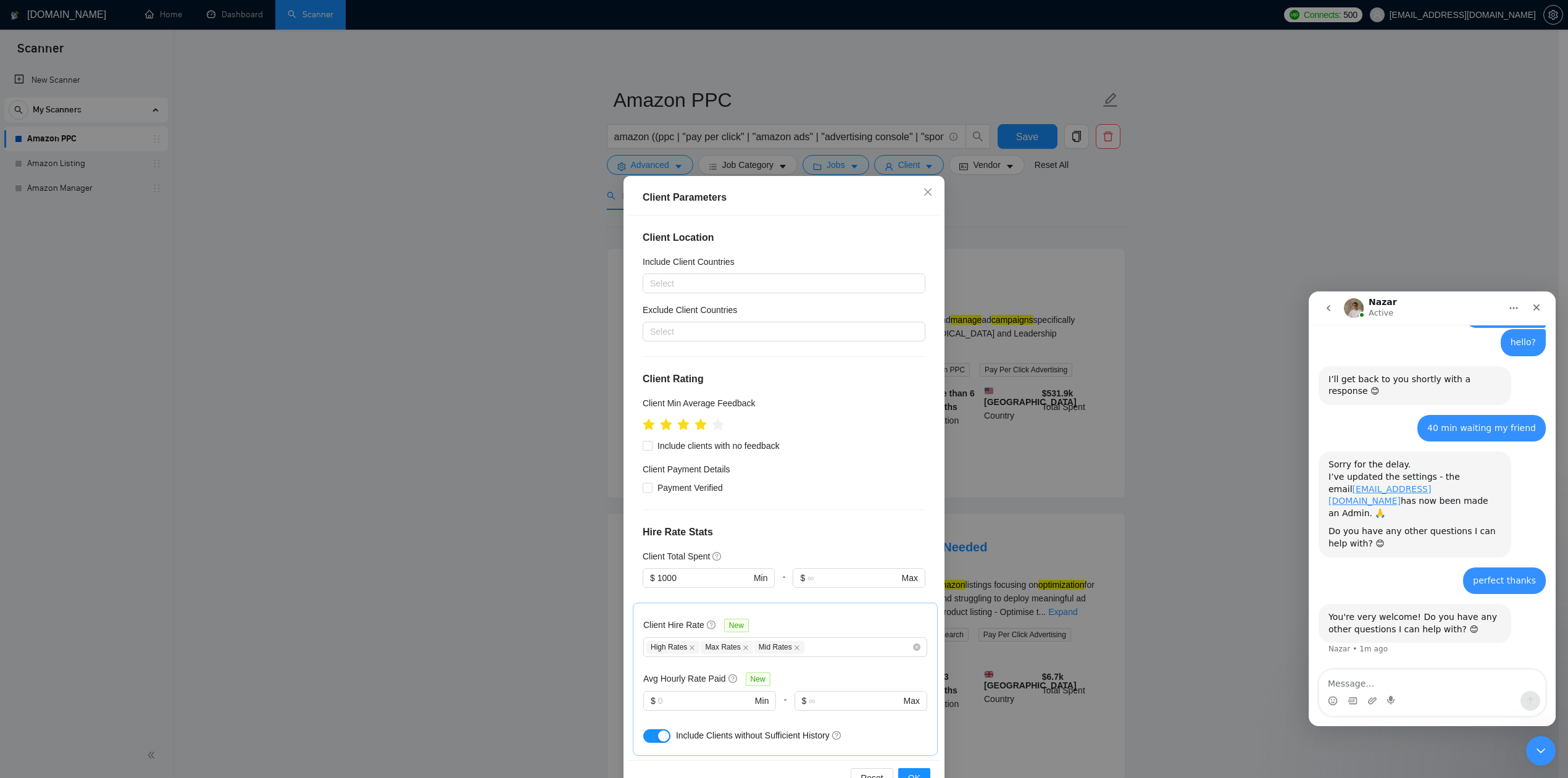
click at [702, 431] on ul at bounding box center [683, 424] width 81 height 19
click at [700, 426] on icon "star" at bounding box center [700, 424] width 14 height 14
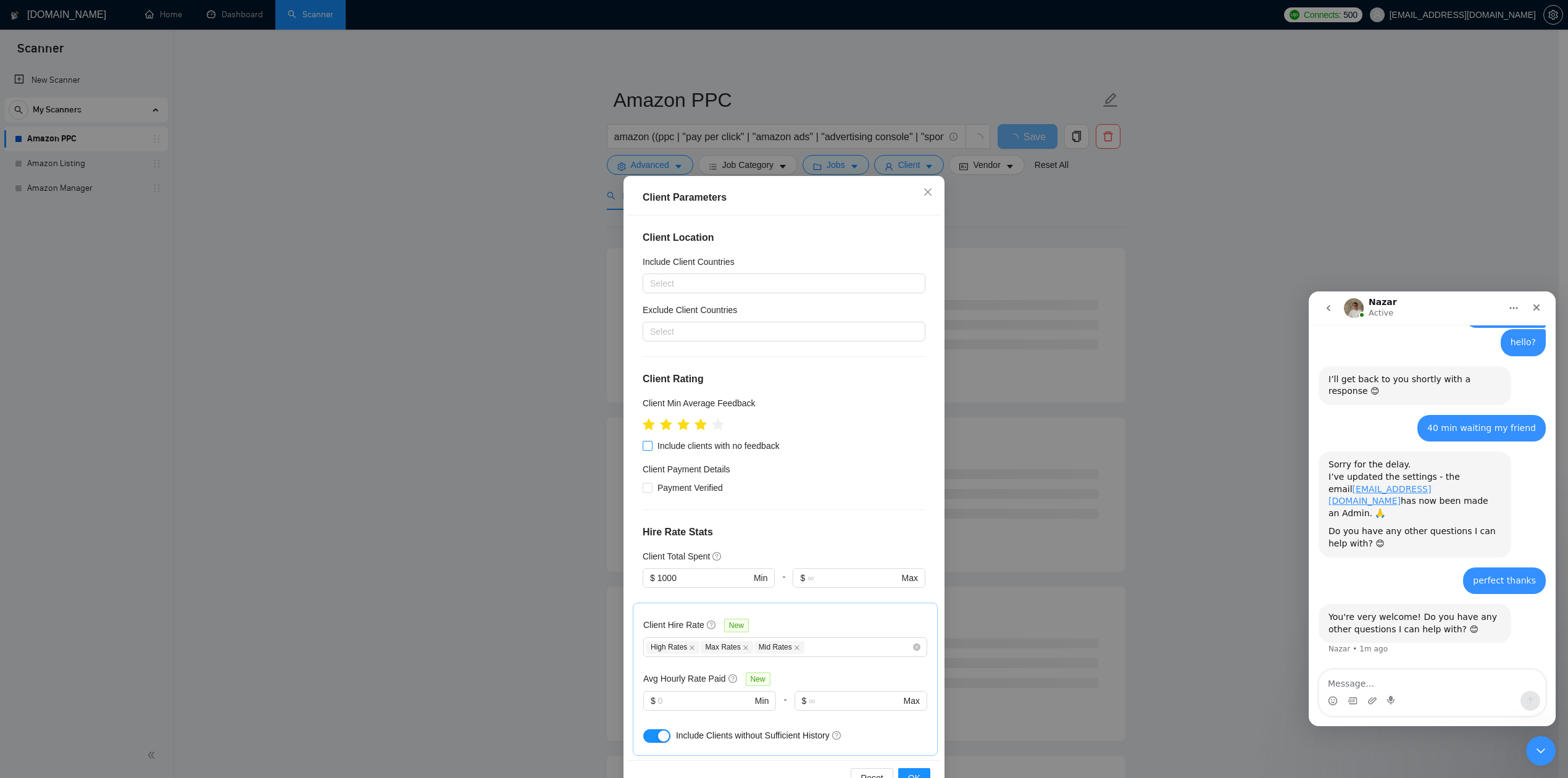
click at [732, 450] on span "Include clients with no feedback" at bounding box center [718, 446] width 132 height 14
click at [651, 449] on input "Include clients with no feedback" at bounding box center [646, 445] width 8 height 8
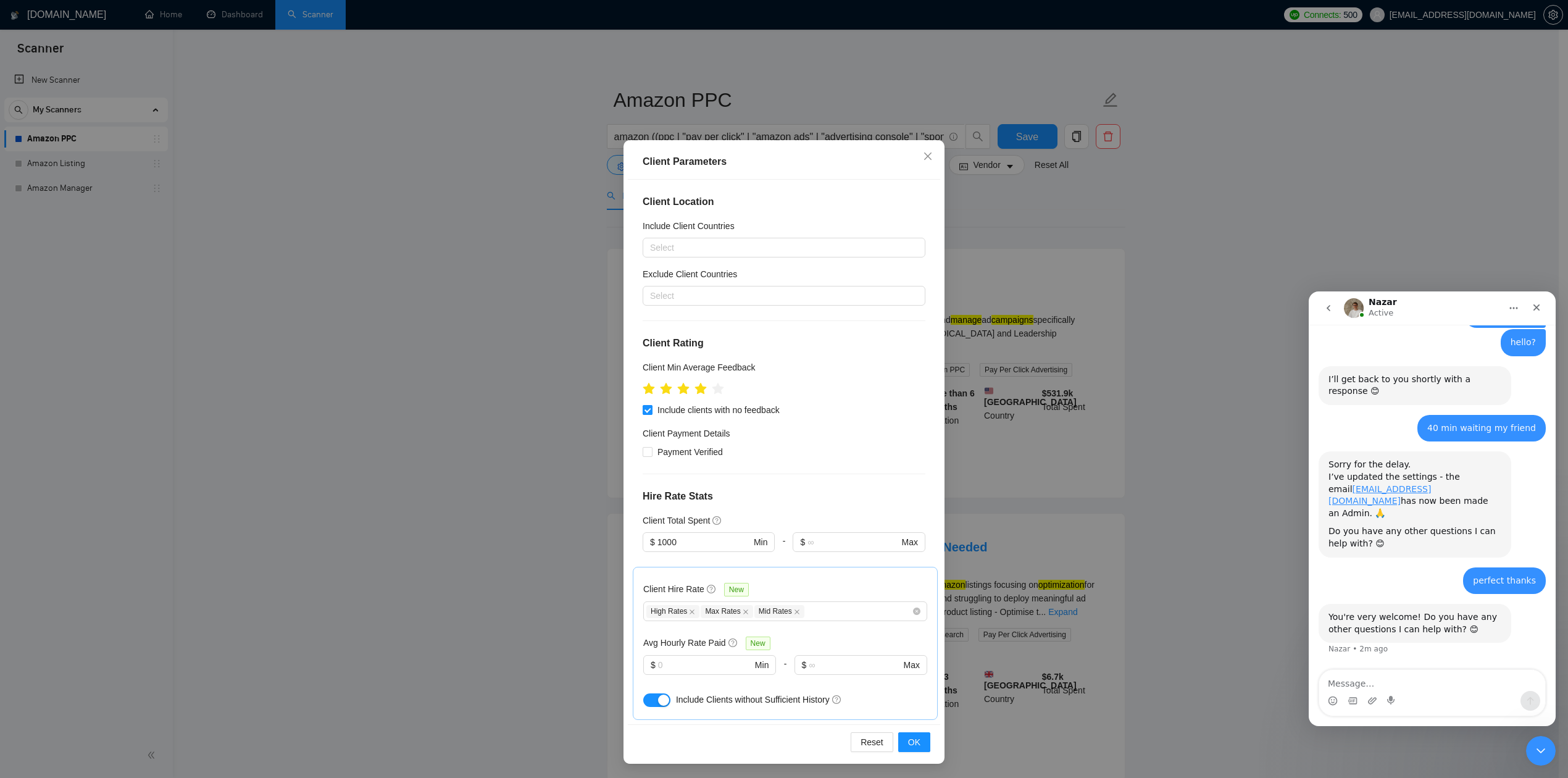
click at [658, 408] on span "Include clients with no feedback" at bounding box center [718, 410] width 132 height 14
click at [651, 408] on input "Include clients with no feedback" at bounding box center [646, 409] width 8 height 8
checkbox input "false"
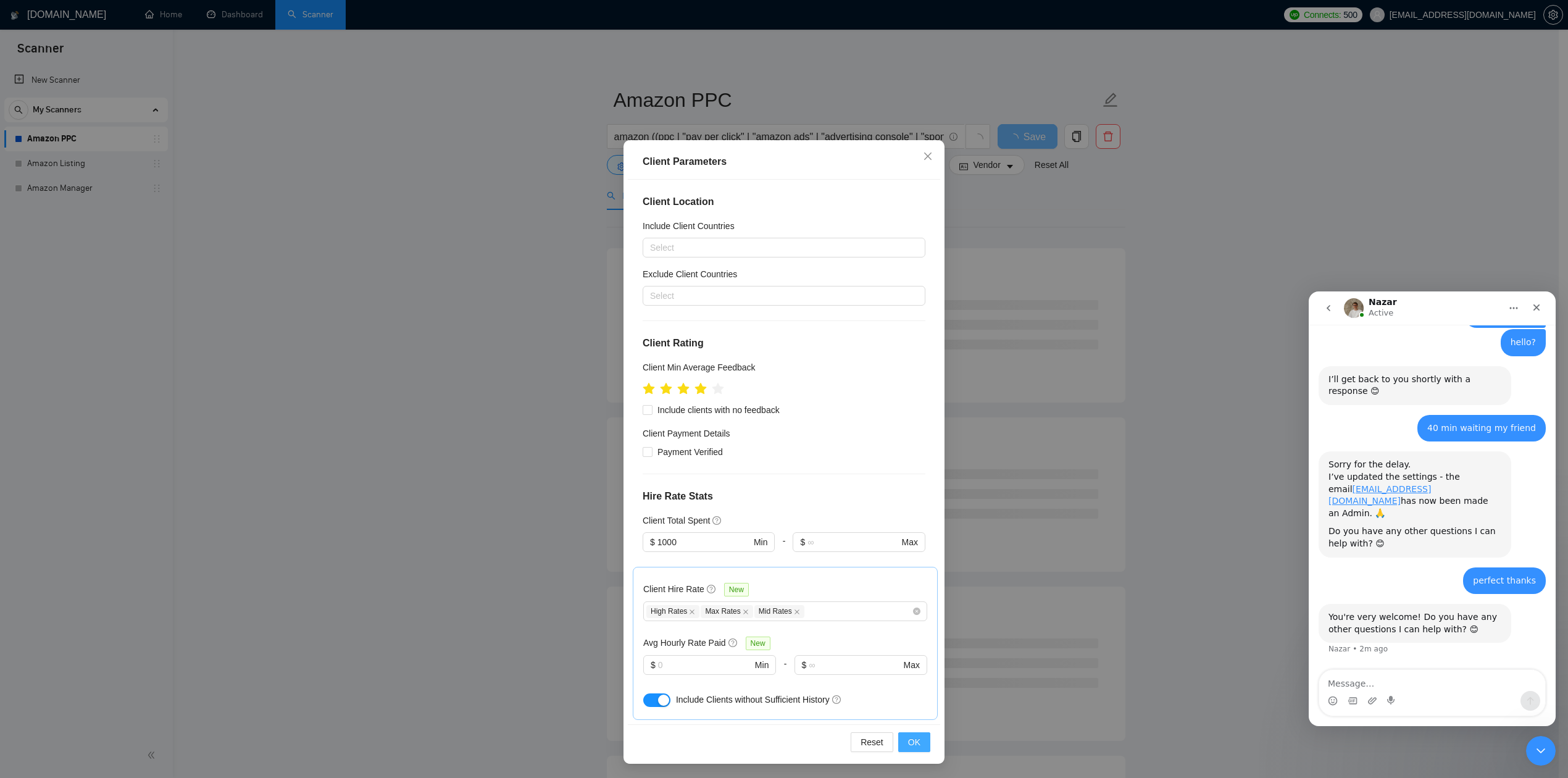
click at [908, 583] on span "OK" at bounding box center [913, 742] width 12 height 14
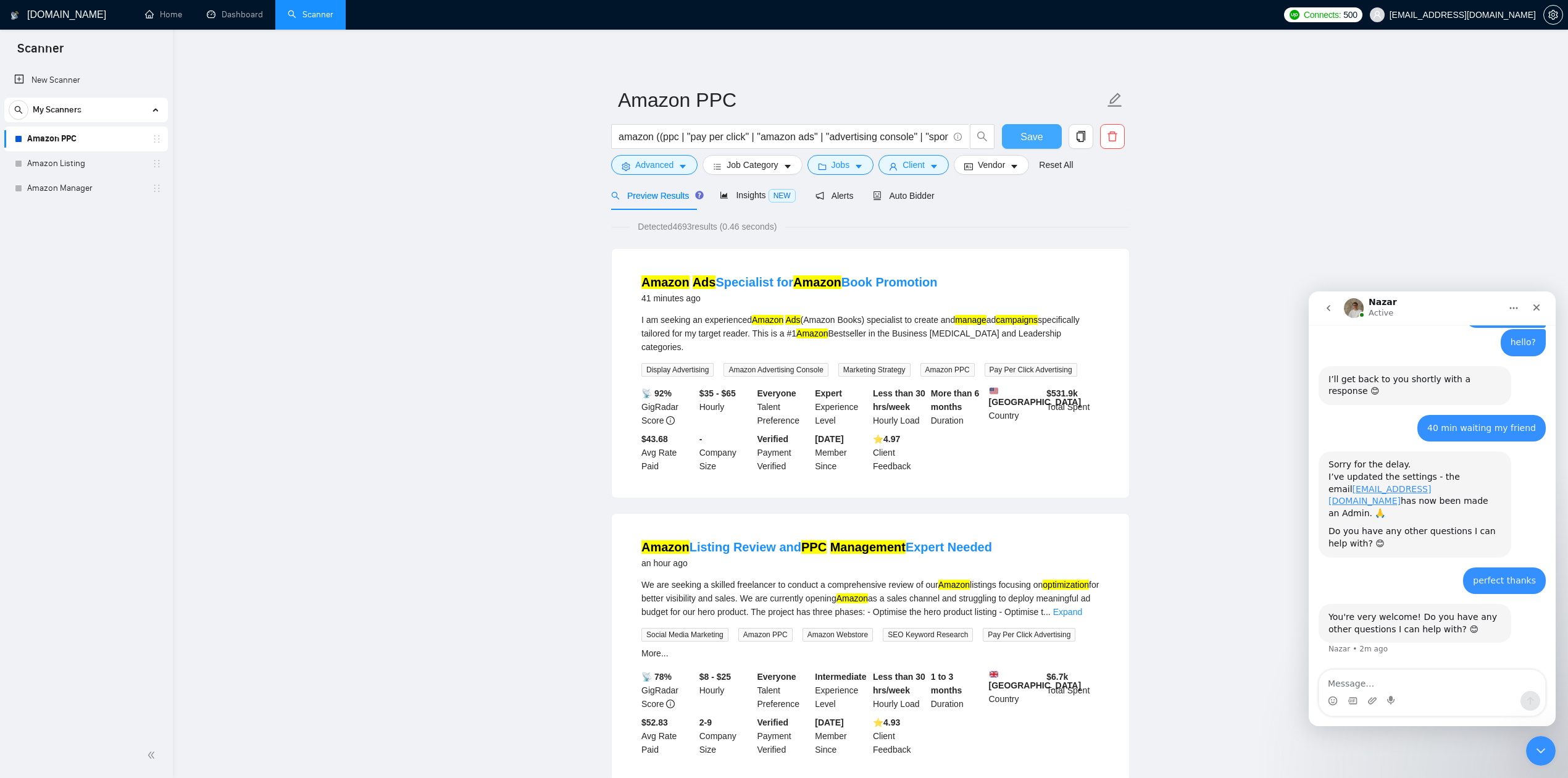
click at [1032, 132] on span "Save" at bounding box center [1032, 136] width 22 height 16
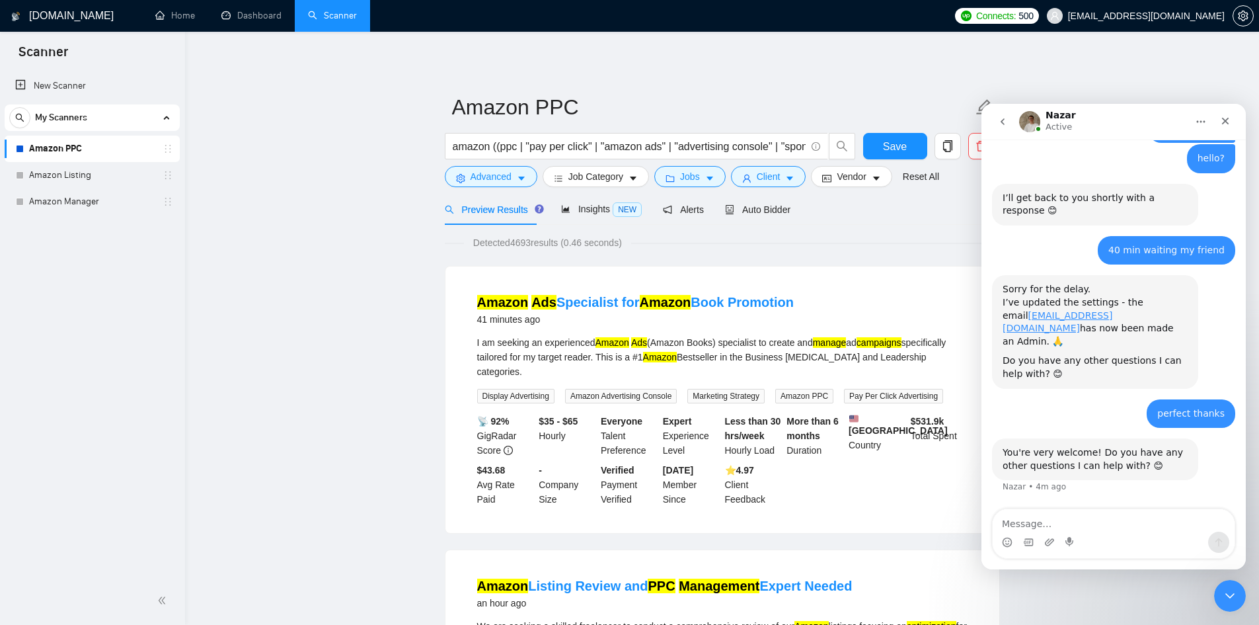
scroll to position [1005, 0]
click at [1223, 126] on icon "Close" at bounding box center [1225, 121] width 11 height 11
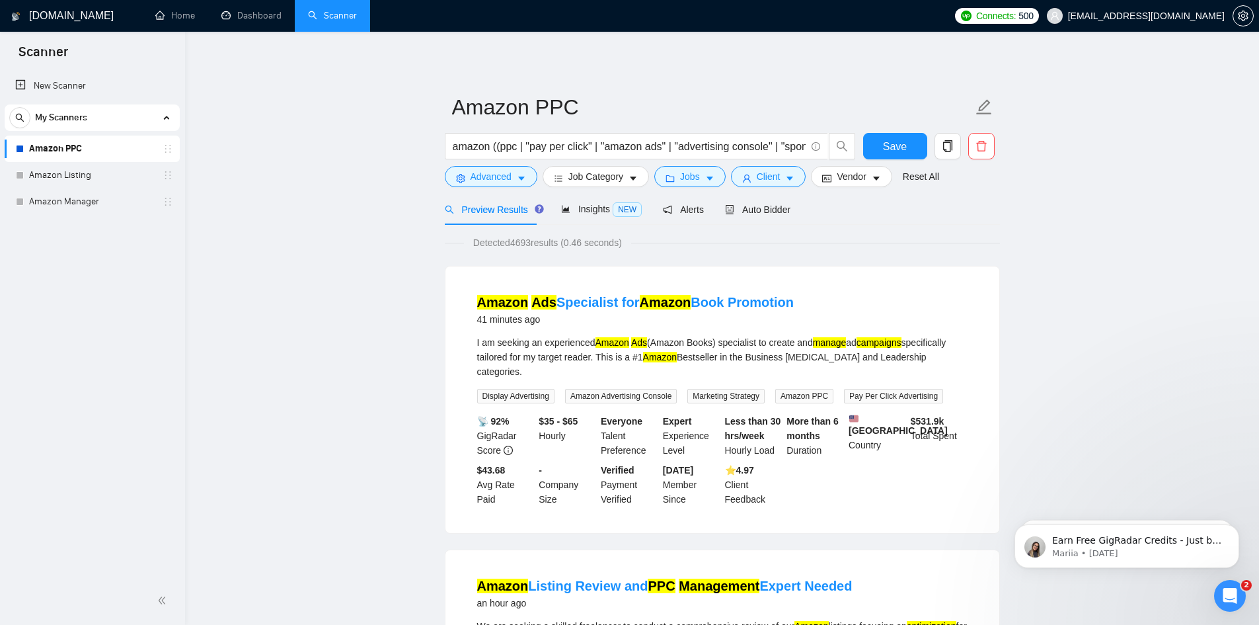
scroll to position [0, 0]
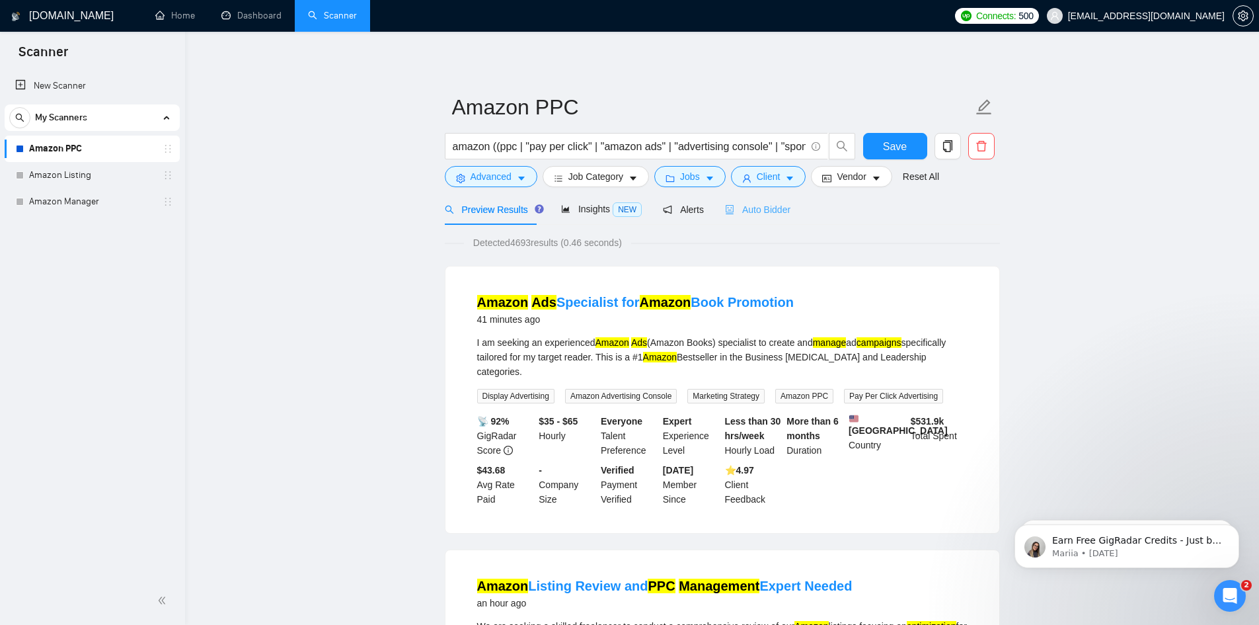
click at [765, 209] on span "Auto Bidder" at bounding box center [757, 209] width 65 height 11
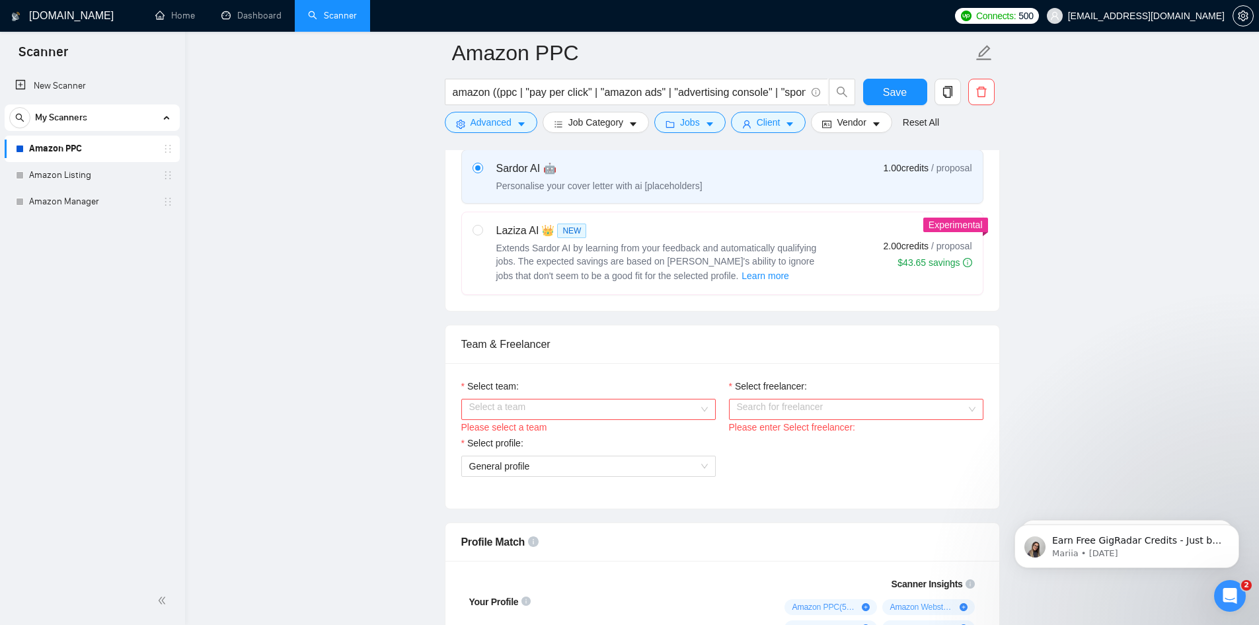
scroll to position [529, 0]
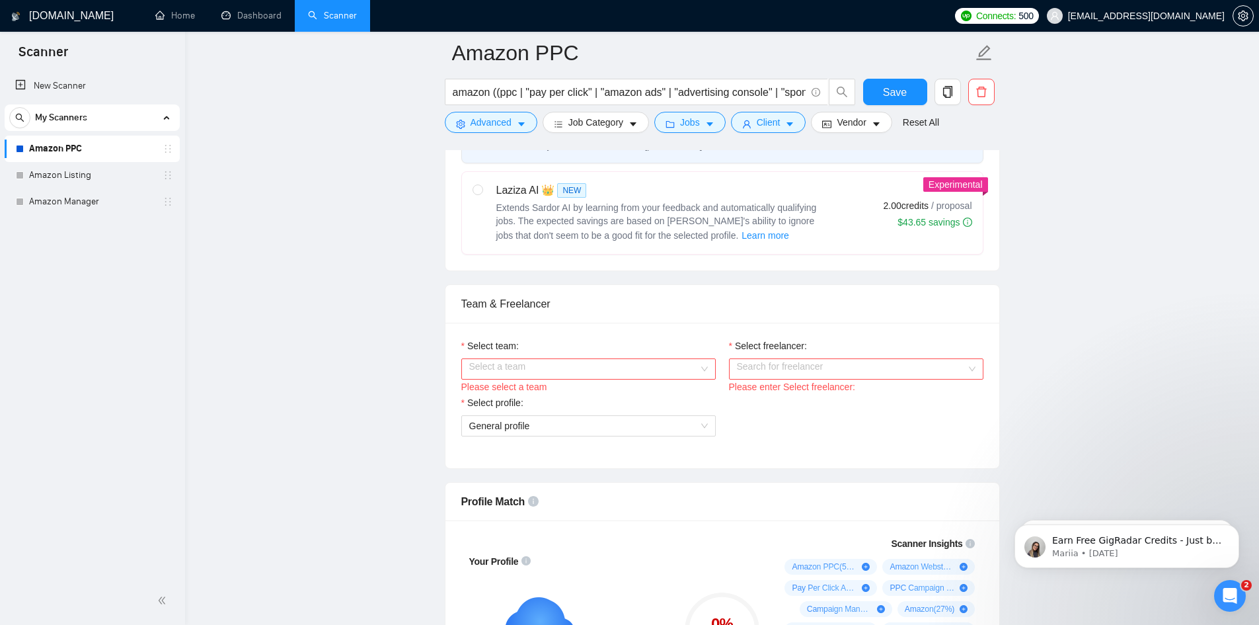
click at [646, 367] on input "Select team:" at bounding box center [583, 369] width 229 height 20
click at [634, 394] on div "KOA: Amazon Experts to Grow Your Business" at bounding box center [588, 394] width 239 height 15
click at [816, 366] on input "Select freelancer:" at bounding box center [851, 369] width 229 height 20
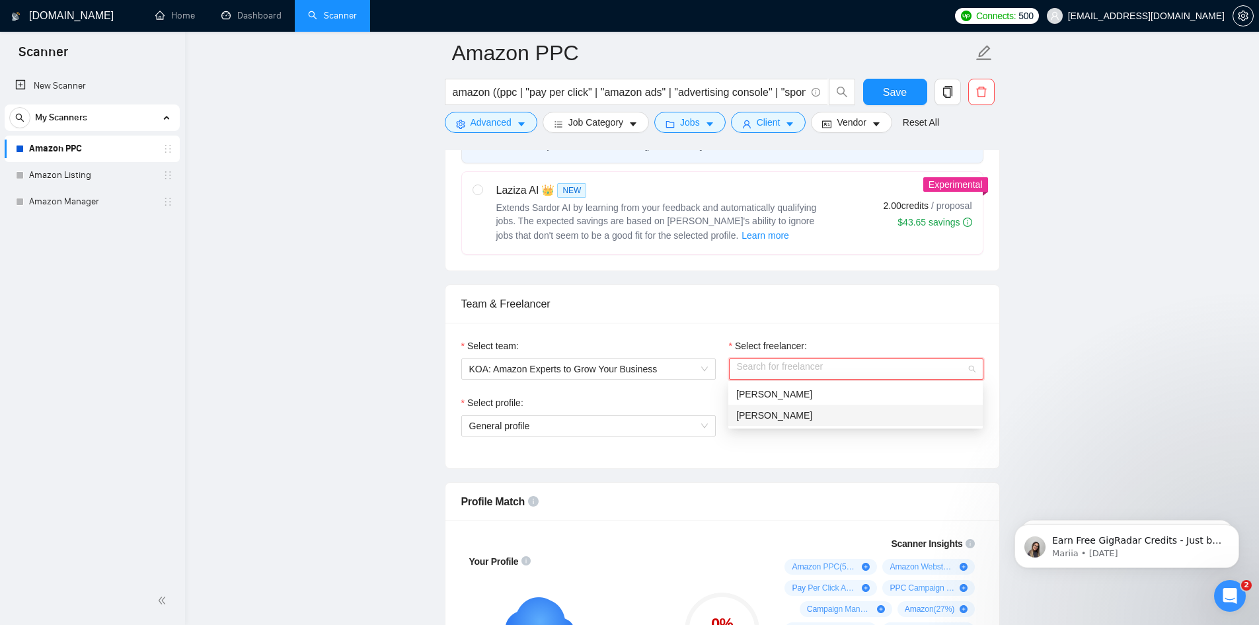
click at [786, 416] on span "[PERSON_NAME]" at bounding box center [774, 415] width 76 height 11
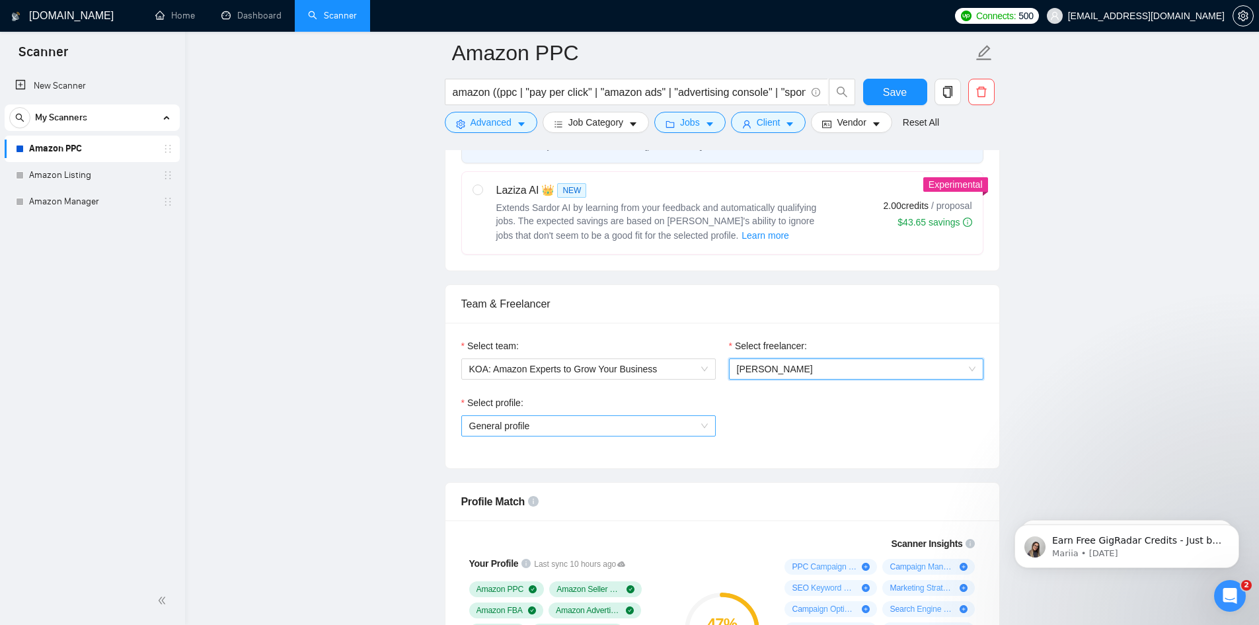
click at [588, 430] on span "General profile" at bounding box center [588, 426] width 239 height 20
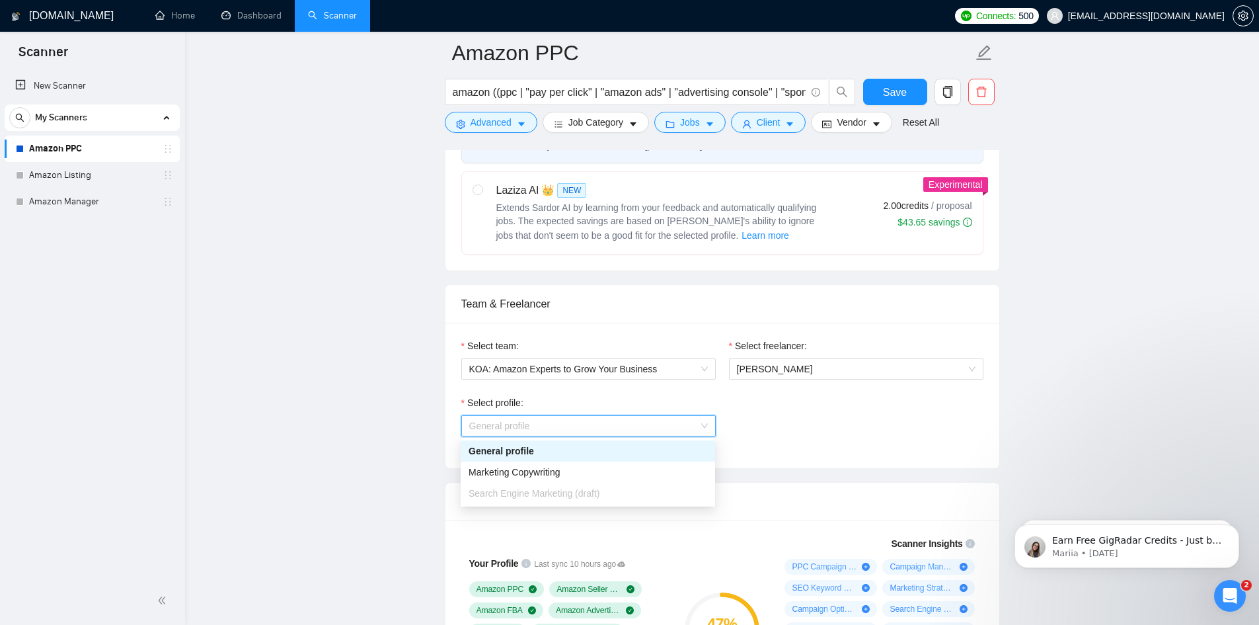
click at [894, 440] on div "Select profile: General profile" at bounding box center [722, 423] width 535 height 57
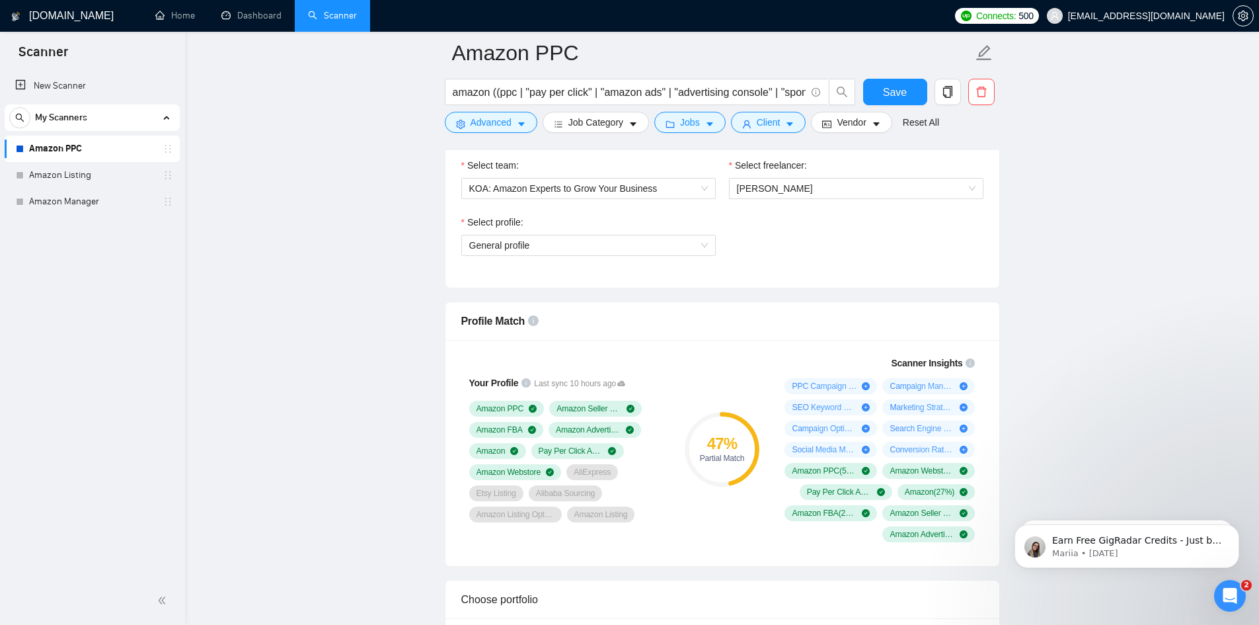
scroll to position [727, 0]
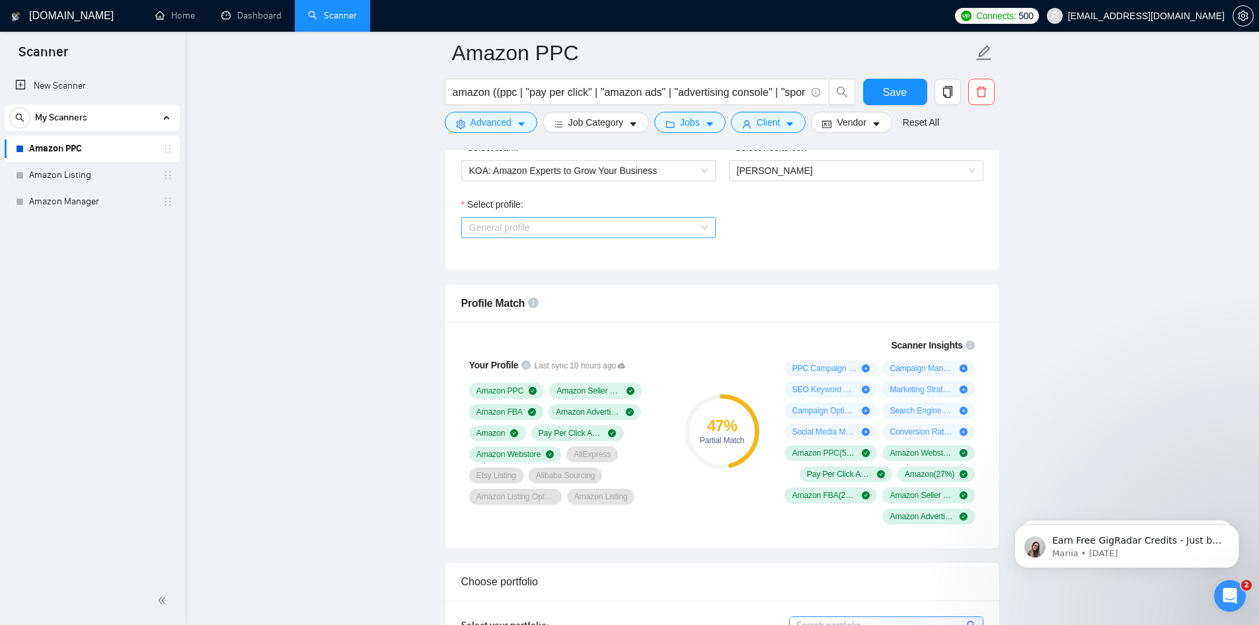
click at [651, 228] on span "General profile" at bounding box center [588, 227] width 239 height 20
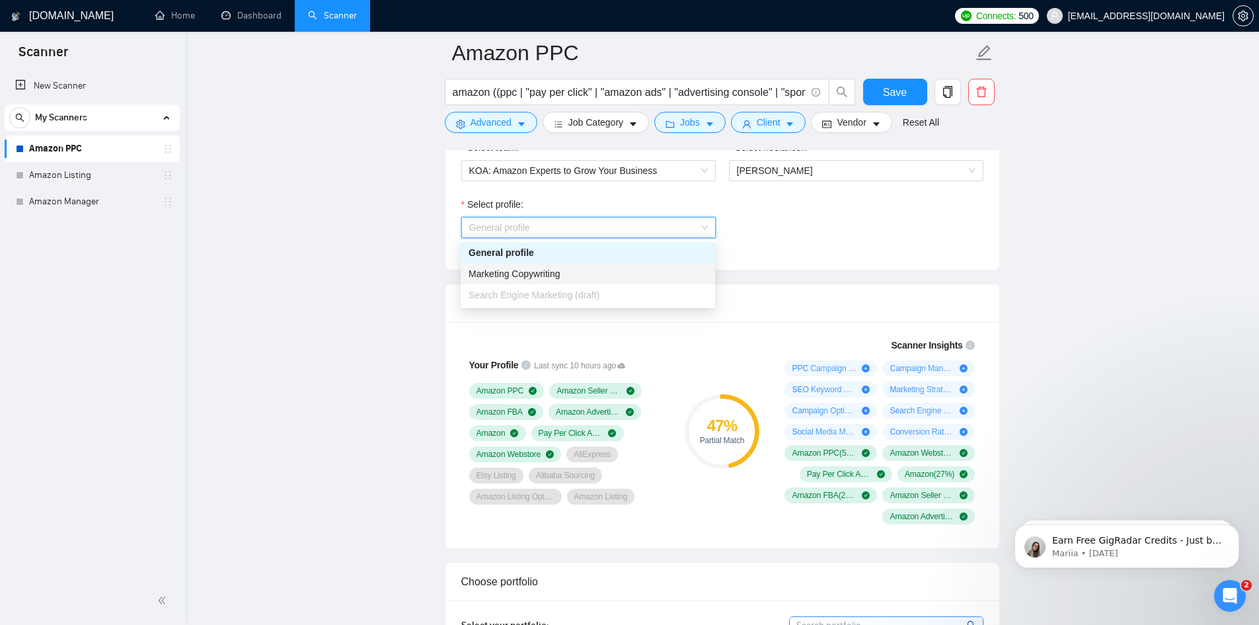
click at [874, 252] on div "Select profile: General profile" at bounding box center [722, 225] width 535 height 57
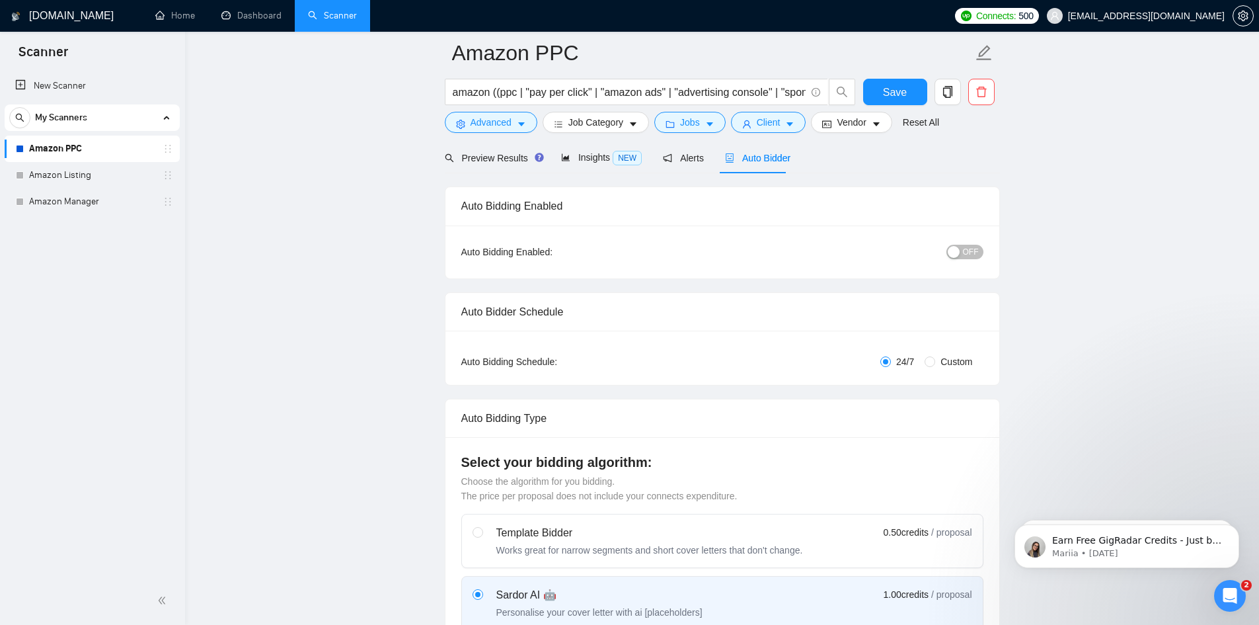
scroll to position [0, 0]
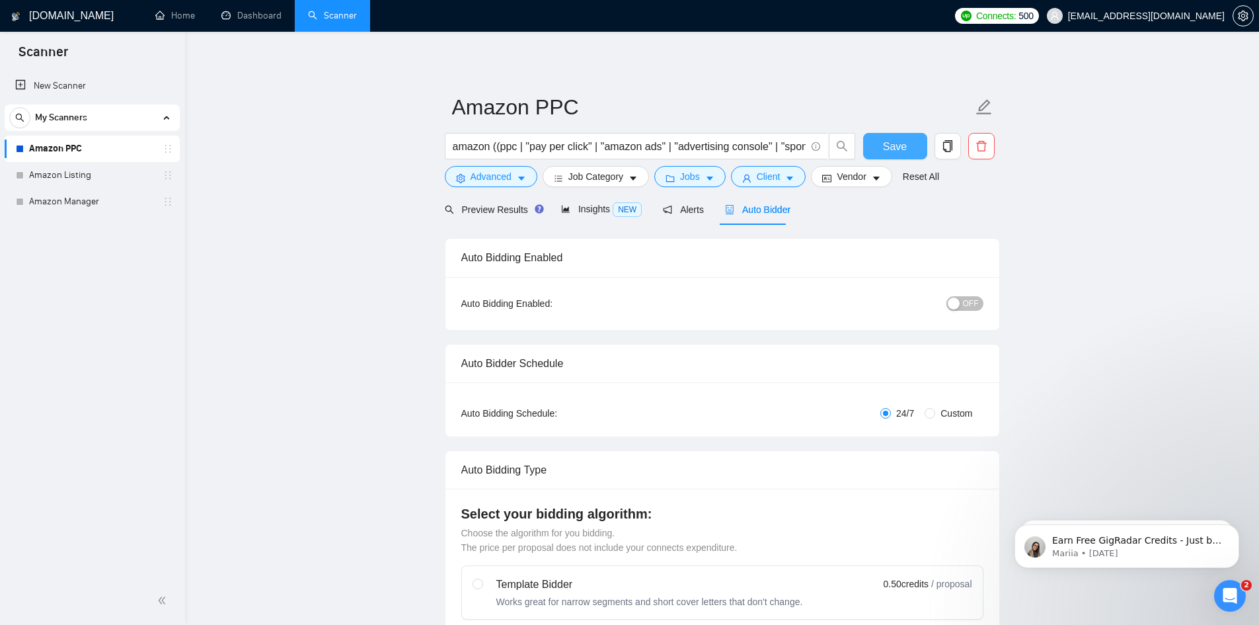
click at [896, 145] on span "Save" at bounding box center [895, 146] width 24 height 17
click at [589, 210] on span "Insights NEW" at bounding box center [601, 209] width 81 height 11
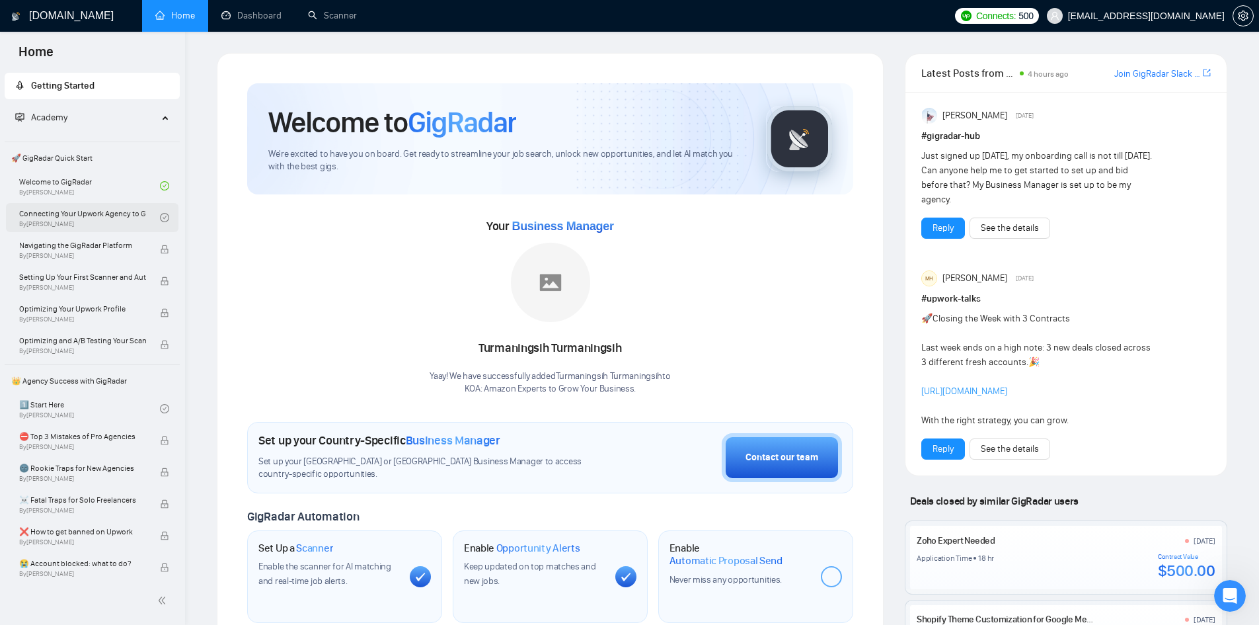
click at [73, 230] on link "Connecting Your Upwork Agency to GigRadar By Vlad Timinsky" at bounding box center [89, 217] width 141 height 29
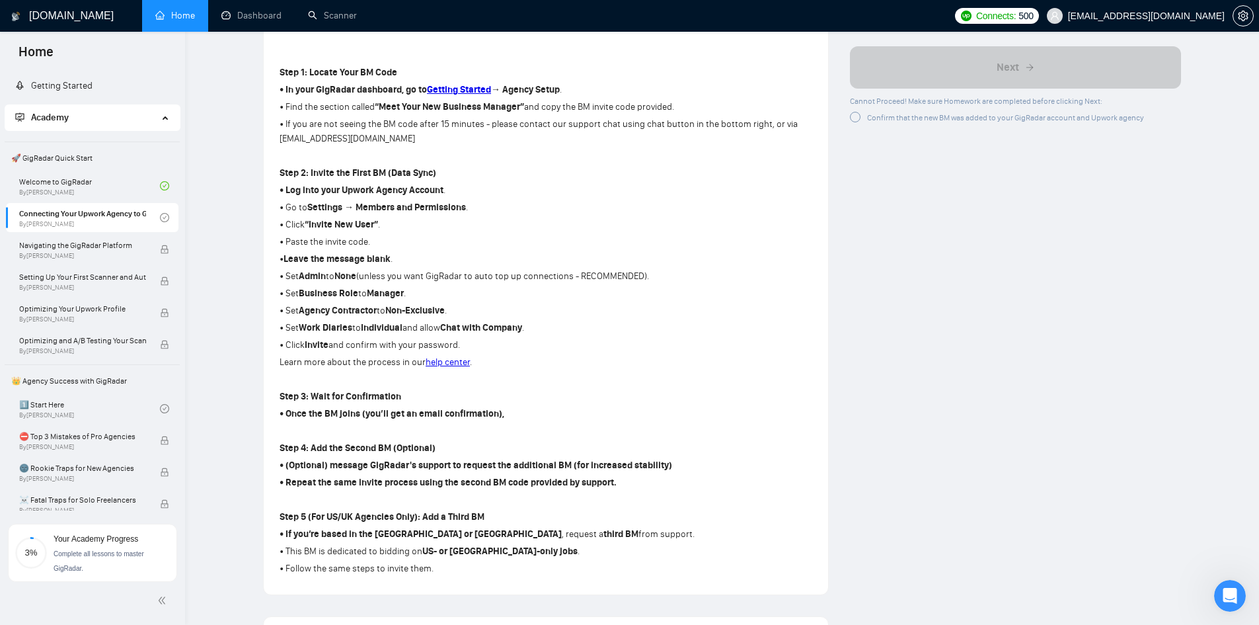
scroll to position [66, 0]
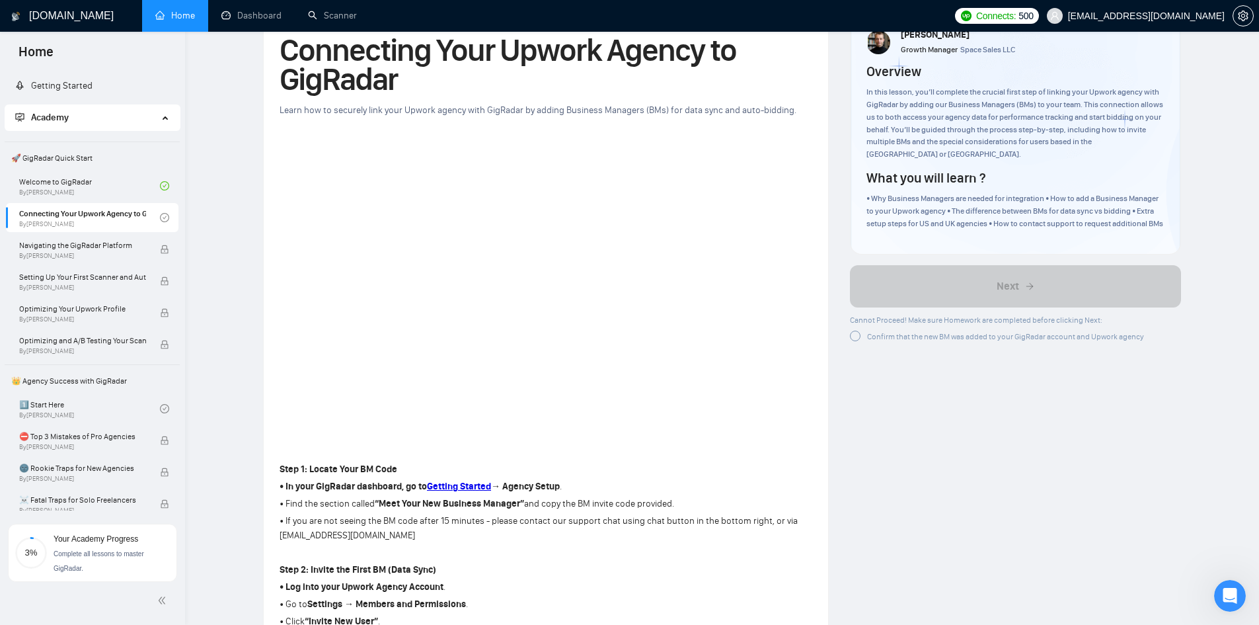
click at [858, 342] on div "Confirm that the new BM was added to your GigRadar account and Upwork agency" at bounding box center [997, 336] width 294 height 14
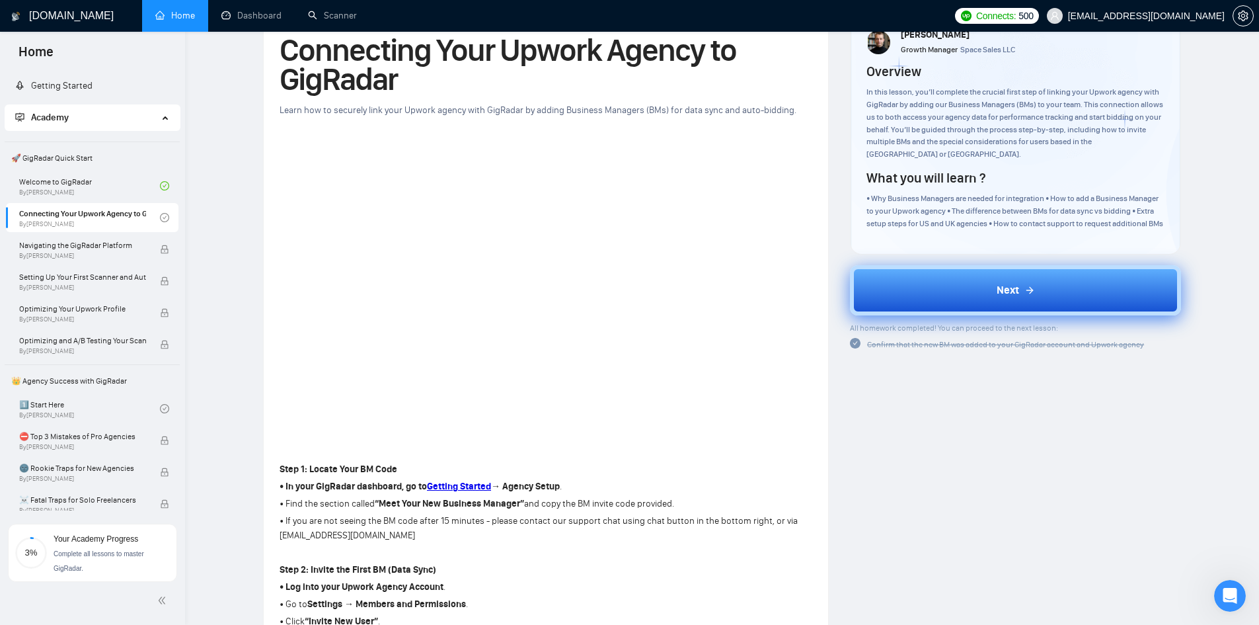
click at [981, 286] on button "Next" at bounding box center [1015, 290] width 331 height 50
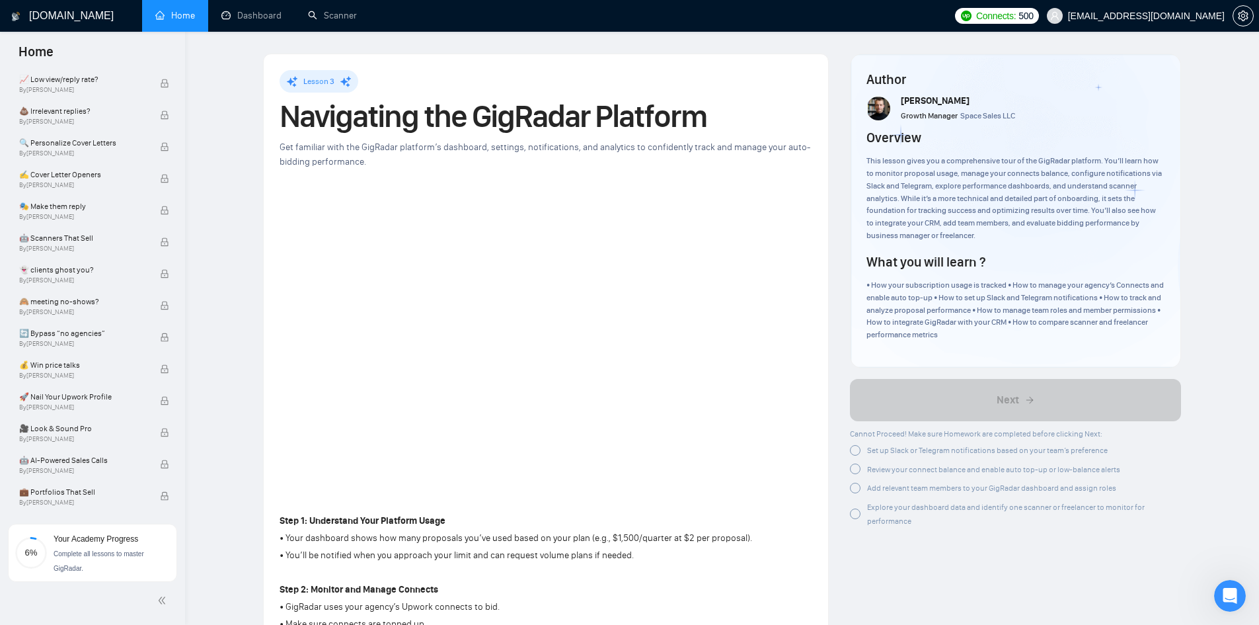
click at [857, 445] on div at bounding box center [855, 450] width 11 height 11
click at [857, 466] on div at bounding box center [855, 466] width 11 height 11
click at [857, 484] on div at bounding box center [855, 483] width 11 height 11
click at [855, 504] on div at bounding box center [855, 509] width 11 height 11
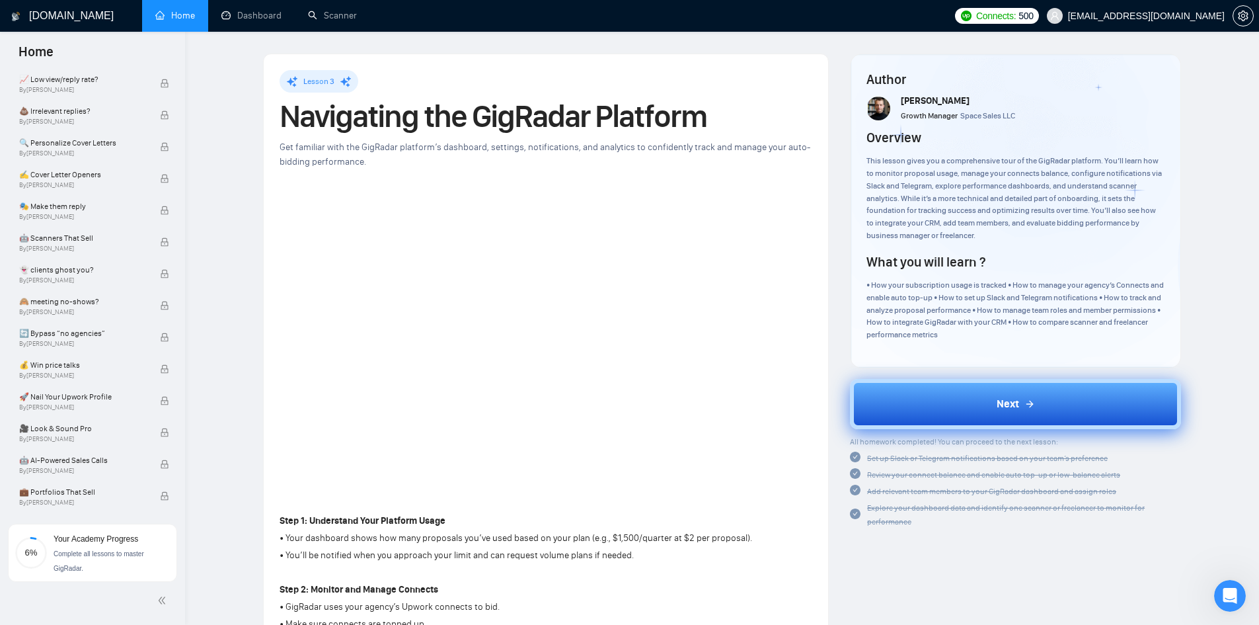
click at [1015, 395] on button "Next" at bounding box center [1015, 404] width 331 height 50
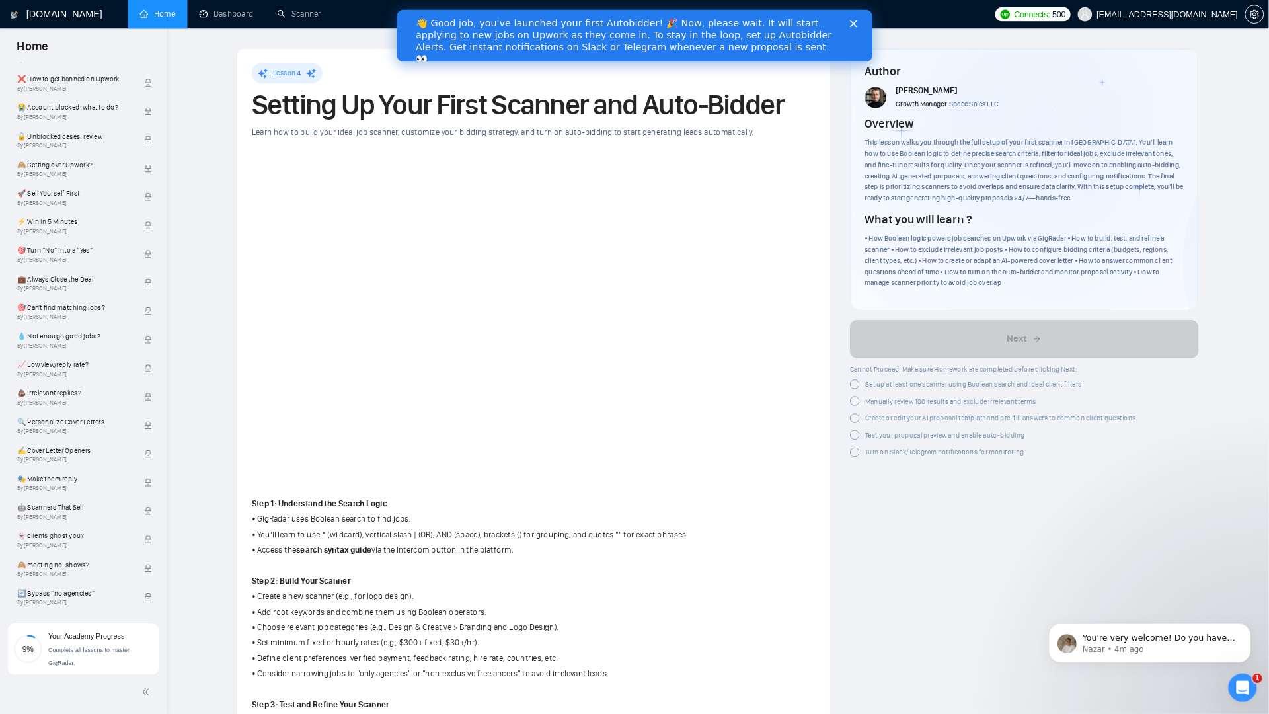
scroll to position [444, 0]
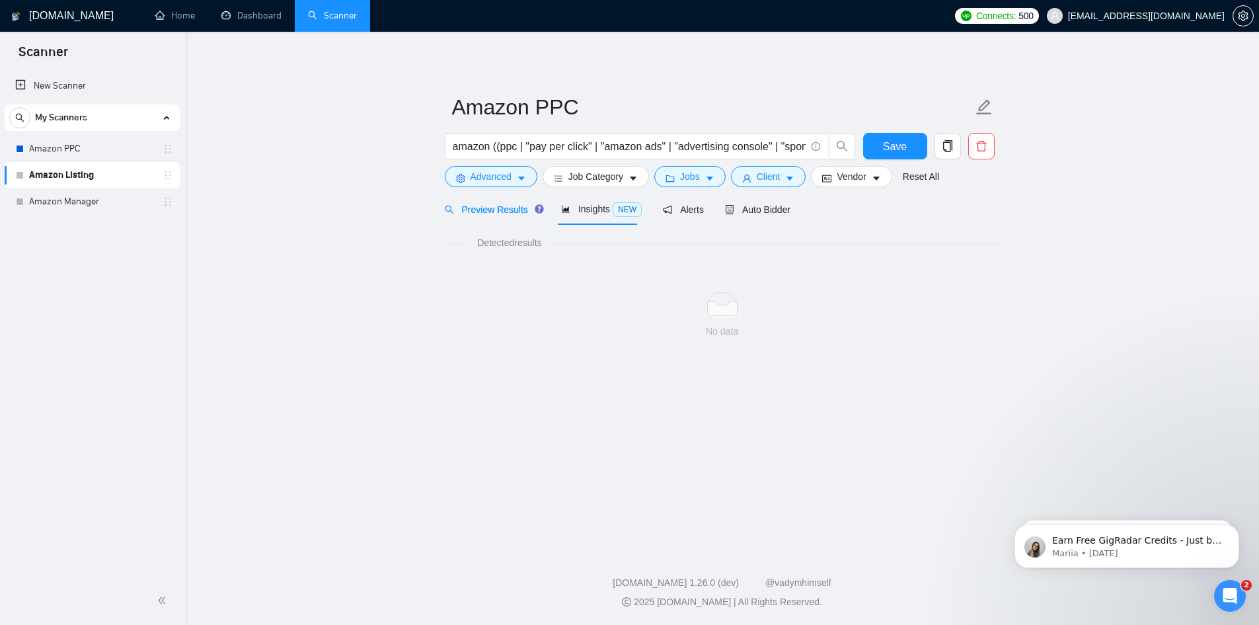
scroll to position [1, 0]
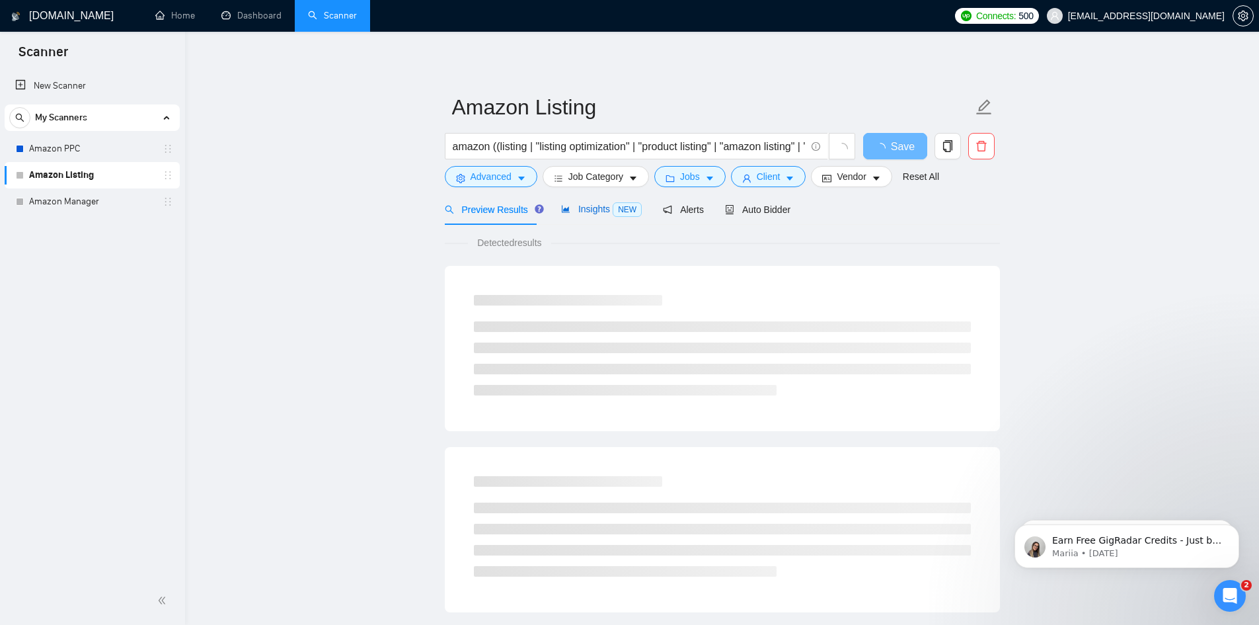
click at [592, 210] on span "Insights NEW" at bounding box center [601, 209] width 81 height 11
